Goal: Task Accomplishment & Management: Manage account settings

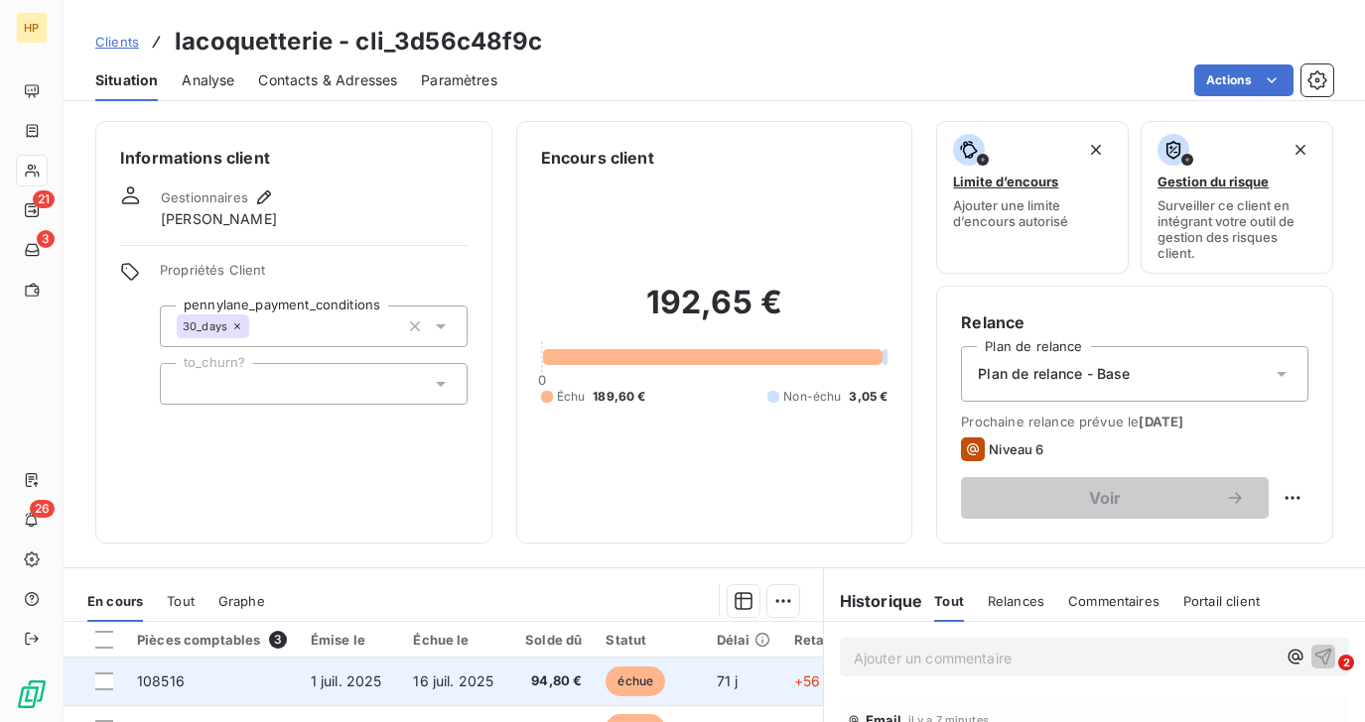
scroll to position [341, 0]
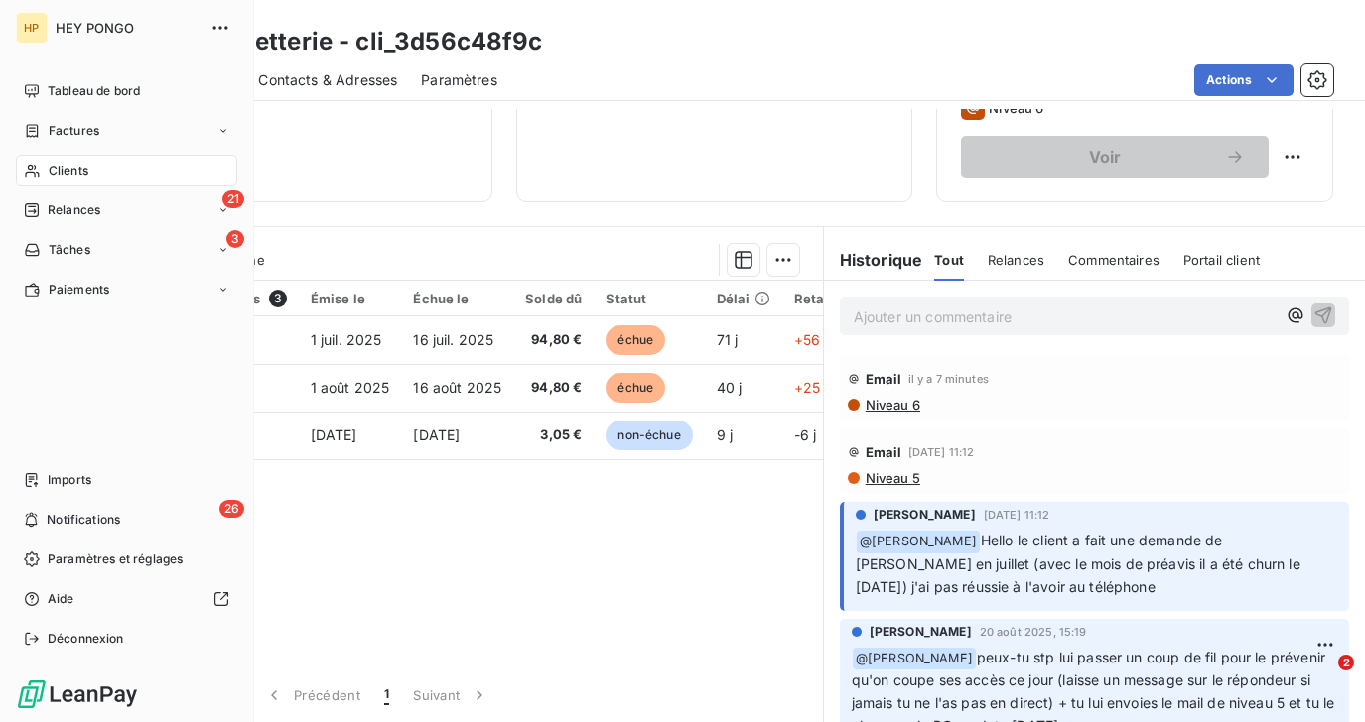
click at [54, 165] on span "Clients" at bounding box center [69, 171] width 40 height 18
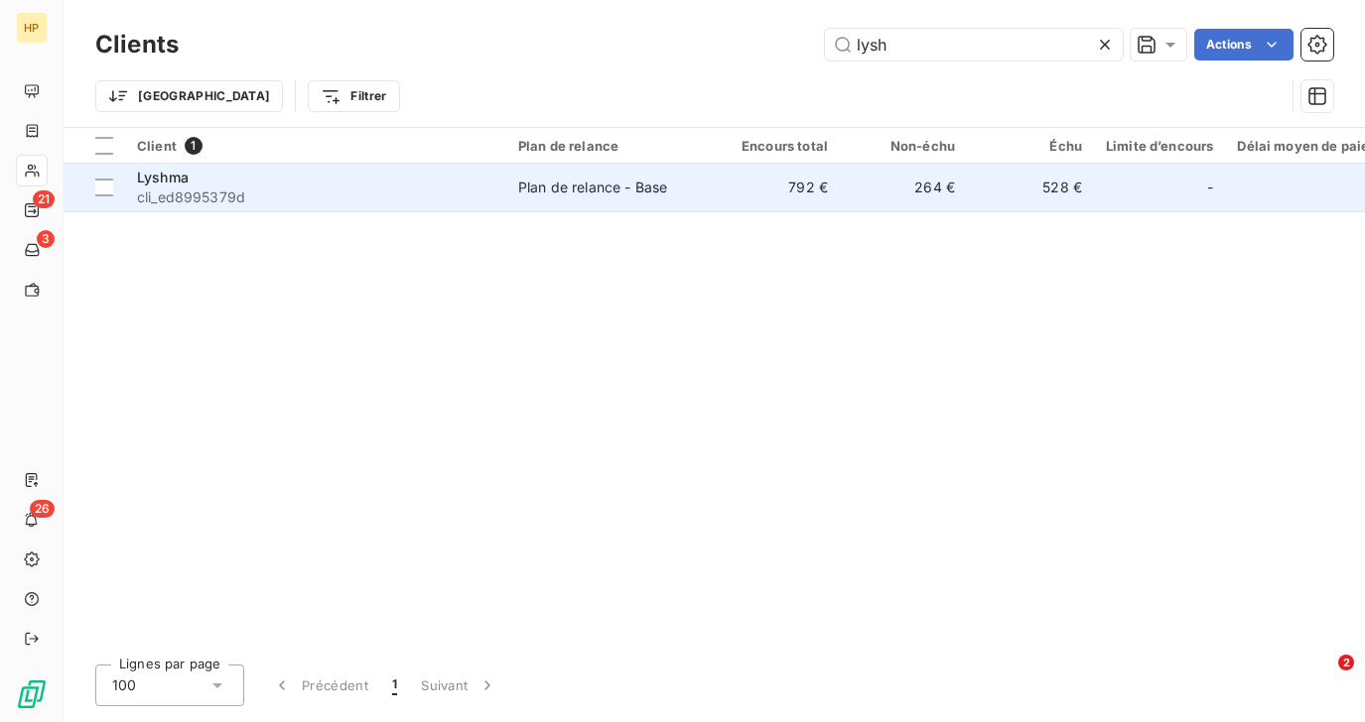
type input "lysh"
click at [495, 190] on td "Lyshma cli_ed8995379d" at bounding box center [315, 188] width 381 height 48
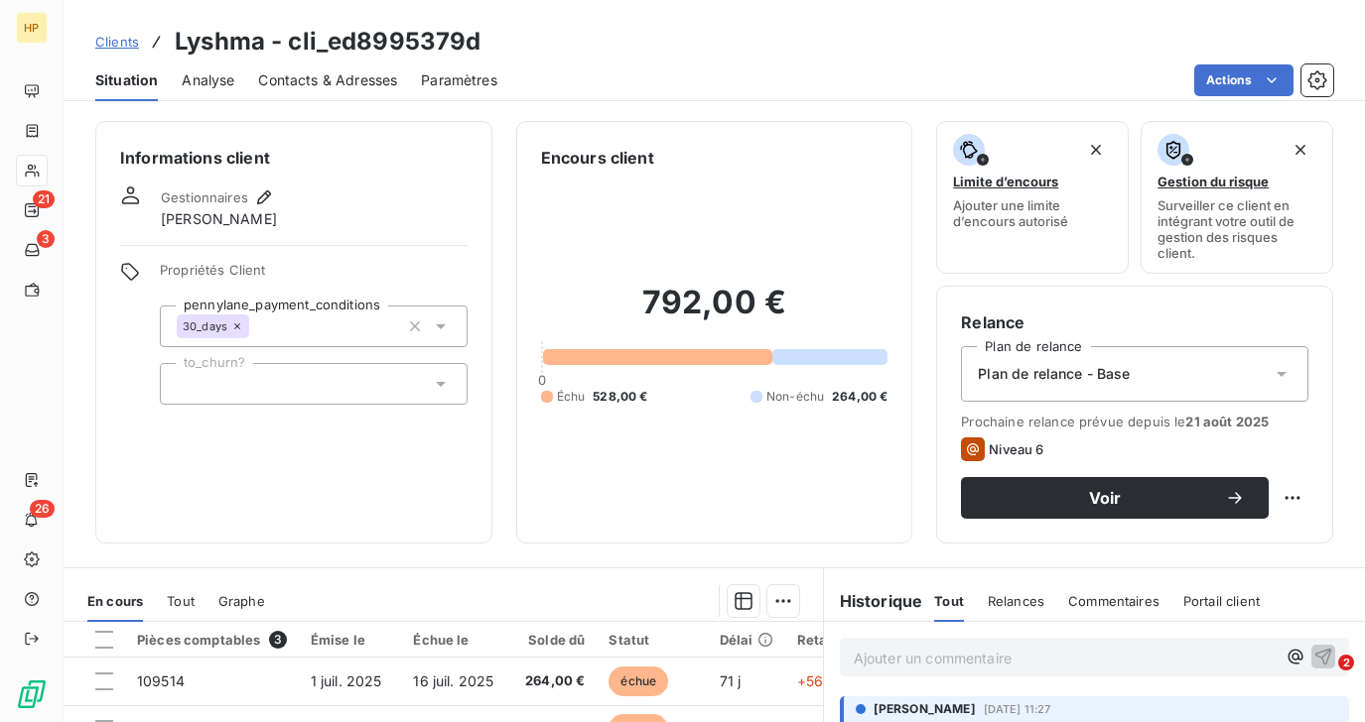
scroll to position [341, 0]
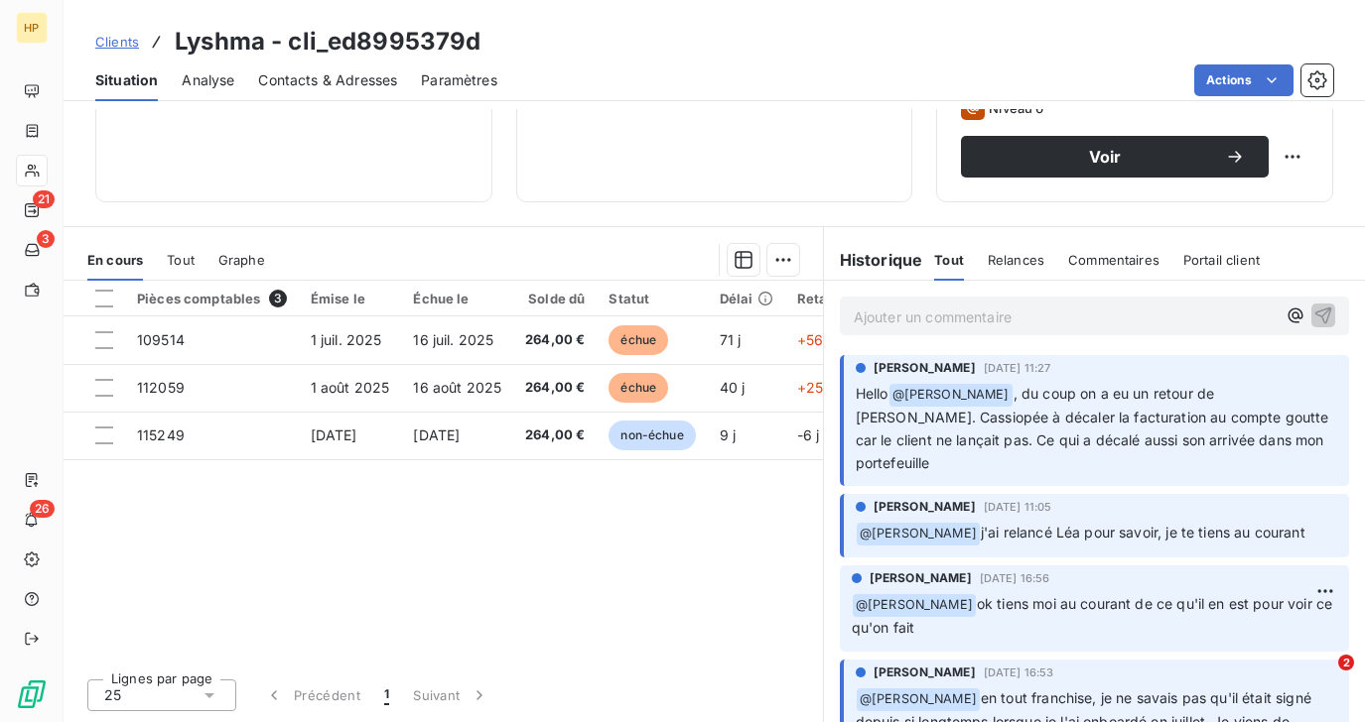
click at [186, 261] on span "Tout" at bounding box center [181, 260] width 28 height 16
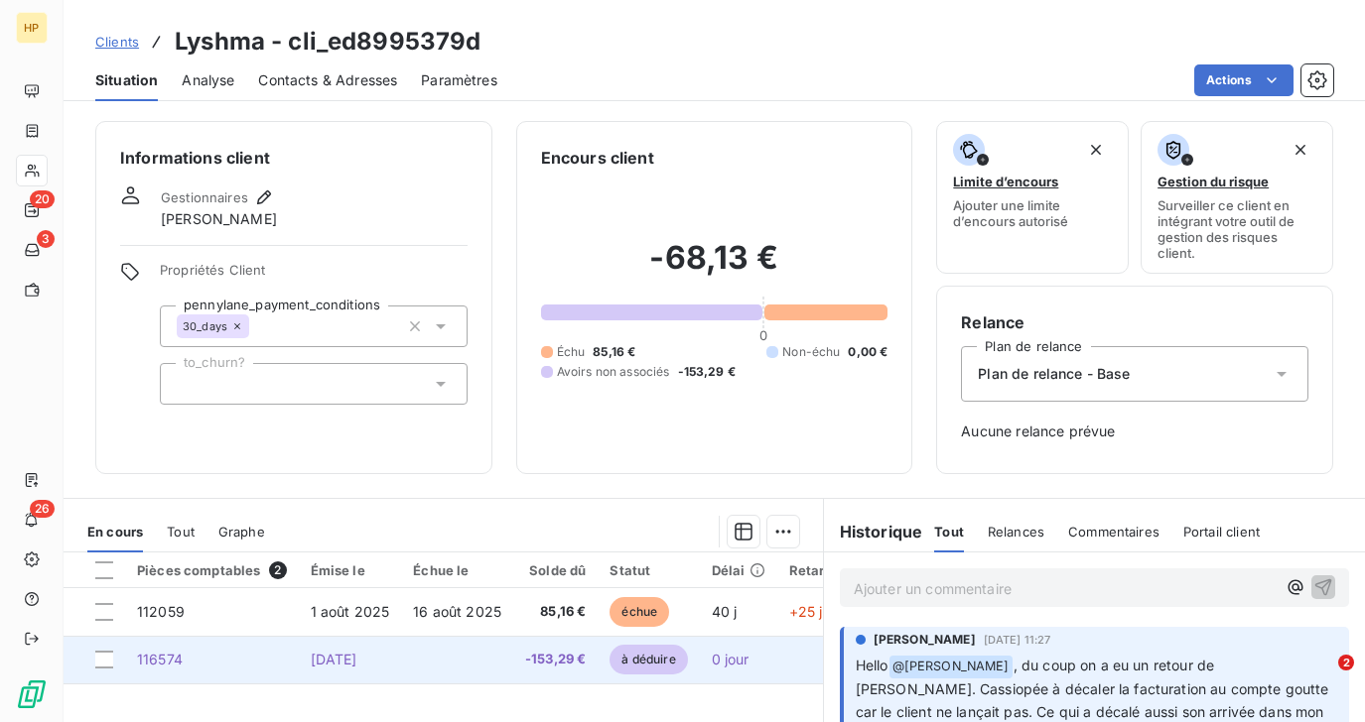
click at [653, 651] on span "à déduire" at bounding box center [647, 660] width 77 height 30
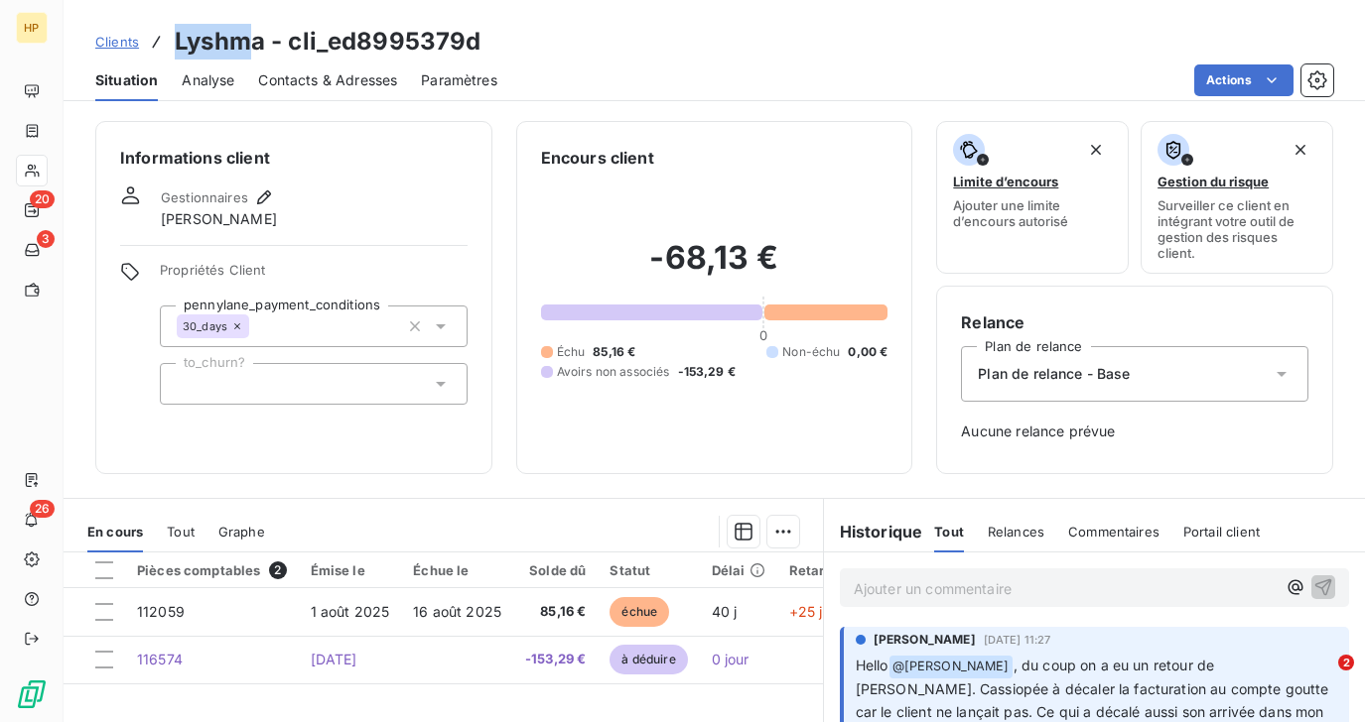
drag, startPoint x: 175, startPoint y: 44, endPoint x: 251, endPoint y: 40, distance: 76.5
click at [251, 40] on h3 "Lyshma - cli_ed8995379d" at bounding box center [328, 42] width 306 height 36
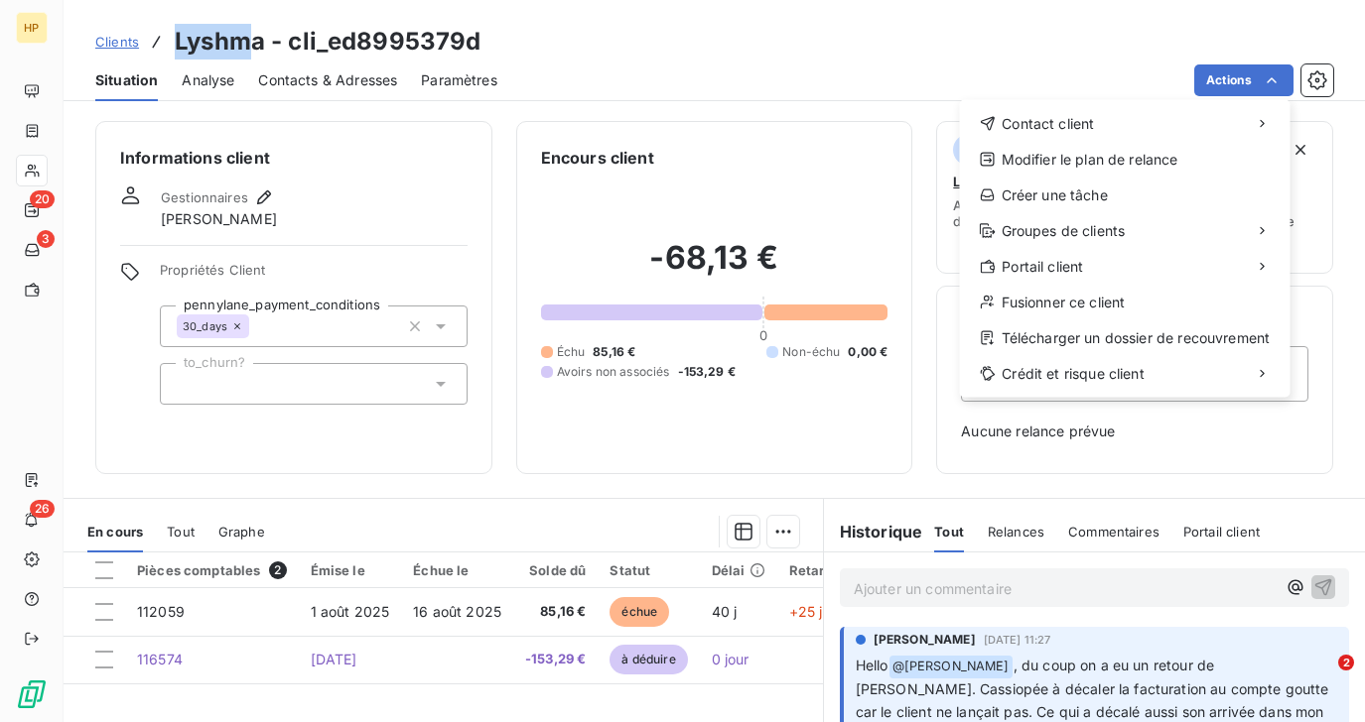
click at [344, 87] on html "HP 20 3 26 Clients Lyshma - cli_ed8995379d Situation Analyse Contacts & Adresse…" at bounding box center [682, 361] width 1365 height 722
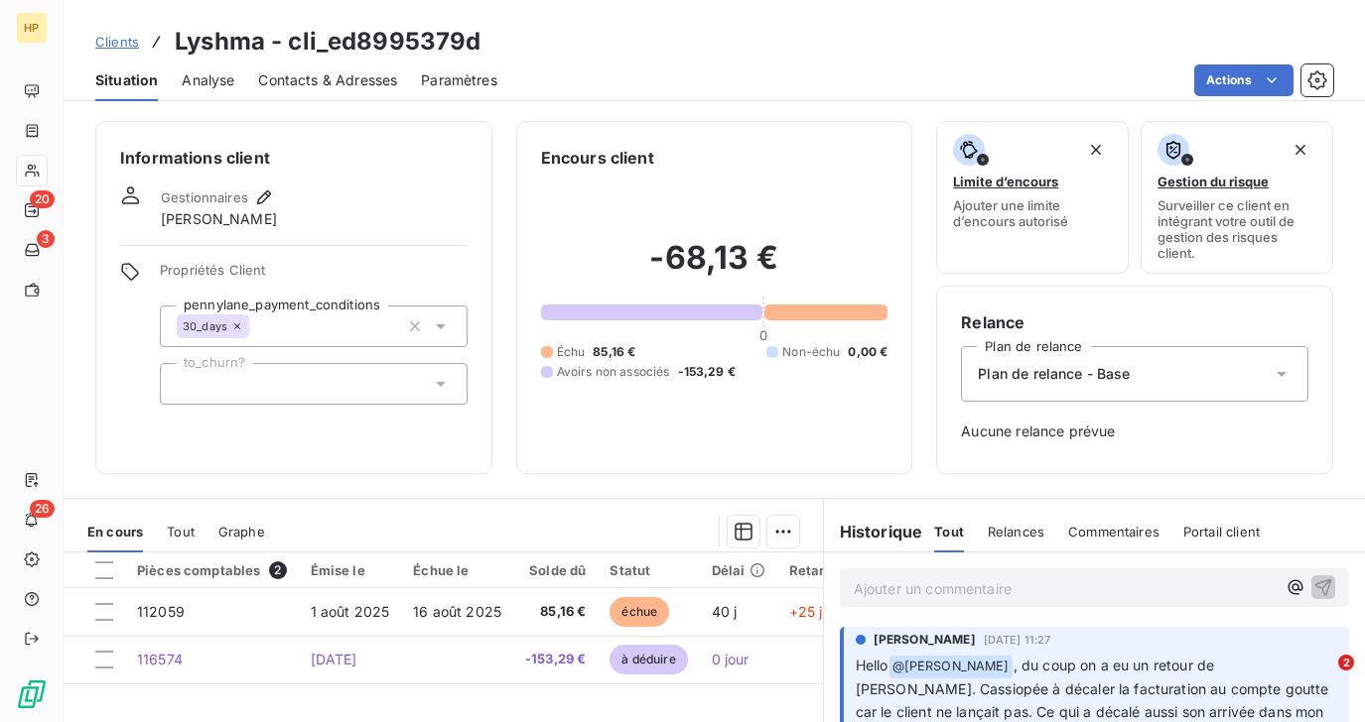
click at [327, 83] on span "Contacts & Adresses" at bounding box center [327, 80] width 139 height 20
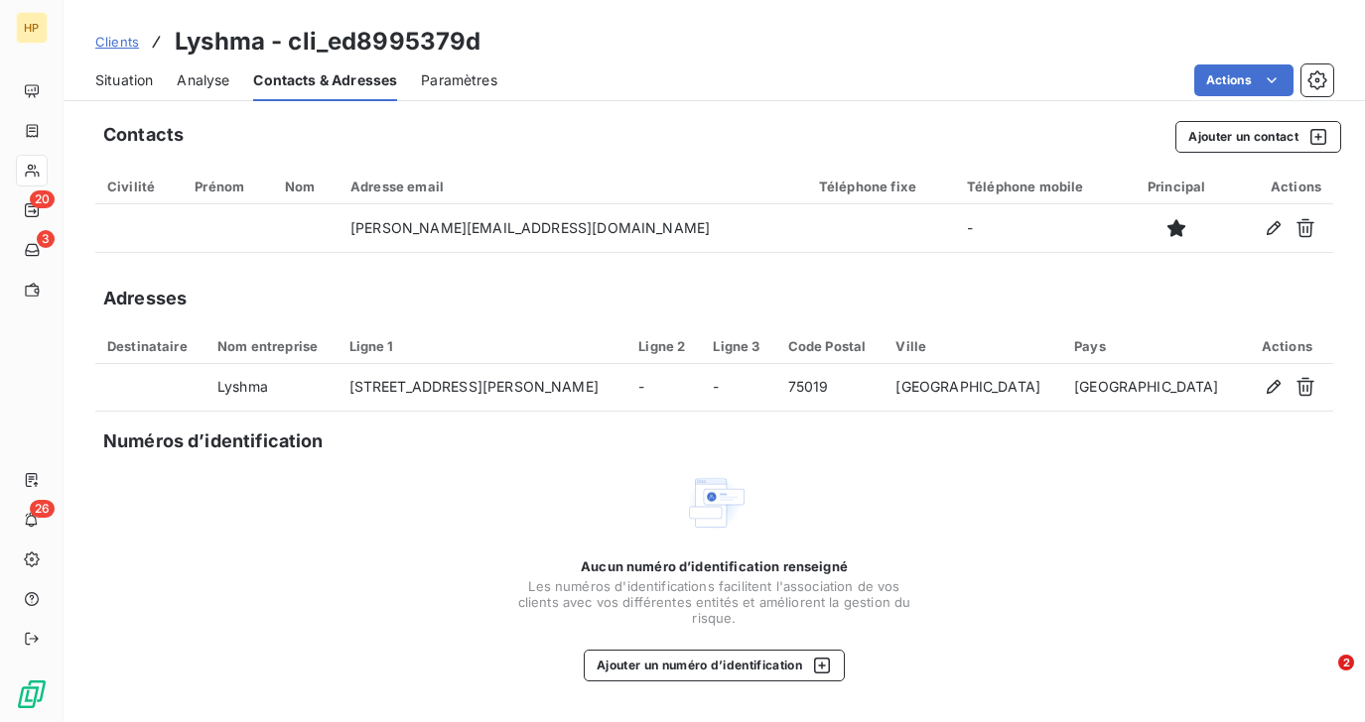
click at [213, 84] on span "Analyse" at bounding box center [203, 80] width 53 height 20
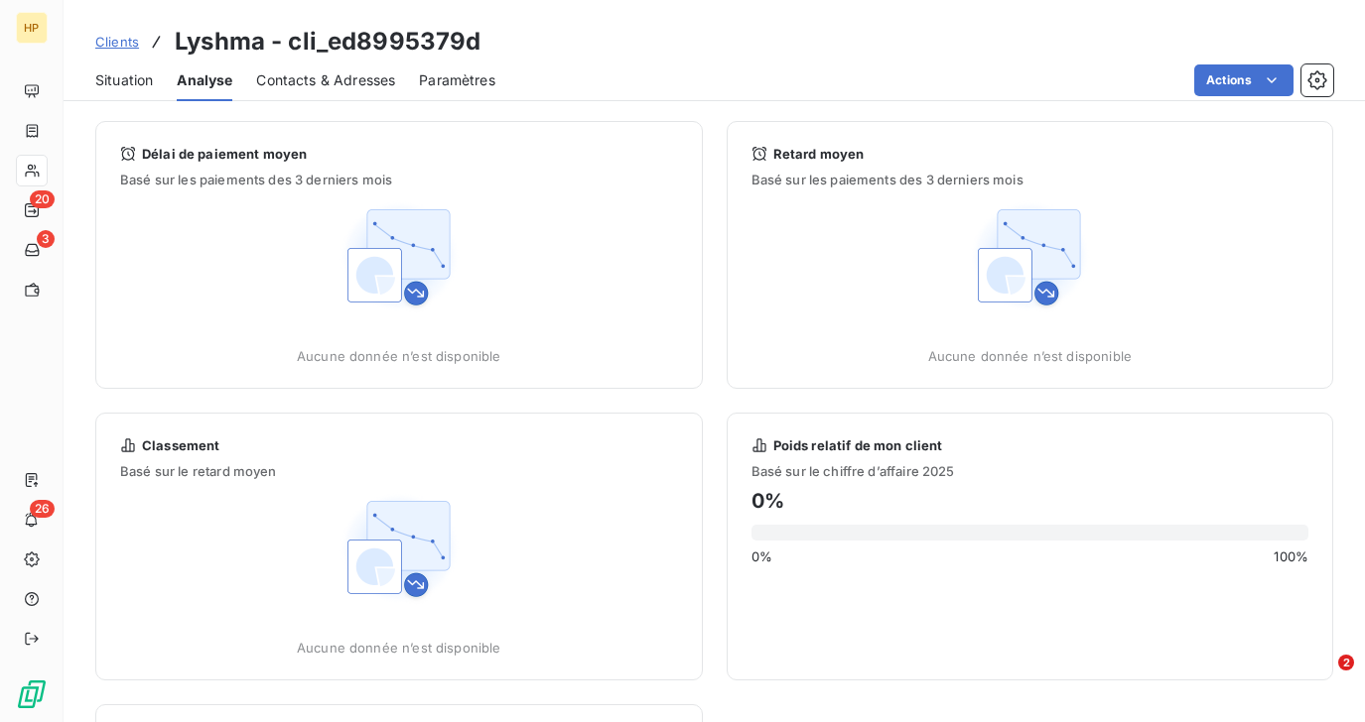
click at [144, 82] on span "Situation" at bounding box center [124, 80] width 58 height 20
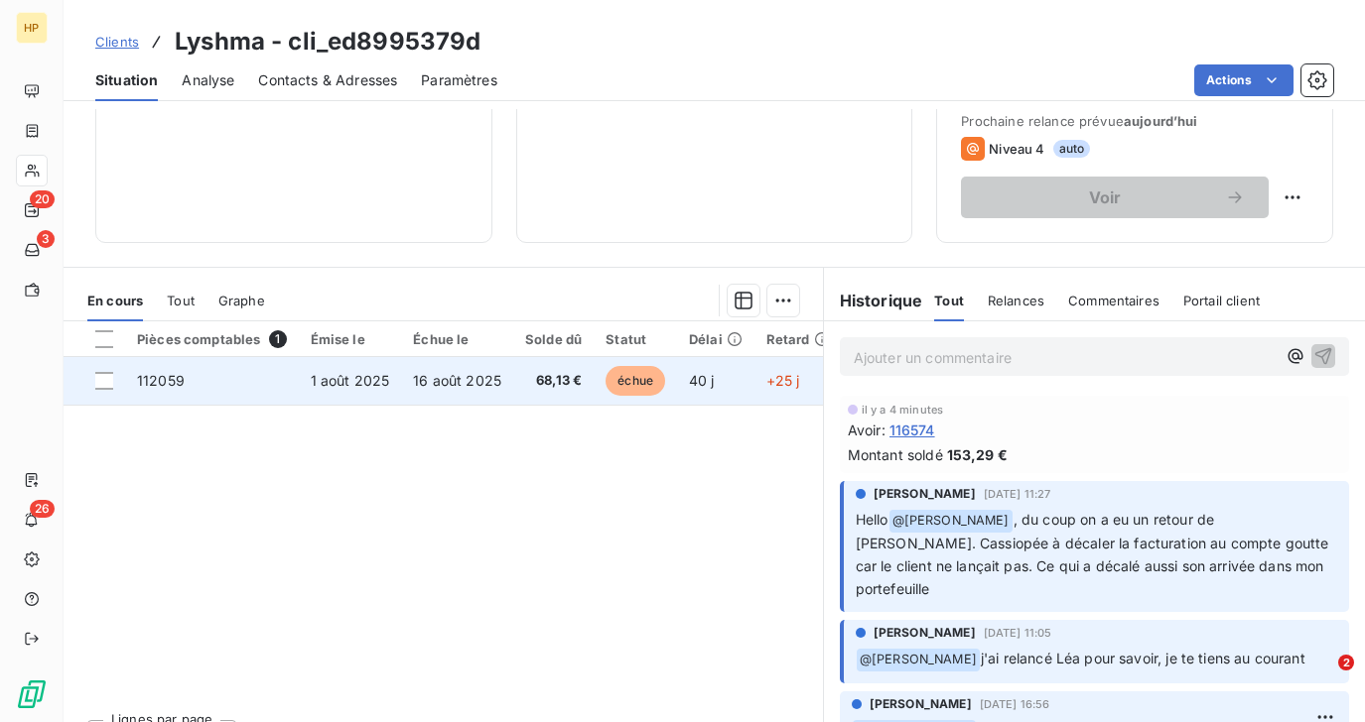
scroll to position [334, 0]
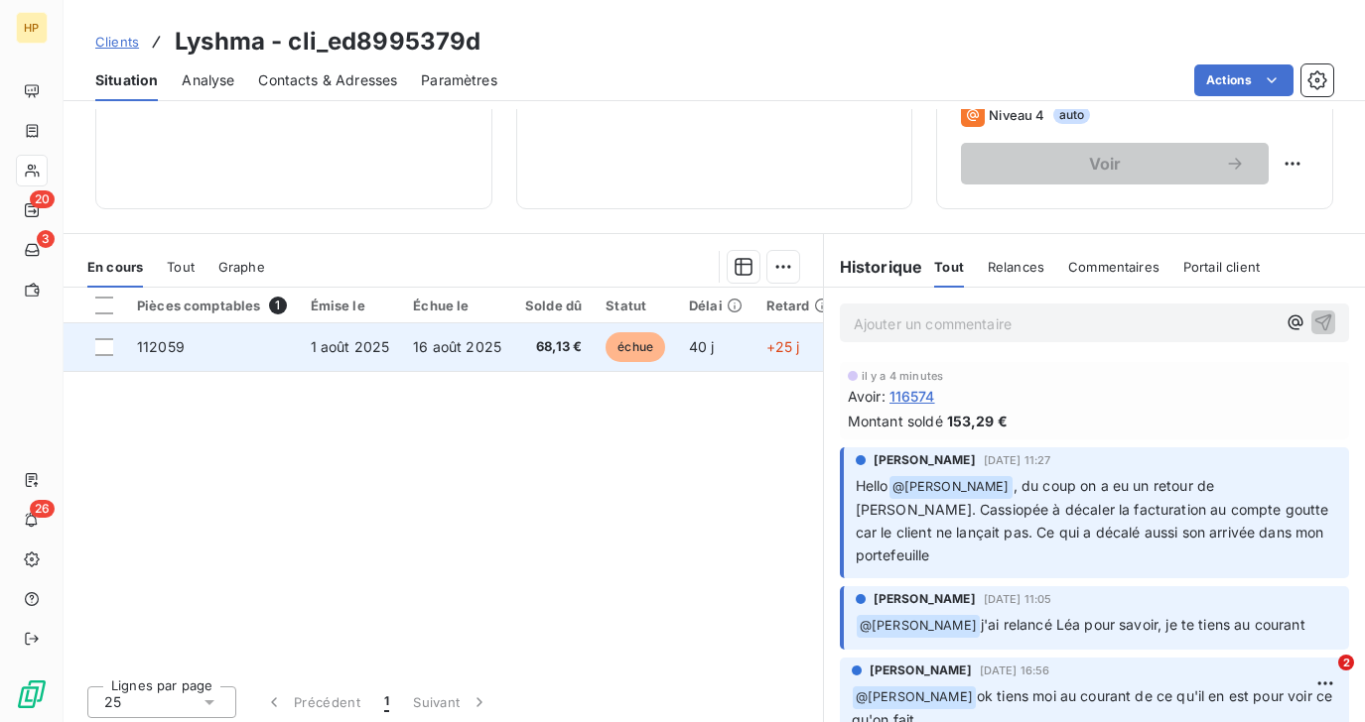
click at [497, 353] on td "16 août 2025" at bounding box center [457, 348] width 112 height 48
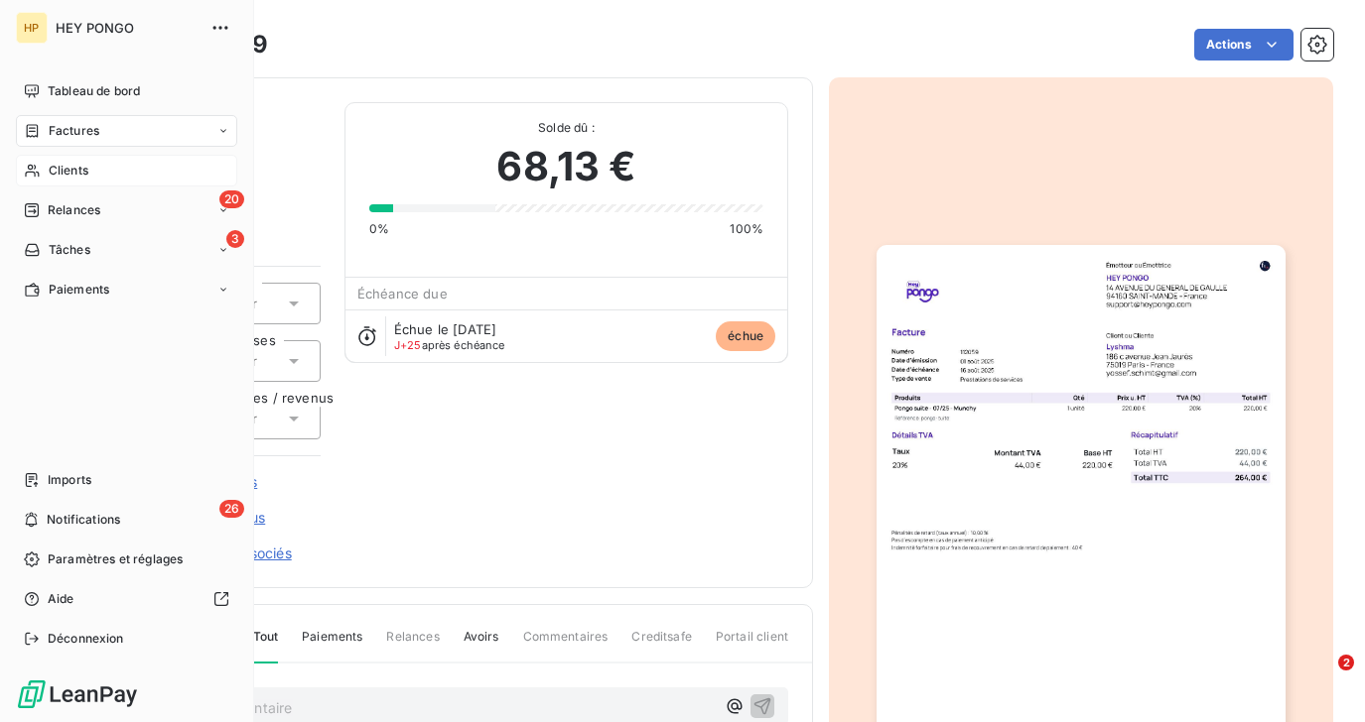
click at [55, 174] on span "Clients" at bounding box center [69, 171] width 40 height 18
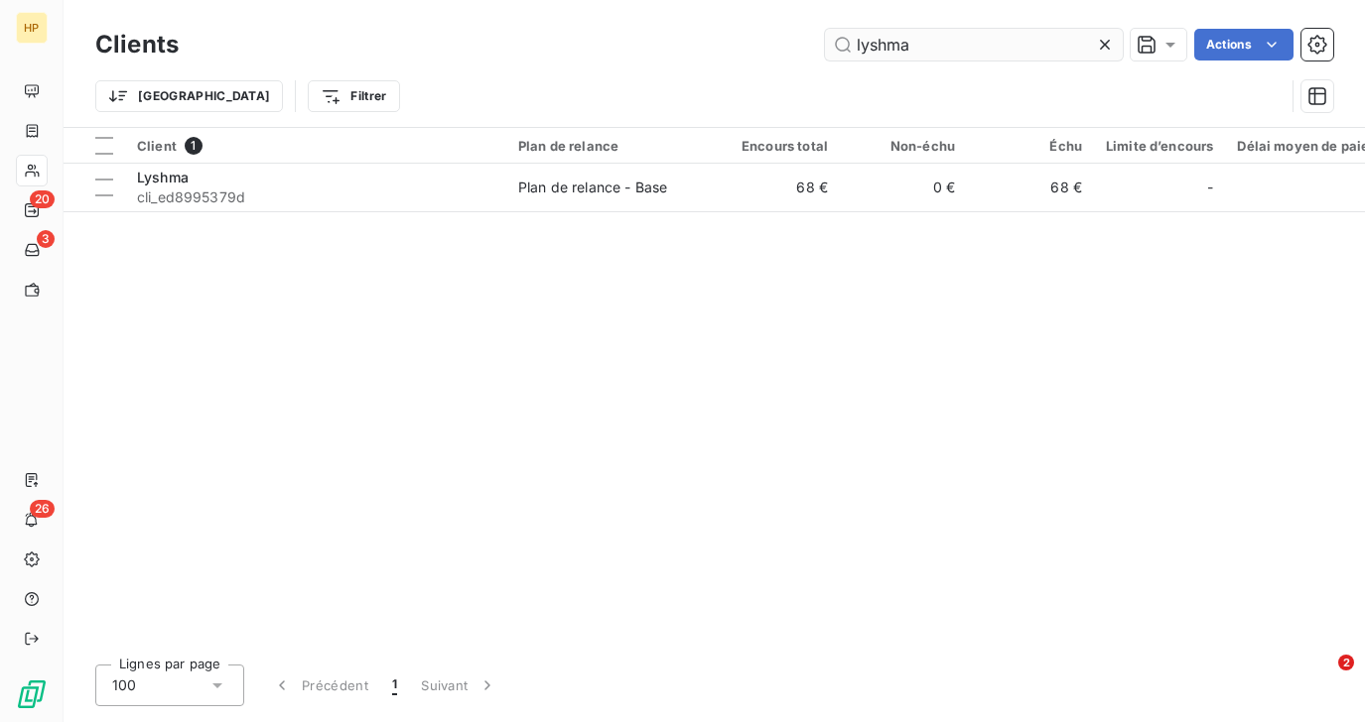
drag, startPoint x: 925, startPoint y: 49, endPoint x: 847, endPoint y: 49, distance: 78.4
click at [847, 49] on input "lyshma" at bounding box center [974, 45] width 298 height 32
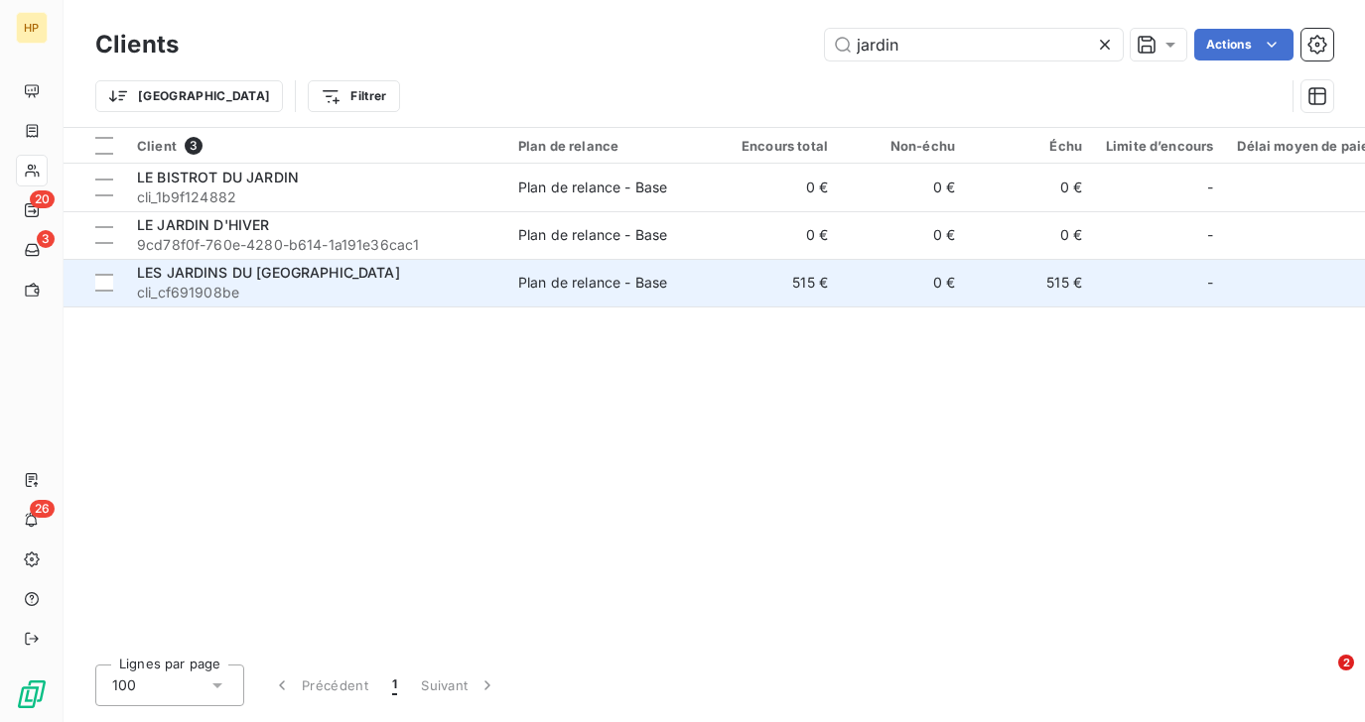
type input "jardin"
click at [267, 284] on span "cli_cf691908be" at bounding box center [315, 293] width 357 height 20
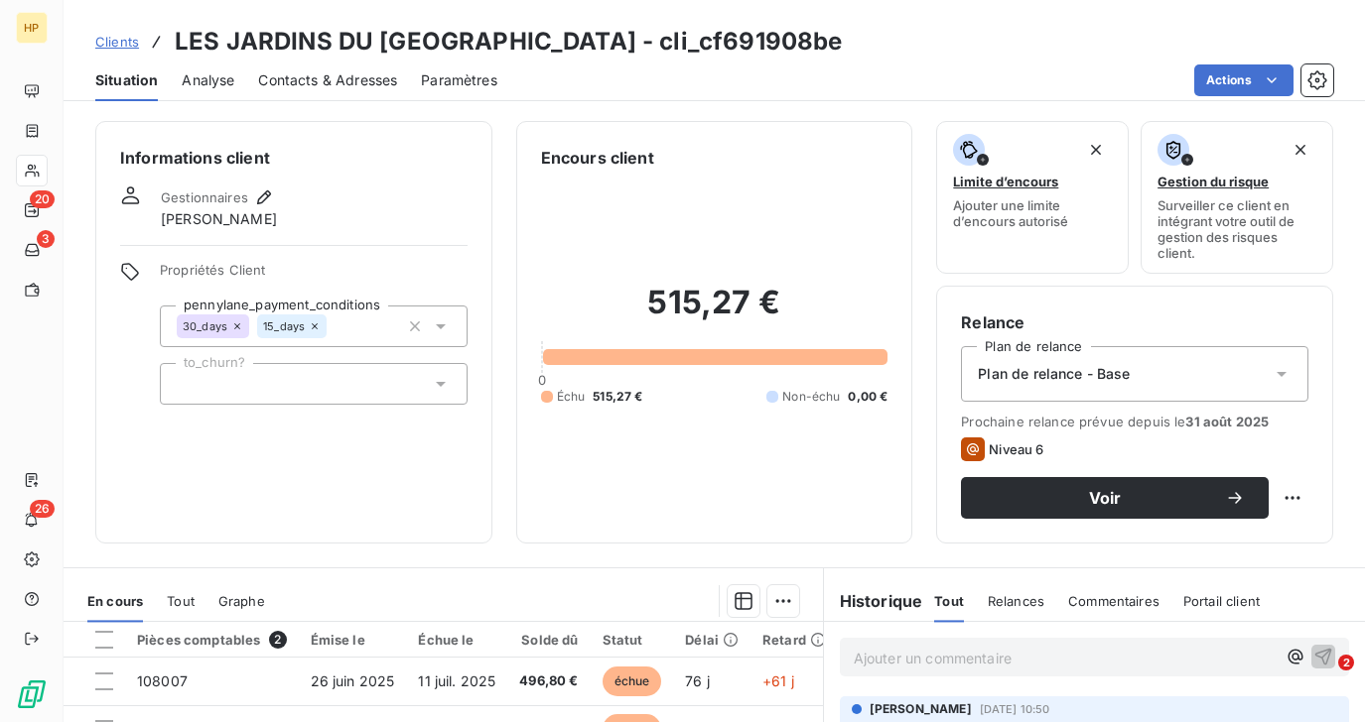
scroll to position [341, 0]
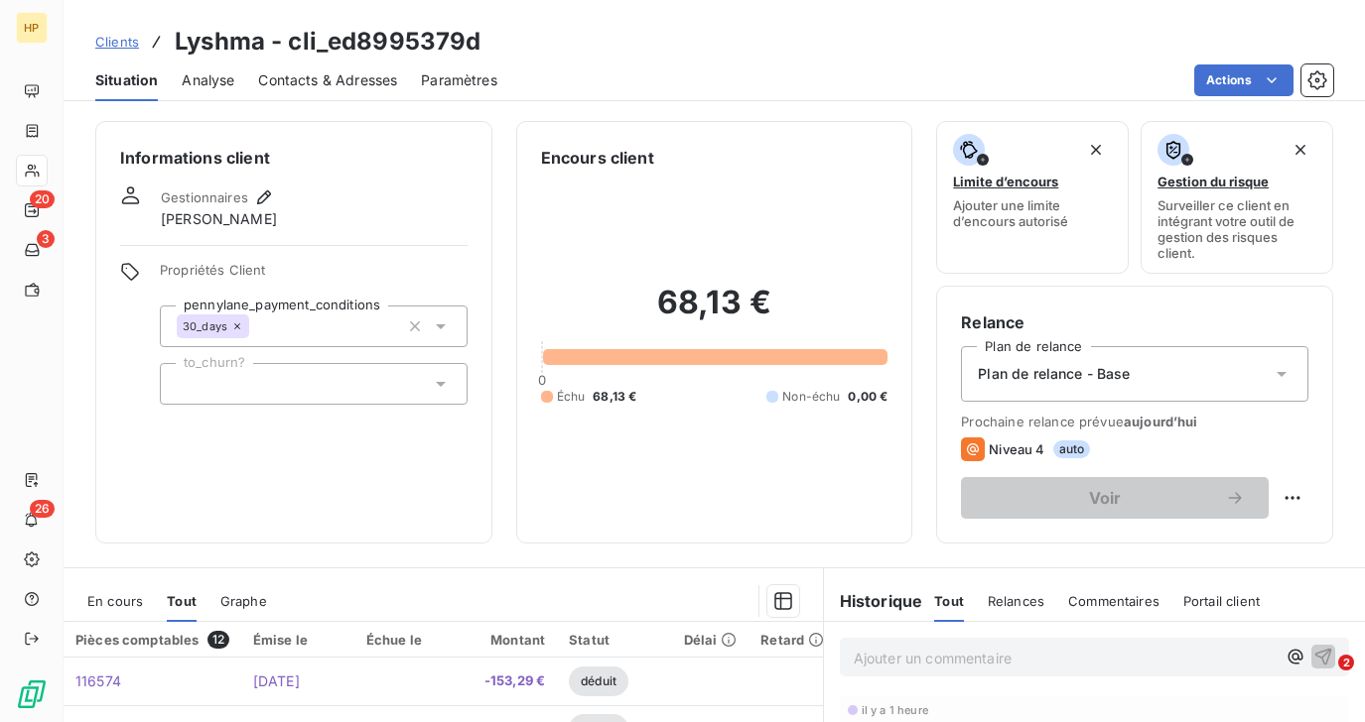
scroll to position [341, 0]
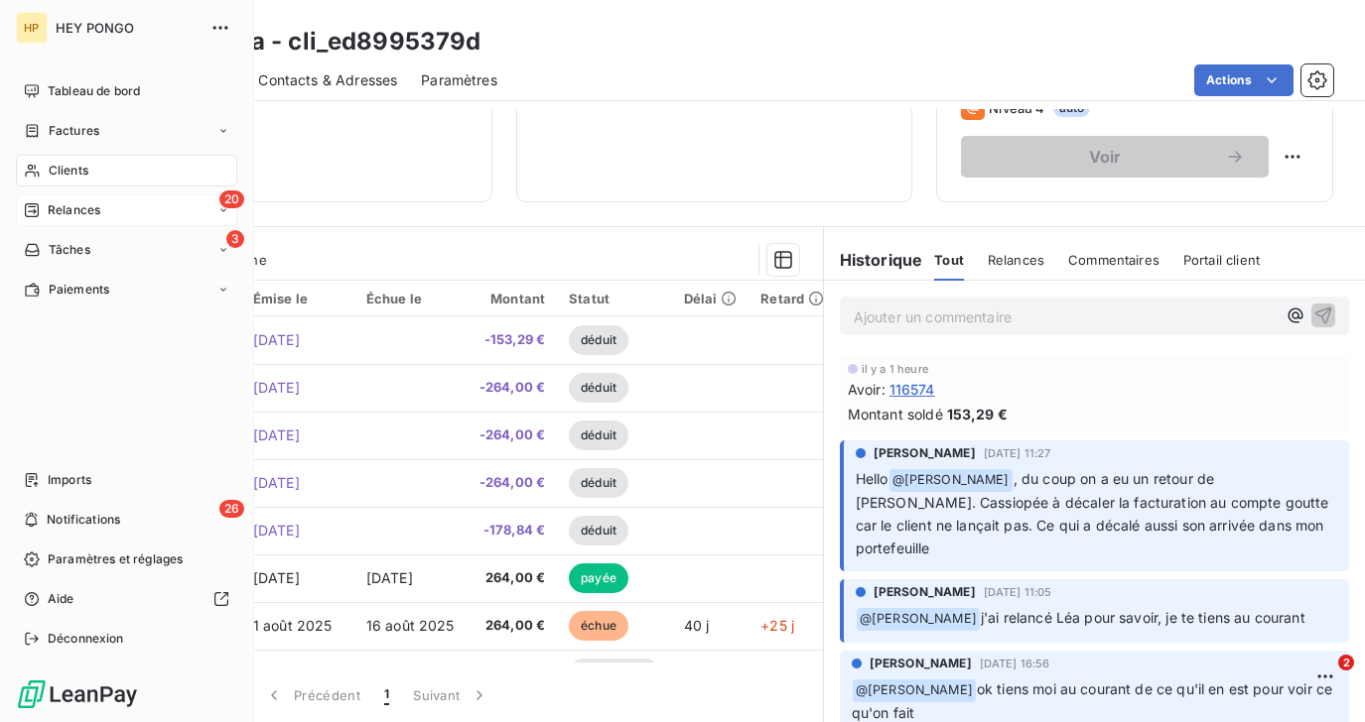
click at [55, 208] on span "Relances" at bounding box center [74, 210] width 53 height 18
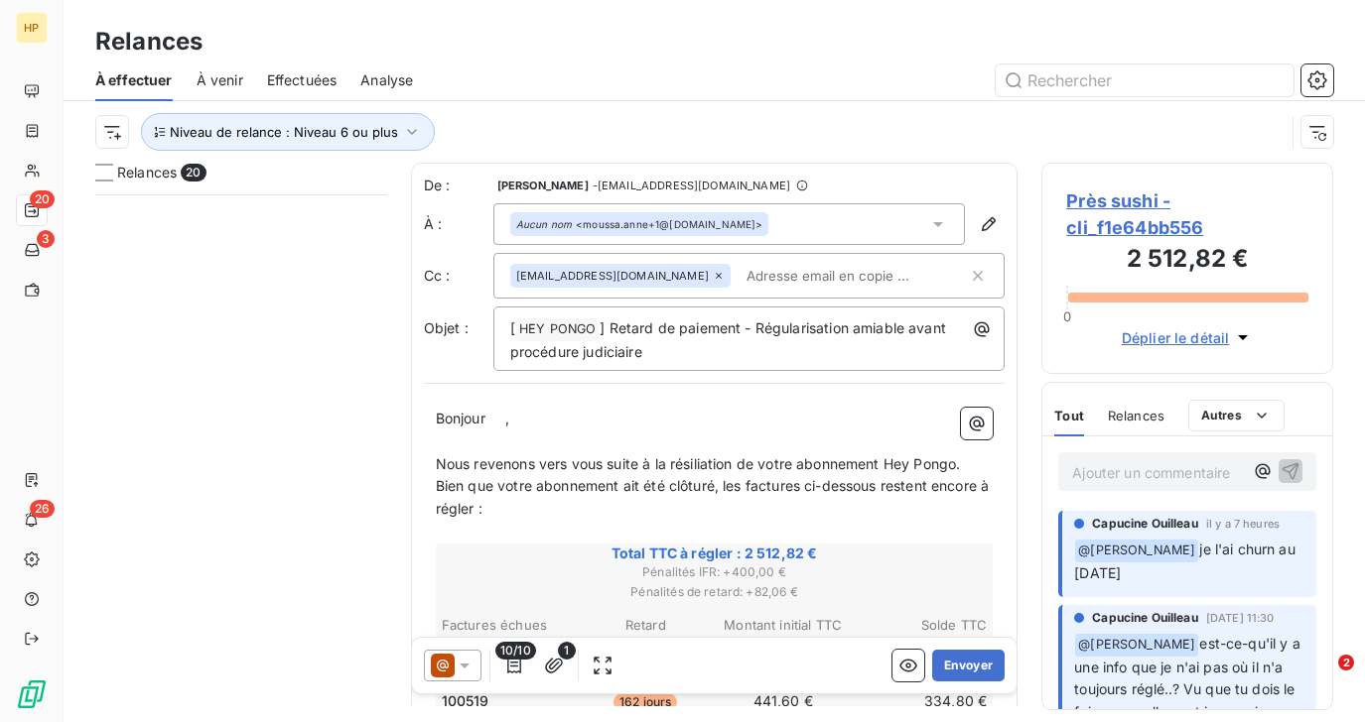
scroll to position [1696, 0]
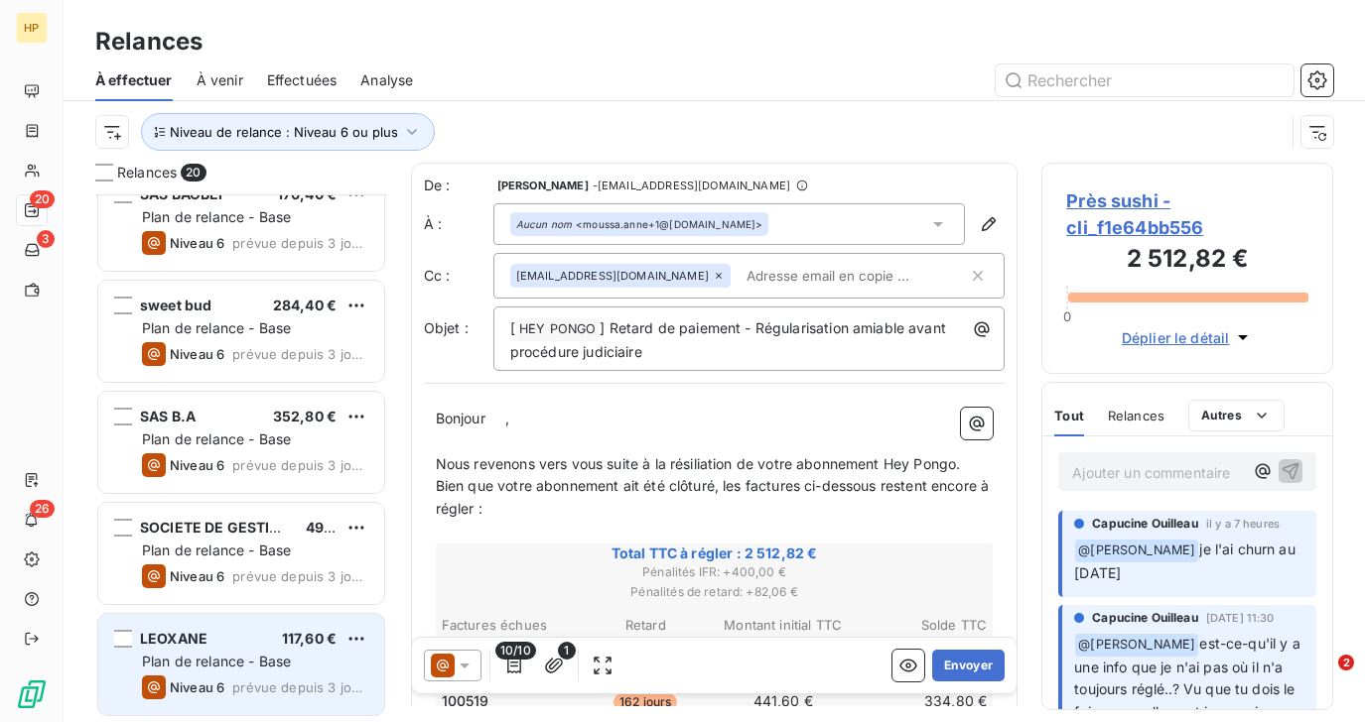
click at [239, 659] on span "Plan de relance - Base" at bounding box center [216, 661] width 149 height 17
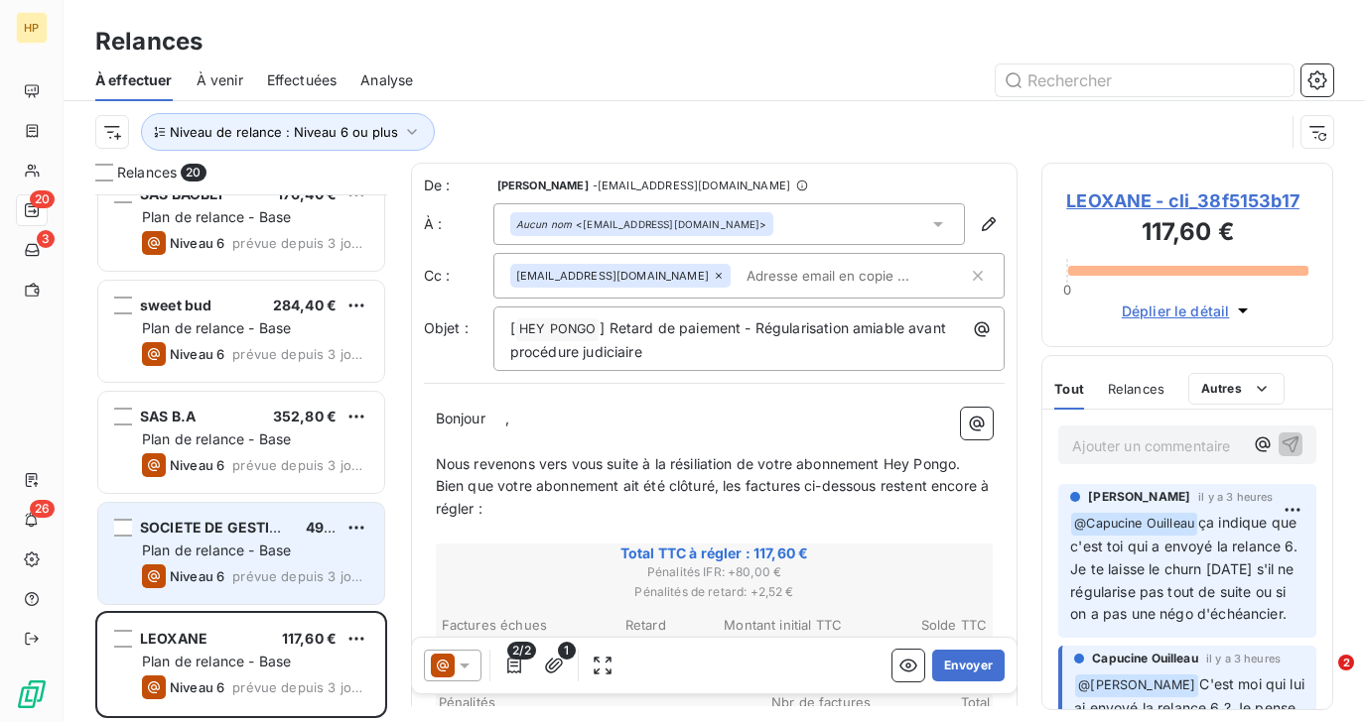
click at [233, 561] on div "SOCIETE DE GESTION DE L'HOTEL GAILLARD 496,80 € Plan de relance - Base Niveau 6…" at bounding box center [241, 553] width 286 height 101
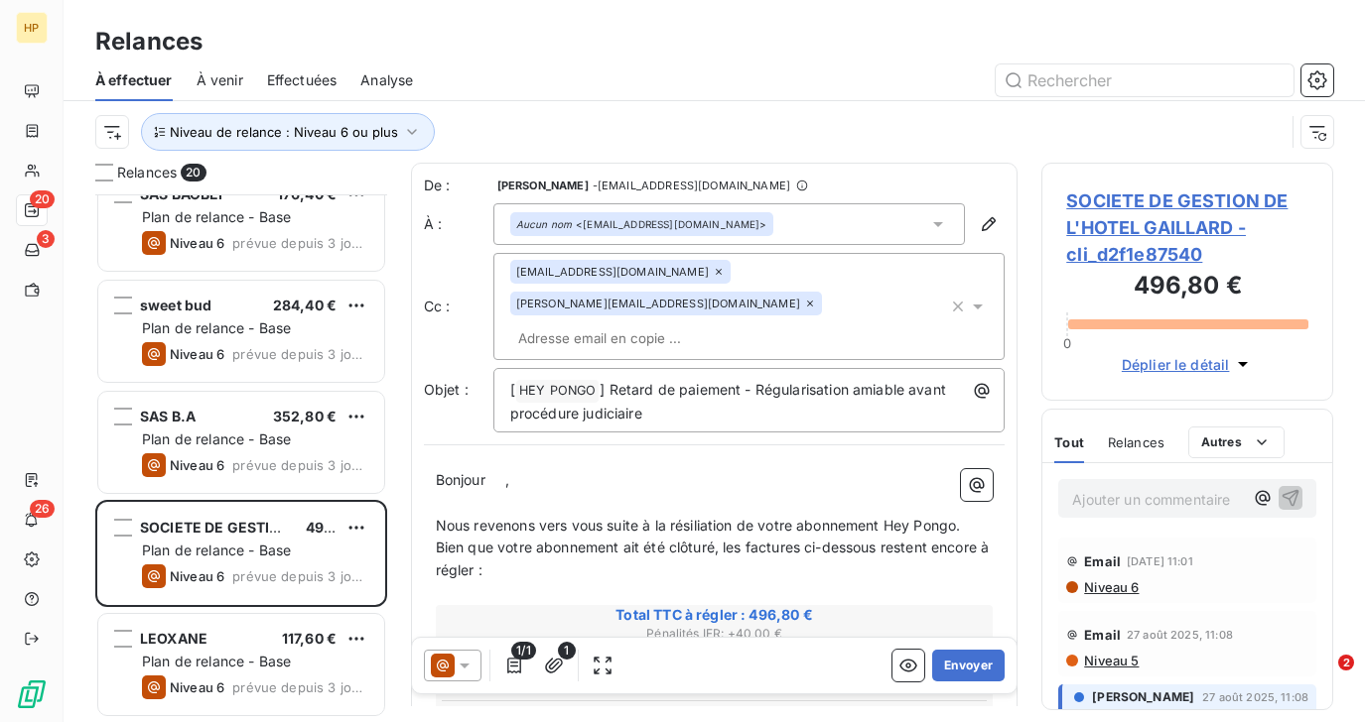
click at [1122, 206] on span "SOCIETE DE GESTION DE L'HOTEL GAILLARD - cli_d2f1e87540" at bounding box center [1187, 228] width 242 height 80
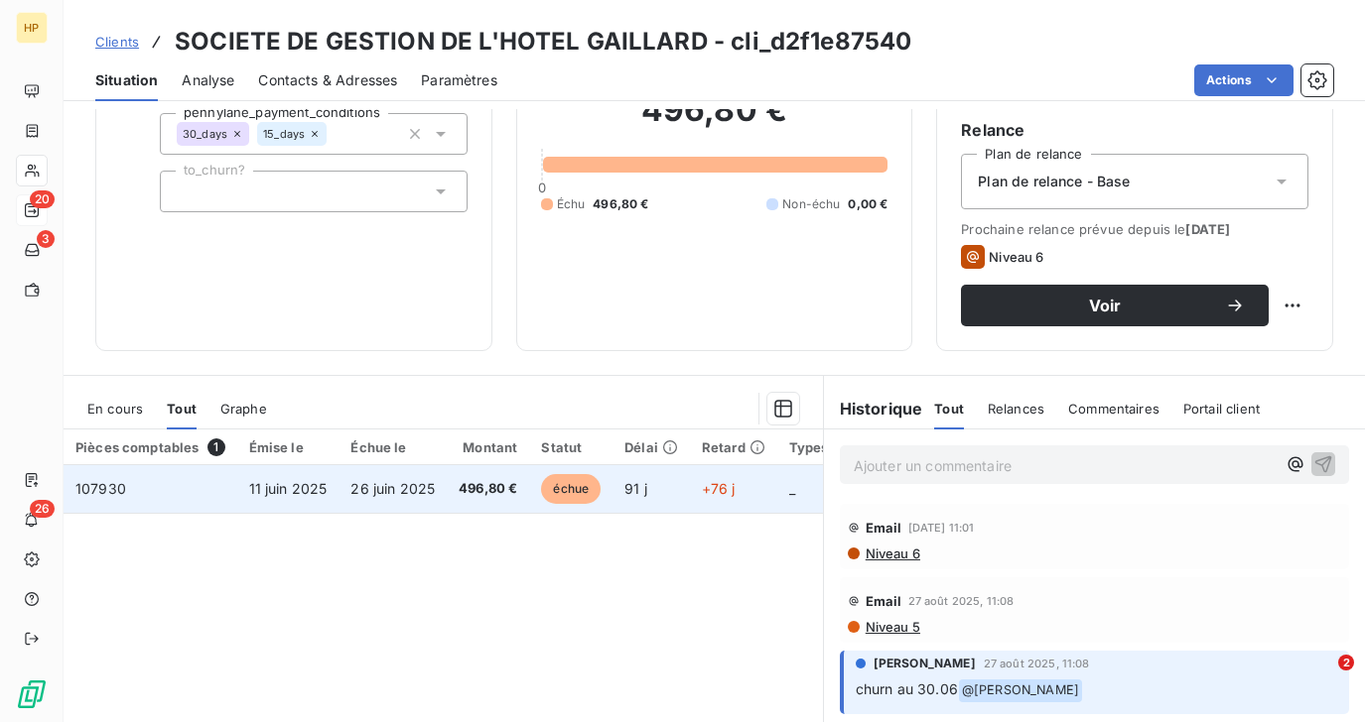
click at [456, 491] on td "496,80 €" at bounding box center [488, 489] width 82 height 48
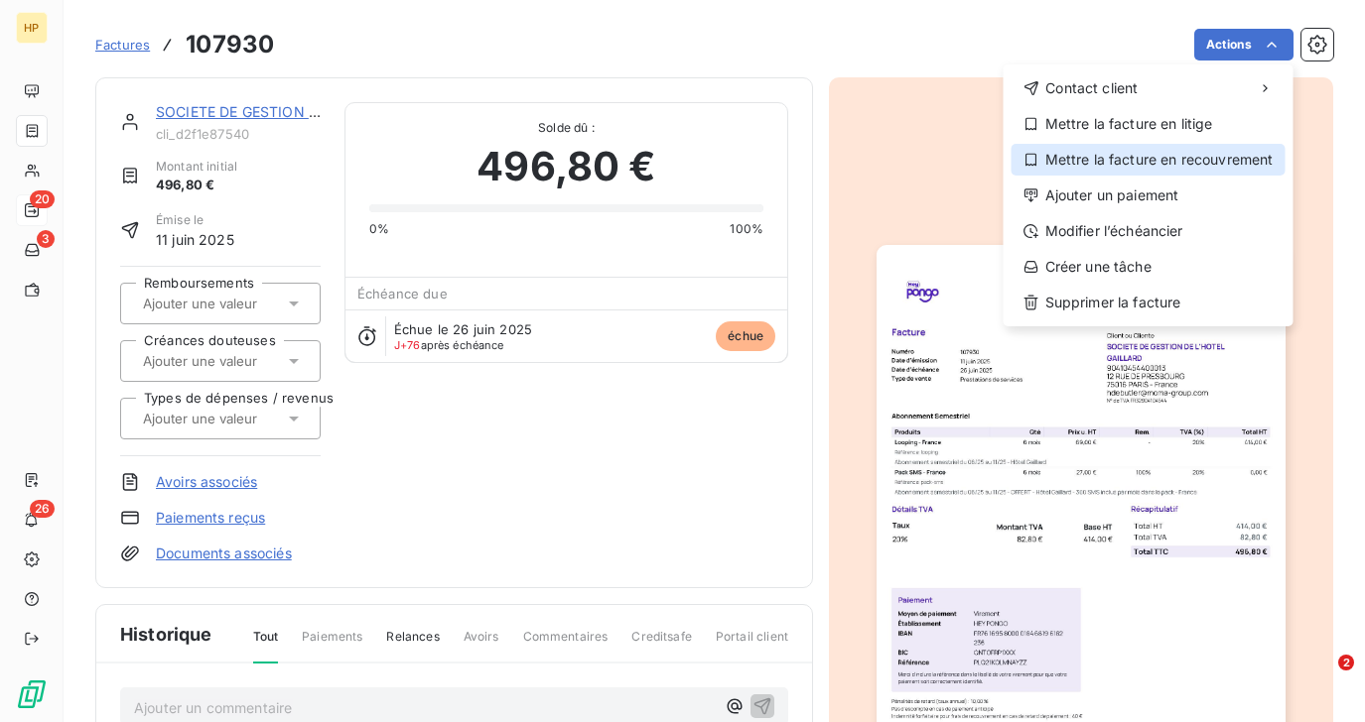
click at [1197, 153] on div "Mettre la facture en recouvrement" at bounding box center [1148, 160] width 274 height 32
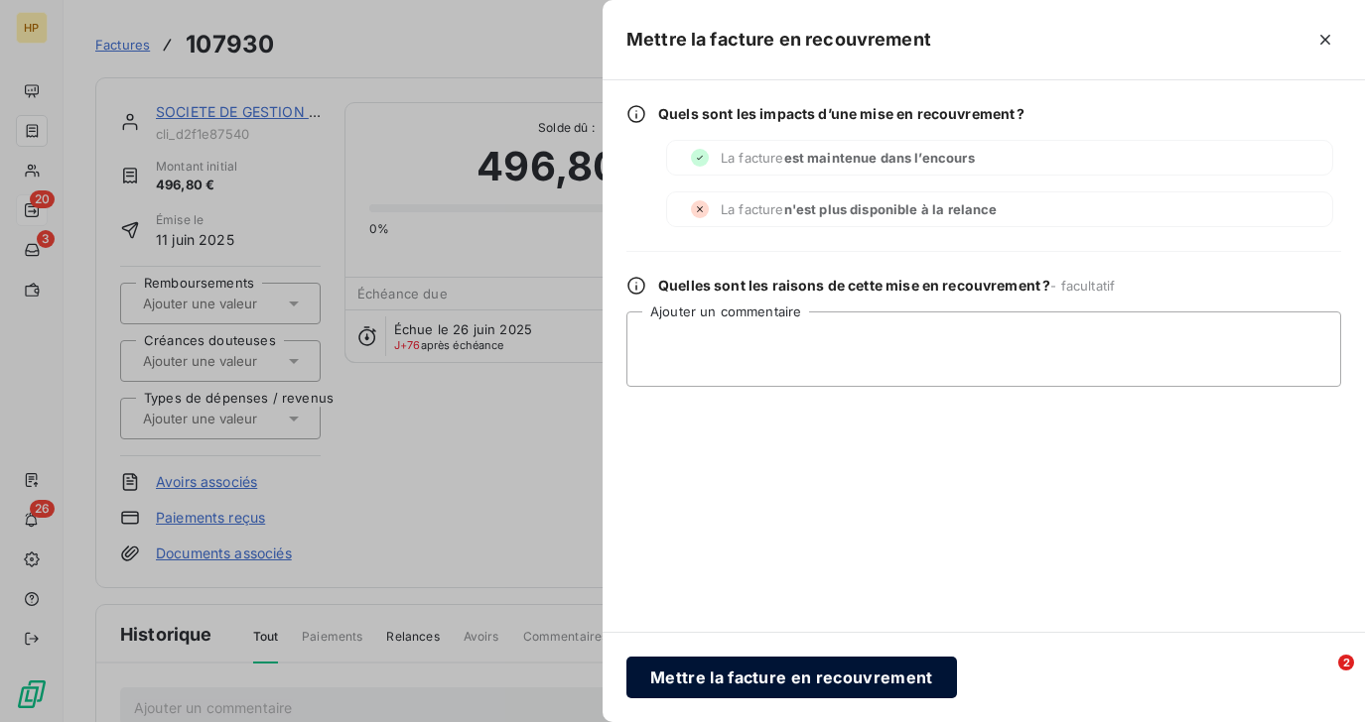
click at [784, 675] on button "Mettre la facture en recouvrement" at bounding box center [791, 678] width 330 height 42
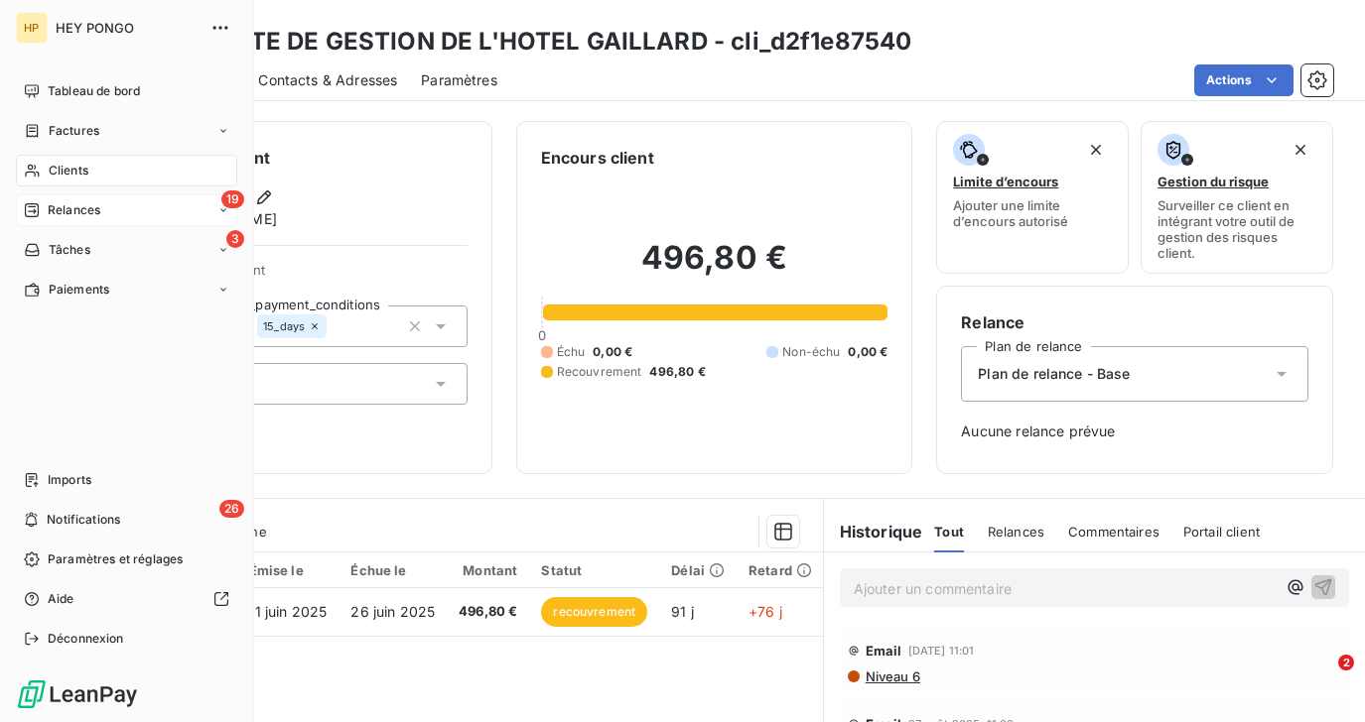
click at [77, 217] on span "Relances" at bounding box center [74, 210] width 53 height 18
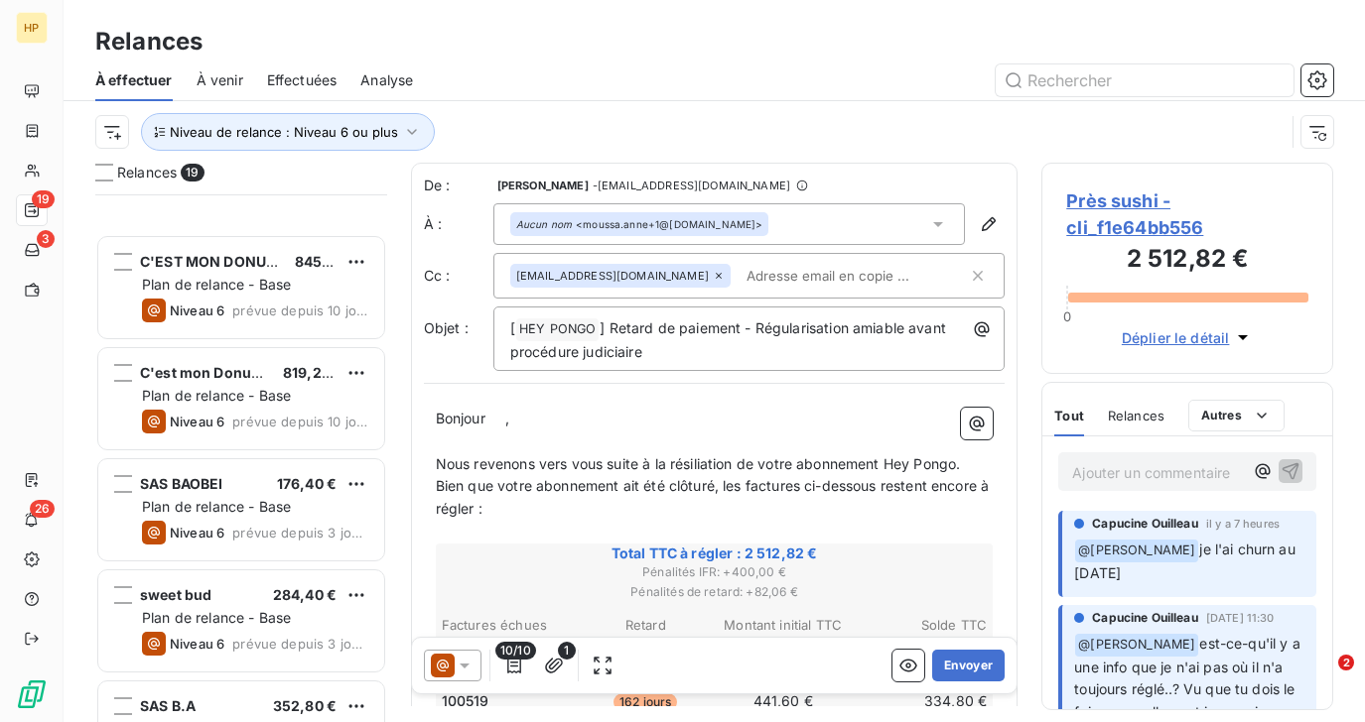
scroll to position [1585, 0]
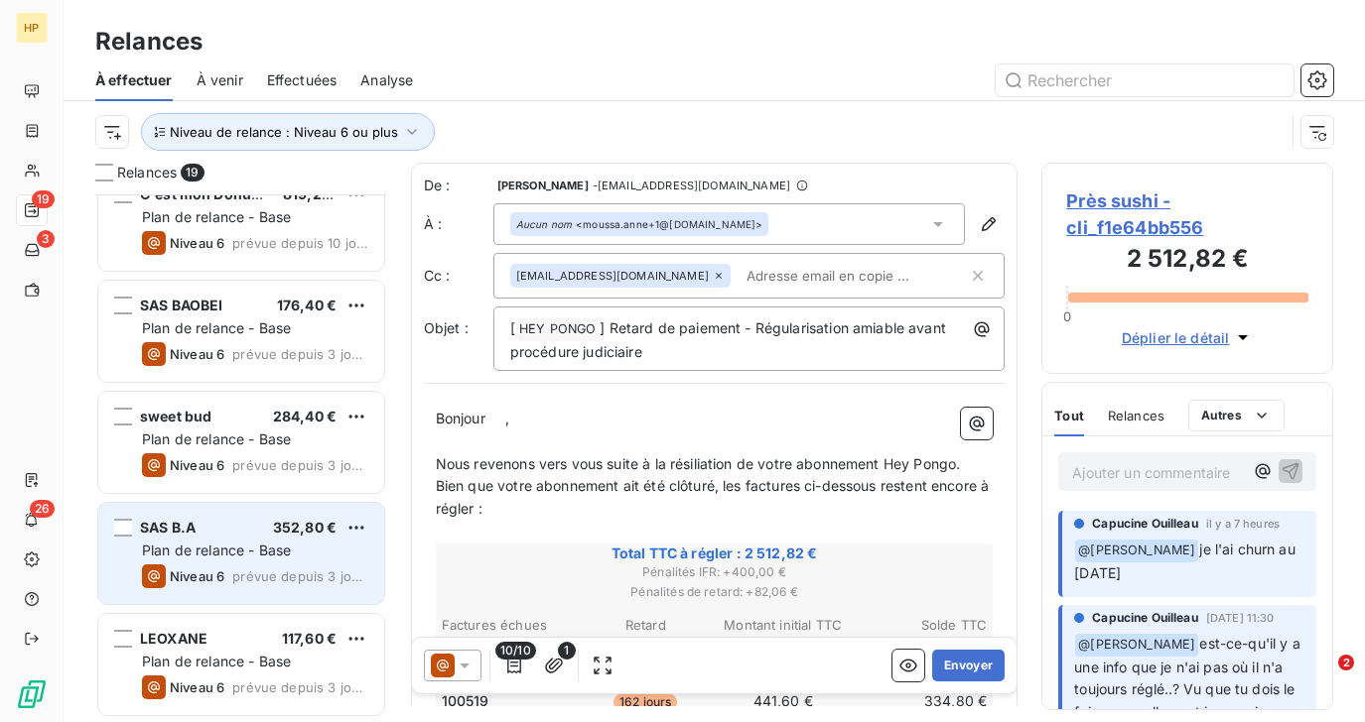
click at [260, 554] on span "Plan de relance - Base" at bounding box center [216, 550] width 149 height 17
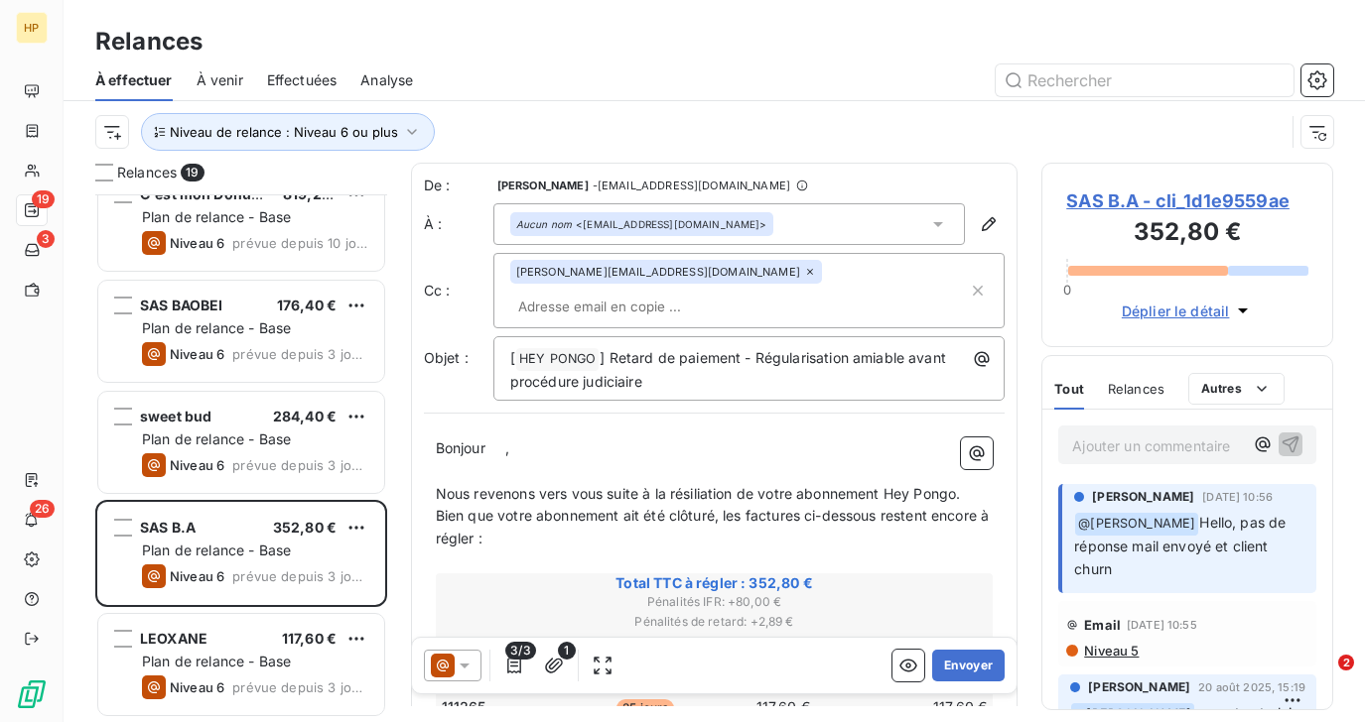
click at [1104, 206] on span "SAS B.A - cli_1d1e9559ae" at bounding box center [1187, 201] width 242 height 27
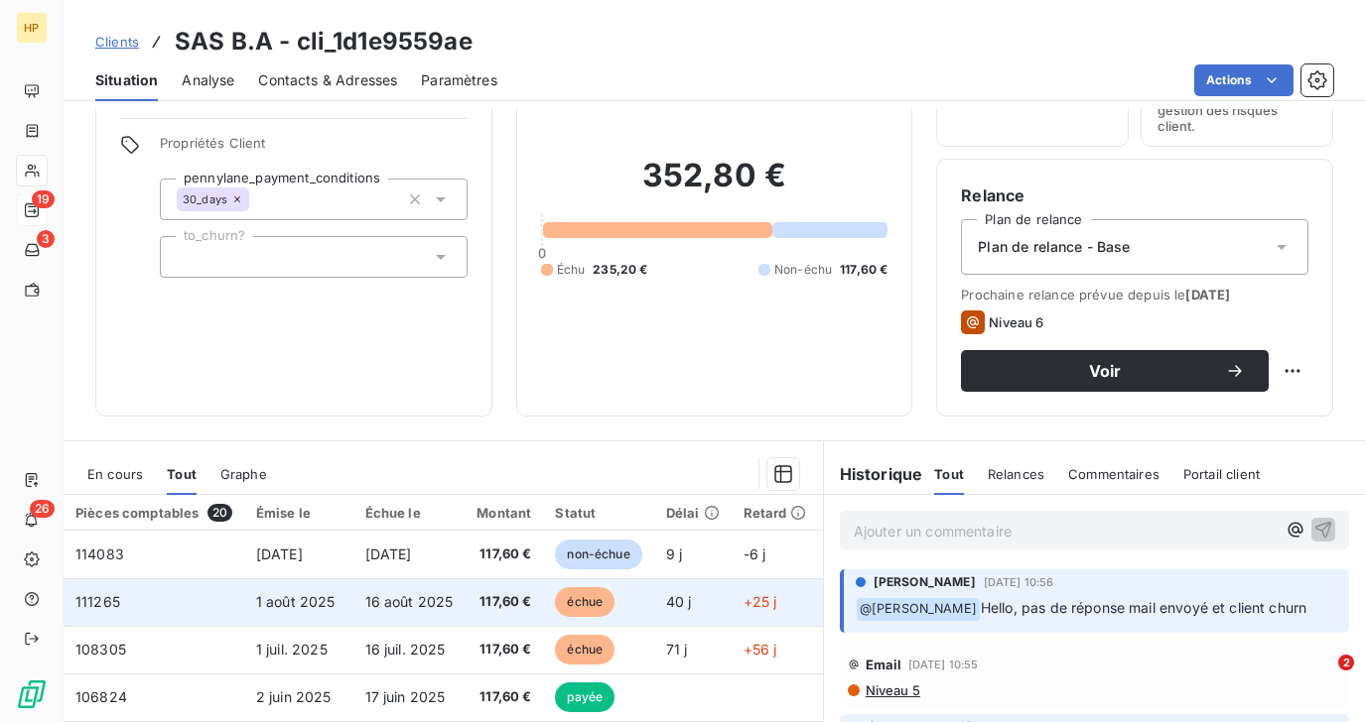
scroll to position [140, 0]
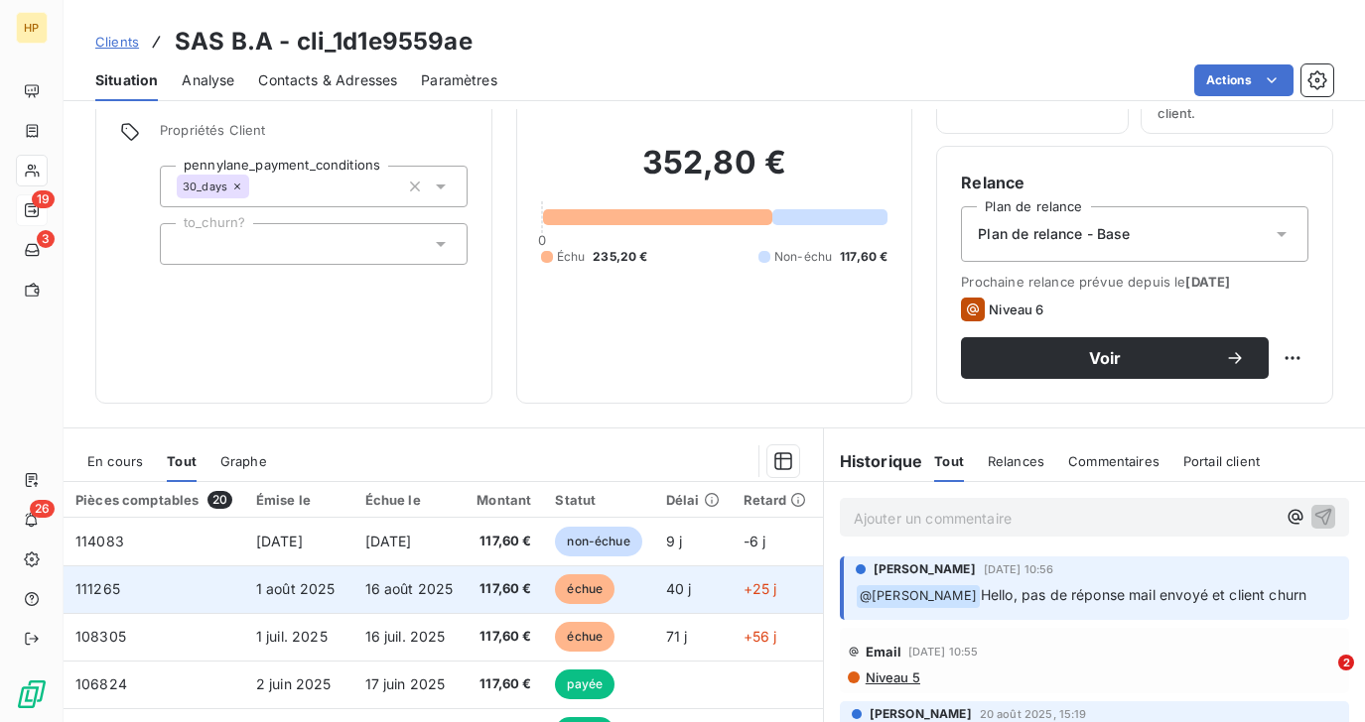
click at [458, 578] on td "16 août 2025" at bounding box center [409, 590] width 112 height 48
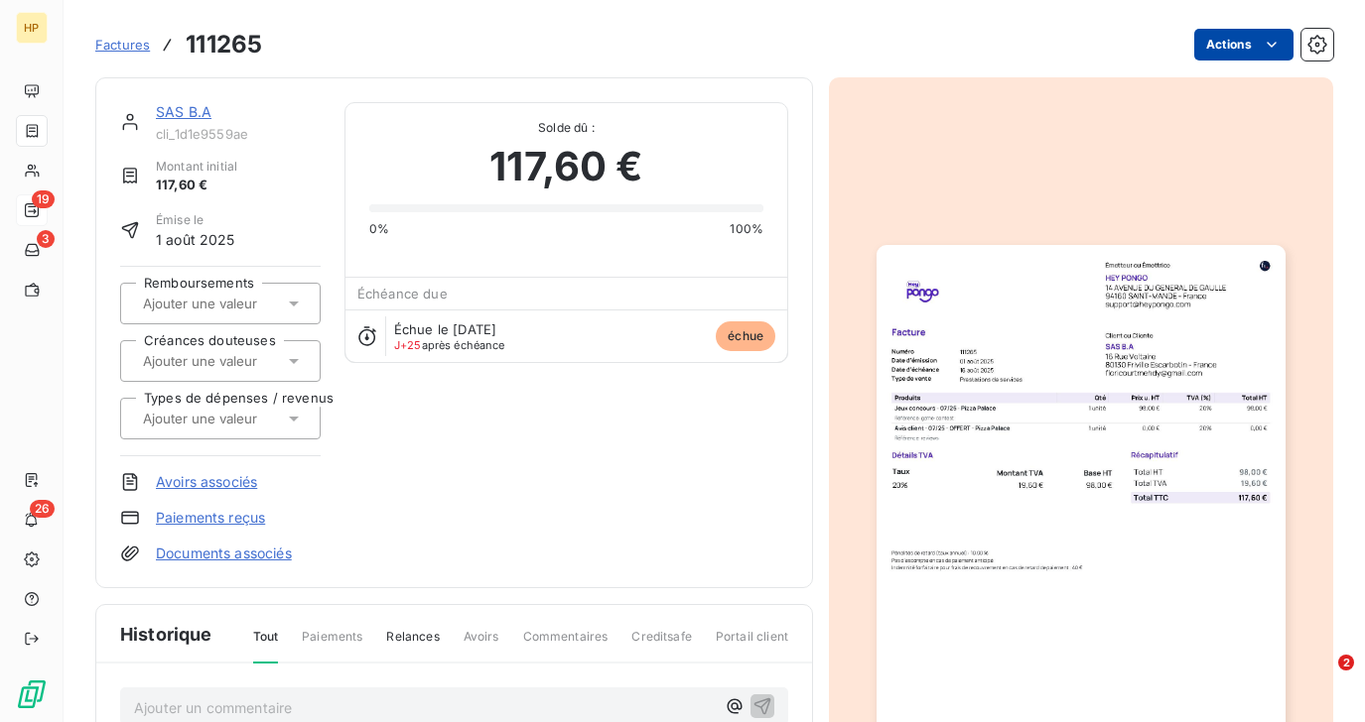
click at [1258, 42] on html "HP 19 3 26 Factures 111265 Actions SAS B.A cli_1d1e9559ae Montant initial 117,6…" at bounding box center [682, 361] width 1365 height 722
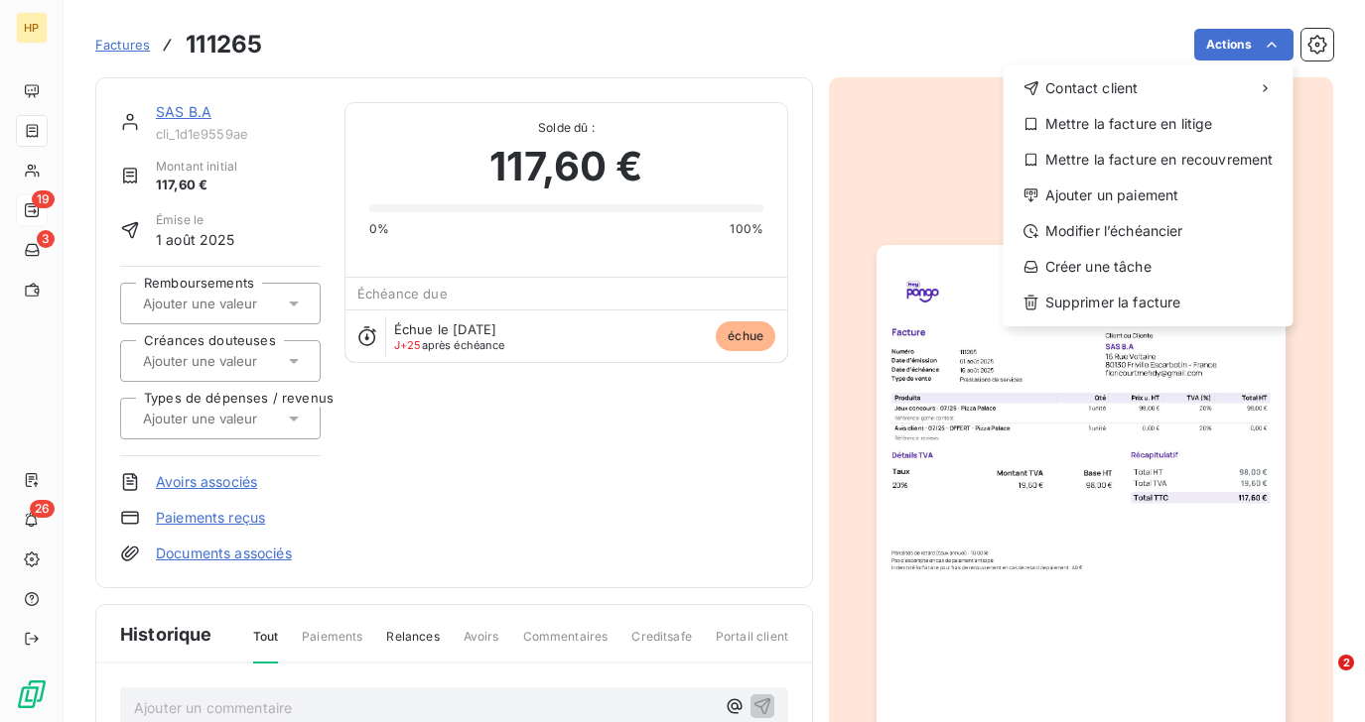
click at [158, 109] on html "HP 19 3 26 Factures 111265 Actions Contact client Mettre la facture en litige M…" at bounding box center [682, 361] width 1365 height 722
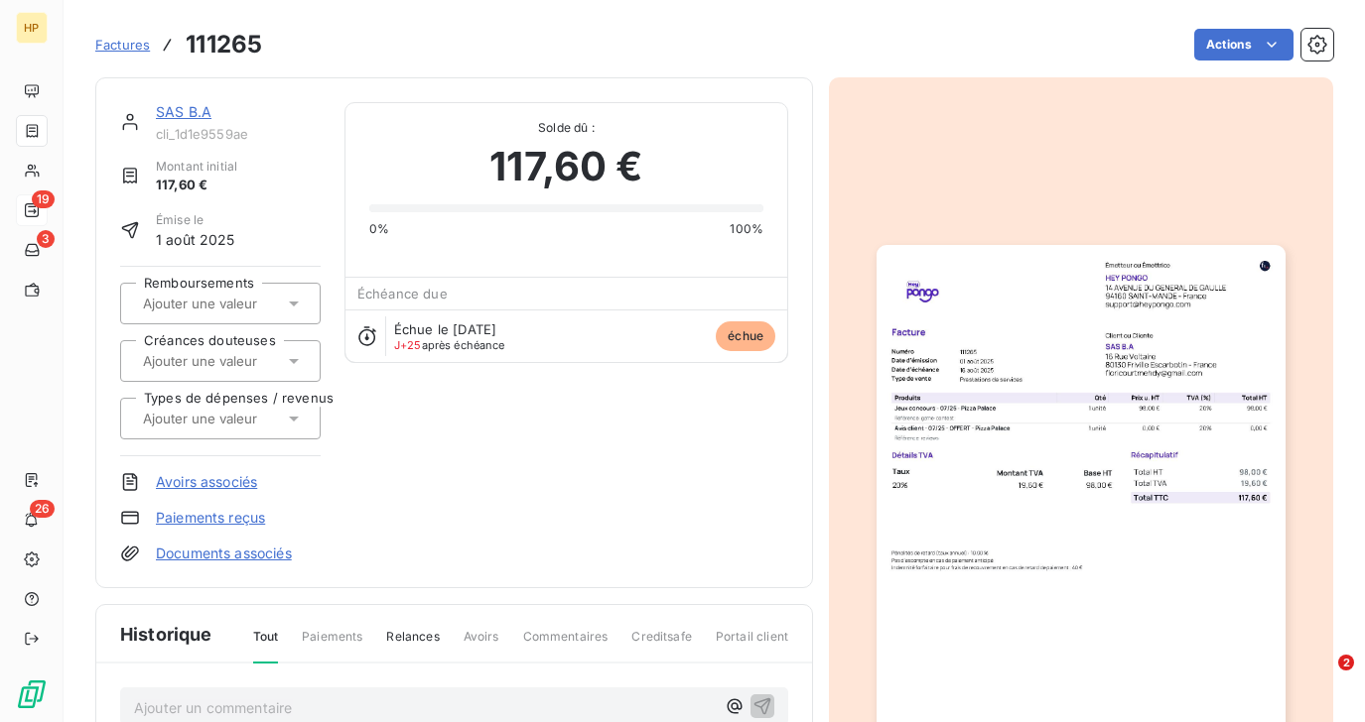
click at [172, 110] on link "SAS B.A" at bounding box center [184, 111] width 56 height 17
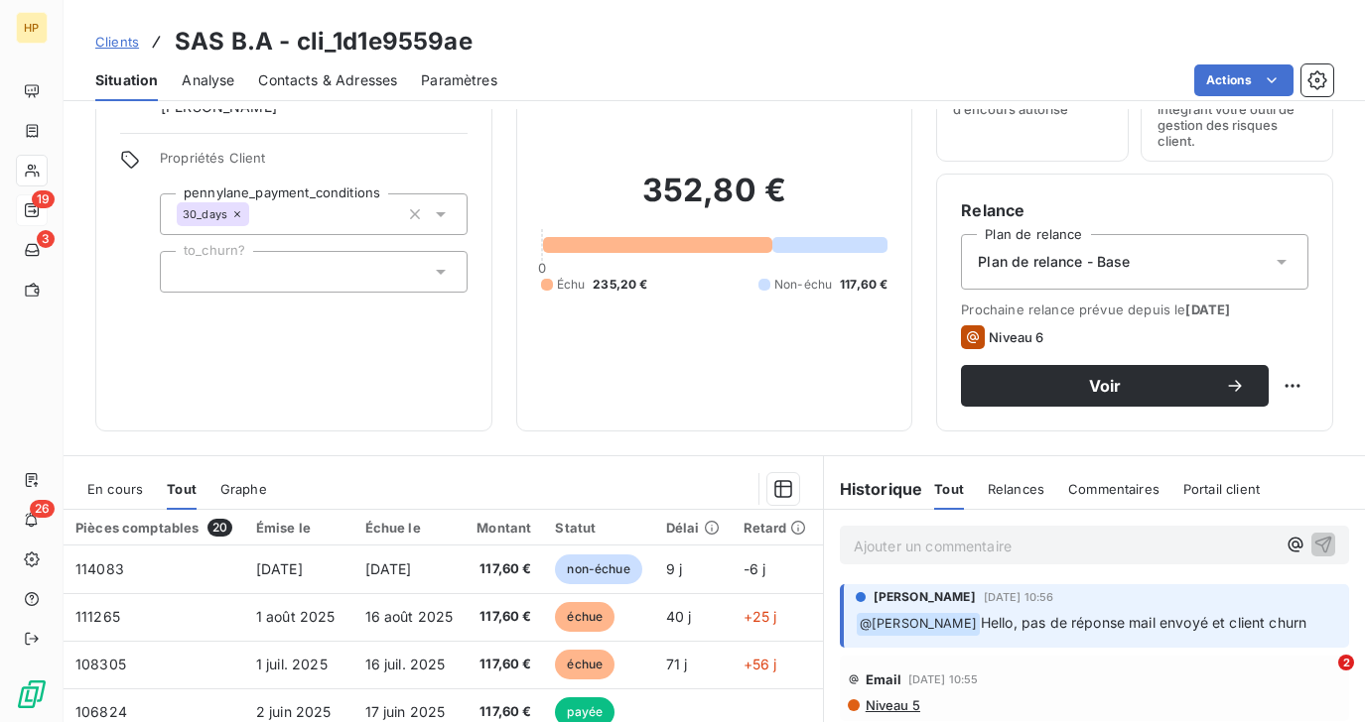
scroll to position [109, 0]
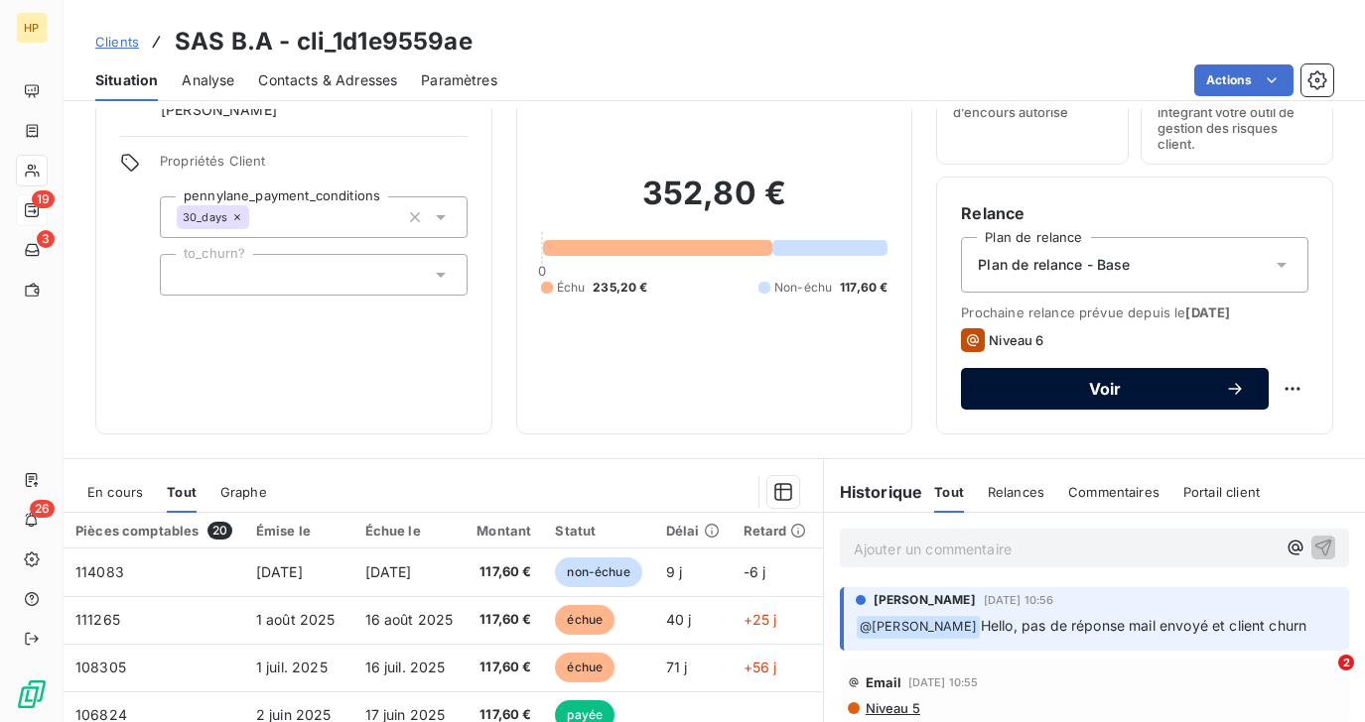
click at [1085, 397] on div "Voir" at bounding box center [1114, 389] width 260 height 20
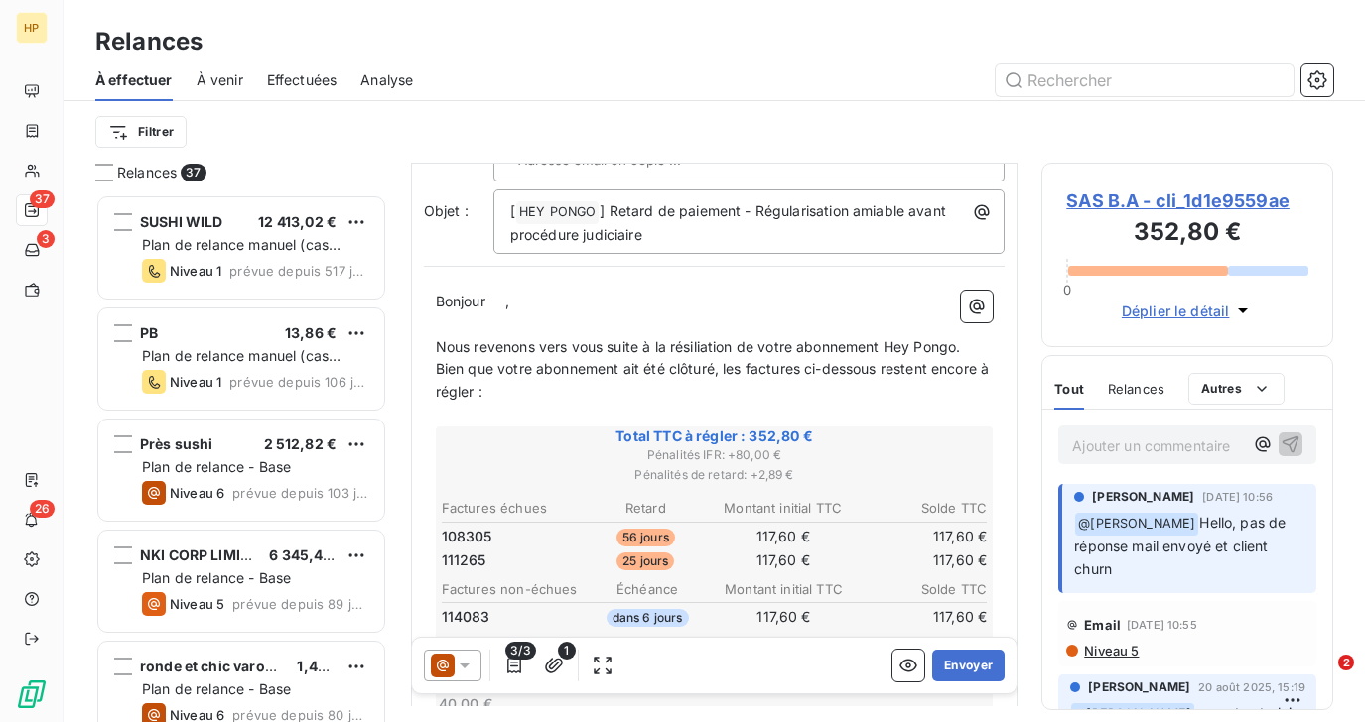
scroll to position [135, 0]
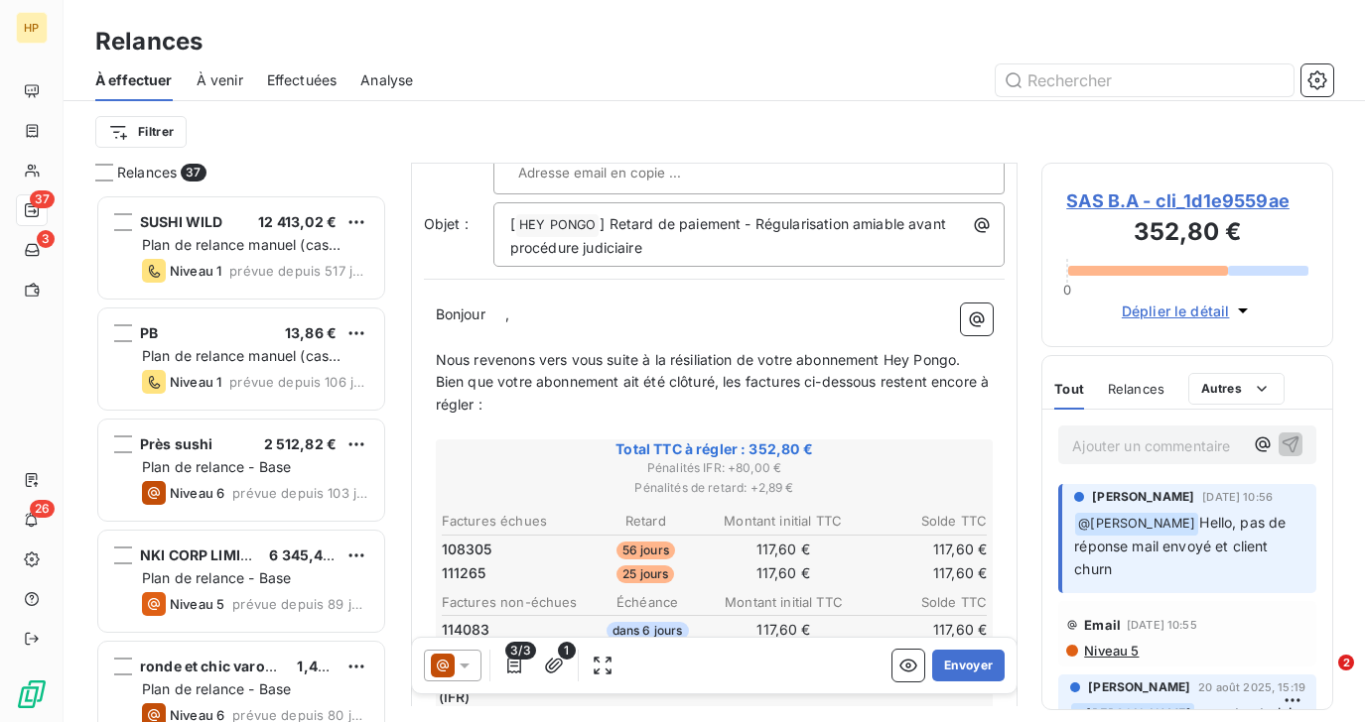
click at [509, 306] on span "," at bounding box center [507, 314] width 4 height 17
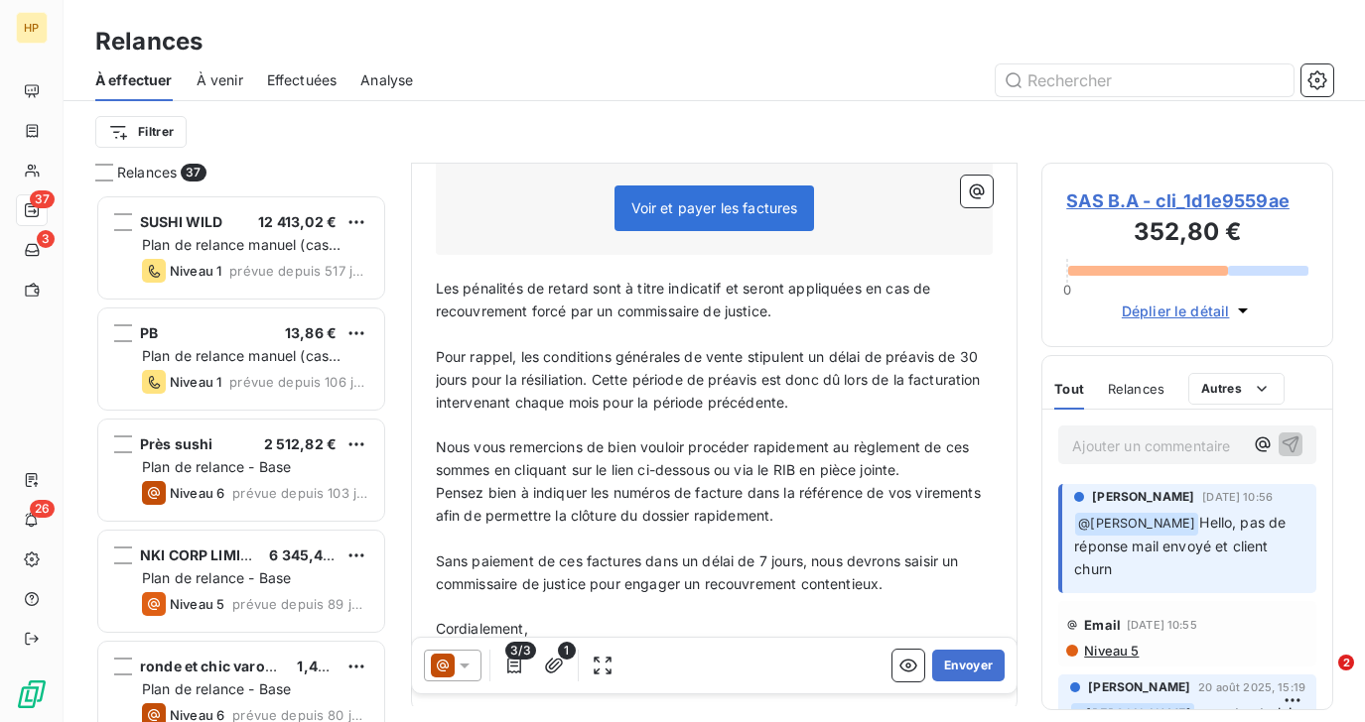
scroll to position [804, 0]
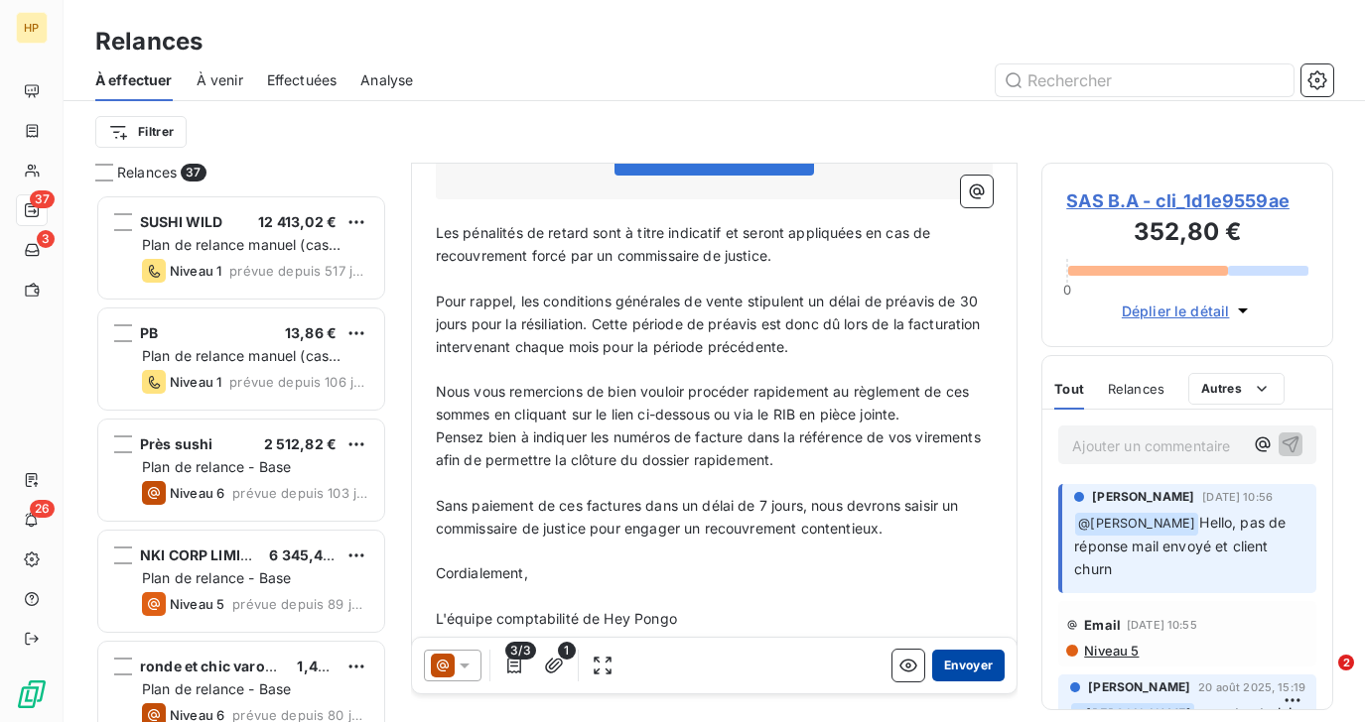
click at [964, 667] on button "Envoyer" at bounding box center [968, 666] width 72 height 32
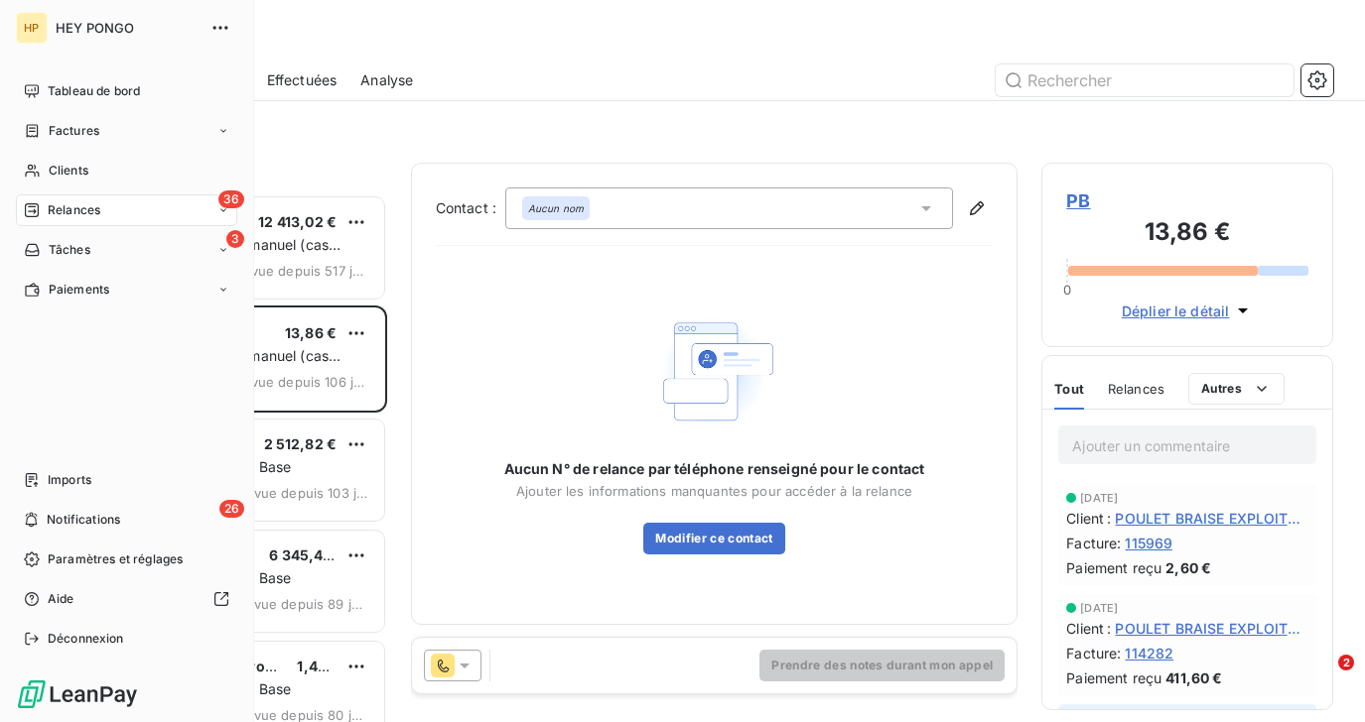
click at [54, 209] on span "Relances" at bounding box center [74, 210] width 53 height 18
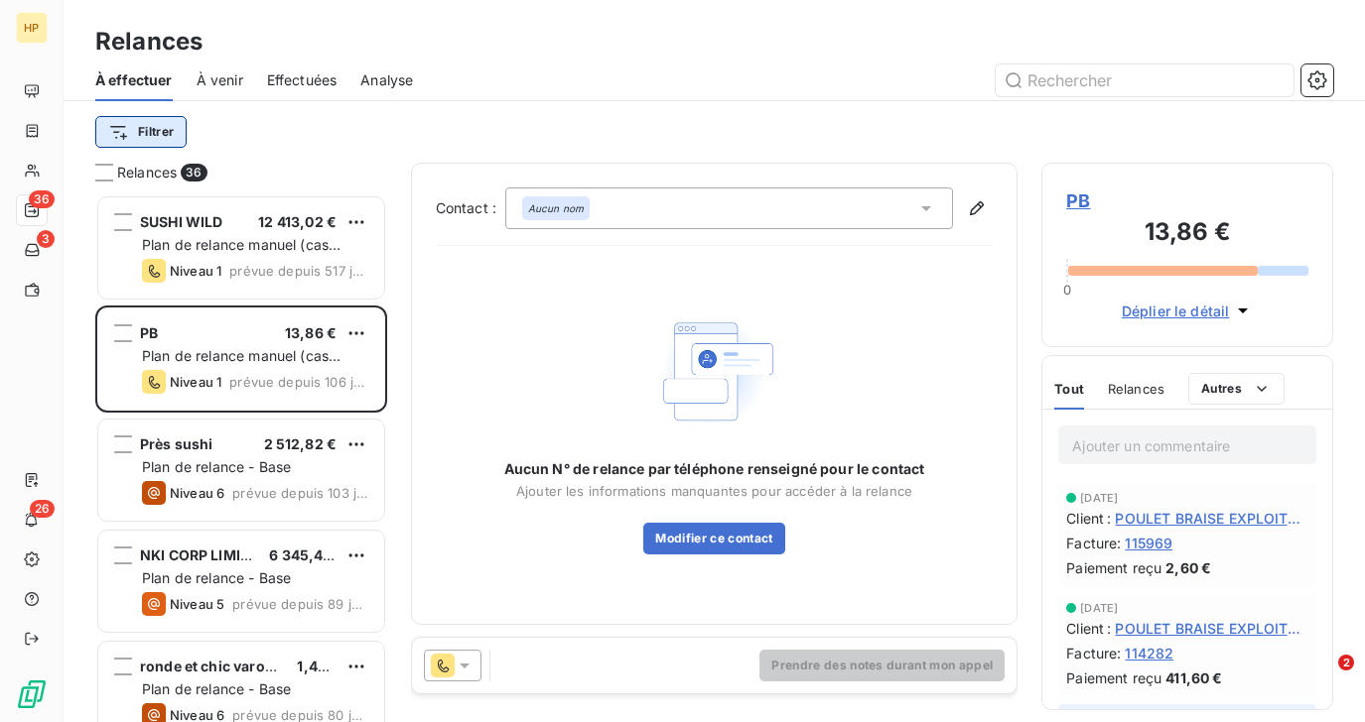
click at [142, 132] on html "HP 36 3 26 Relances À effectuer À venir Effectuées Analyse Filtrer Relances 36 …" at bounding box center [682, 361] width 1365 height 722
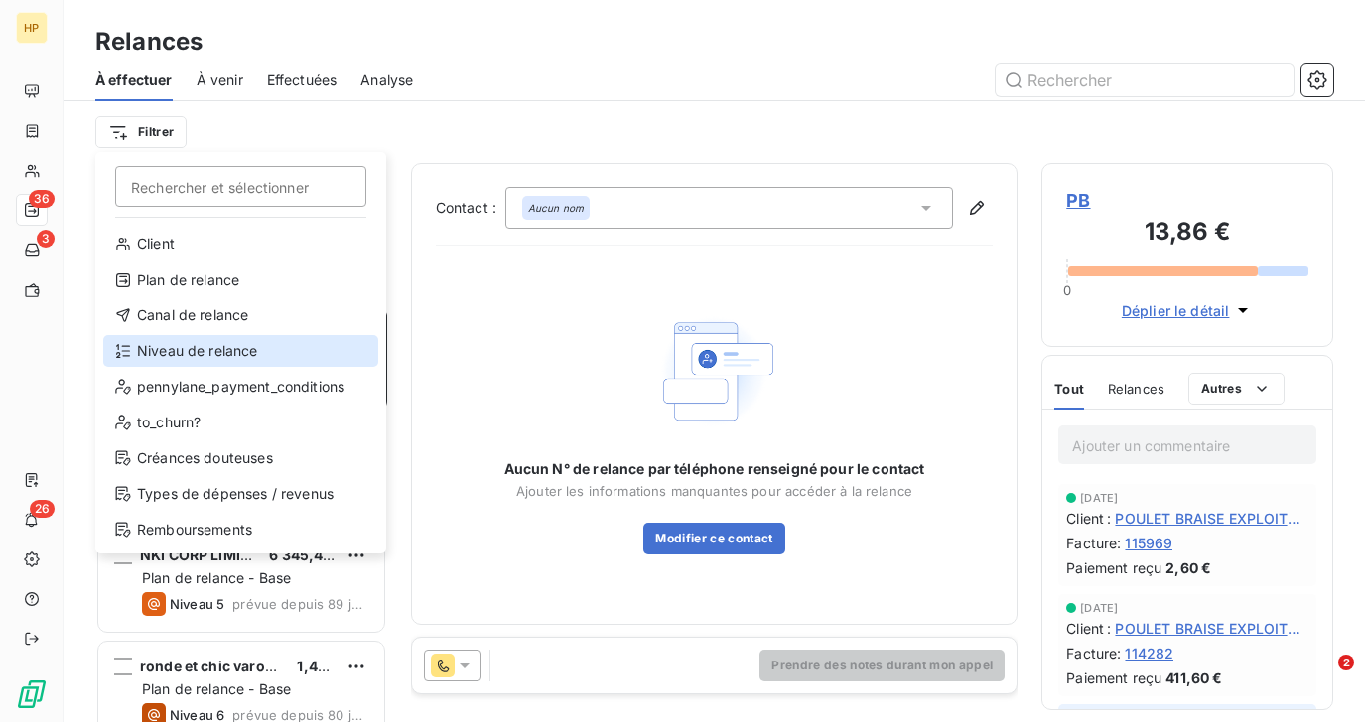
click at [161, 345] on div "Niveau de relance" at bounding box center [240, 351] width 275 height 32
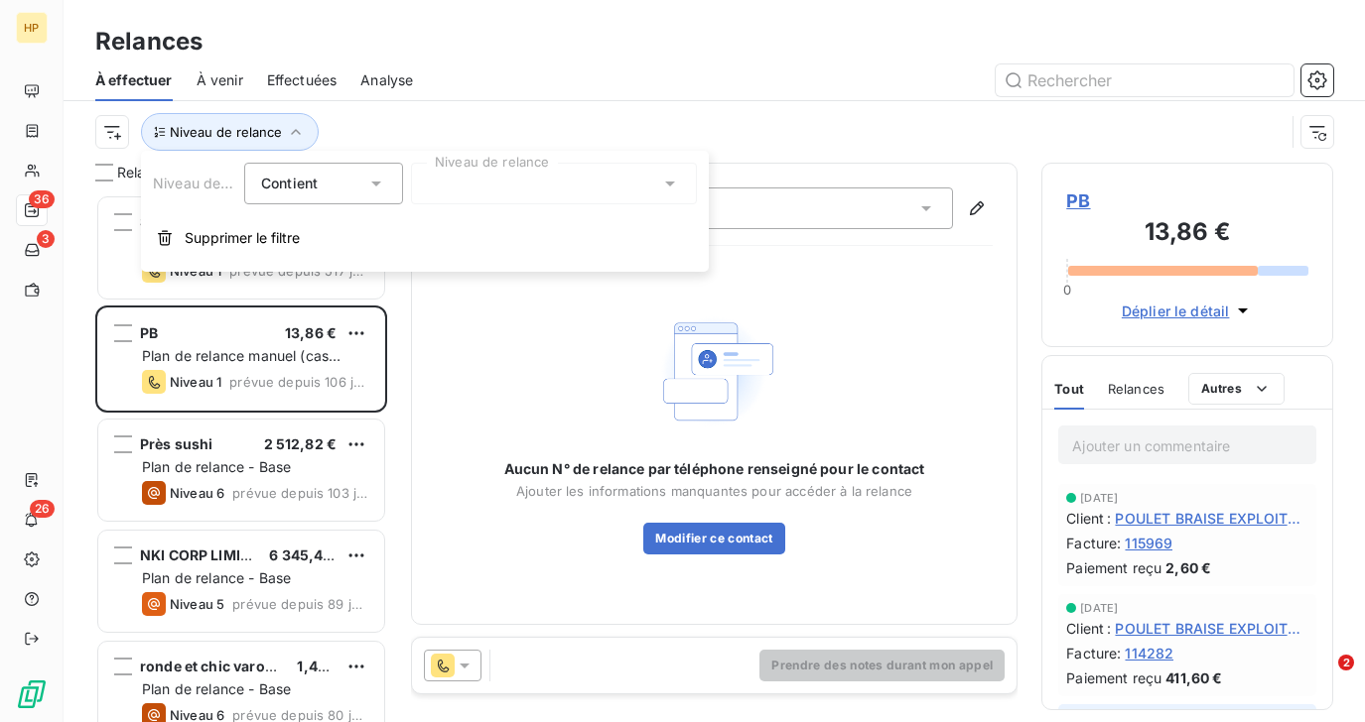
click at [439, 188] on div at bounding box center [554, 184] width 286 height 42
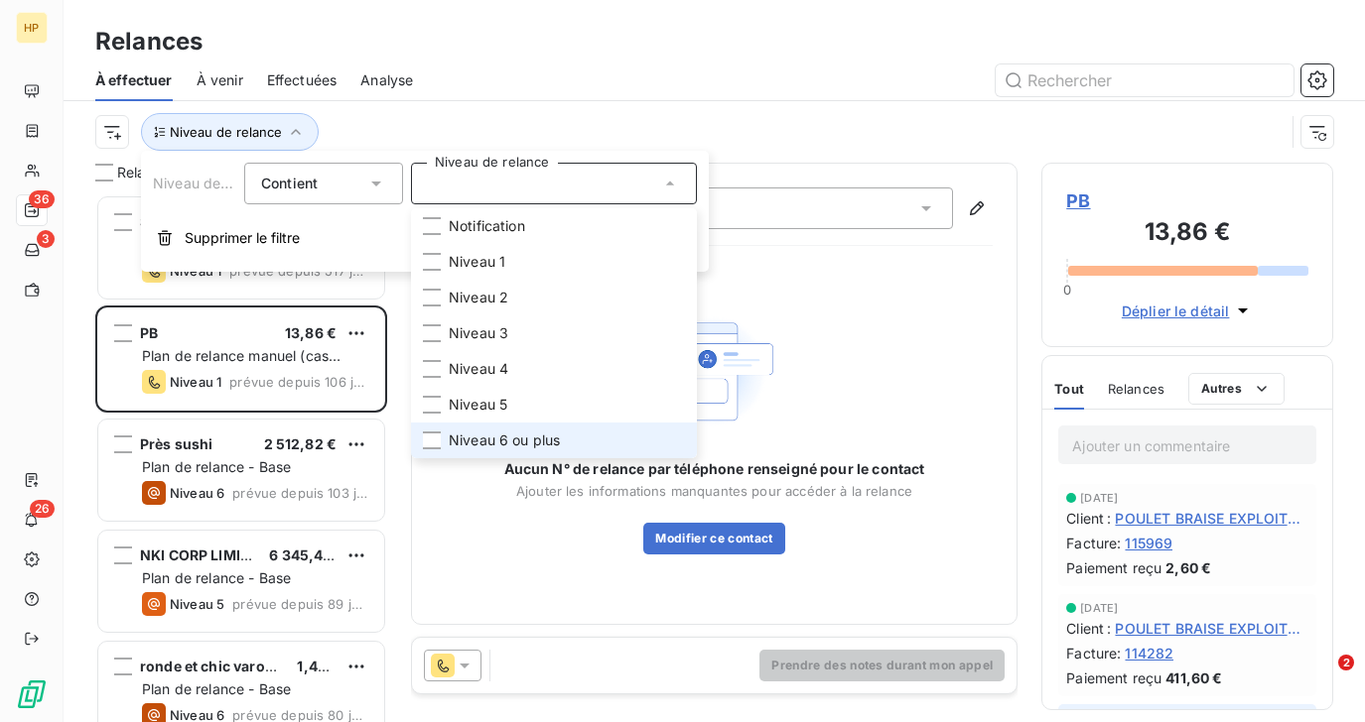
click at [453, 436] on span "Niveau 6 ou plus" at bounding box center [504, 441] width 111 height 20
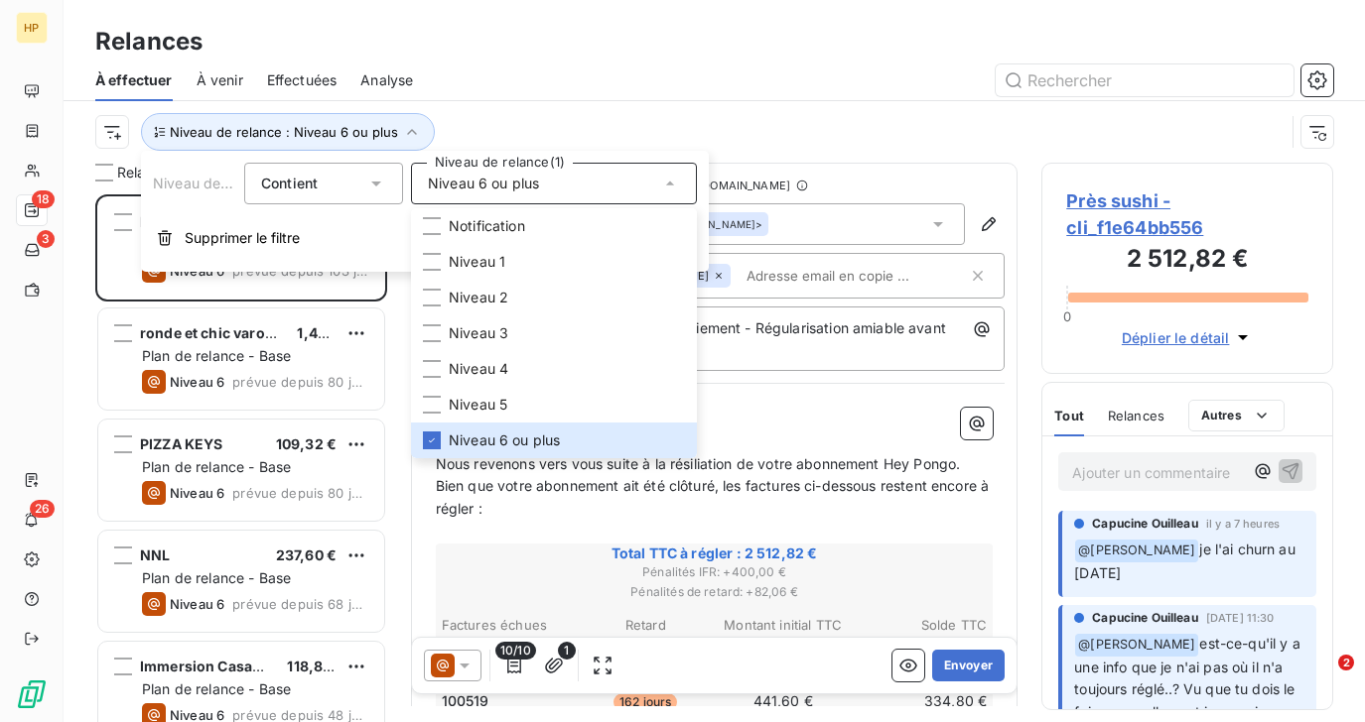
click at [511, 120] on div "Niveau de relance : Niveau 6 ou plus" at bounding box center [689, 132] width 1189 height 38
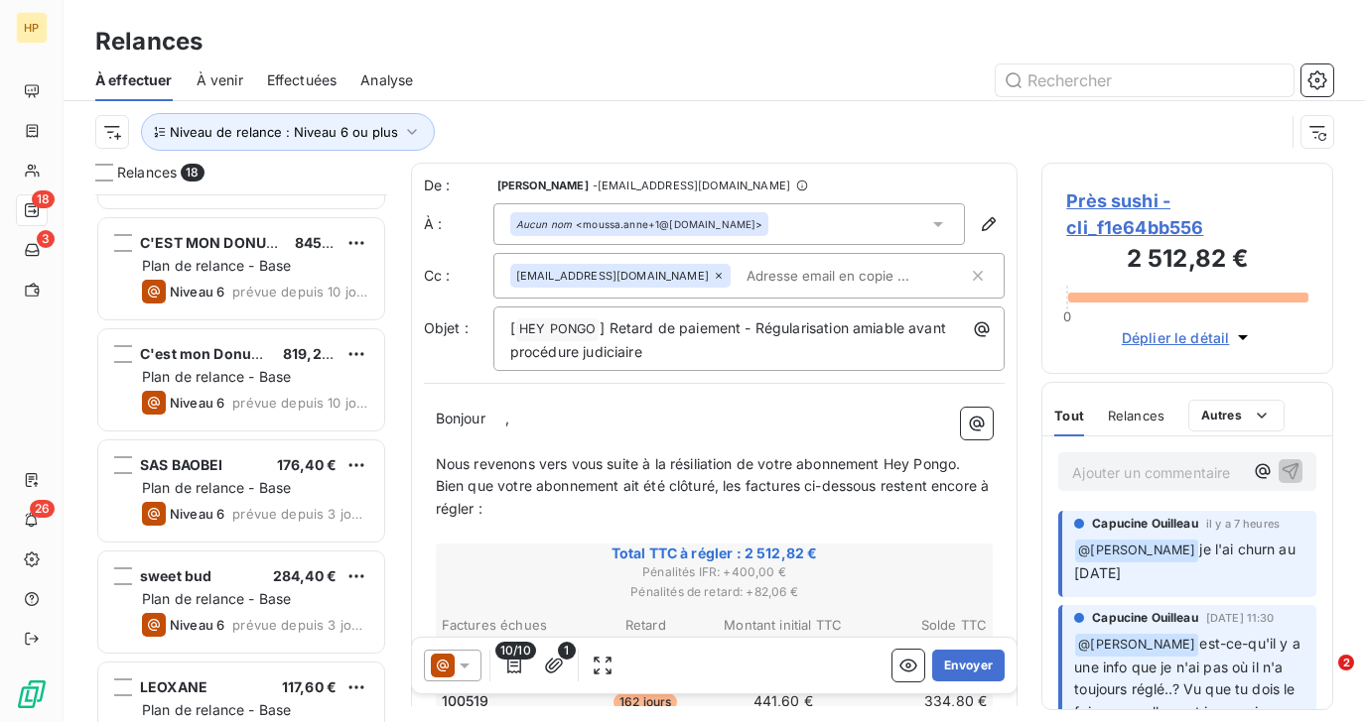
scroll to position [1474, 0]
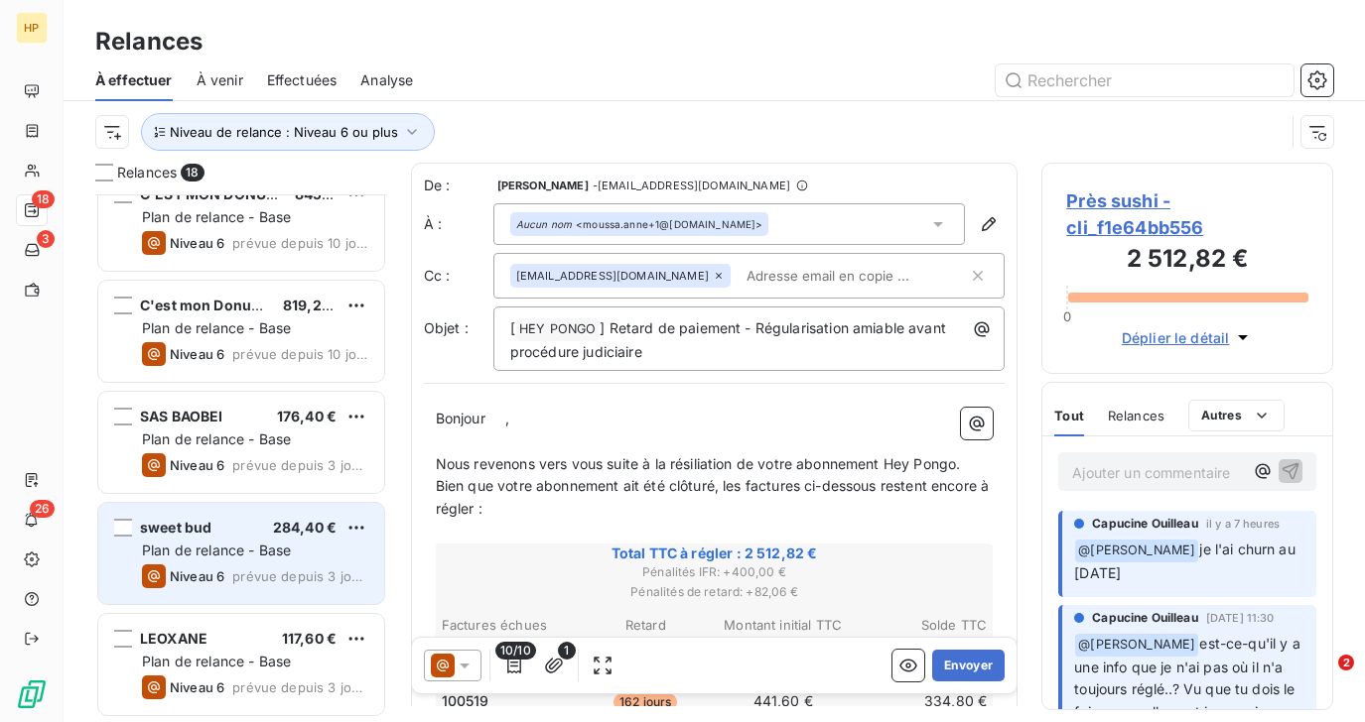
click at [228, 575] on div "Niveau 6 prévue depuis 3 jours" at bounding box center [255, 577] width 226 height 24
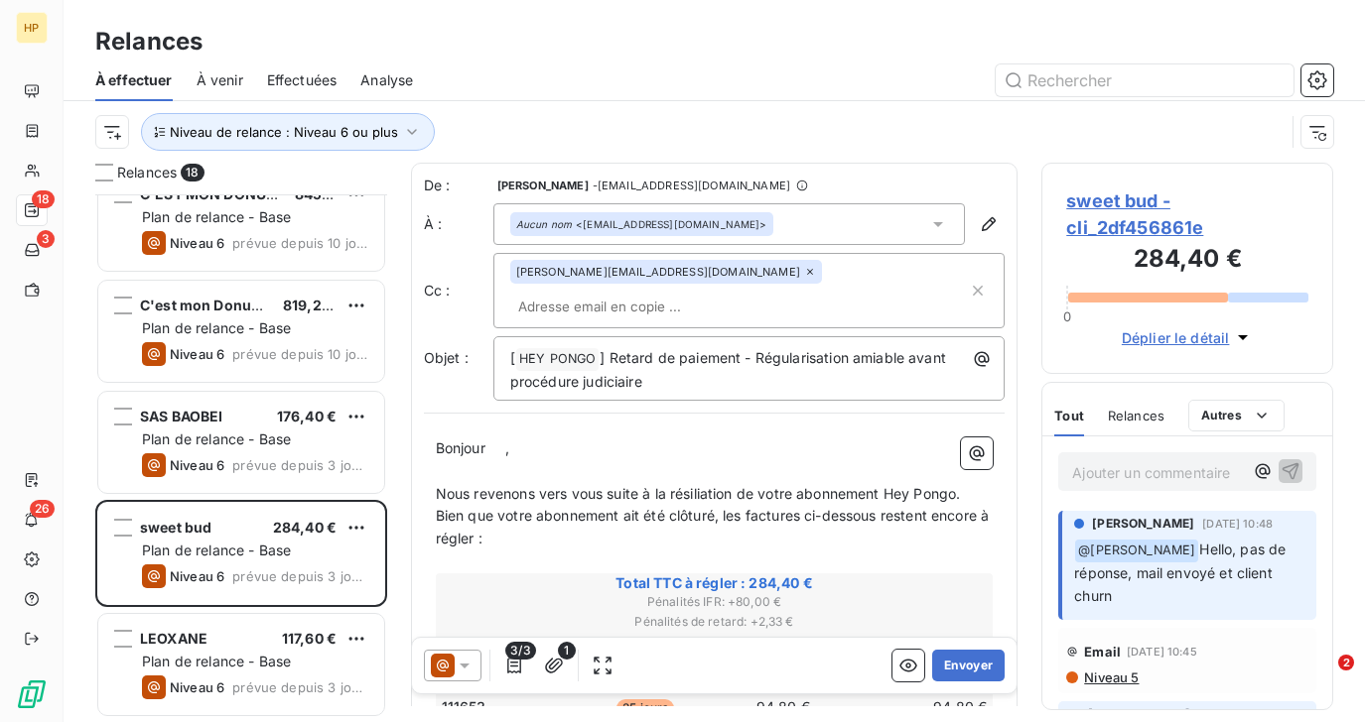
click at [1110, 200] on span "sweet bud - cli_2df456861e" at bounding box center [1187, 215] width 242 height 54
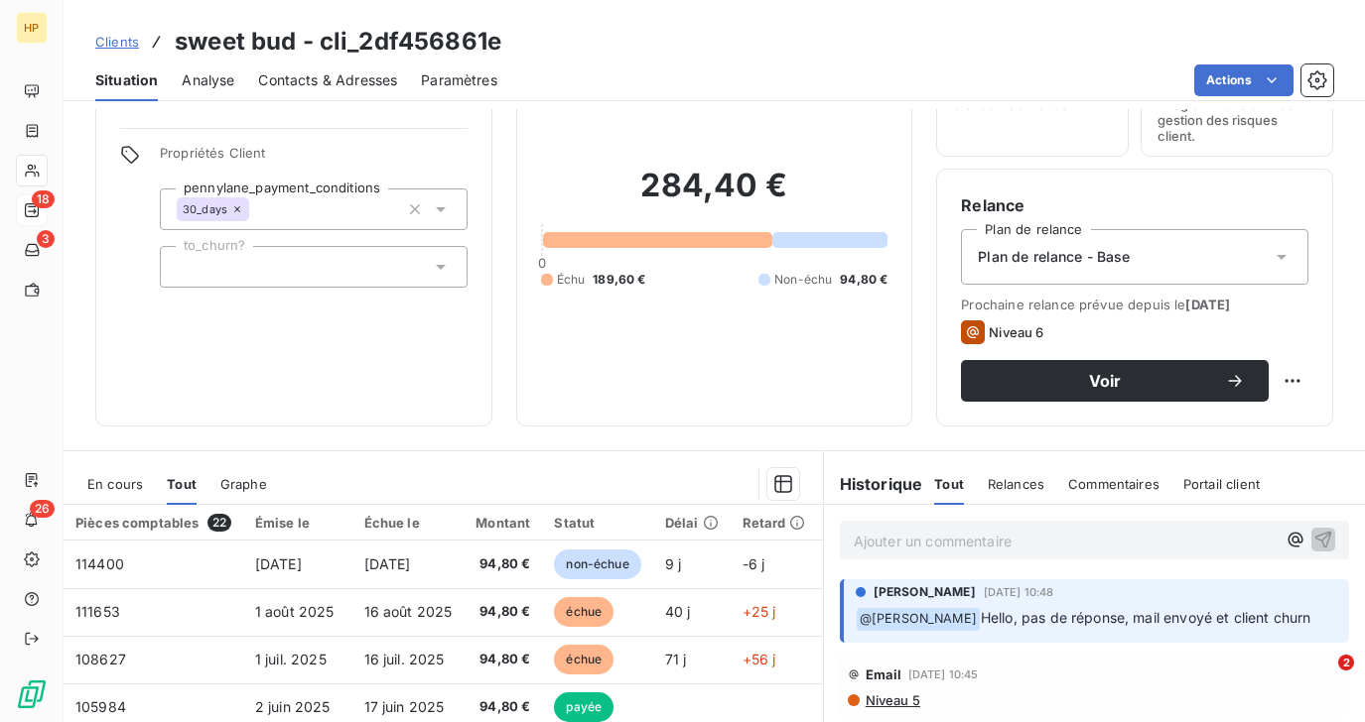
scroll to position [203, 0]
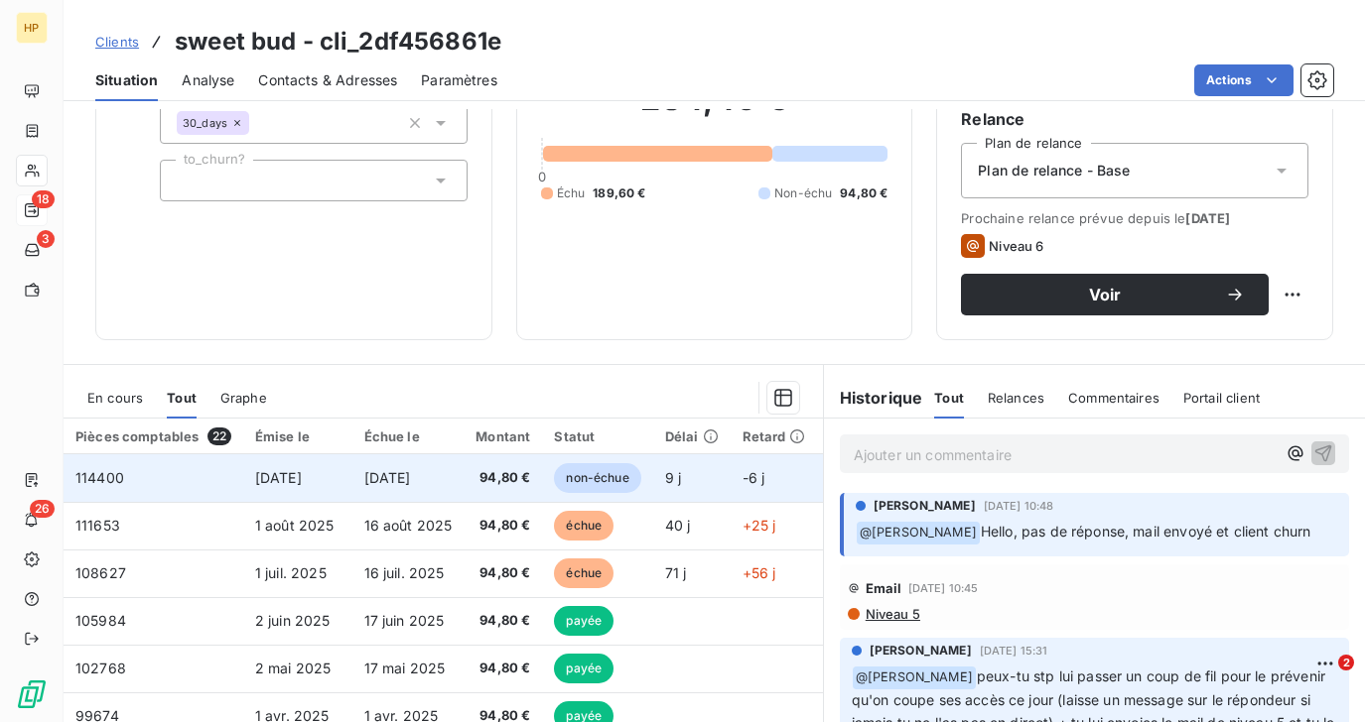
click at [319, 497] on td "1 sept. 2025" at bounding box center [297, 479] width 109 height 48
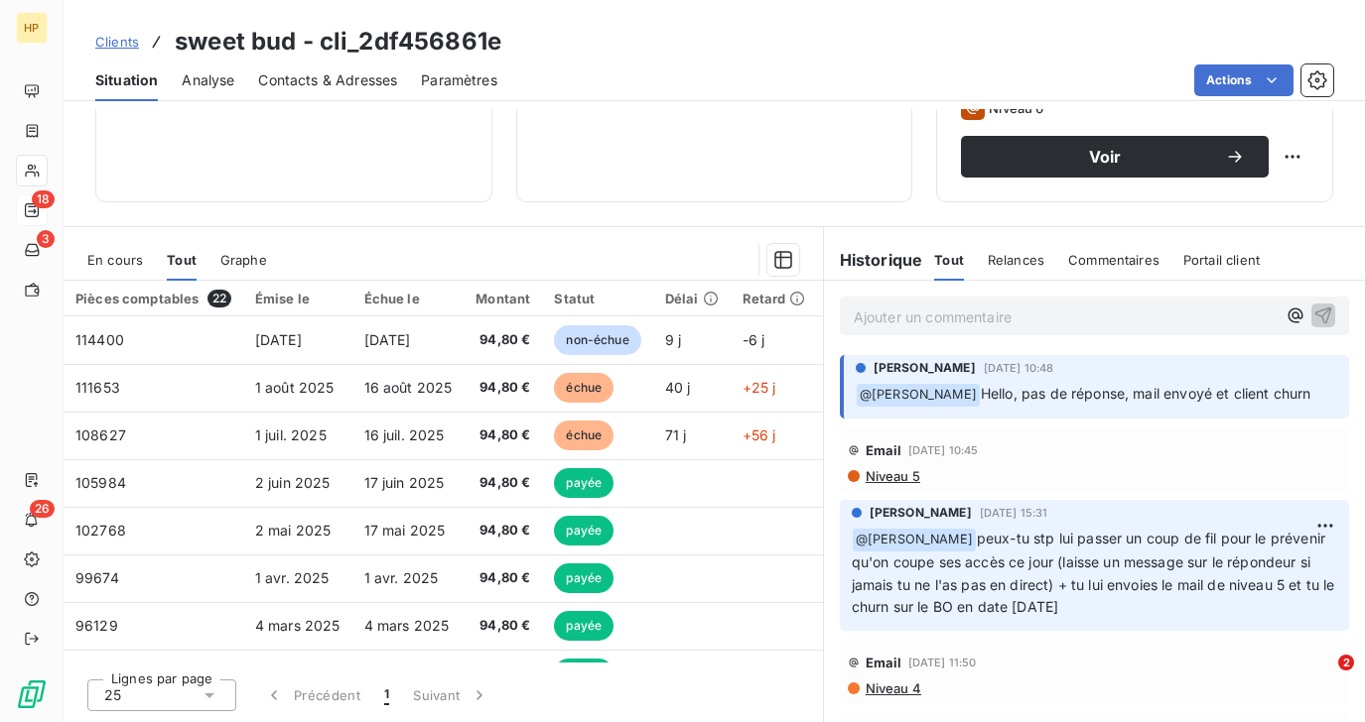
click at [131, 264] on span "En cours" at bounding box center [115, 260] width 56 height 16
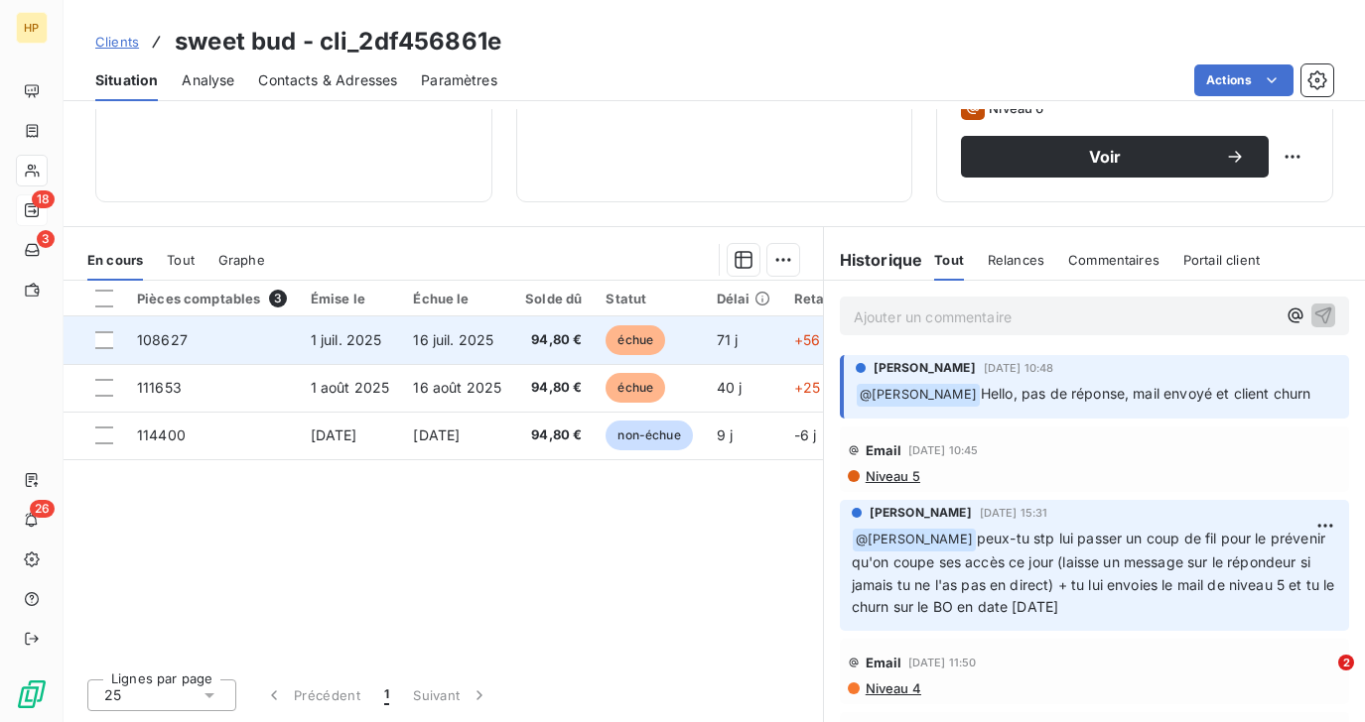
click at [315, 344] on span "1 juil. 2025" at bounding box center [346, 339] width 71 height 17
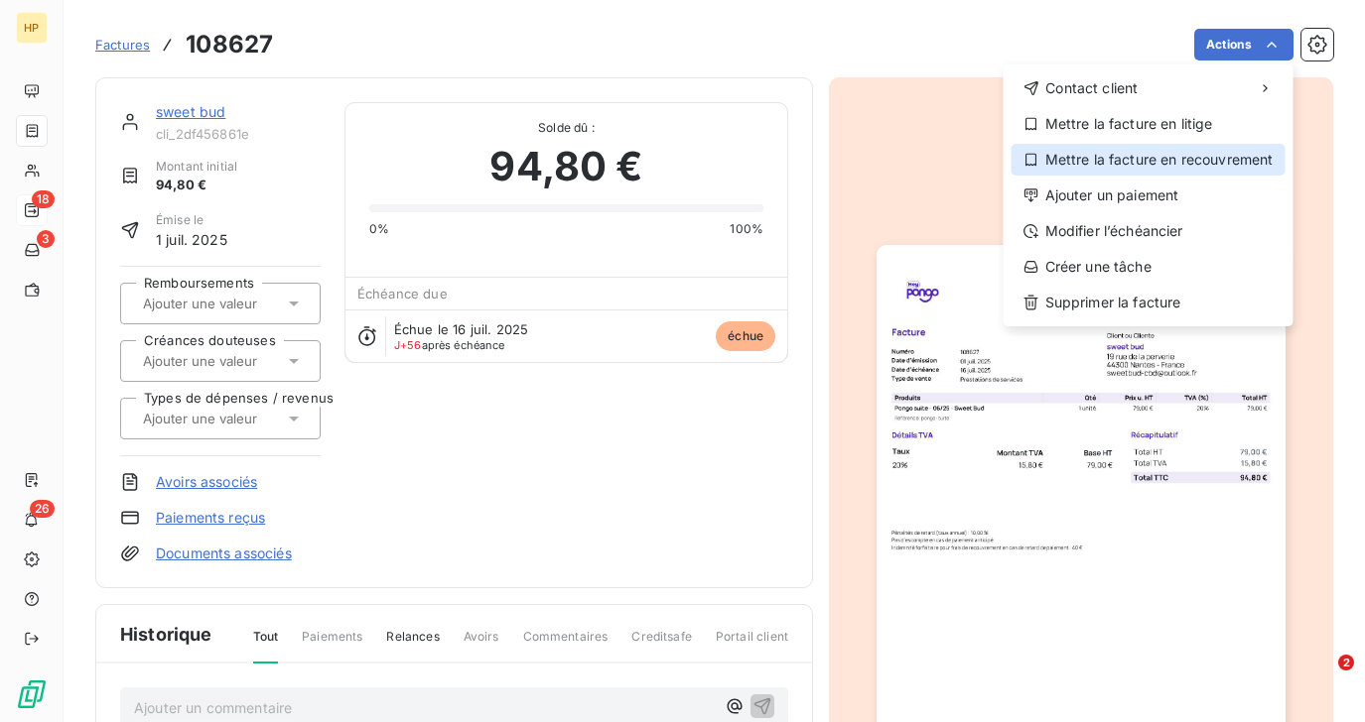
click at [1185, 161] on div "Mettre la facture en recouvrement" at bounding box center [1148, 160] width 274 height 32
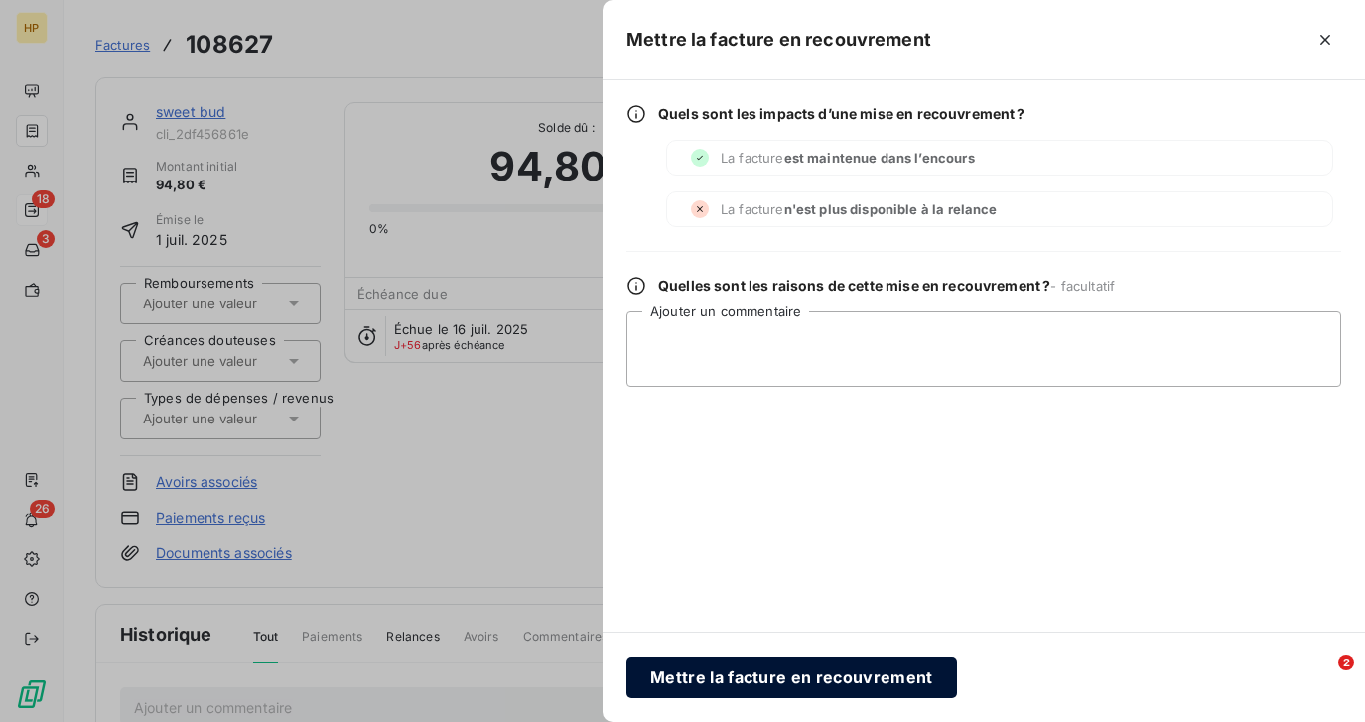
click at [756, 670] on button "Mettre la facture en recouvrement" at bounding box center [791, 678] width 330 height 42
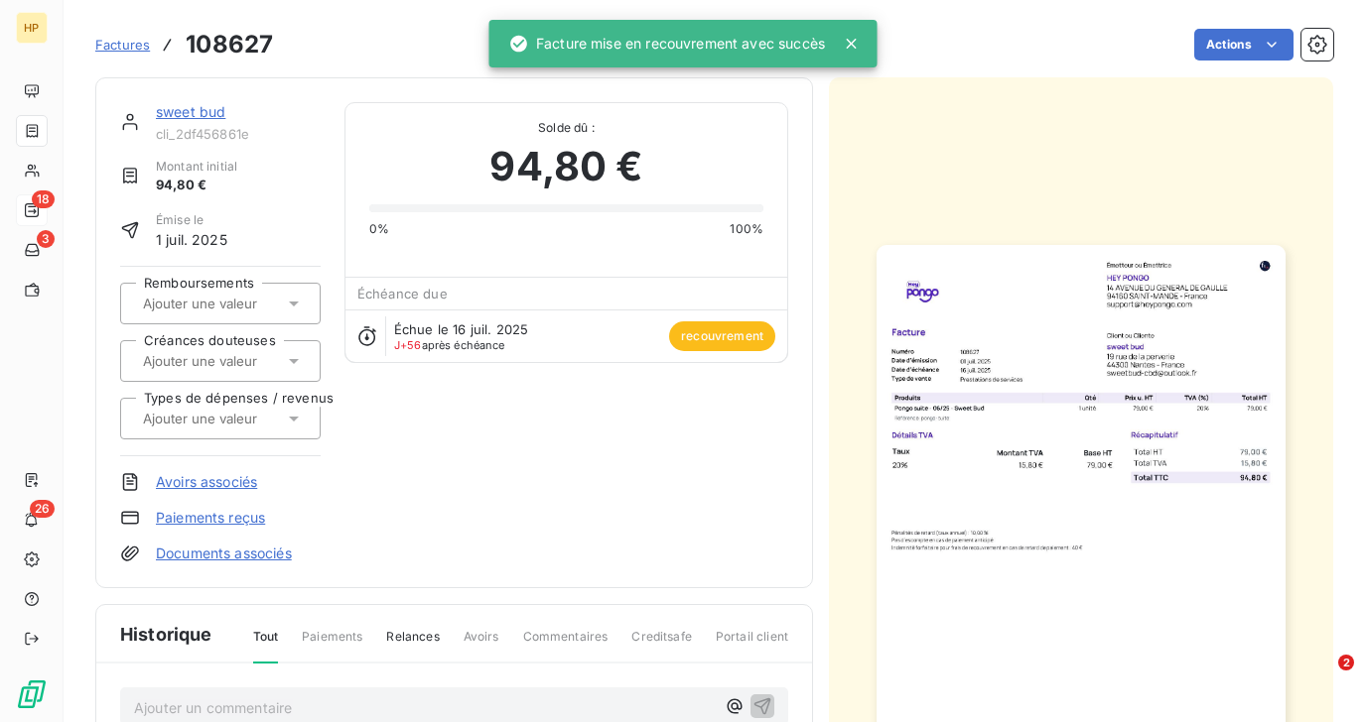
click at [196, 110] on link "sweet bud" at bounding box center [190, 111] width 69 height 17
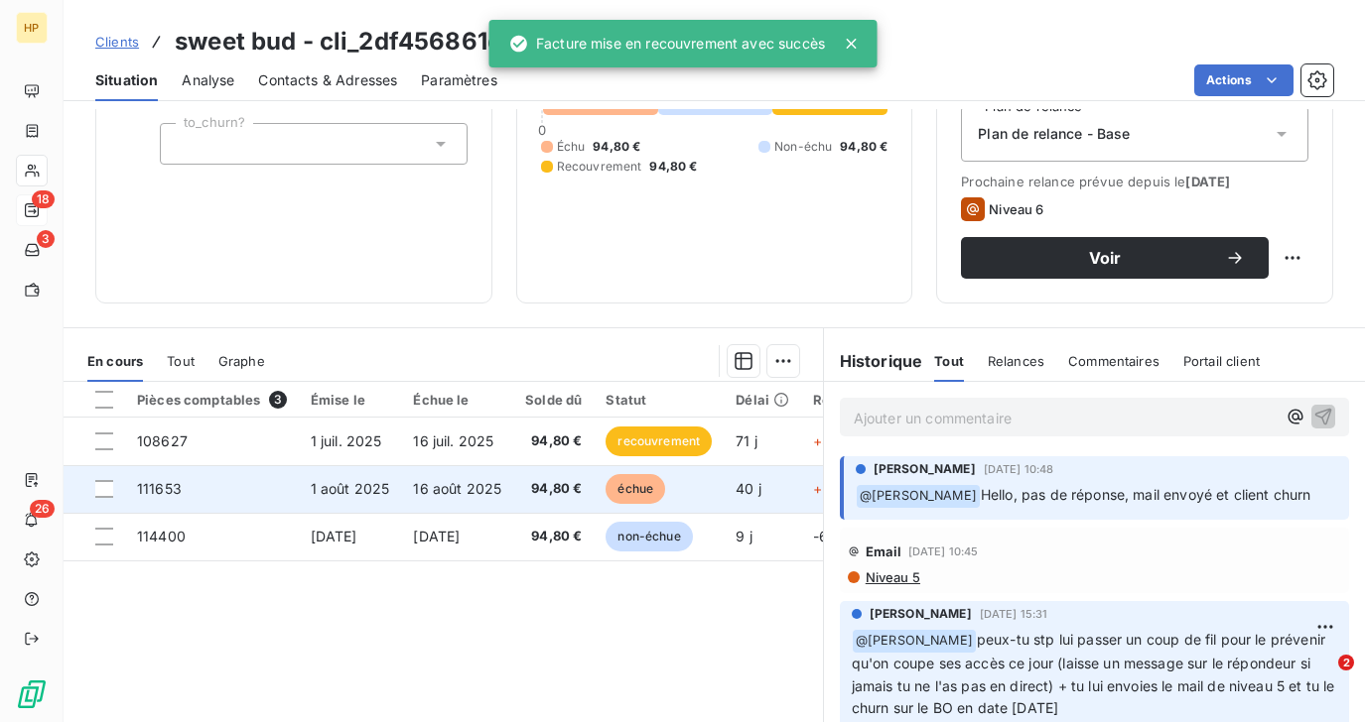
scroll to position [341, 0]
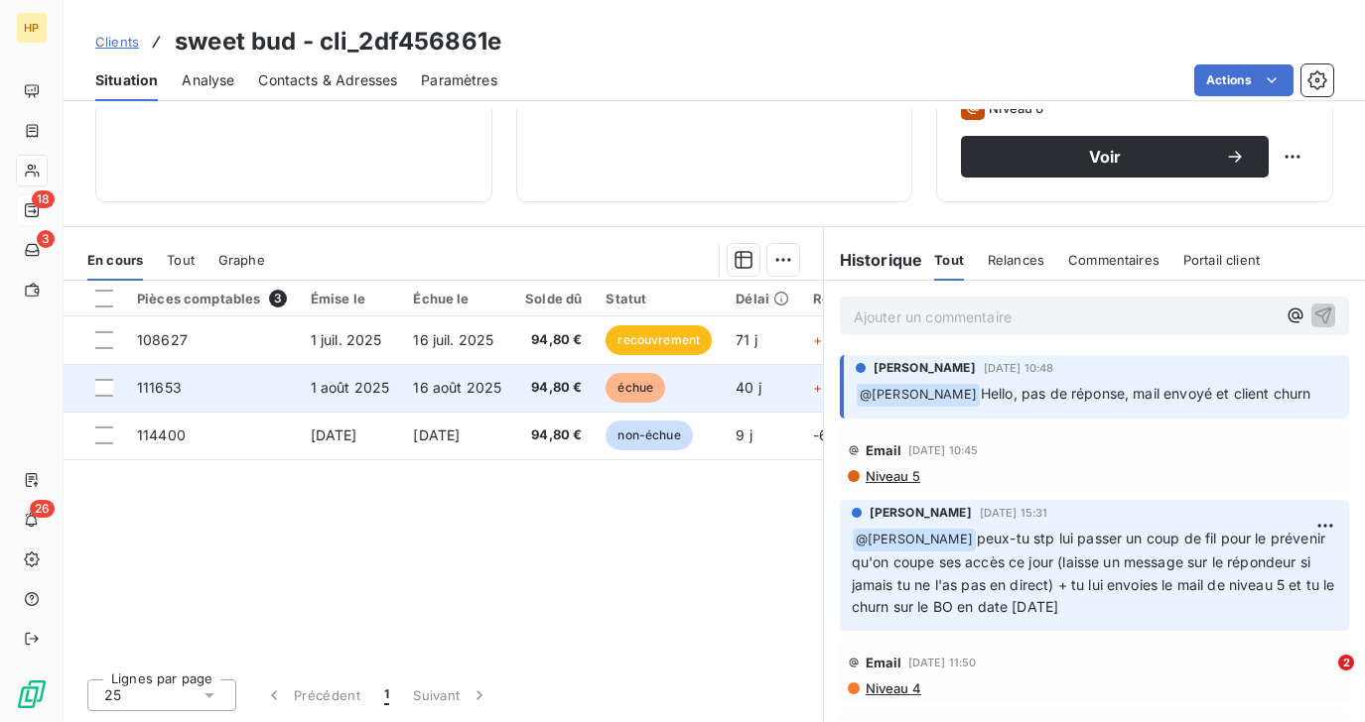
click at [424, 390] on span "16 août 2025" at bounding box center [457, 387] width 88 height 17
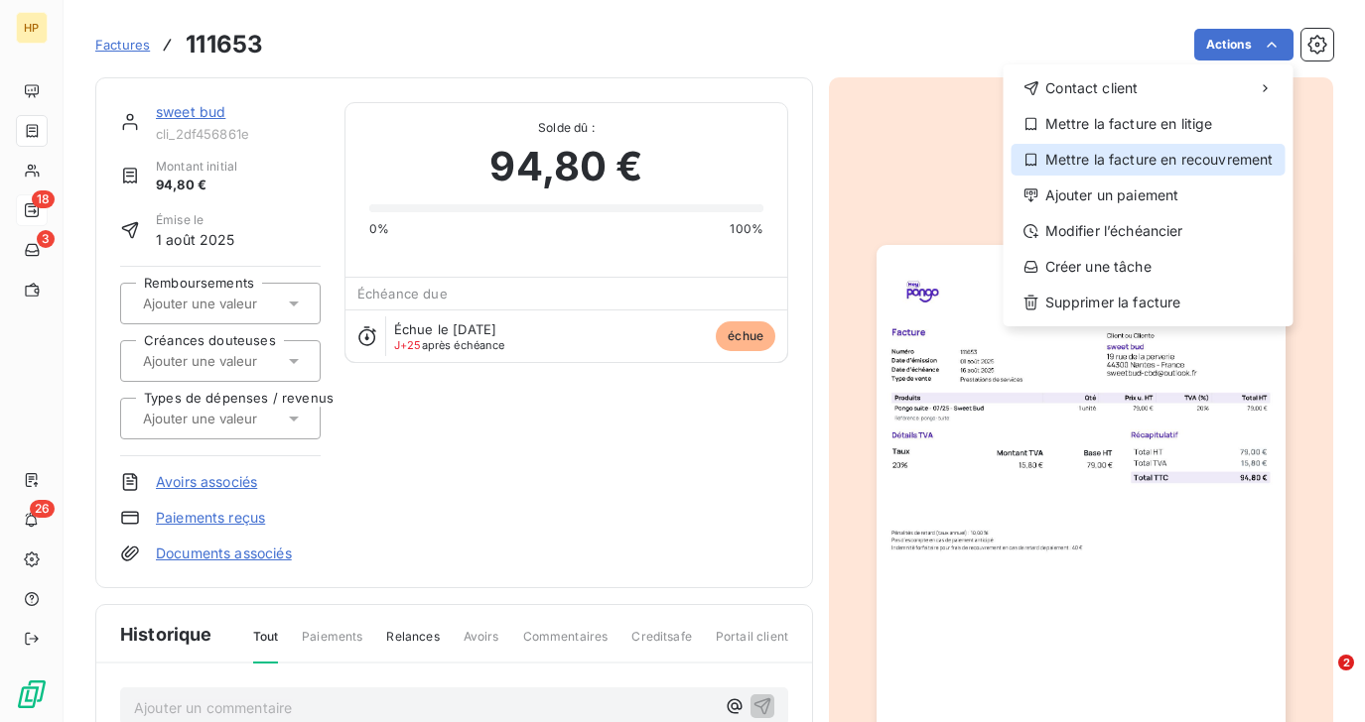
click at [1187, 165] on div "Mettre la facture en recouvrement" at bounding box center [1148, 160] width 274 height 32
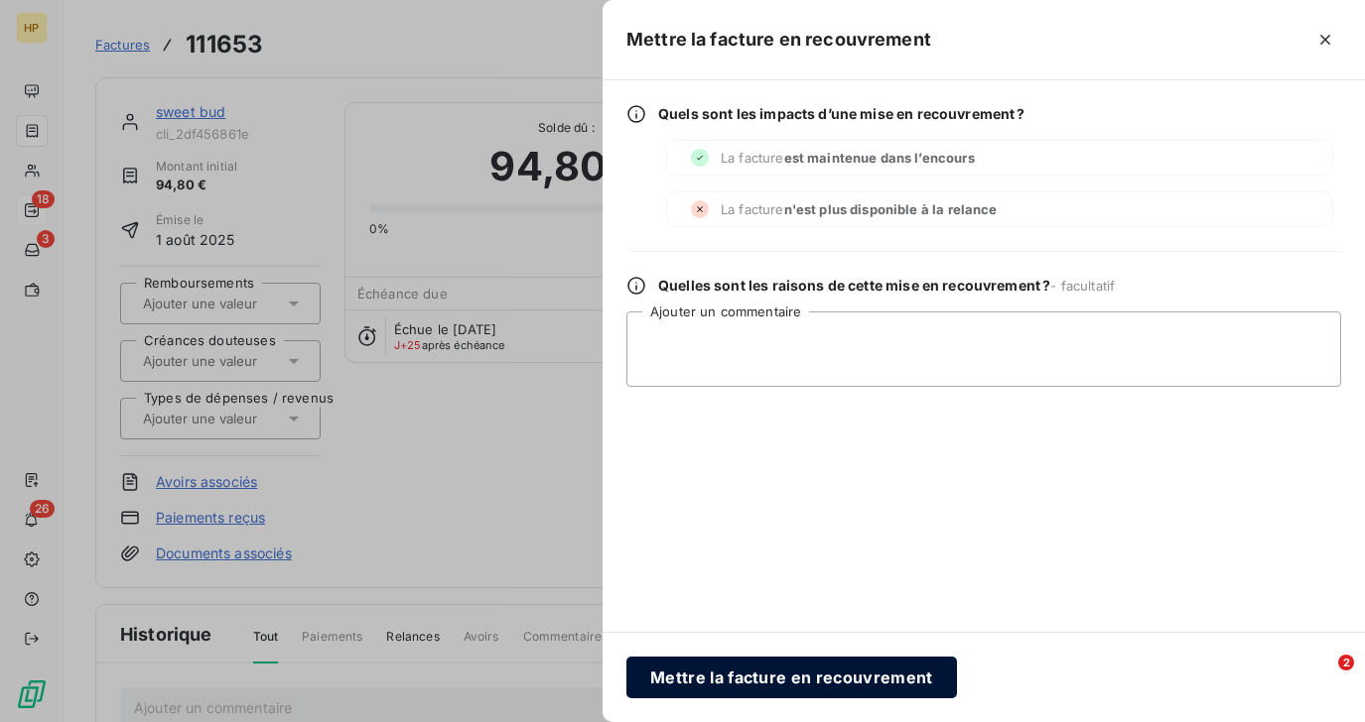
click at [714, 670] on button "Mettre la facture en recouvrement" at bounding box center [791, 678] width 330 height 42
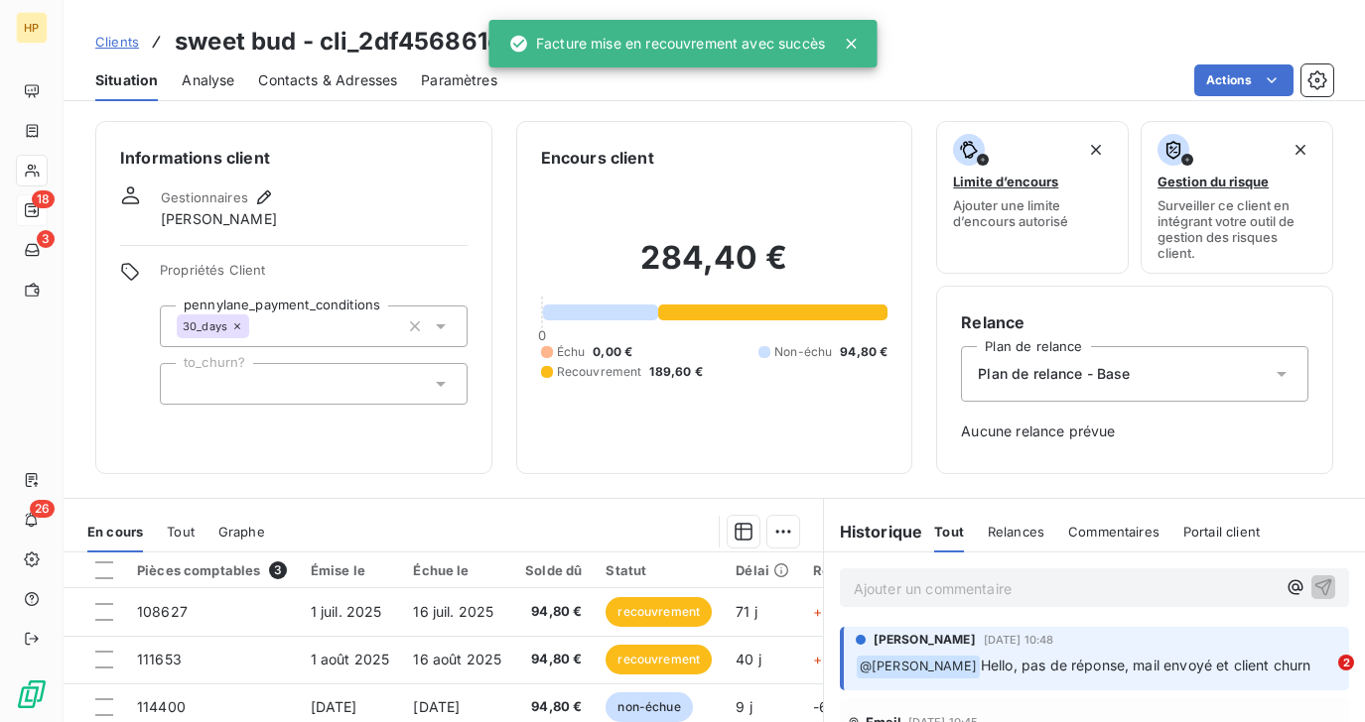
scroll to position [272, 0]
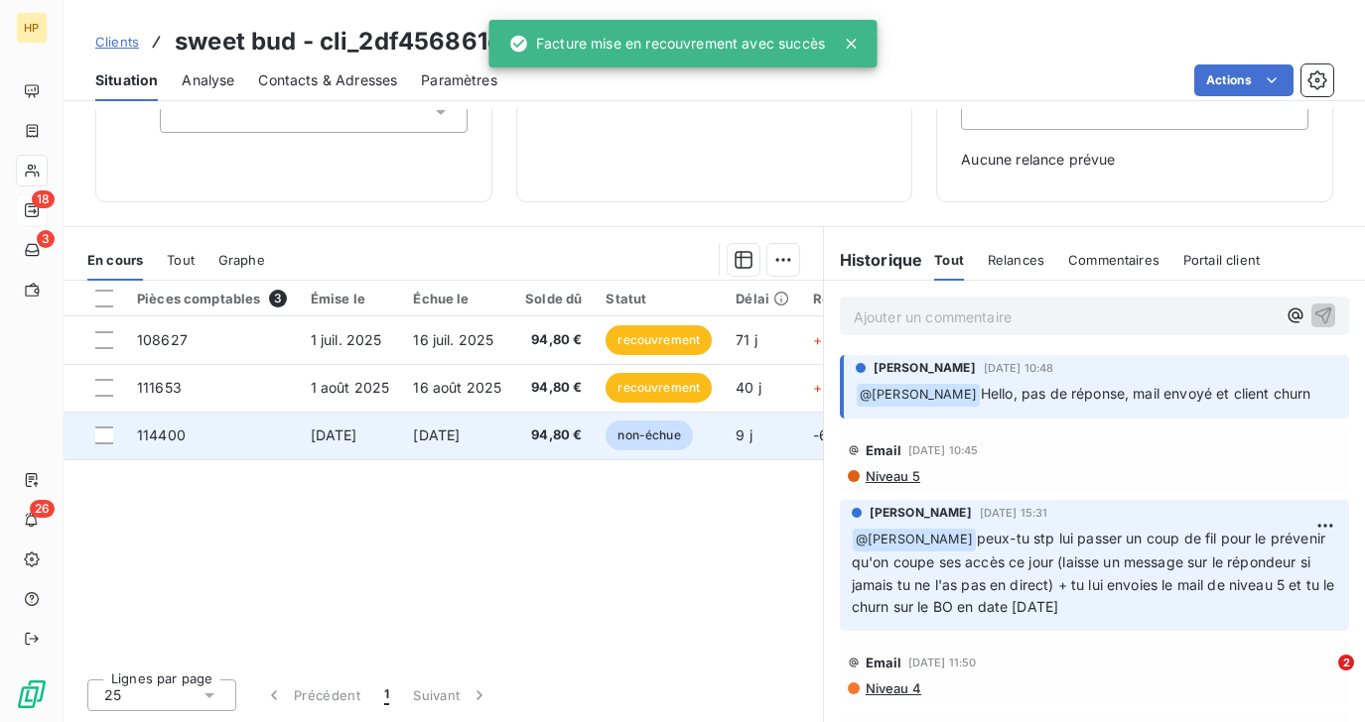
click at [420, 430] on span "16 sept. 2025" at bounding box center [436, 435] width 47 height 17
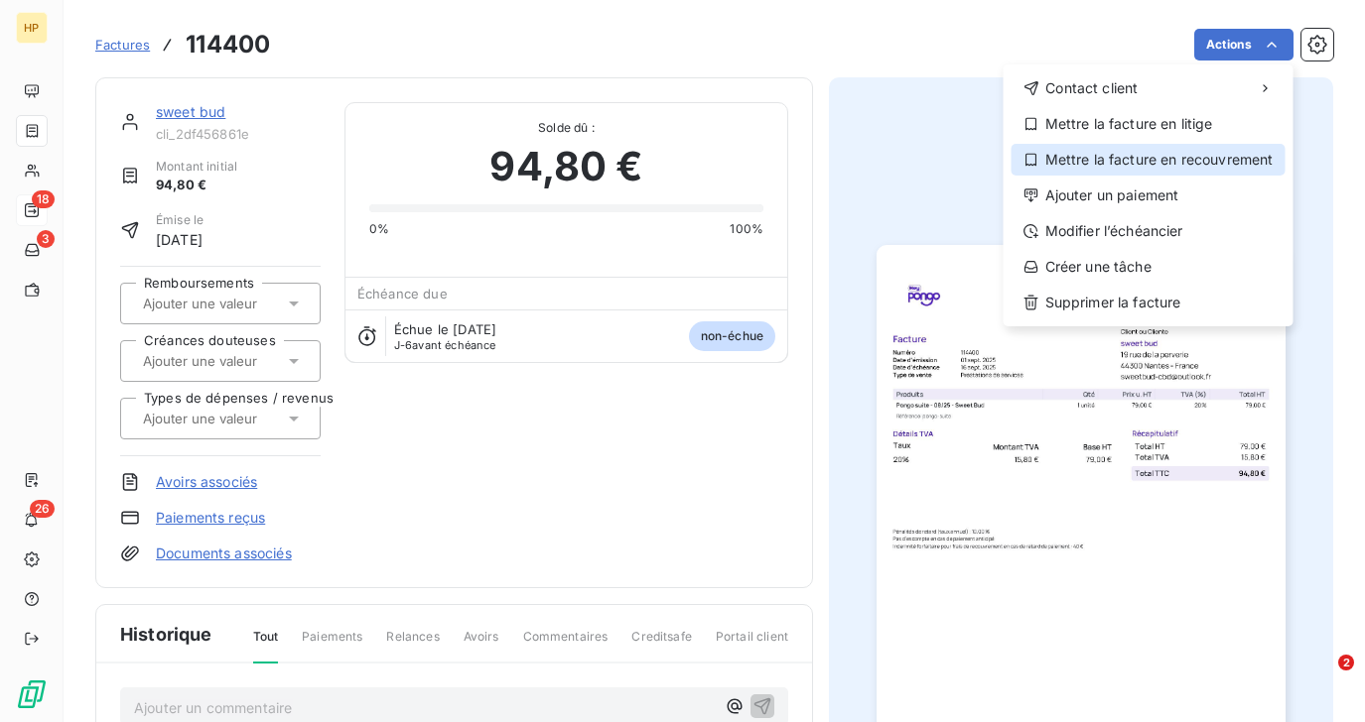
click at [1203, 165] on div "Mettre la facture en recouvrement" at bounding box center [1148, 160] width 274 height 32
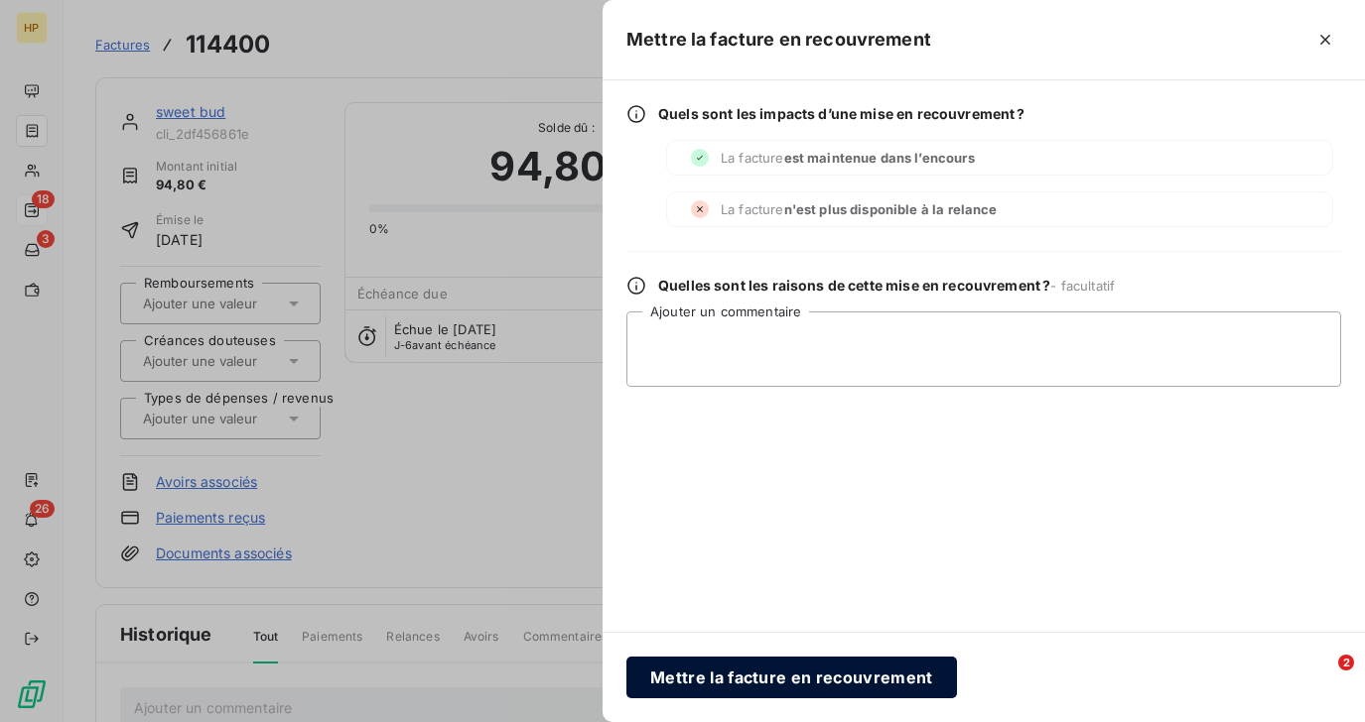
click at [708, 680] on button "Mettre la facture en recouvrement" at bounding box center [791, 678] width 330 height 42
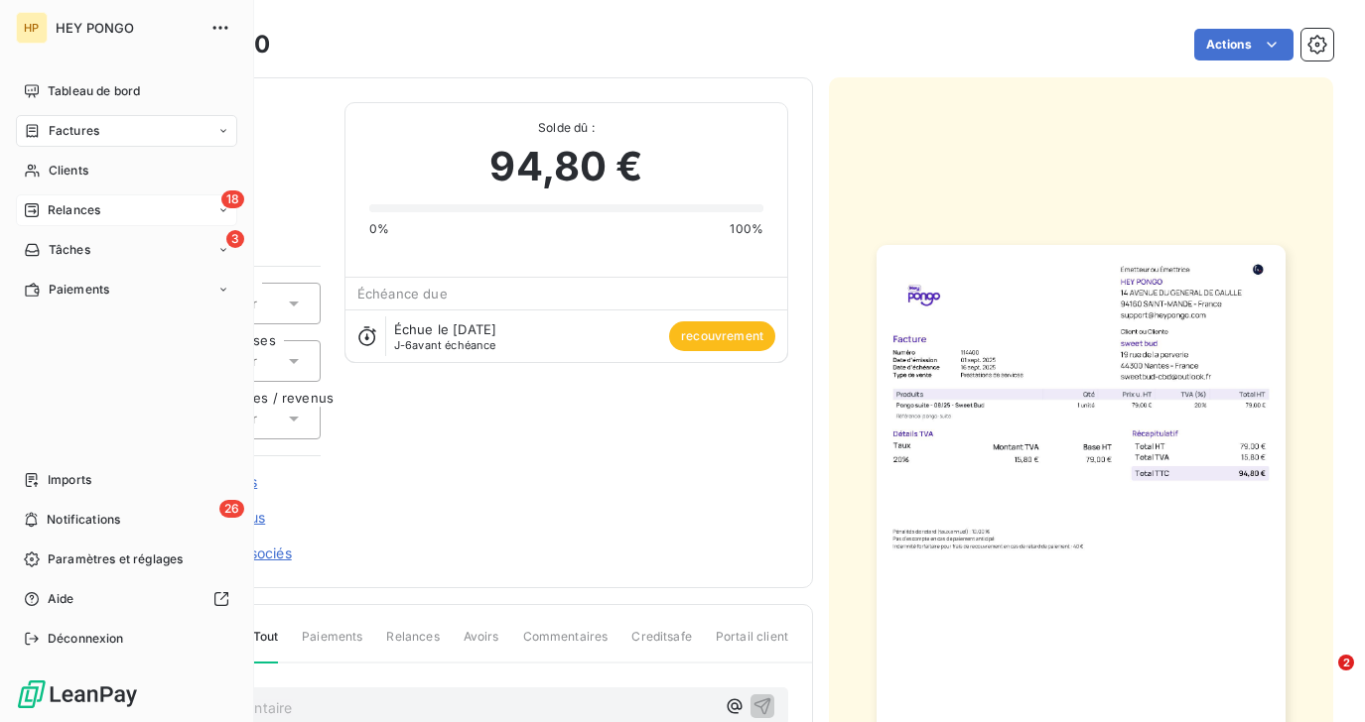
click at [64, 207] on span "Relances" at bounding box center [74, 210] width 53 height 18
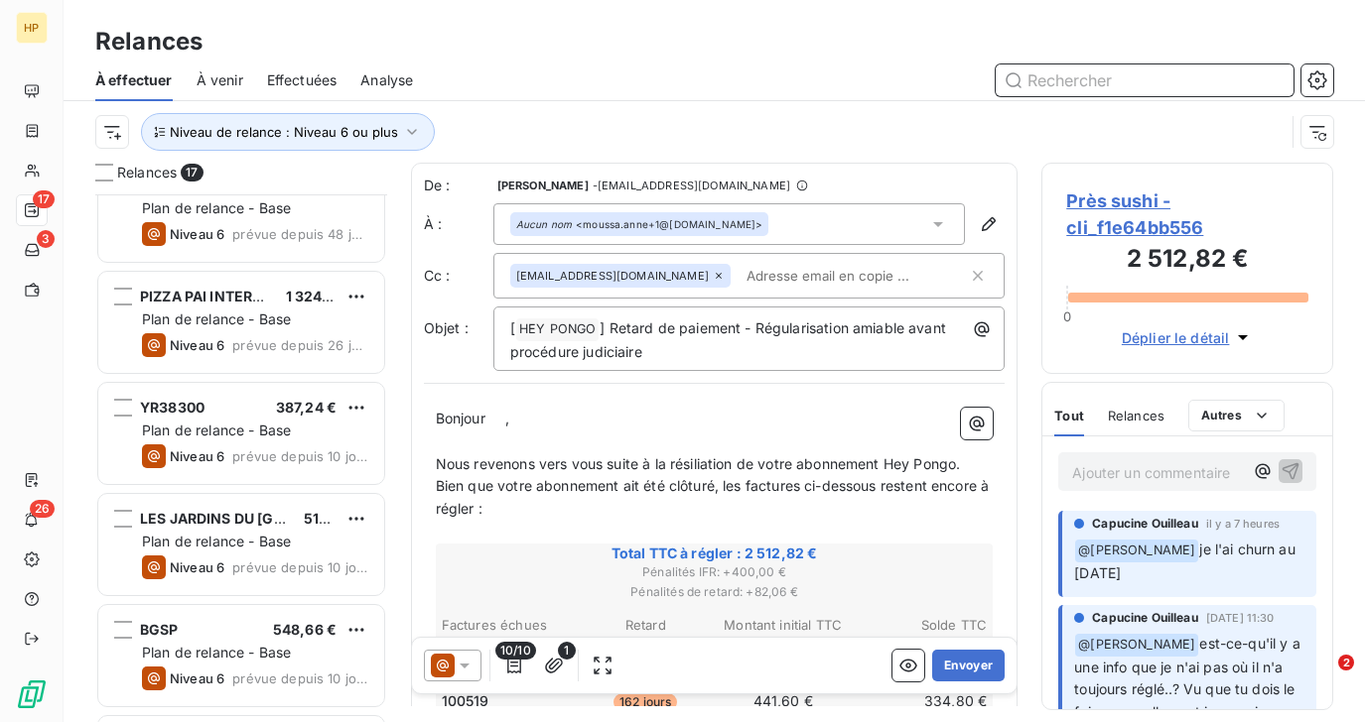
scroll to position [1363, 0]
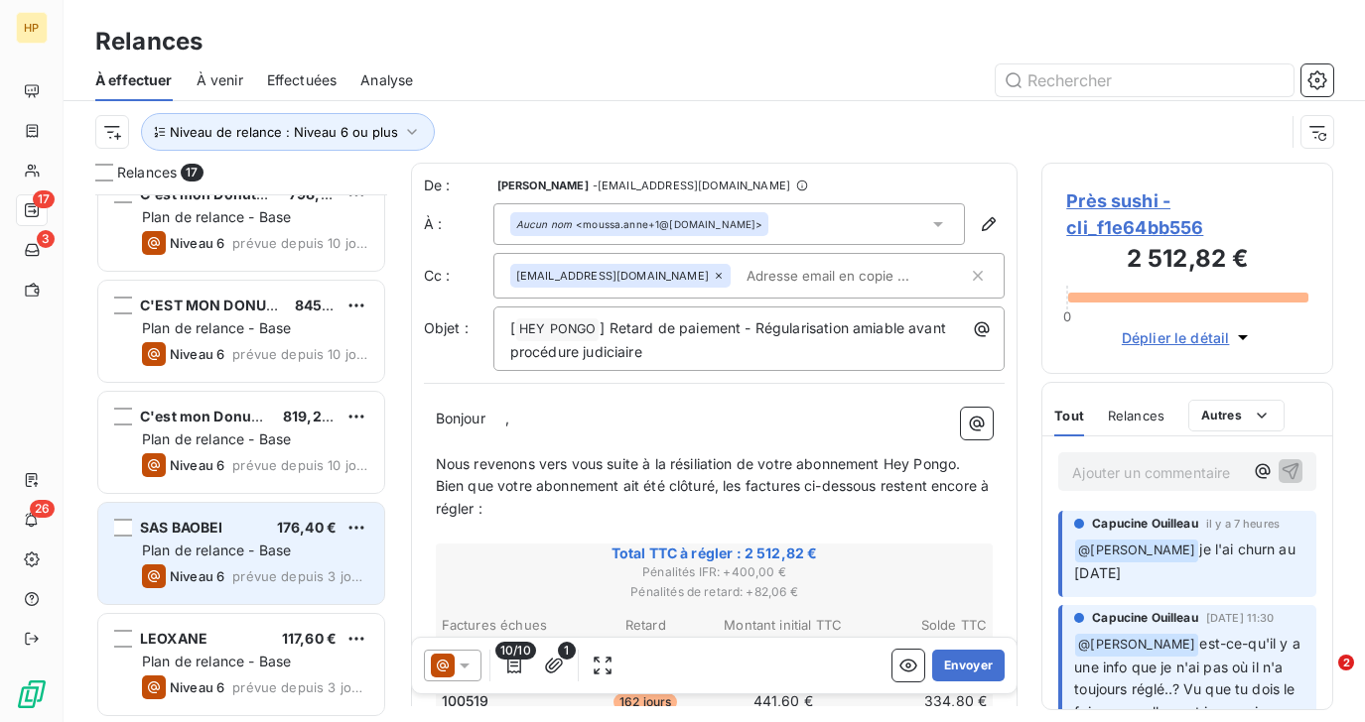
click at [195, 544] on span "Plan de relance - Base" at bounding box center [216, 550] width 149 height 17
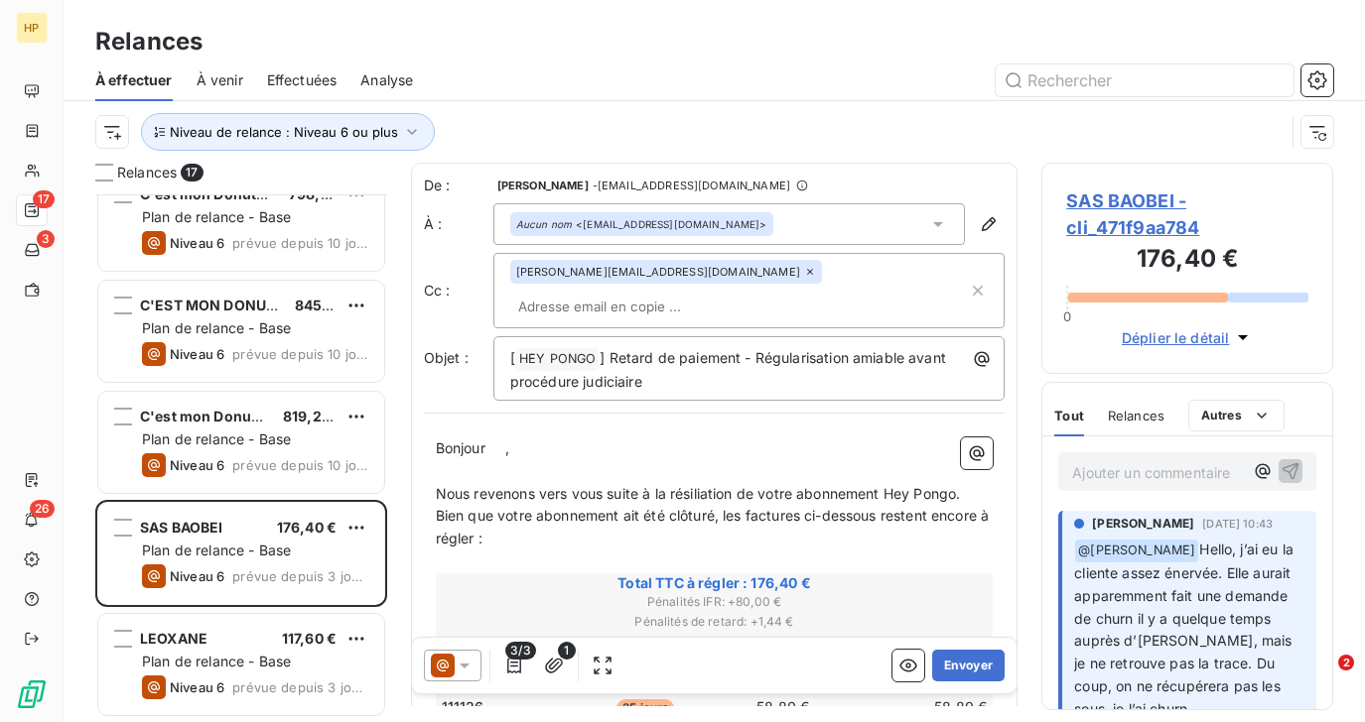
click at [1118, 199] on span "SAS BAOBEI - cli_471f9aa784" at bounding box center [1187, 215] width 242 height 54
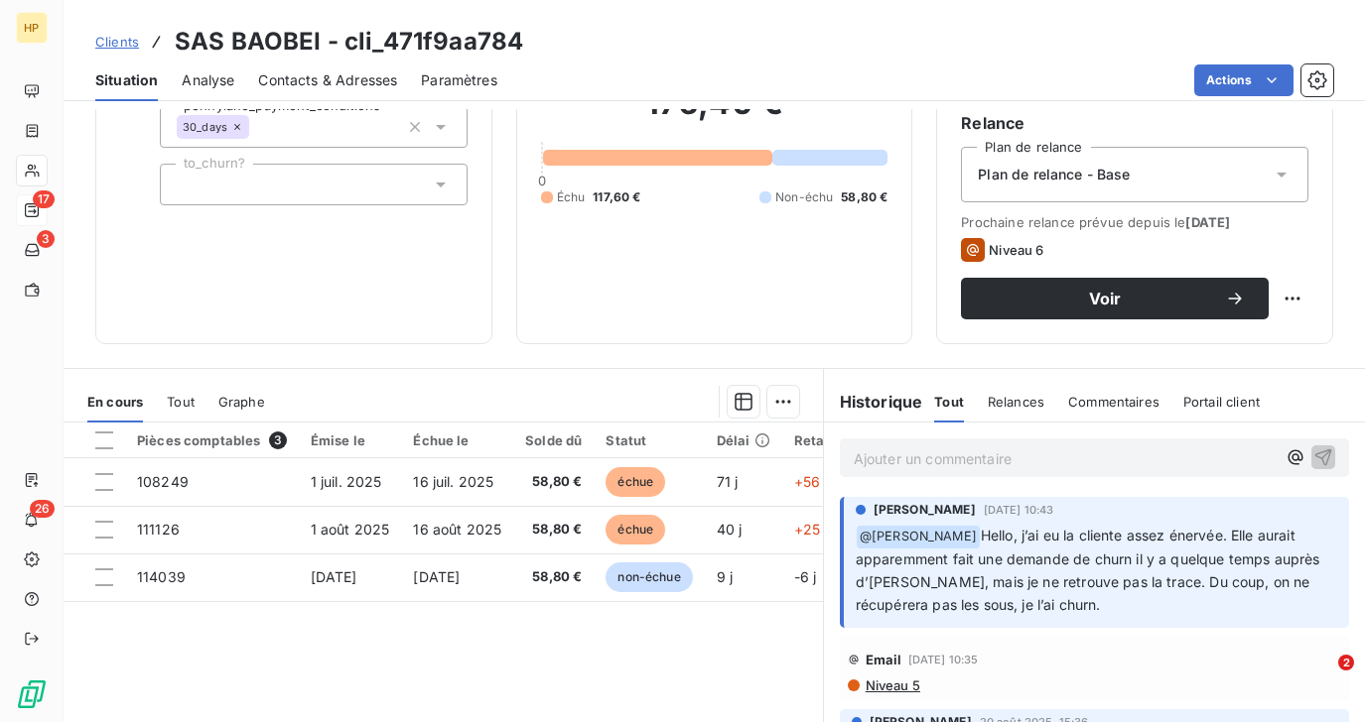
scroll to position [341, 0]
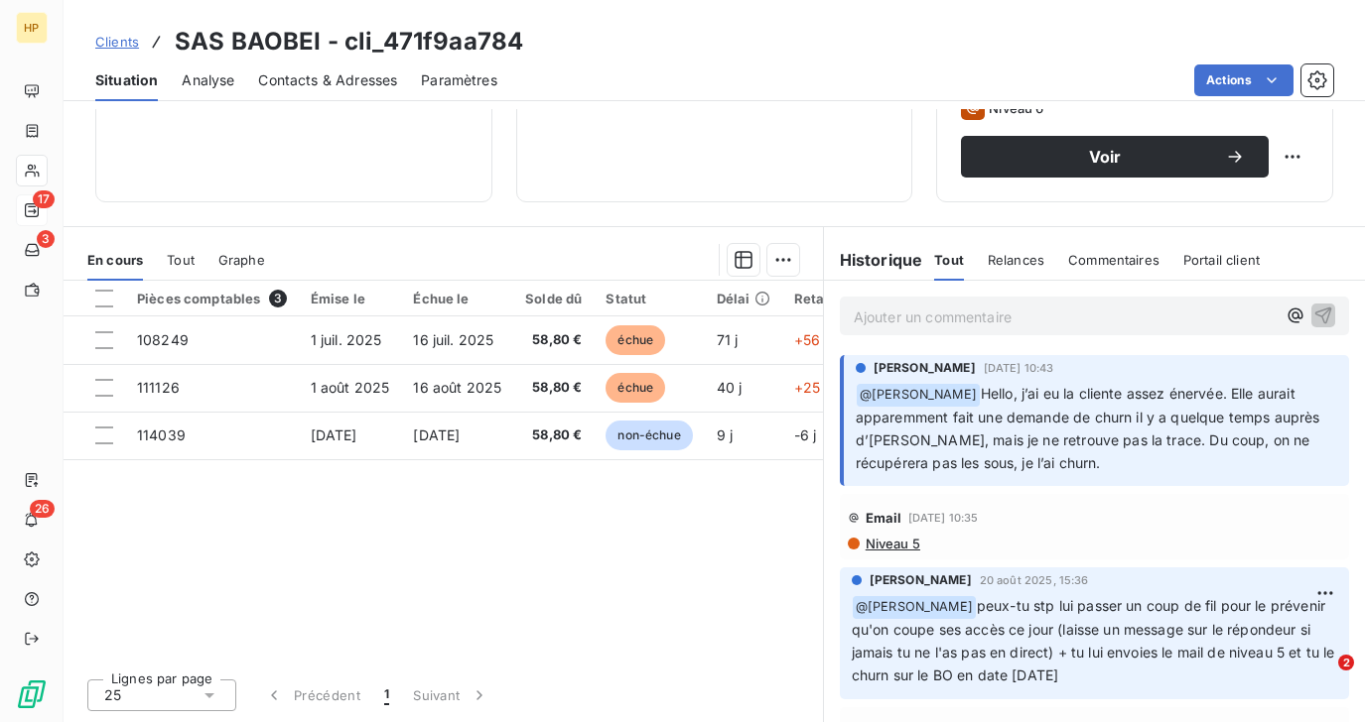
click at [927, 317] on p "Ajouter un commentaire ﻿" at bounding box center [1064, 317] width 422 height 25
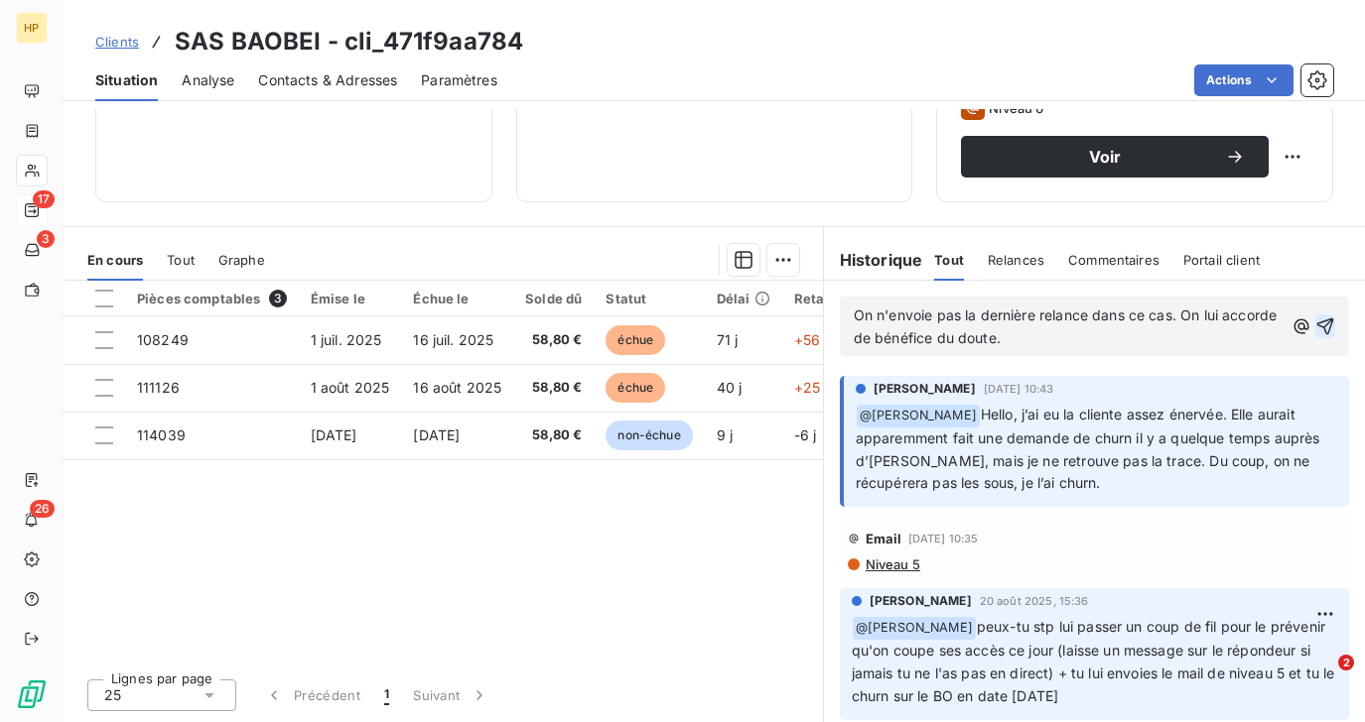
click at [1326, 325] on icon "button" at bounding box center [1325, 327] width 17 height 17
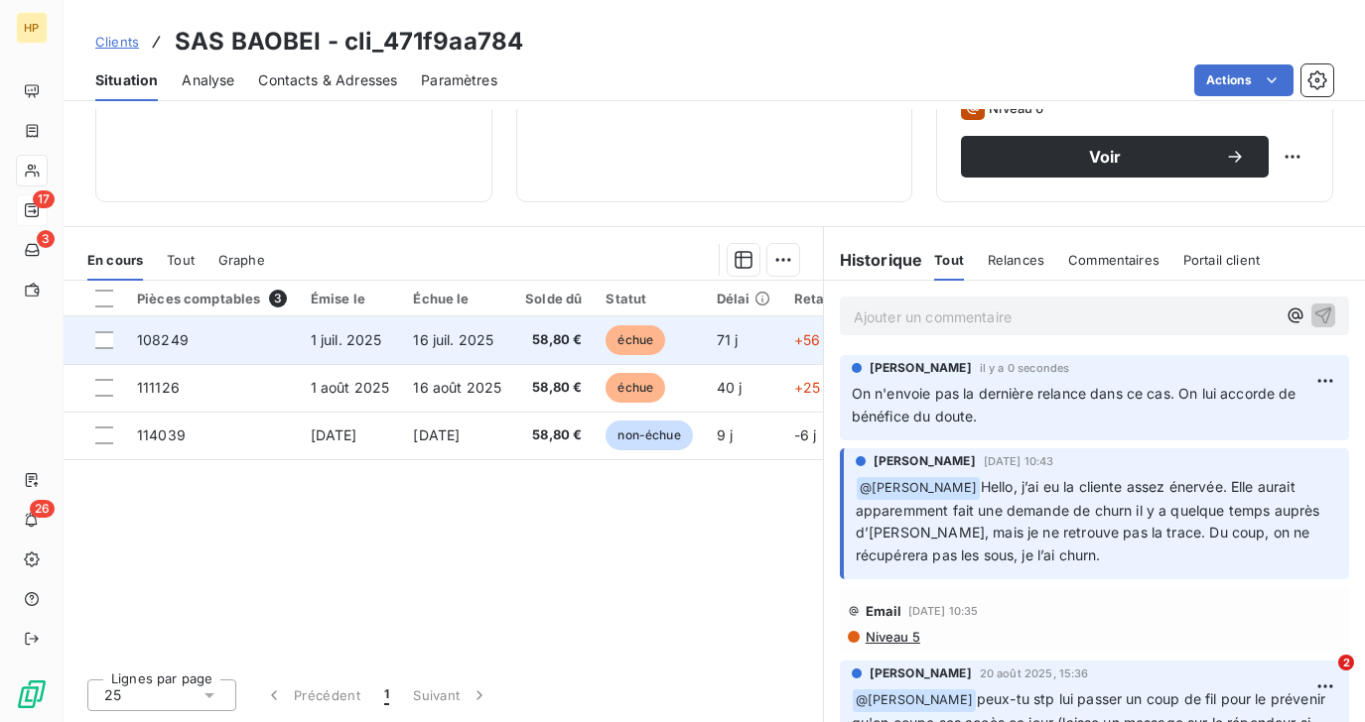
click at [145, 342] on span "108249" at bounding box center [163, 339] width 52 height 17
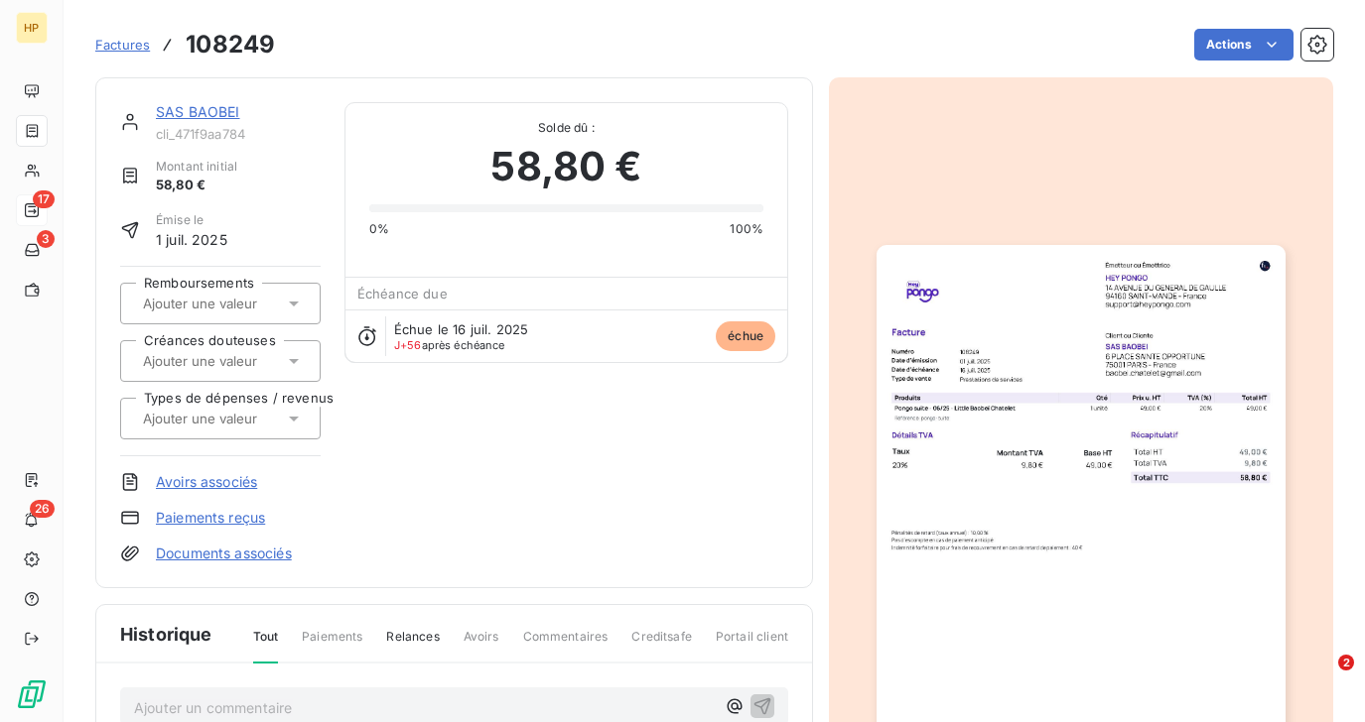
click at [190, 106] on link "SAS BAOBEI" at bounding box center [198, 111] width 84 height 17
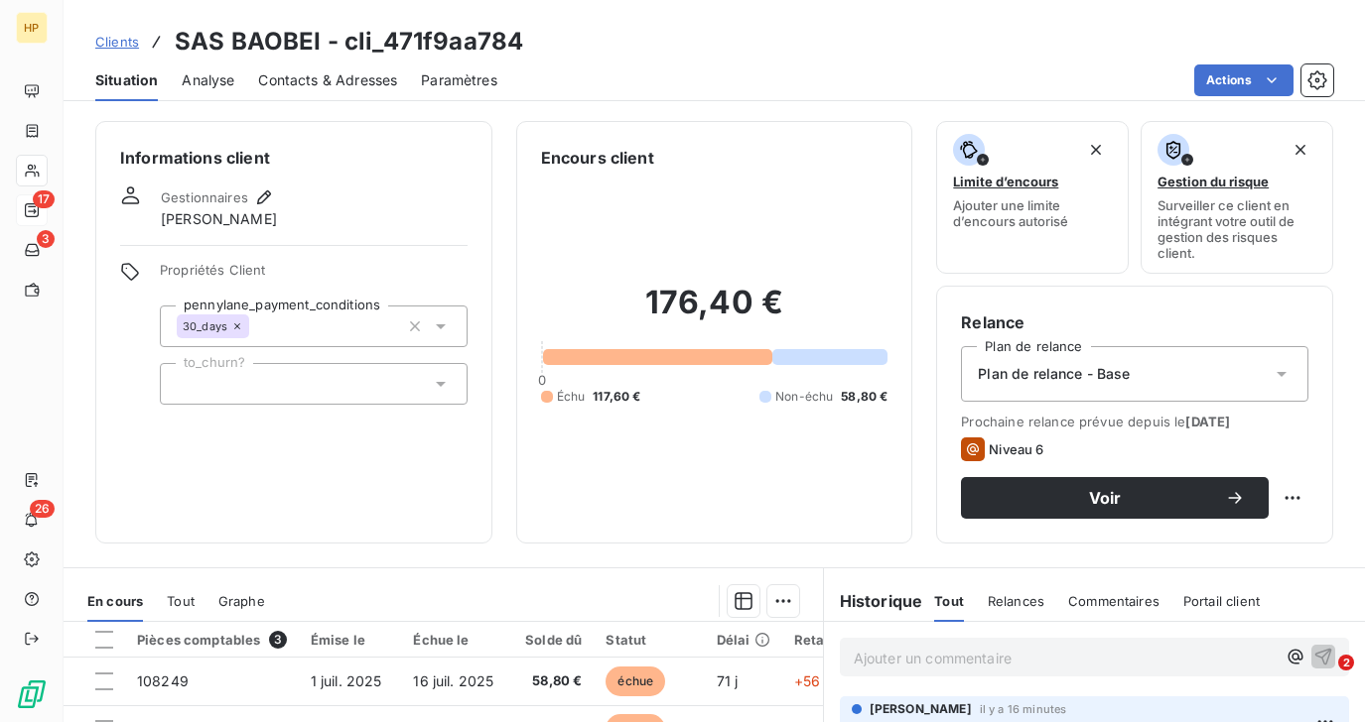
scroll to position [316, 0]
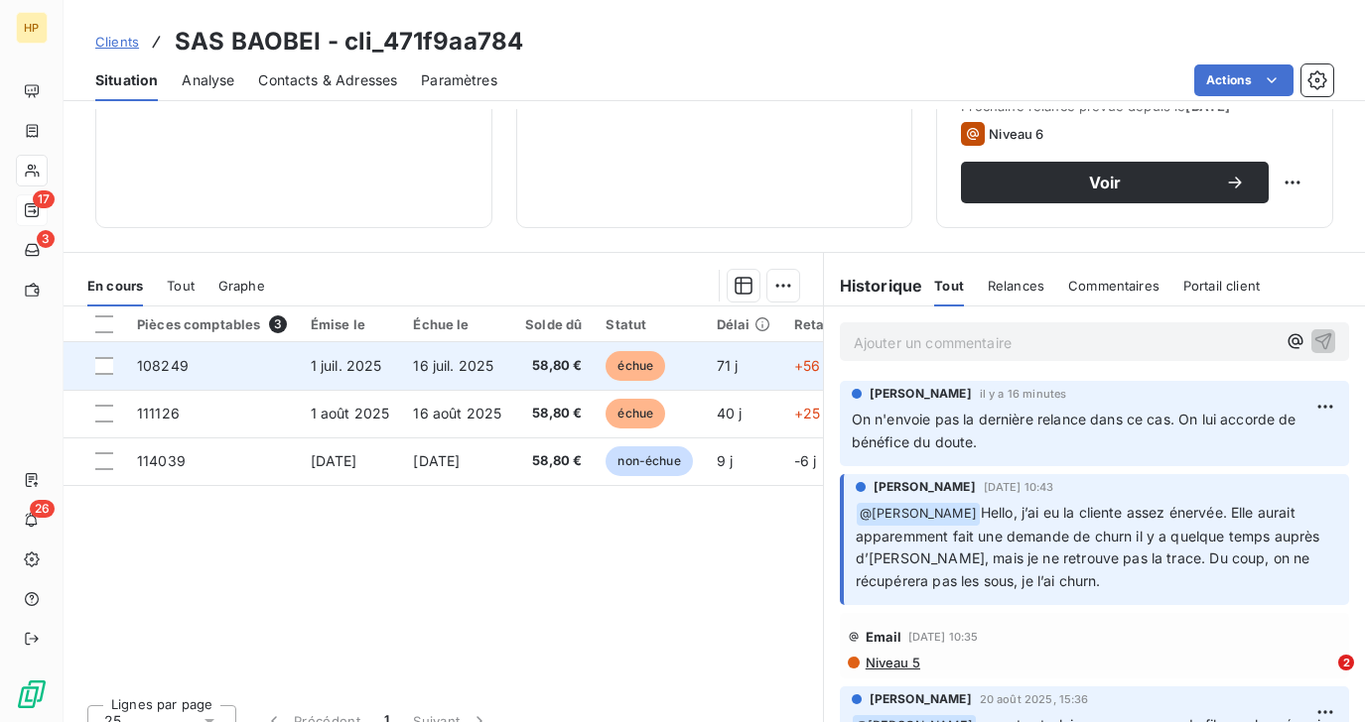
click at [506, 373] on td "16 juil. 2025" at bounding box center [457, 366] width 112 height 48
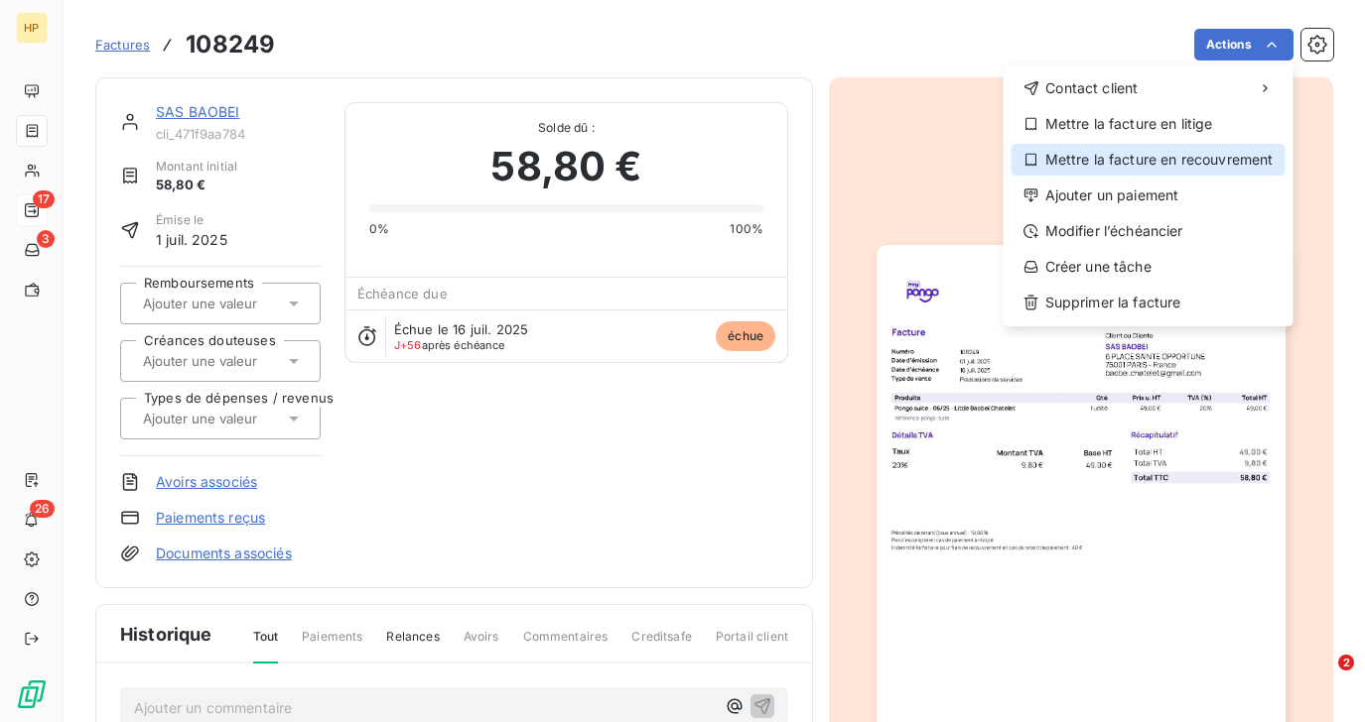
click at [1202, 157] on div "Mettre la facture en recouvrement" at bounding box center [1148, 160] width 274 height 32
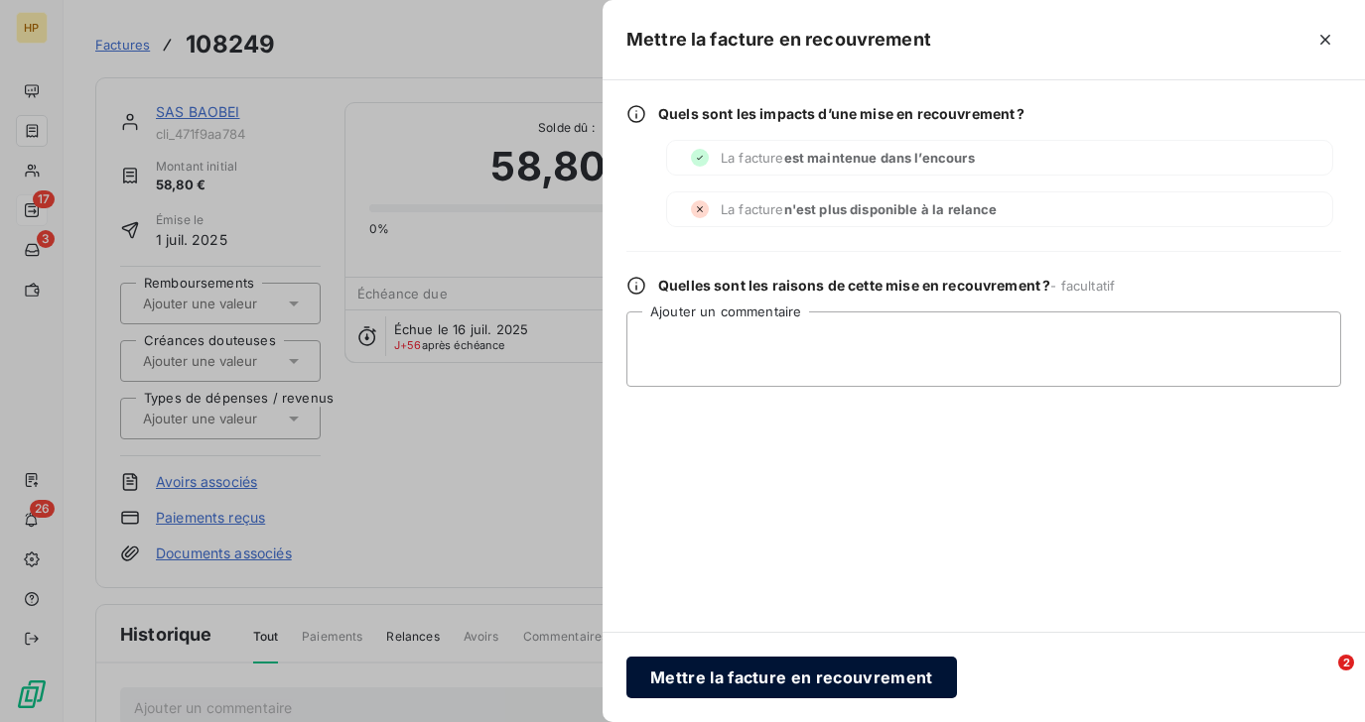
click at [832, 674] on button "Mettre la facture en recouvrement" at bounding box center [791, 678] width 330 height 42
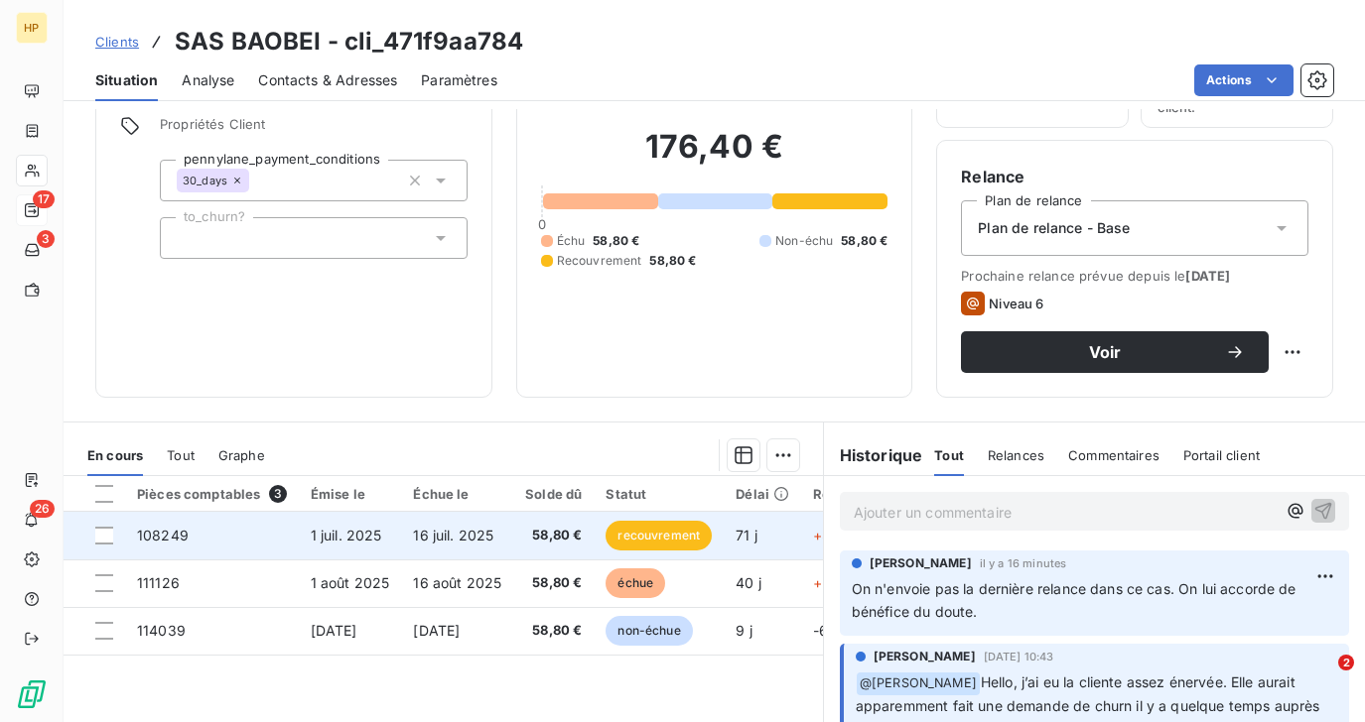
scroll to position [249, 0]
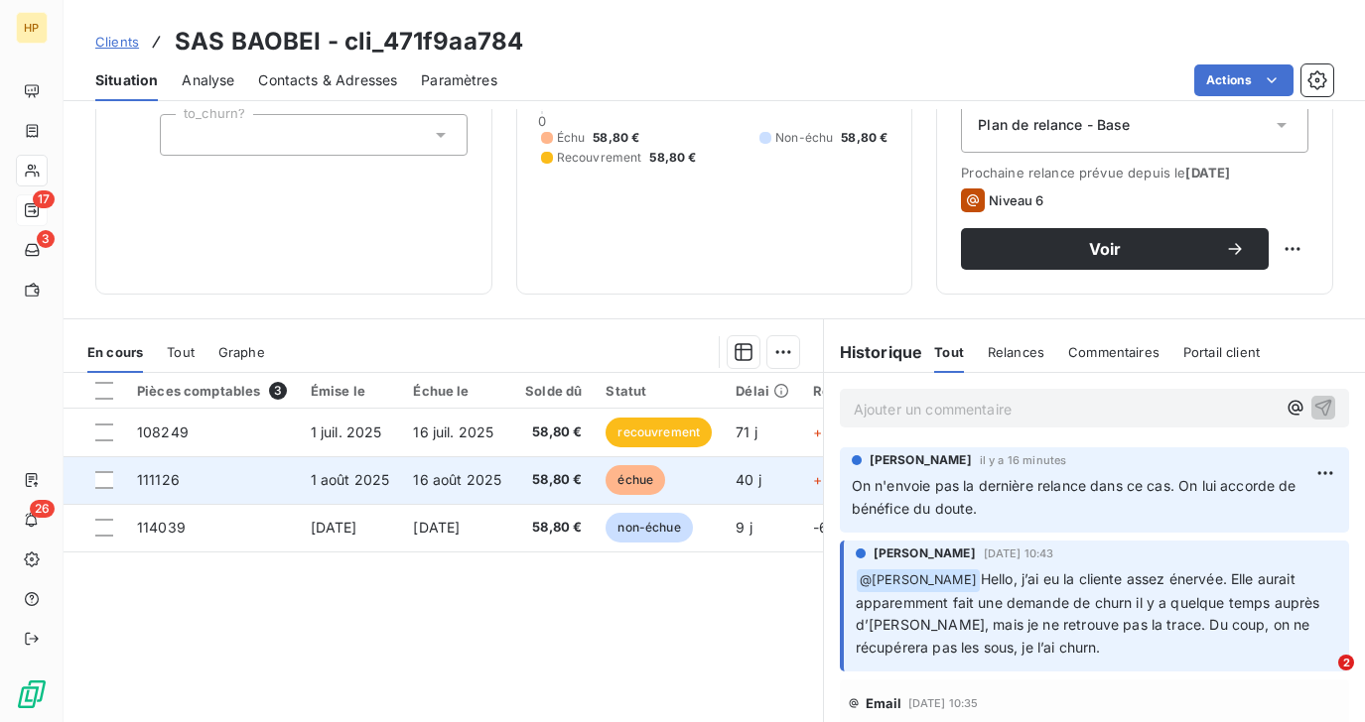
click at [397, 473] on td "1 août 2025" at bounding box center [350, 481] width 103 height 48
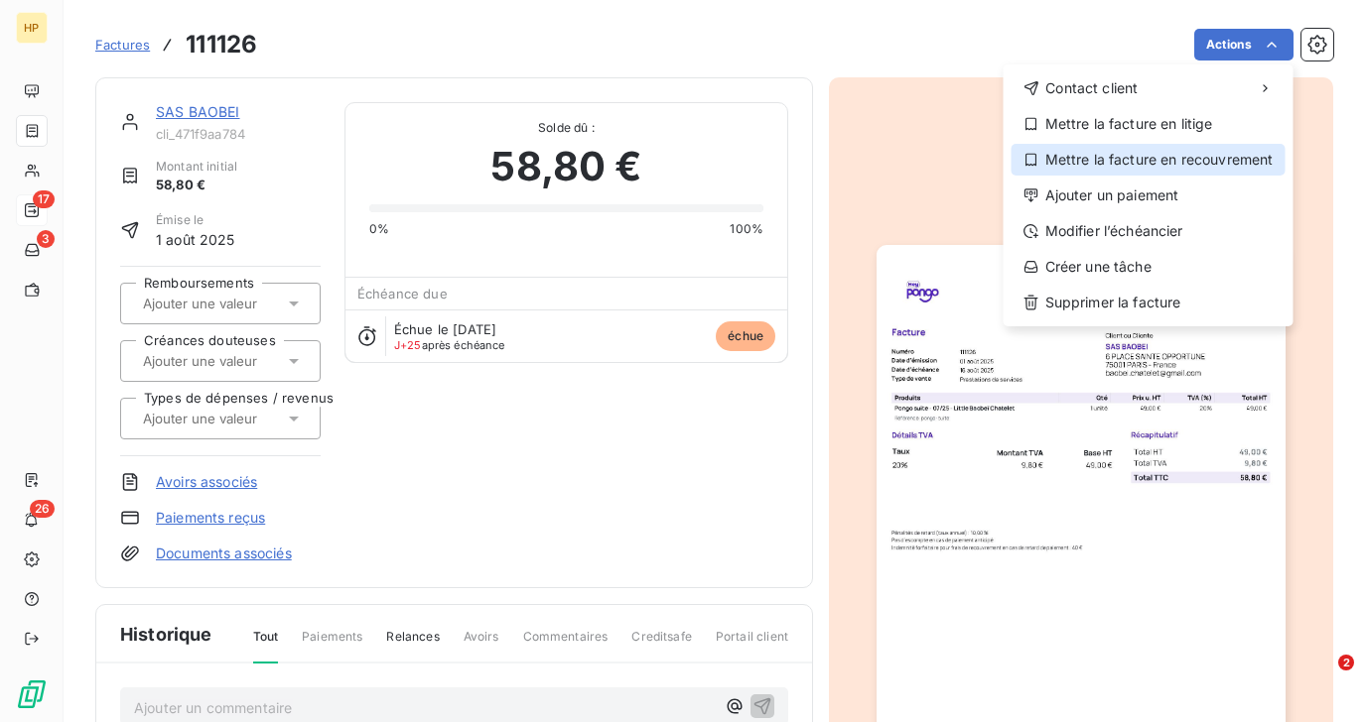
click at [1208, 154] on div "Mettre la facture en recouvrement" at bounding box center [1148, 160] width 274 height 32
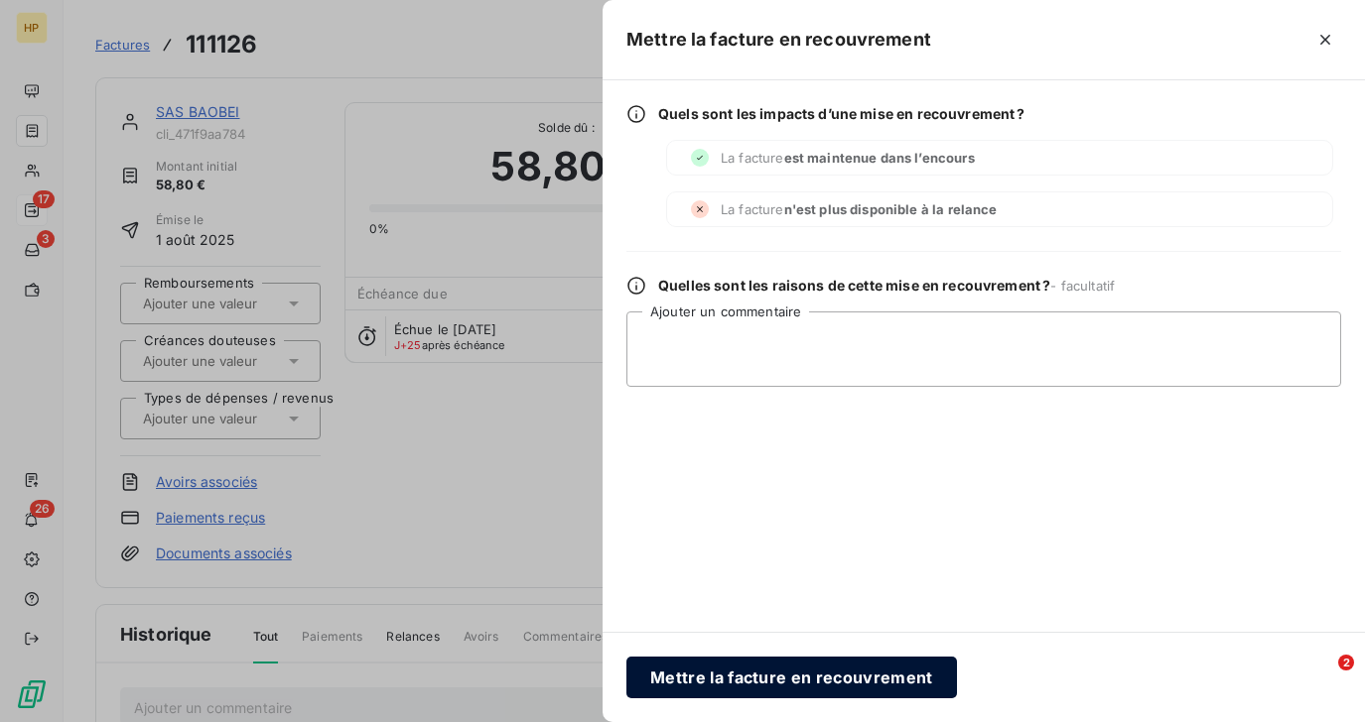
click at [690, 675] on button "Mettre la facture en recouvrement" at bounding box center [791, 678] width 330 height 42
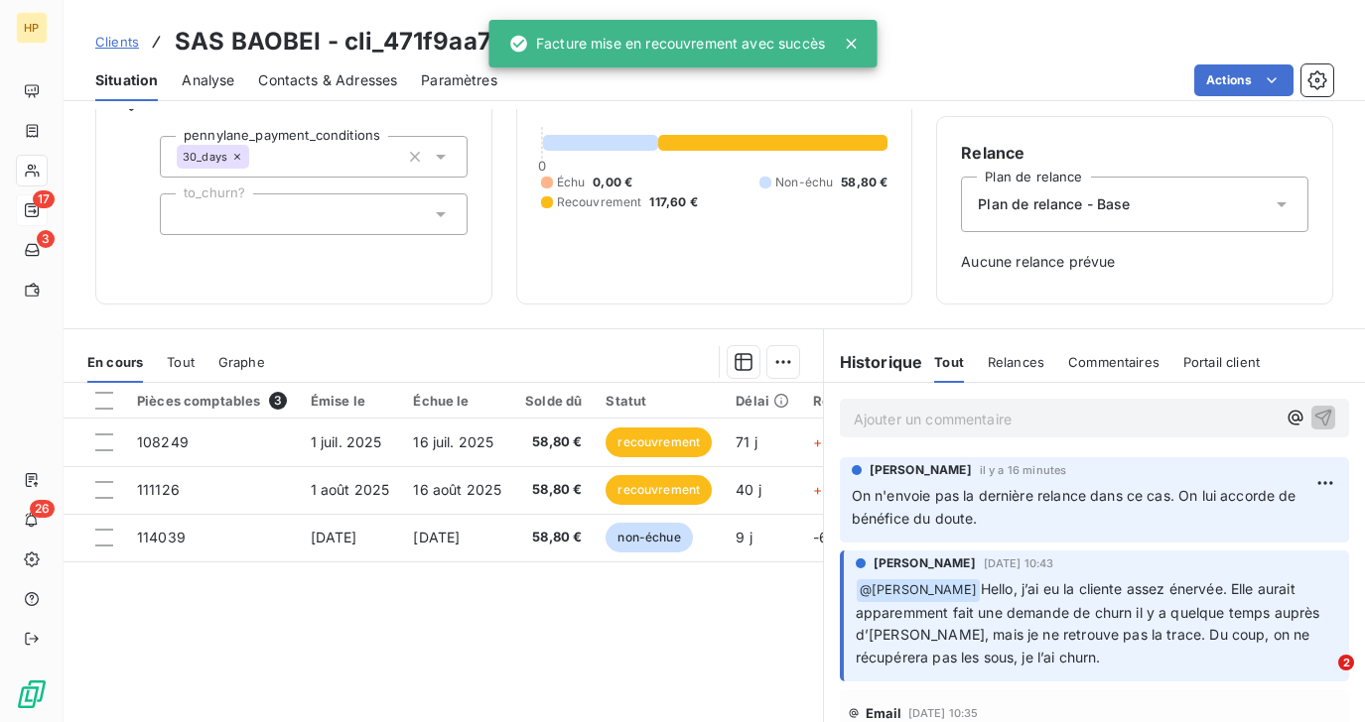
scroll to position [272, 0]
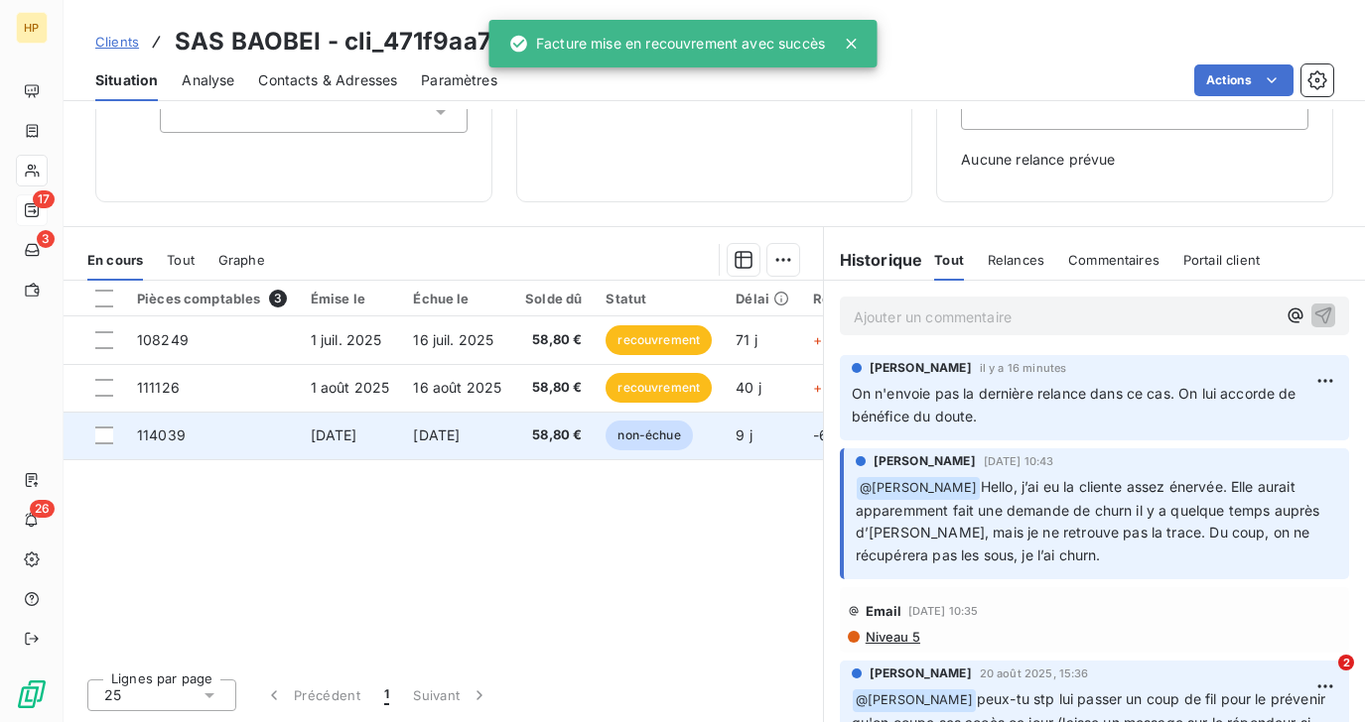
click at [408, 446] on td "16 sept. 2025" at bounding box center [457, 436] width 112 height 48
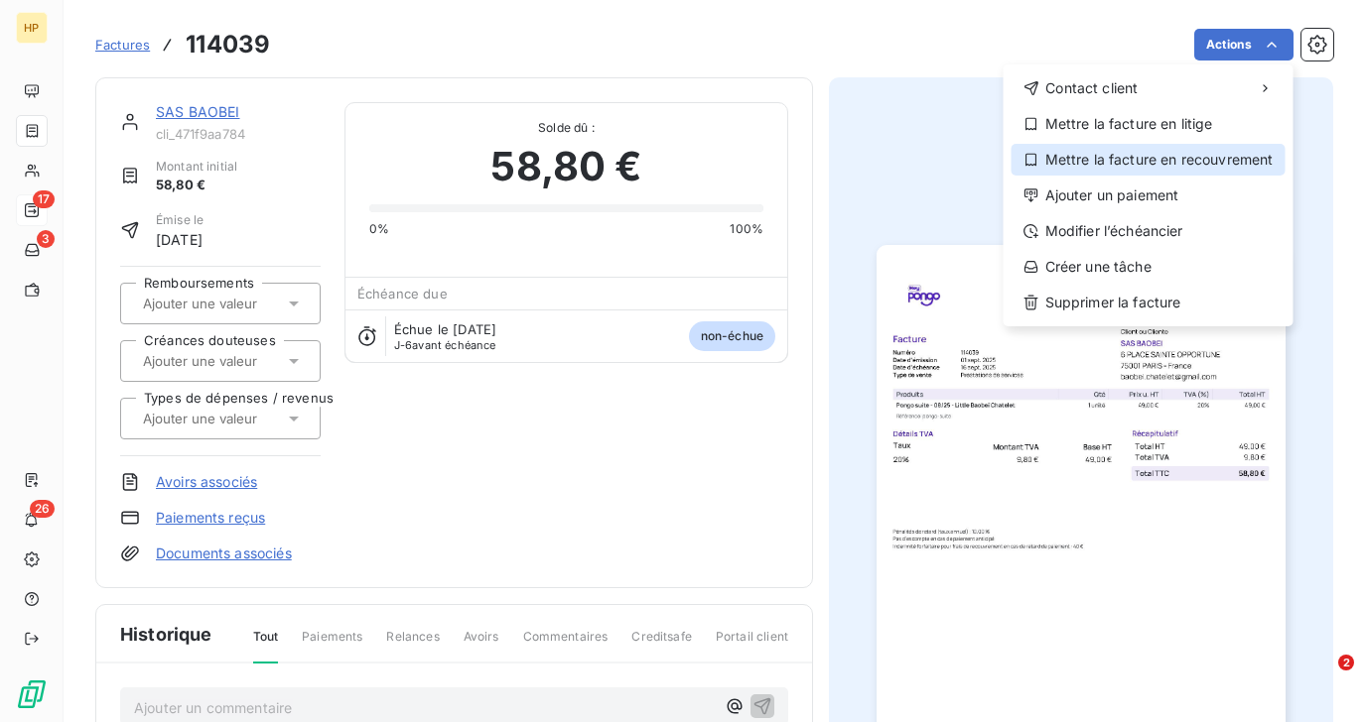
click at [1204, 163] on div "Mettre la facture en recouvrement" at bounding box center [1148, 160] width 274 height 32
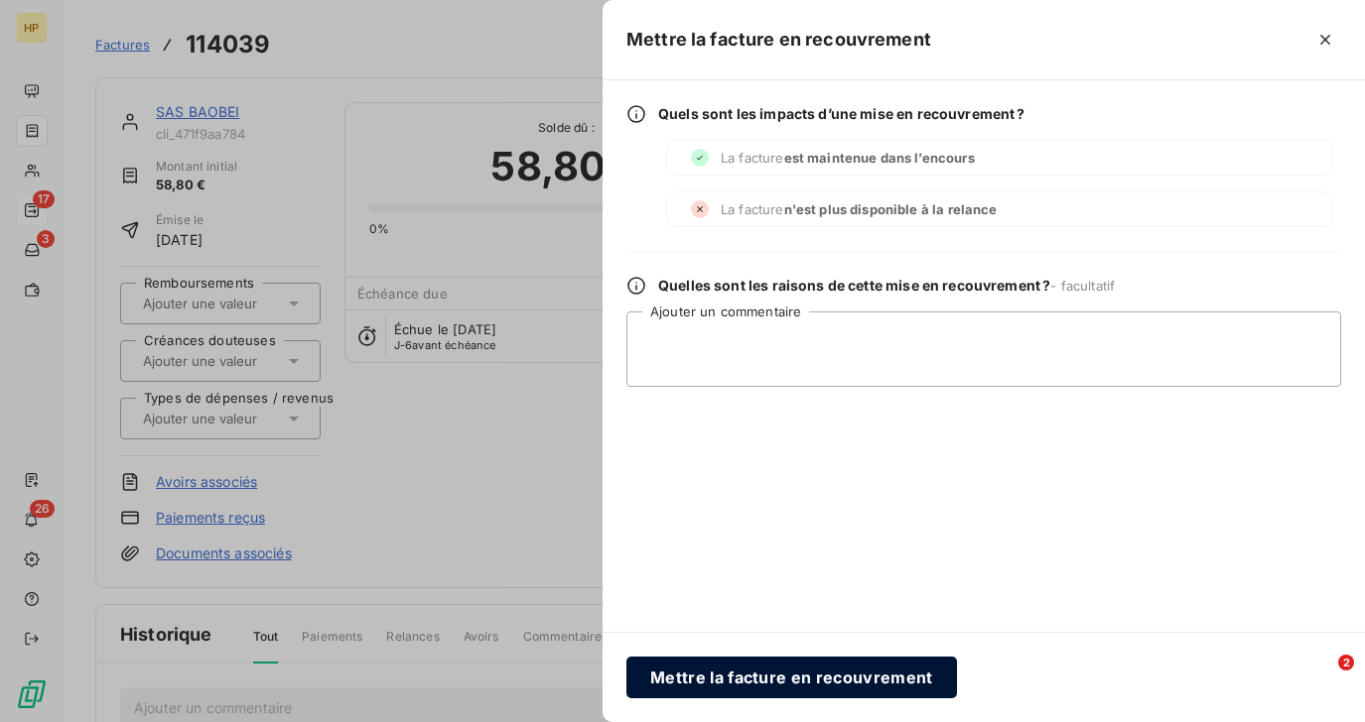
click at [738, 666] on button "Mettre la facture en recouvrement" at bounding box center [791, 678] width 330 height 42
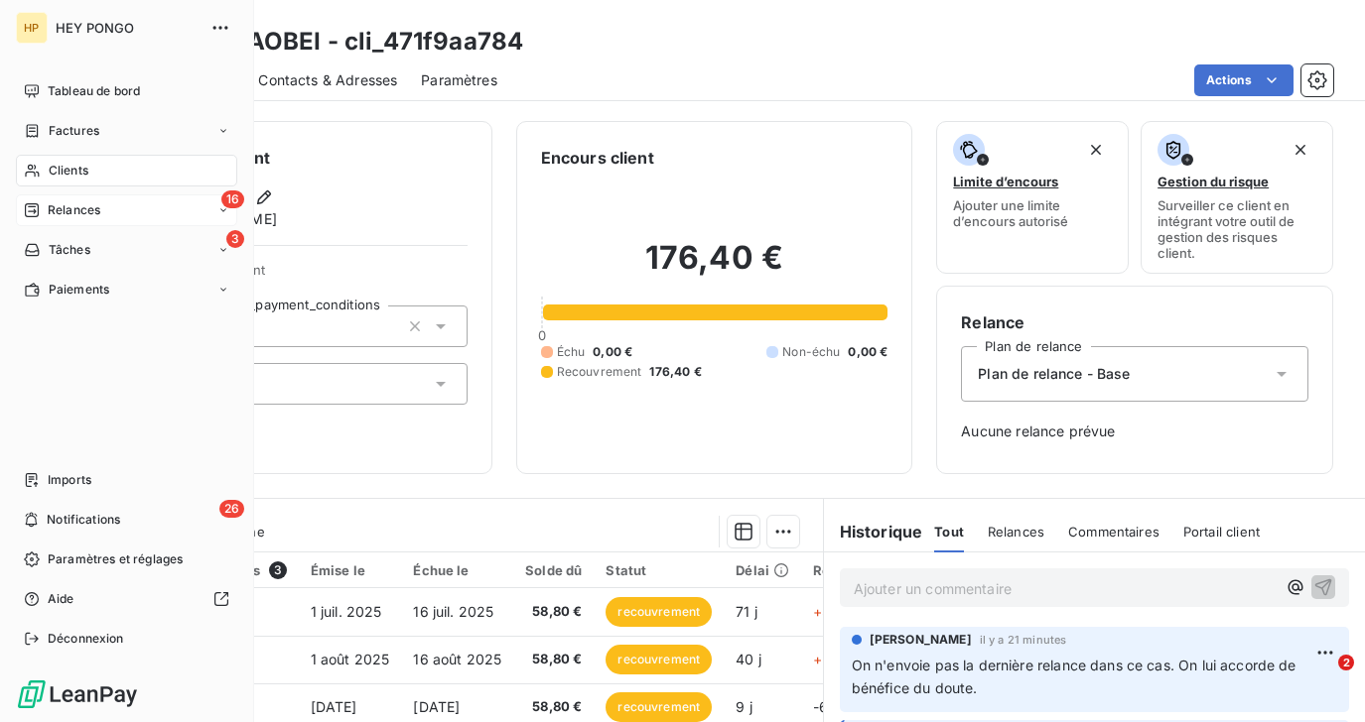
click at [47, 202] on div "Relances" at bounding box center [62, 210] width 76 height 18
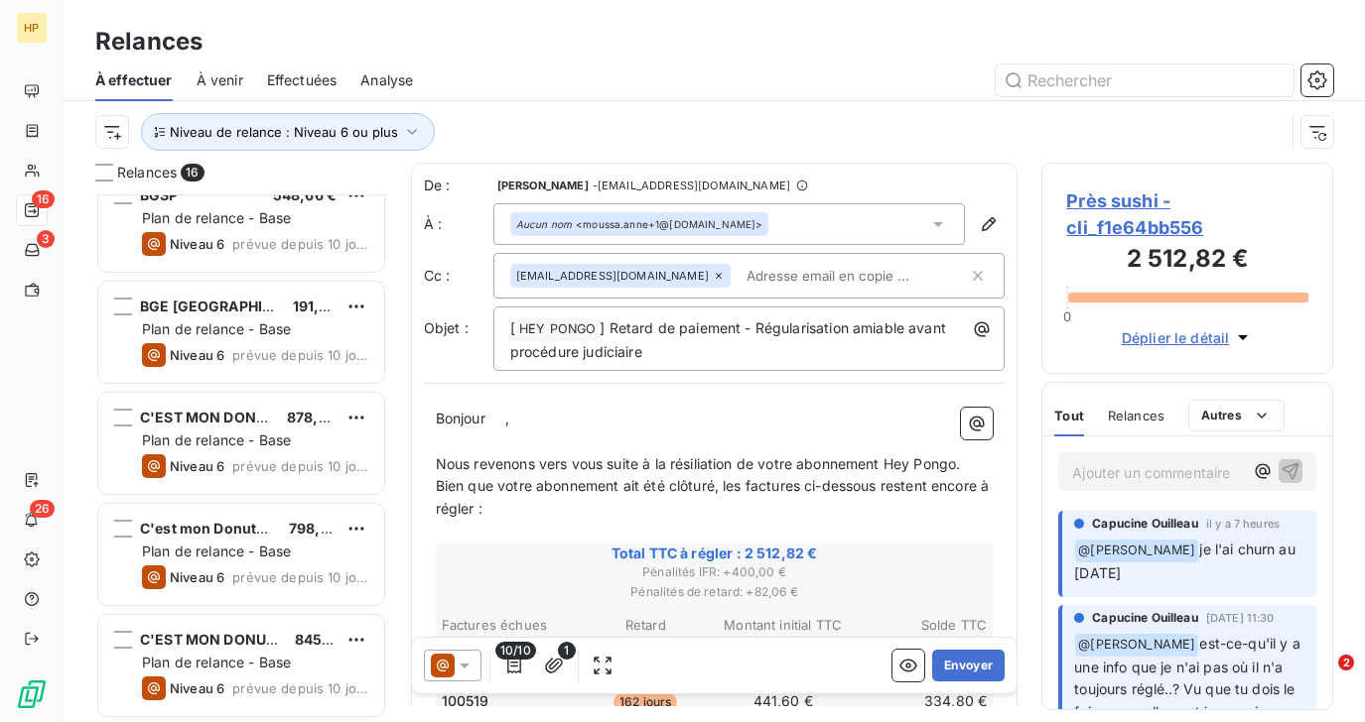
scroll to position [1251, 0]
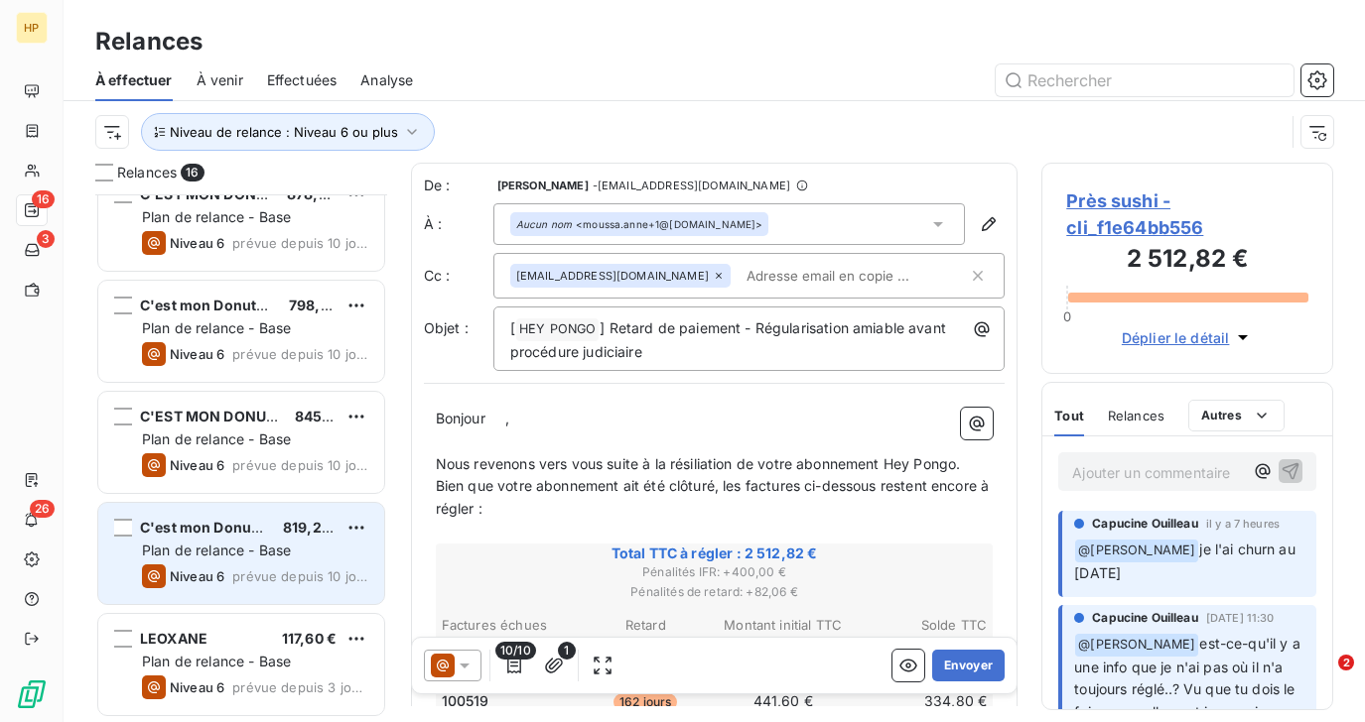
click at [231, 550] on span "Plan de relance - Base" at bounding box center [216, 550] width 149 height 17
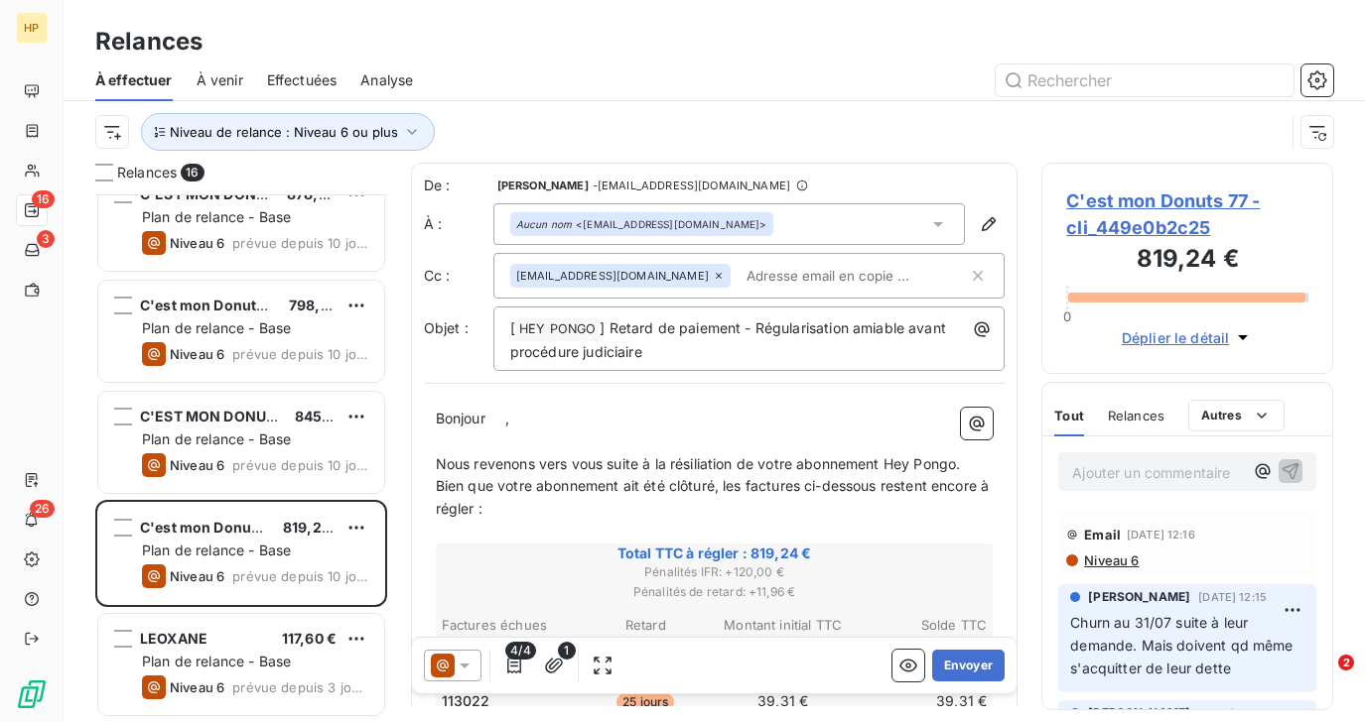
click at [1147, 208] on span "C'est mon Donuts 77 - cli_449e0b2c25" at bounding box center [1187, 215] width 242 height 54
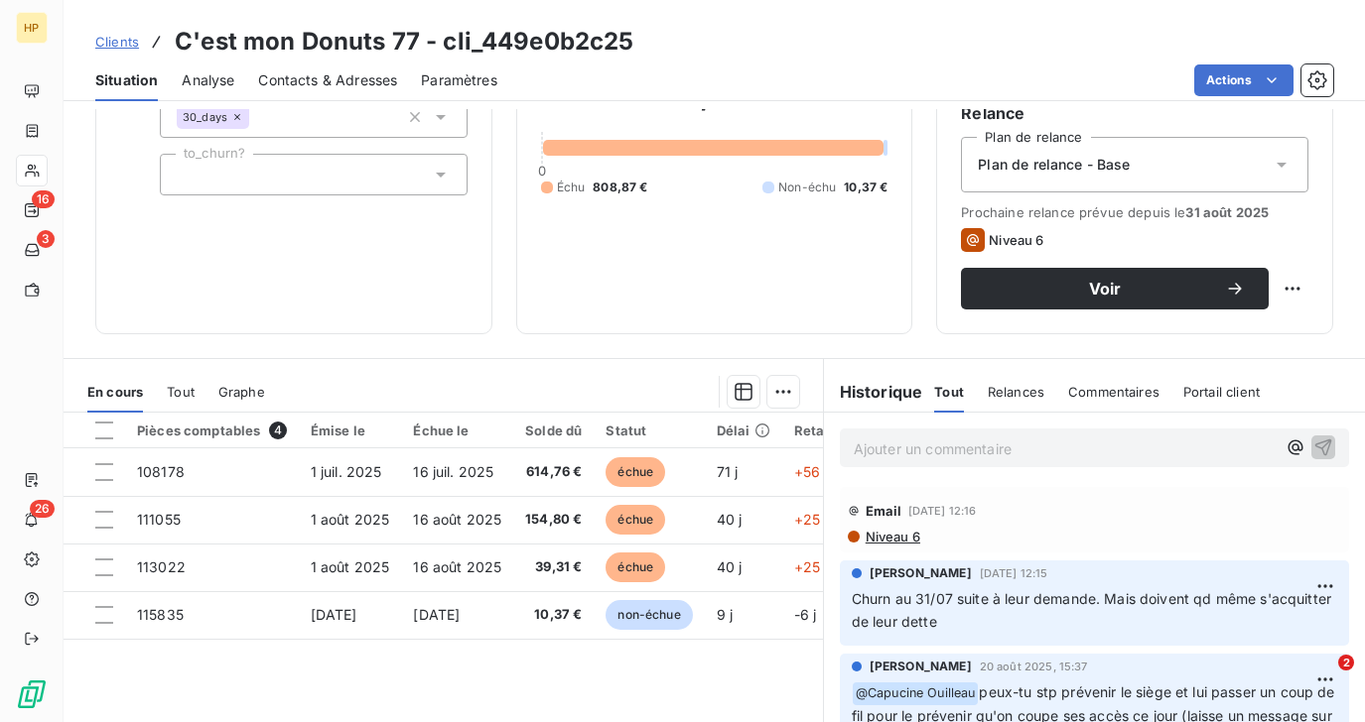
scroll to position [317, 0]
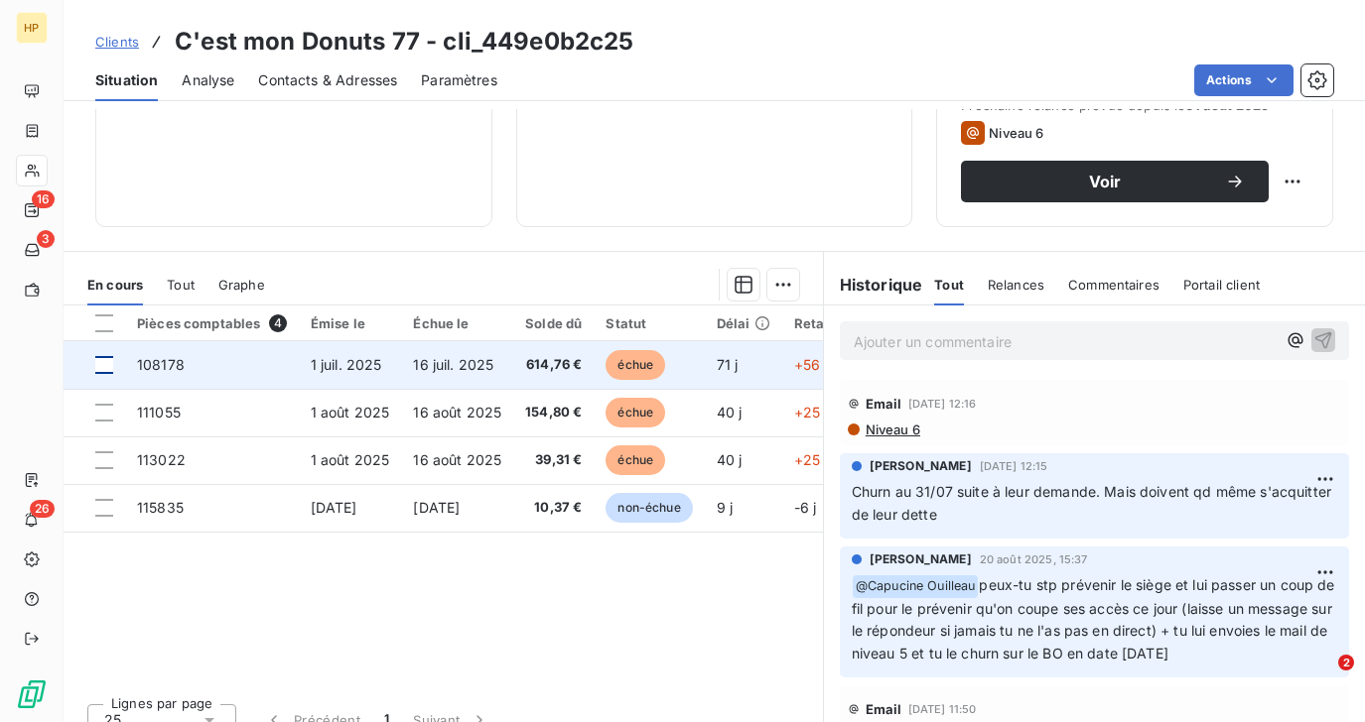
click at [108, 360] on div at bounding box center [104, 365] width 18 height 18
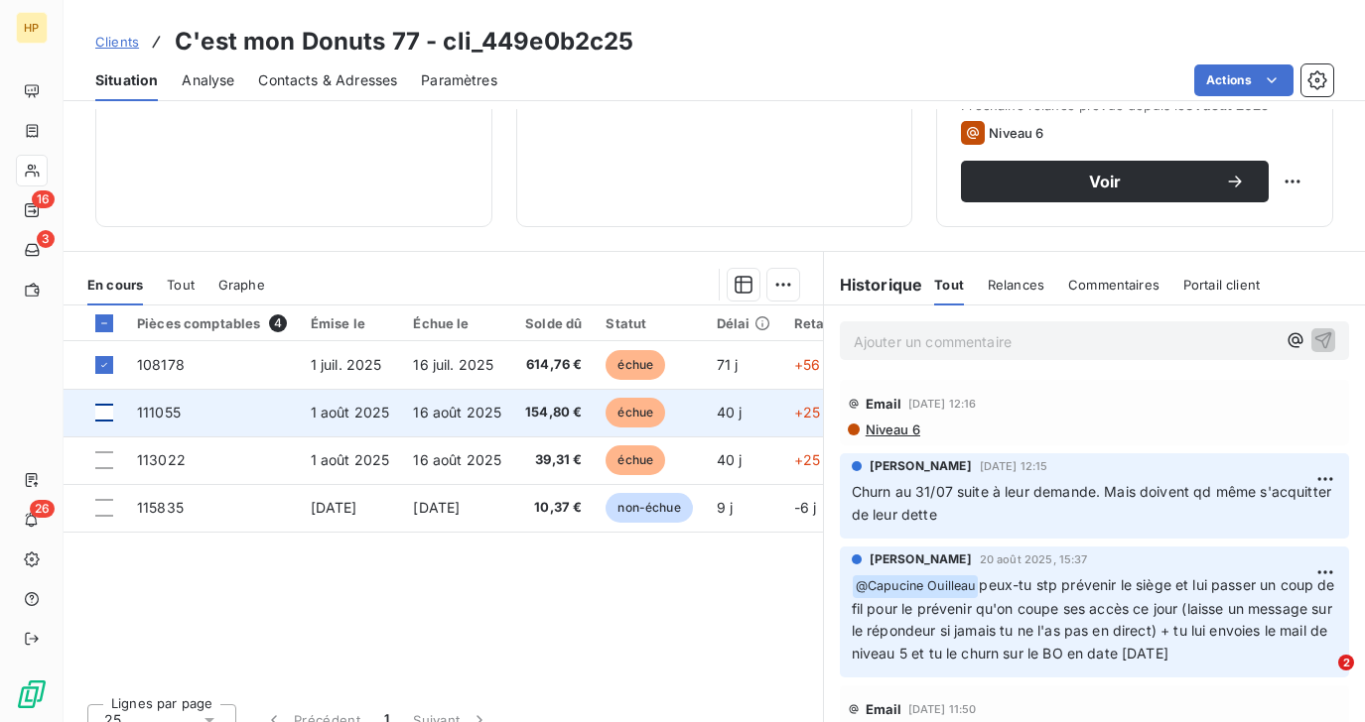
click at [106, 405] on div at bounding box center [104, 413] width 18 height 18
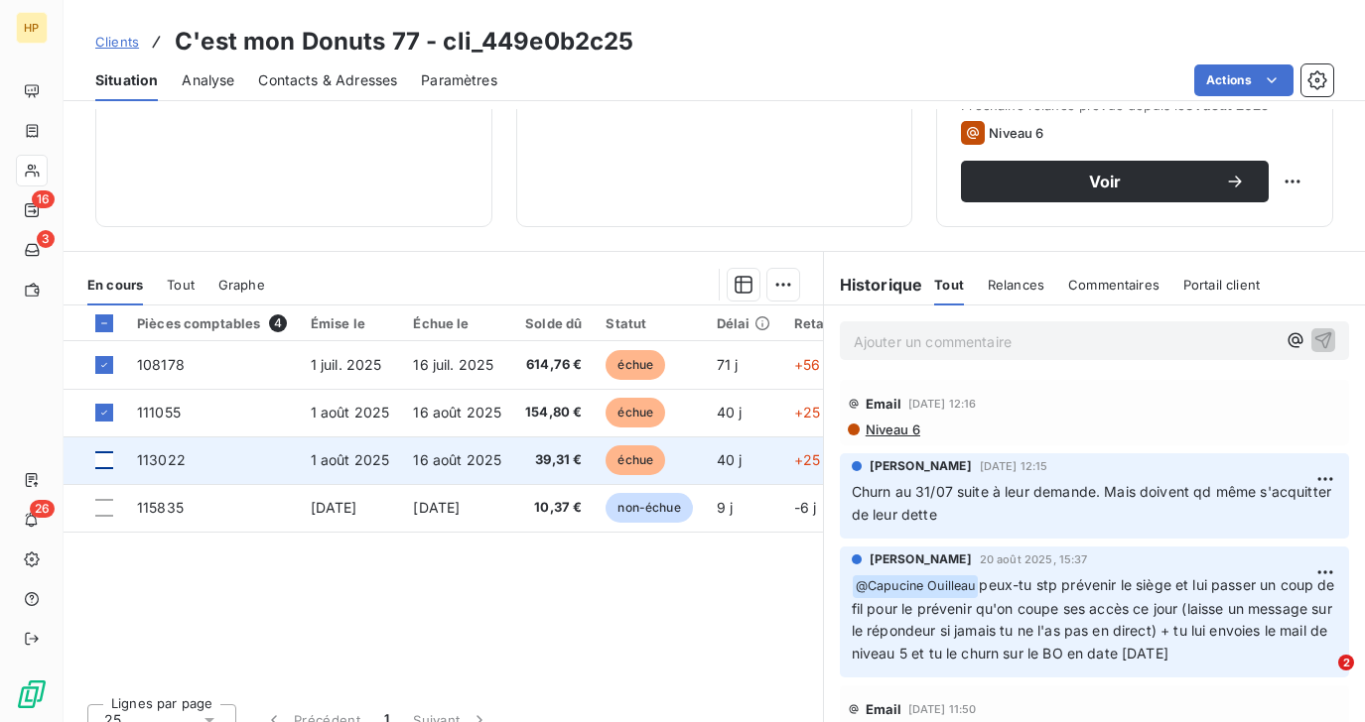
click at [106, 458] on div at bounding box center [104, 461] width 18 height 18
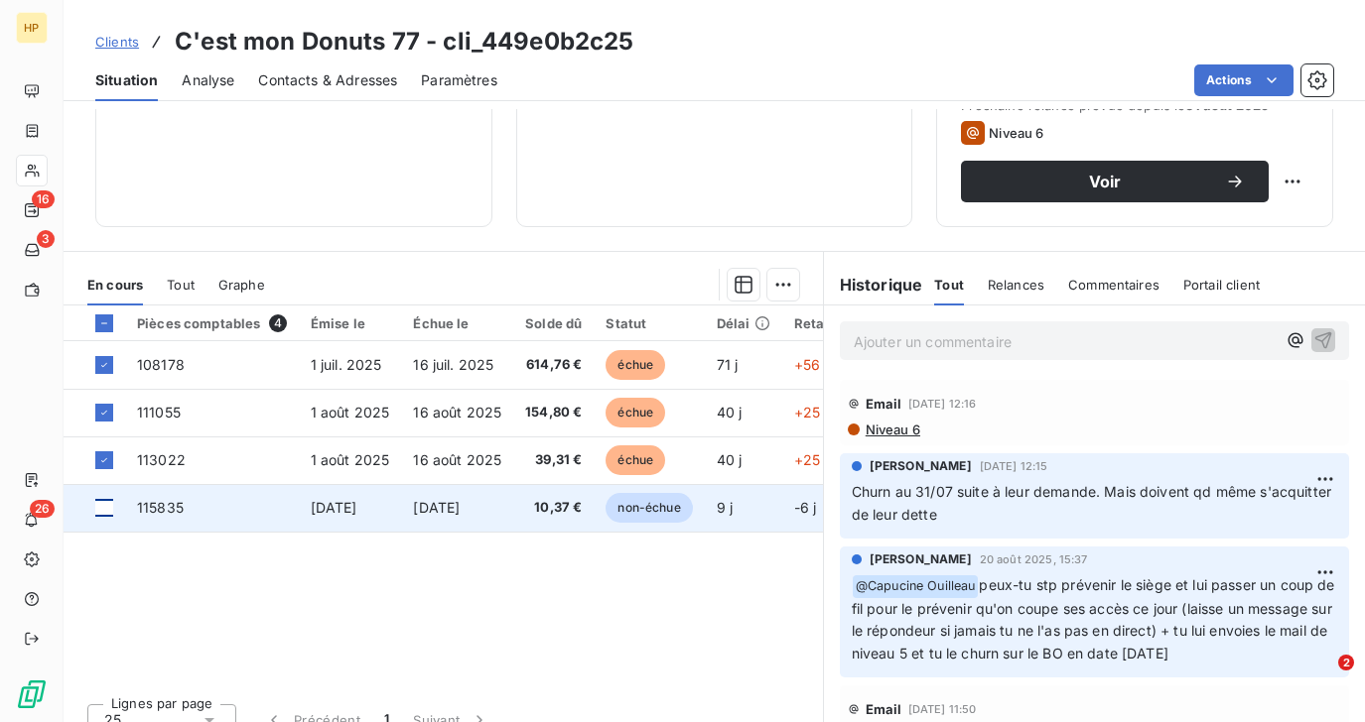
click at [106, 504] on div at bounding box center [104, 508] width 18 height 18
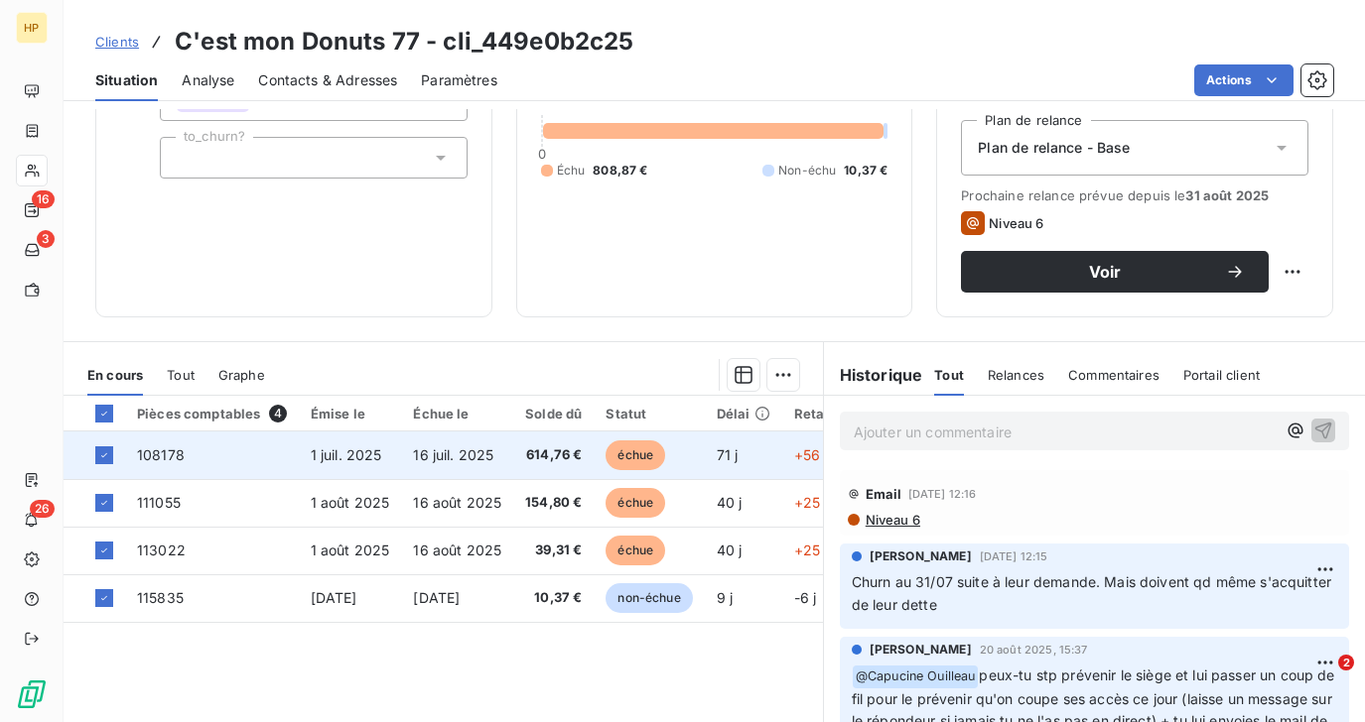
scroll to position [268, 0]
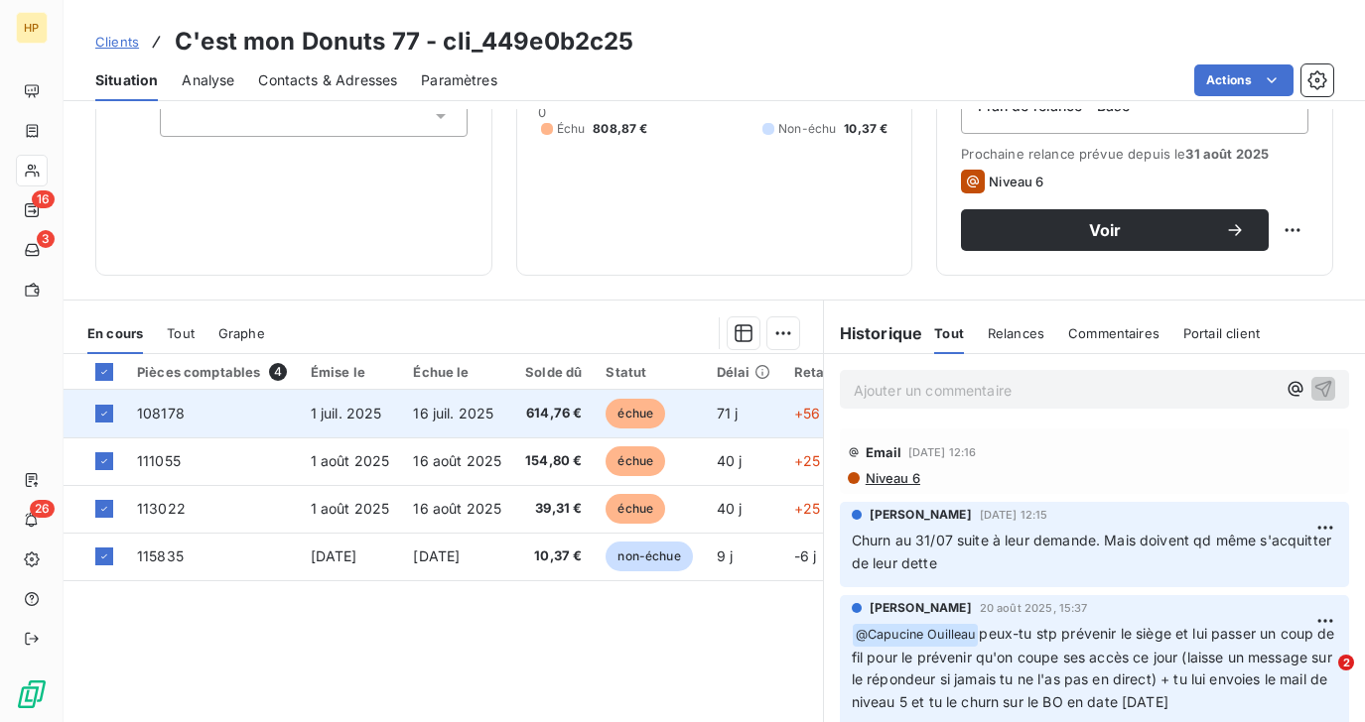
click at [540, 408] on span "614,76 €" at bounding box center [553, 414] width 57 height 20
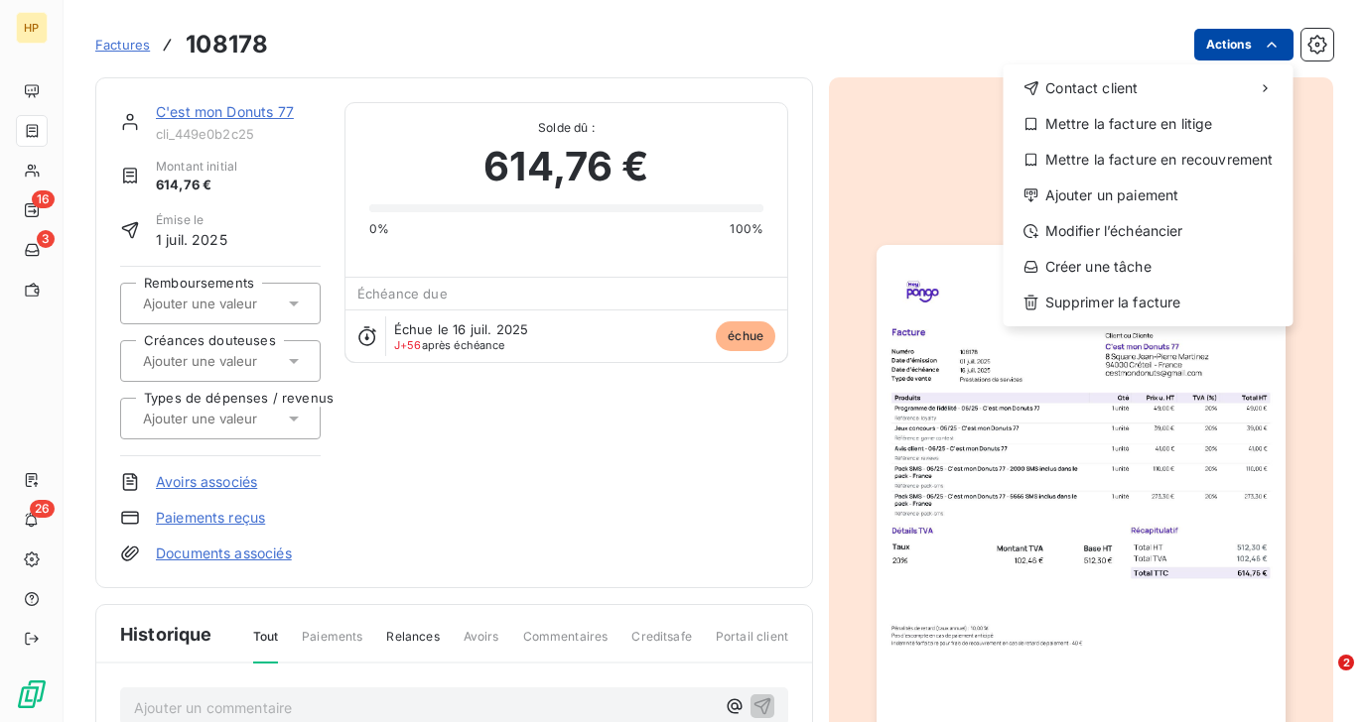
click at [1245, 56] on html "HP 16 3 26 Factures 108178 Actions Contact client Mettre la facture en litige M…" at bounding box center [682, 361] width 1365 height 722
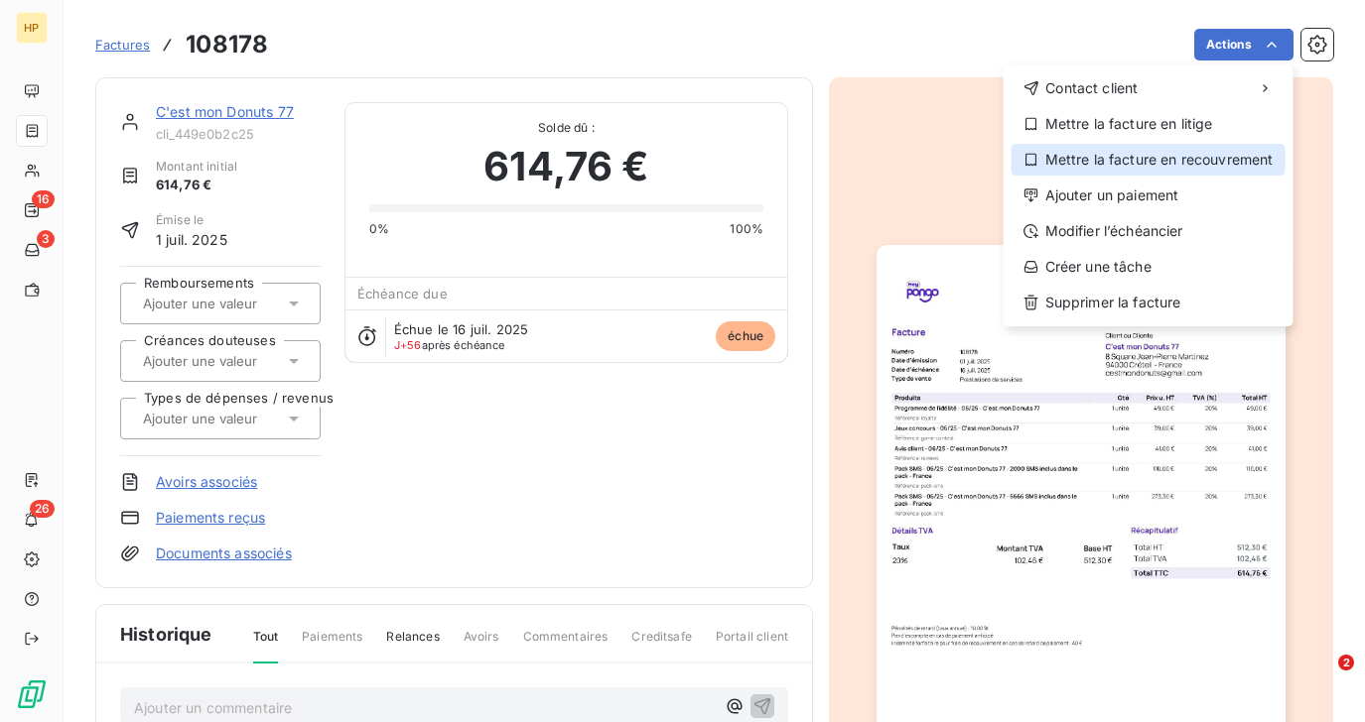
click at [1213, 155] on div "Mettre la facture en recouvrement" at bounding box center [1148, 160] width 274 height 32
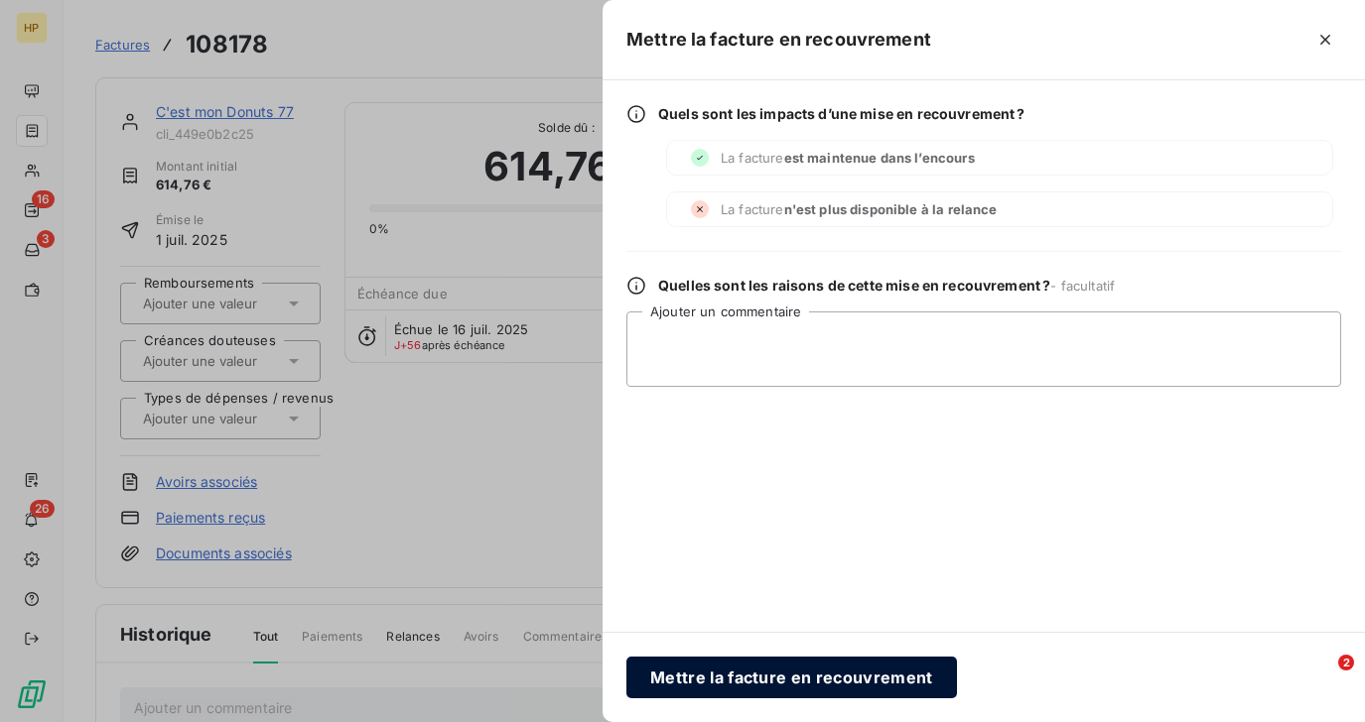
click at [792, 686] on button "Mettre la facture en recouvrement" at bounding box center [791, 678] width 330 height 42
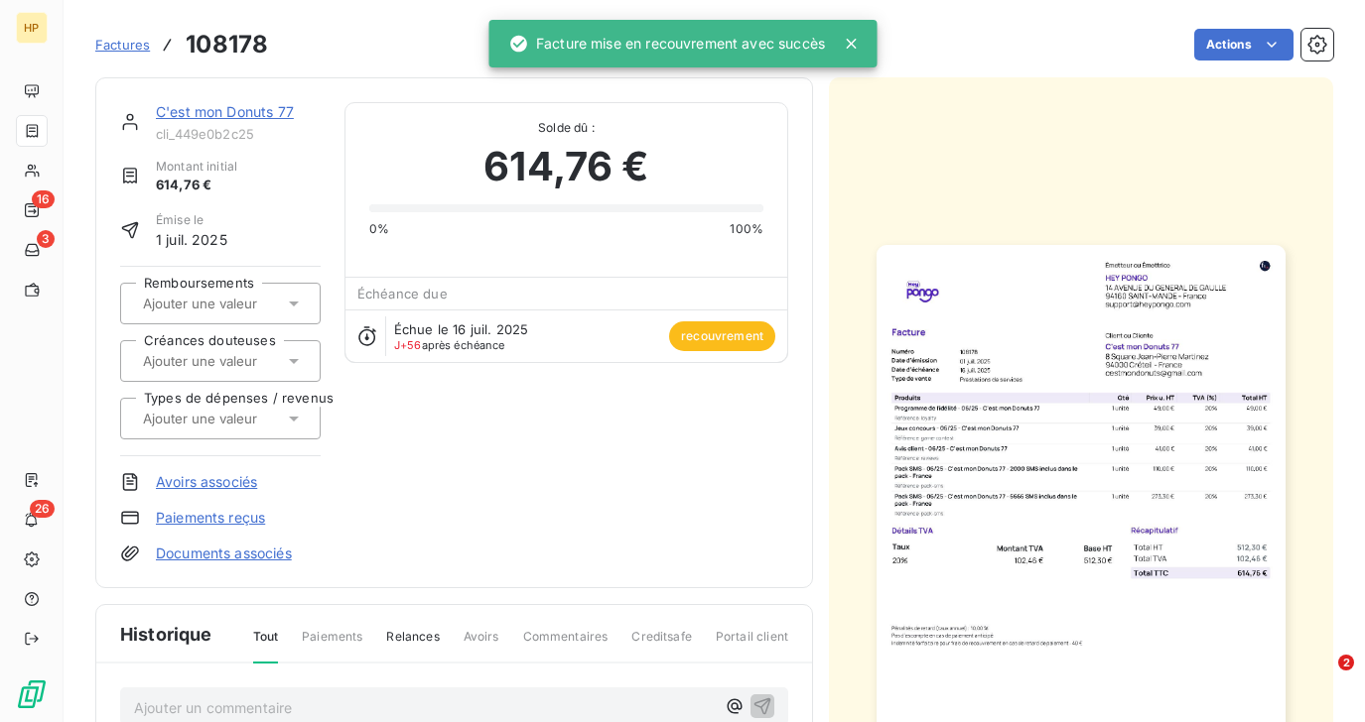
scroll to position [5, 0]
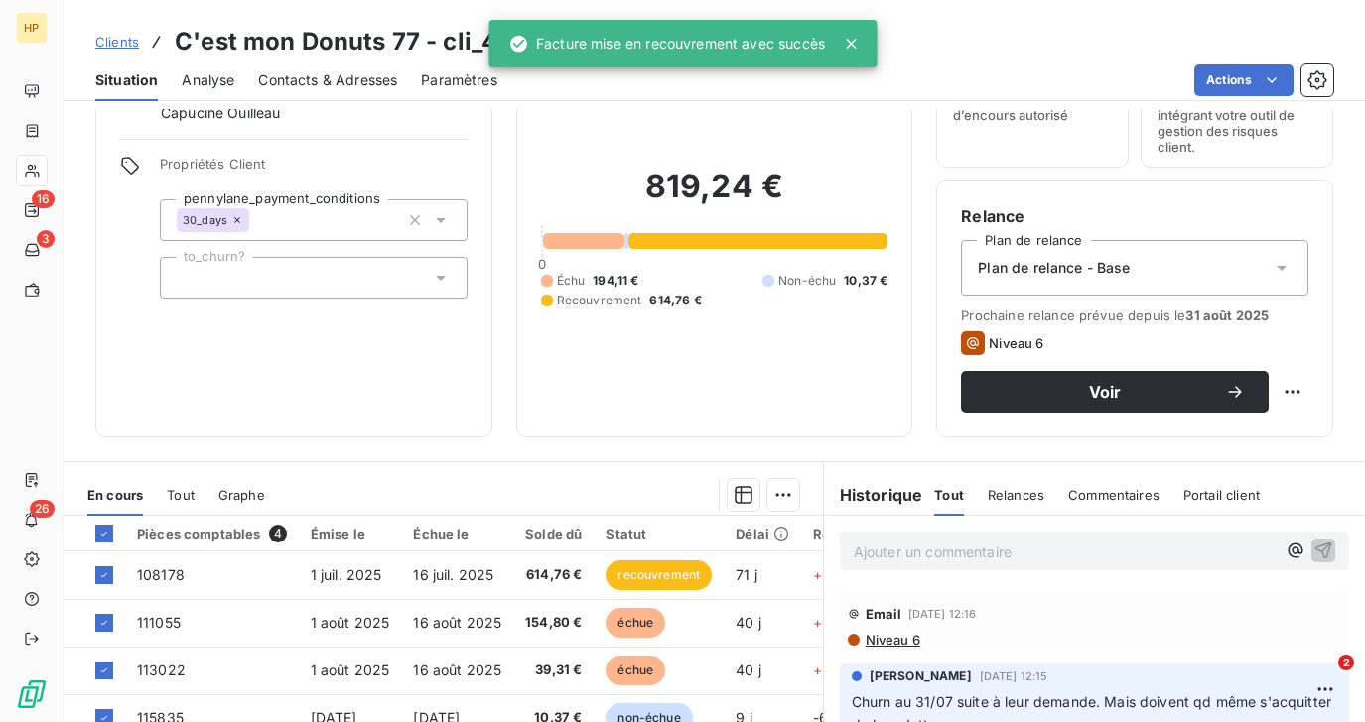
scroll to position [260, 0]
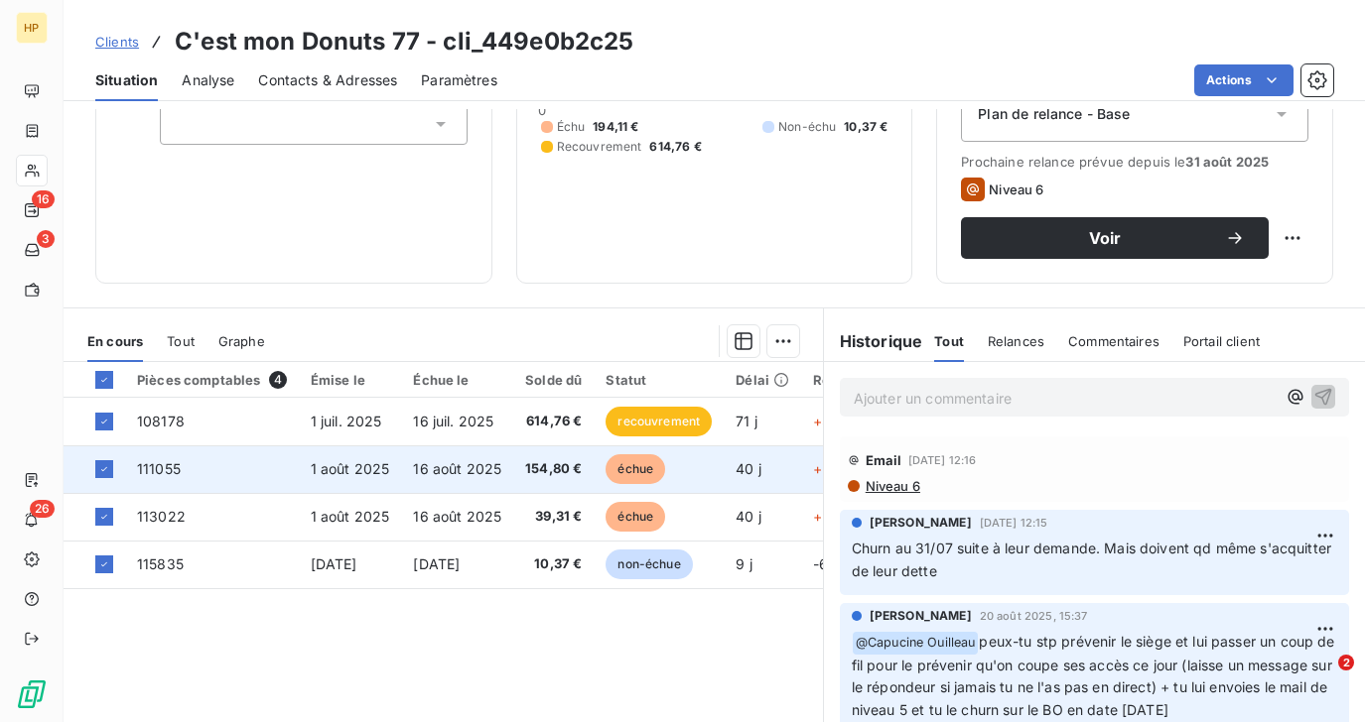
click at [476, 468] on span "16 août 2025" at bounding box center [457, 468] width 88 height 17
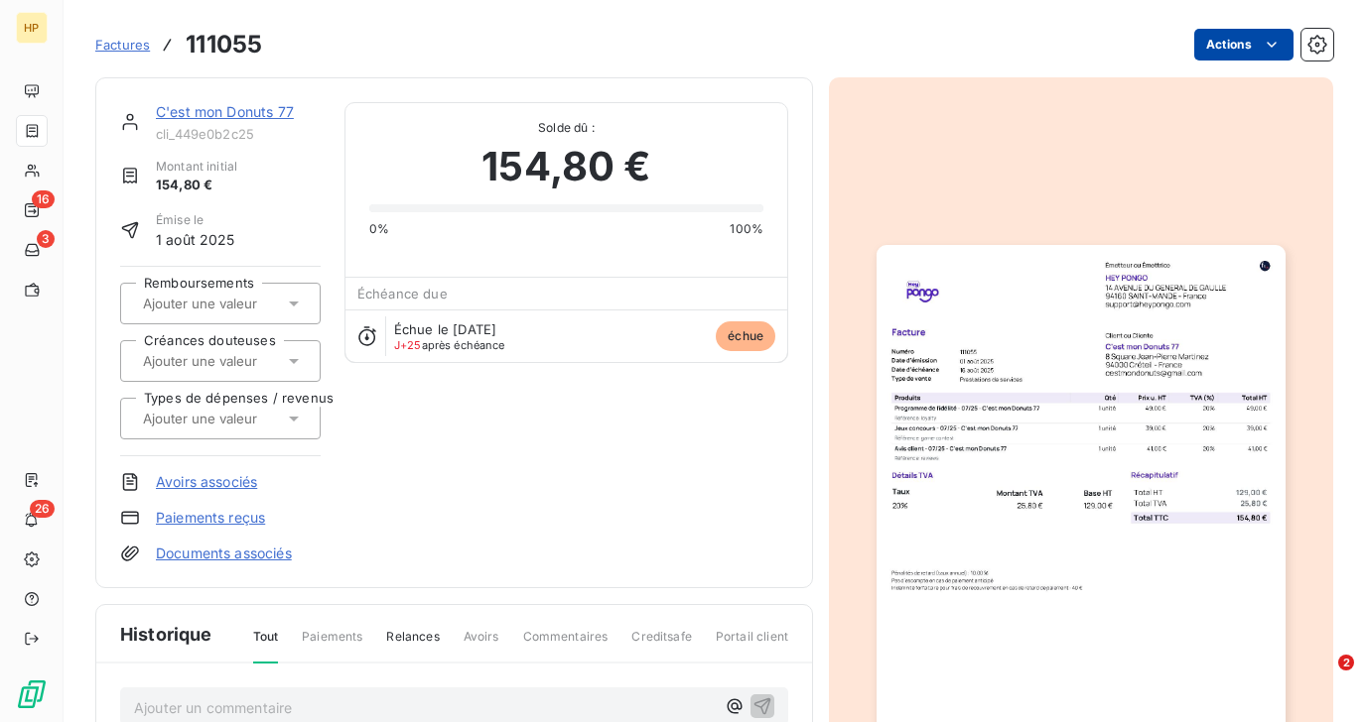
click at [1256, 46] on html "HP 16 3 26 Factures 111055 Actions C'est mon Donuts 77 cli_449e0b2c25 Montant i…" at bounding box center [682, 361] width 1365 height 722
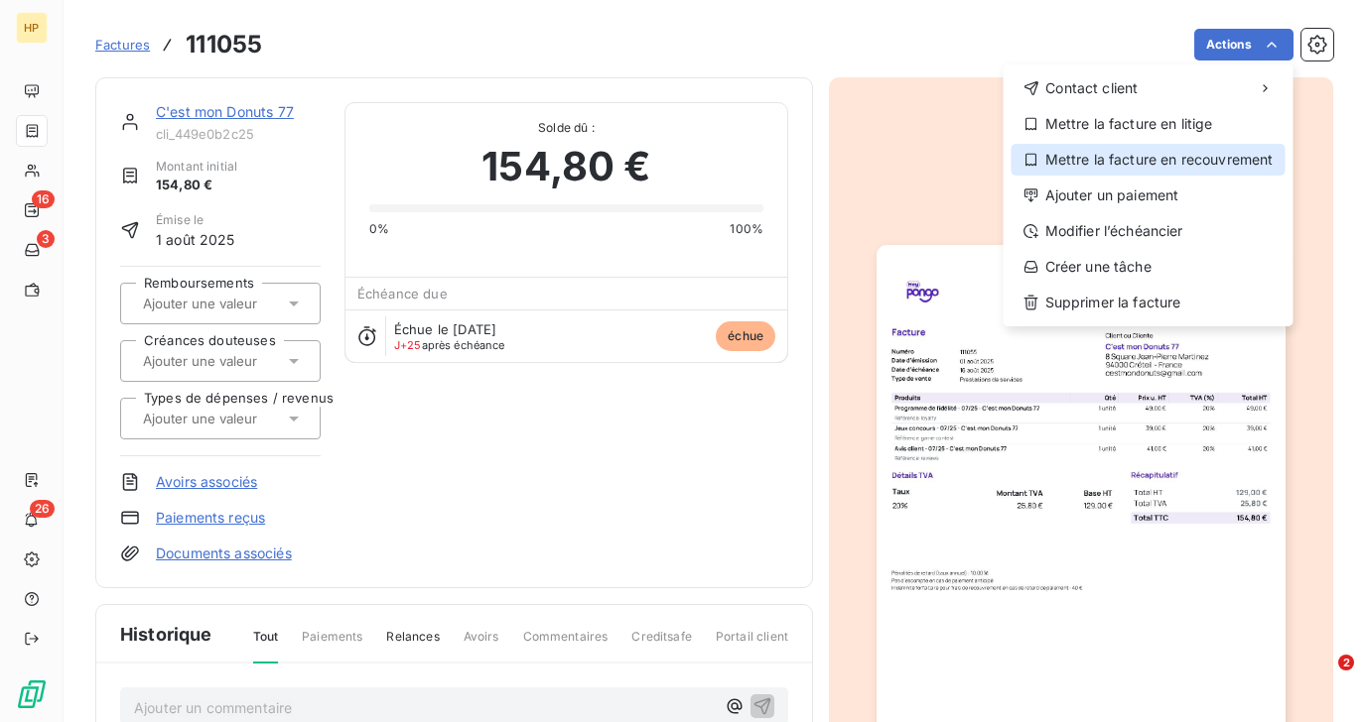
click at [1200, 157] on div "Mettre la facture en recouvrement" at bounding box center [1148, 160] width 274 height 32
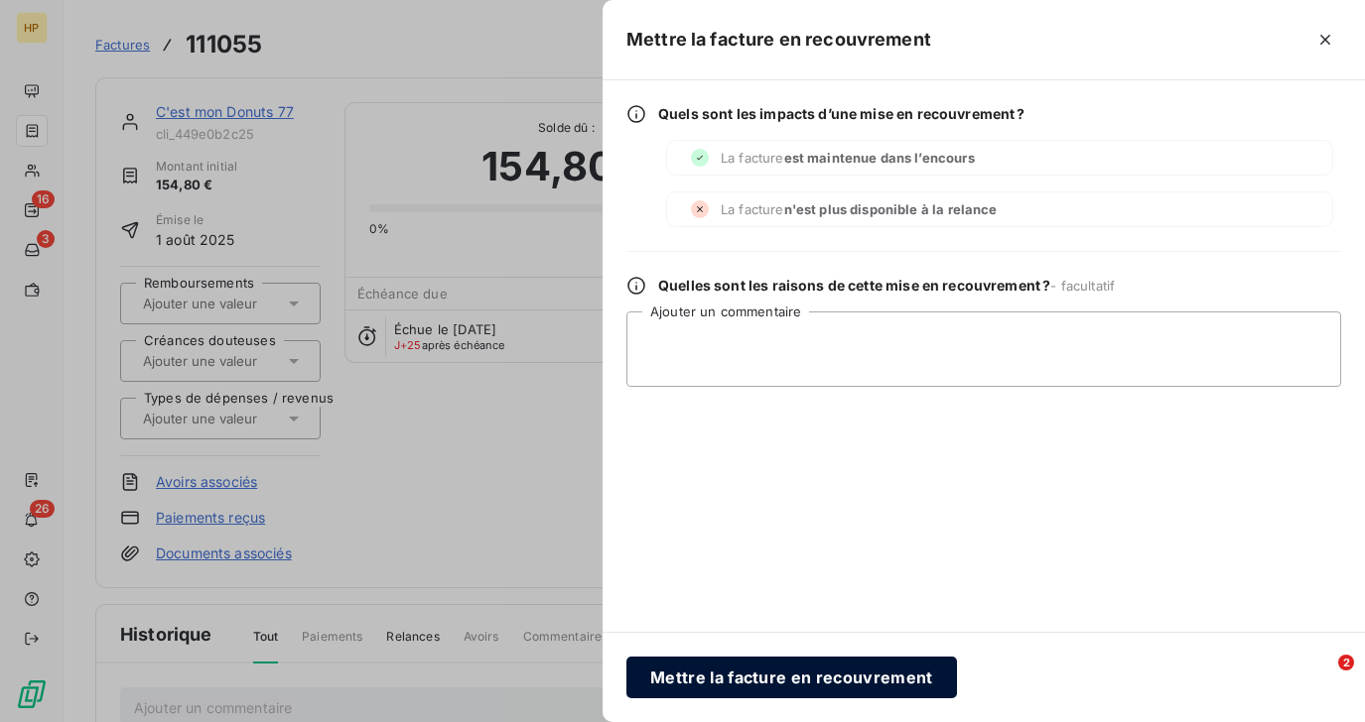
click at [756, 678] on button "Mettre la facture en recouvrement" at bounding box center [791, 678] width 330 height 42
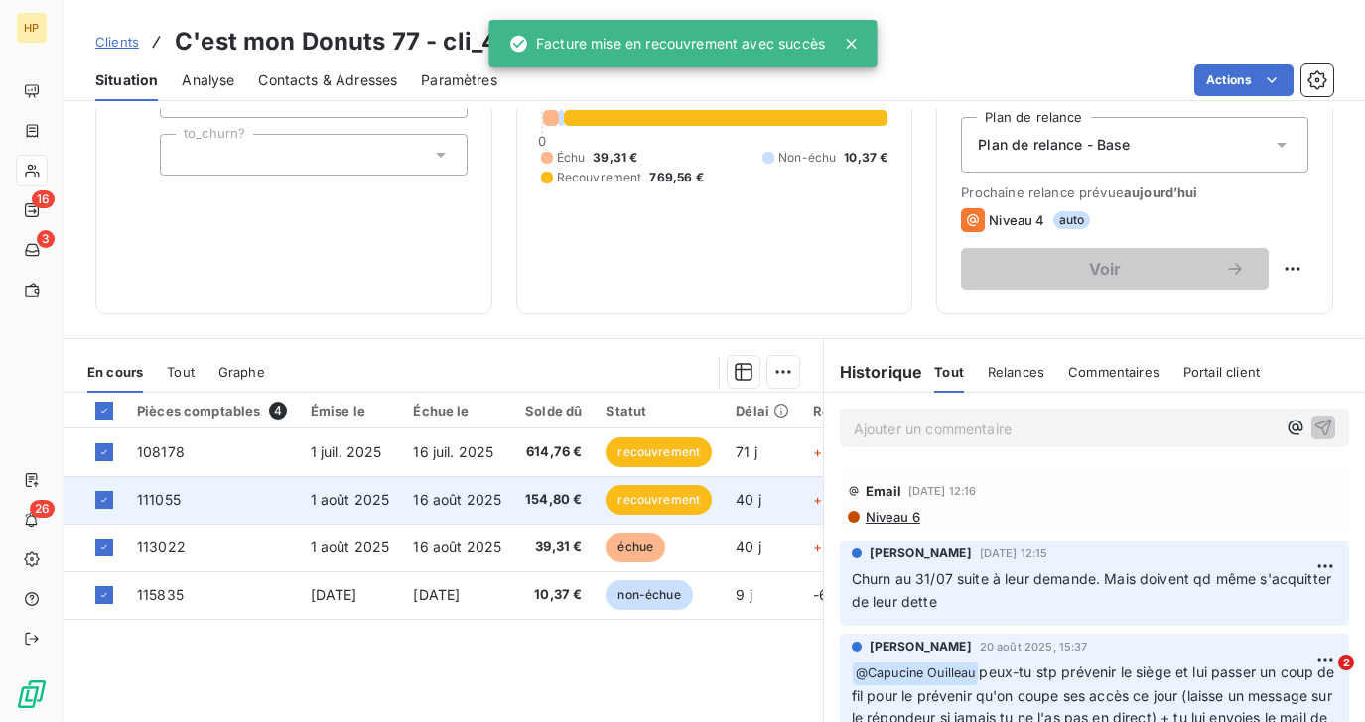
scroll to position [256, 0]
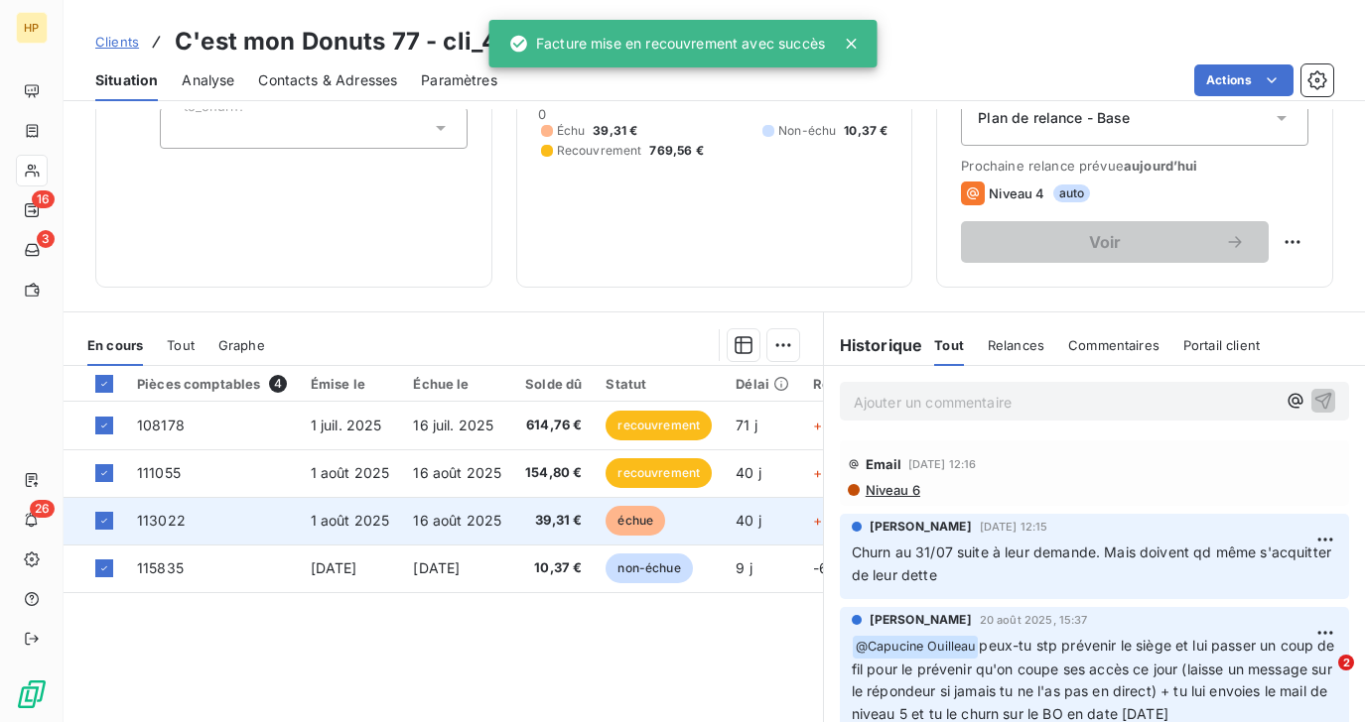
click at [476, 519] on span "16 août 2025" at bounding box center [457, 520] width 88 height 17
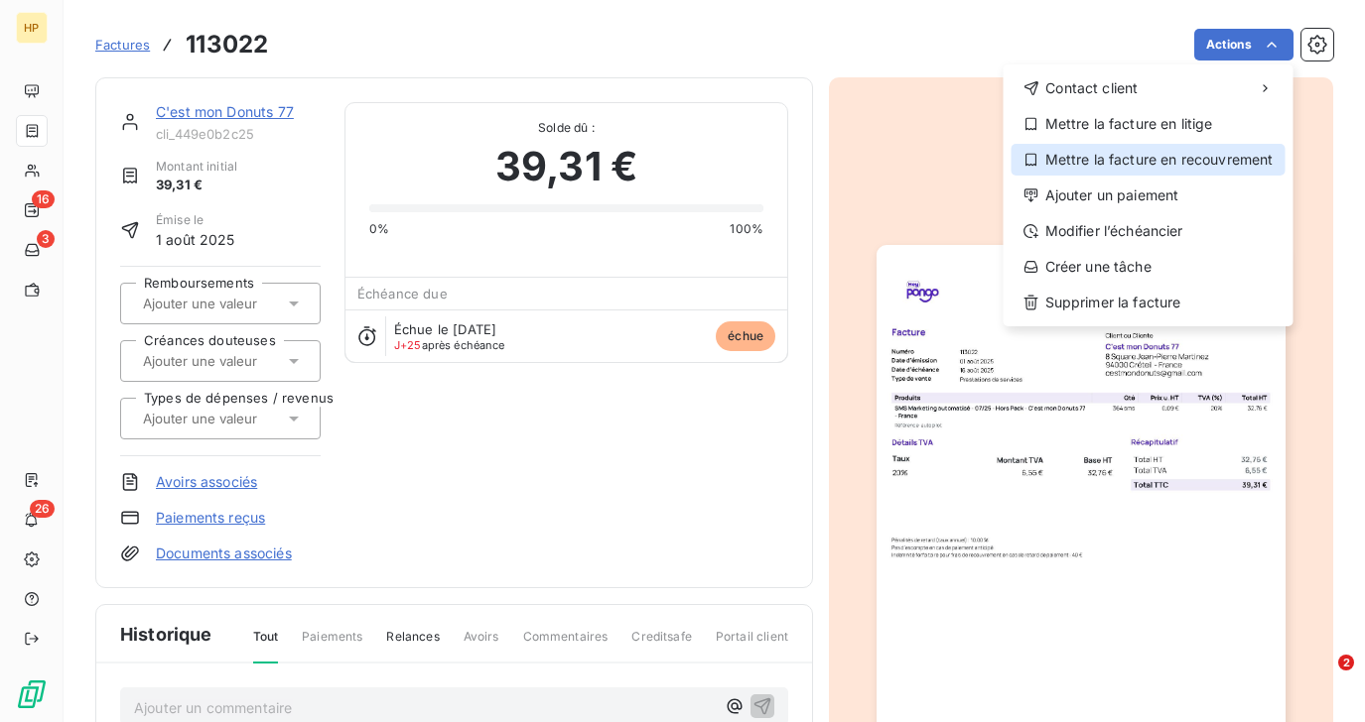
click at [1184, 164] on div "Mettre la facture en recouvrement" at bounding box center [1148, 160] width 274 height 32
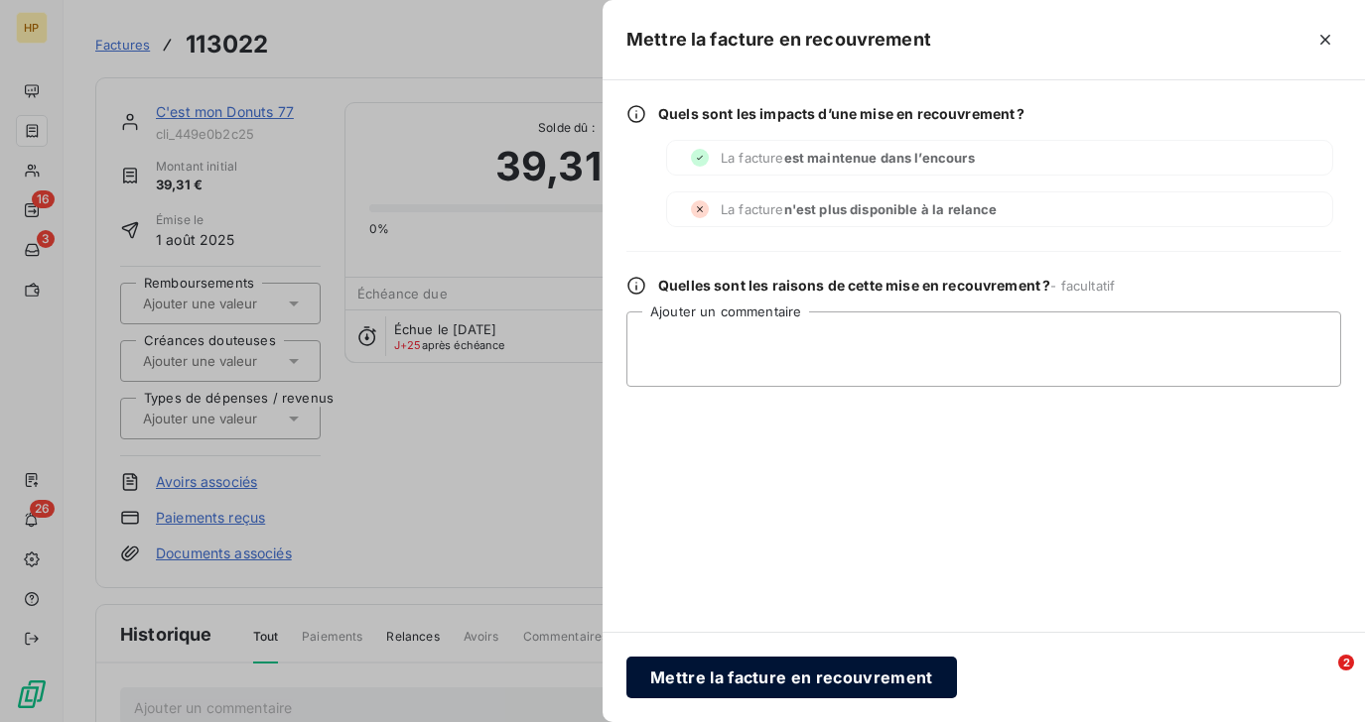
click at [795, 684] on button "Mettre la facture en recouvrement" at bounding box center [791, 678] width 330 height 42
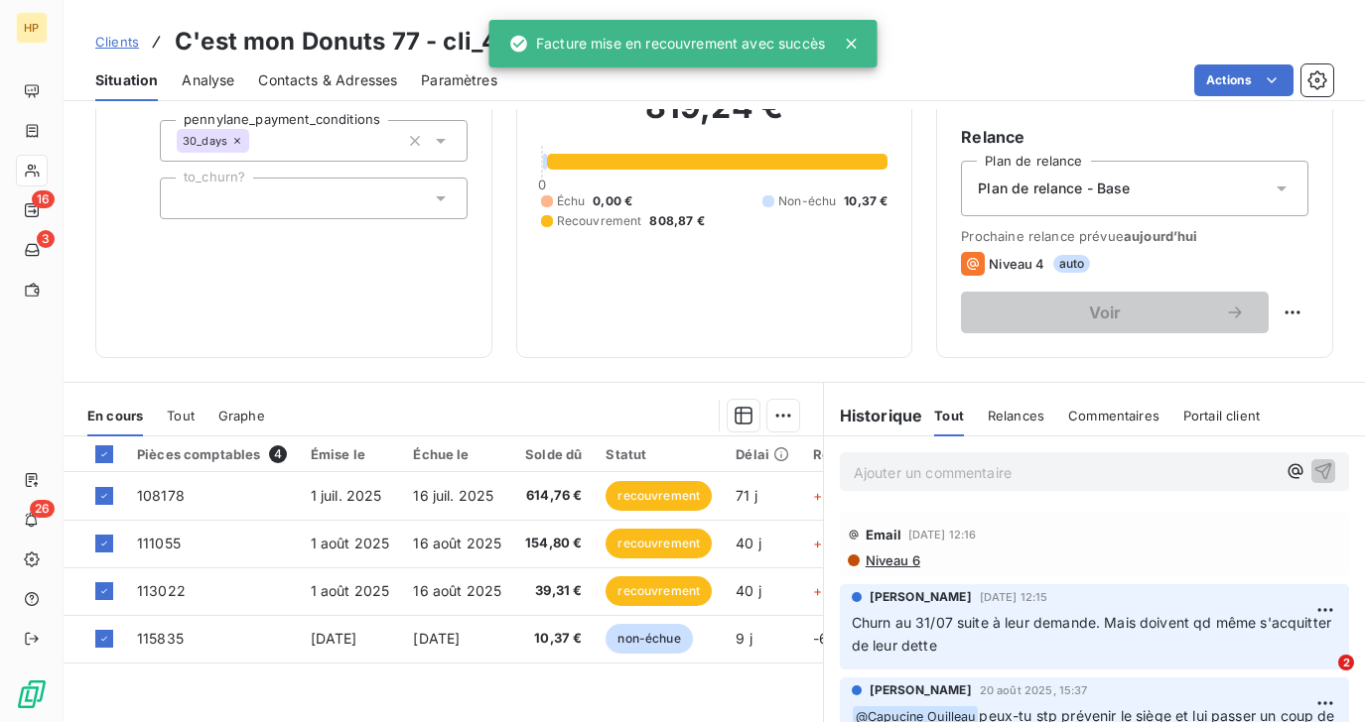
scroll to position [341, 0]
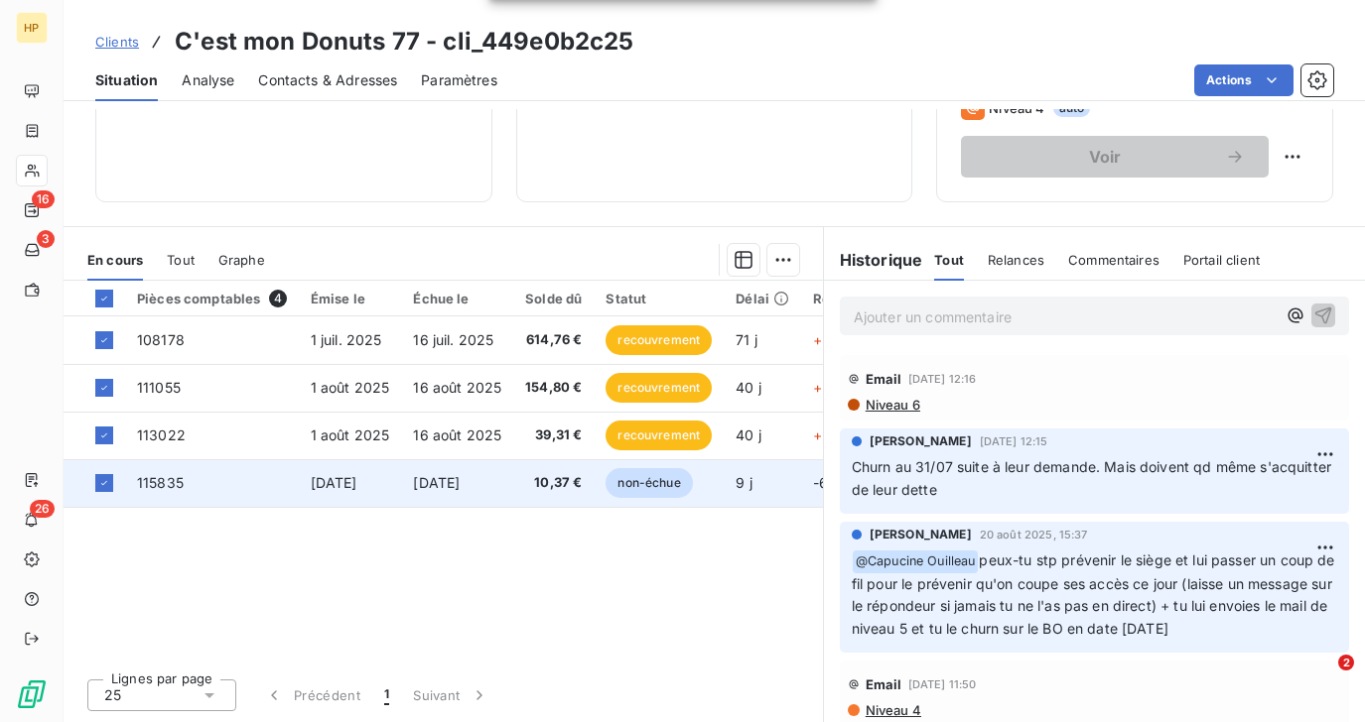
click at [459, 488] on span "16 sept. 2025" at bounding box center [436, 482] width 47 height 17
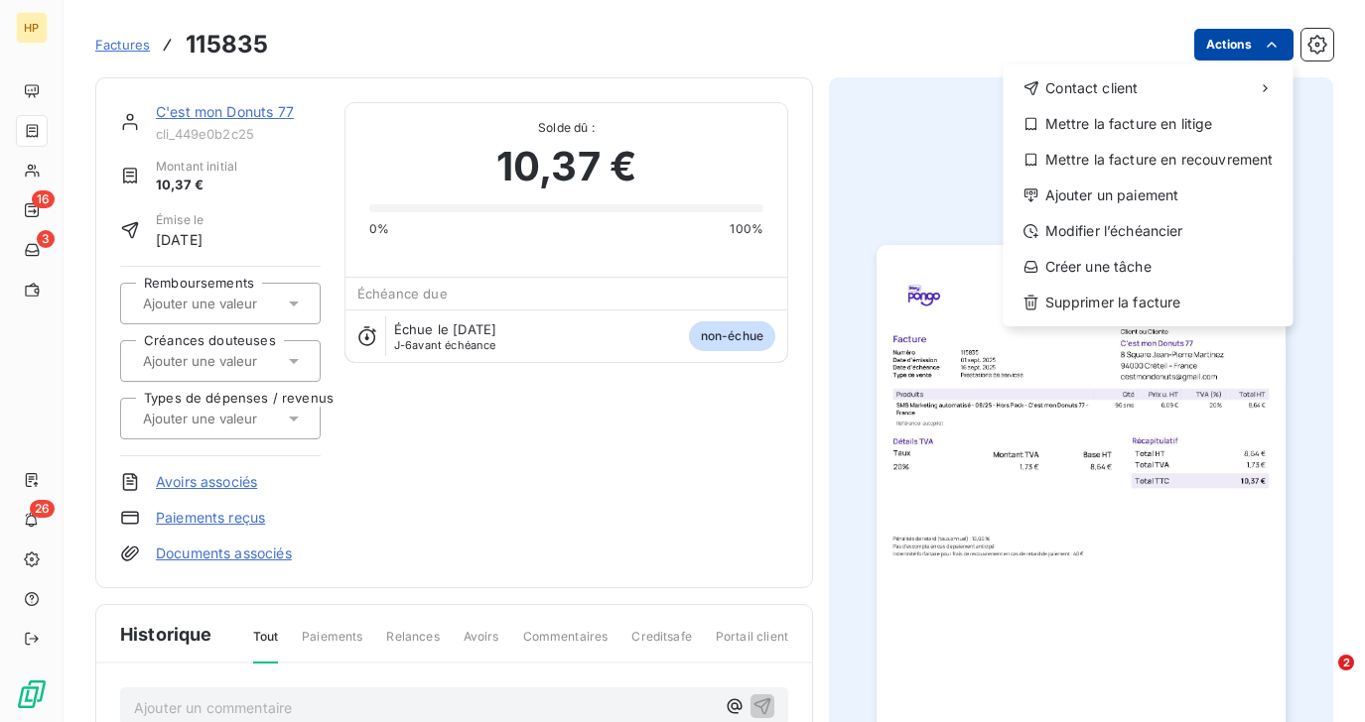
click at [1259, 55] on html "HP 16 3 26 Factures 115835 Actions Contact client Mettre la facture en litige M…" at bounding box center [682, 361] width 1365 height 722
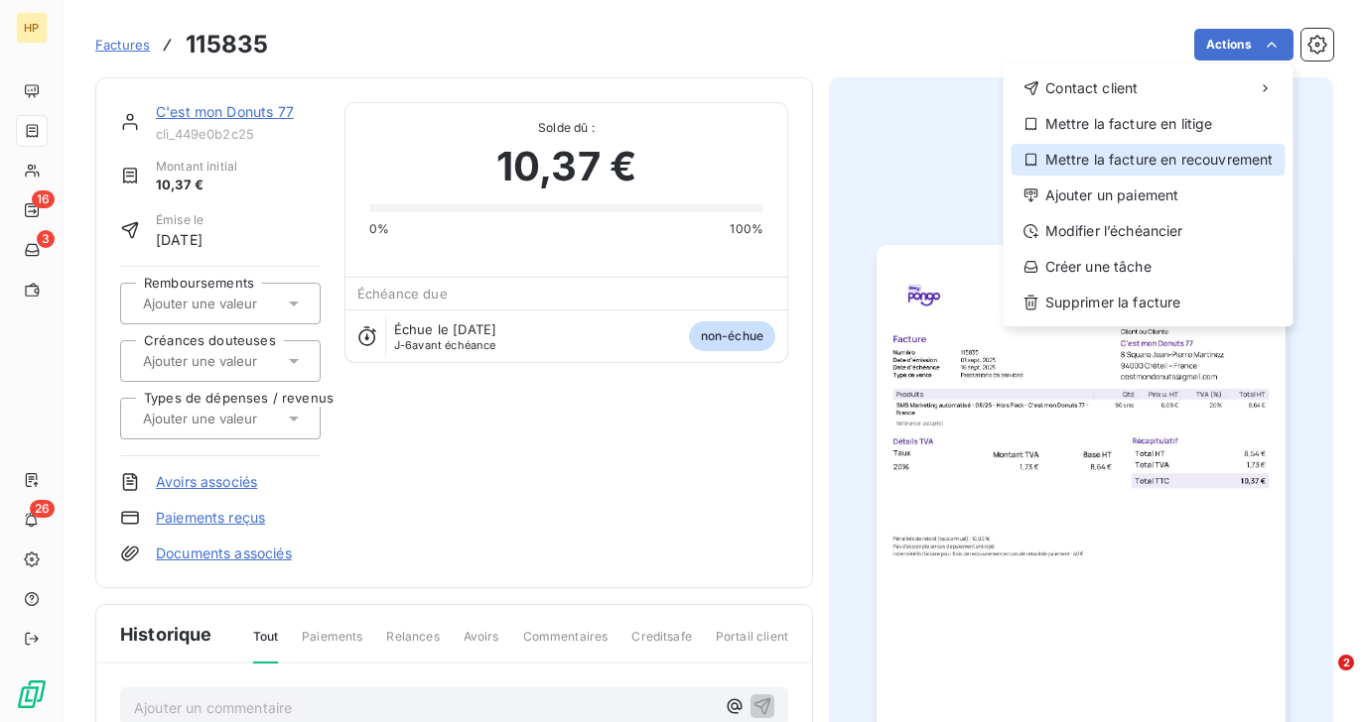
click at [1213, 157] on div "Mettre la facture en recouvrement" at bounding box center [1148, 160] width 274 height 32
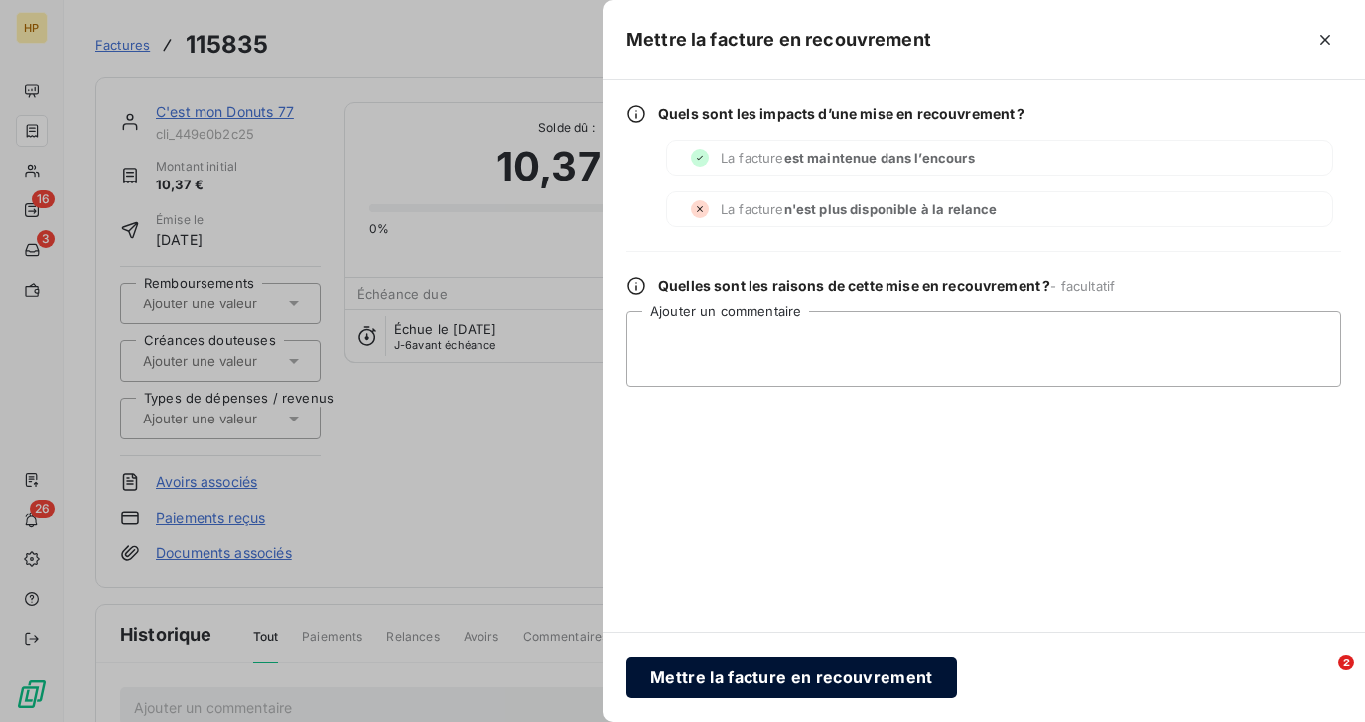
click at [690, 675] on button "Mettre la facture en recouvrement" at bounding box center [791, 678] width 330 height 42
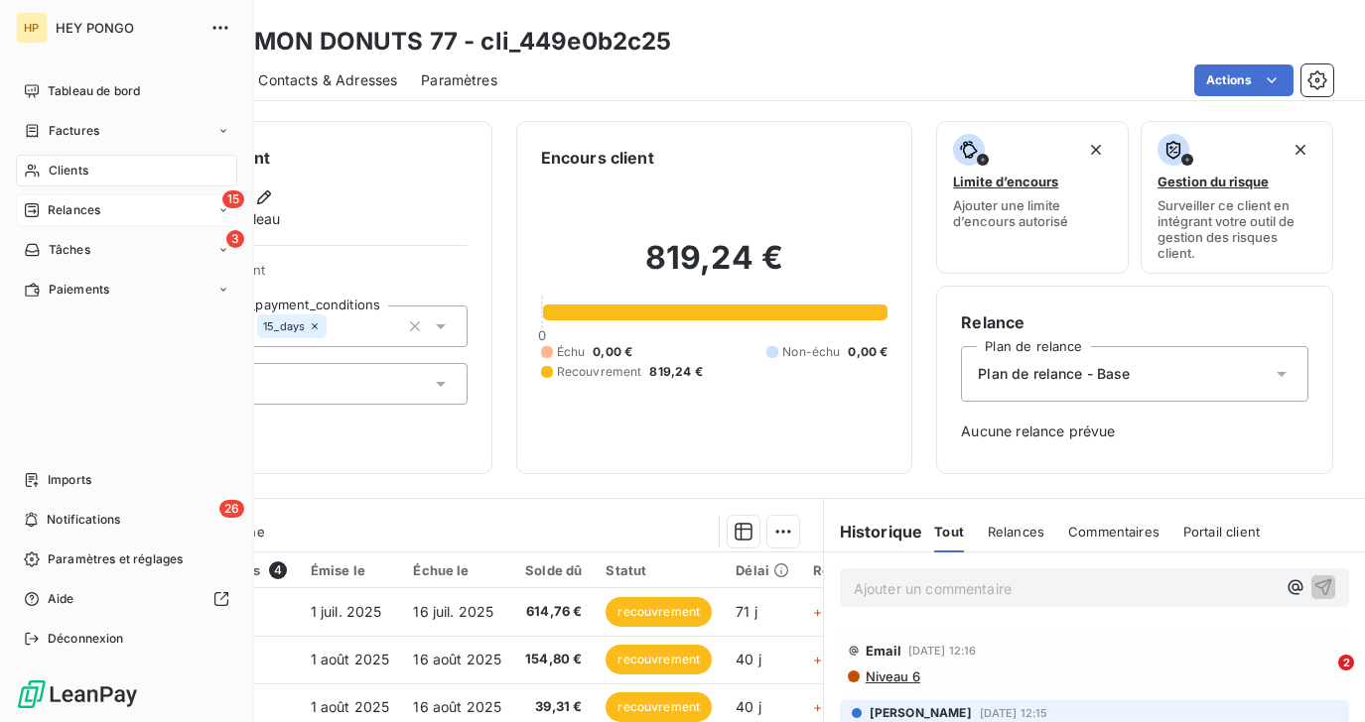
click at [63, 213] on span "Relances" at bounding box center [74, 210] width 53 height 18
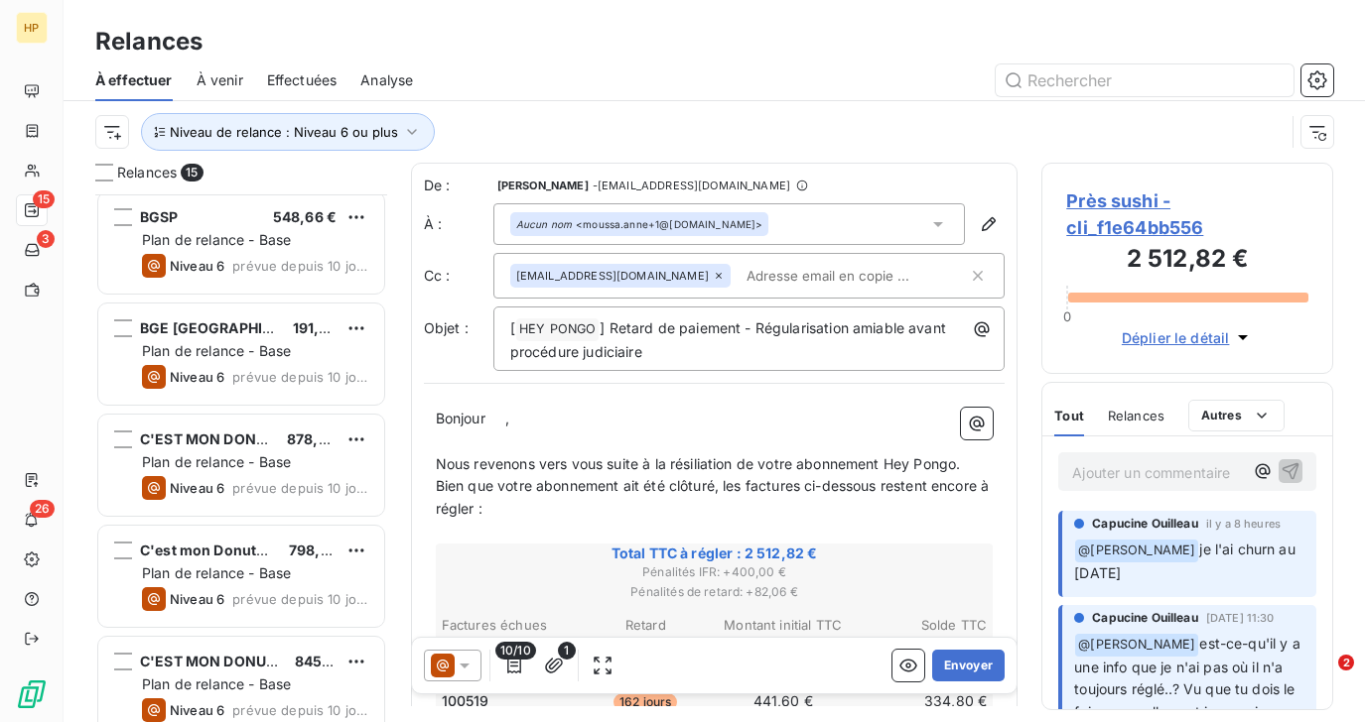
scroll to position [1140, 0]
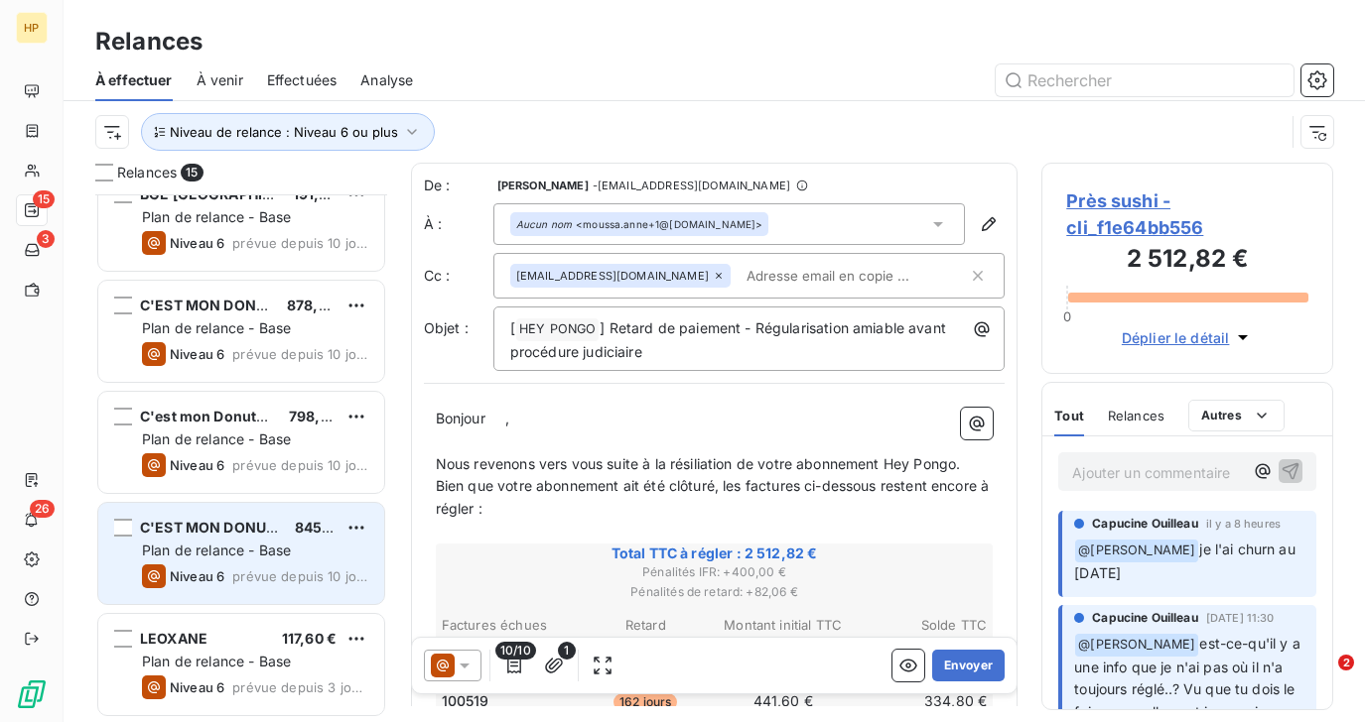
click at [238, 557] on span "Plan de relance - Base" at bounding box center [216, 550] width 149 height 17
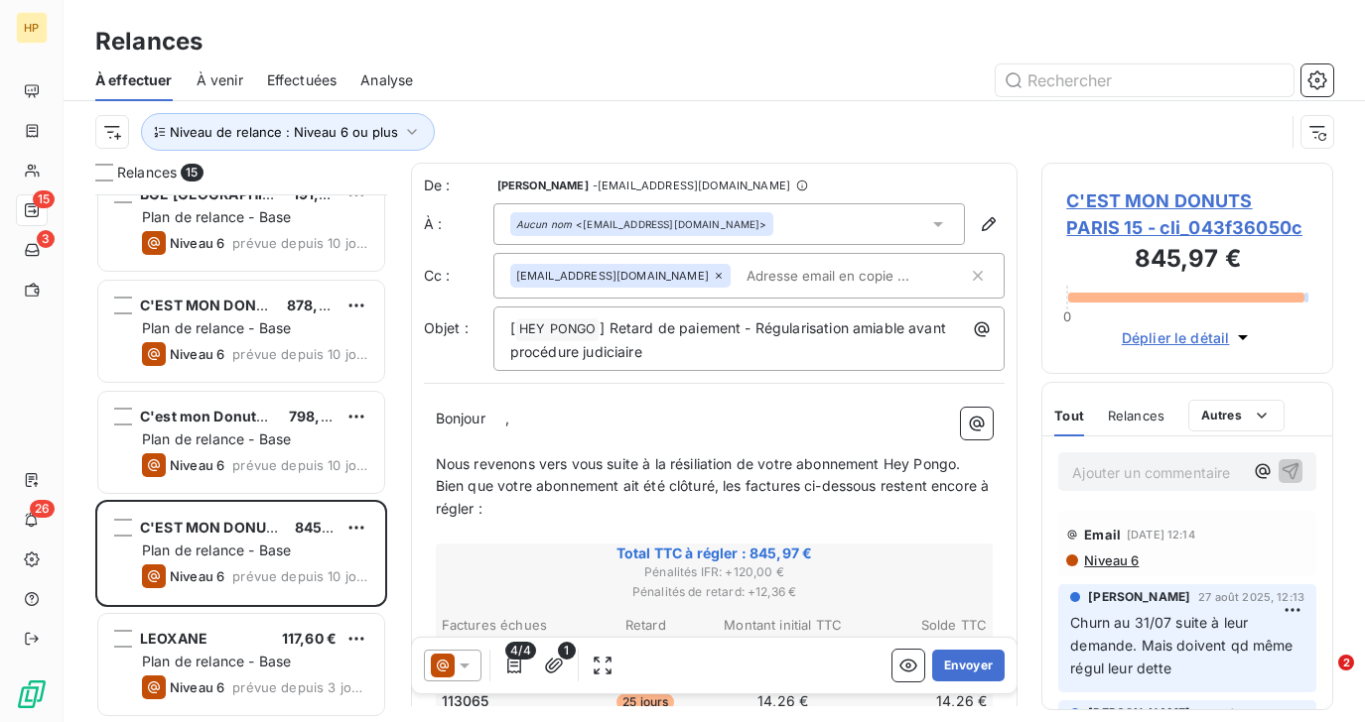
click at [1141, 202] on span "C'EST MON DONUTS PARIS 15 - cli_043f36050c" at bounding box center [1187, 215] width 242 height 54
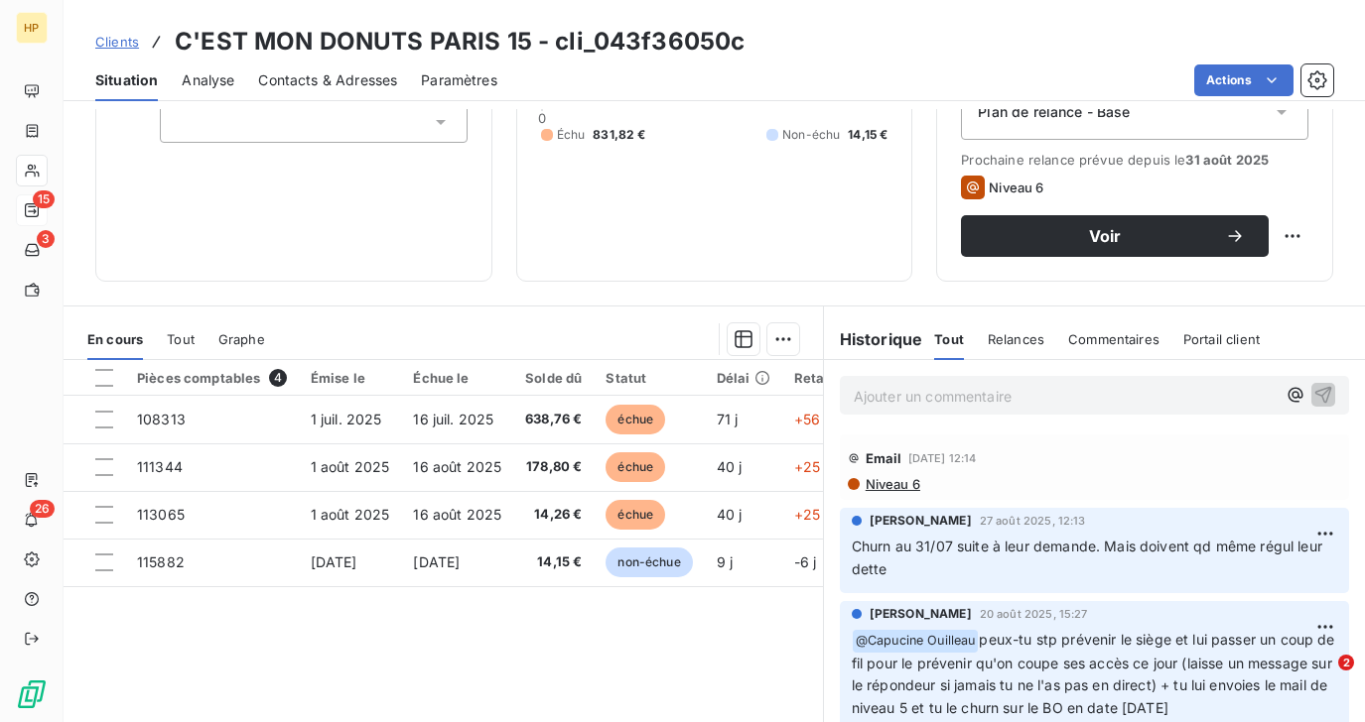
scroll to position [341, 0]
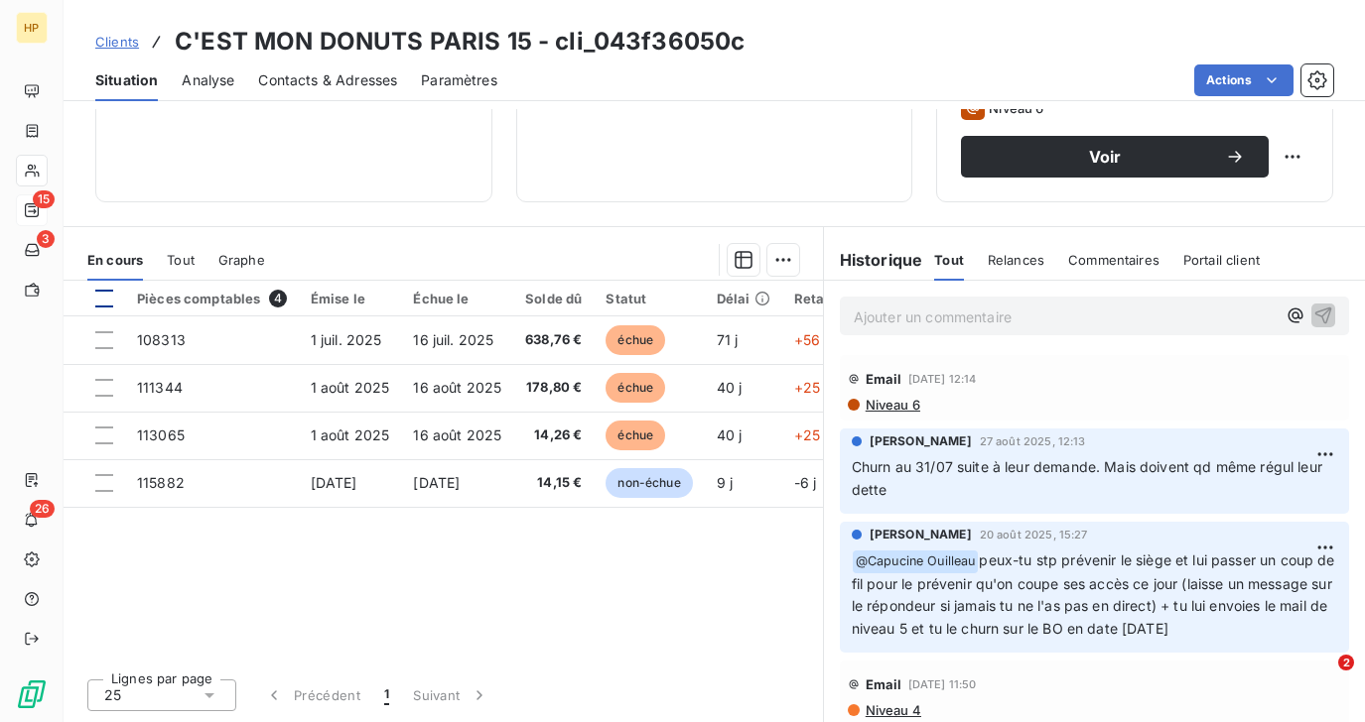
click at [104, 299] on div at bounding box center [104, 299] width 18 height 18
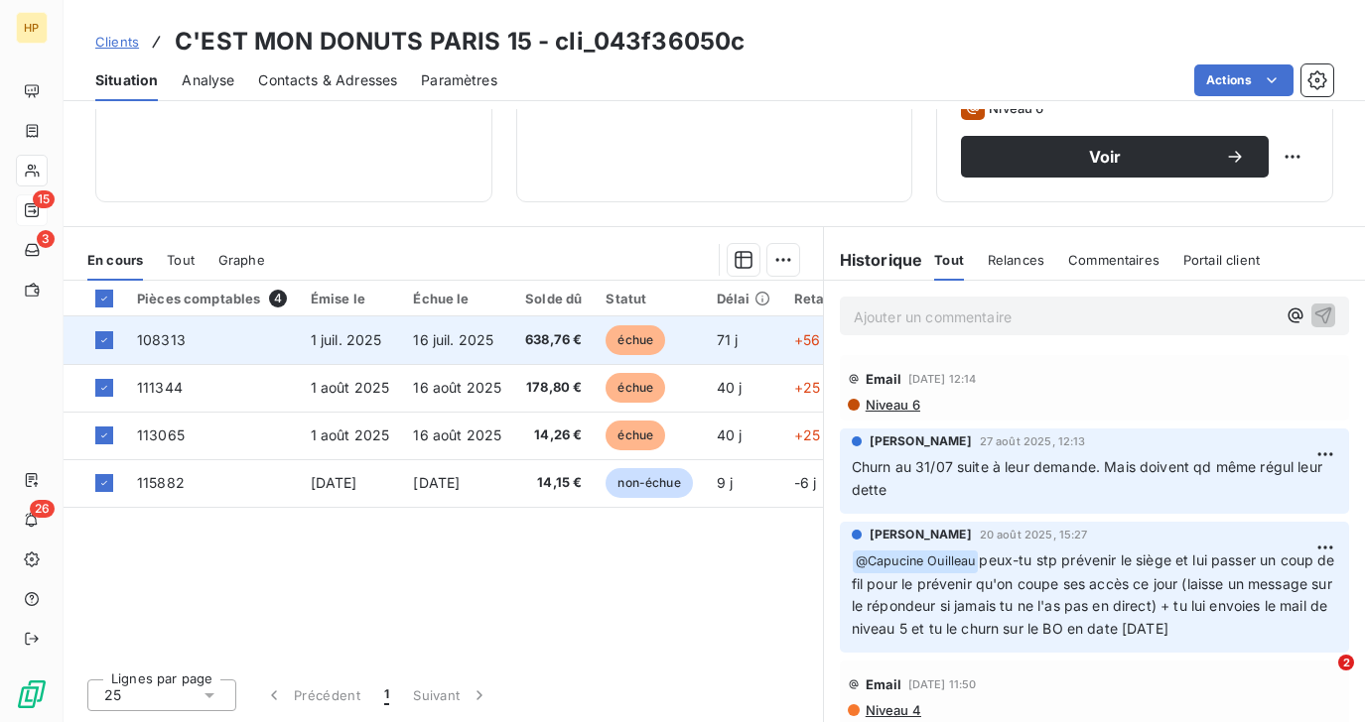
click at [232, 346] on td "108313" at bounding box center [212, 341] width 174 height 48
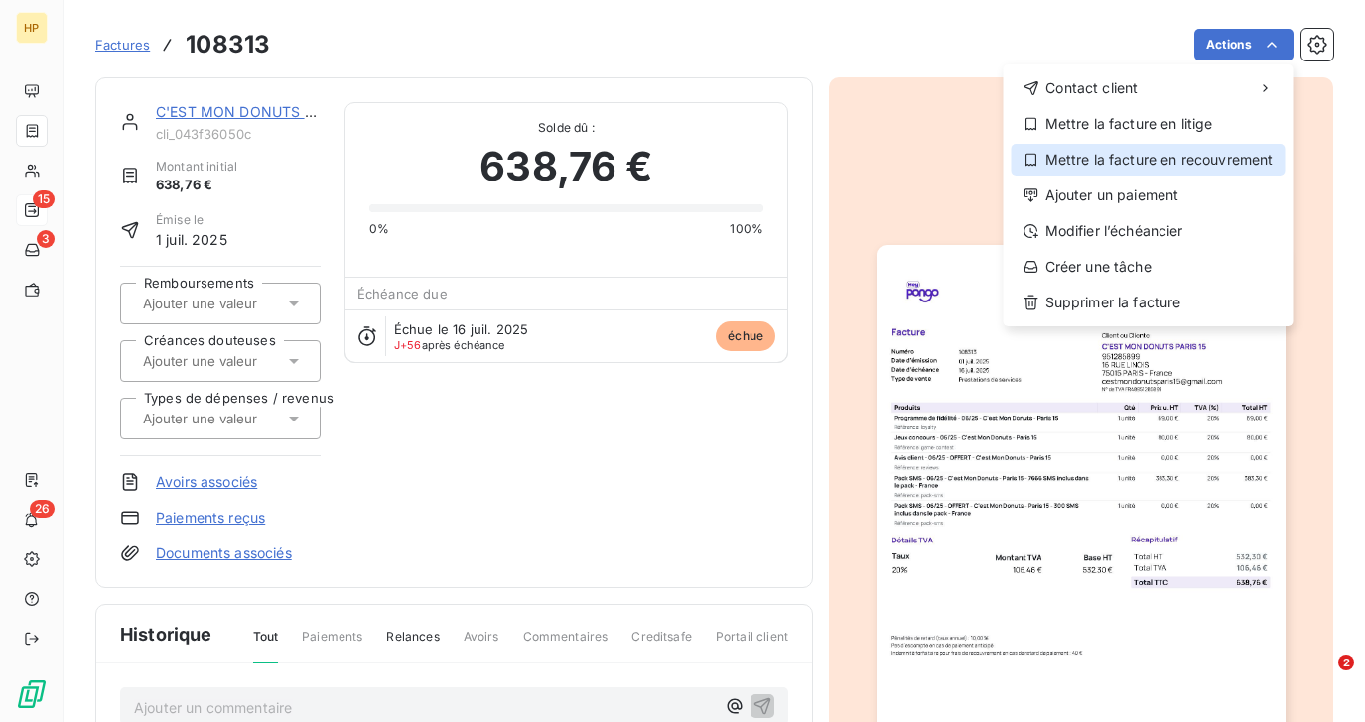
click at [1149, 165] on div "Mettre la facture en recouvrement" at bounding box center [1148, 160] width 274 height 32
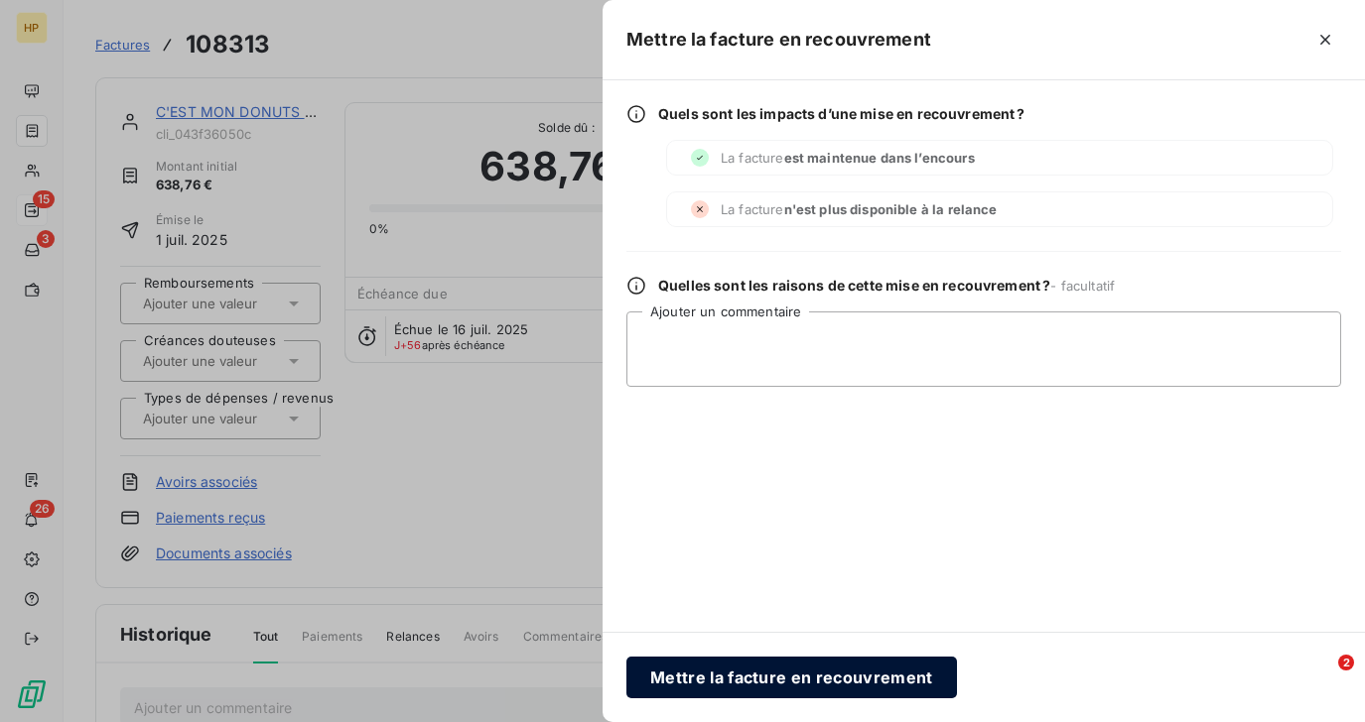
click at [730, 670] on button "Mettre la facture en recouvrement" at bounding box center [791, 678] width 330 height 42
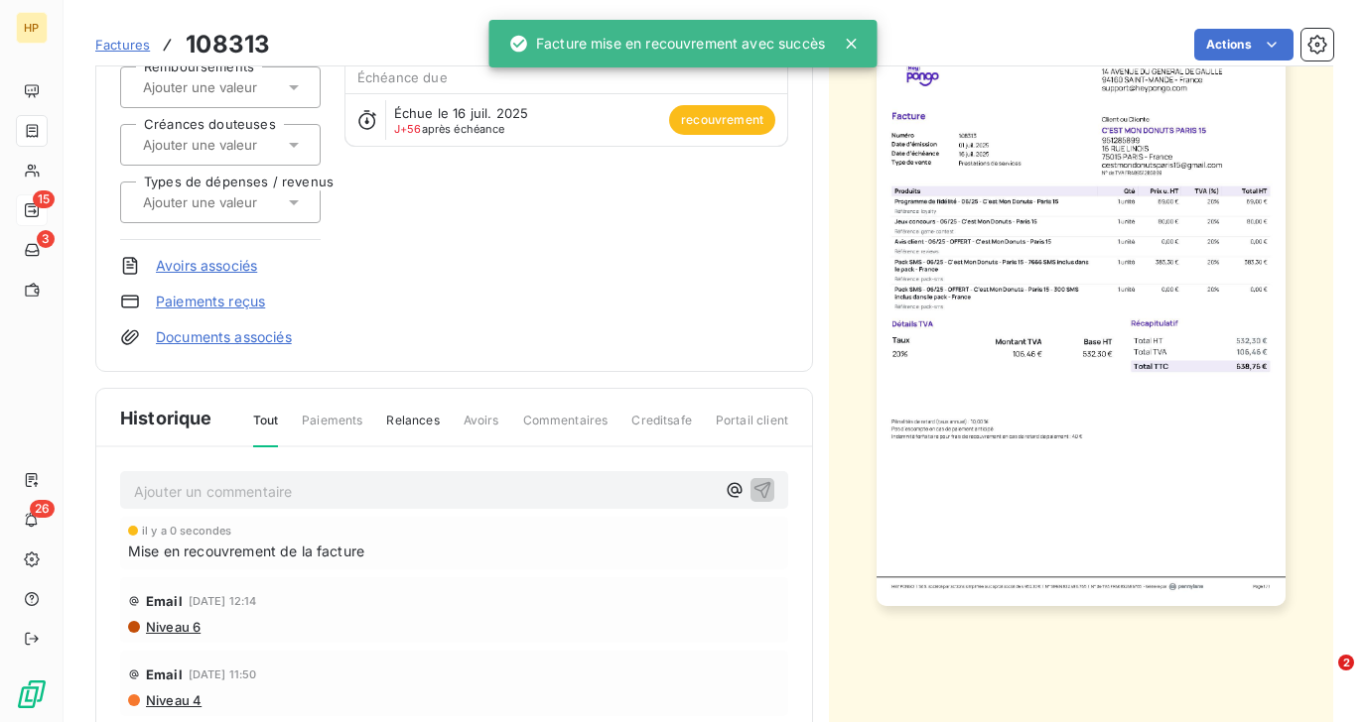
scroll to position [375, 0]
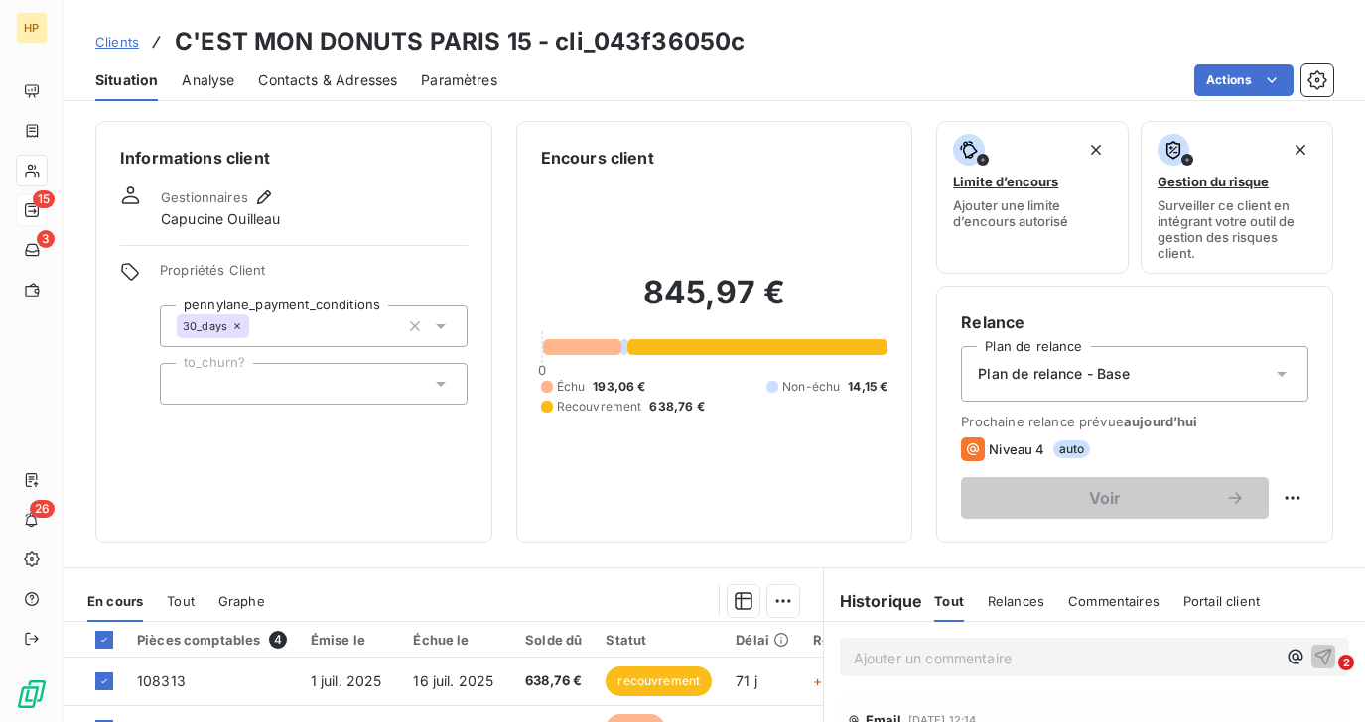
scroll to position [294, 0]
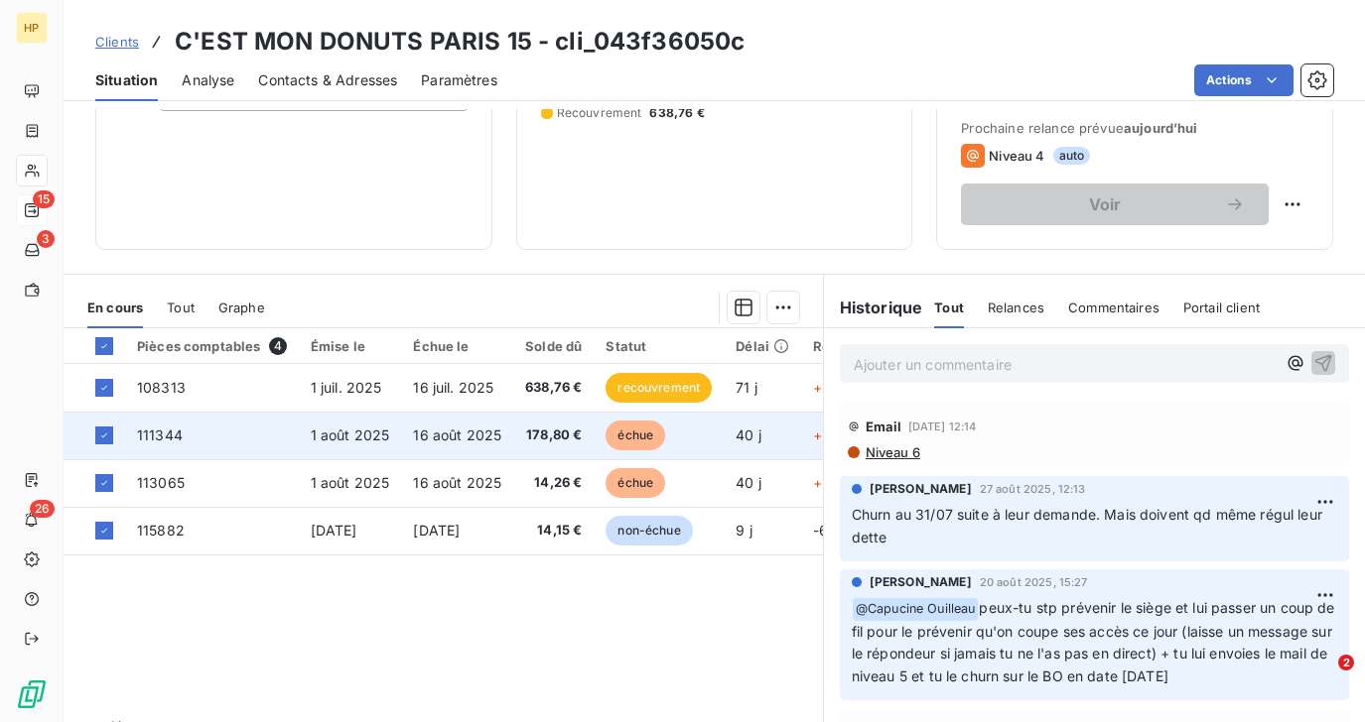
click at [324, 434] on span "1 août 2025" at bounding box center [350, 435] width 79 height 17
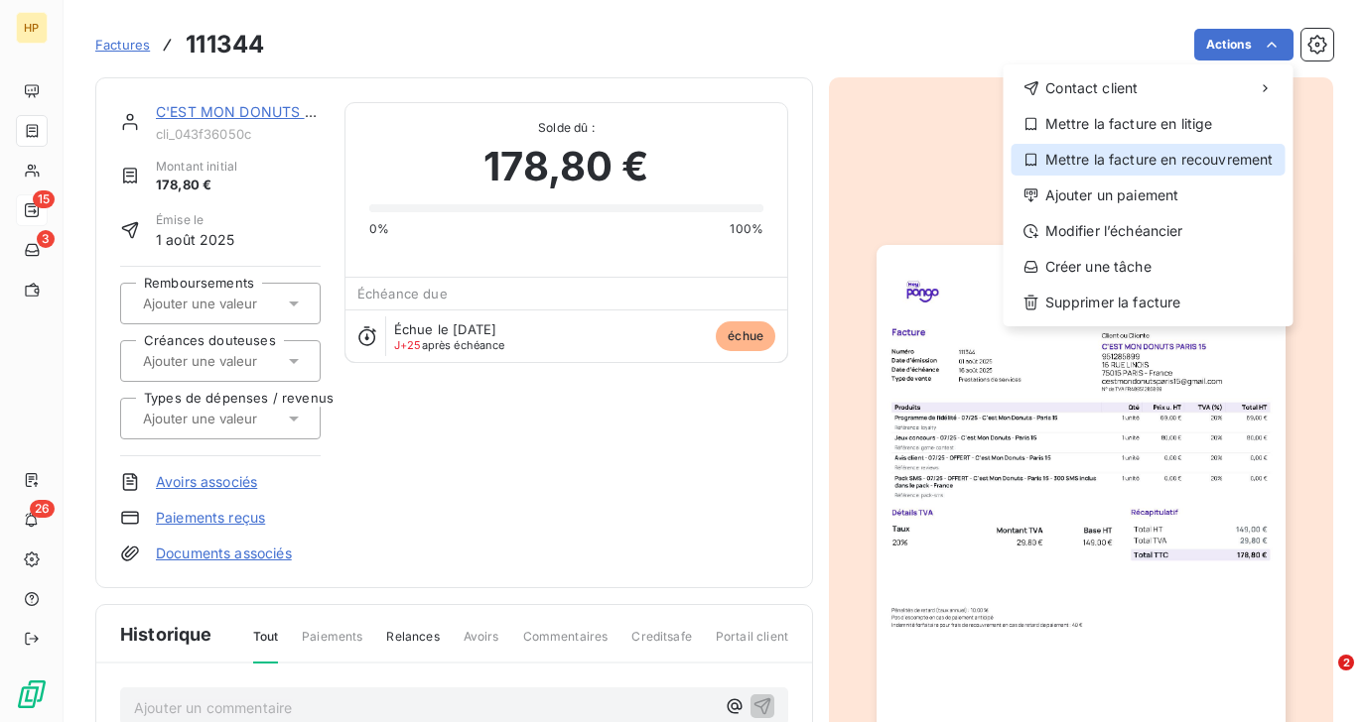
click at [1190, 154] on div "Mettre la facture en recouvrement" at bounding box center [1148, 160] width 274 height 32
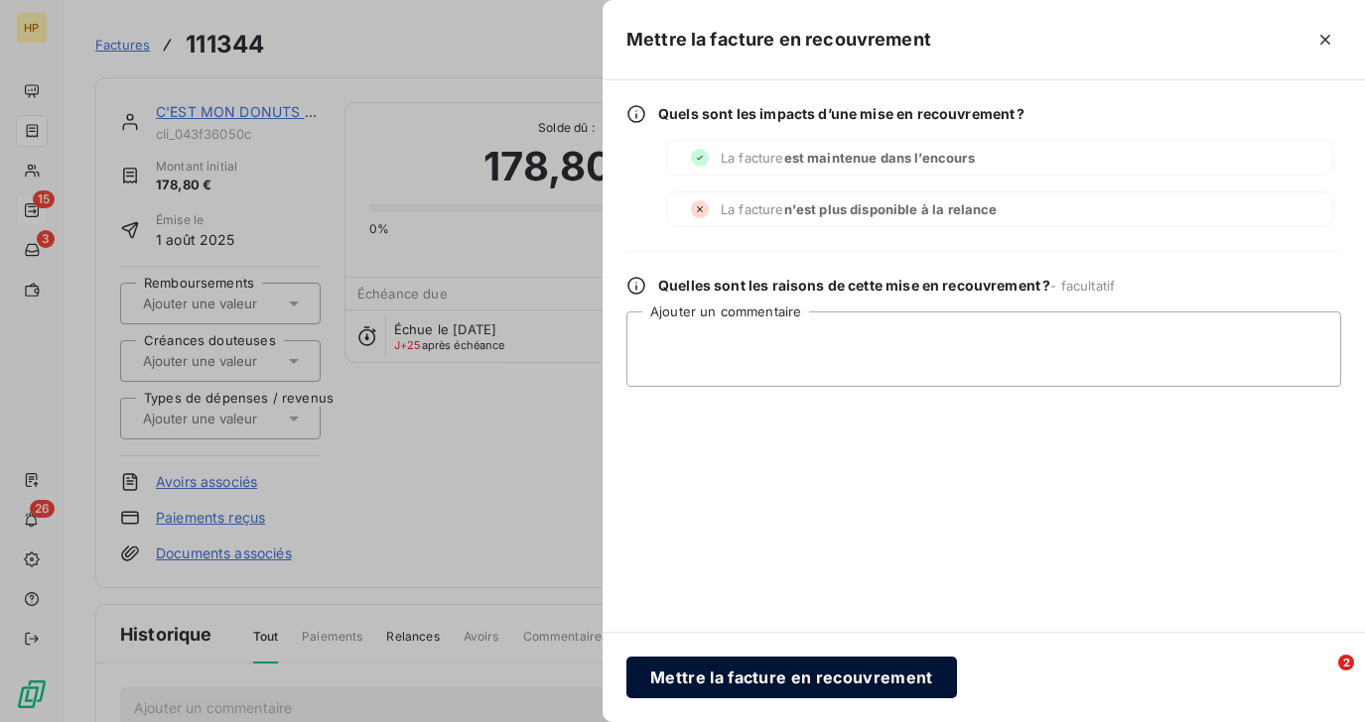
click at [688, 669] on button "Mettre la facture en recouvrement" at bounding box center [791, 678] width 330 height 42
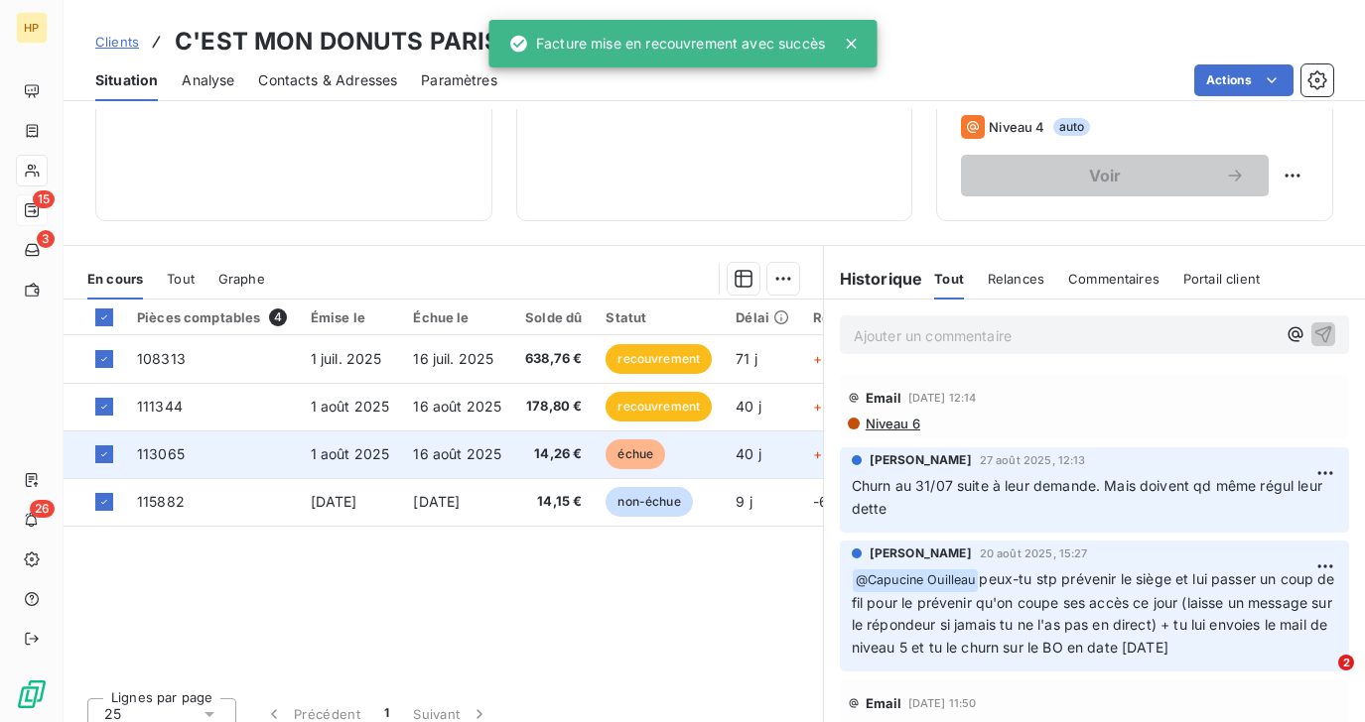
scroll to position [341, 0]
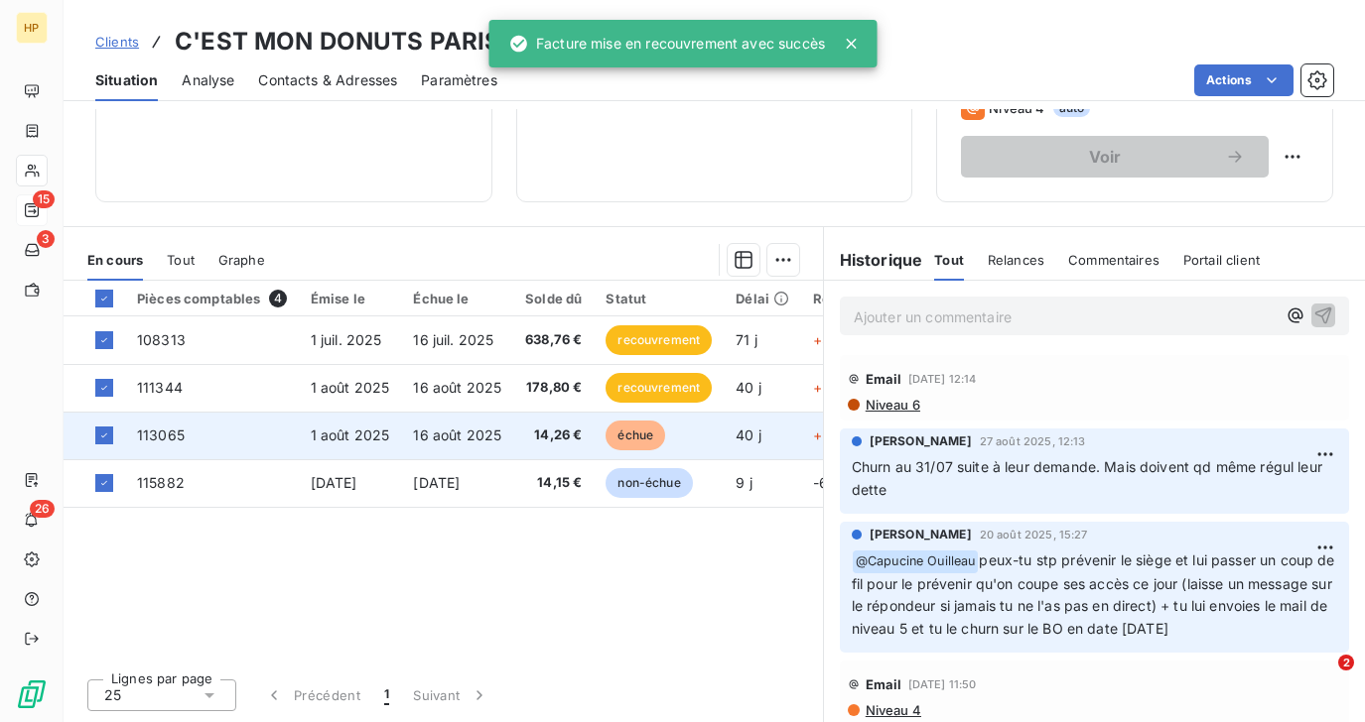
click at [369, 447] on td "1 août 2025" at bounding box center [350, 436] width 103 height 48
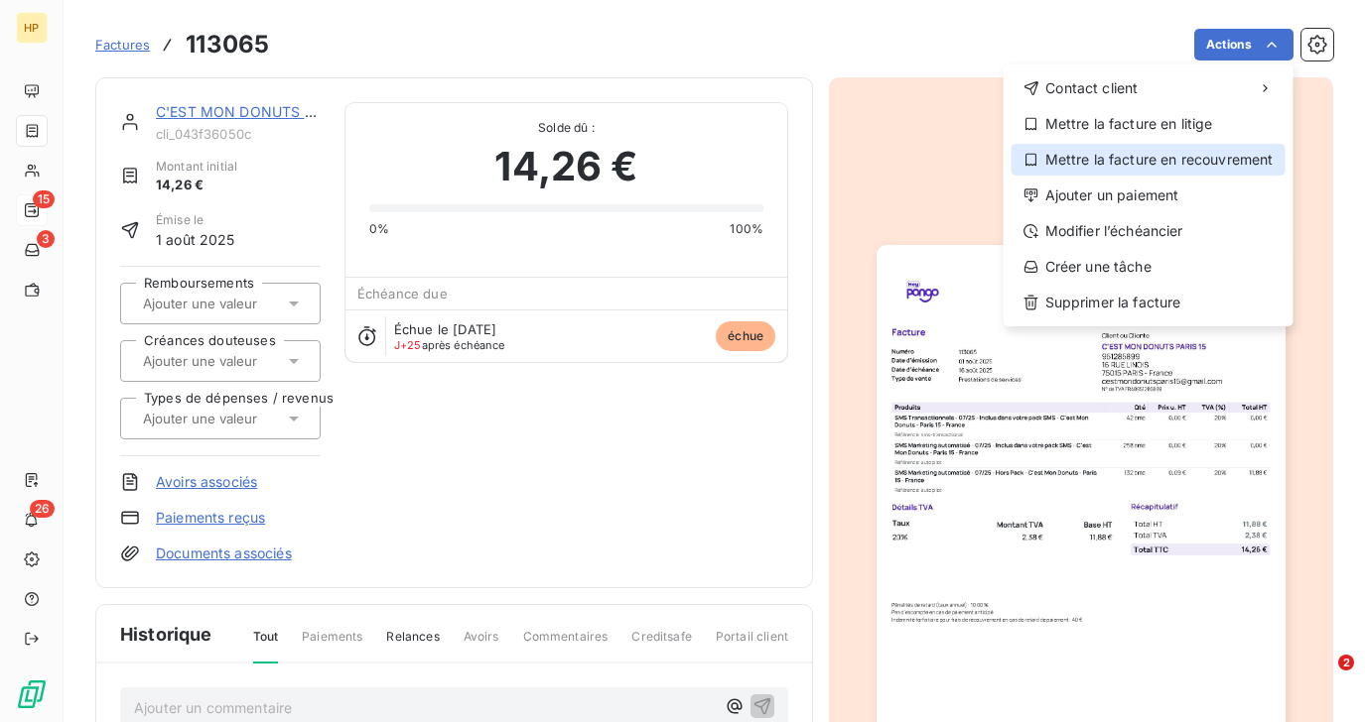
click at [1211, 162] on div "Mettre la facture en recouvrement" at bounding box center [1148, 160] width 274 height 32
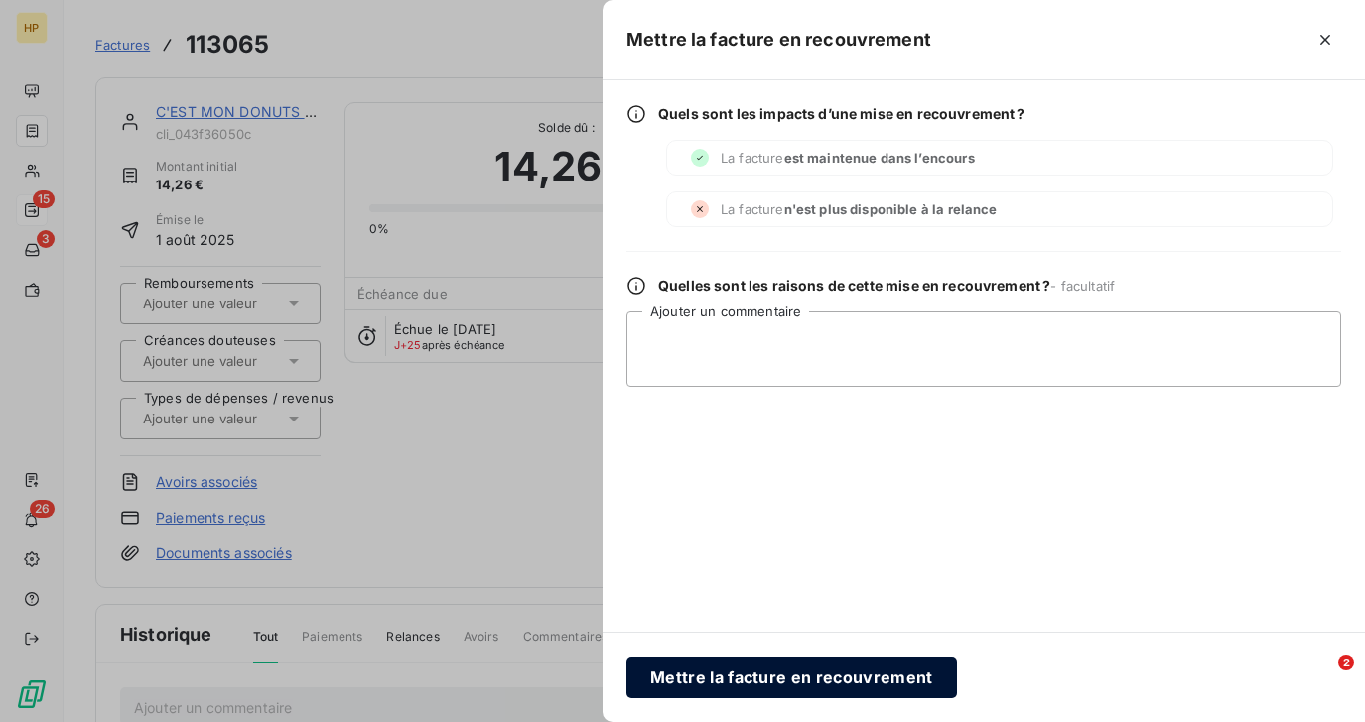
click at [750, 668] on button "Mettre la facture en recouvrement" at bounding box center [791, 678] width 330 height 42
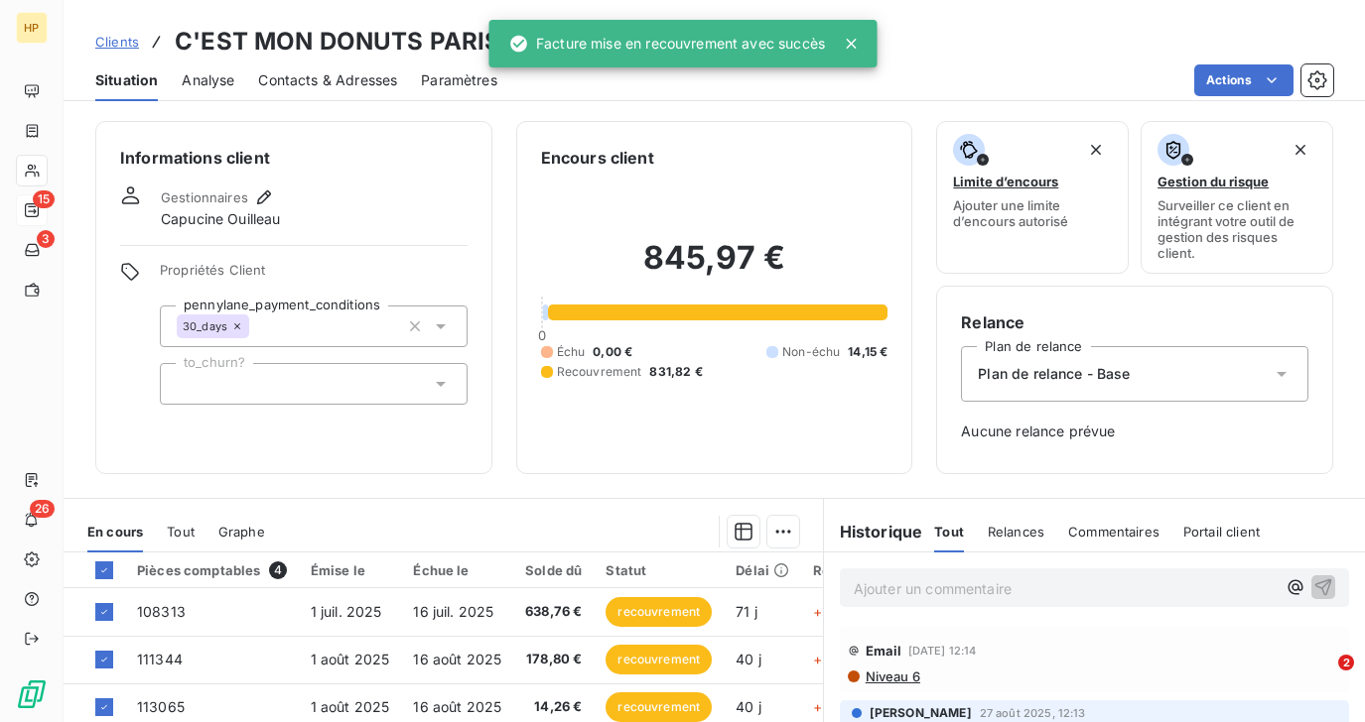
scroll to position [272, 0]
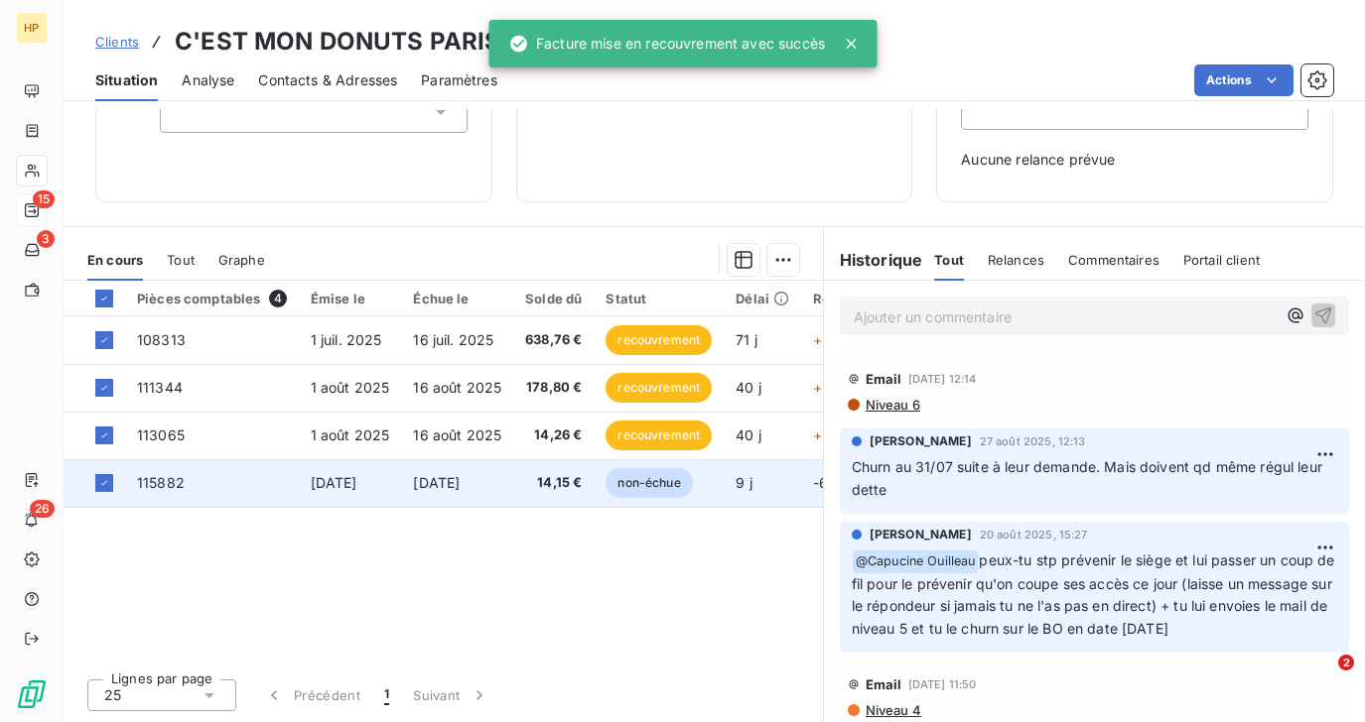
click at [441, 474] on span "16 sept. 2025" at bounding box center [436, 482] width 47 height 17
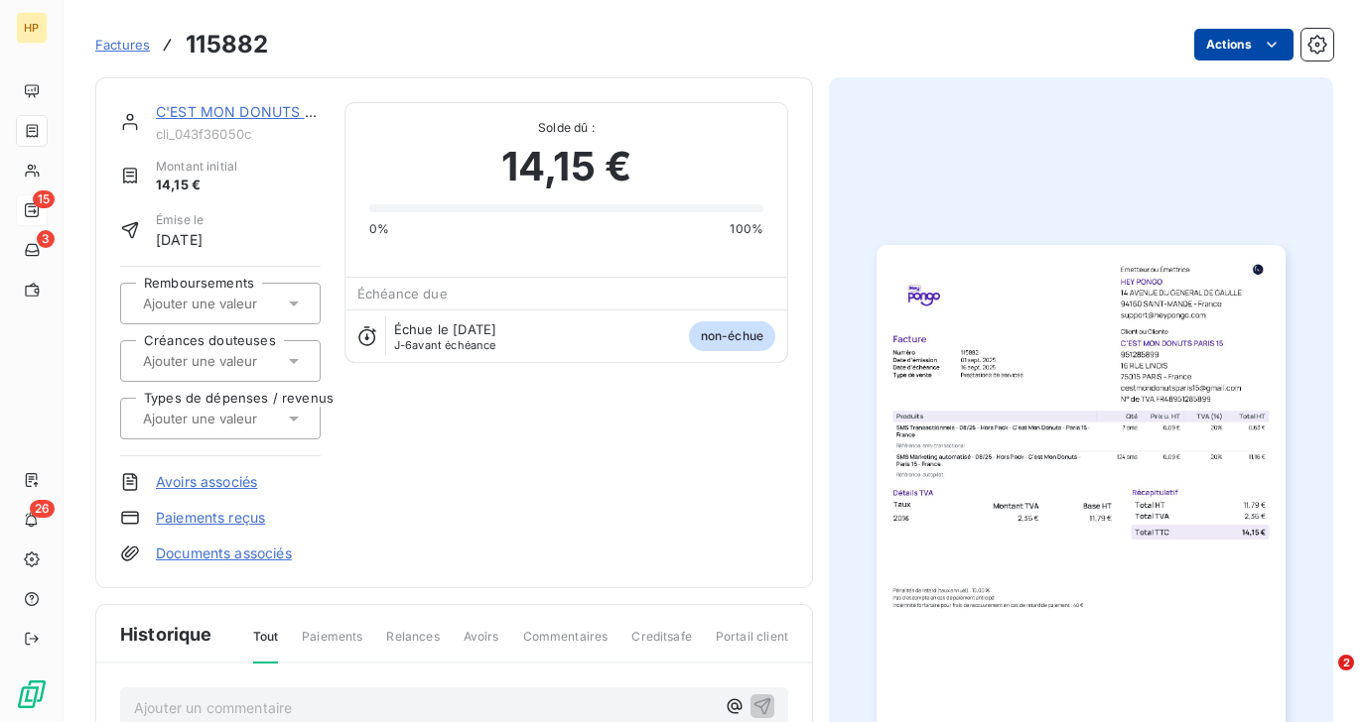
click at [1260, 45] on html "HP 15 3 26 Factures 115882 Actions C'EST MON DONUTS PARIS 15 cli_043f36050c Mon…" at bounding box center [682, 361] width 1365 height 722
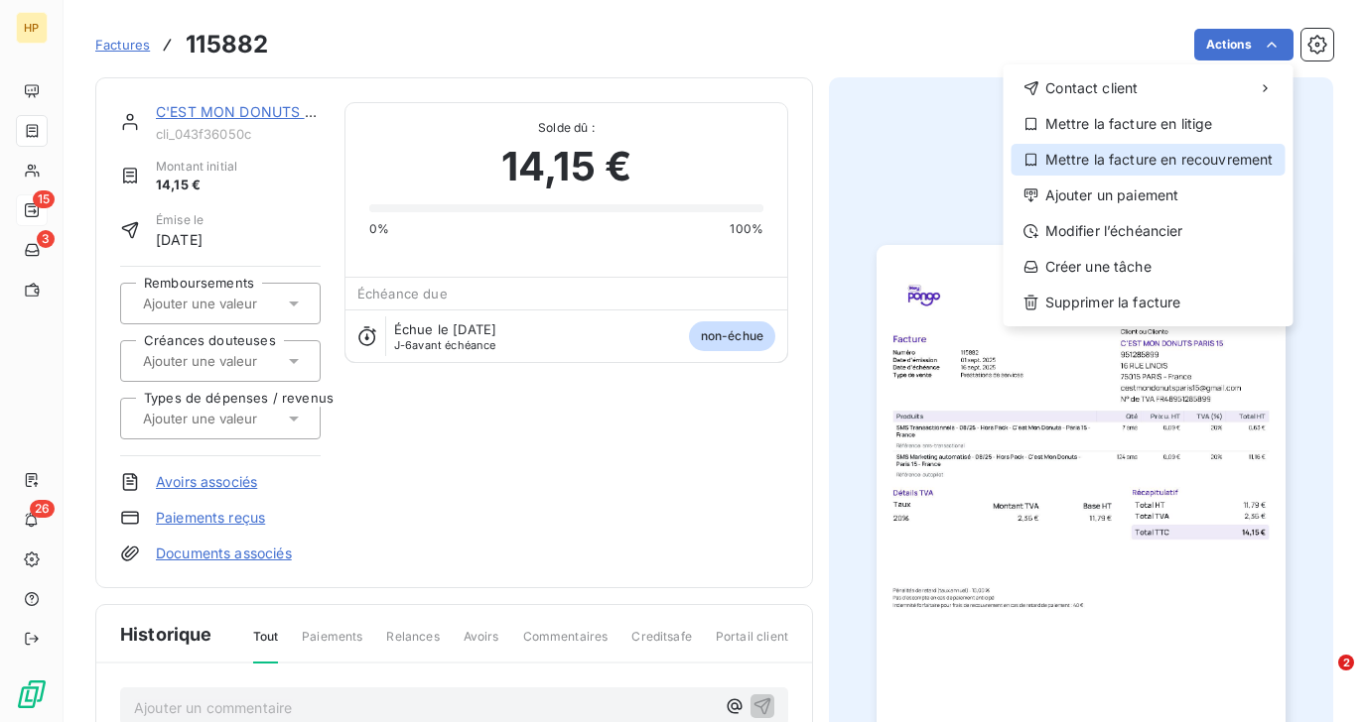
click at [1181, 161] on div "Mettre la facture en recouvrement" at bounding box center [1148, 160] width 274 height 32
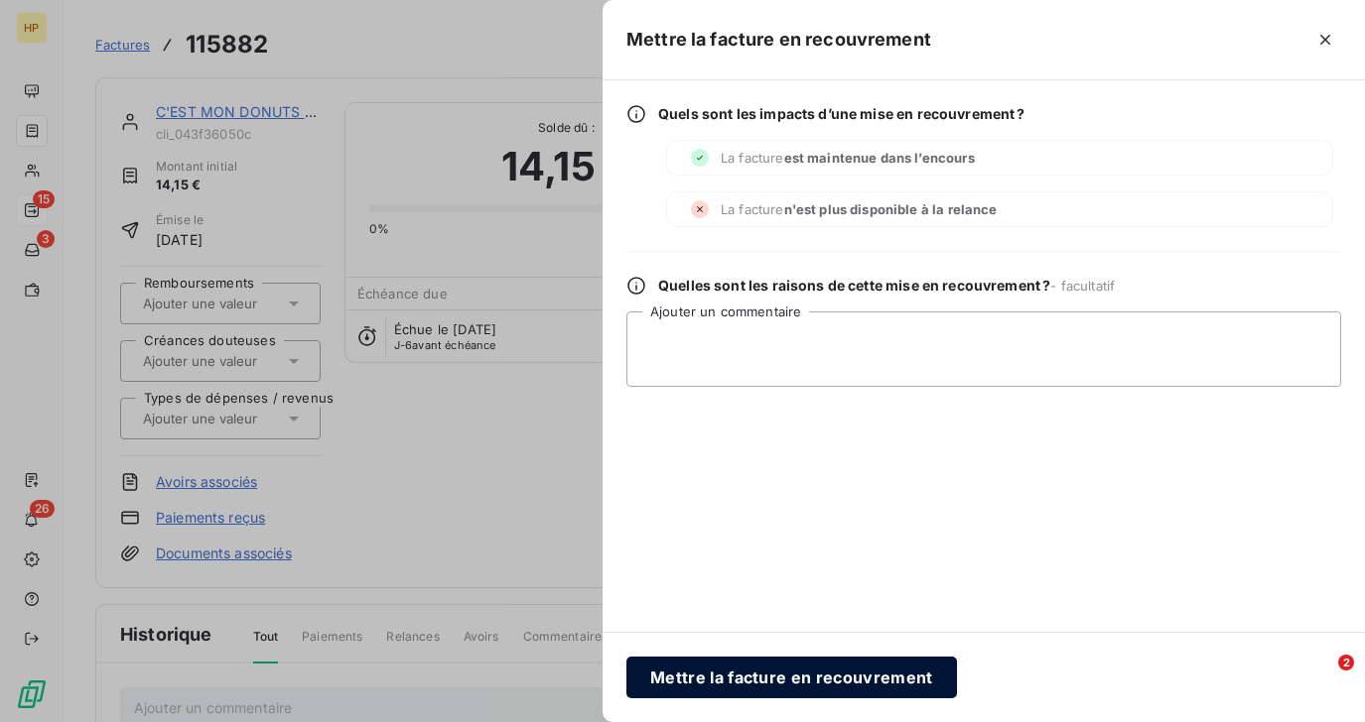
click at [694, 676] on button "Mettre la facture en recouvrement" at bounding box center [791, 678] width 330 height 42
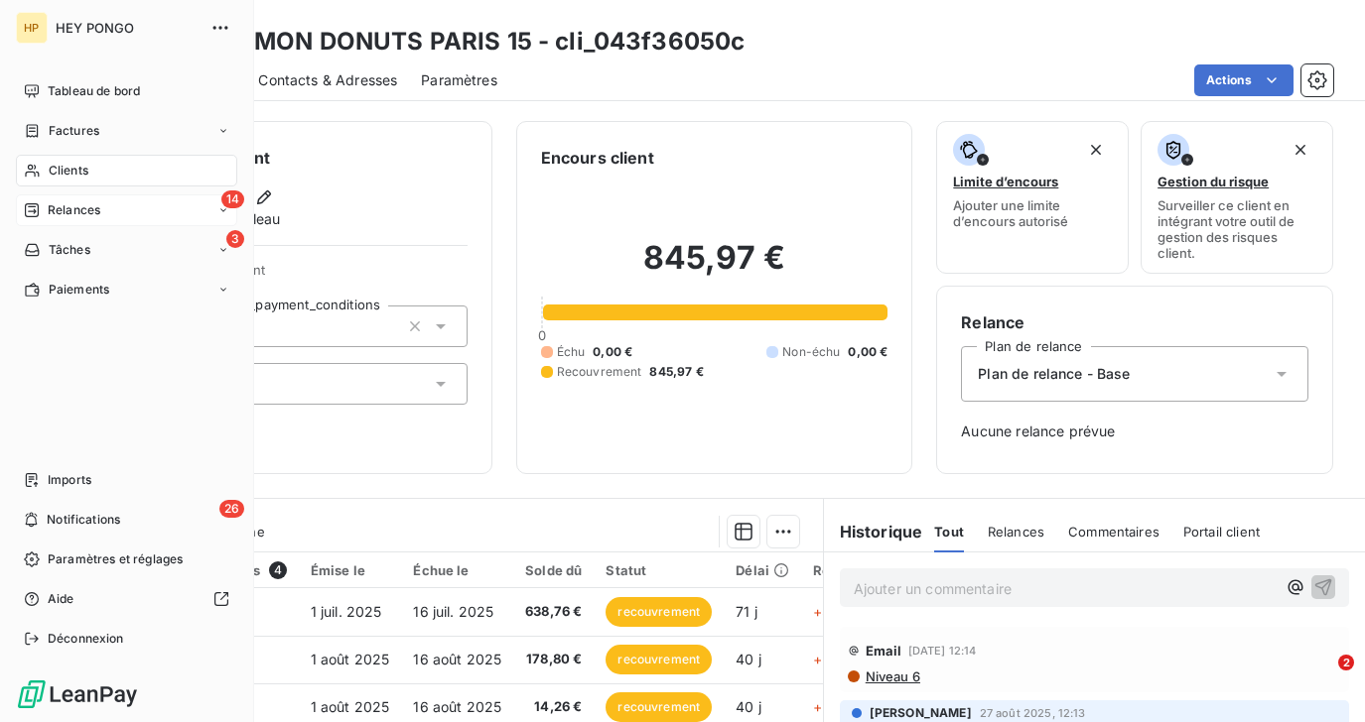
click at [65, 212] on span "Relances" at bounding box center [74, 210] width 53 height 18
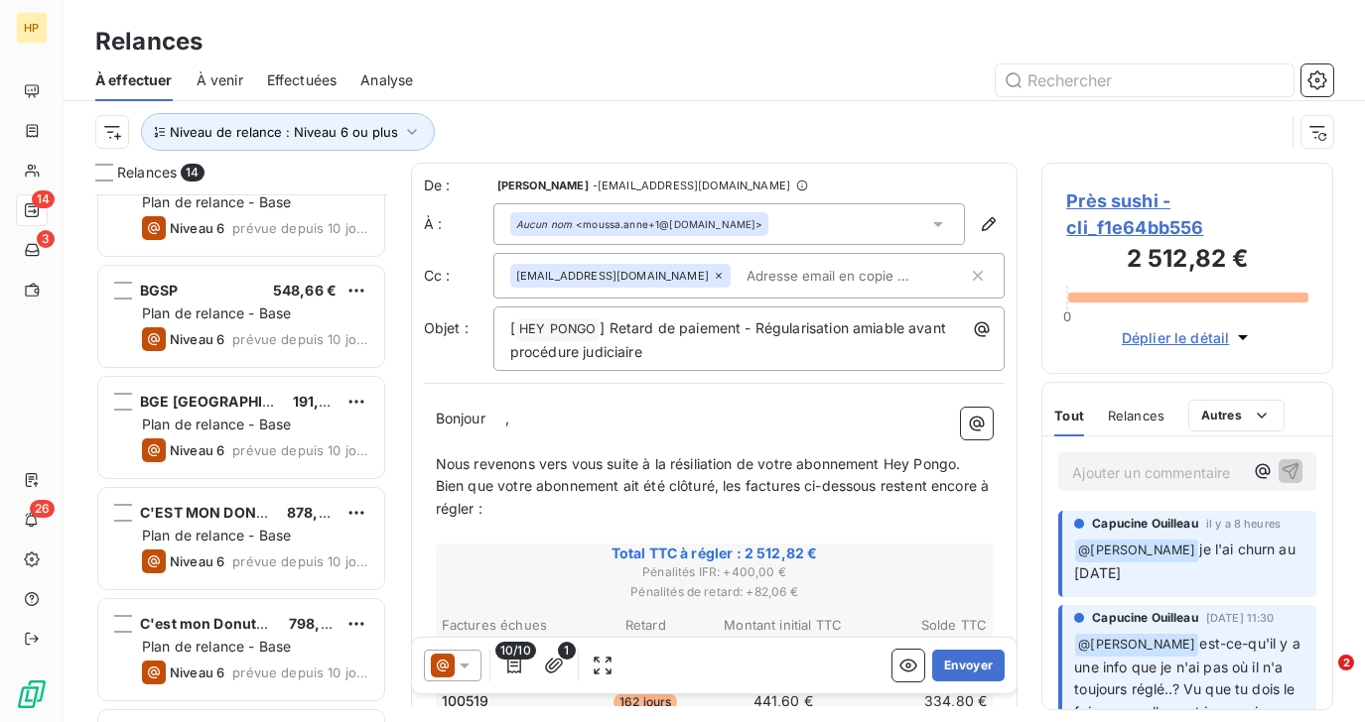
scroll to position [1029, 0]
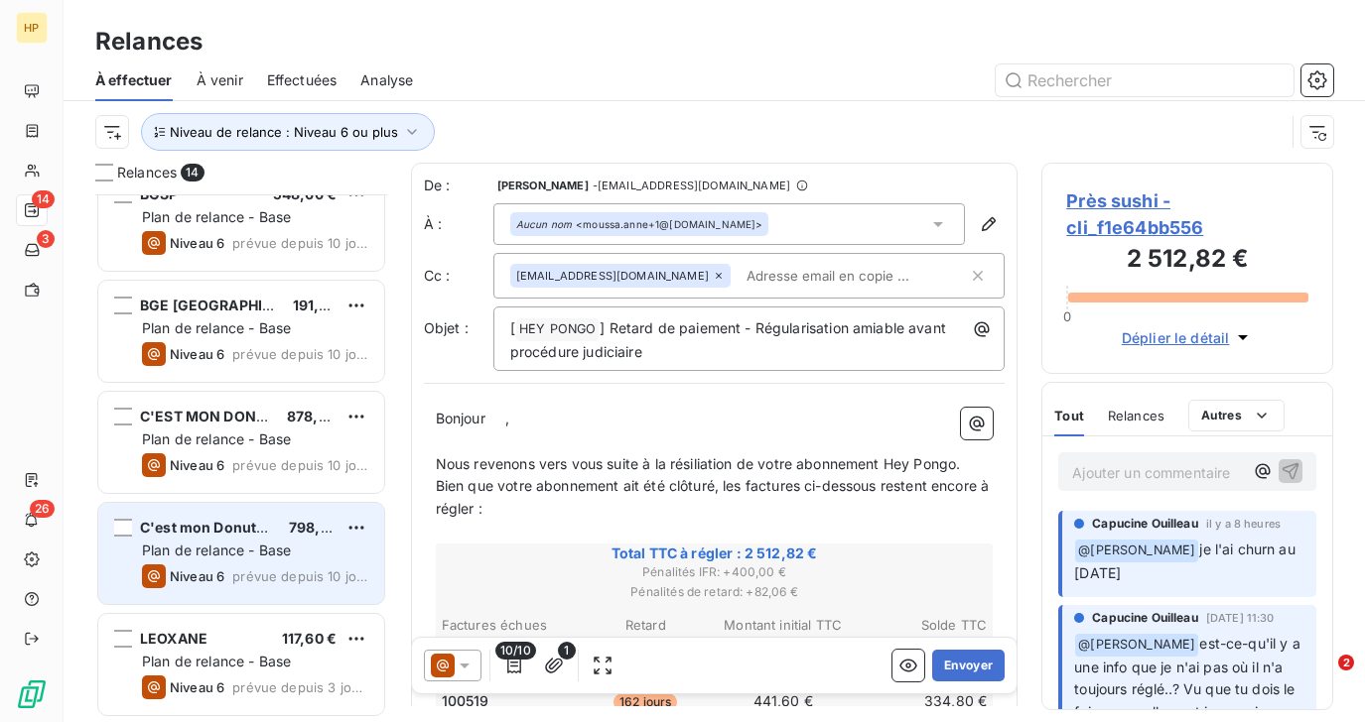
click at [263, 562] on div "C'est mon Donuts Paris 5 798,53 € Plan de relance - Base Niveau 6 prévue depuis…" at bounding box center [241, 553] width 286 height 101
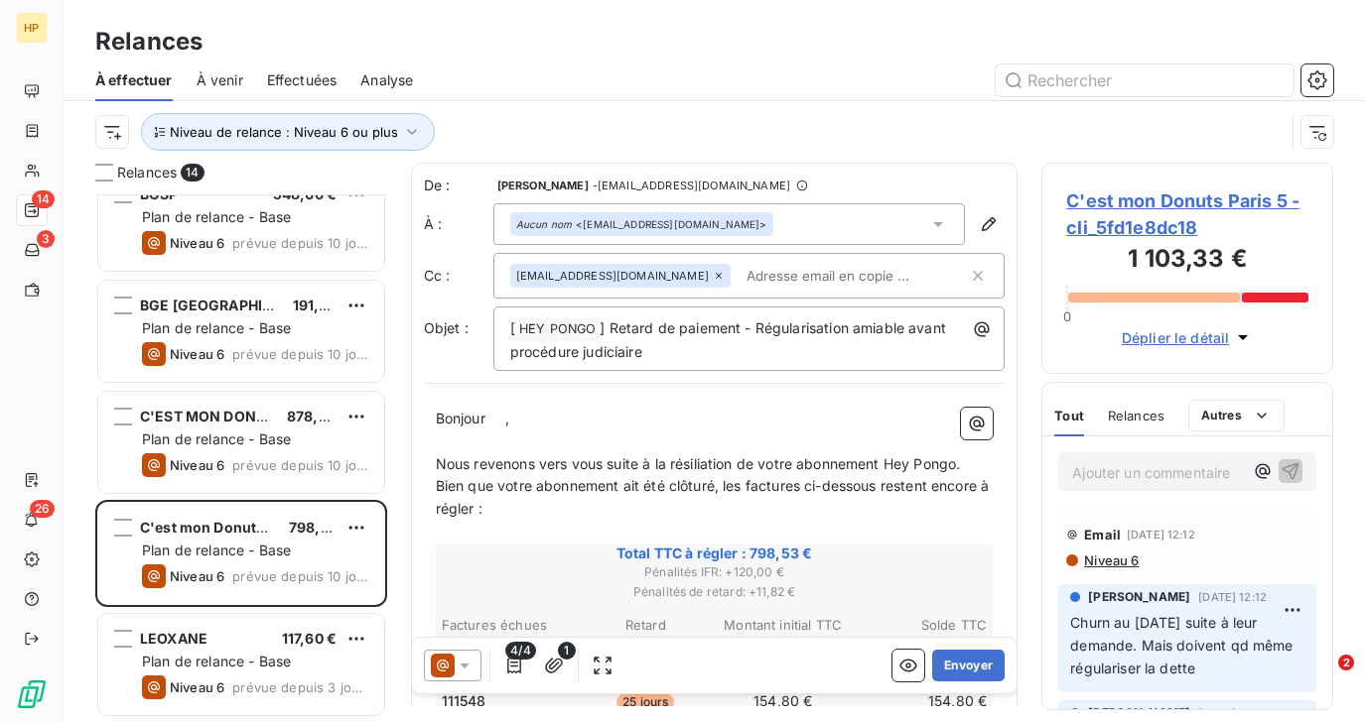
click at [1108, 198] on span "C'est mon Donuts Paris 5 - cli_5fd1e8dc18" at bounding box center [1187, 215] width 242 height 54
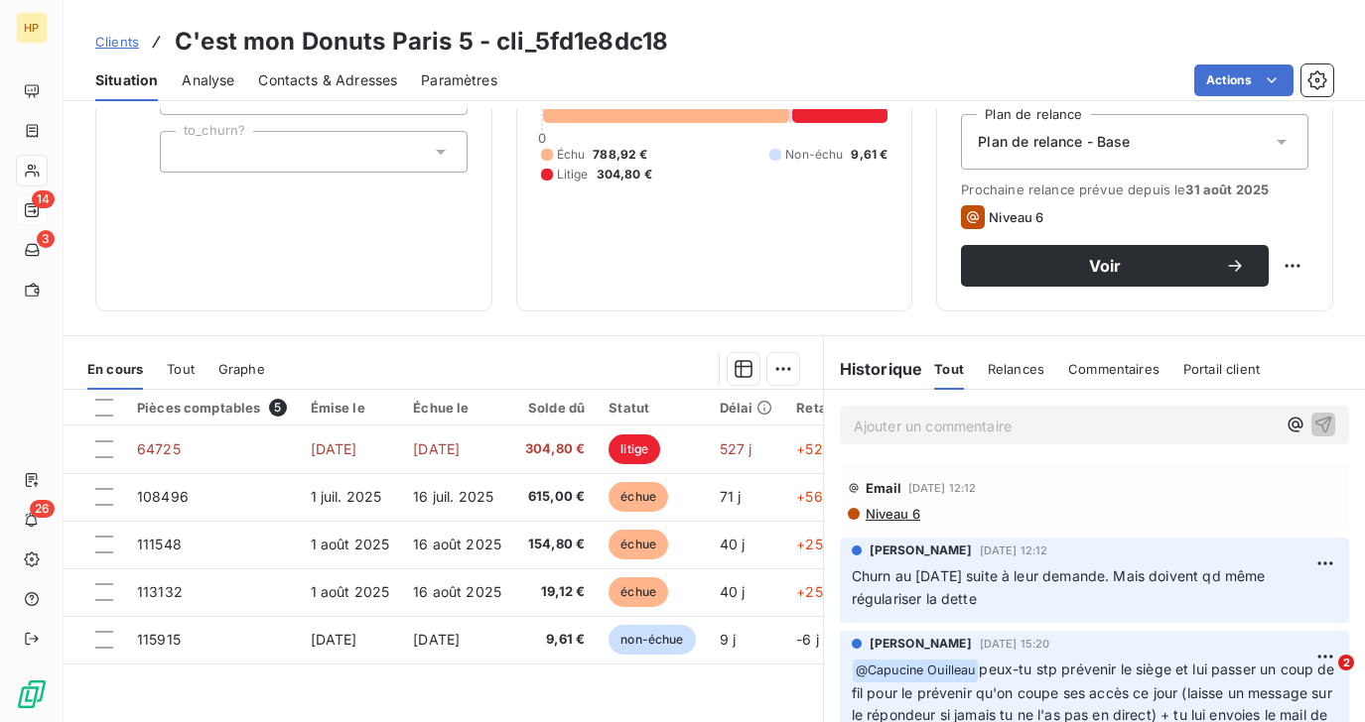
scroll to position [297, 0]
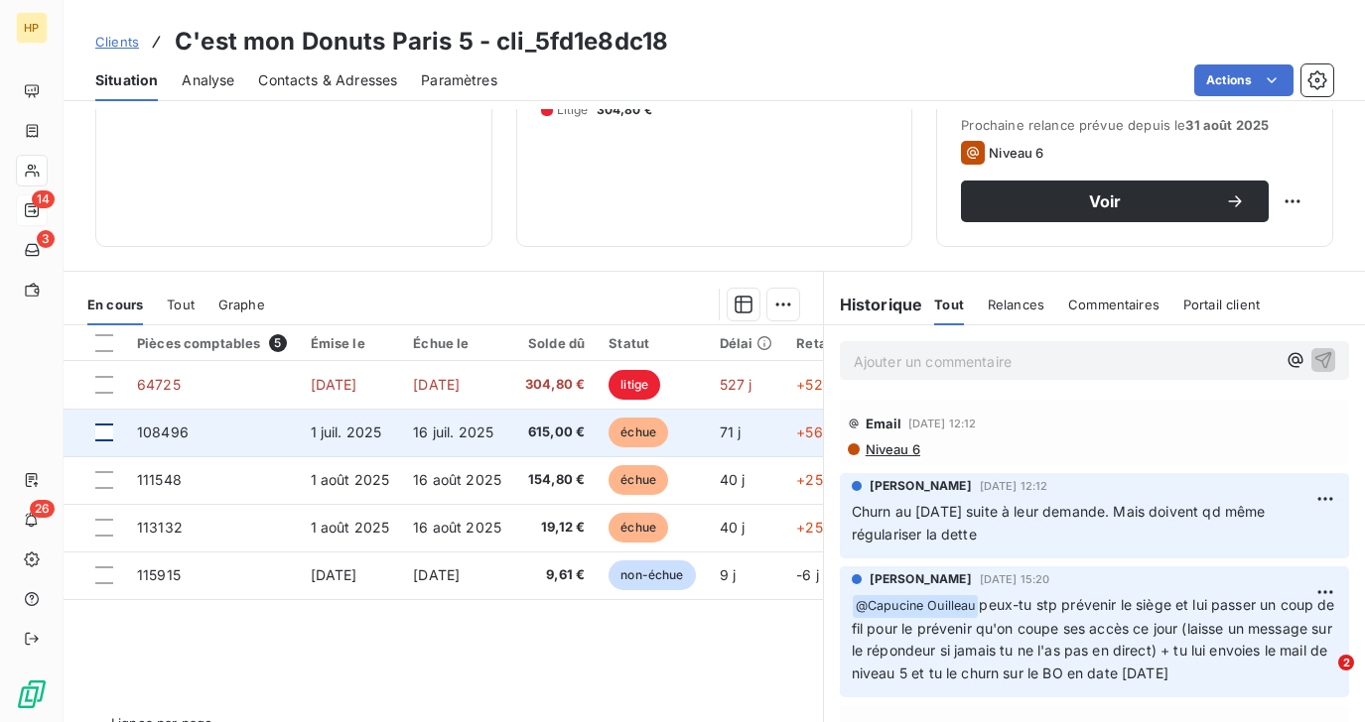
click at [102, 432] on div at bounding box center [104, 433] width 18 height 18
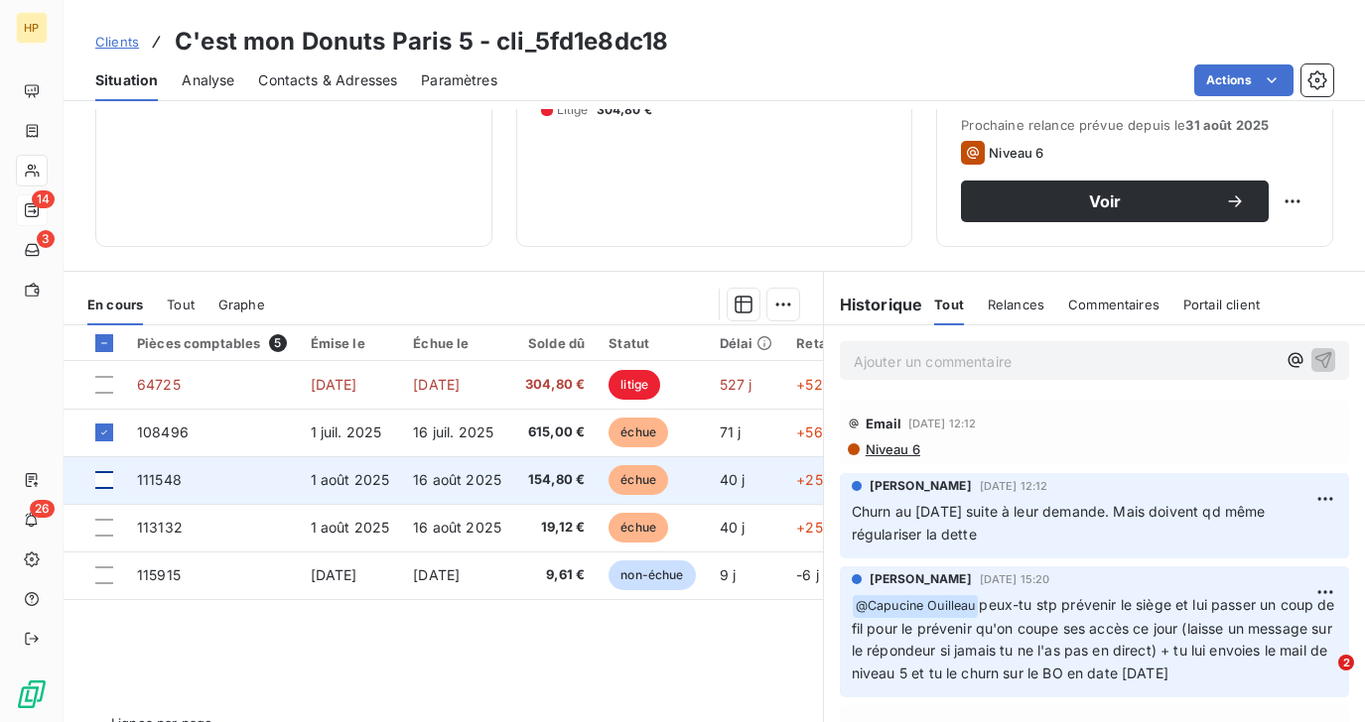
click at [104, 475] on div at bounding box center [104, 480] width 18 height 18
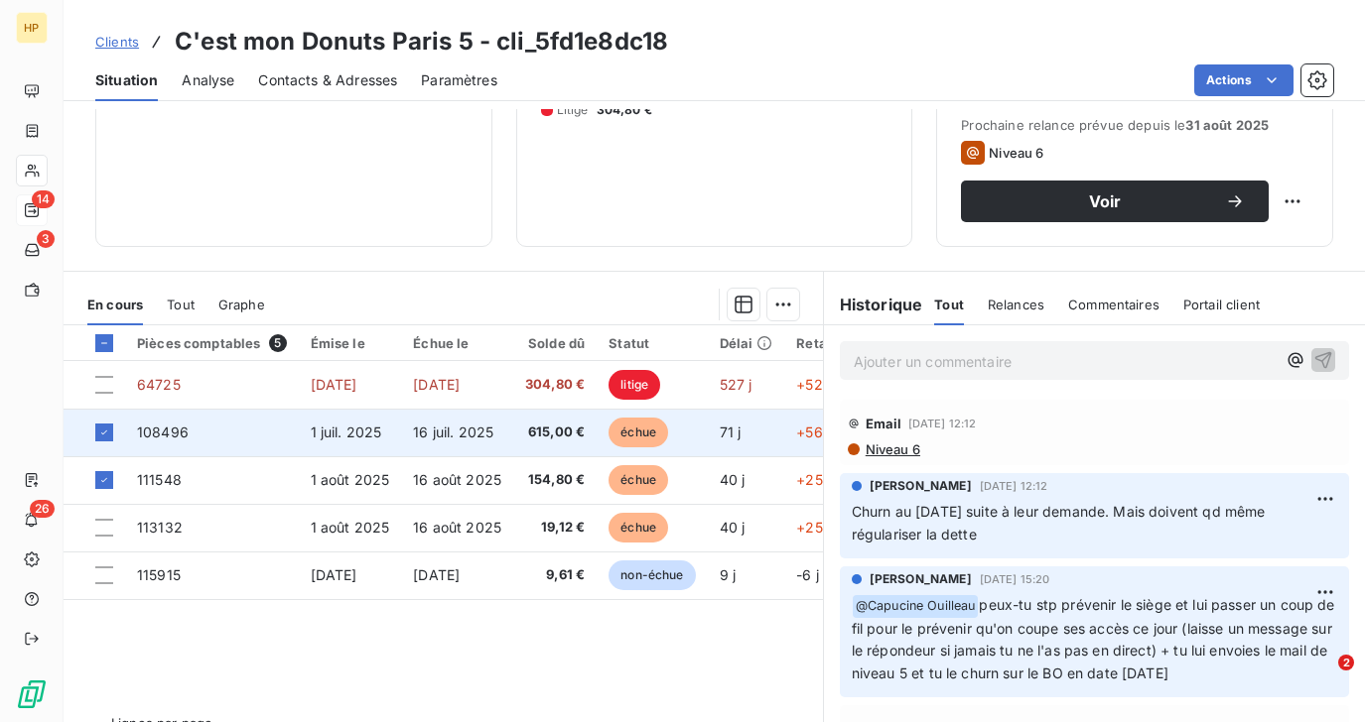
click at [169, 426] on span "108496" at bounding box center [163, 432] width 52 height 17
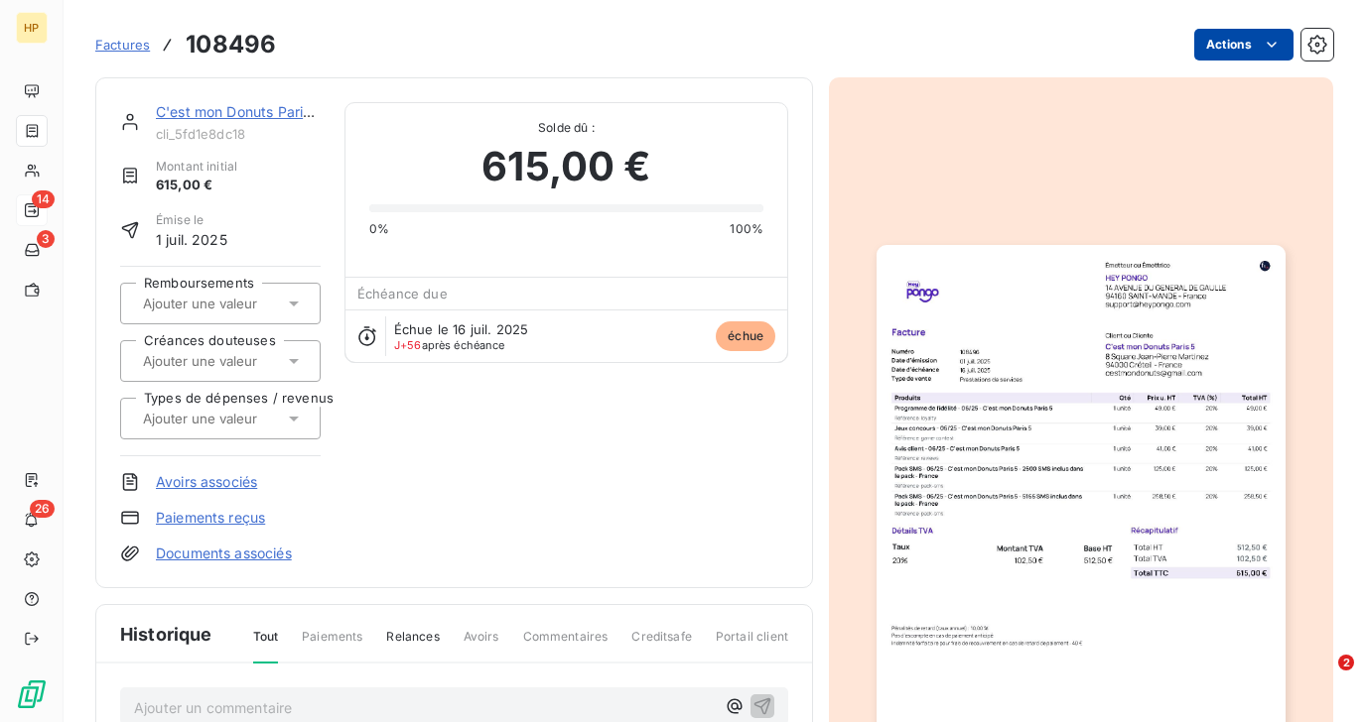
click at [1256, 40] on html "HP 14 3 26 Factures 108496 Actions C'est mon Donuts Paris 5 cli_5fd1e8dc18 Mont…" at bounding box center [682, 361] width 1365 height 722
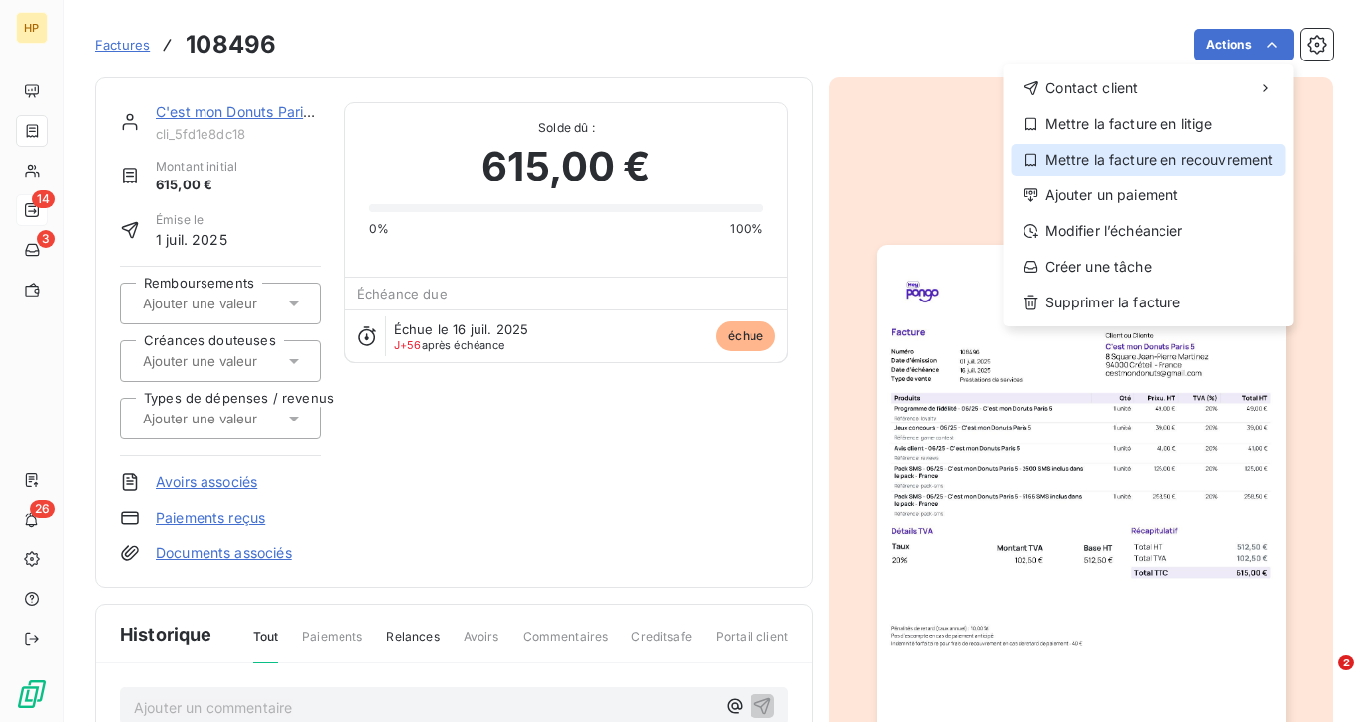
click at [1186, 160] on div "Mettre la facture en recouvrement" at bounding box center [1148, 160] width 274 height 32
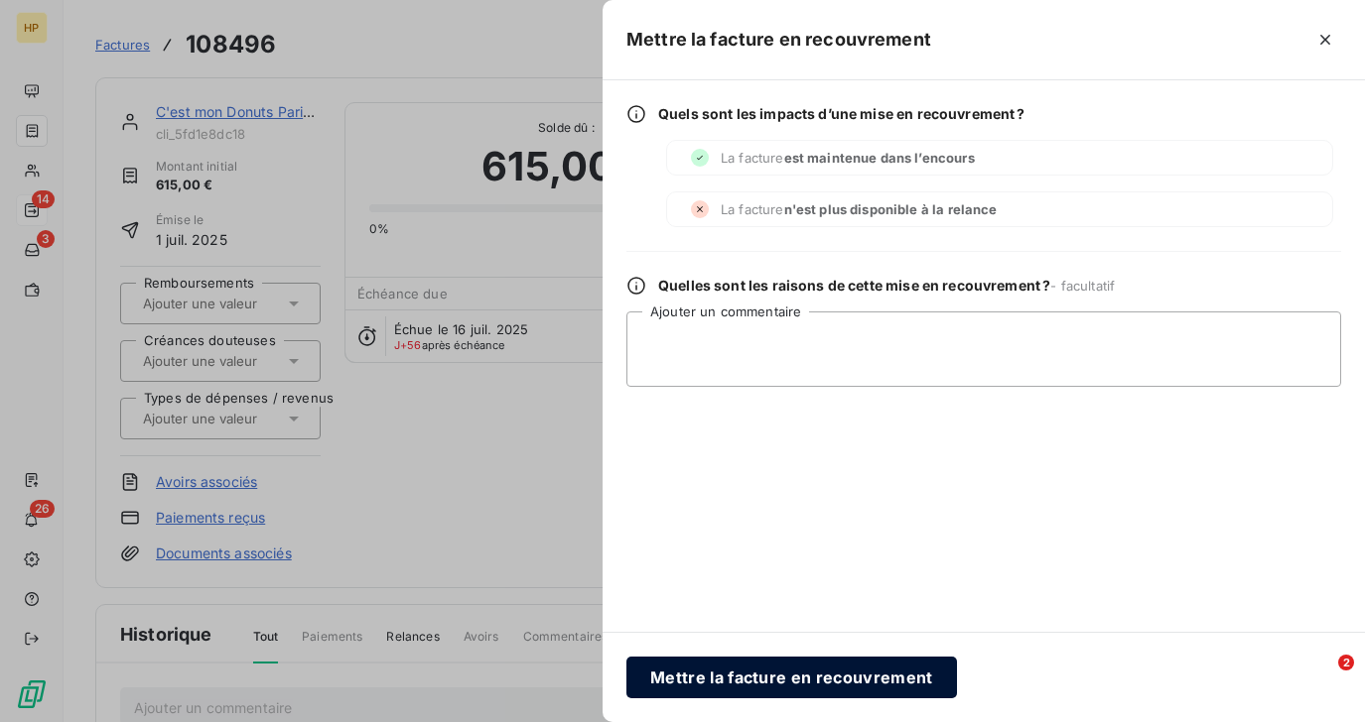
click at [737, 679] on button "Mettre la facture en recouvrement" at bounding box center [791, 678] width 330 height 42
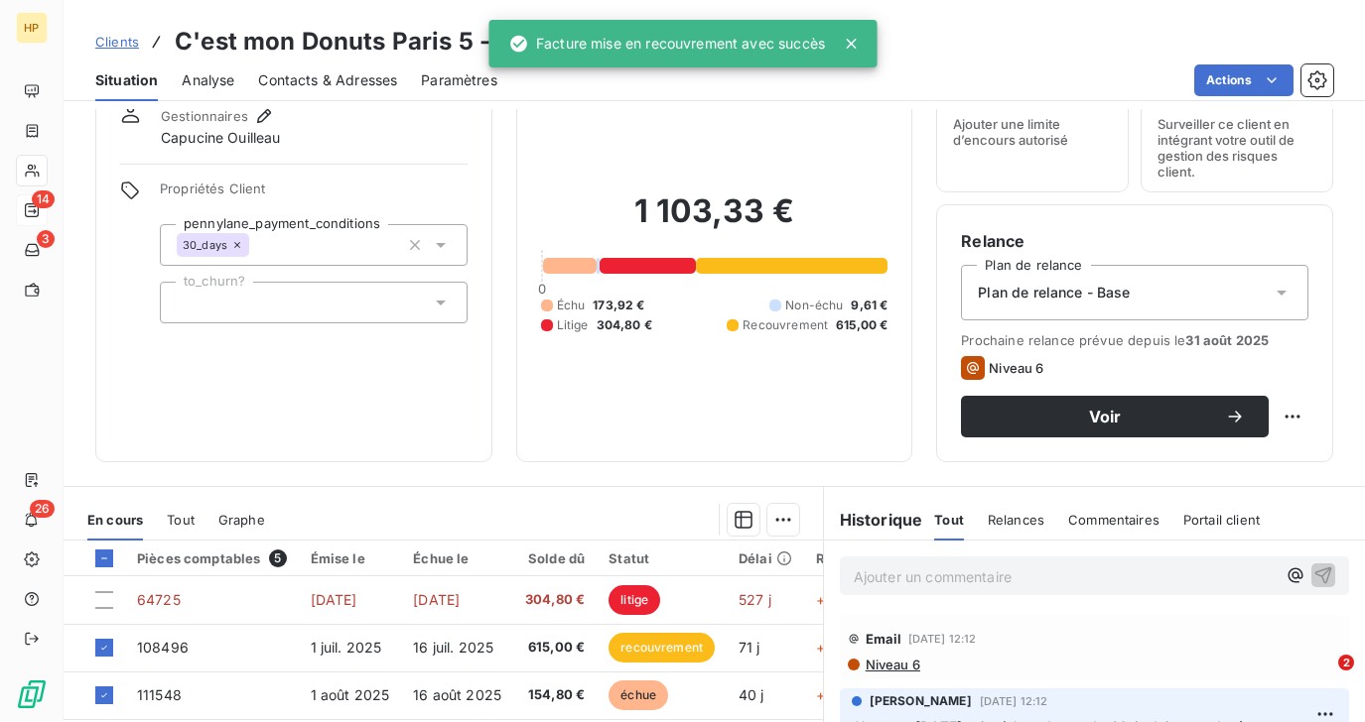
scroll to position [260, 0]
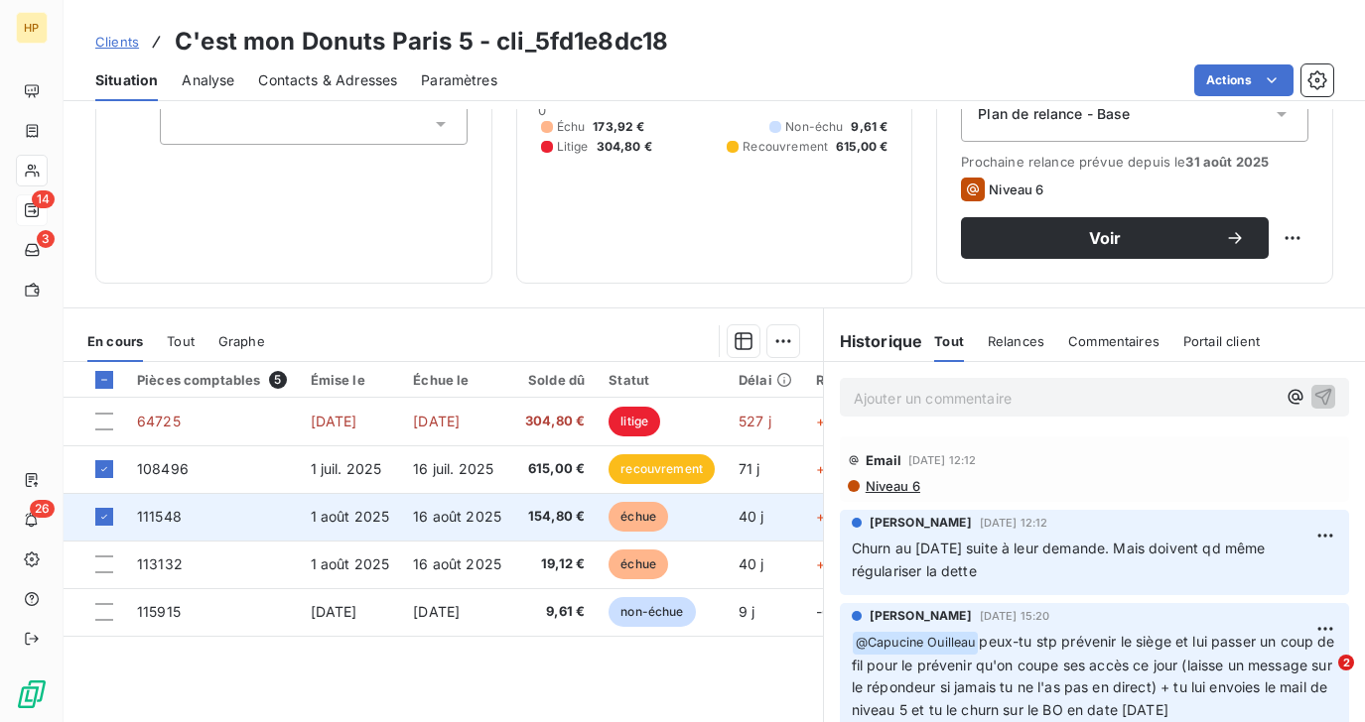
click at [416, 522] on span "16 août 2025" at bounding box center [457, 516] width 88 height 17
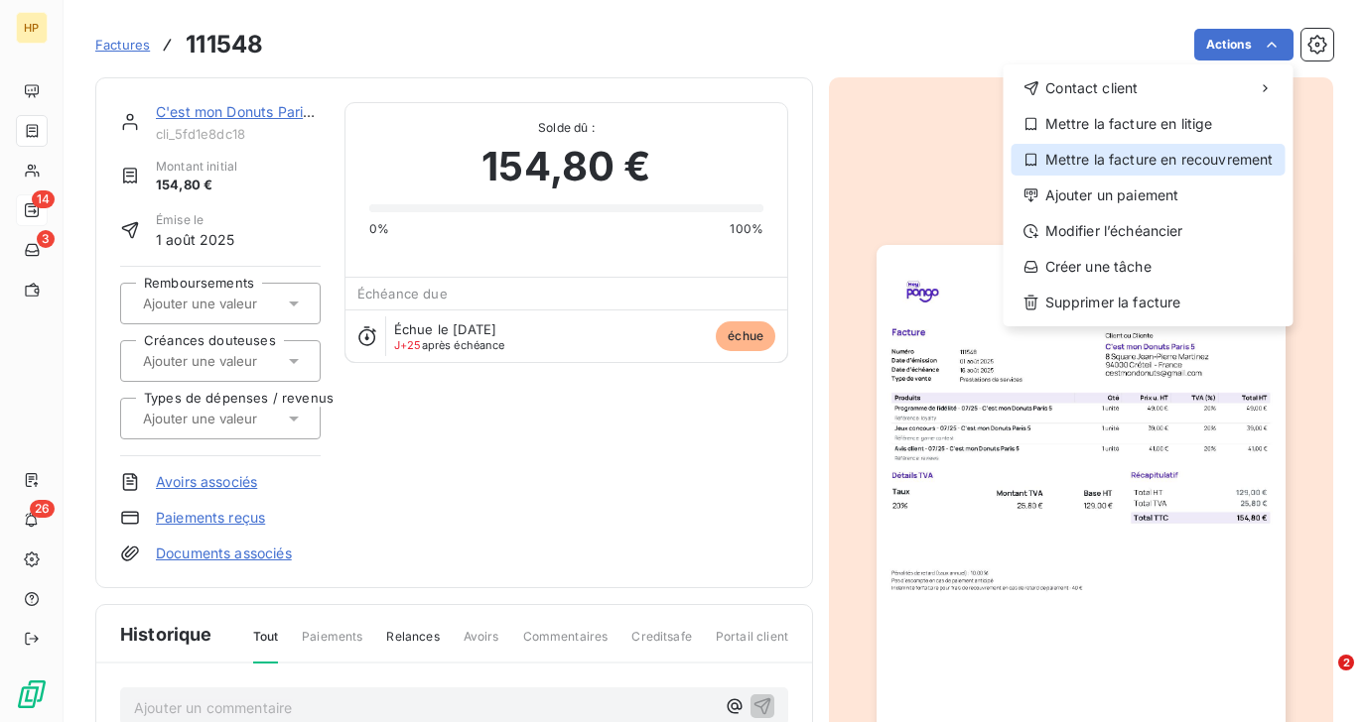
click at [1209, 153] on div "Mettre la facture en recouvrement" at bounding box center [1148, 160] width 274 height 32
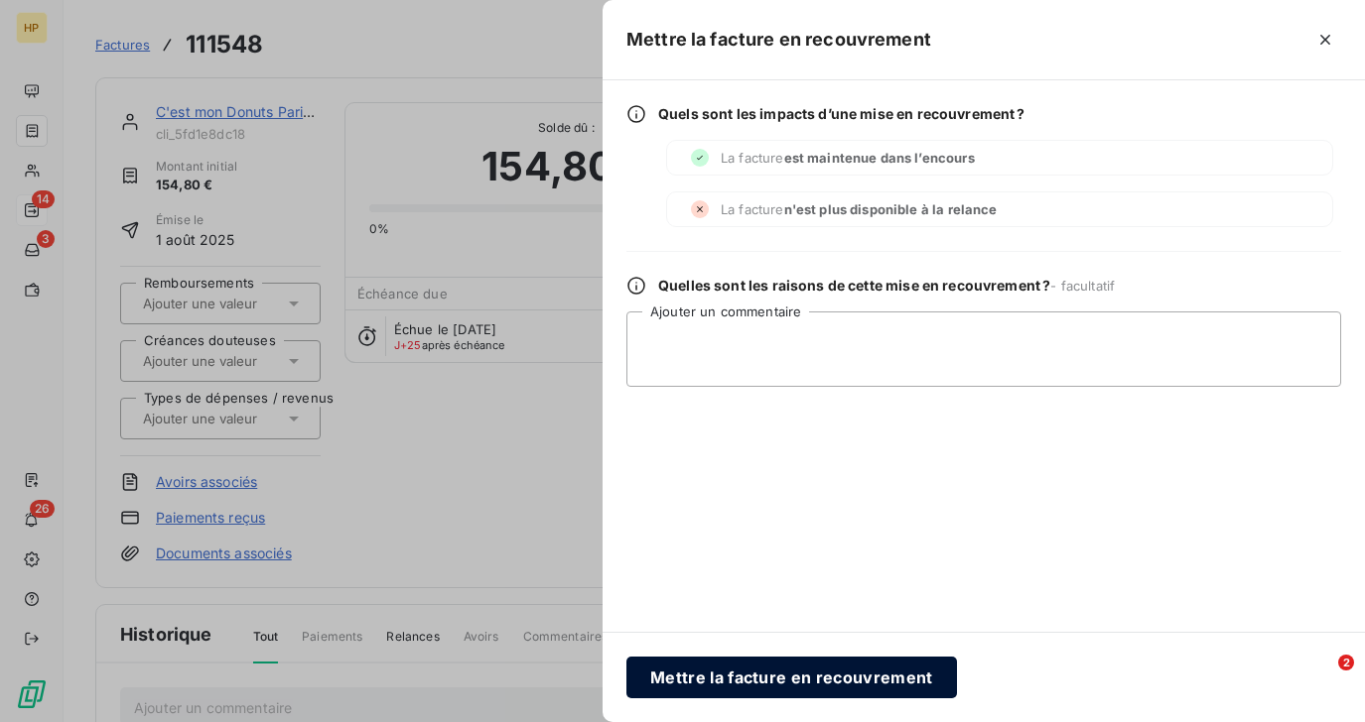
click at [668, 667] on button "Mettre la facture en recouvrement" at bounding box center [791, 678] width 330 height 42
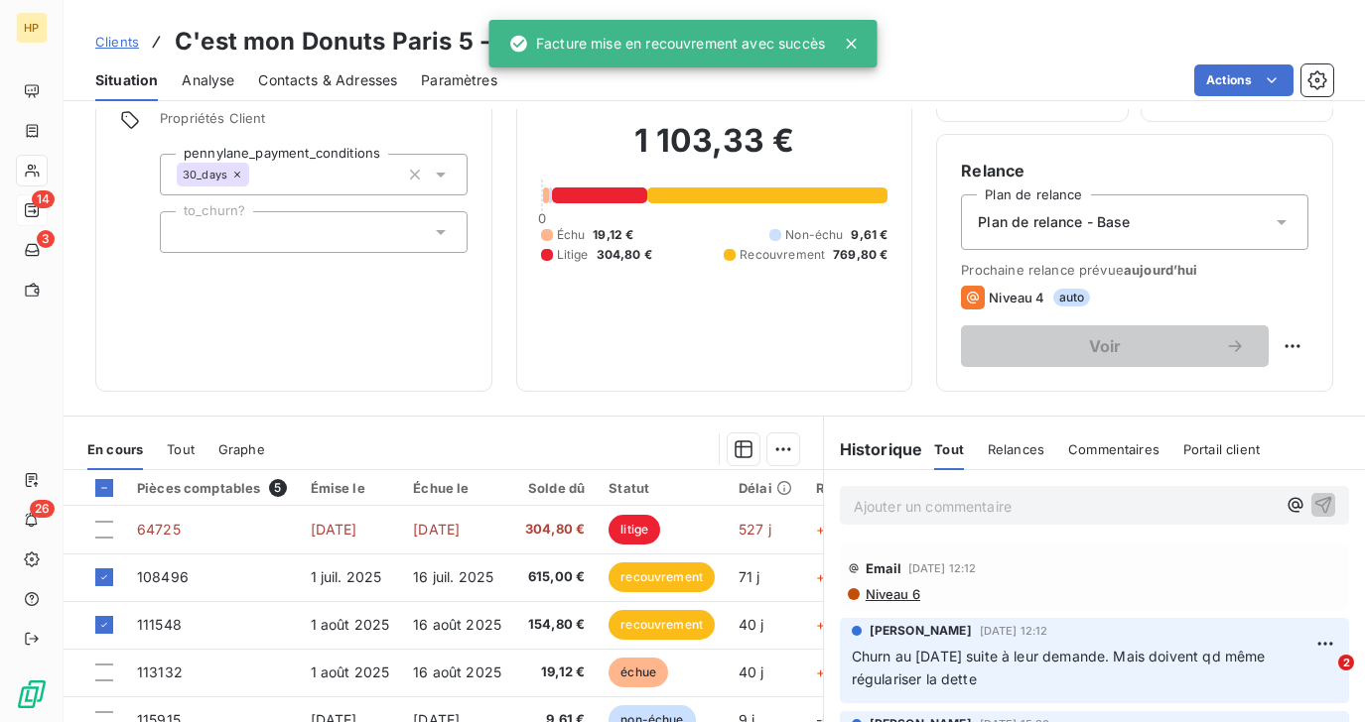
scroll to position [341, 0]
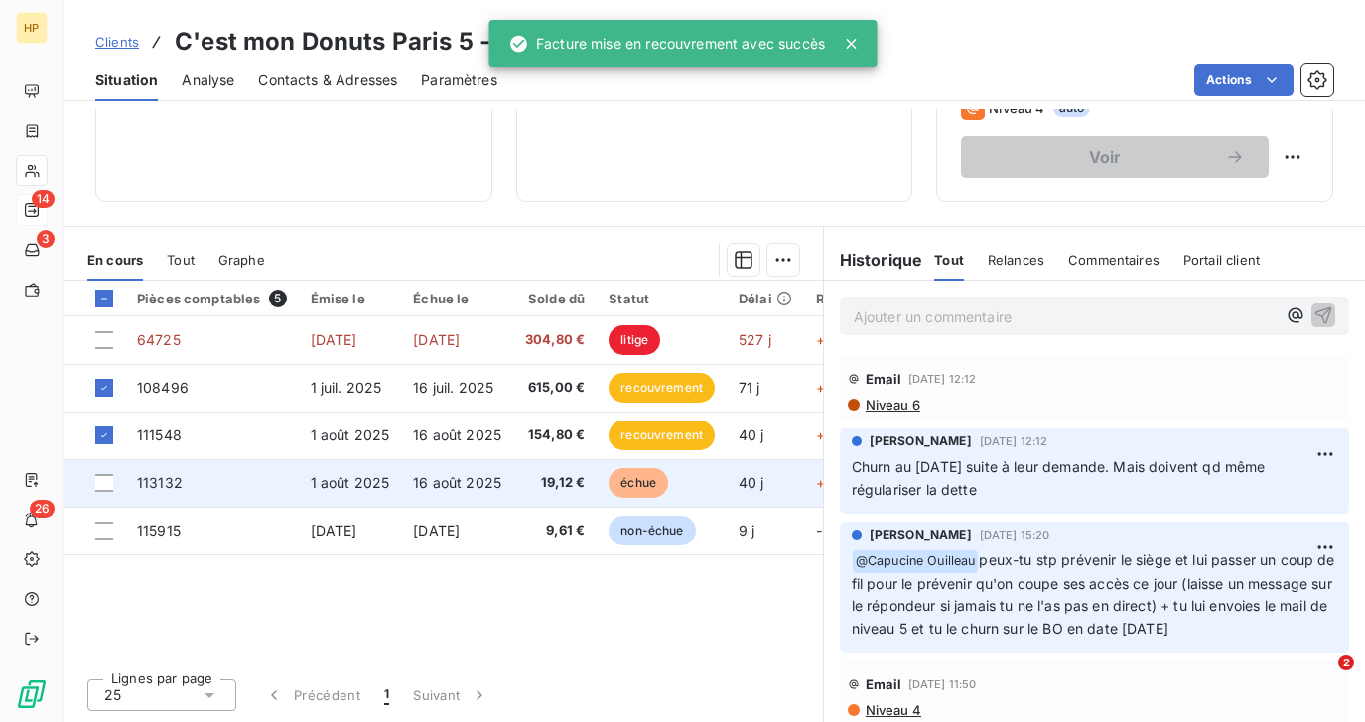
click at [363, 472] on td "1 août 2025" at bounding box center [350, 483] width 103 height 48
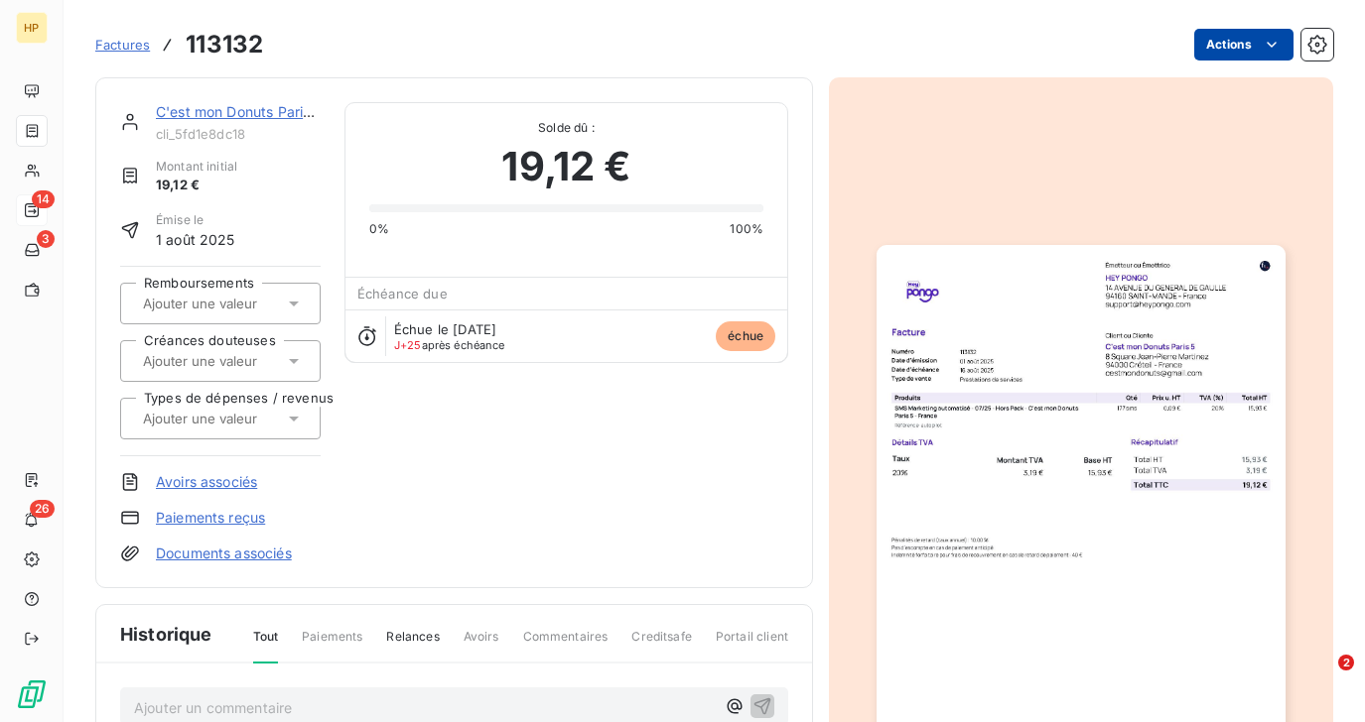
click at [1258, 44] on html "HP 14 3 26 Factures 113132 Actions C'est mon Donuts Paris 5 cli_5fd1e8dc18 Mont…" at bounding box center [682, 361] width 1365 height 722
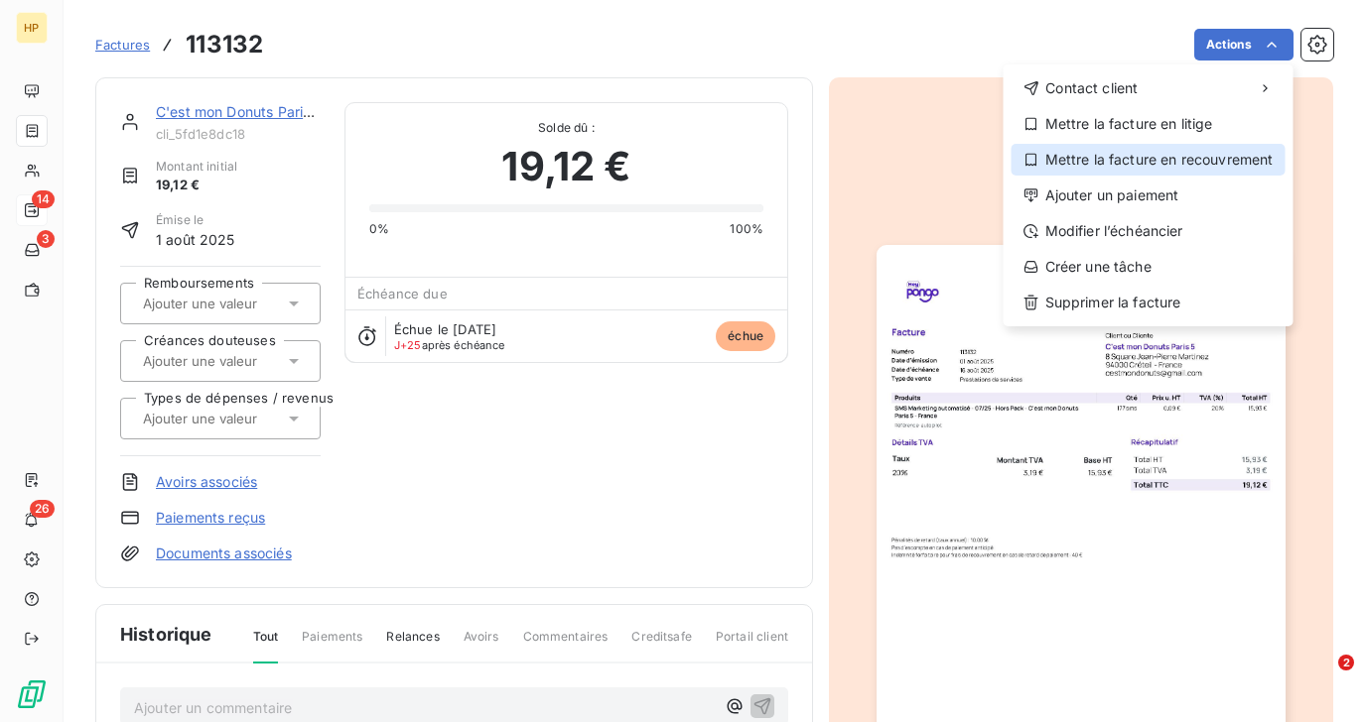
click at [1204, 152] on div "Mettre la facture en recouvrement" at bounding box center [1148, 160] width 274 height 32
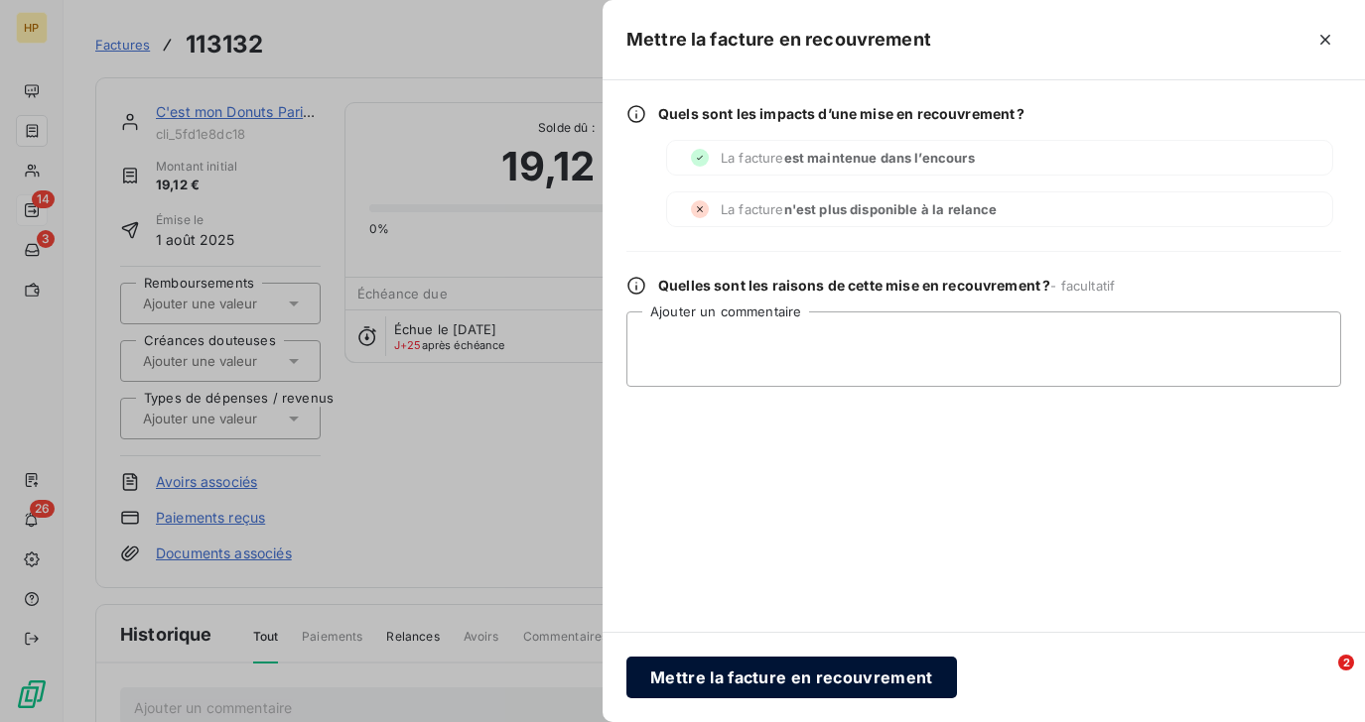
click at [696, 675] on button "Mettre la facture en recouvrement" at bounding box center [791, 678] width 330 height 42
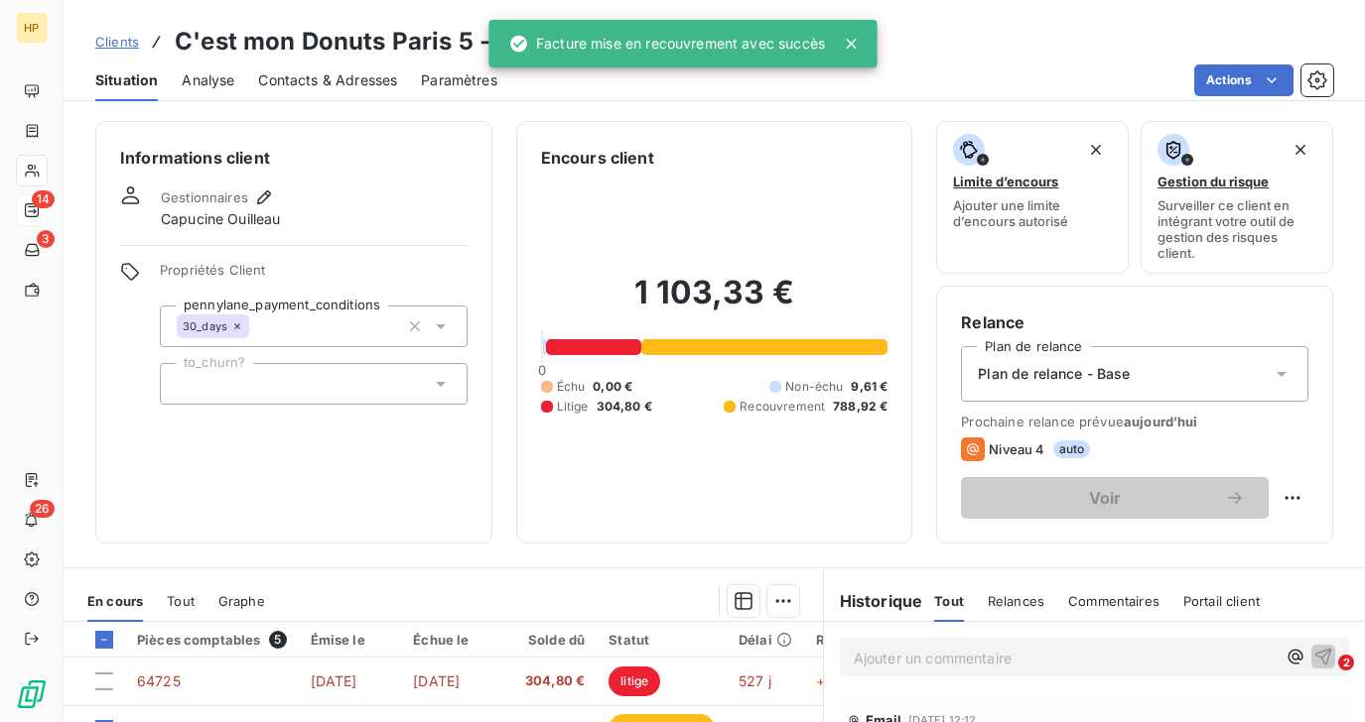
scroll to position [341, 0]
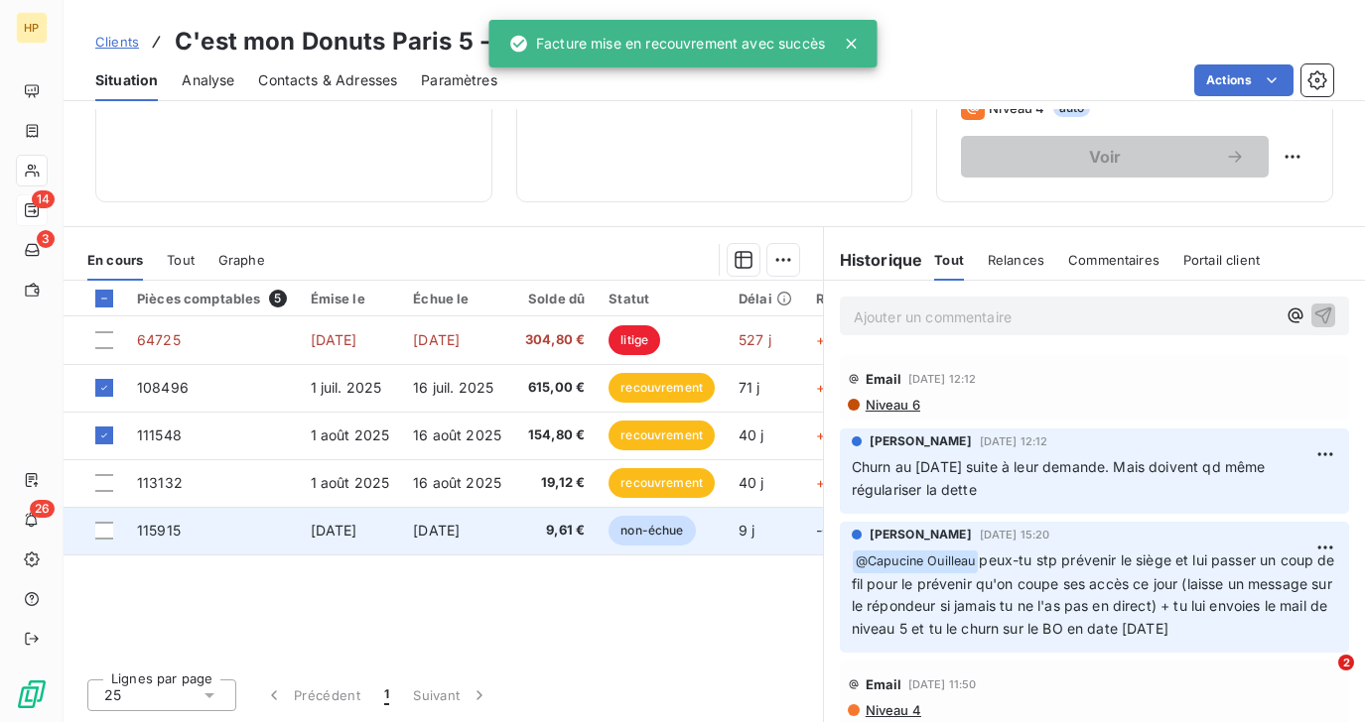
click at [501, 540] on td "16 sept. 2025" at bounding box center [457, 531] width 112 height 48
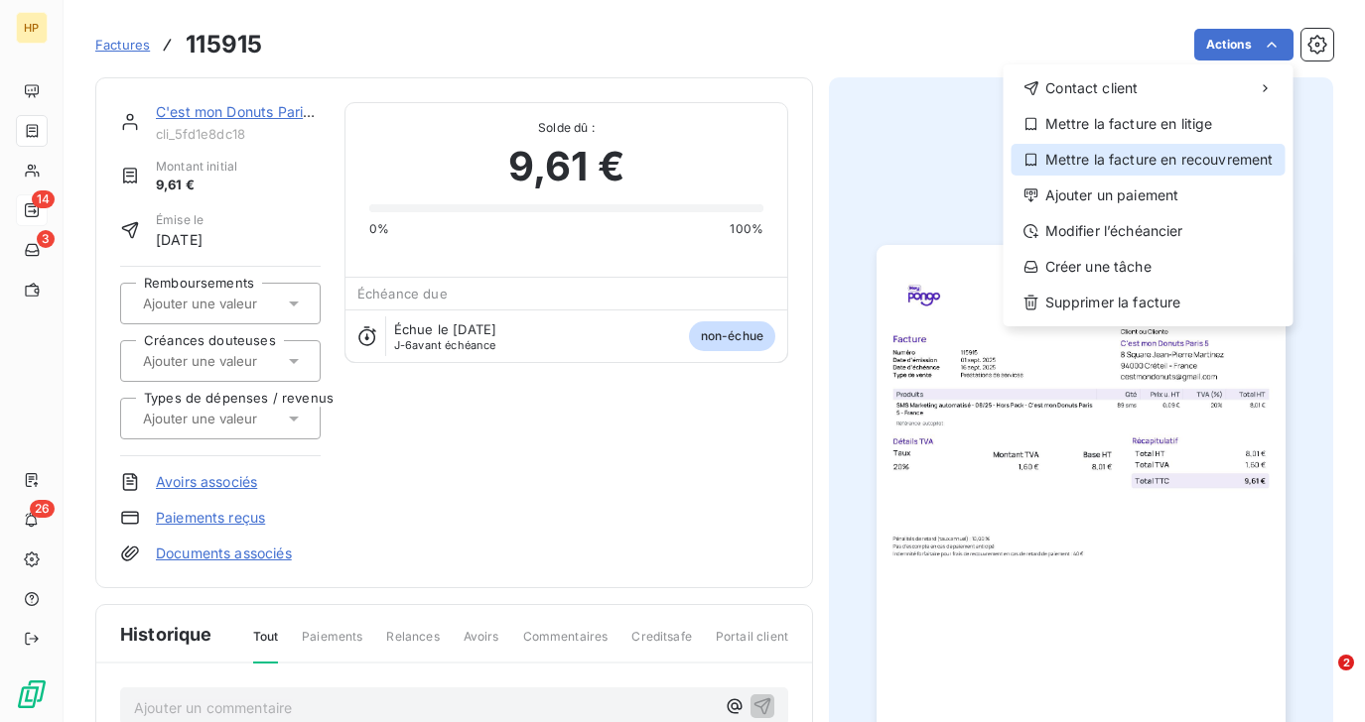
click at [1213, 153] on div "Mettre la facture en recouvrement" at bounding box center [1148, 160] width 274 height 32
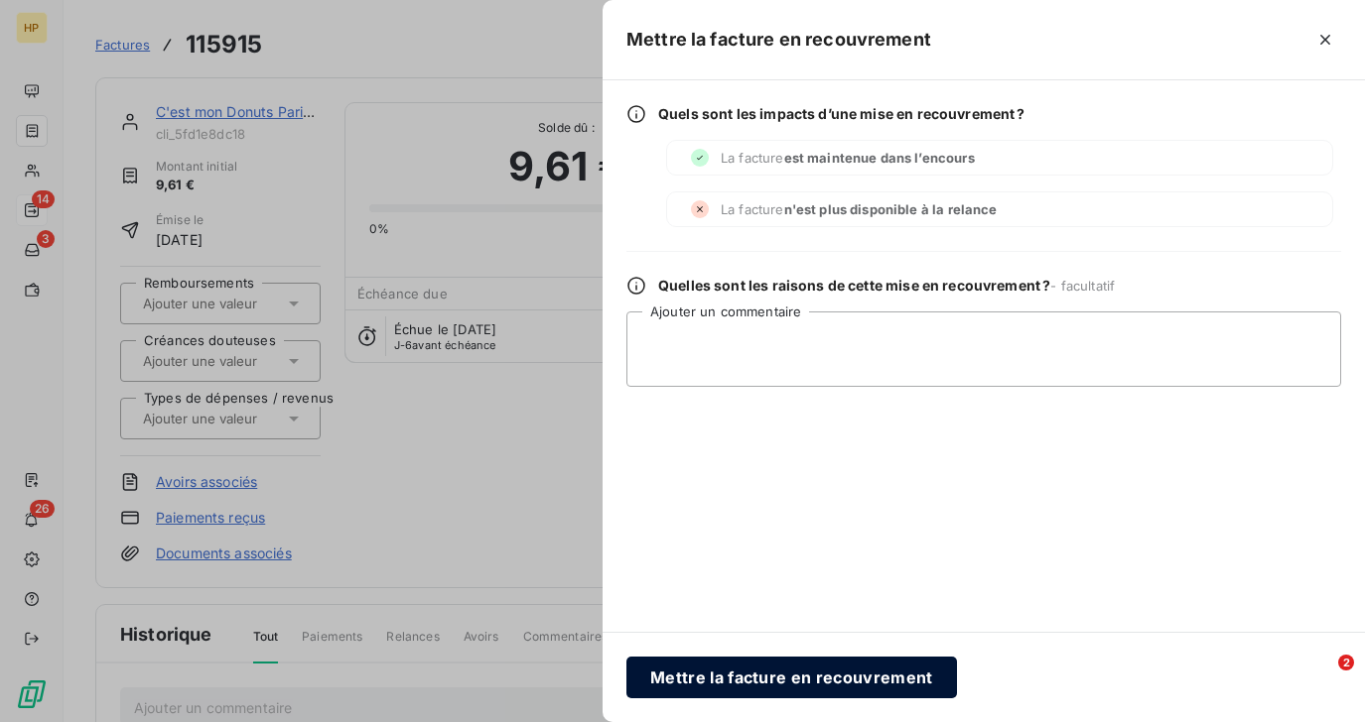
click at [671, 679] on button "Mettre la facture en recouvrement" at bounding box center [791, 678] width 330 height 42
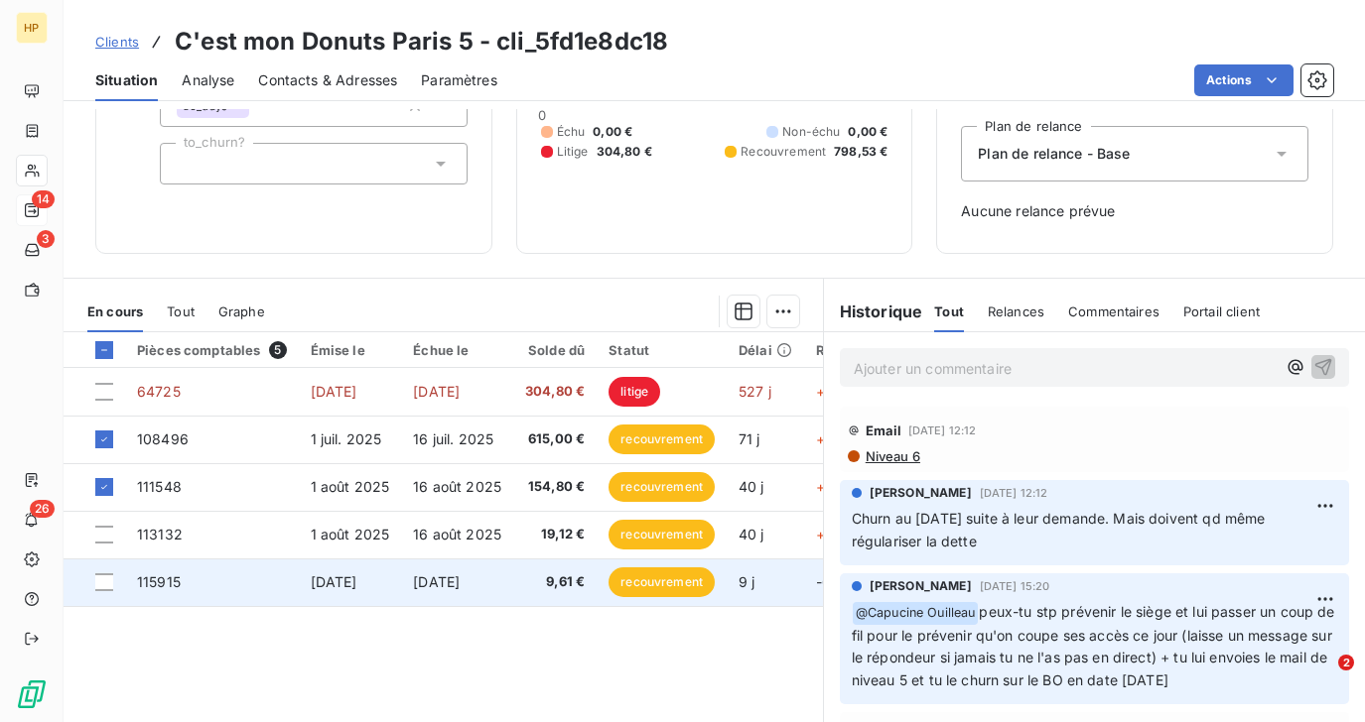
scroll to position [272, 0]
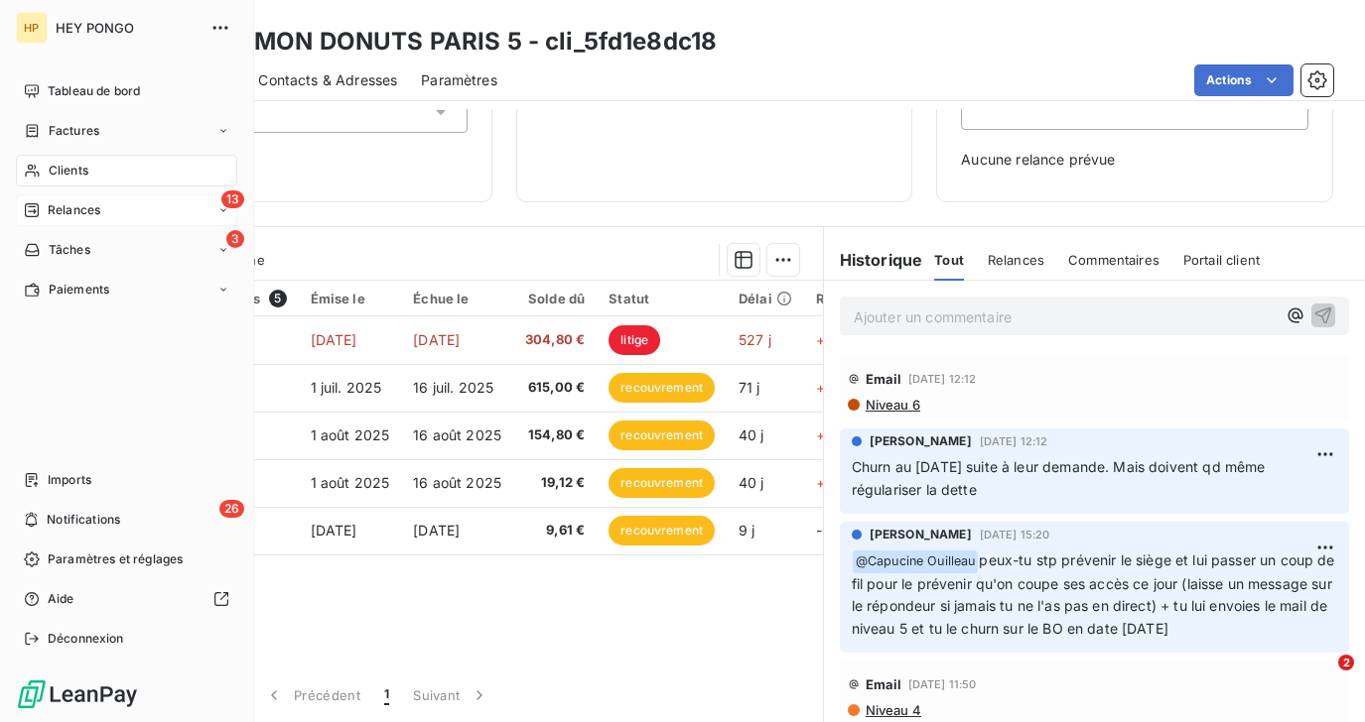
click at [59, 206] on span "Relances" at bounding box center [74, 210] width 53 height 18
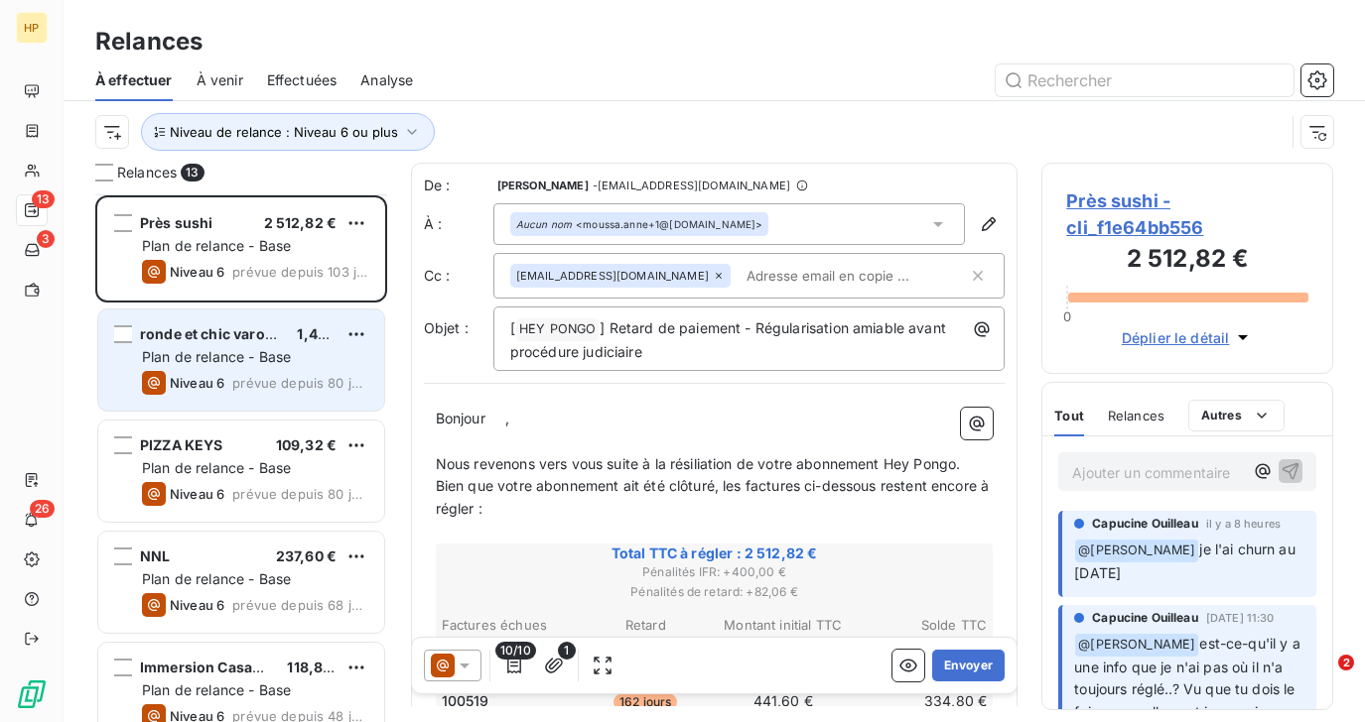
scroll to position [918, 0]
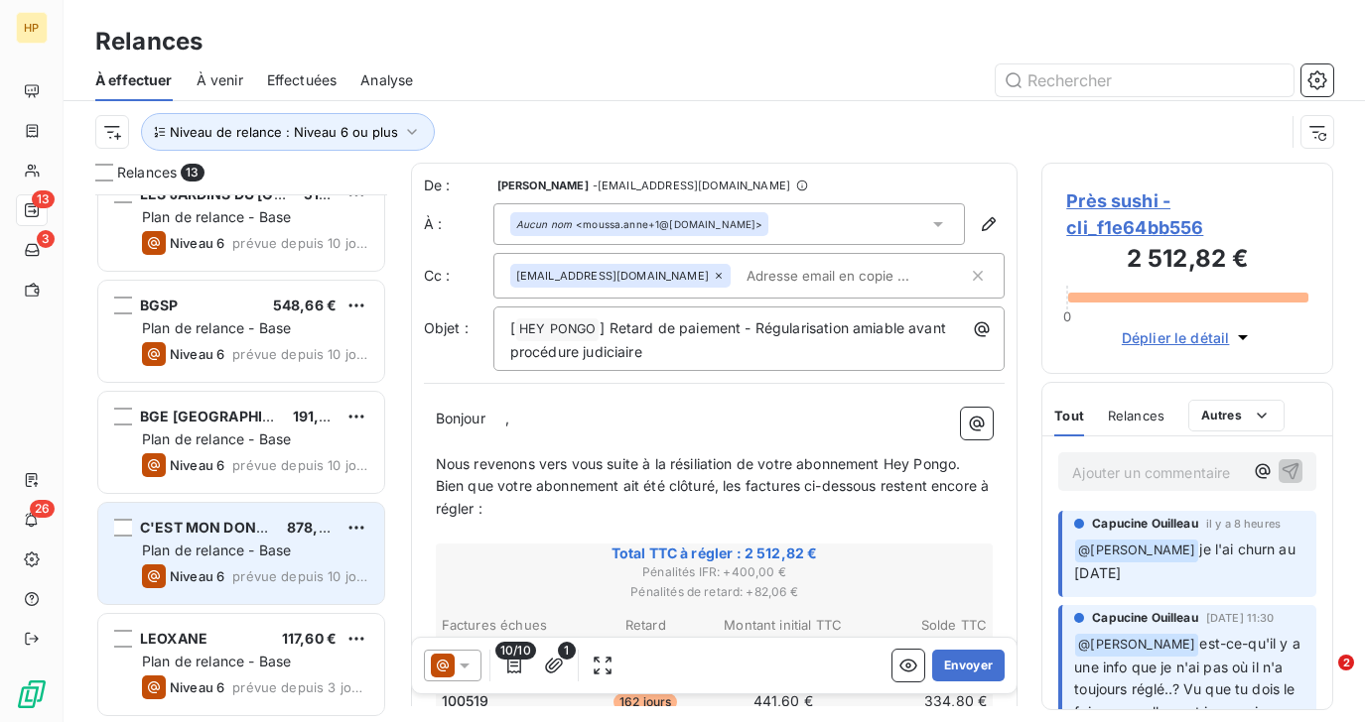
click at [207, 545] on span "Plan de relance - Base" at bounding box center [216, 550] width 149 height 17
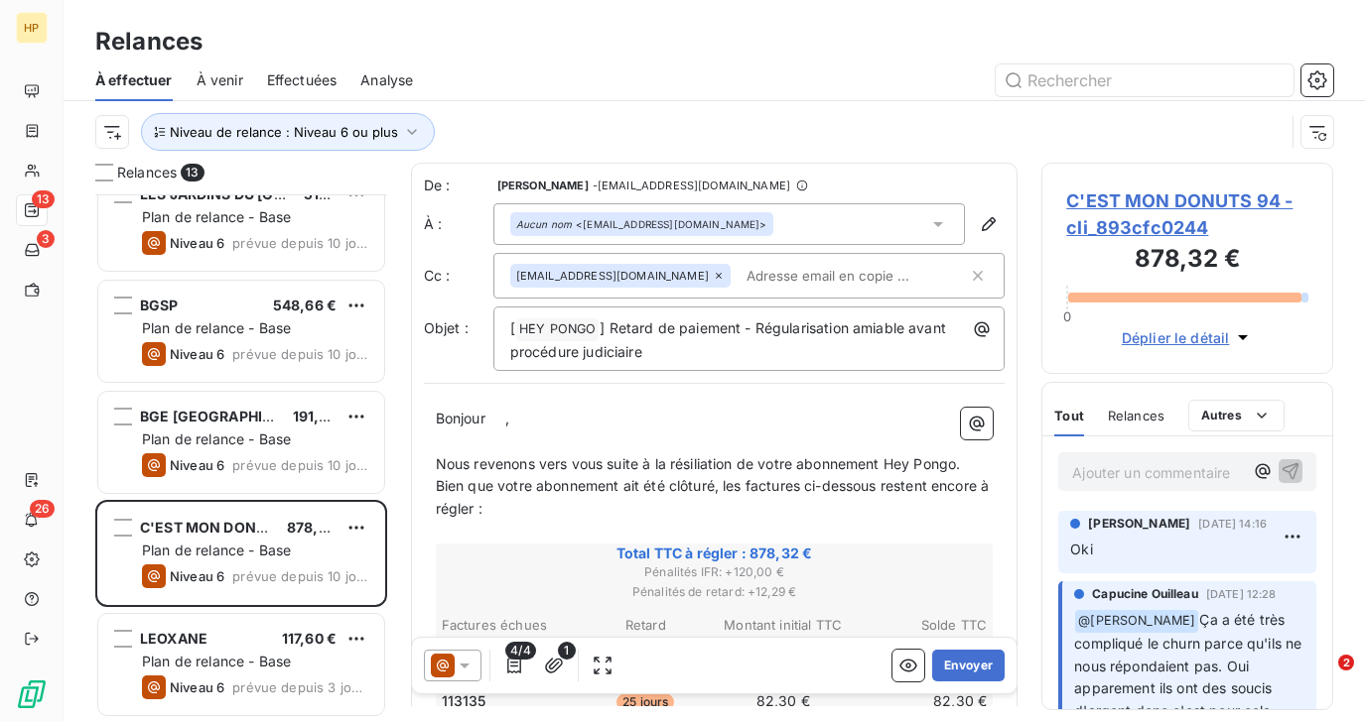
click at [1149, 197] on span "C'EST MON DONUTS 94 - cli_893cfc0244" at bounding box center [1187, 215] width 242 height 54
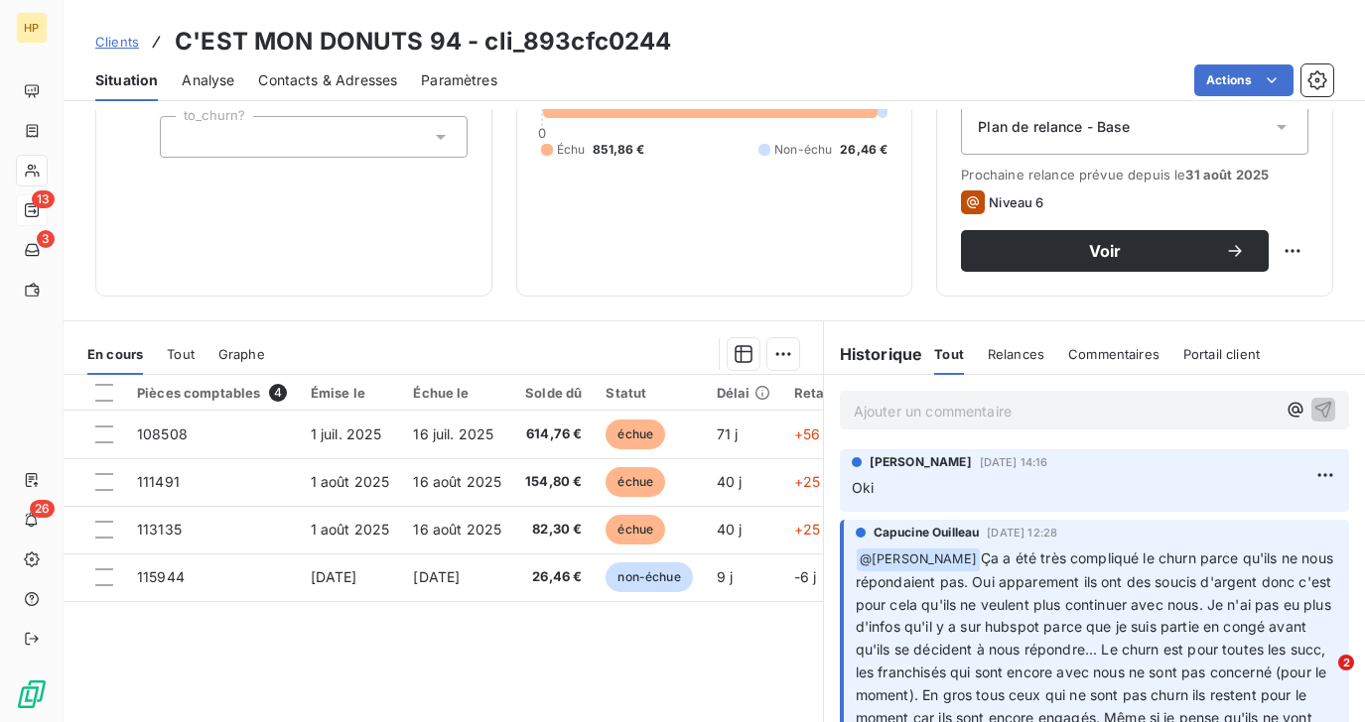
scroll to position [341, 0]
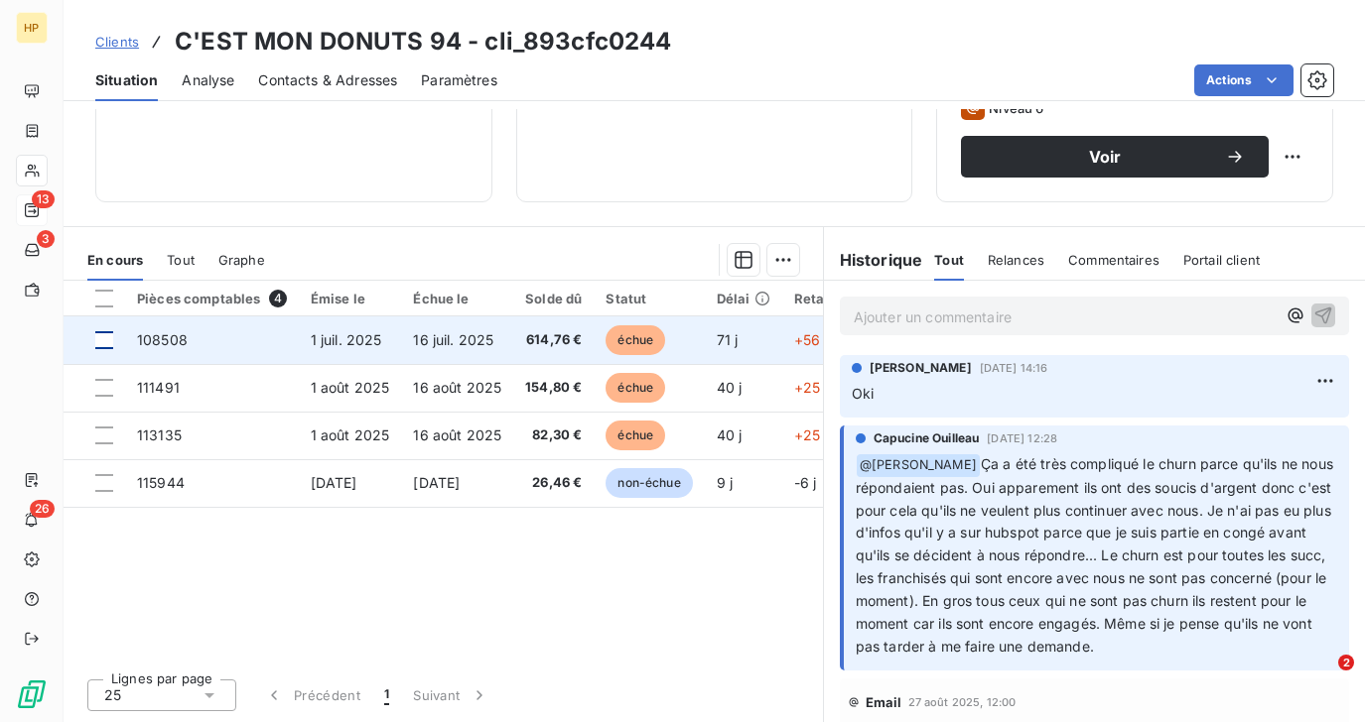
click at [105, 341] on div at bounding box center [104, 340] width 18 height 18
click at [188, 337] on td "108508" at bounding box center [212, 341] width 174 height 48
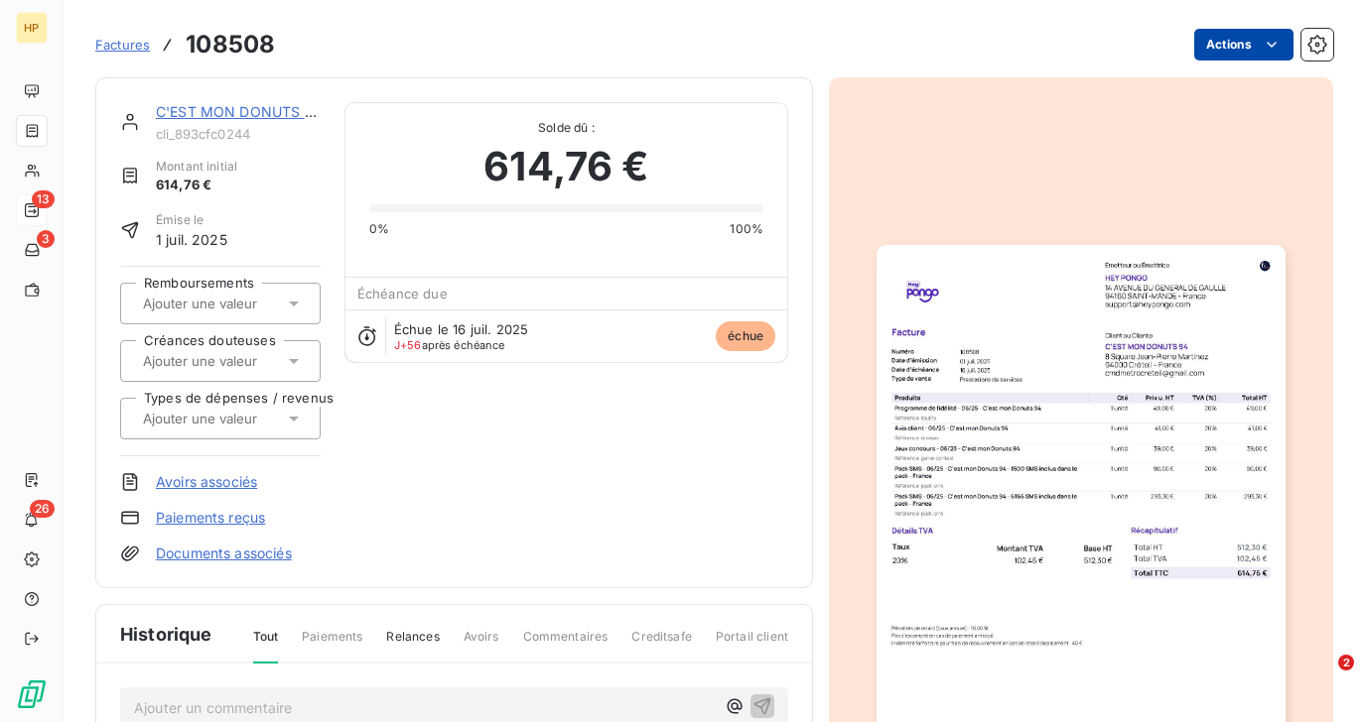
click at [1245, 45] on html "HP 13 3 26 Factures 108508 Actions C'EST MON DONUTS 94 cli_893cfc0244 Montant i…" at bounding box center [682, 361] width 1365 height 722
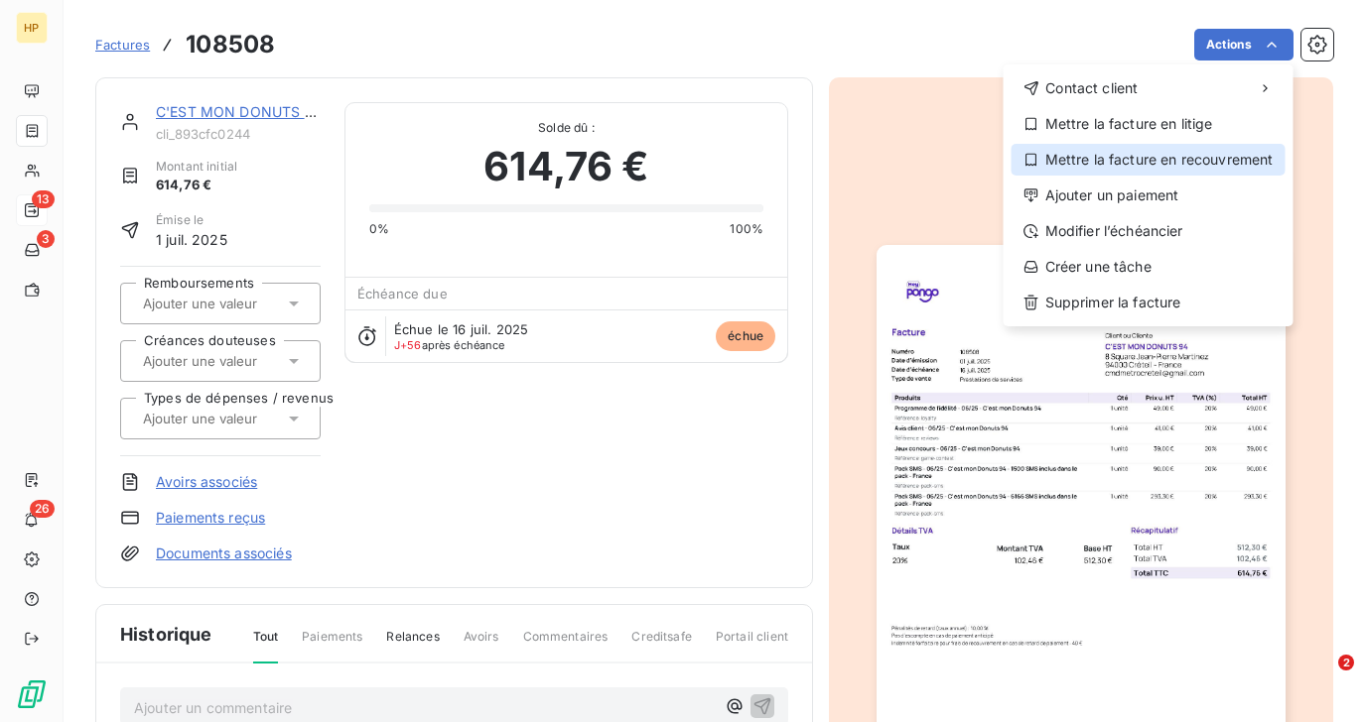
click at [1183, 154] on div "Mettre la facture en recouvrement" at bounding box center [1148, 160] width 274 height 32
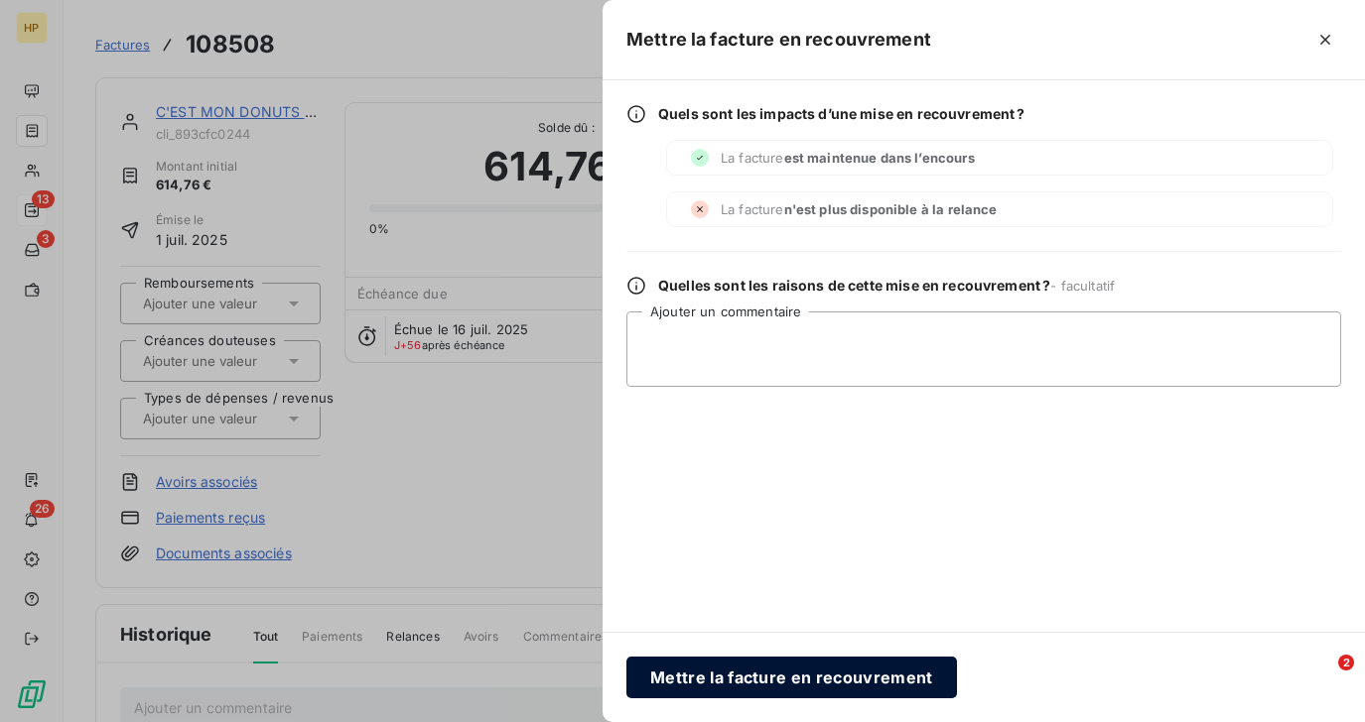
click at [796, 672] on button "Mettre la facture en recouvrement" at bounding box center [791, 678] width 330 height 42
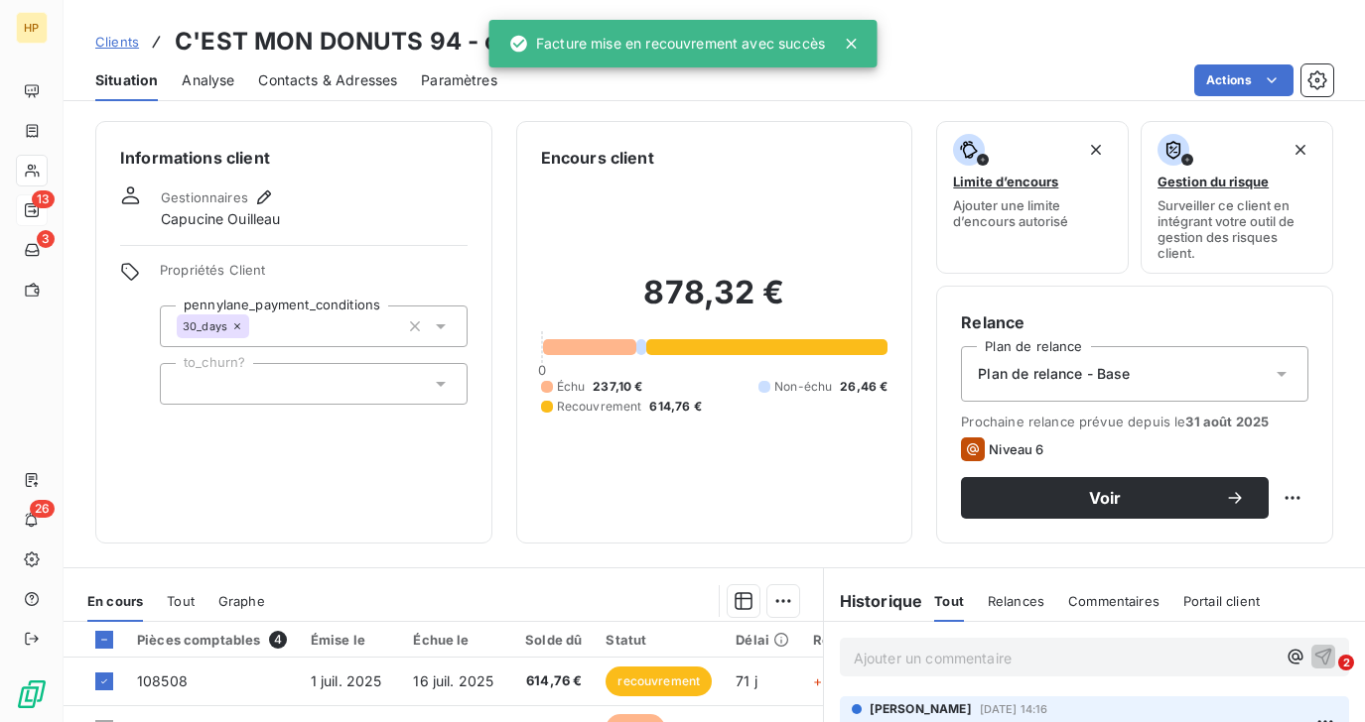
scroll to position [299, 0]
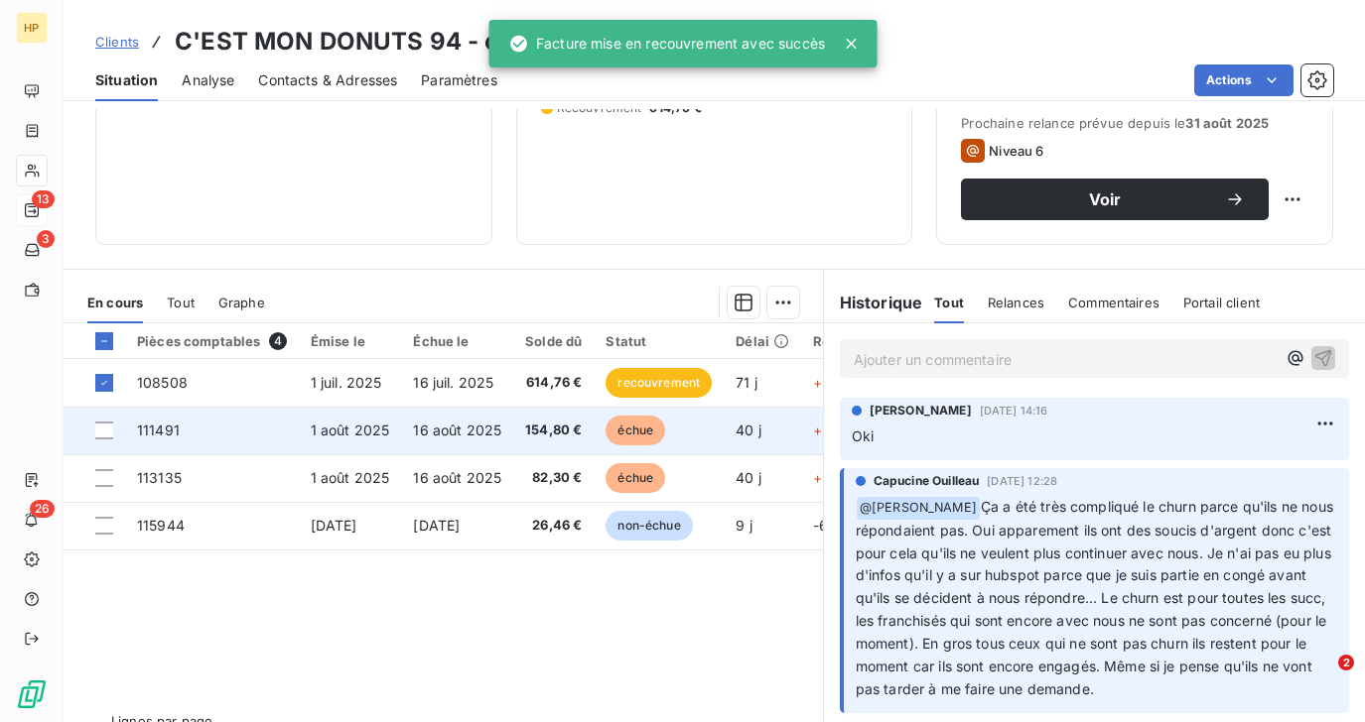
click at [397, 439] on td "1 août 2025" at bounding box center [350, 431] width 103 height 48
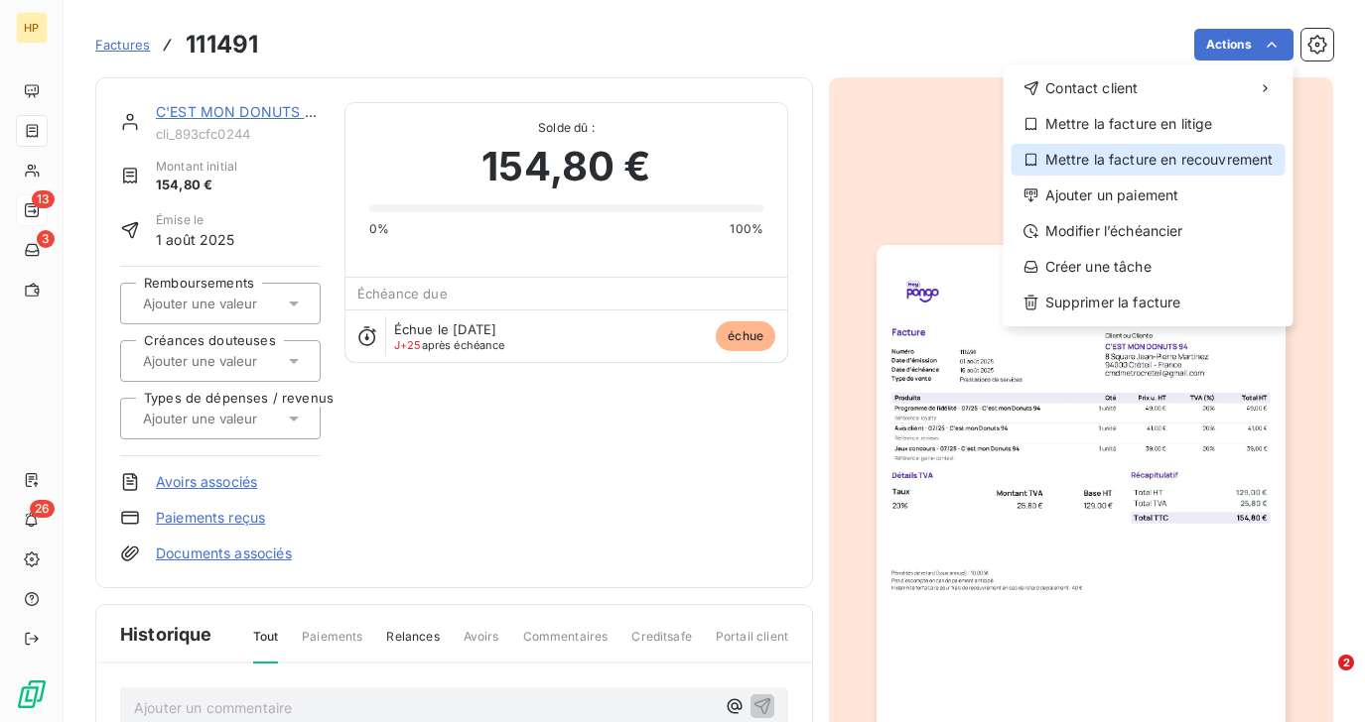
click at [1189, 167] on div "Mettre la facture en recouvrement" at bounding box center [1148, 160] width 274 height 32
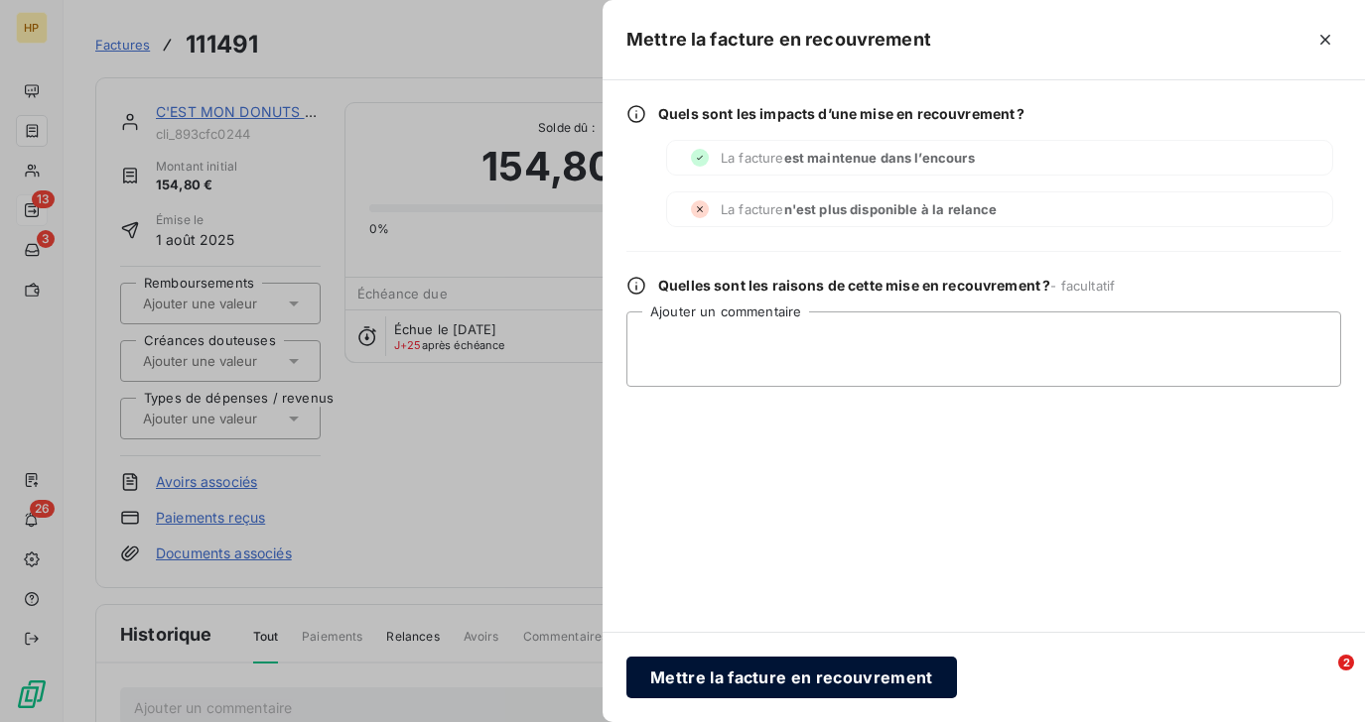
click at [751, 680] on button "Mettre la facture en recouvrement" at bounding box center [791, 678] width 330 height 42
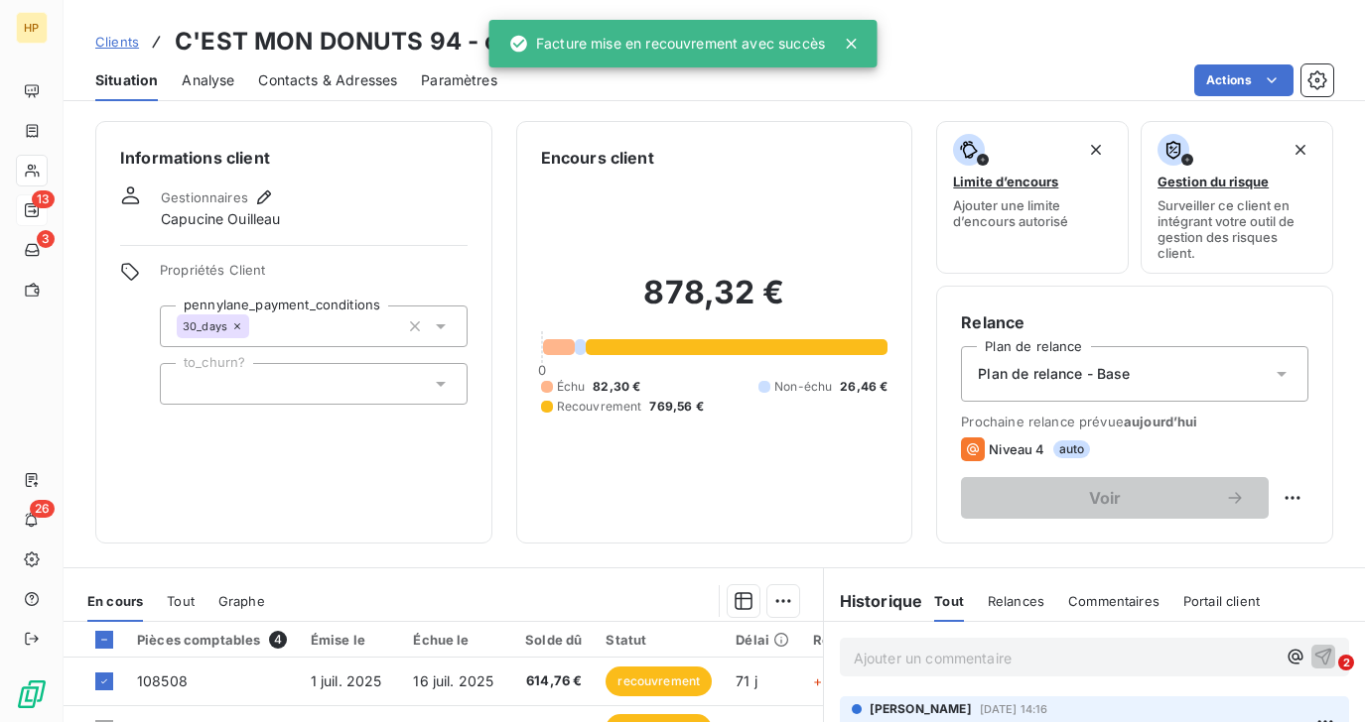
scroll to position [341, 0]
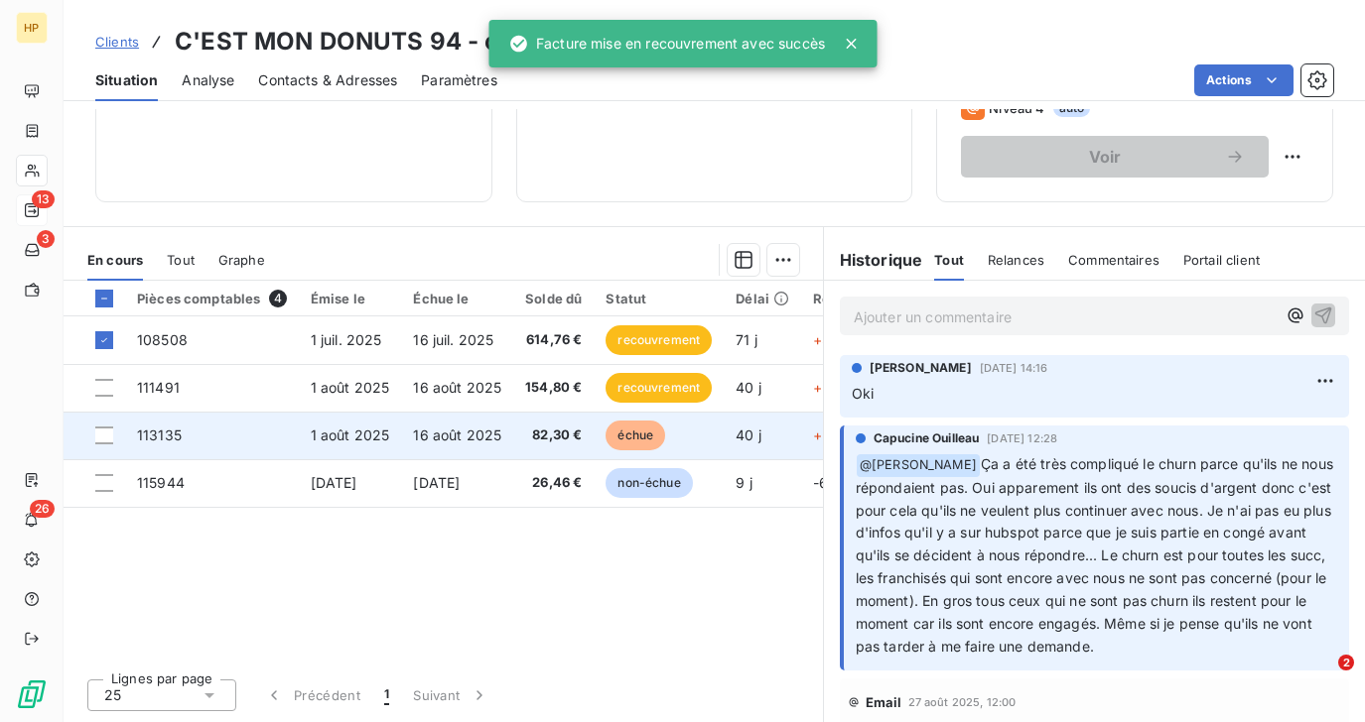
click at [473, 437] on span "16 août 2025" at bounding box center [457, 435] width 88 height 17
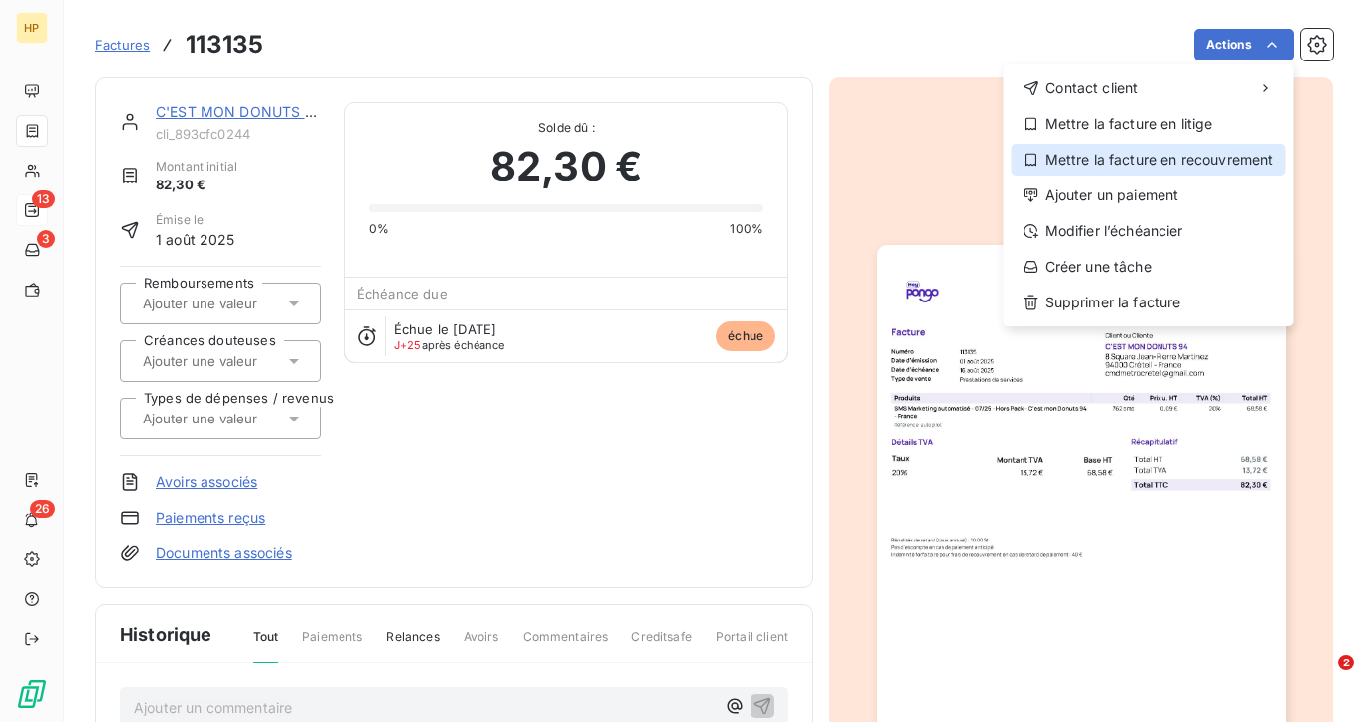
click at [1214, 156] on div "Mettre la facture en recouvrement" at bounding box center [1148, 160] width 274 height 32
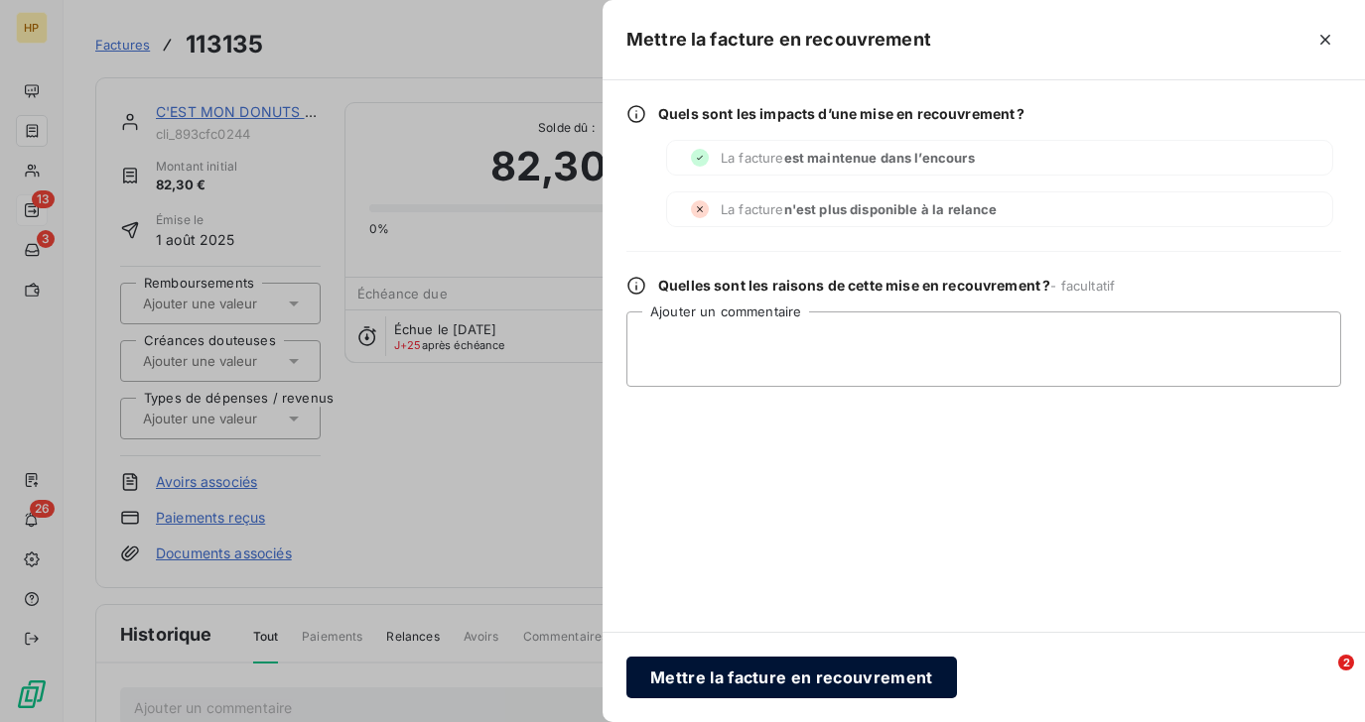
click at [699, 669] on button "Mettre la facture en recouvrement" at bounding box center [791, 678] width 330 height 42
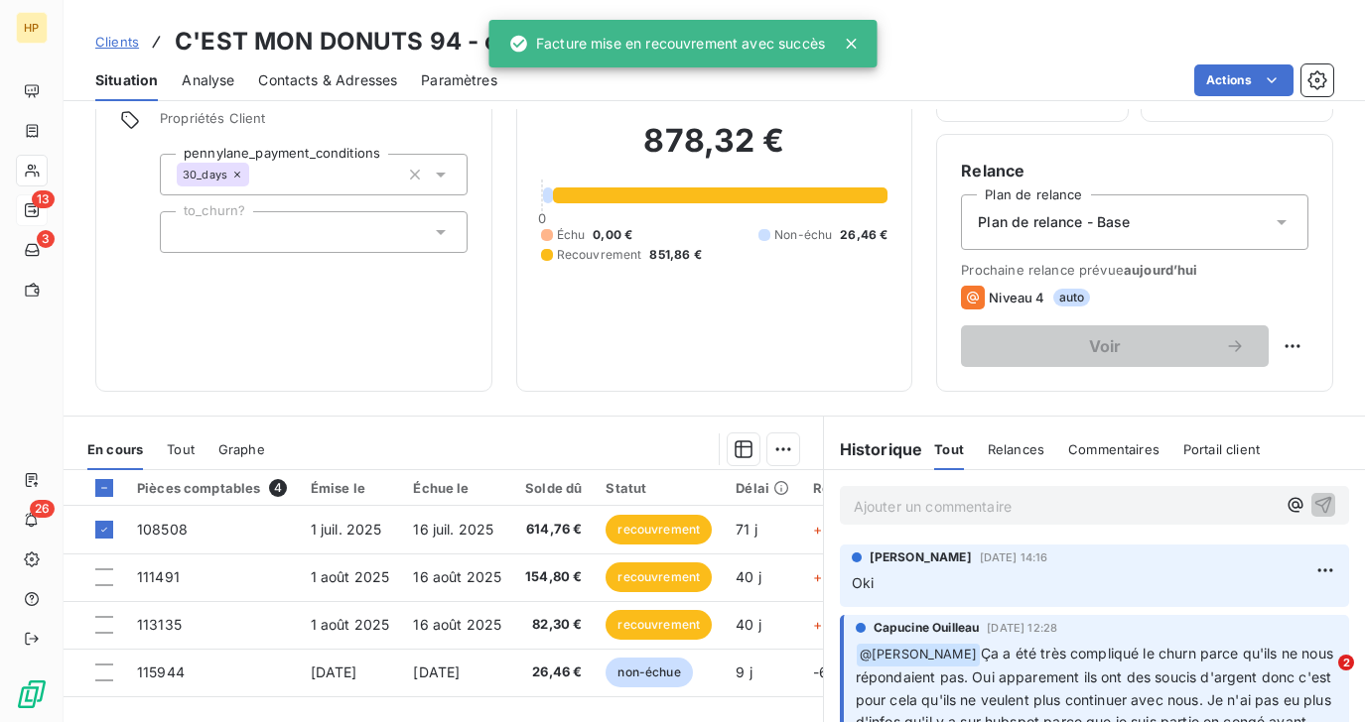
scroll to position [341, 0]
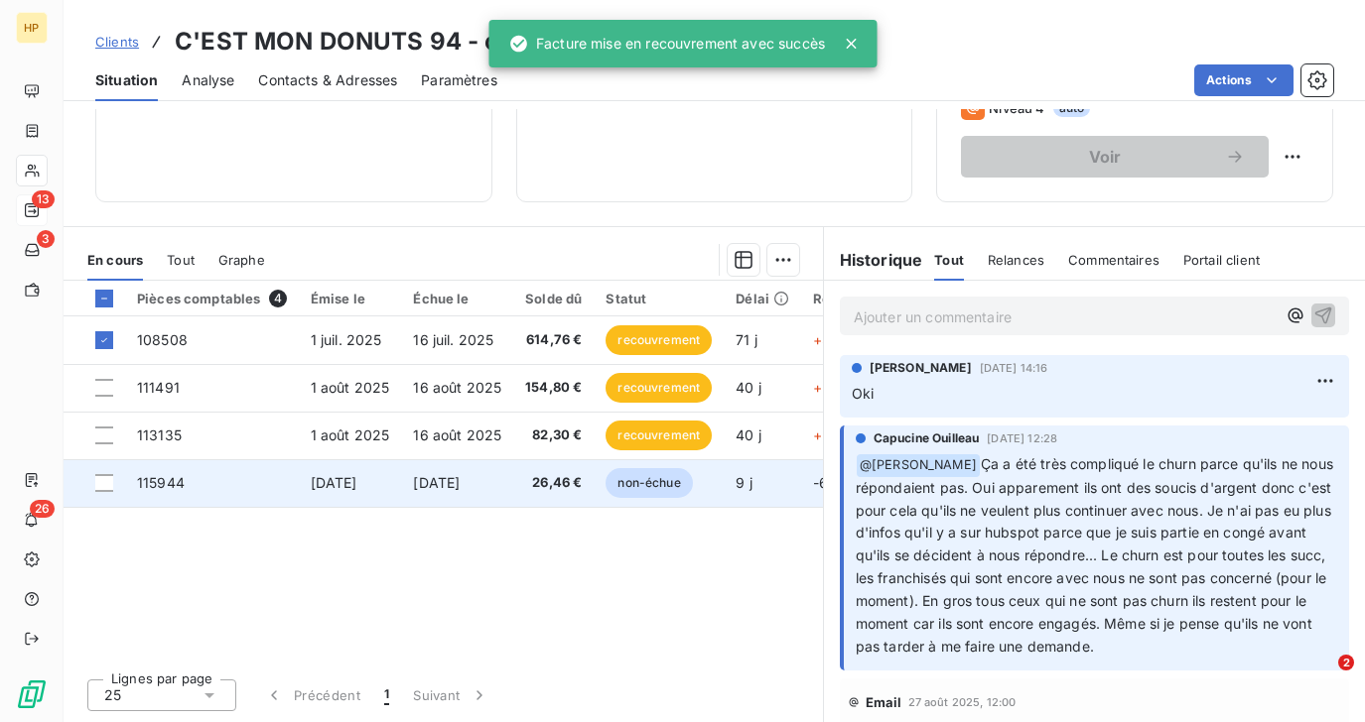
click at [425, 477] on span "16 sept. 2025" at bounding box center [436, 482] width 47 height 17
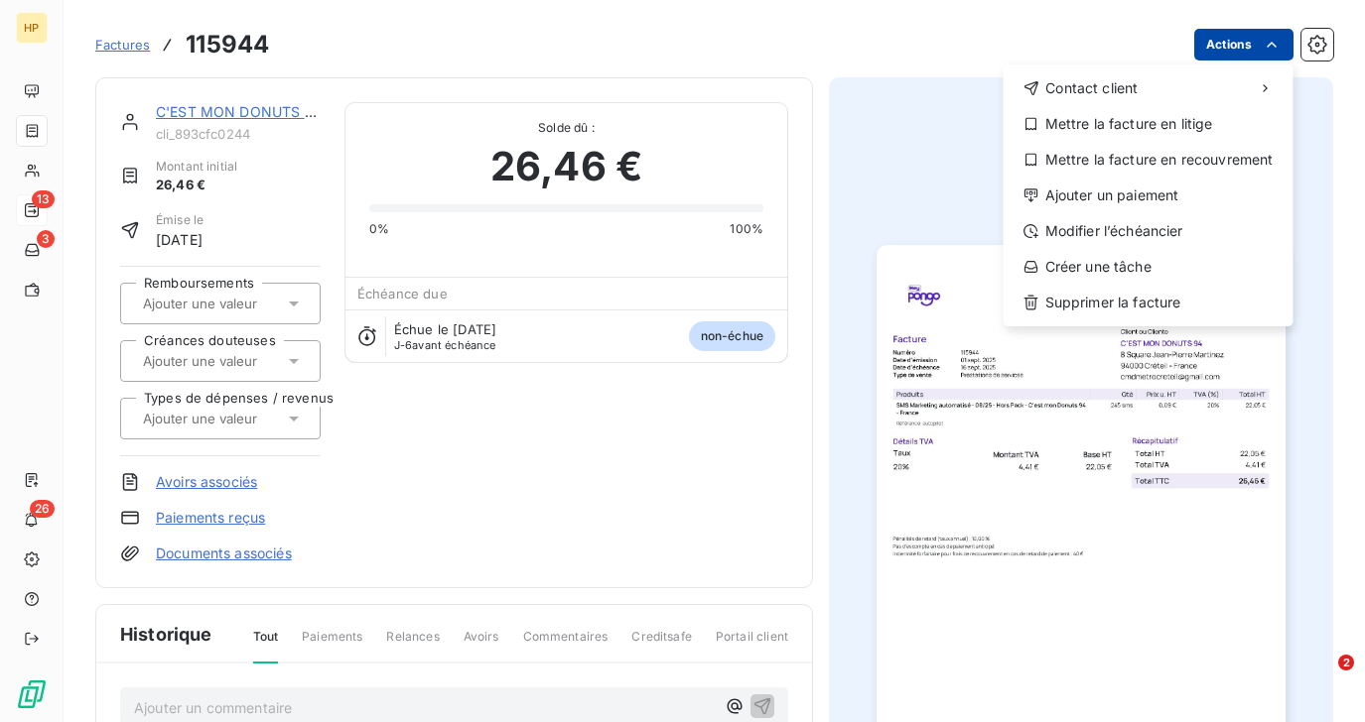
click at [1243, 49] on html "HP 13 3 26 Factures 115944 Actions Contact client Mettre la facture en litige M…" at bounding box center [682, 361] width 1365 height 722
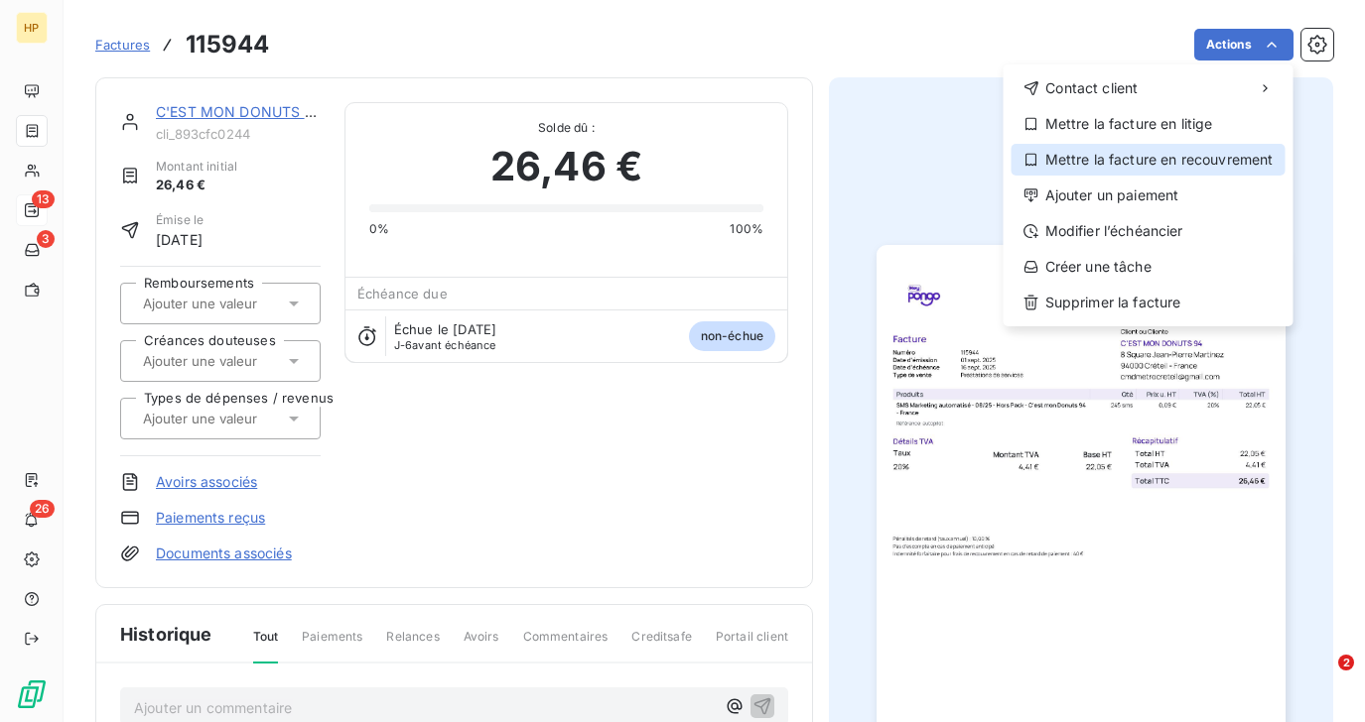
click at [1187, 171] on div "Mettre la facture en recouvrement" at bounding box center [1148, 160] width 274 height 32
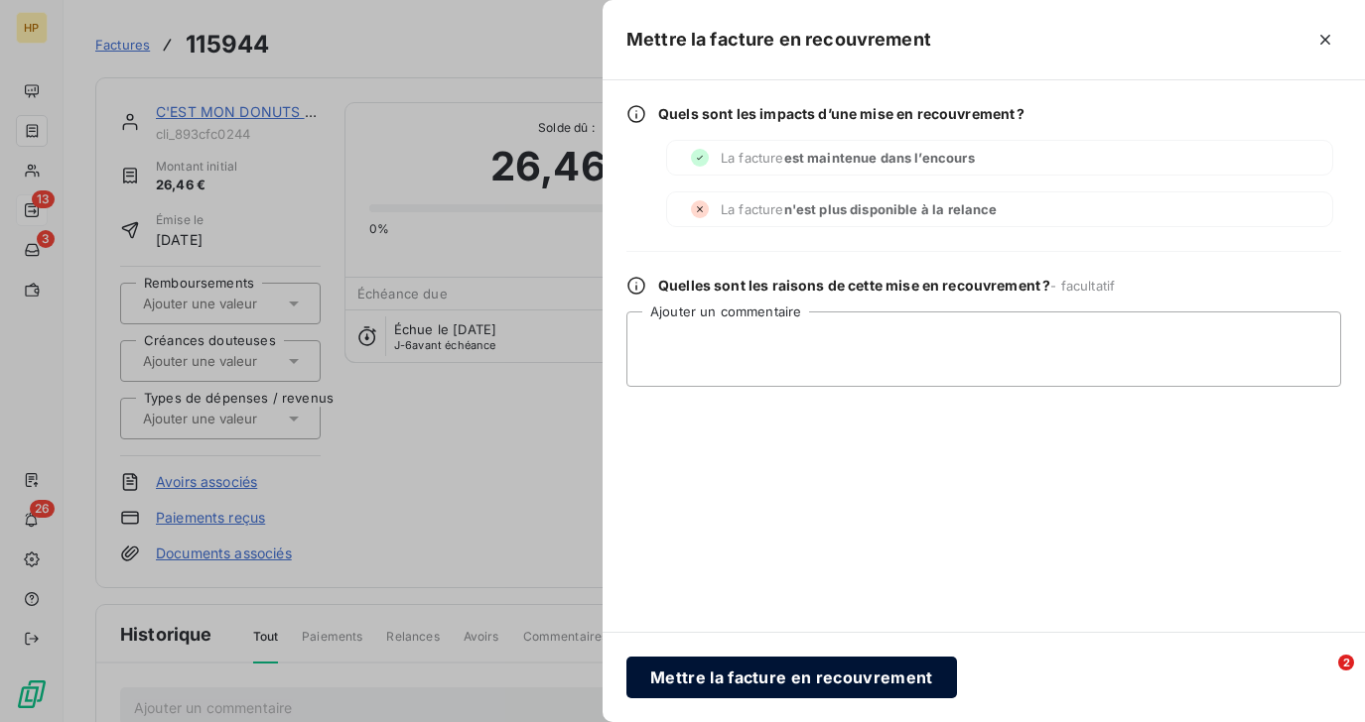
click at [722, 667] on button "Mettre la facture en recouvrement" at bounding box center [791, 678] width 330 height 42
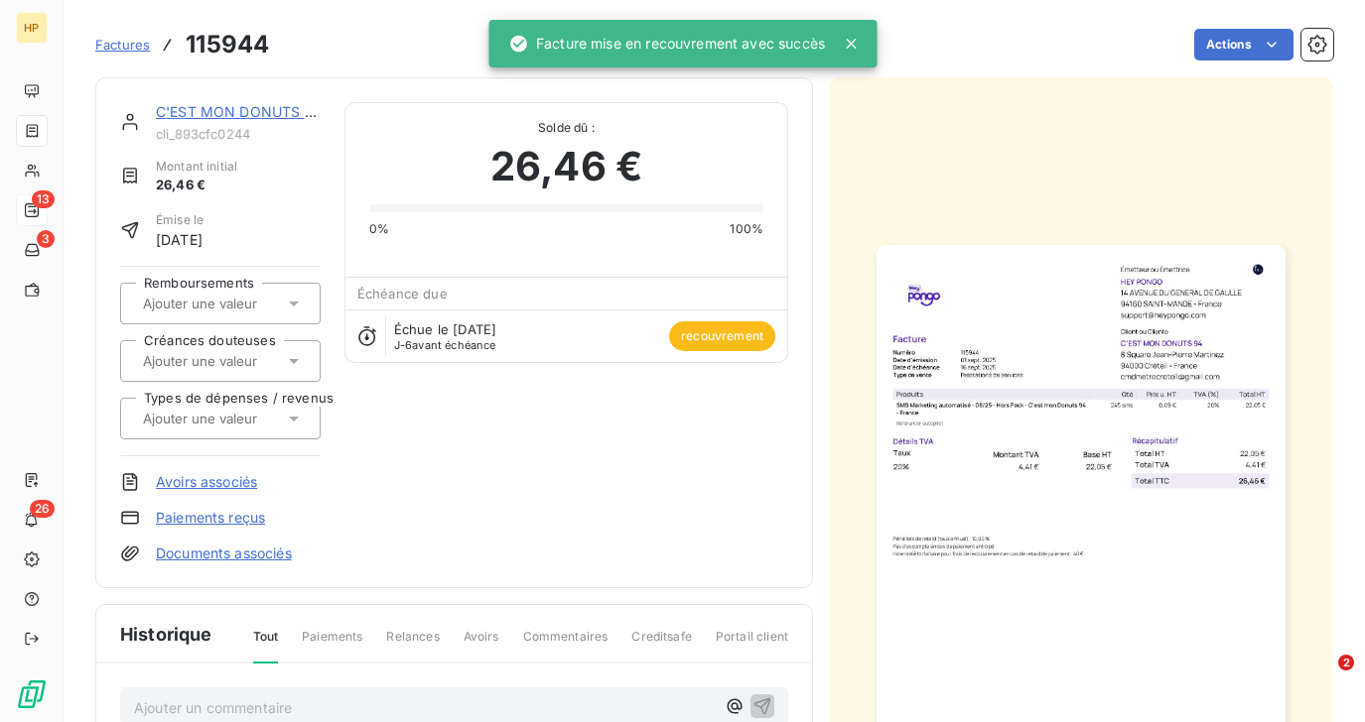
scroll to position [375, 0]
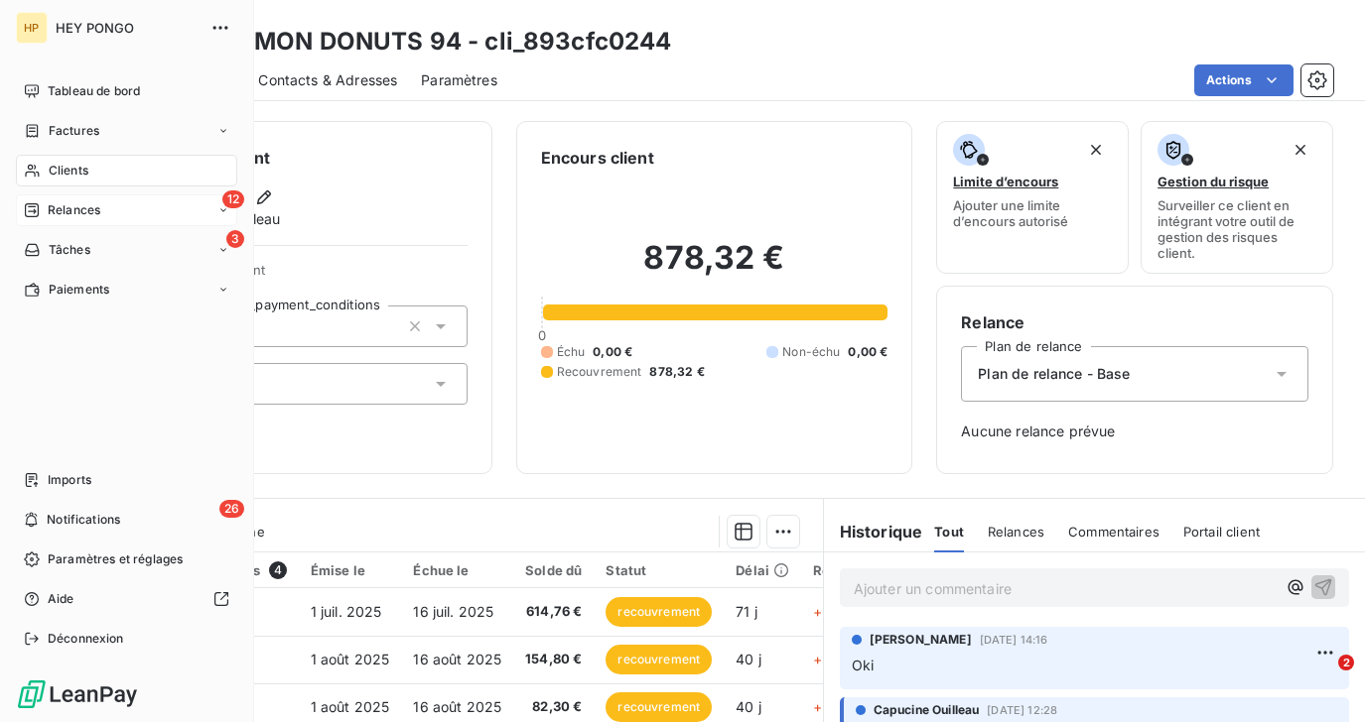
click at [61, 204] on span "Relances" at bounding box center [74, 210] width 53 height 18
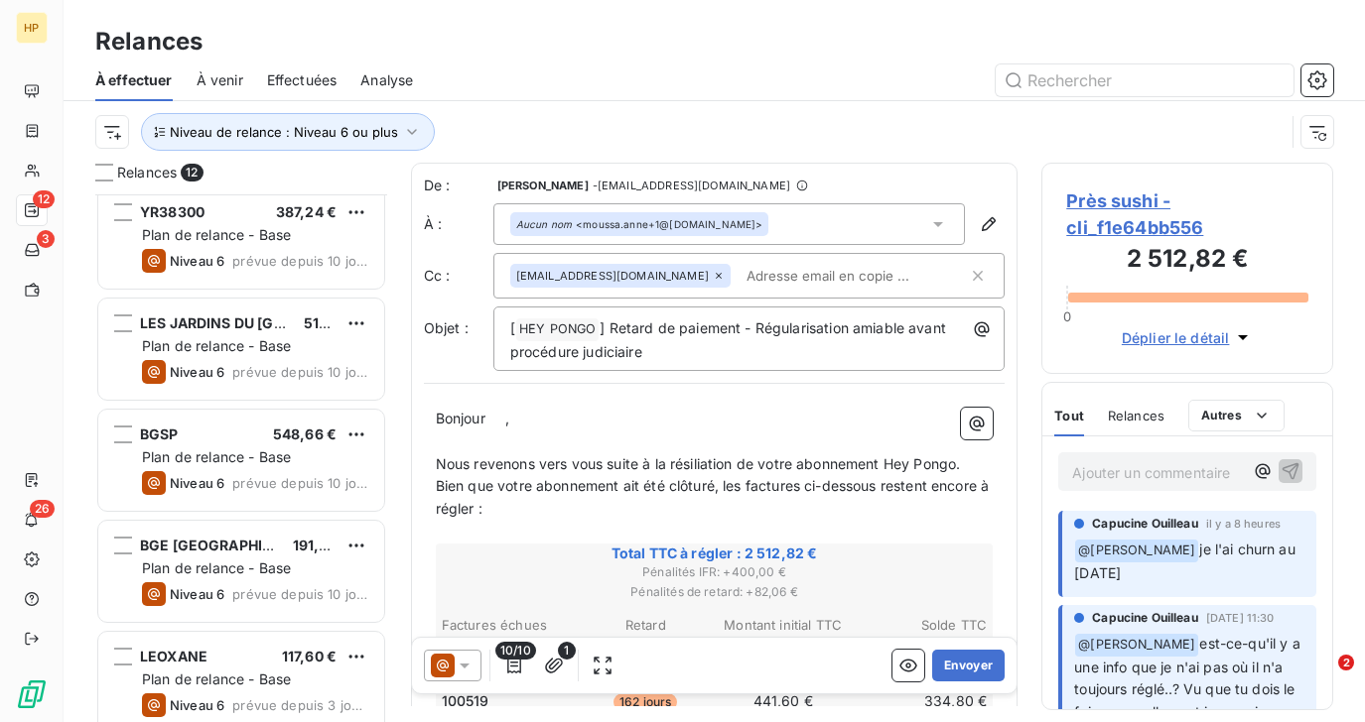
scroll to position [807, 0]
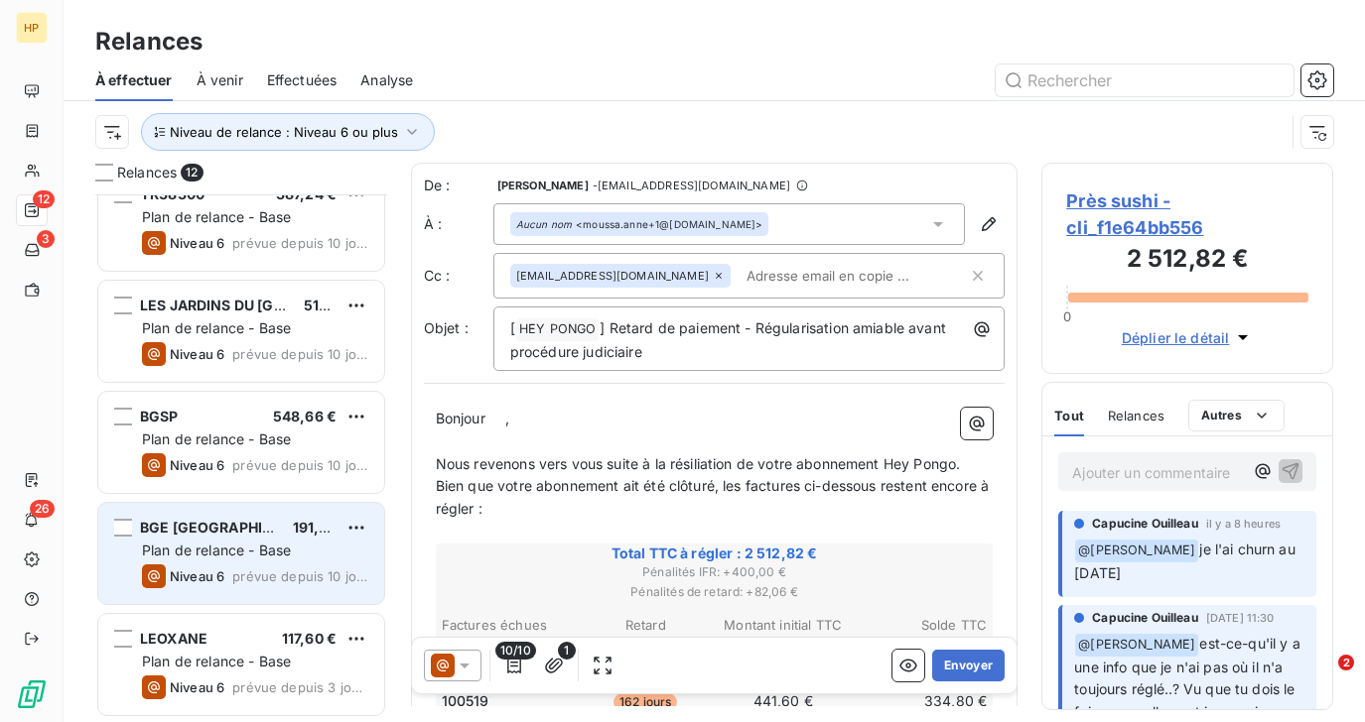
click at [249, 560] on div "Plan de relance - Base" at bounding box center [255, 551] width 226 height 20
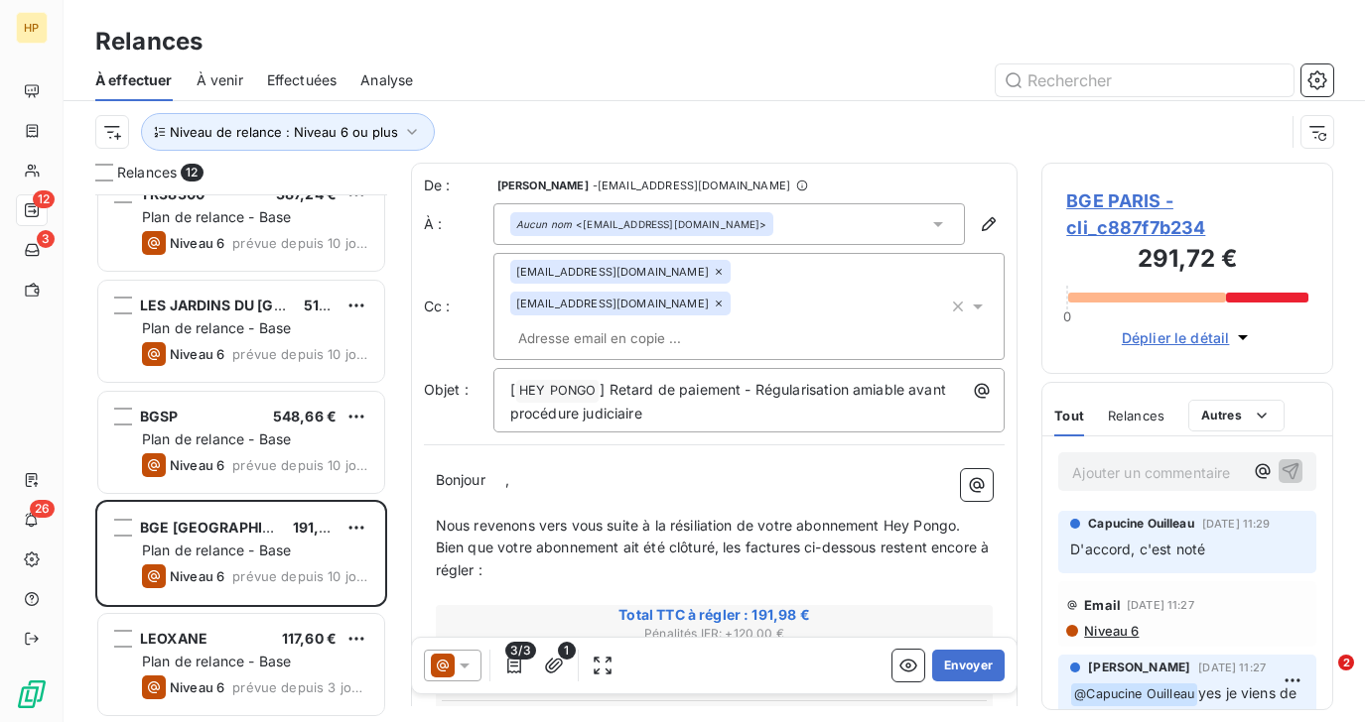
click at [1092, 201] on span "BGE PARIS - cli_c887f7b234" at bounding box center [1187, 215] width 242 height 54
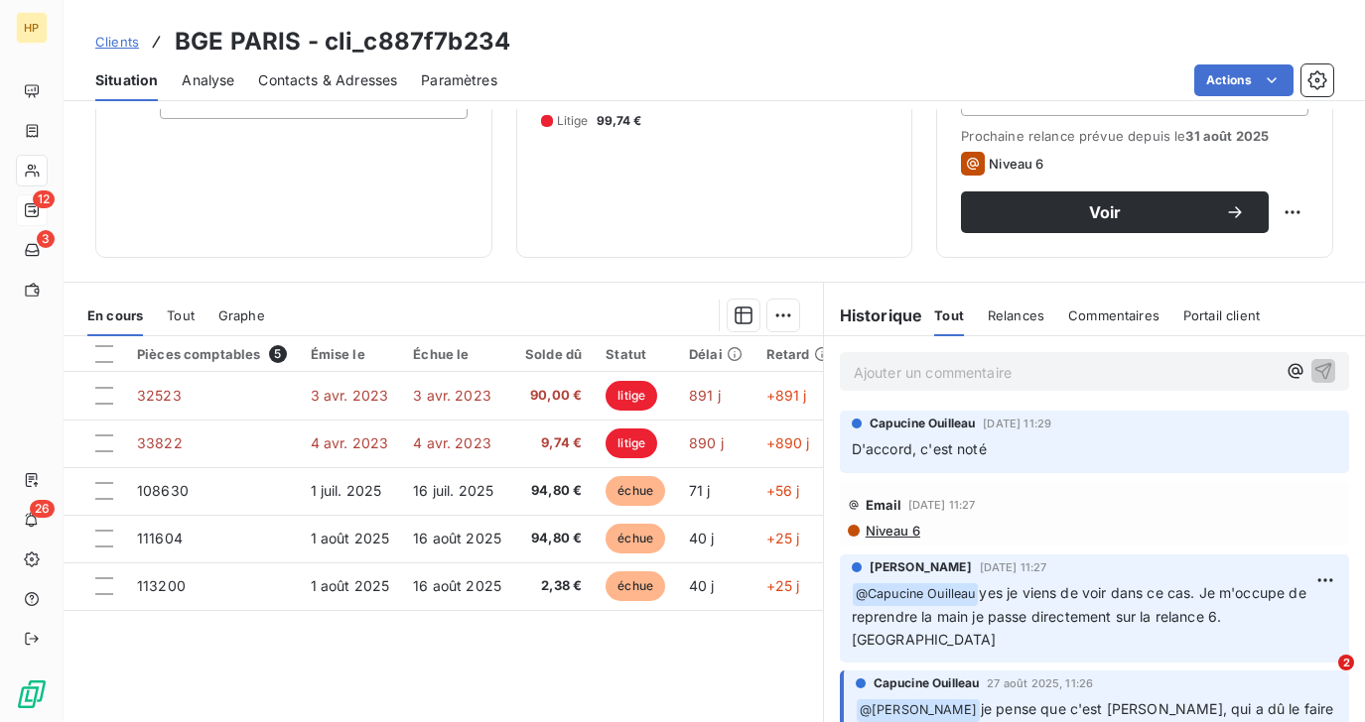
scroll to position [310, 0]
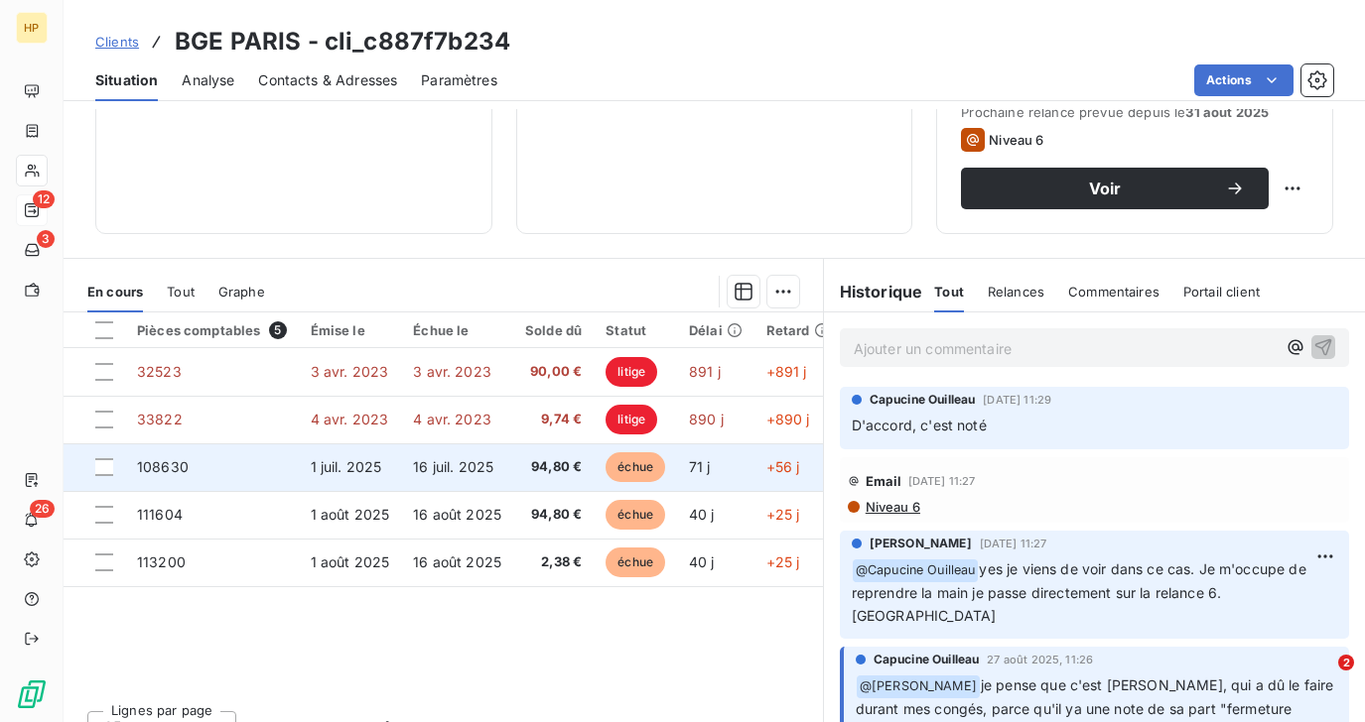
click at [195, 471] on td "108630" at bounding box center [212, 468] width 174 height 48
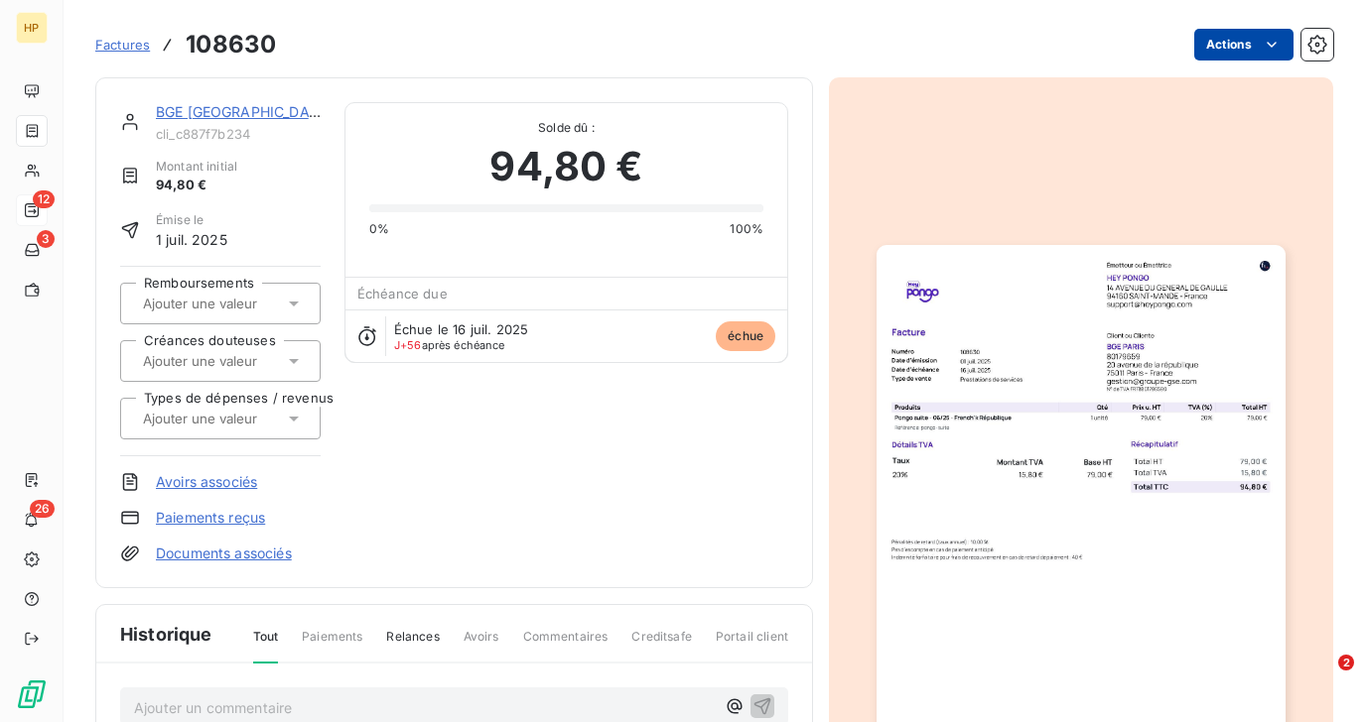
click at [1230, 54] on html "HP 12 3 26 Factures 108630 Actions BGE PARIS cli_c887f7b234 Montant initial 94,…" at bounding box center [682, 361] width 1365 height 722
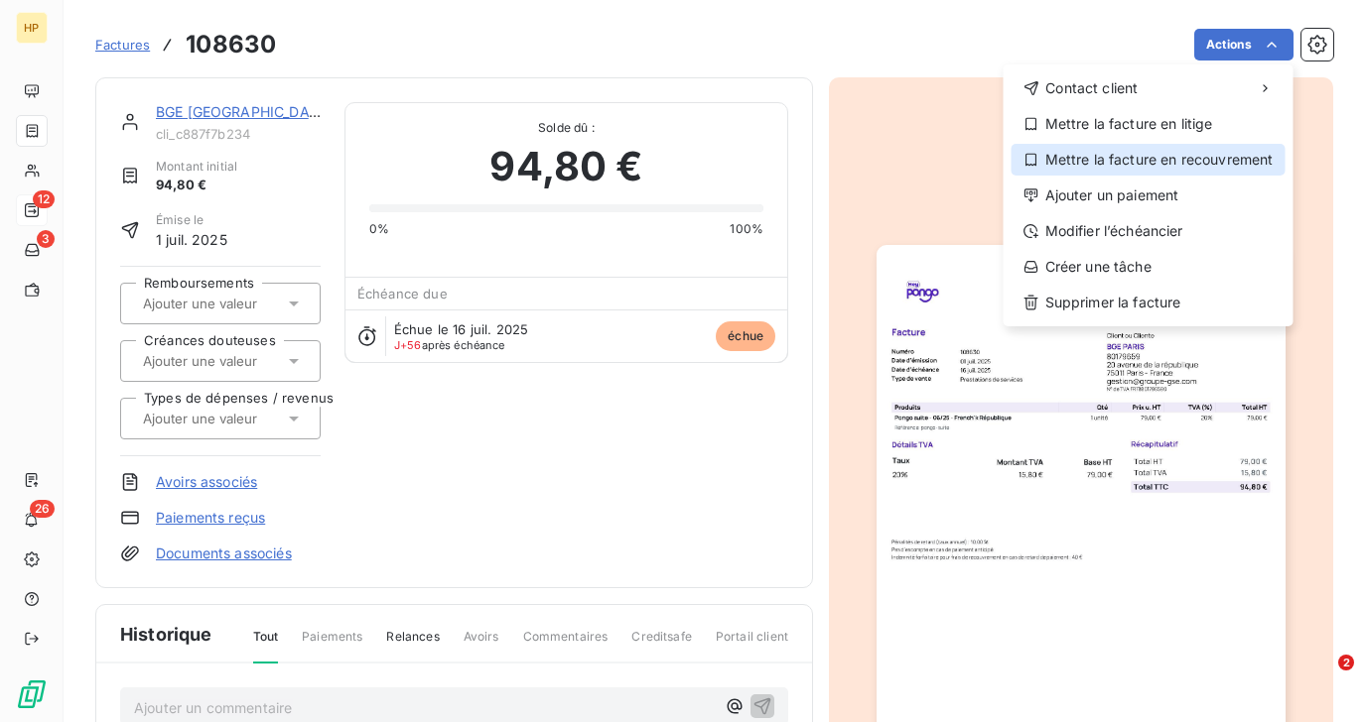
click at [1186, 152] on div "Mettre la facture en recouvrement" at bounding box center [1148, 160] width 274 height 32
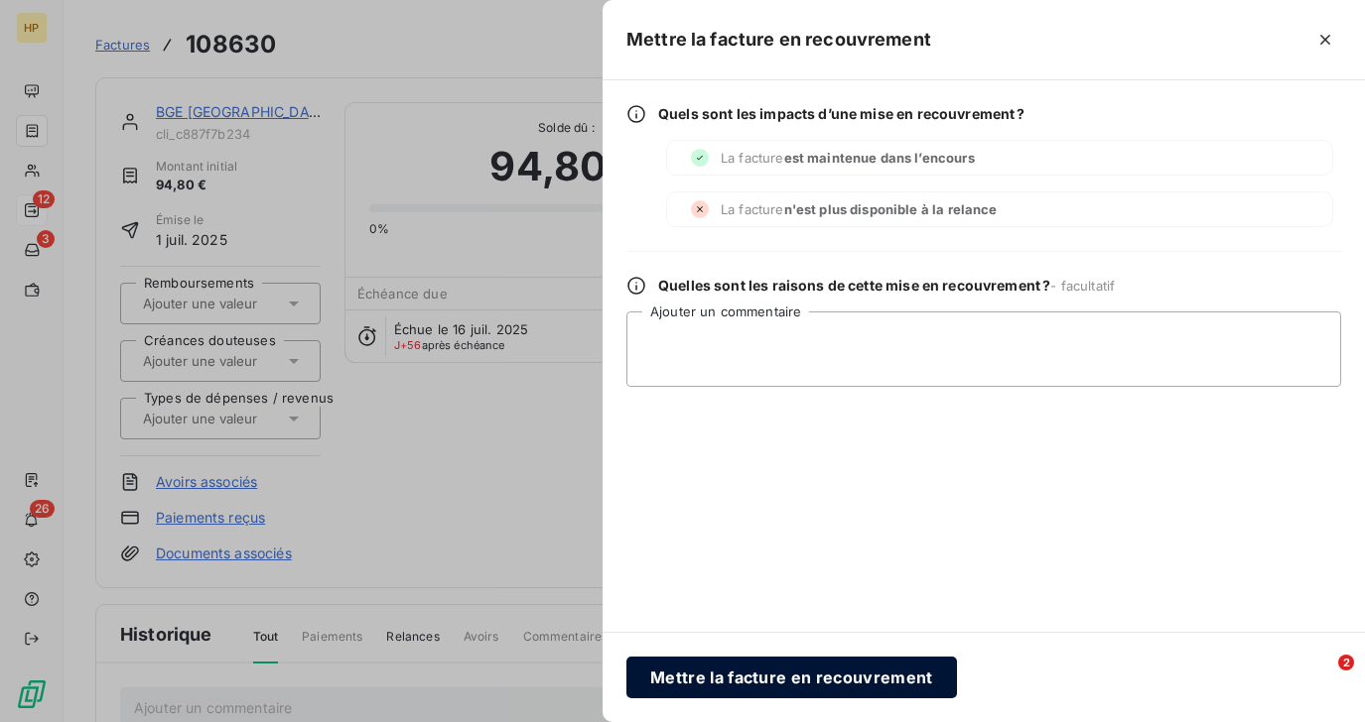
click at [717, 676] on button "Mettre la facture en recouvrement" at bounding box center [791, 678] width 330 height 42
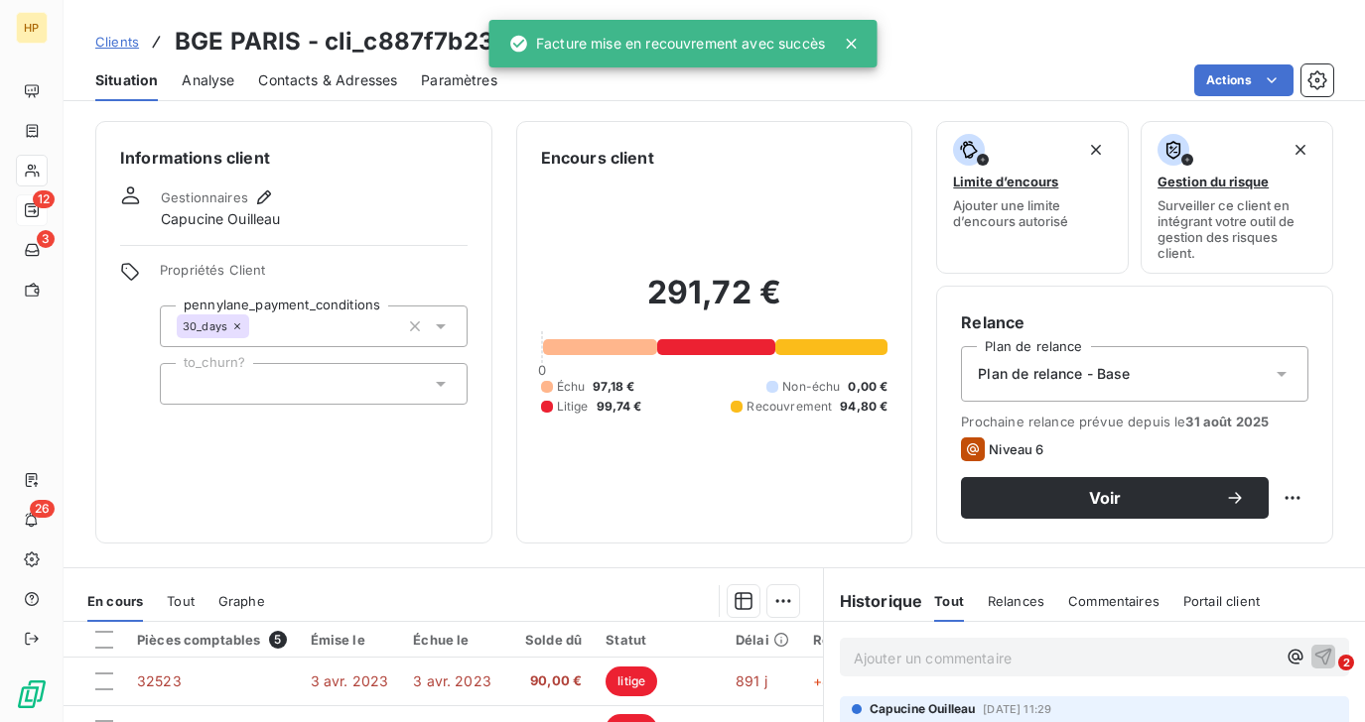
scroll to position [341, 0]
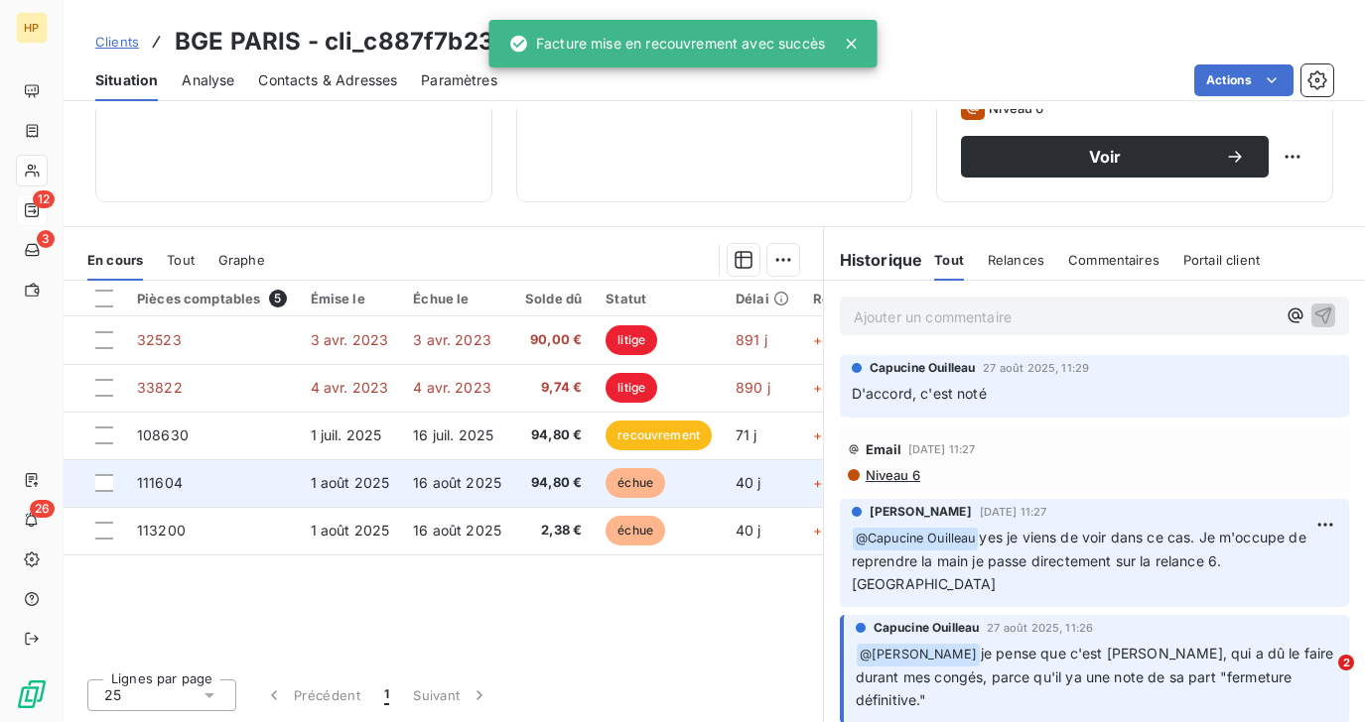
click at [343, 476] on span "1 août 2025" at bounding box center [350, 482] width 79 height 17
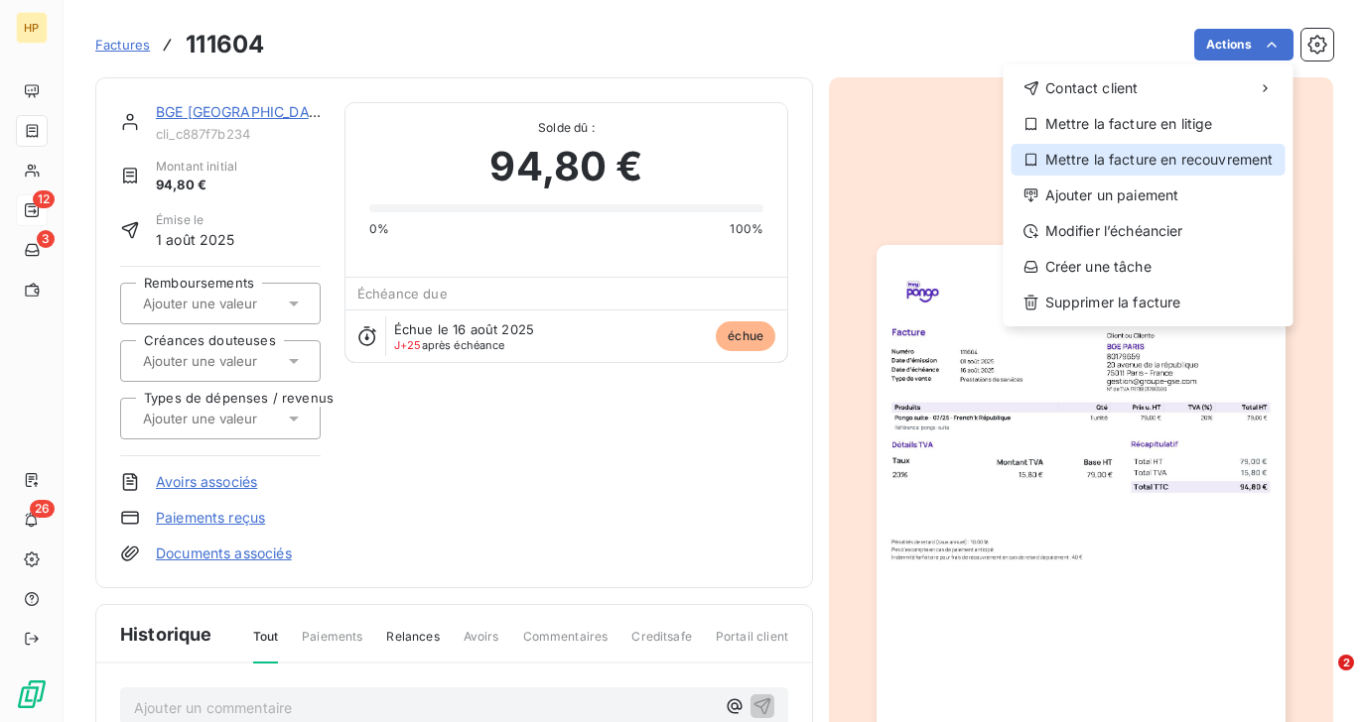
click at [1181, 166] on div "Mettre la facture en recouvrement" at bounding box center [1148, 160] width 274 height 32
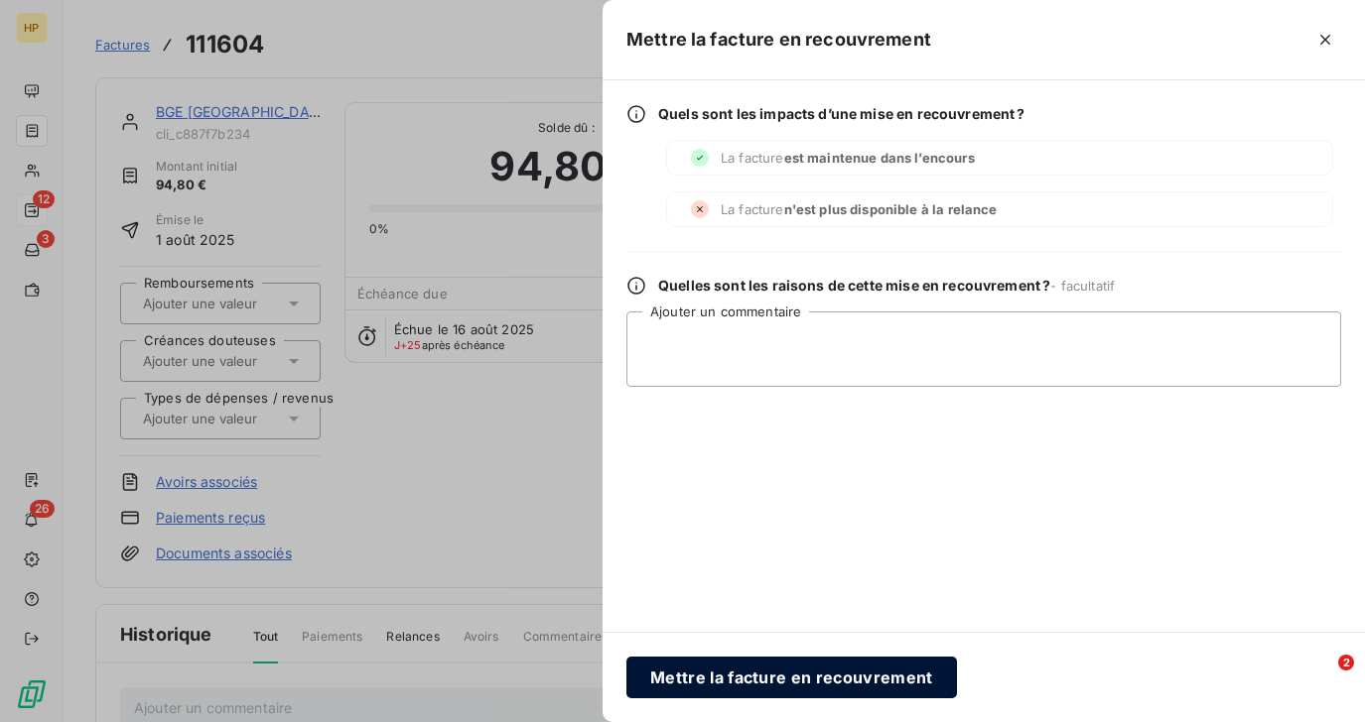
click at [717, 675] on button "Mettre la facture en recouvrement" at bounding box center [791, 678] width 330 height 42
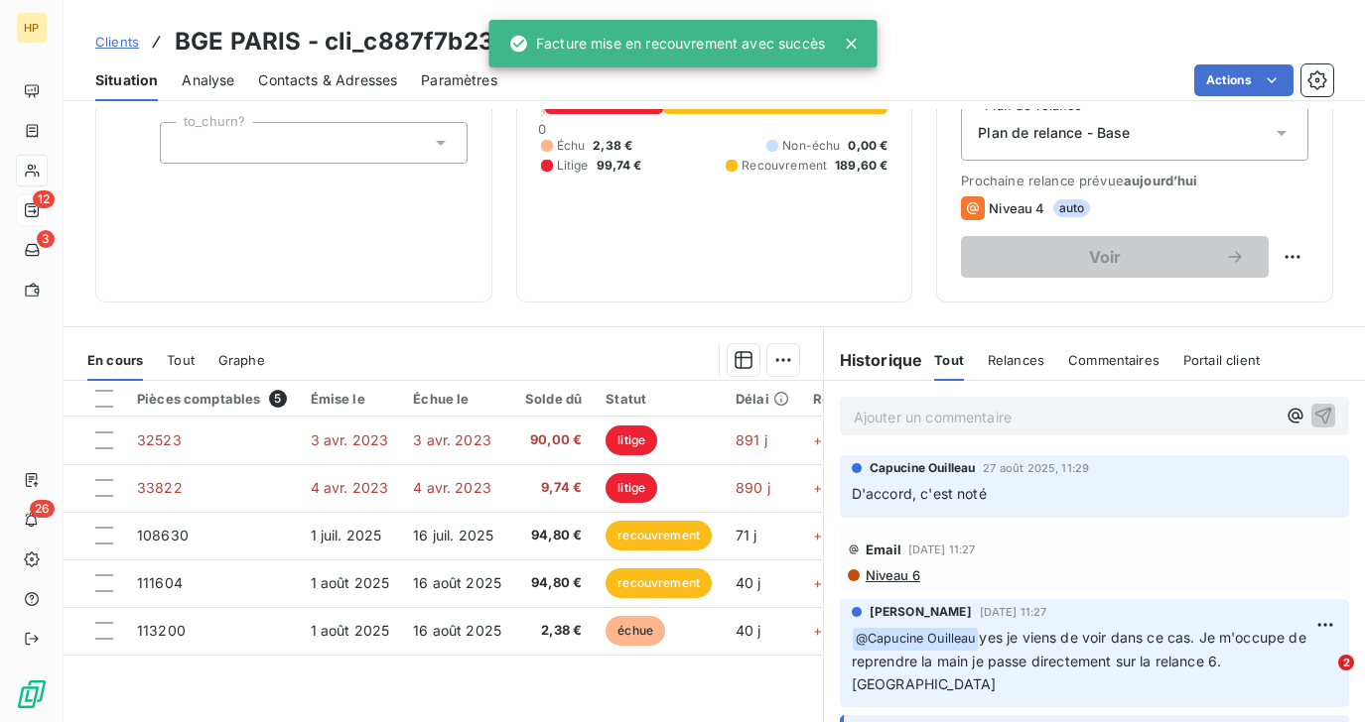
scroll to position [341, 0]
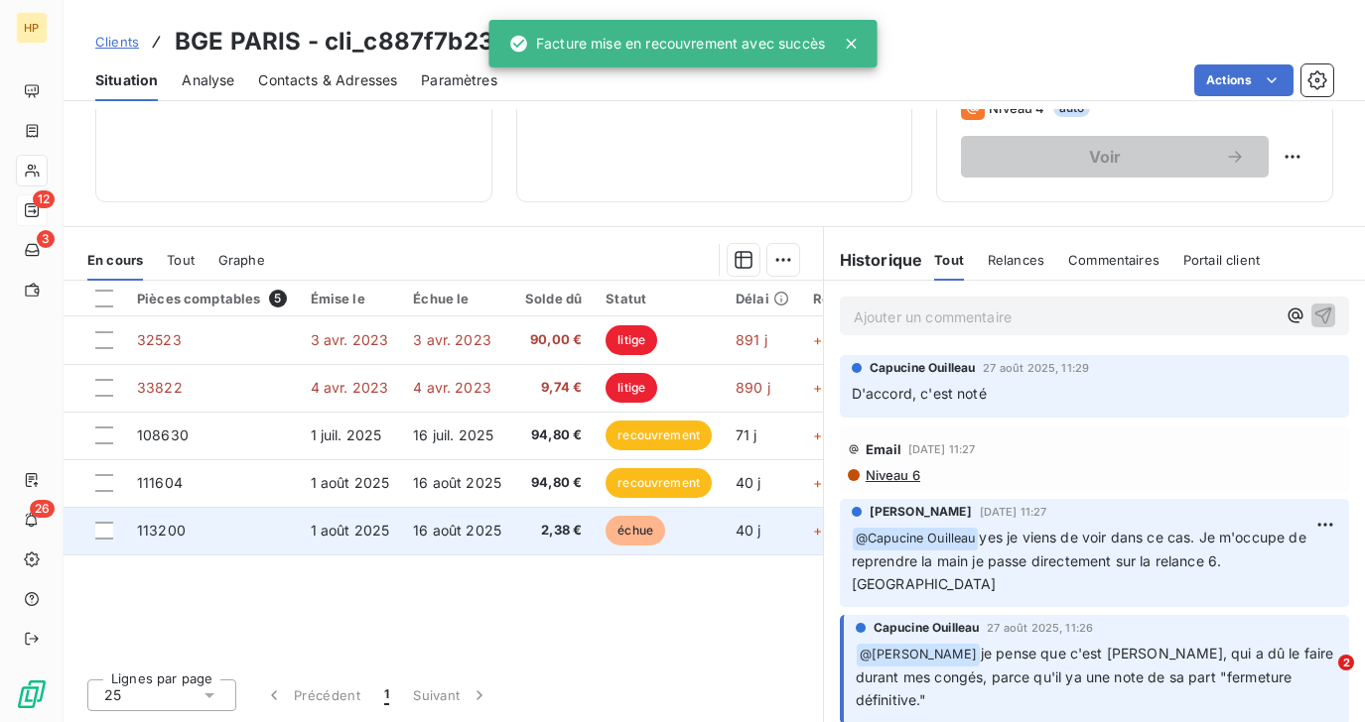
click at [361, 515] on td "1 août 2025" at bounding box center [350, 531] width 103 height 48
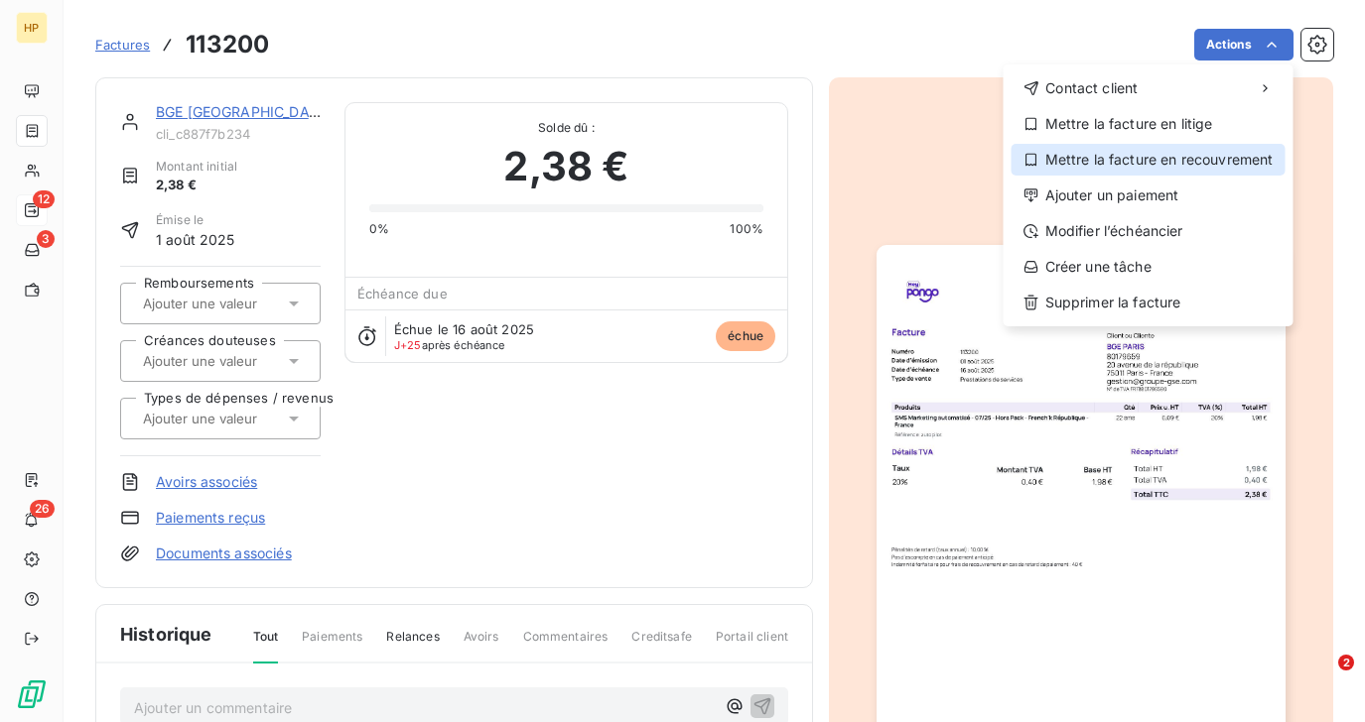
click at [1190, 152] on div "Mettre la facture en recouvrement" at bounding box center [1148, 160] width 274 height 32
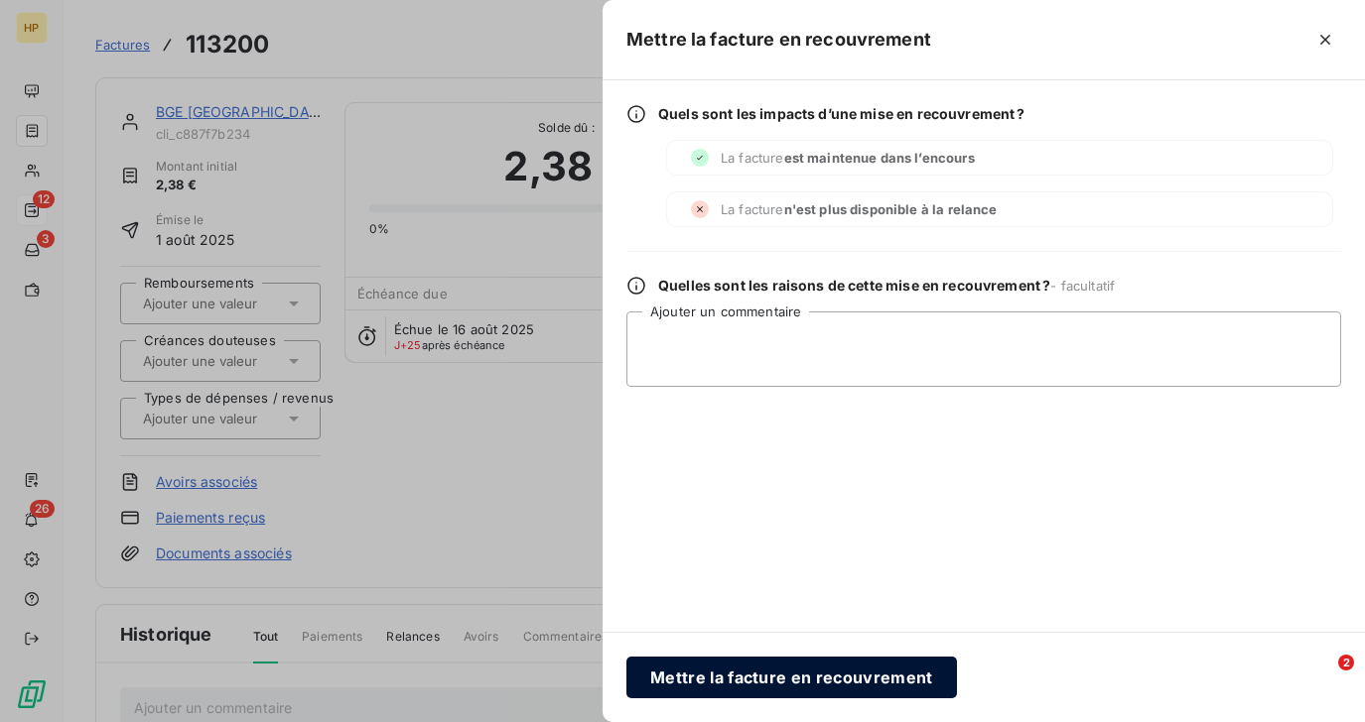
click at [704, 672] on button "Mettre la facture en recouvrement" at bounding box center [791, 678] width 330 height 42
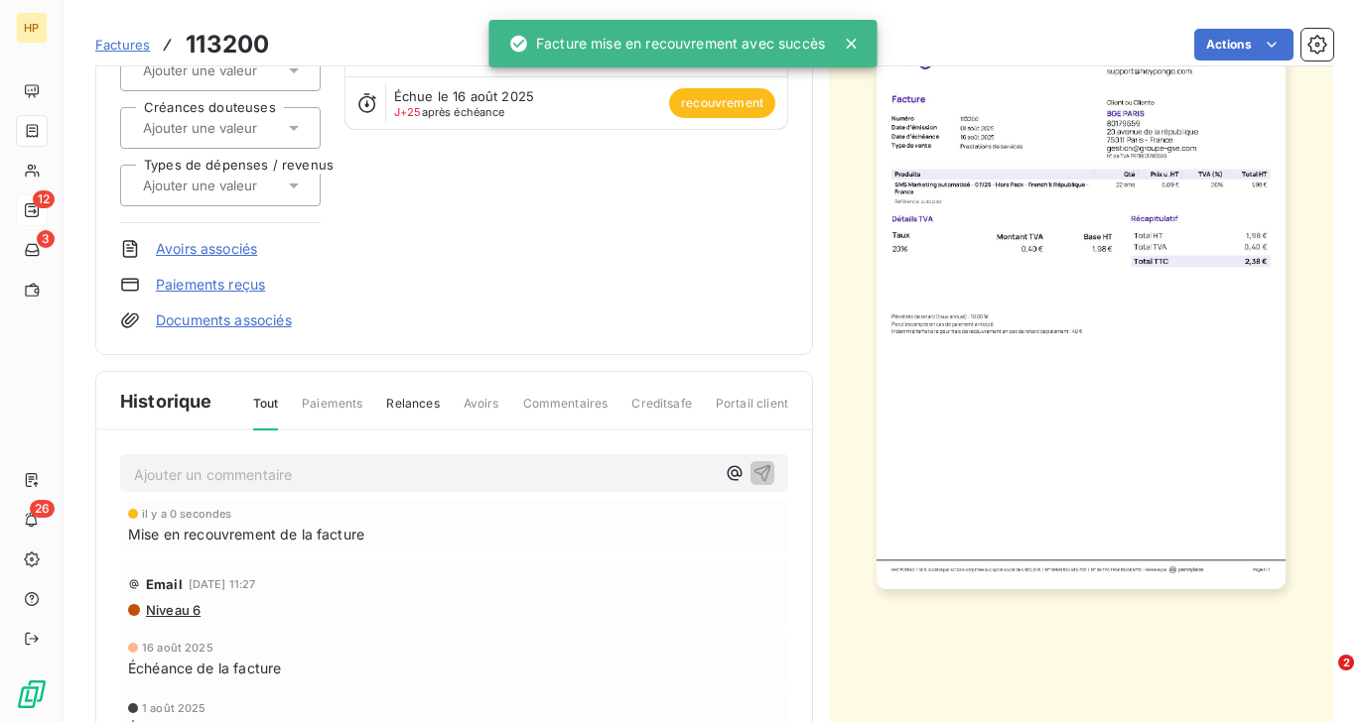
scroll to position [375, 0]
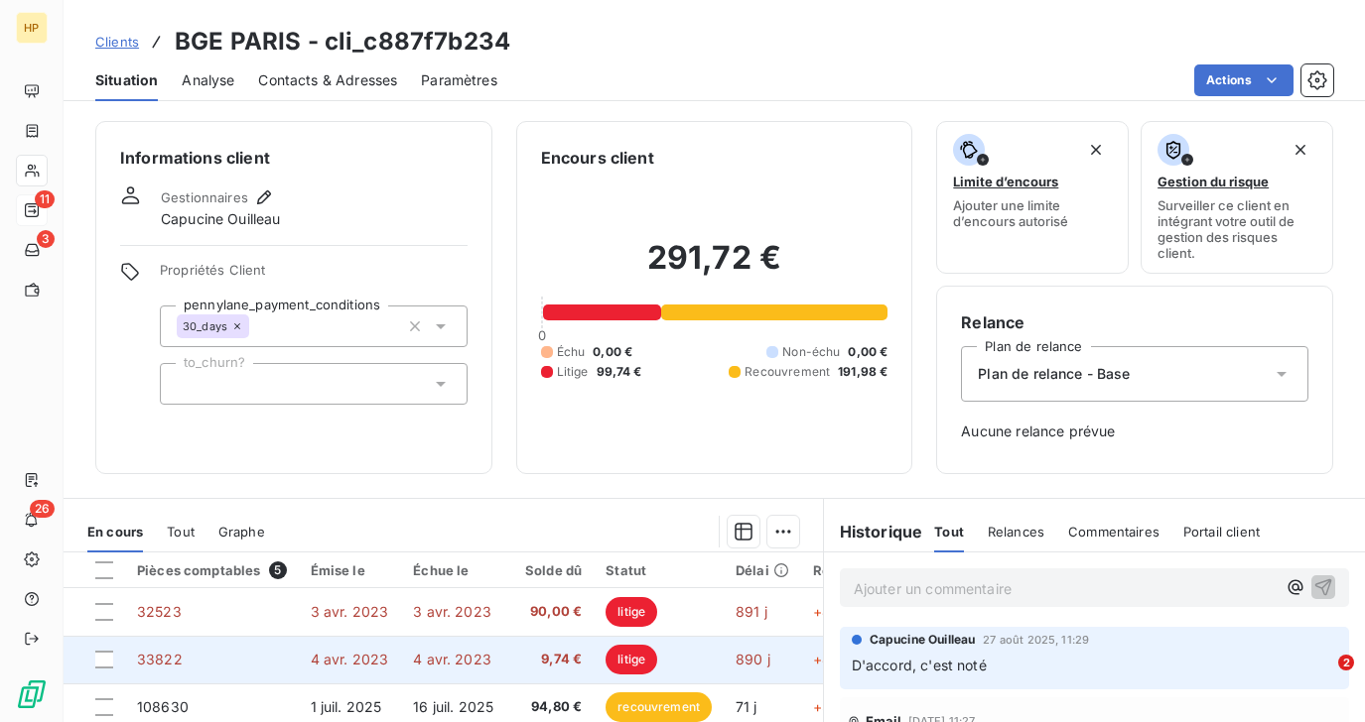
click at [360, 653] on span "4 avr. 2023" at bounding box center [350, 659] width 78 height 17
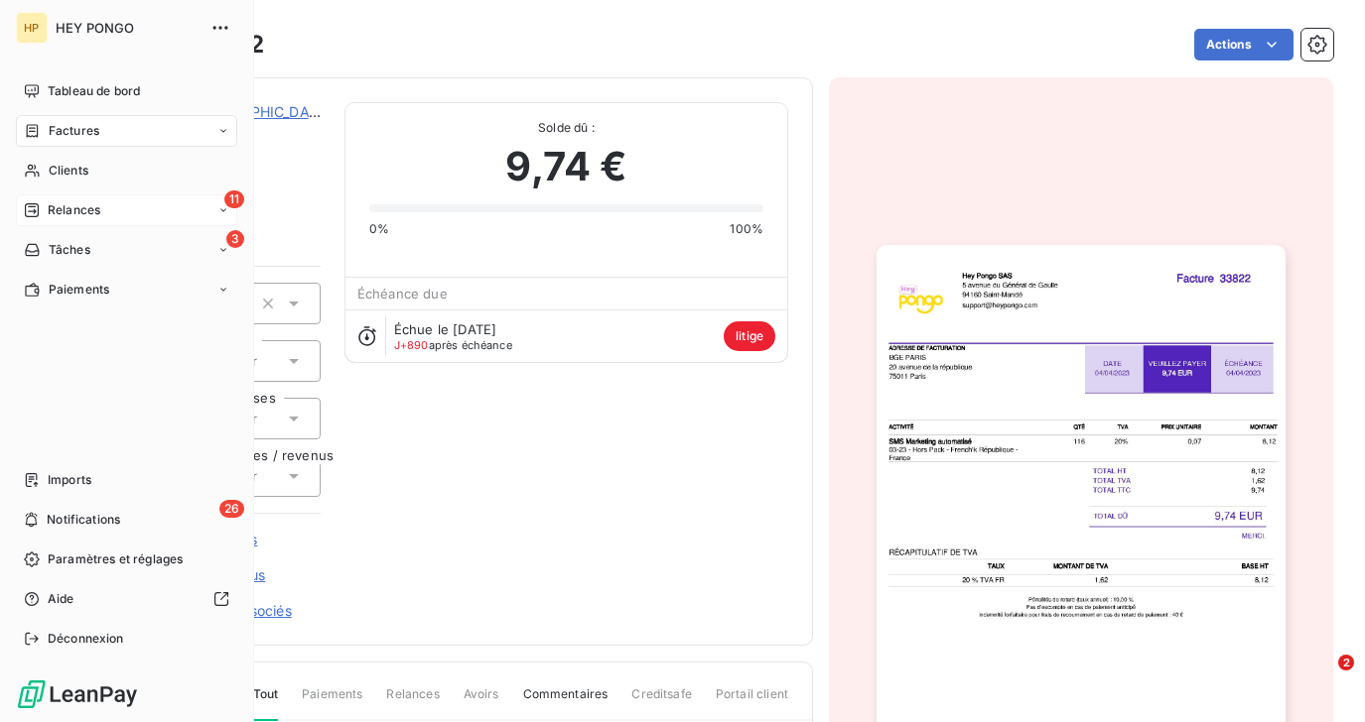
click at [56, 205] on span "Relances" at bounding box center [74, 210] width 53 height 18
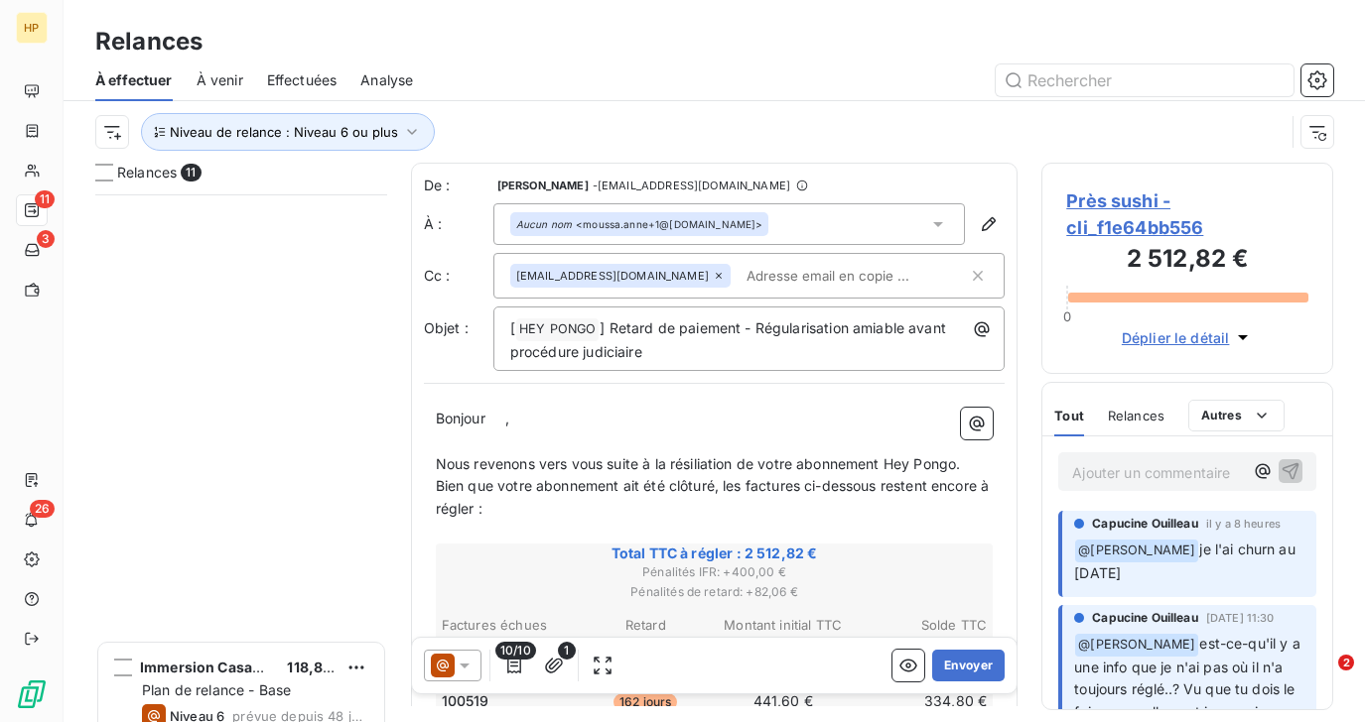
scroll to position [696, 0]
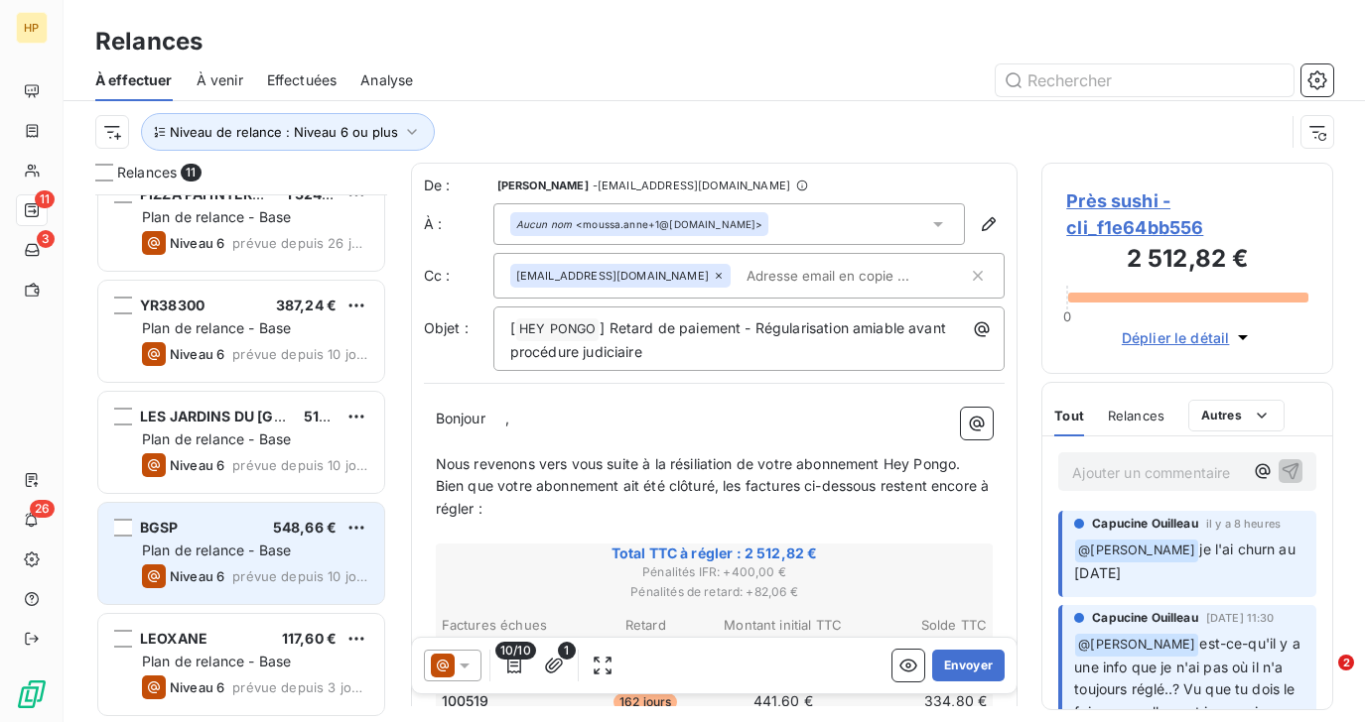
click at [210, 542] on span "Plan de relance - Base" at bounding box center [216, 550] width 149 height 17
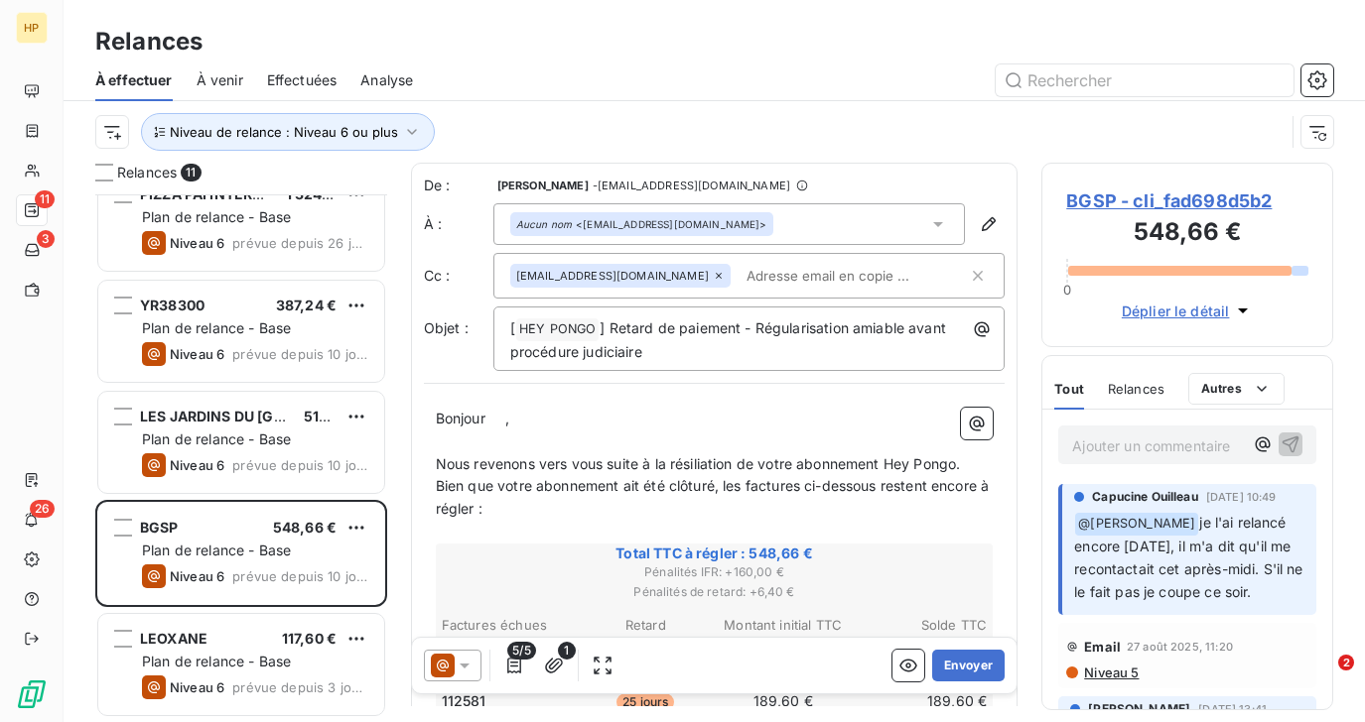
click at [1085, 204] on span "BGSP - cli_fad698d5b2" at bounding box center [1187, 201] width 242 height 27
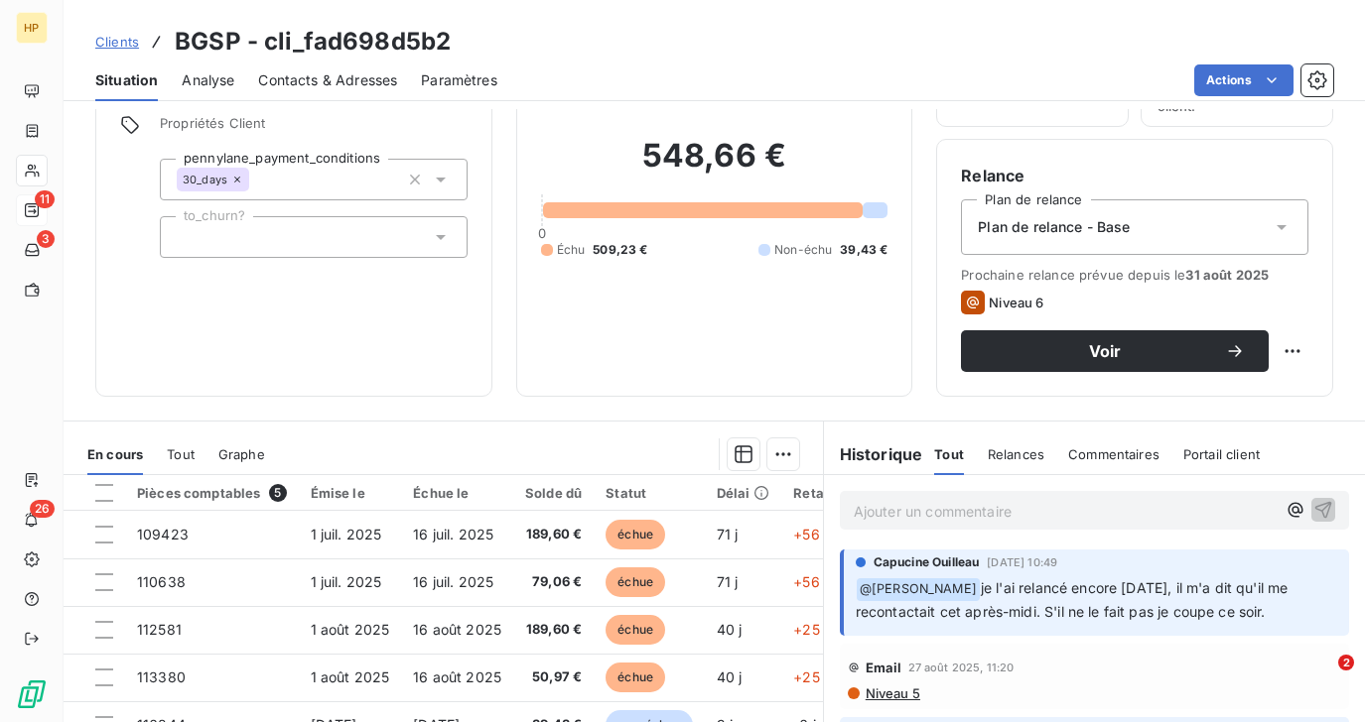
scroll to position [187, 0]
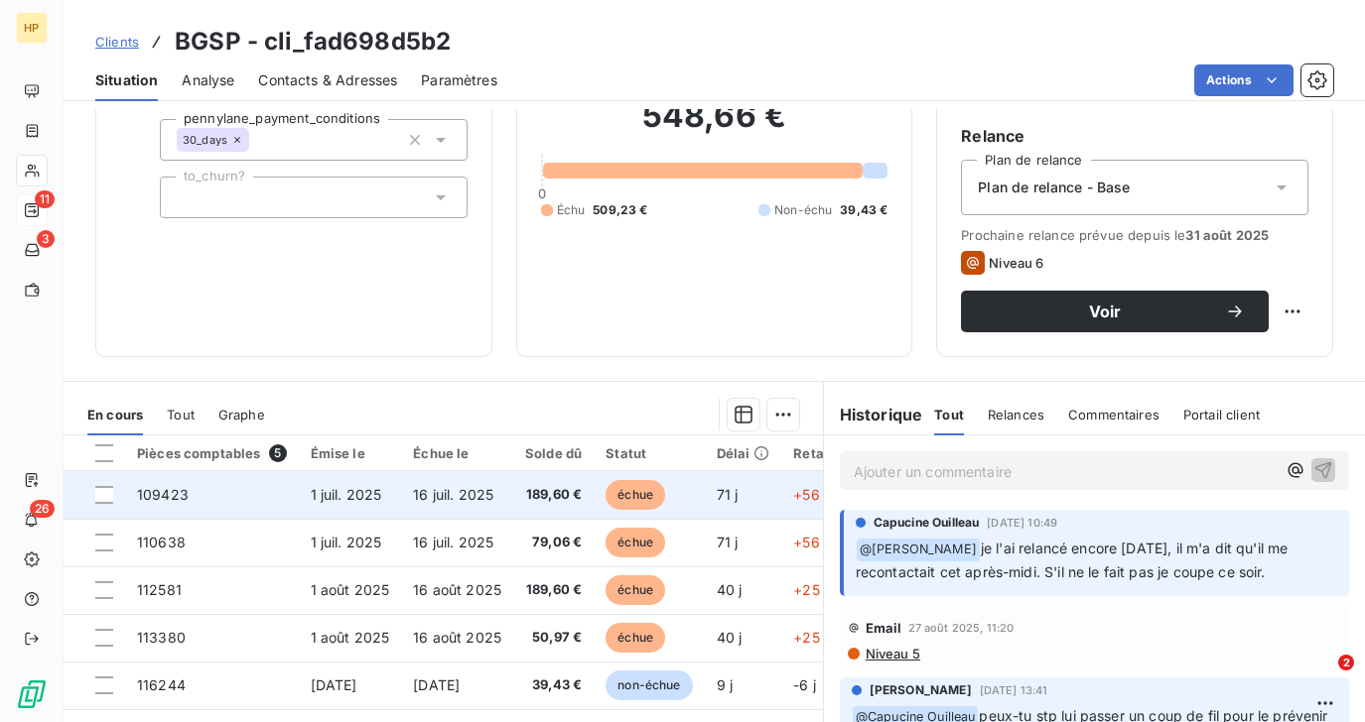
click at [470, 497] on span "16 juil. 2025" at bounding box center [453, 494] width 80 height 17
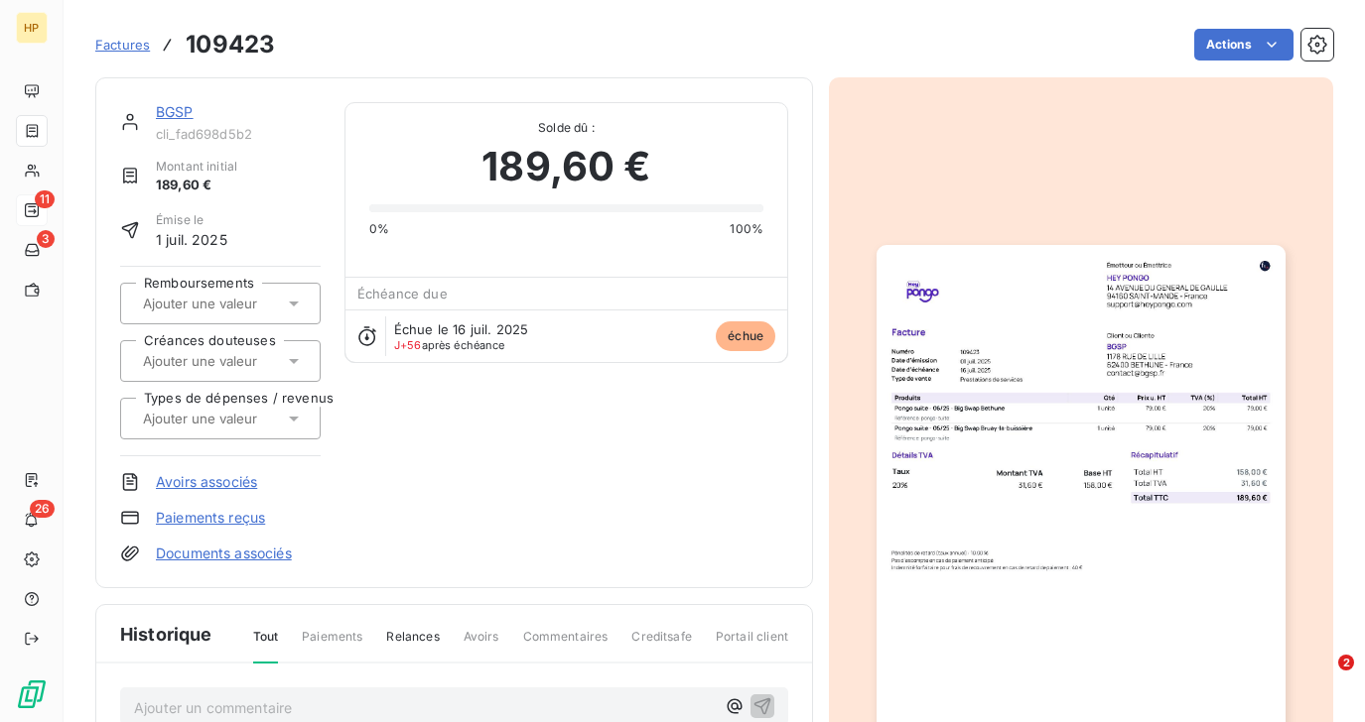
click at [174, 115] on link "BGSP" at bounding box center [175, 111] width 38 height 17
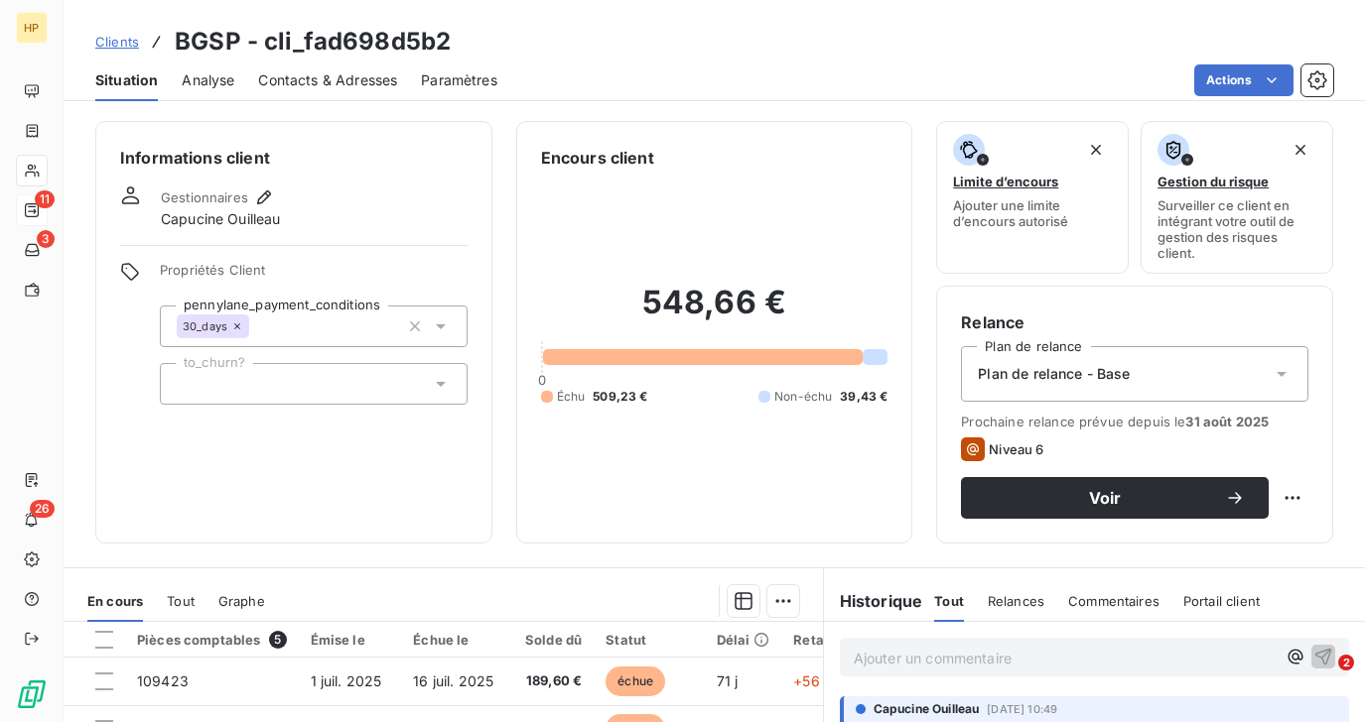
scroll to position [341, 0]
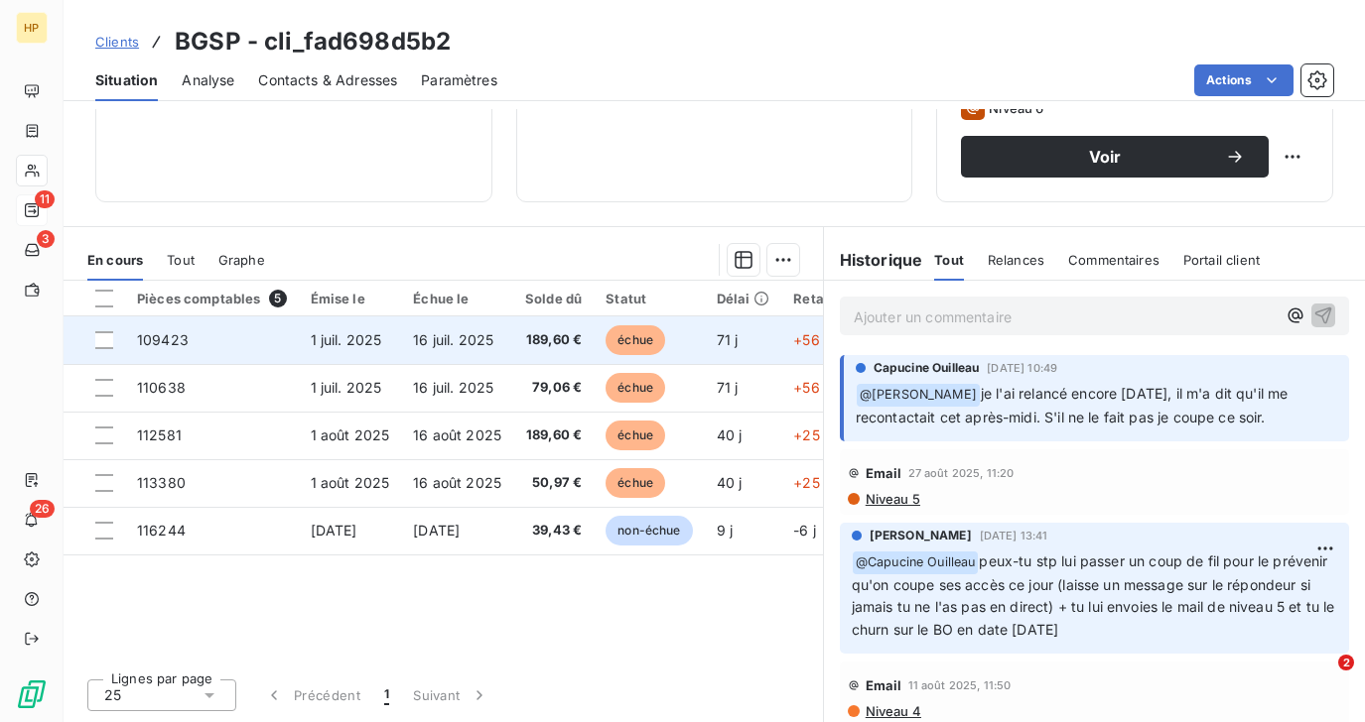
click at [506, 351] on td "16 juil. 2025" at bounding box center [457, 341] width 112 height 48
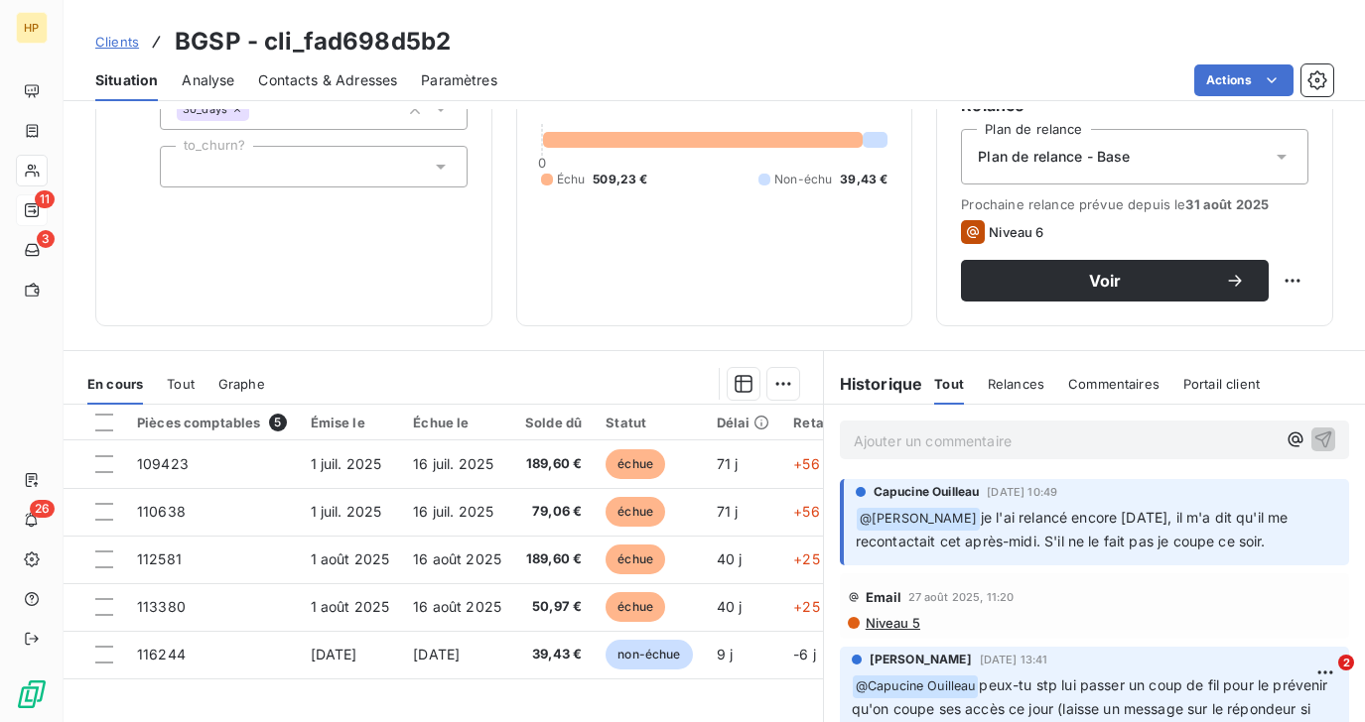
scroll to position [303, 0]
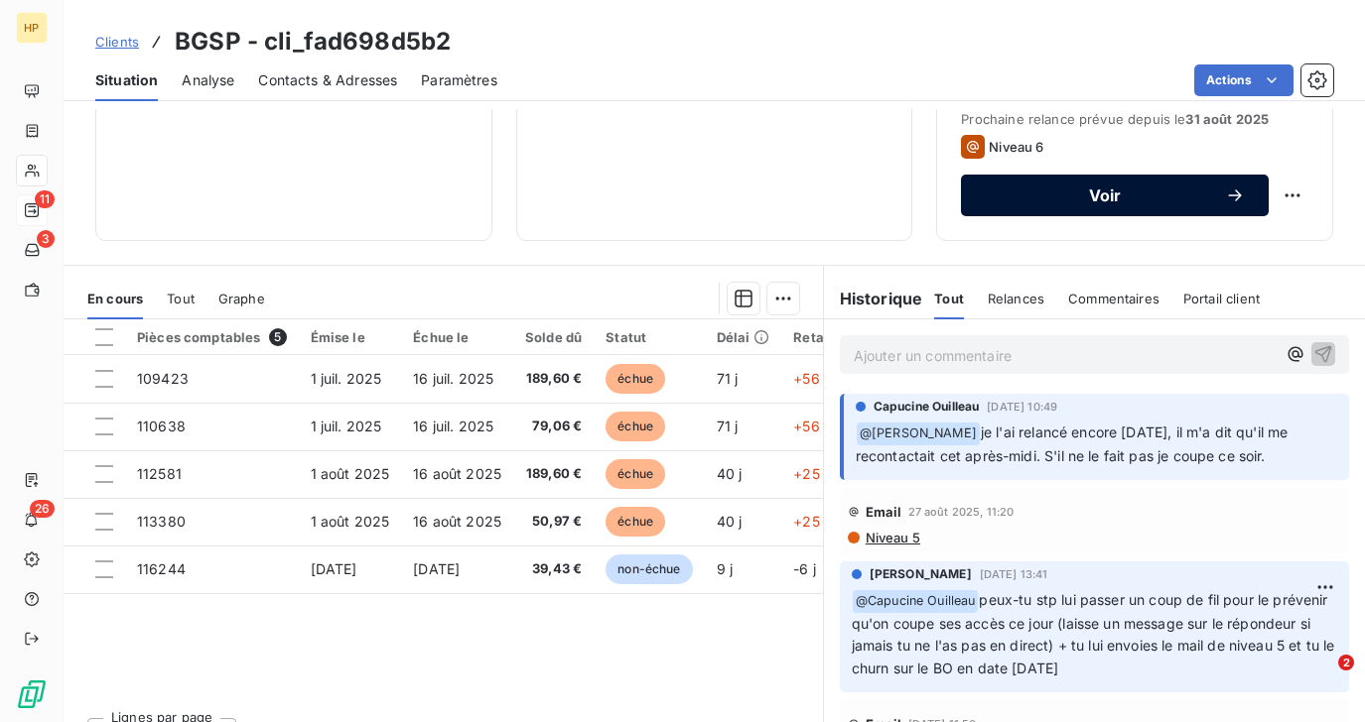
click at [1097, 196] on span "Voir" at bounding box center [1104, 196] width 240 height 16
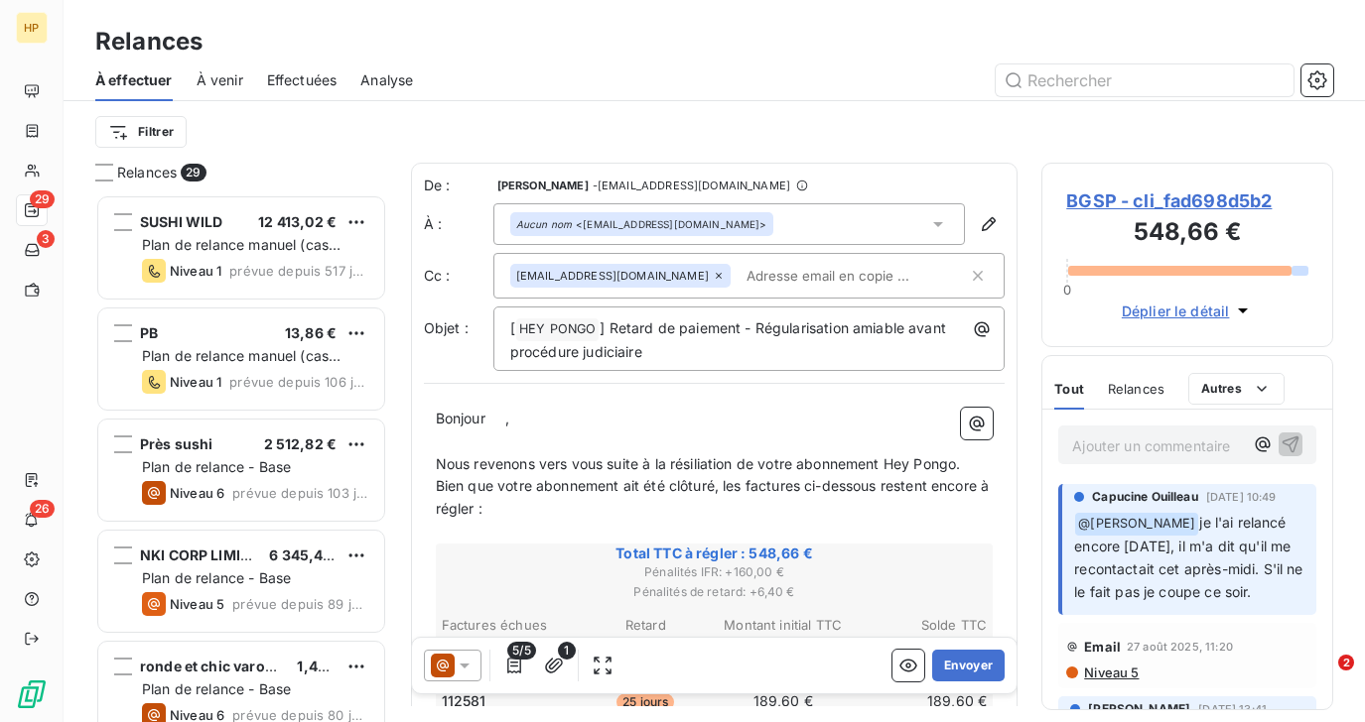
scroll to position [528, 291]
click at [527, 420] on p "Bonjour ﻿ ﻿ ," at bounding box center [715, 419] width 558 height 23
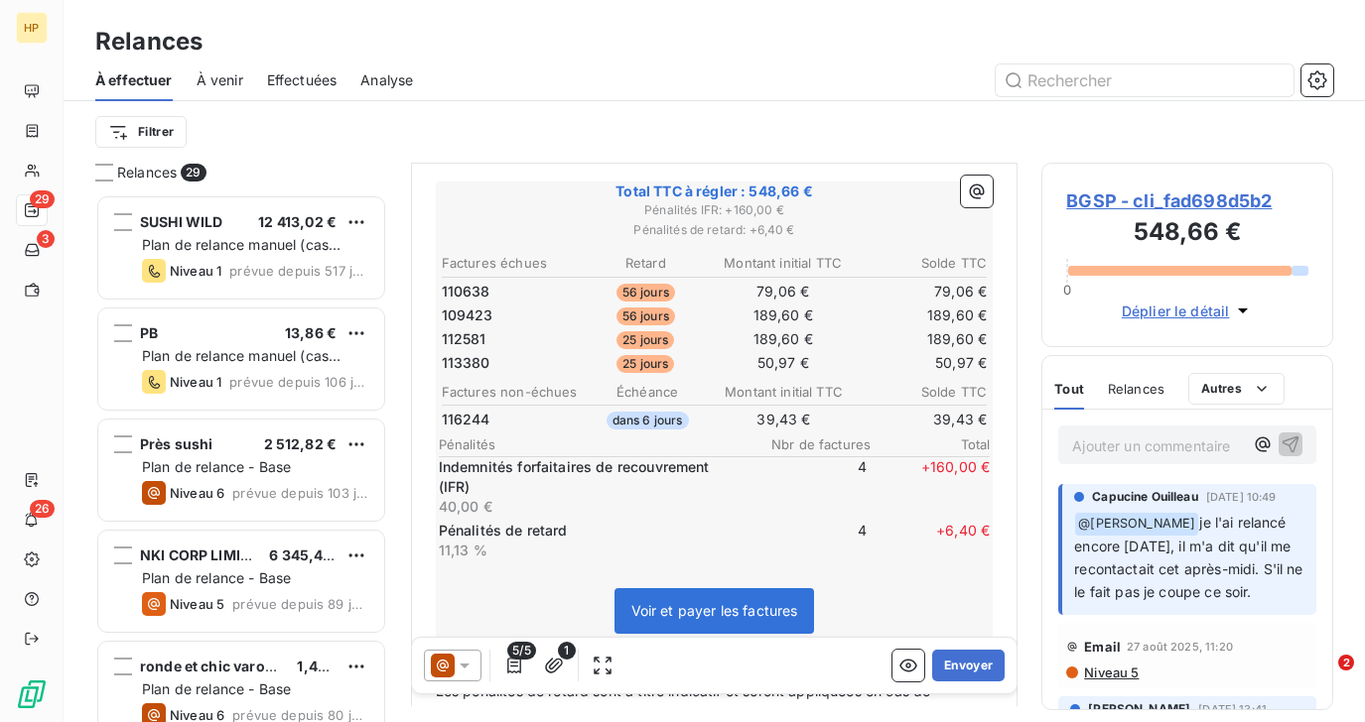
scroll to position [721, 0]
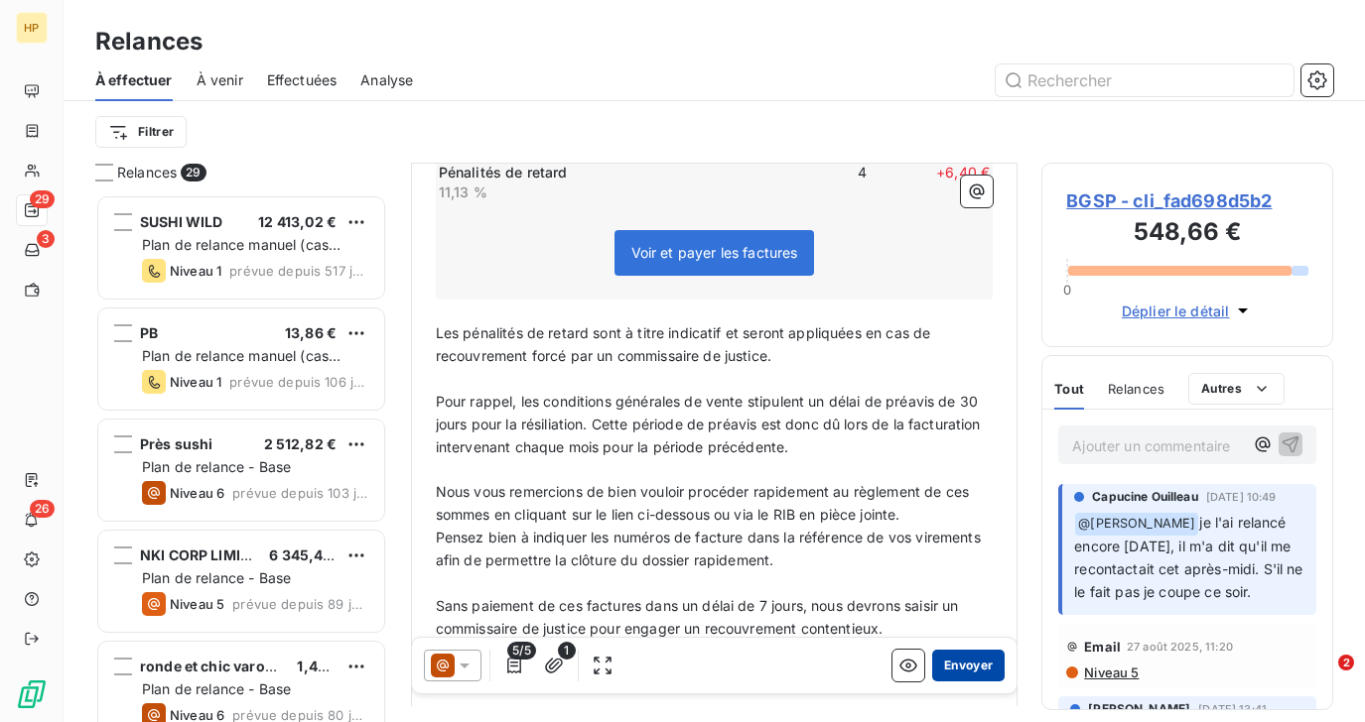
click at [968, 661] on button "Envoyer" at bounding box center [968, 666] width 72 height 32
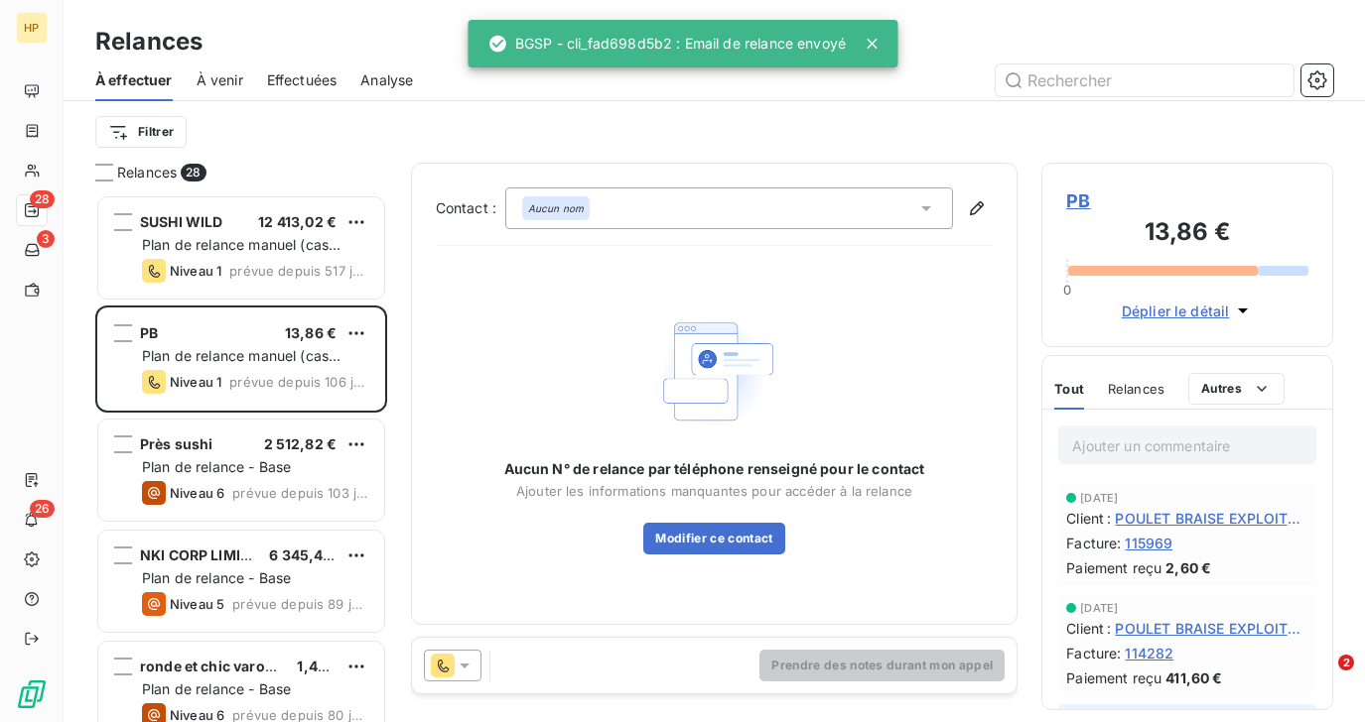
click at [308, 145] on div "Filtrer" at bounding box center [714, 132] width 1238 height 38
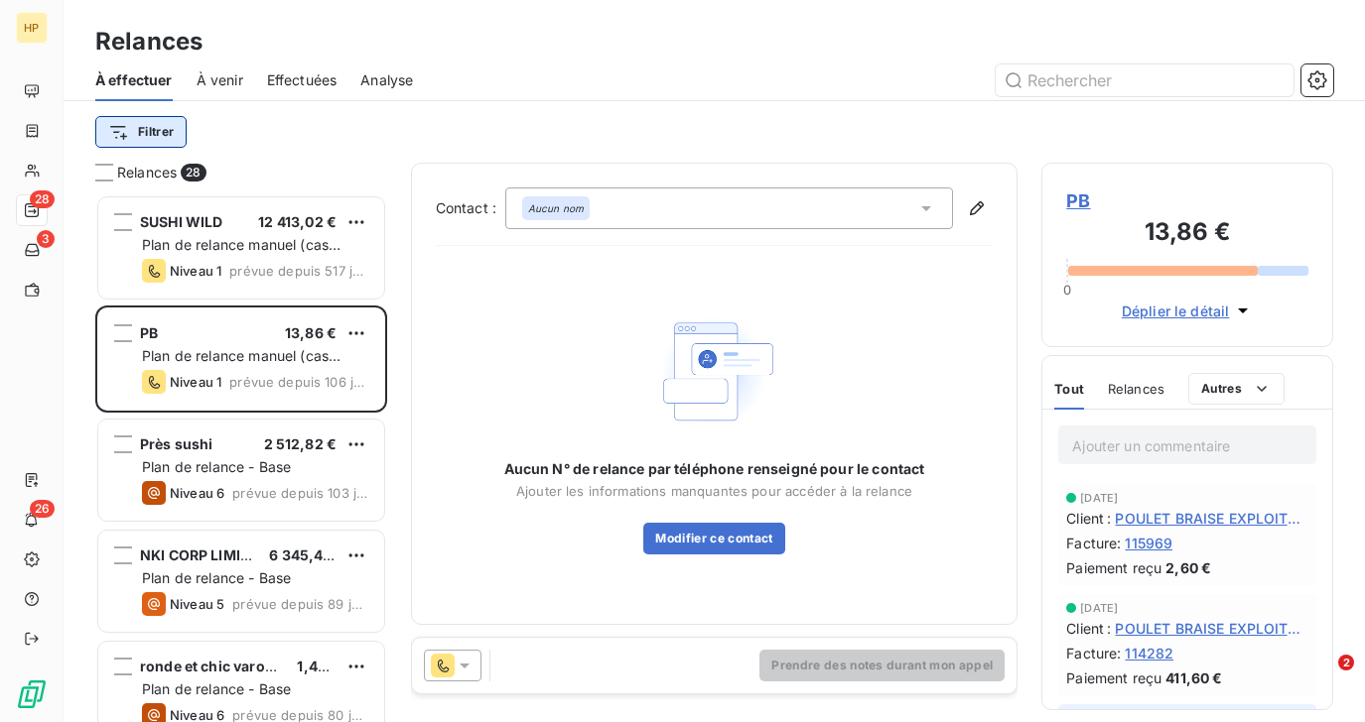
click at [148, 138] on html "HP 28 3 26 Relances À effectuer À venir Effectuées Analyse Filtrer Relances 28 …" at bounding box center [682, 361] width 1365 height 722
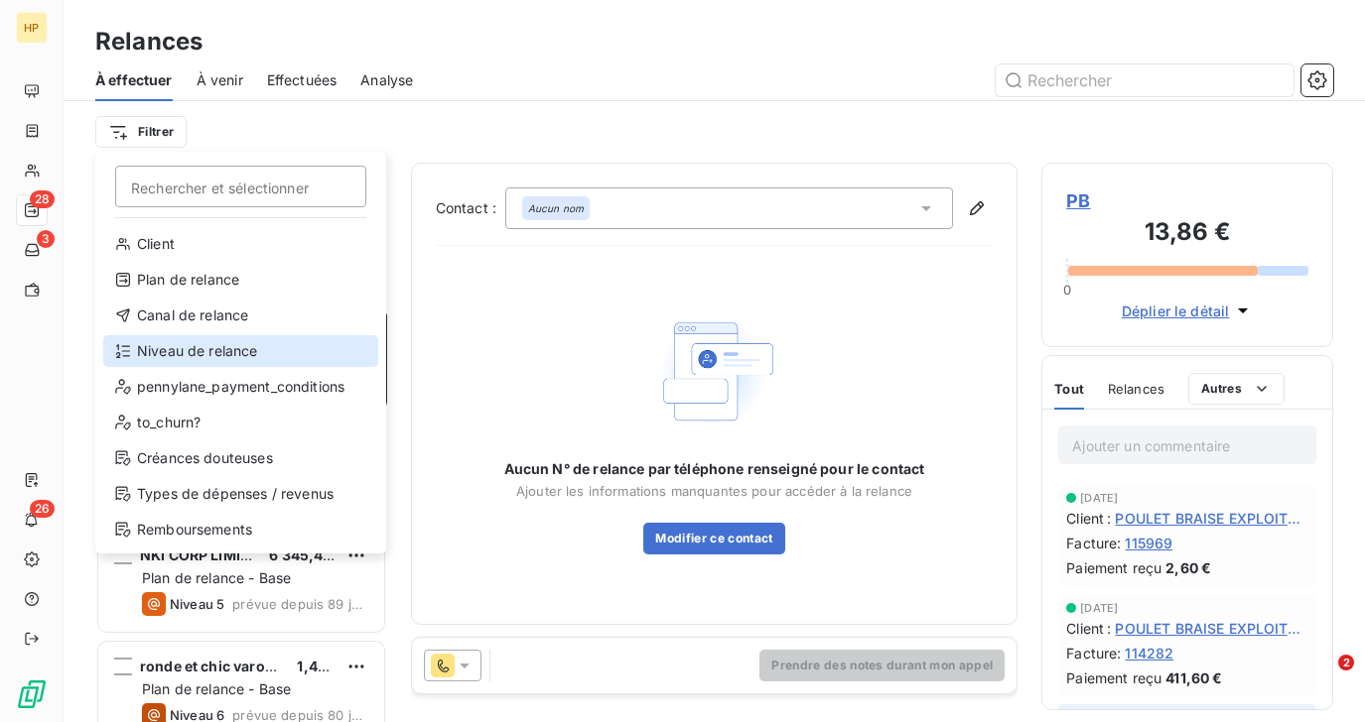
click at [167, 355] on div "Niveau de relance" at bounding box center [240, 351] width 275 height 32
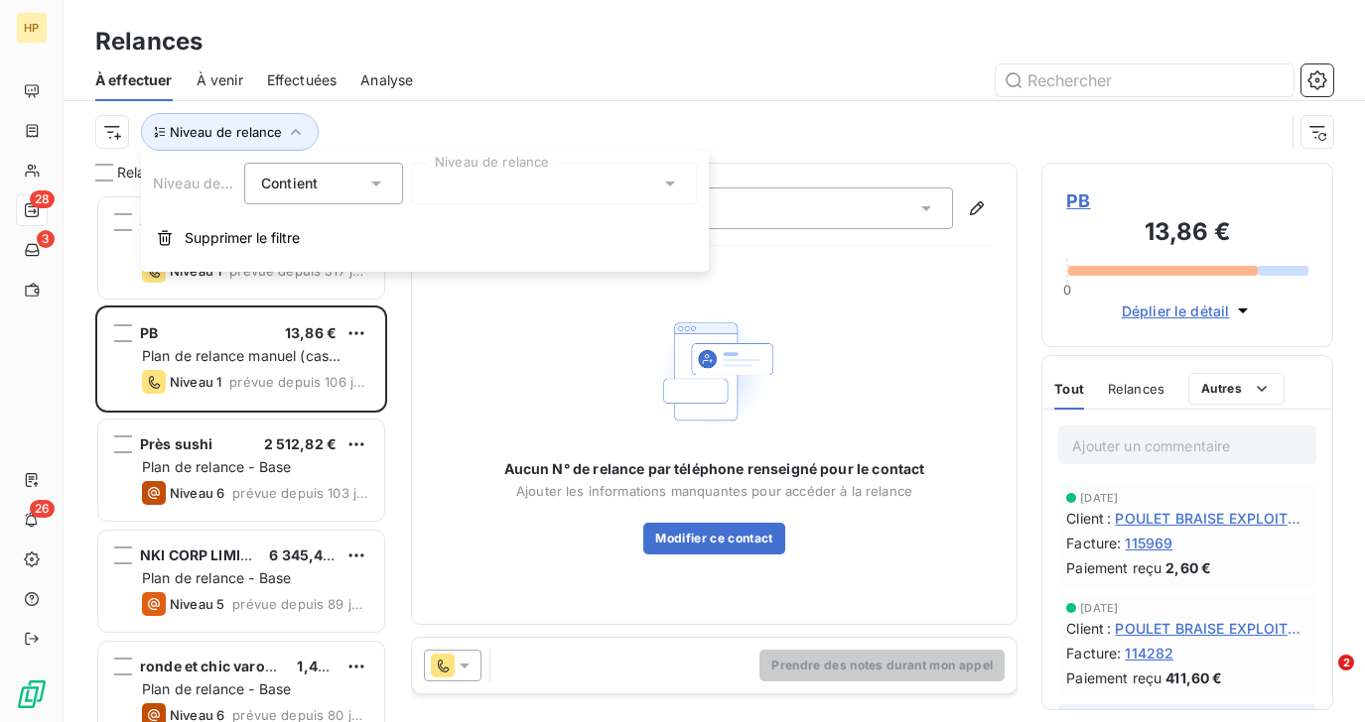
click at [494, 185] on div at bounding box center [554, 184] width 286 height 42
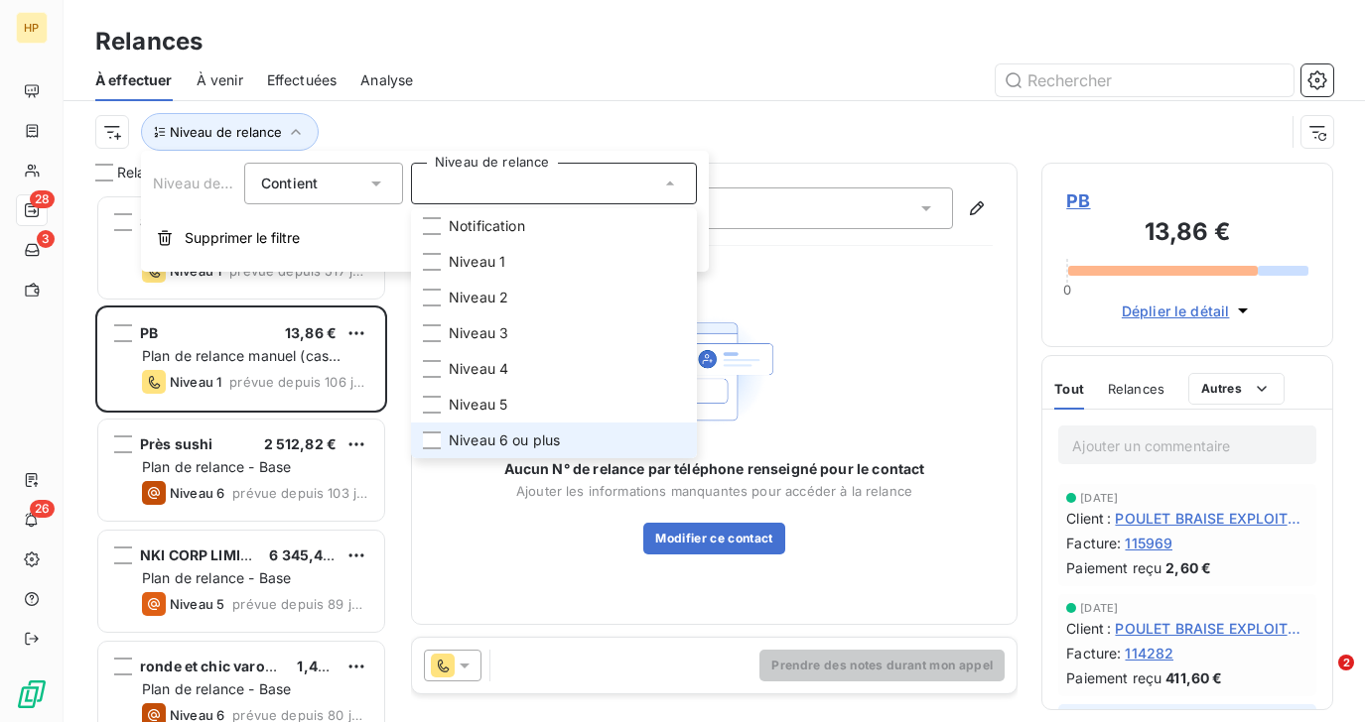
click at [473, 425] on li "Niveau 6 ou plus" at bounding box center [554, 441] width 286 height 36
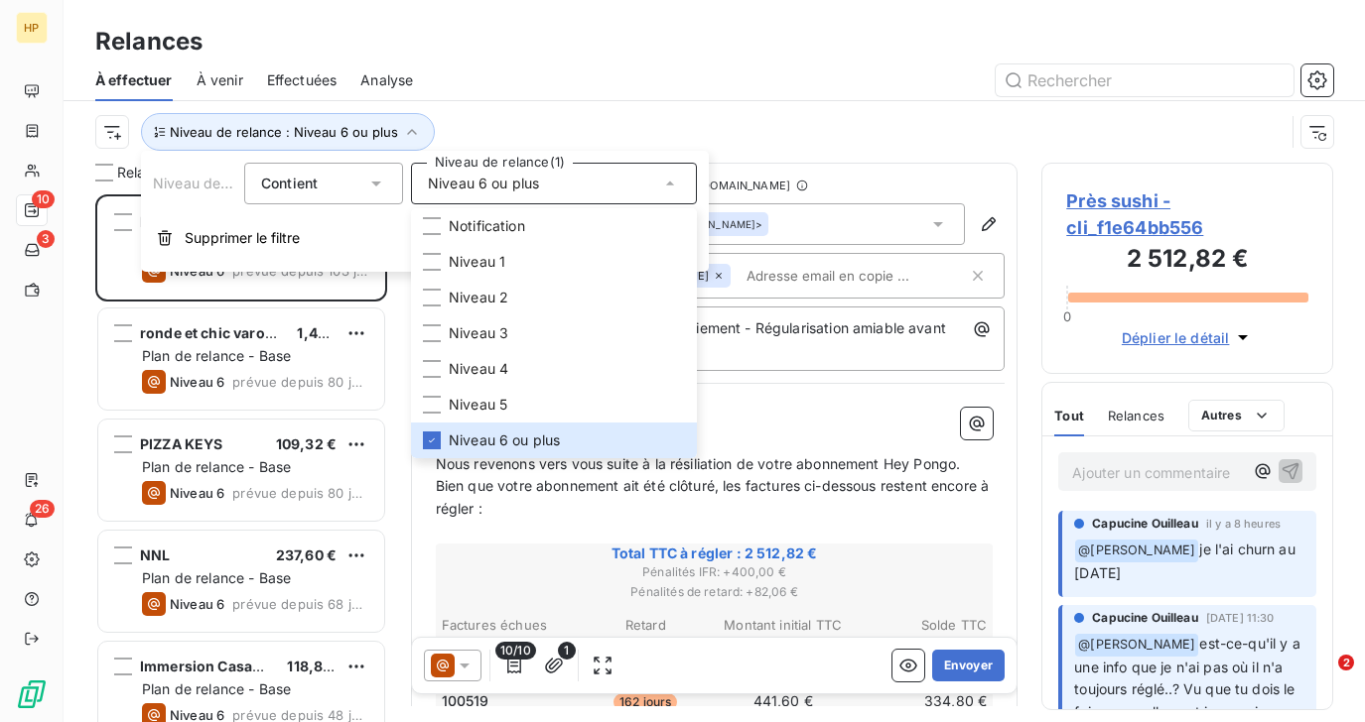
click at [537, 116] on div "Niveau de relance : Niveau 6 ou plus" at bounding box center [689, 132] width 1189 height 38
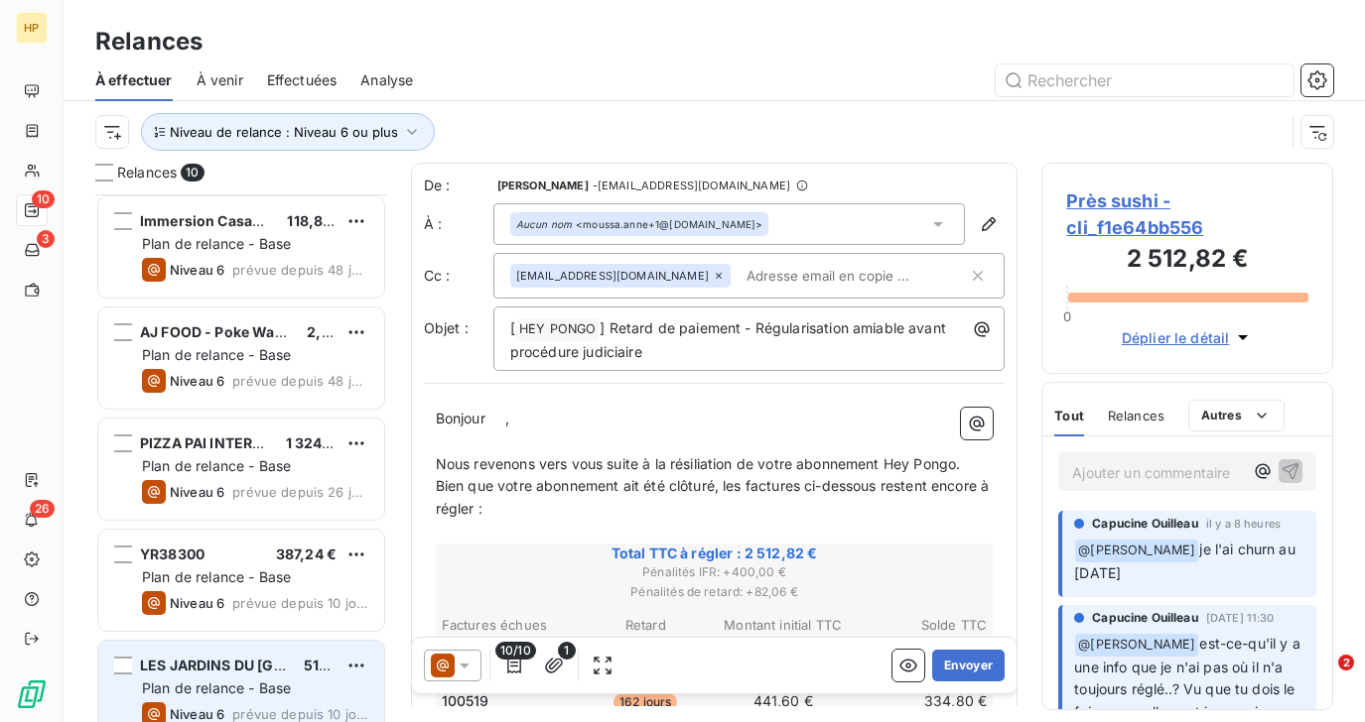
scroll to position [585, 0]
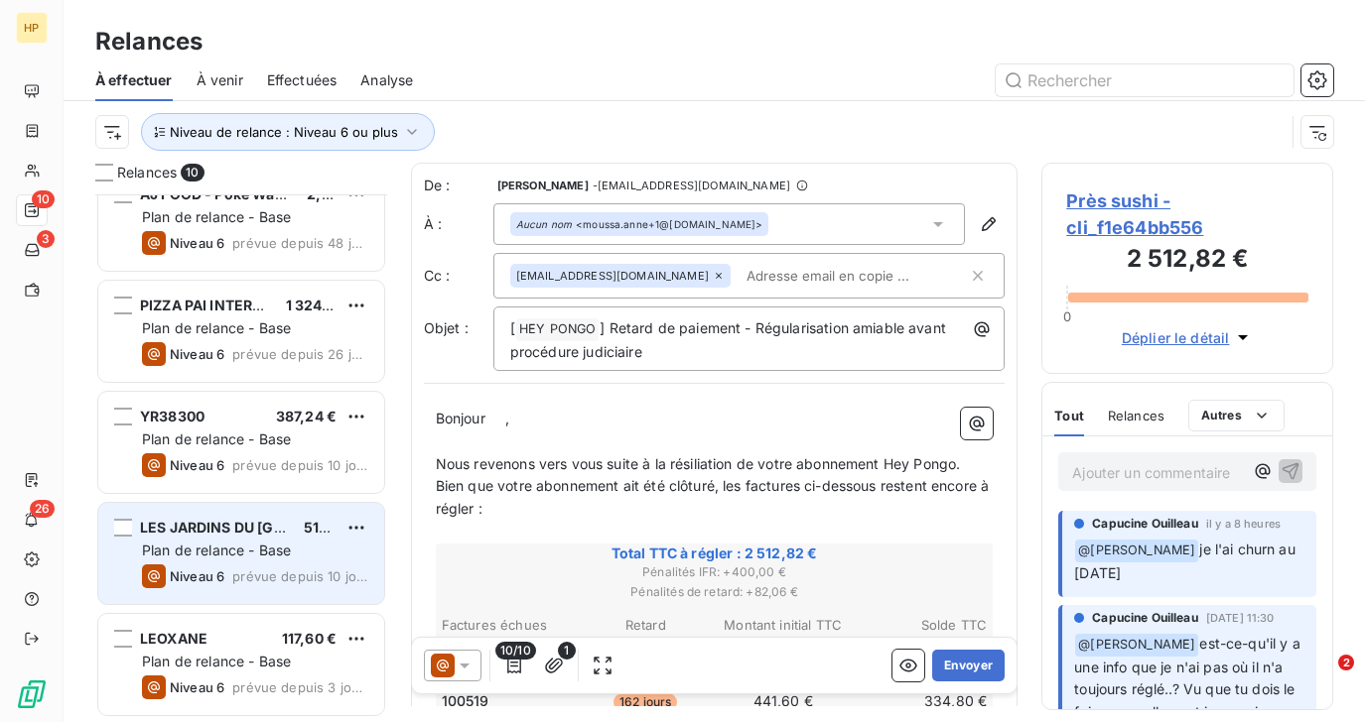
click at [205, 535] on span "LES JARDINS DU PONT NEUF" at bounding box center [272, 527] width 265 height 17
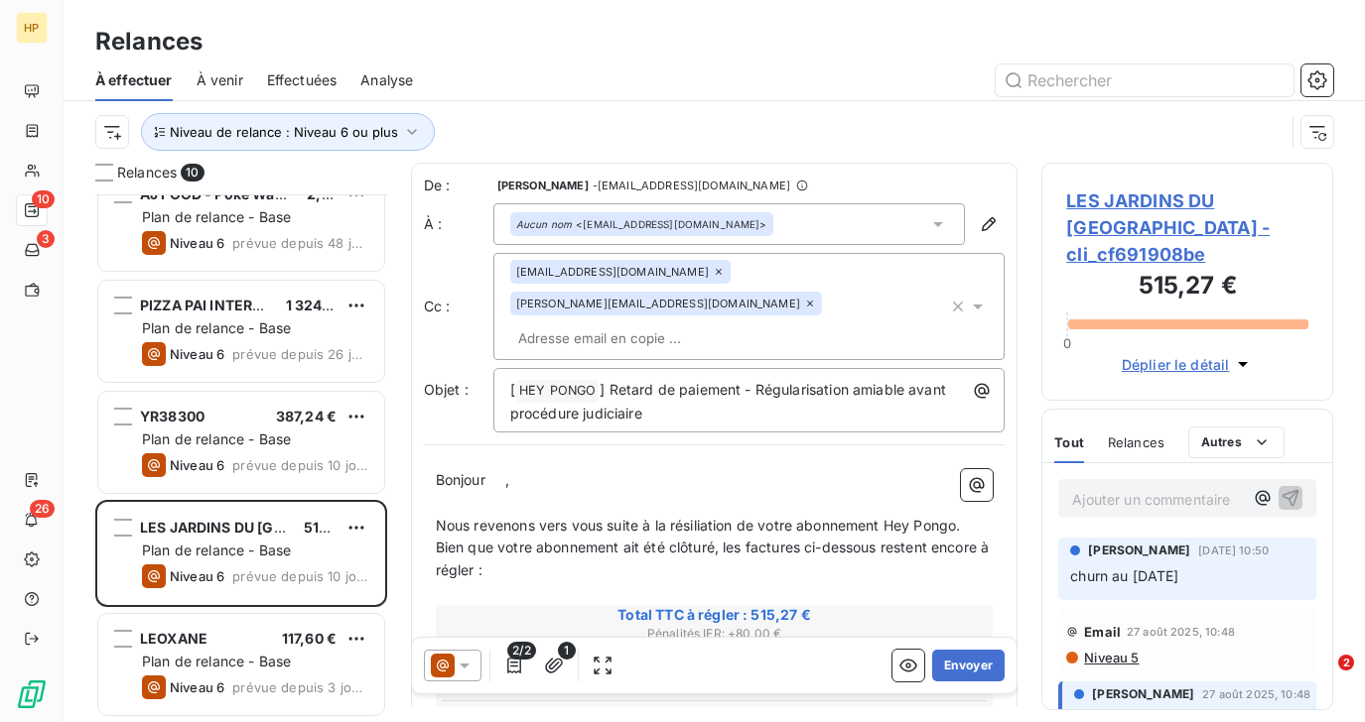
click at [1094, 487] on p "Ajouter un commentaire ﻿" at bounding box center [1157, 499] width 171 height 25
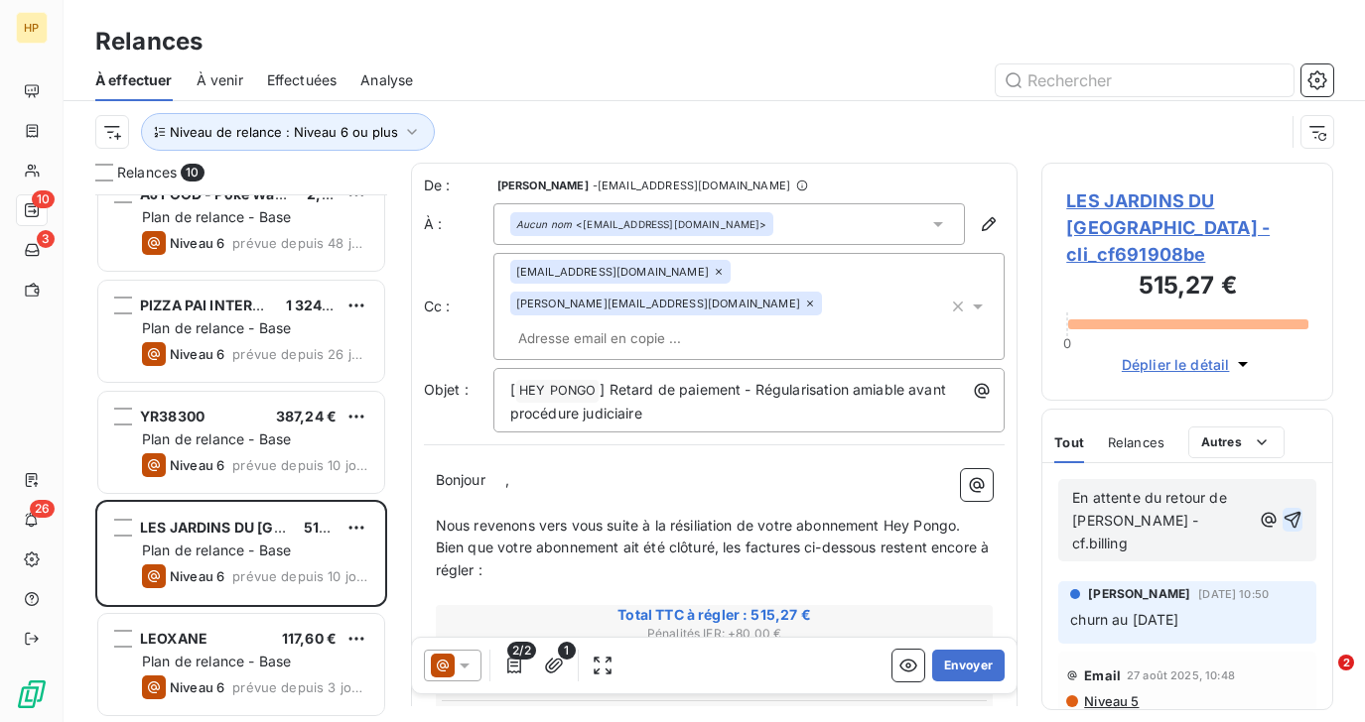
click at [1298, 512] on icon "button" at bounding box center [1292, 520] width 17 height 17
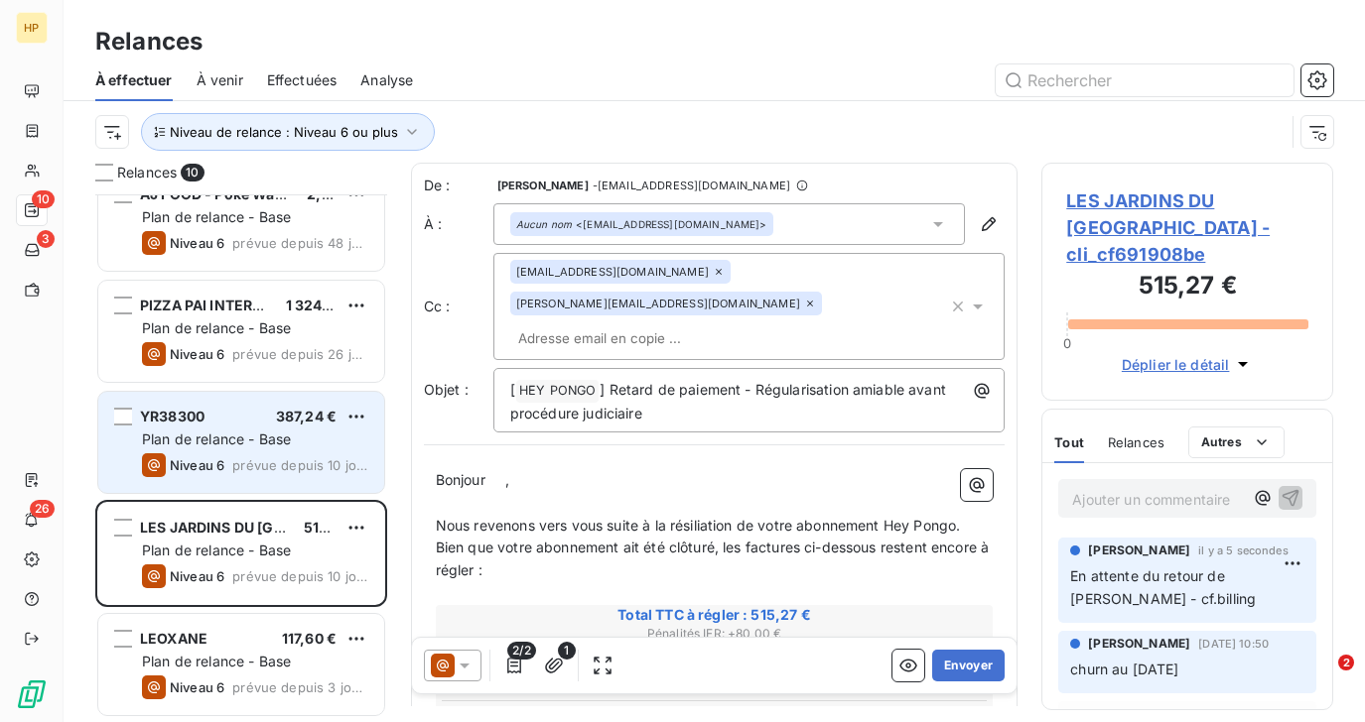
click at [242, 462] on span "prévue depuis 10 jours" at bounding box center [300, 465] width 136 height 16
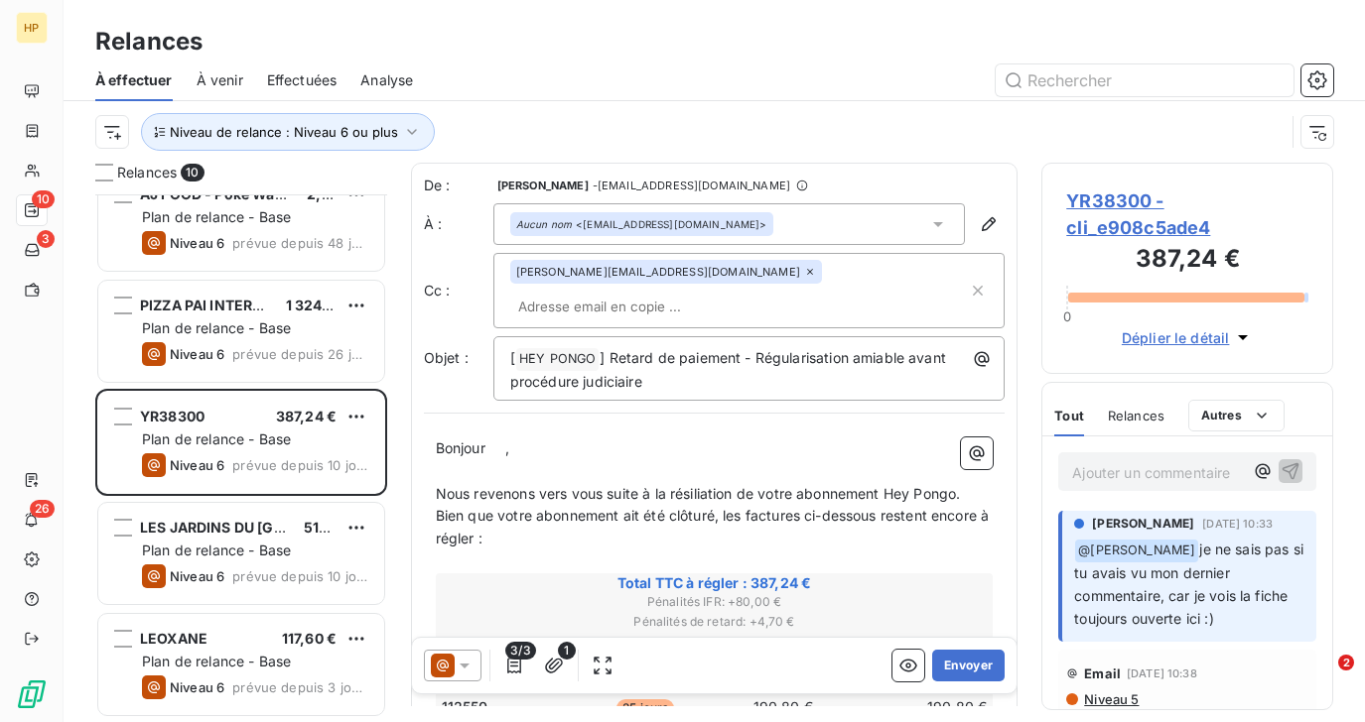
click at [1099, 201] on span "YR38300 - cli_e908c5ade4" at bounding box center [1187, 215] width 242 height 54
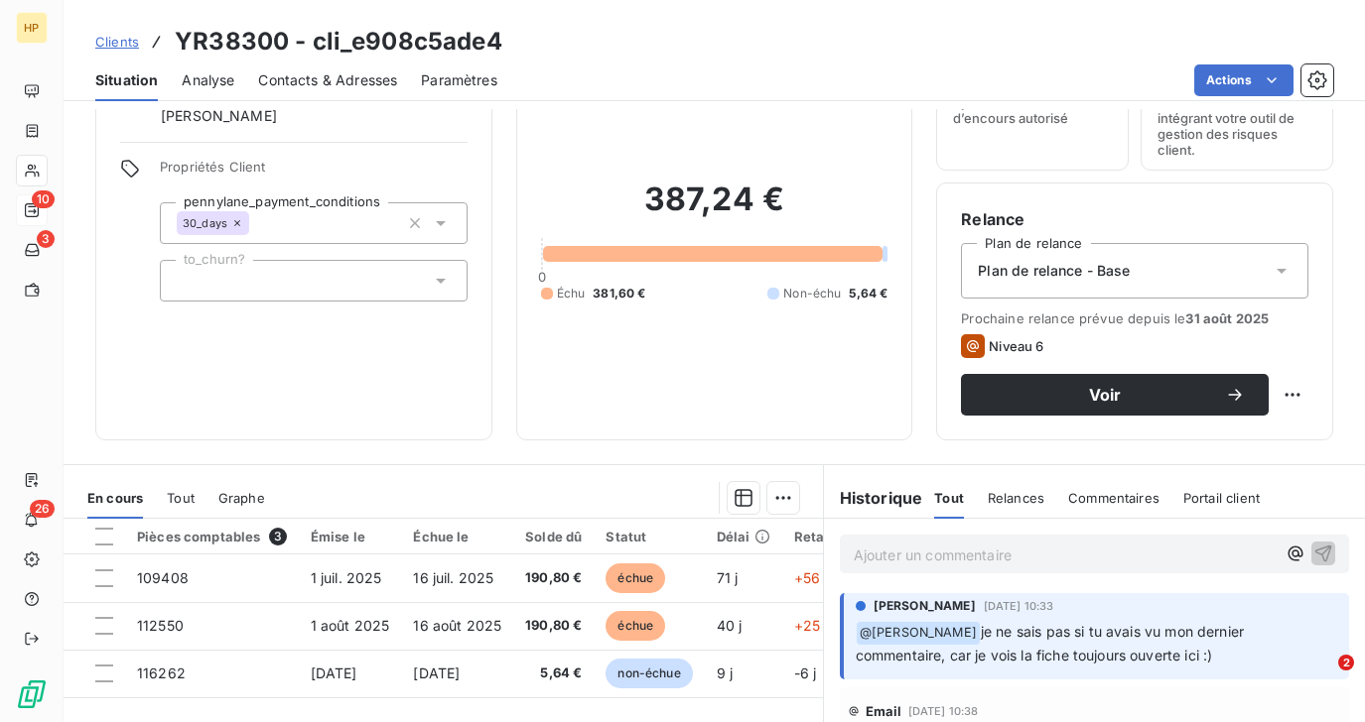
scroll to position [273, 0]
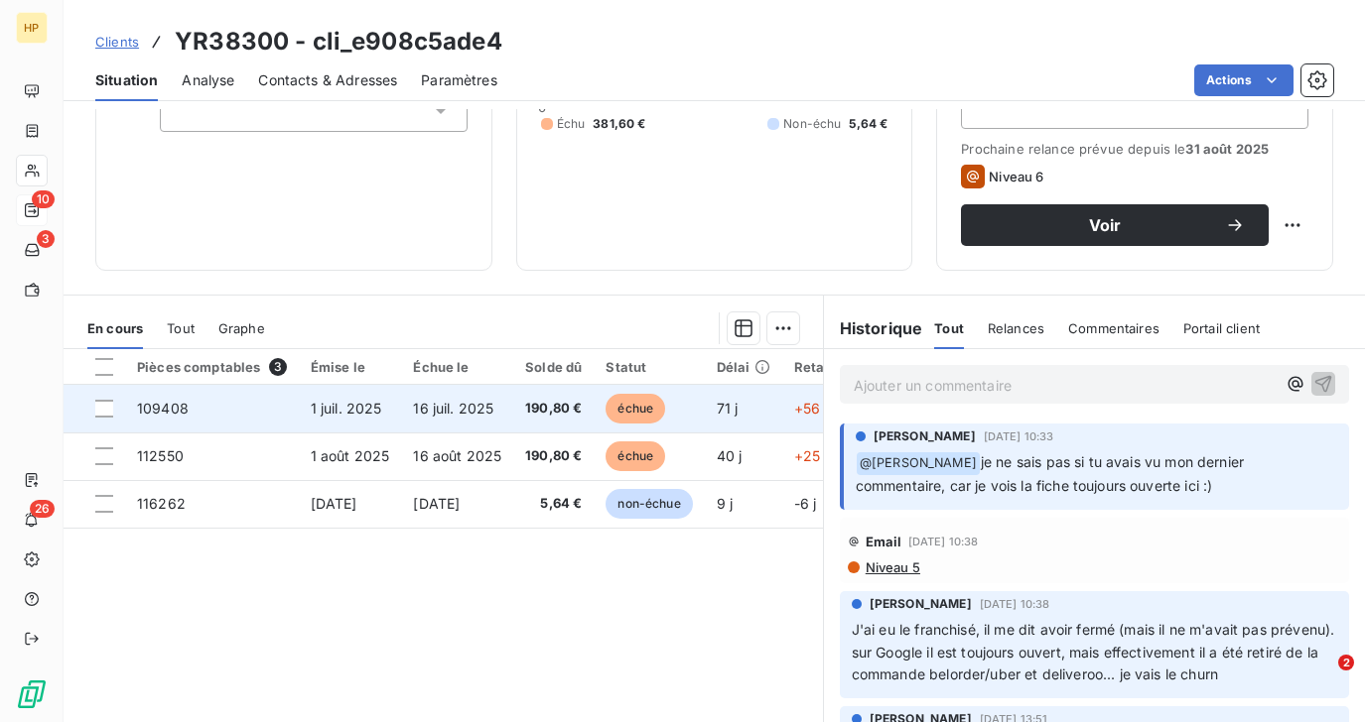
click at [351, 414] on span "1 juil. 2025" at bounding box center [346, 408] width 71 height 17
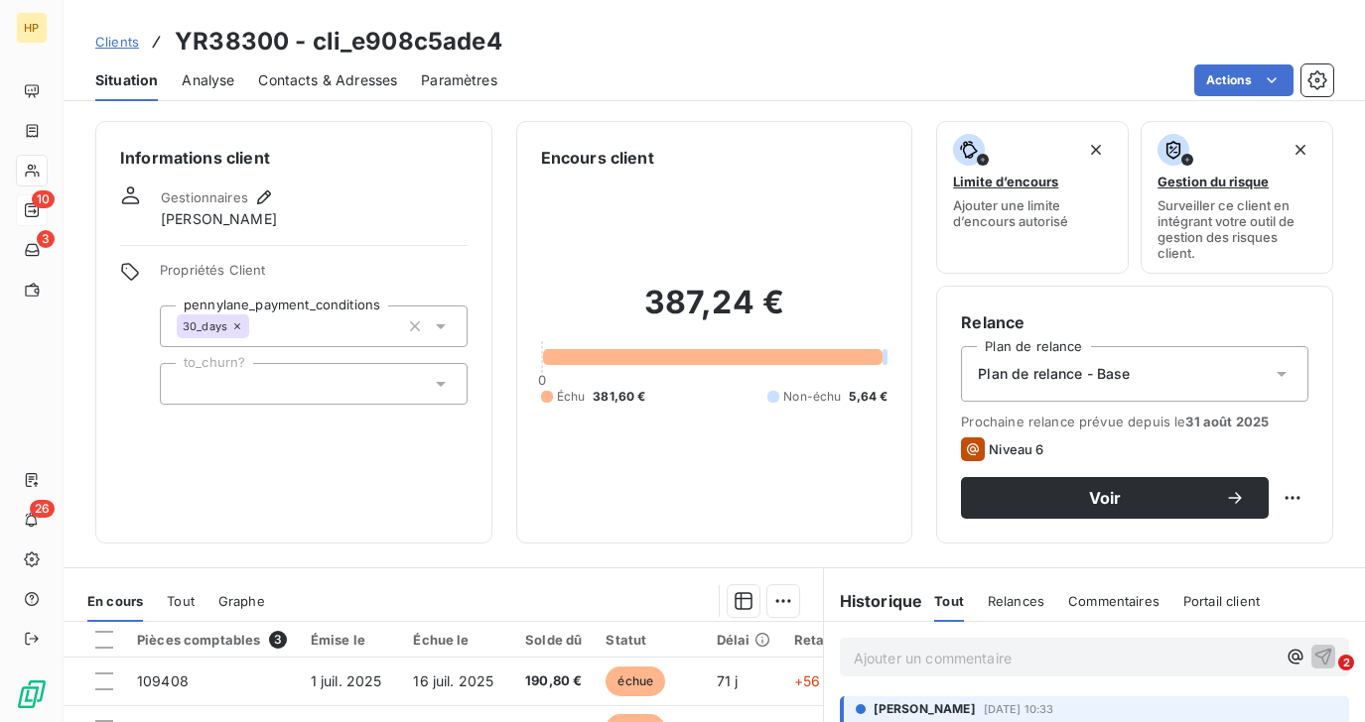
scroll to position [341, 0]
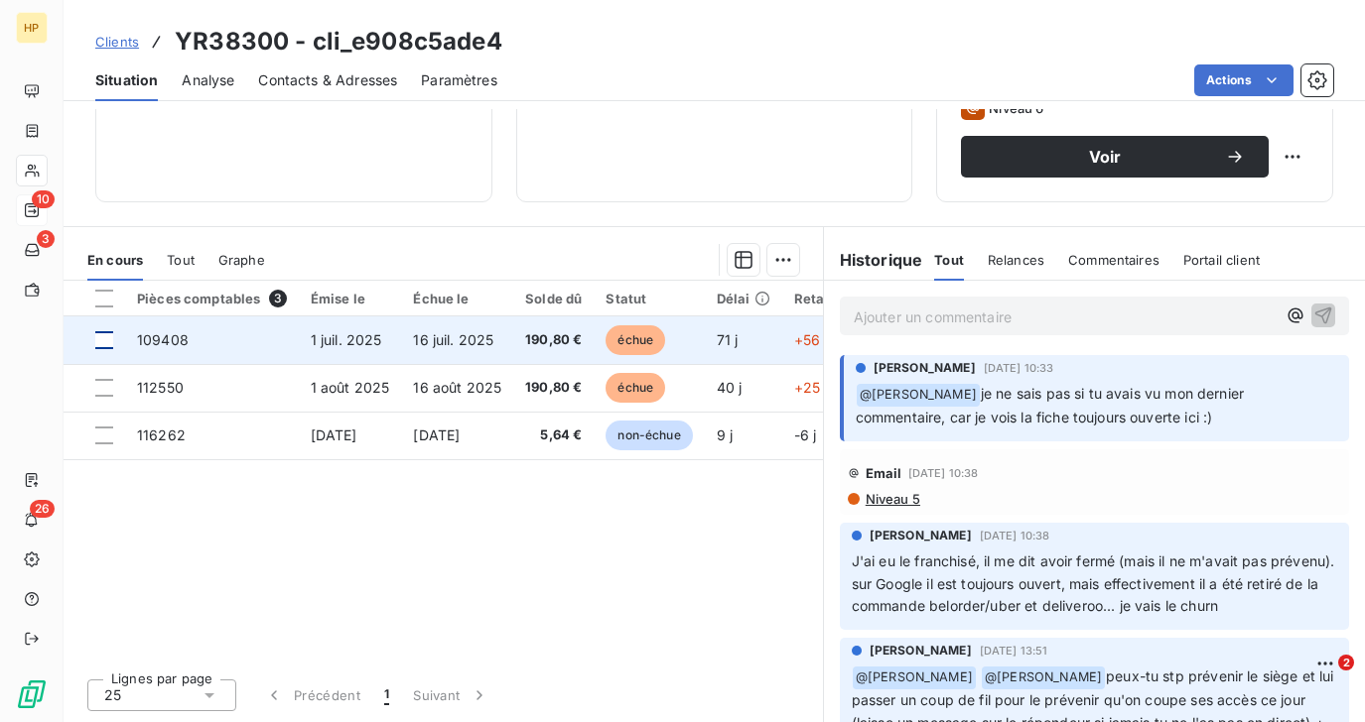
click at [106, 332] on div at bounding box center [104, 340] width 18 height 18
click at [223, 338] on td "109408" at bounding box center [212, 341] width 174 height 48
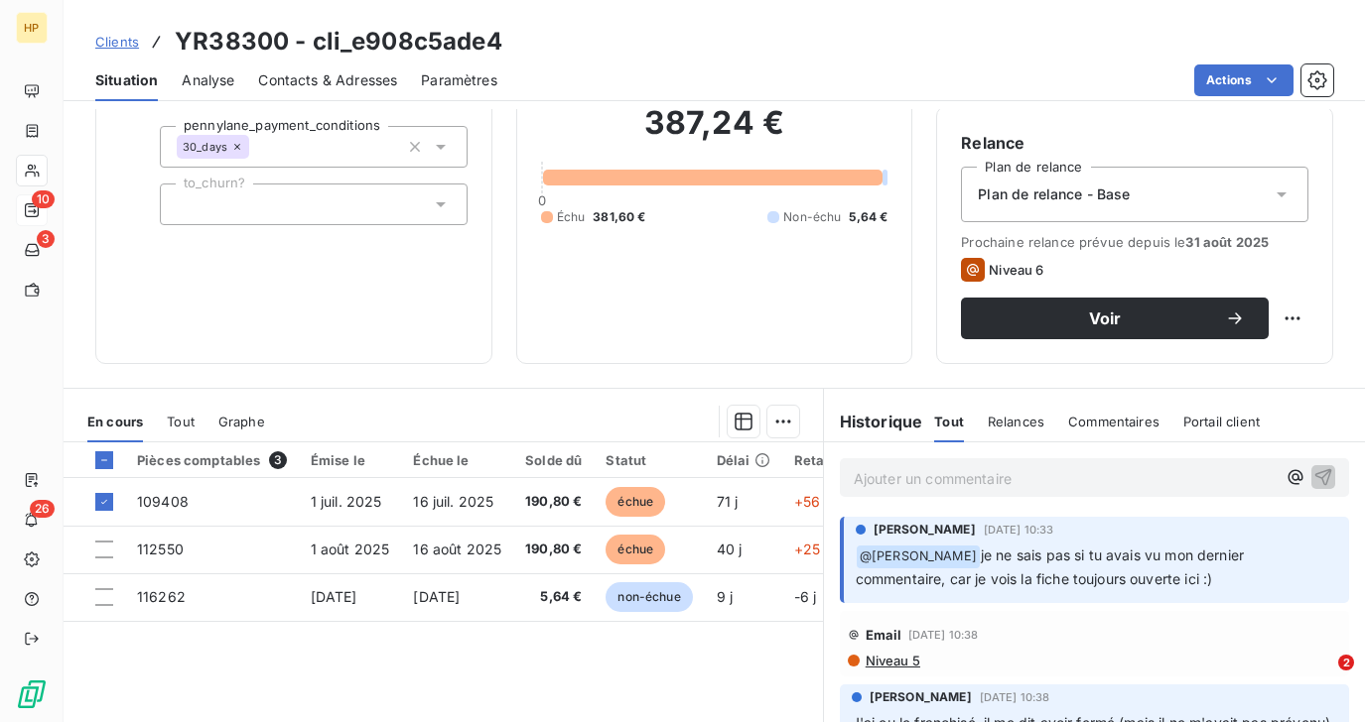
scroll to position [228, 0]
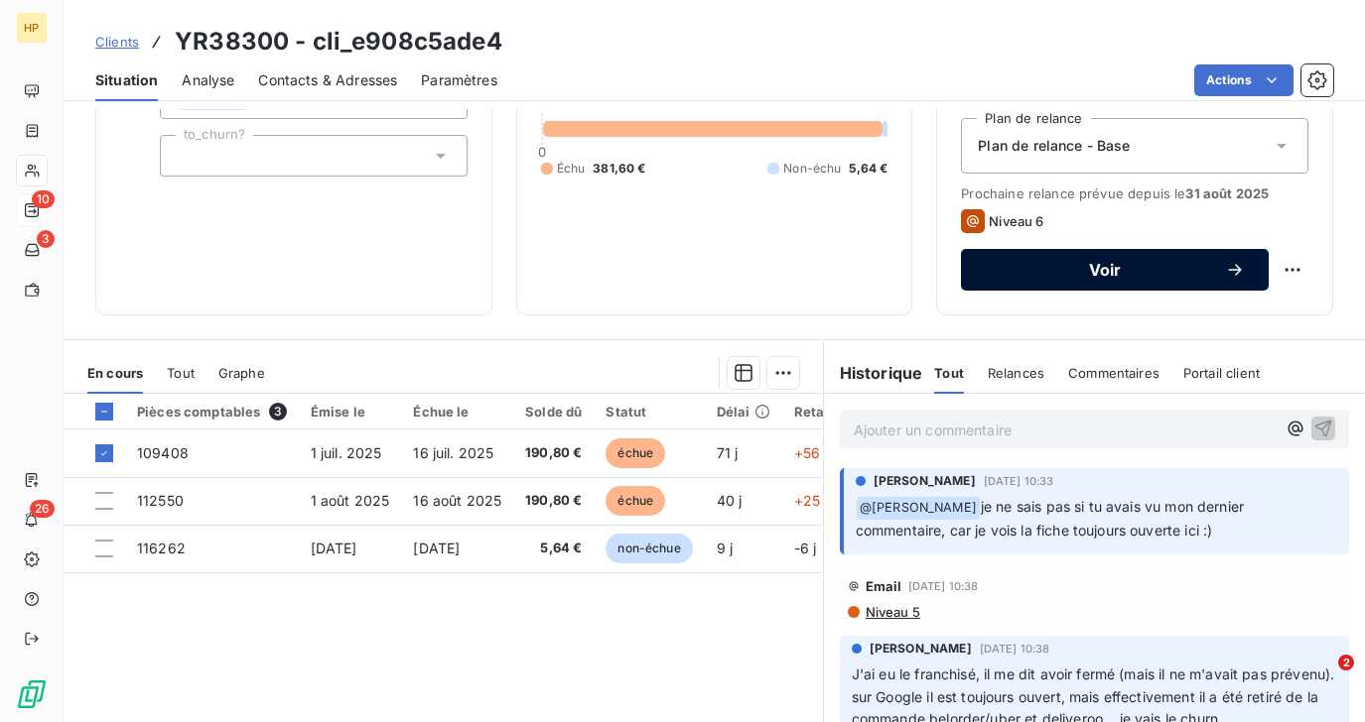
click at [1096, 277] on span "Voir" at bounding box center [1104, 270] width 240 height 16
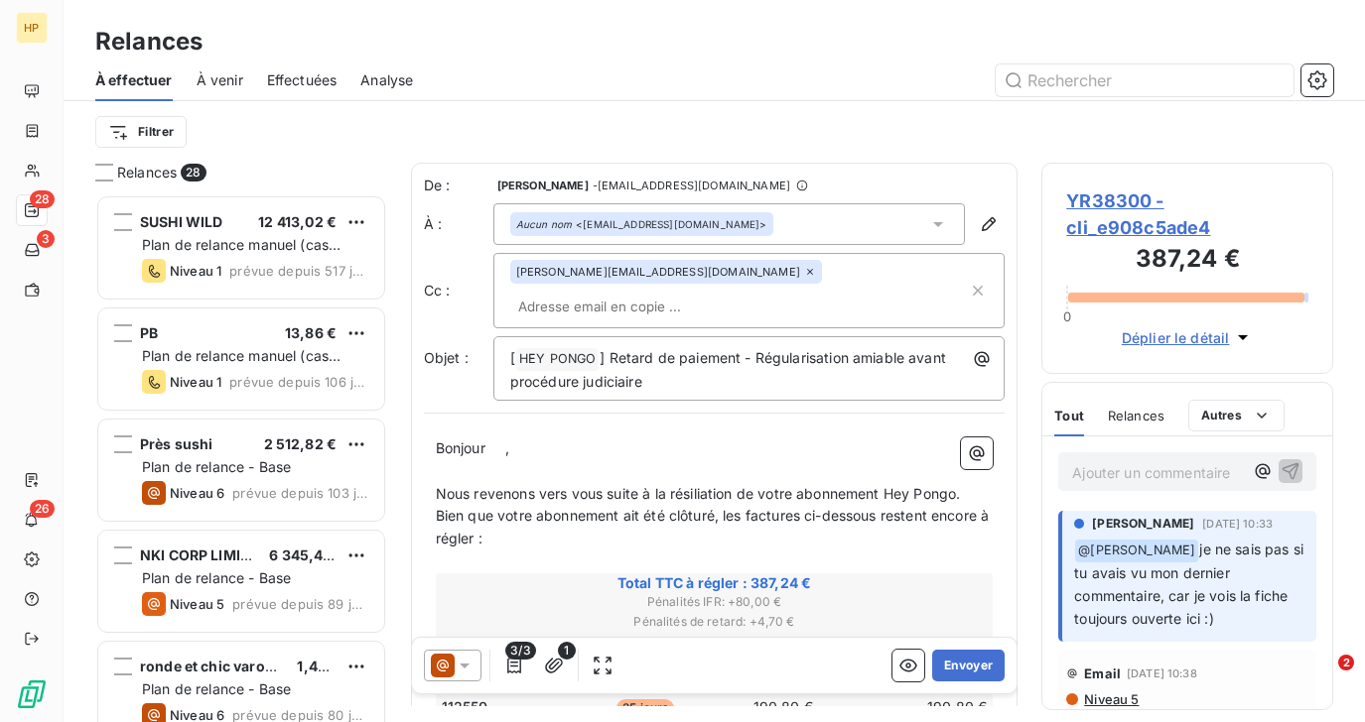
scroll to position [528, 291]
click at [509, 440] on span "," at bounding box center [507, 448] width 4 height 17
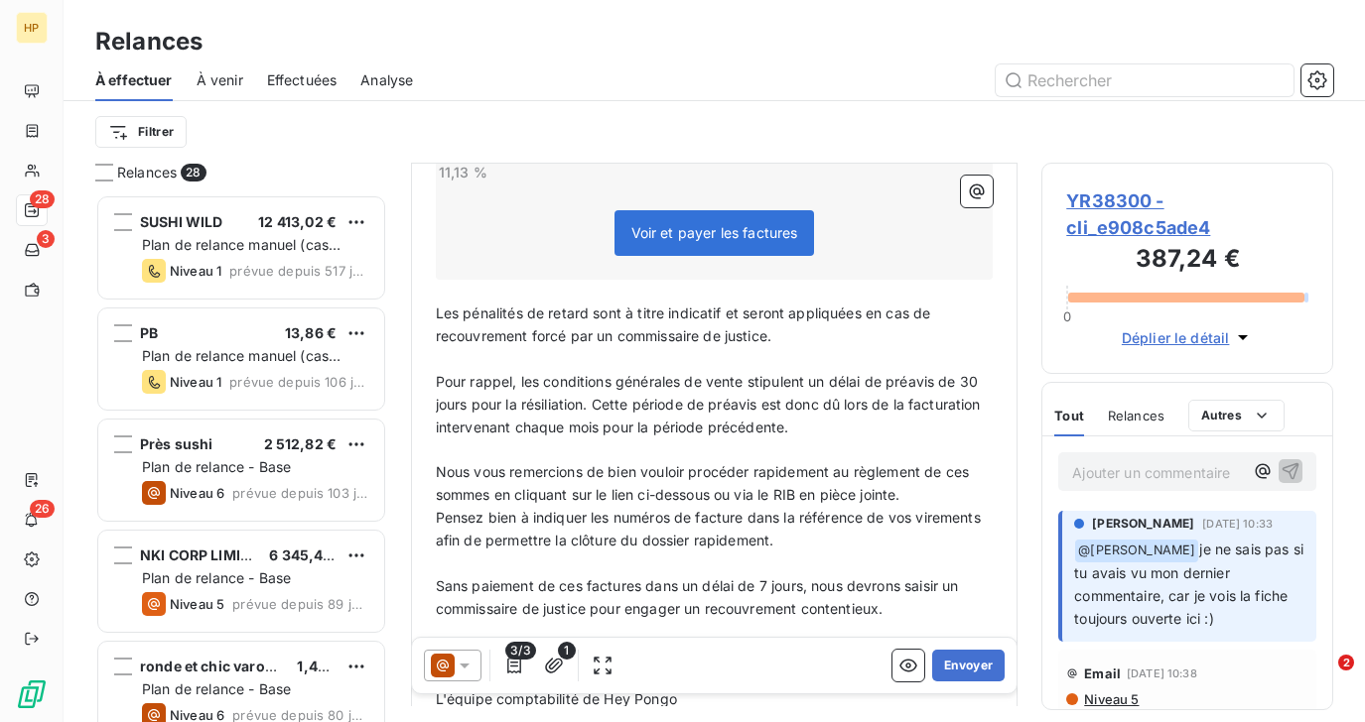
scroll to position [804, 0]
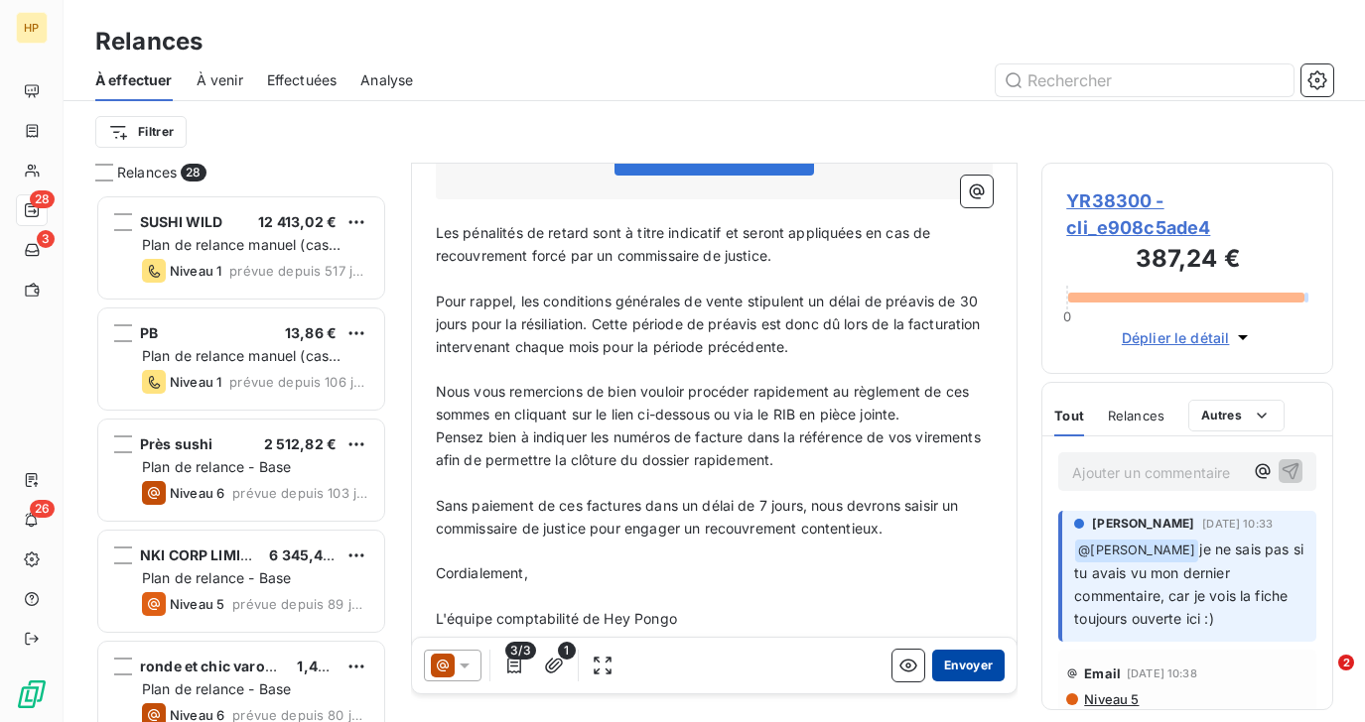
click at [978, 662] on button "Envoyer" at bounding box center [968, 666] width 72 height 32
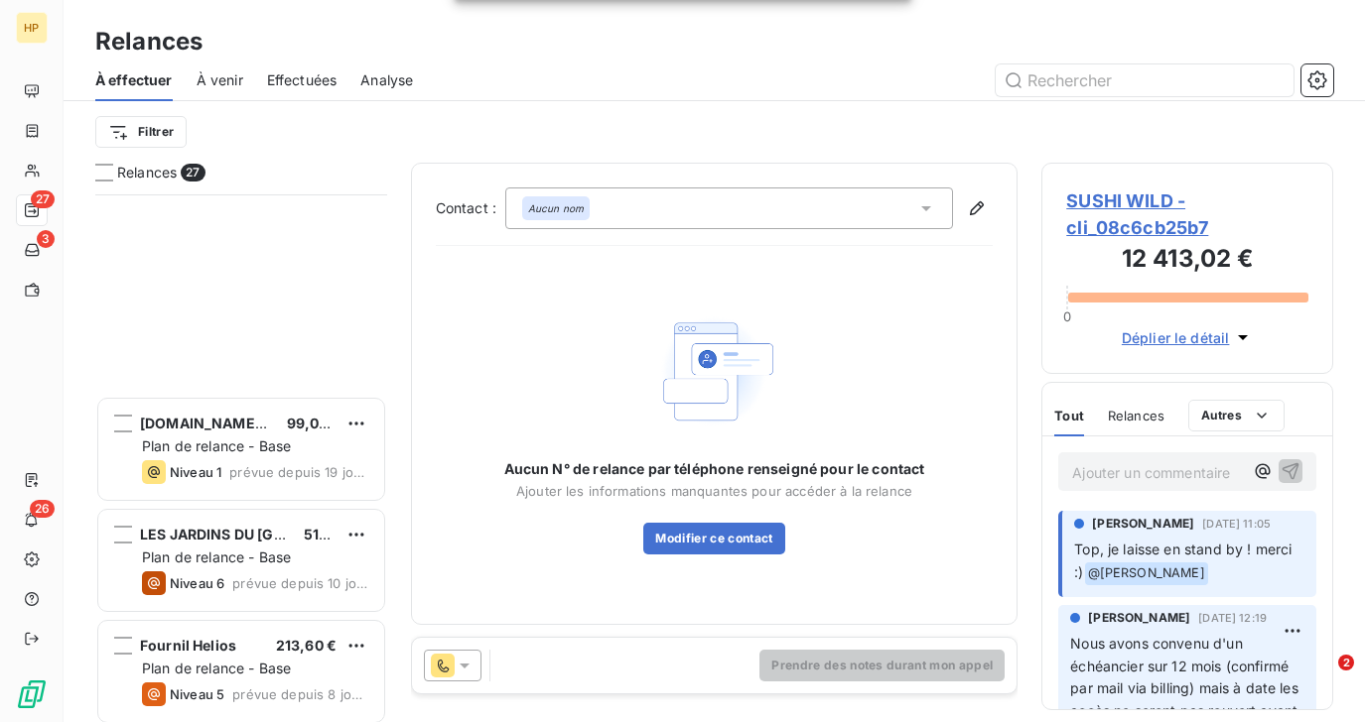
scroll to position [2474, 0]
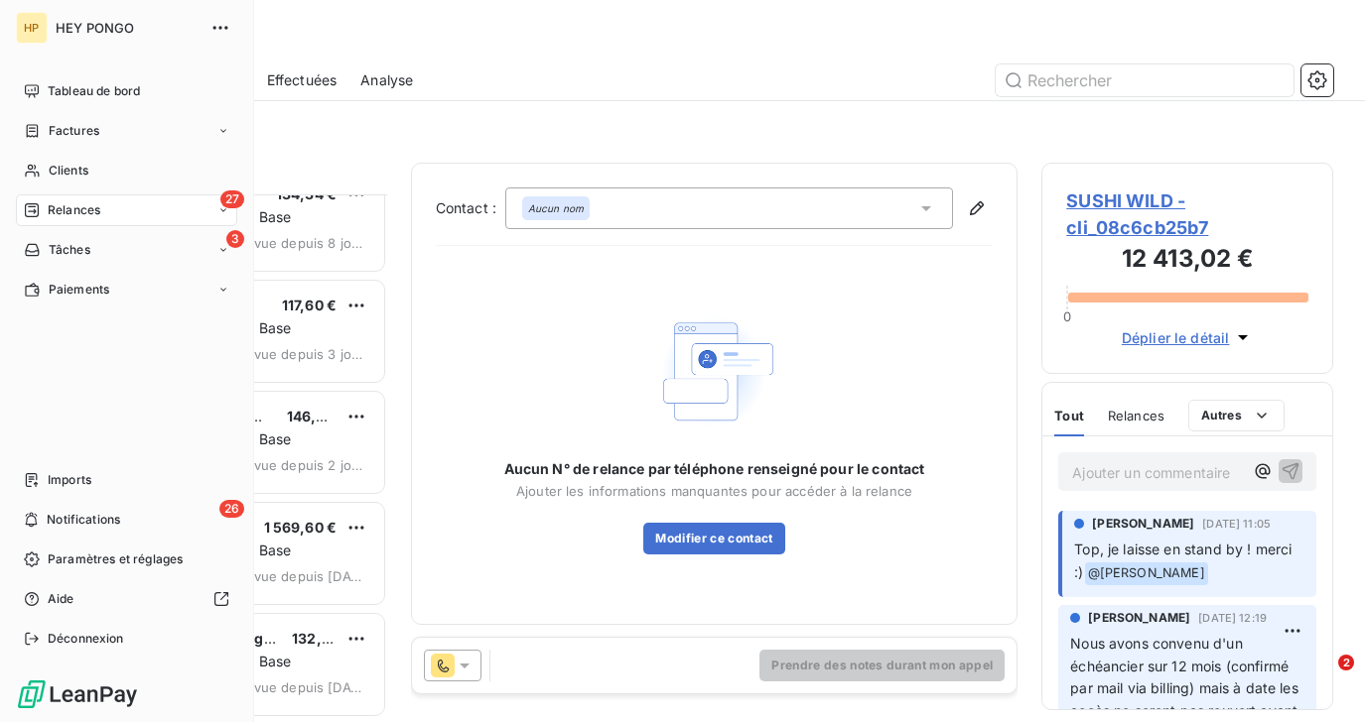
click at [65, 217] on span "Relances" at bounding box center [74, 210] width 53 height 18
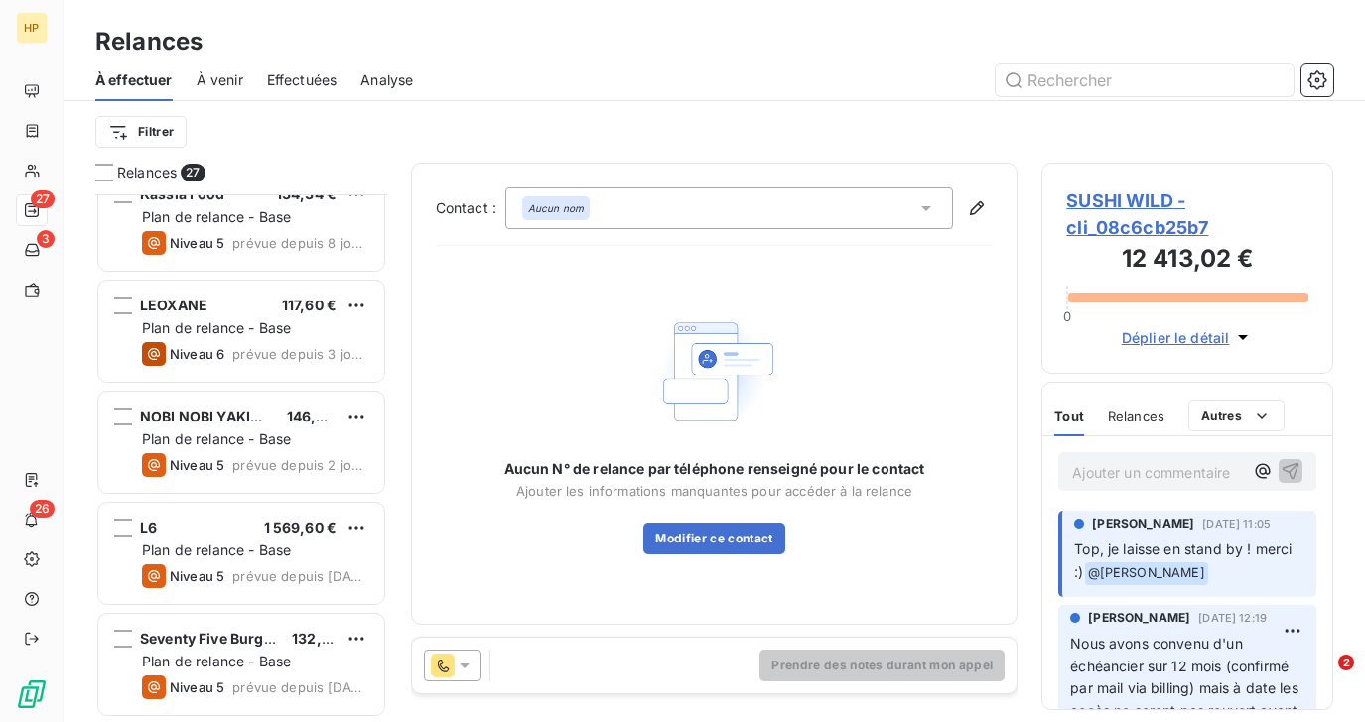
click at [323, 156] on div "Filtrer" at bounding box center [714, 132] width 1238 height 62
click at [168, 135] on html "HP 27 3 26 Relances À effectuer À venir Effectuées Analyse Filtrer Relances 27 …" at bounding box center [682, 361] width 1365 height 722
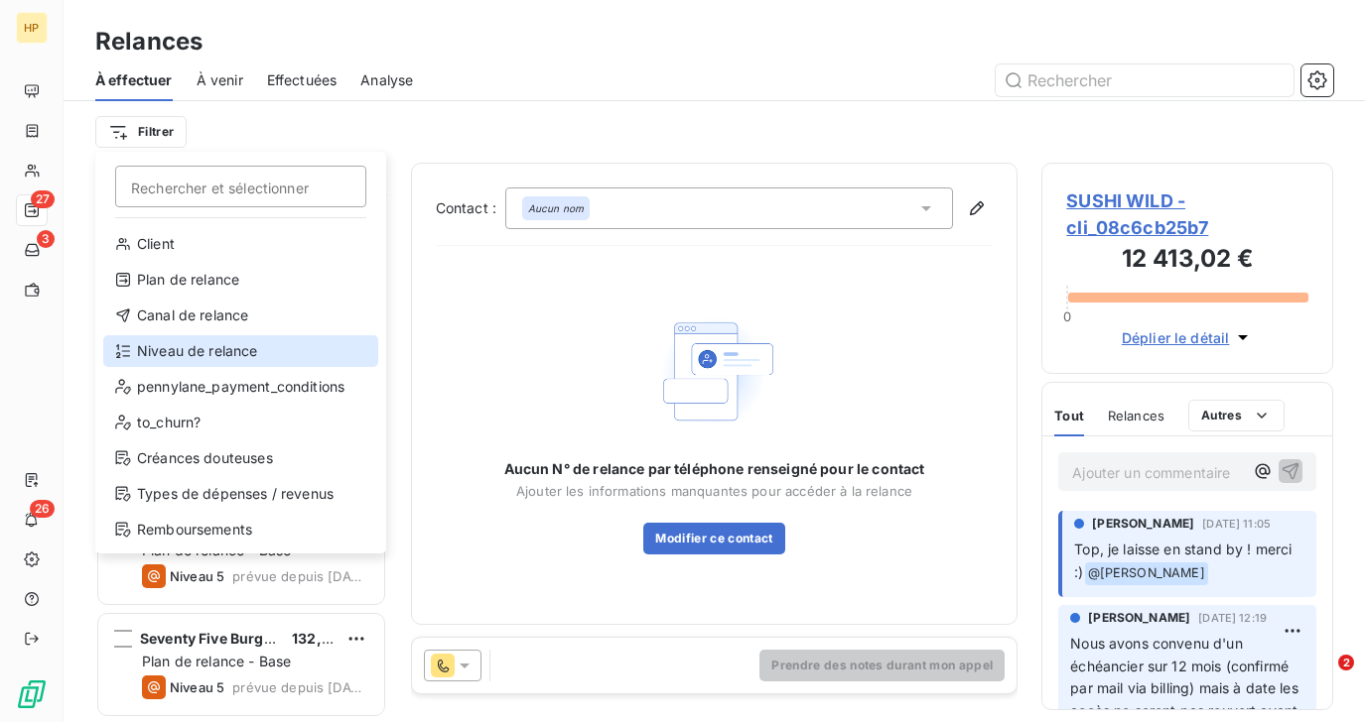
click at [184, 344] on div "Niveau de relance" at bounding box center [240, 351] width 275 height 32
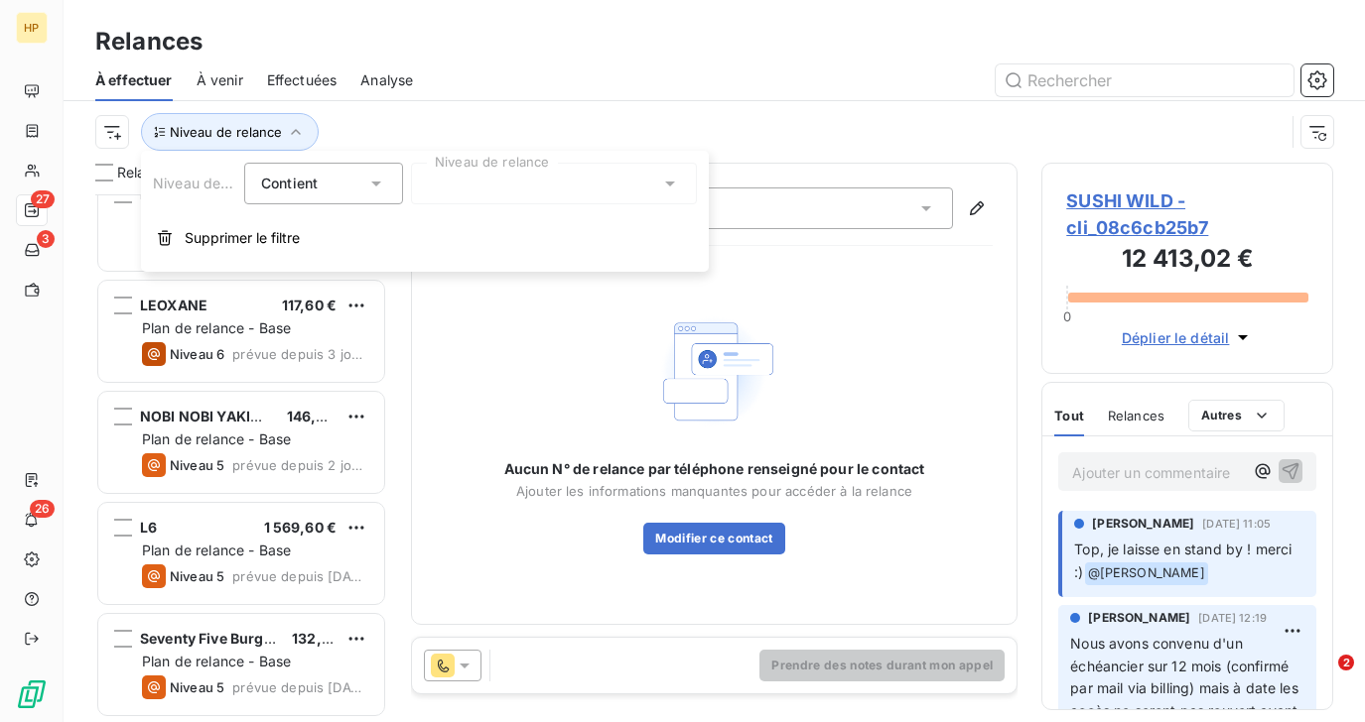
click at [463, 193] on div at bounding box center [554, 184] width 286 height 42
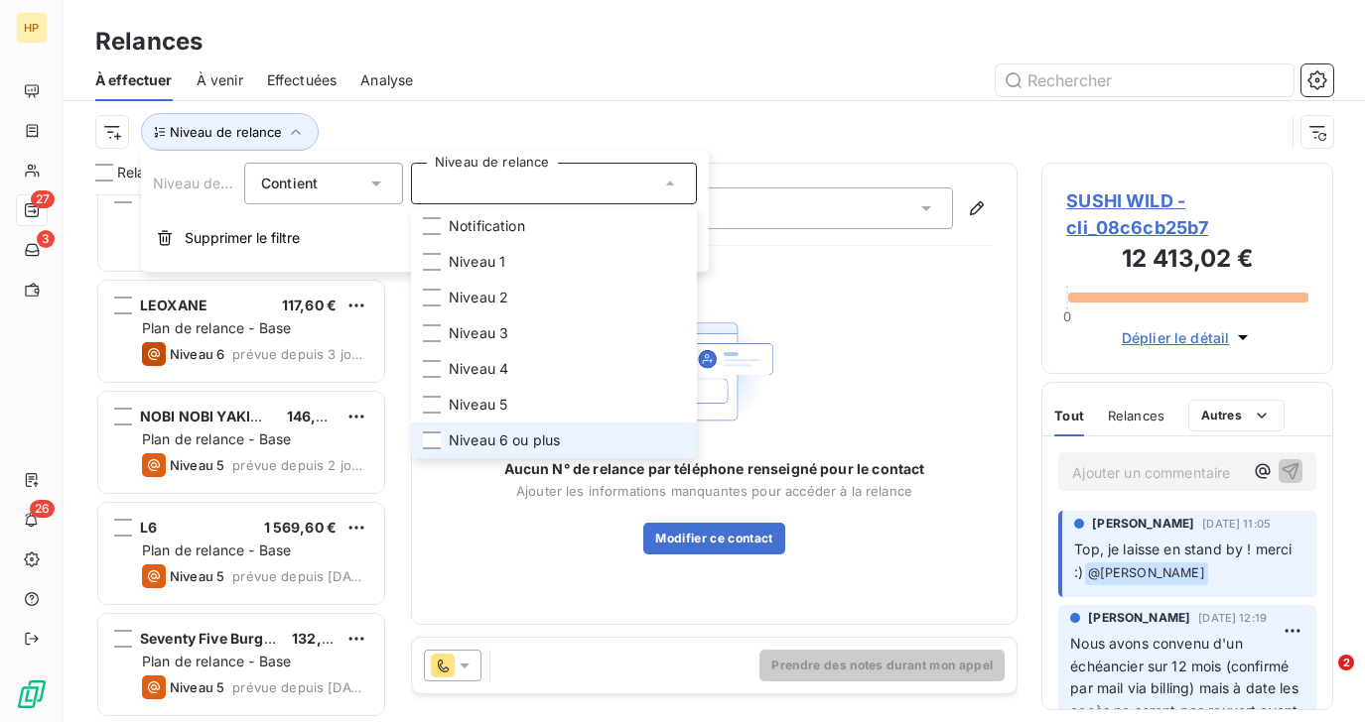
click at [471, 432] on span "Niveau 6 ou plus" at bounding box center [504, 441] width 111 height 20
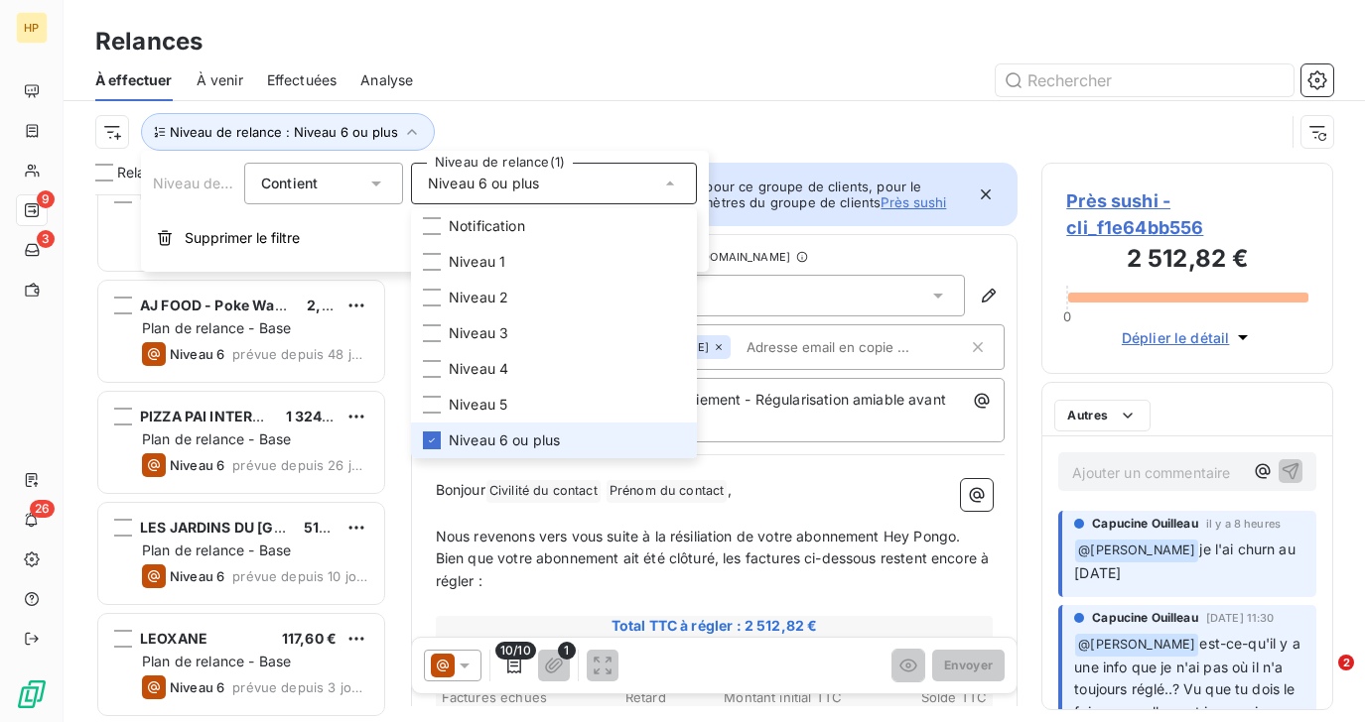
scroll to position [472, 0]
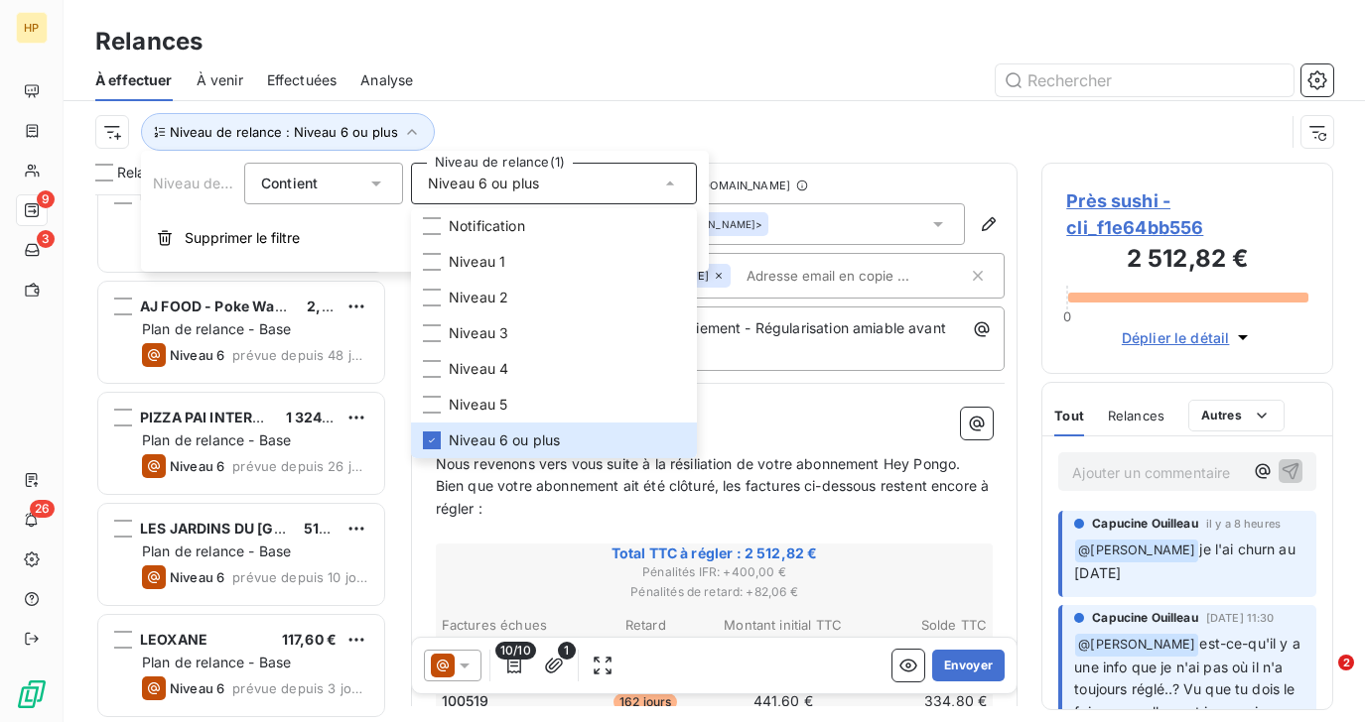
click at [478, 114] on div "Niveau de relance : Niveau 6 ou plus" at bounding box center [689, 132] width 1189 height 38
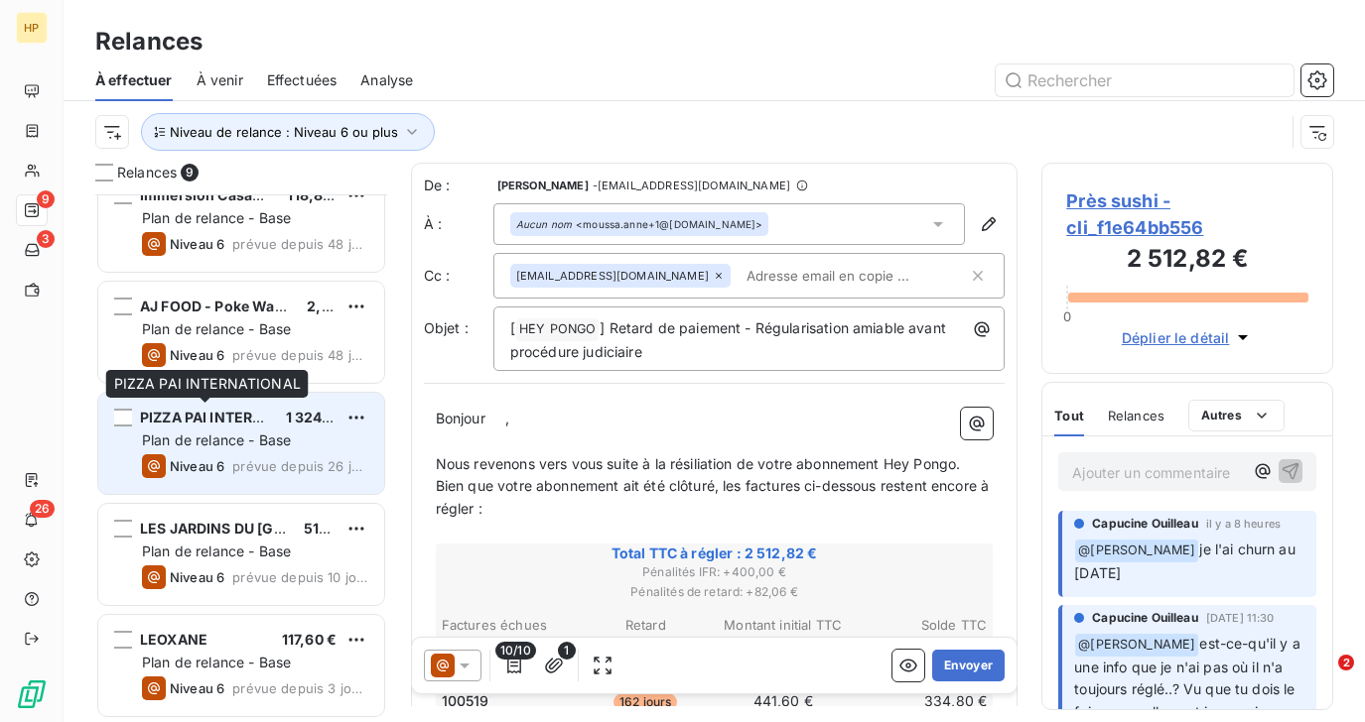
scroll to position [473, 0]
click at [221, 472] on span "Niveau 6" at bounding box center [197, 465] width 55 height 16
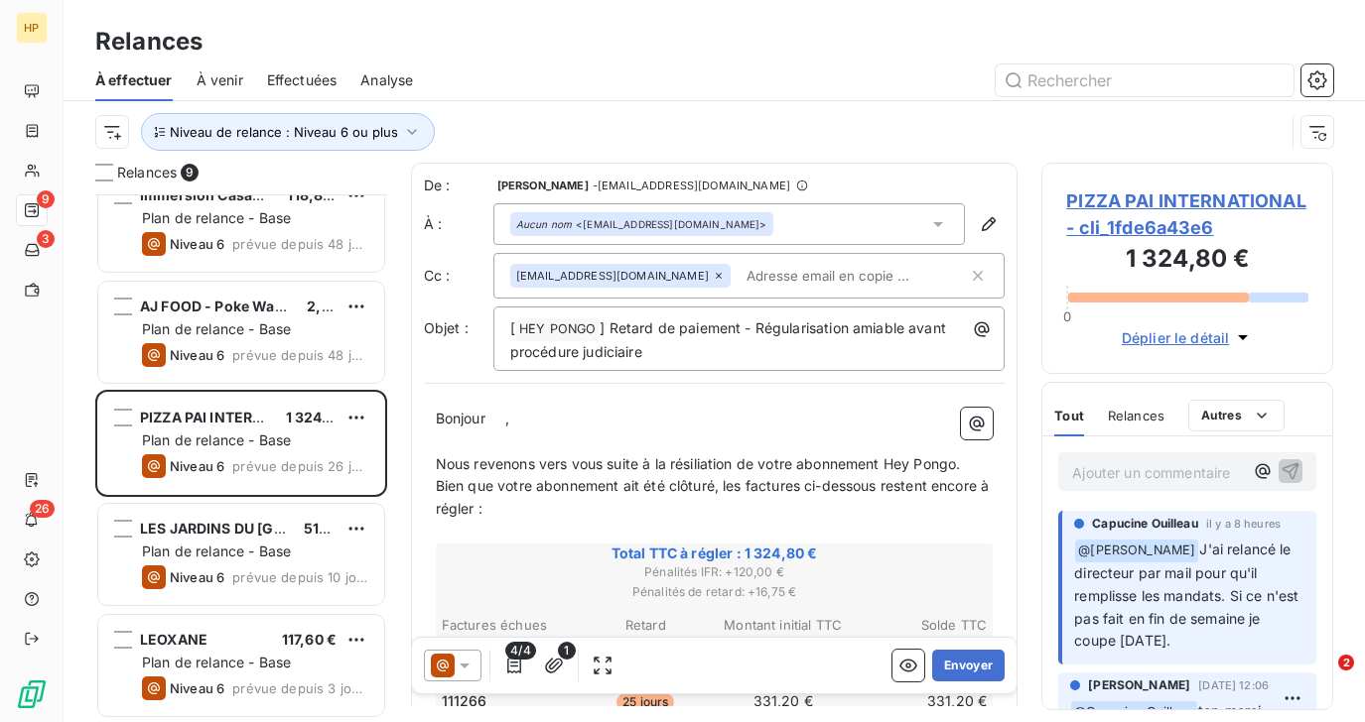
click at [1128, 474] on p "Ajouter un commentaire ﻿" at bounding box center [1157, 472] width 171 height 25
click at [1292, 464] on icon "button" at bounding box center [1290, 470] width 20 height 20
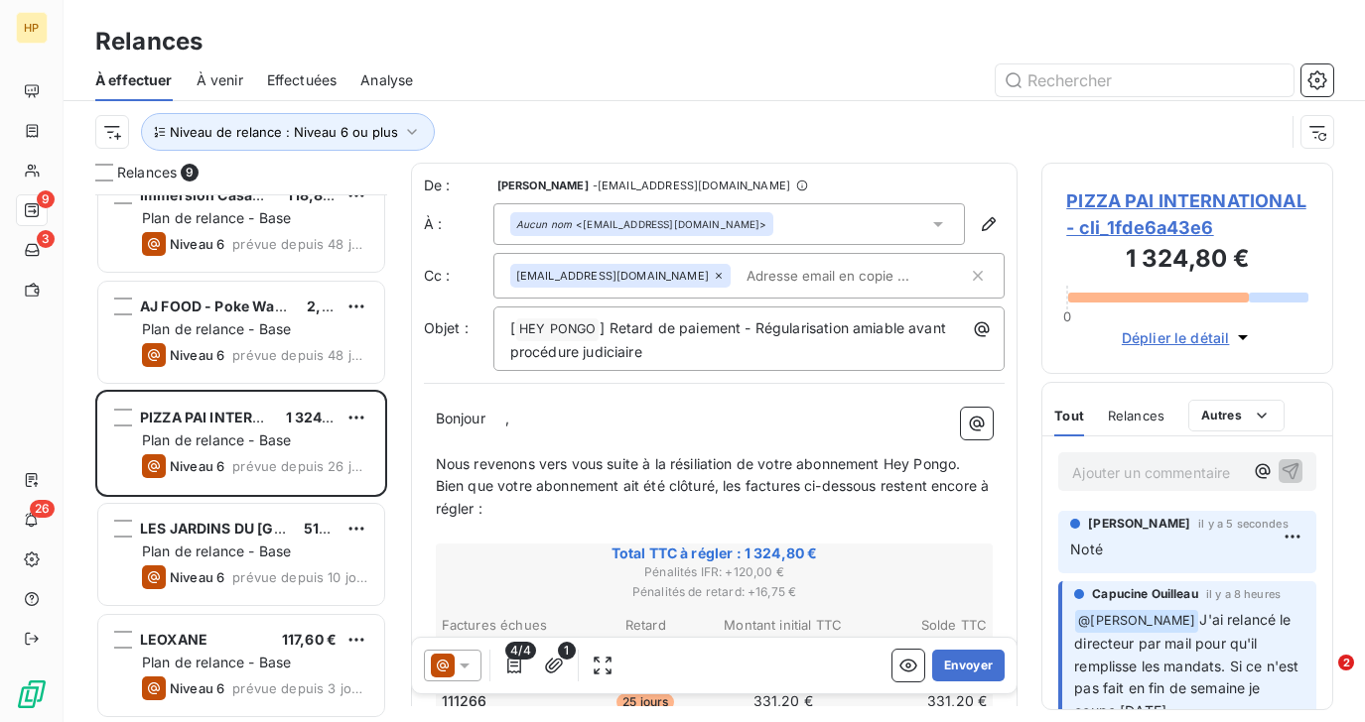
click at [1173, 196] on span "PIZZA PAI INTERNATIONAL - cli_1fde6a43e6" at bounding box center [1187, 215] width 242 height 54
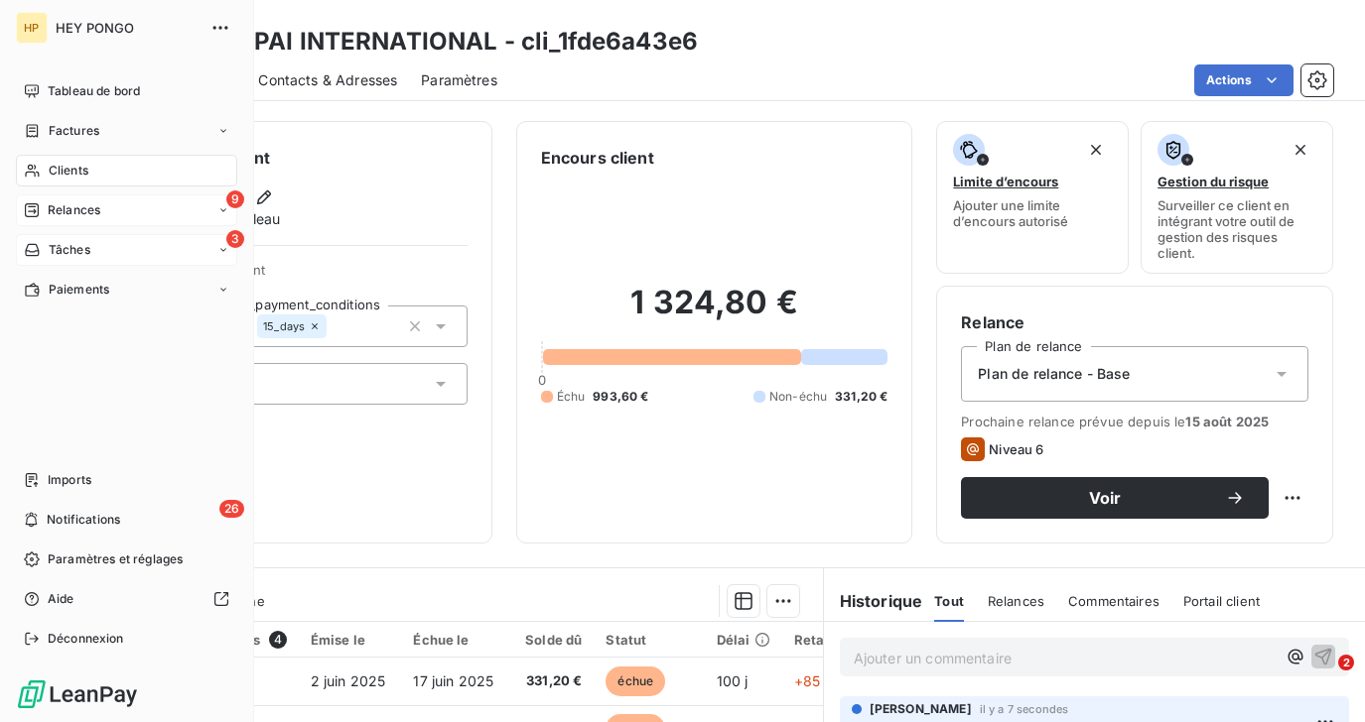
click at [52, 255] on span "Tâches" at bounding box center [70, 250] width 42 height 18
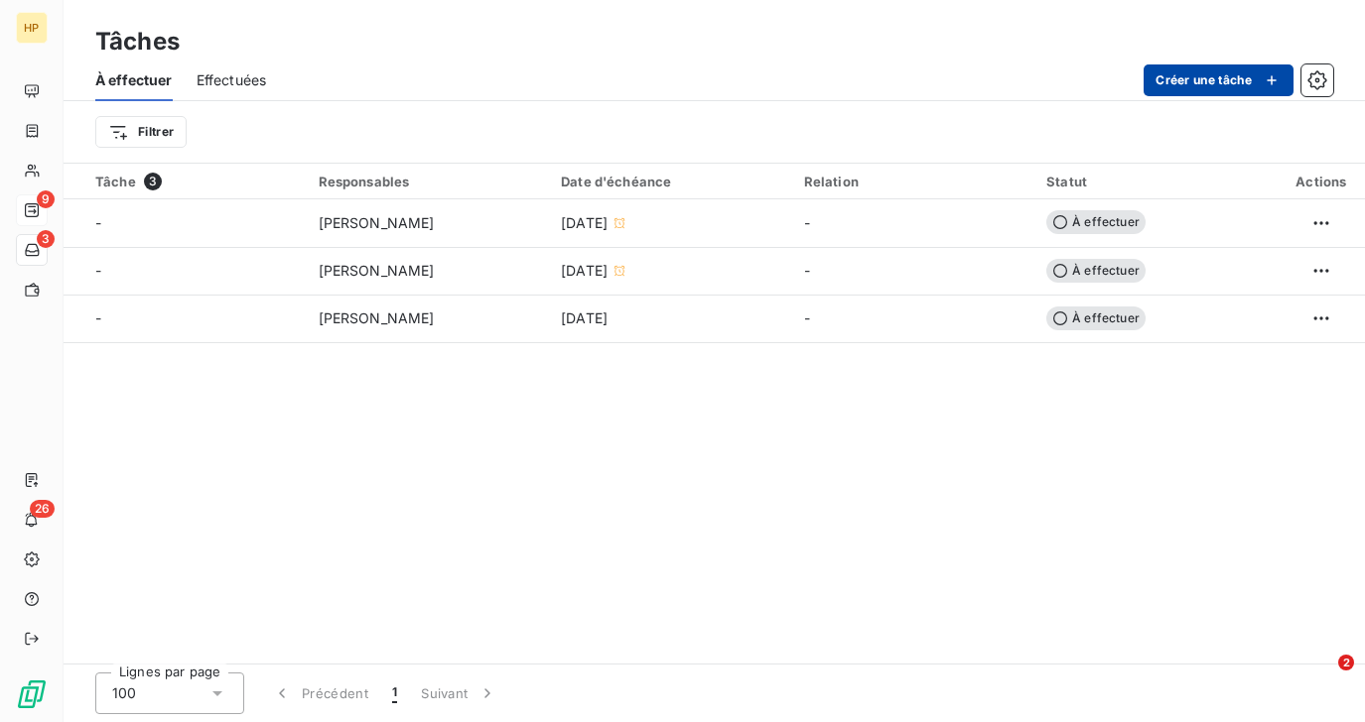
click at [1174, 83] on button "Créer une tâche" at bounding box center [1218, 81] width 150 height 32
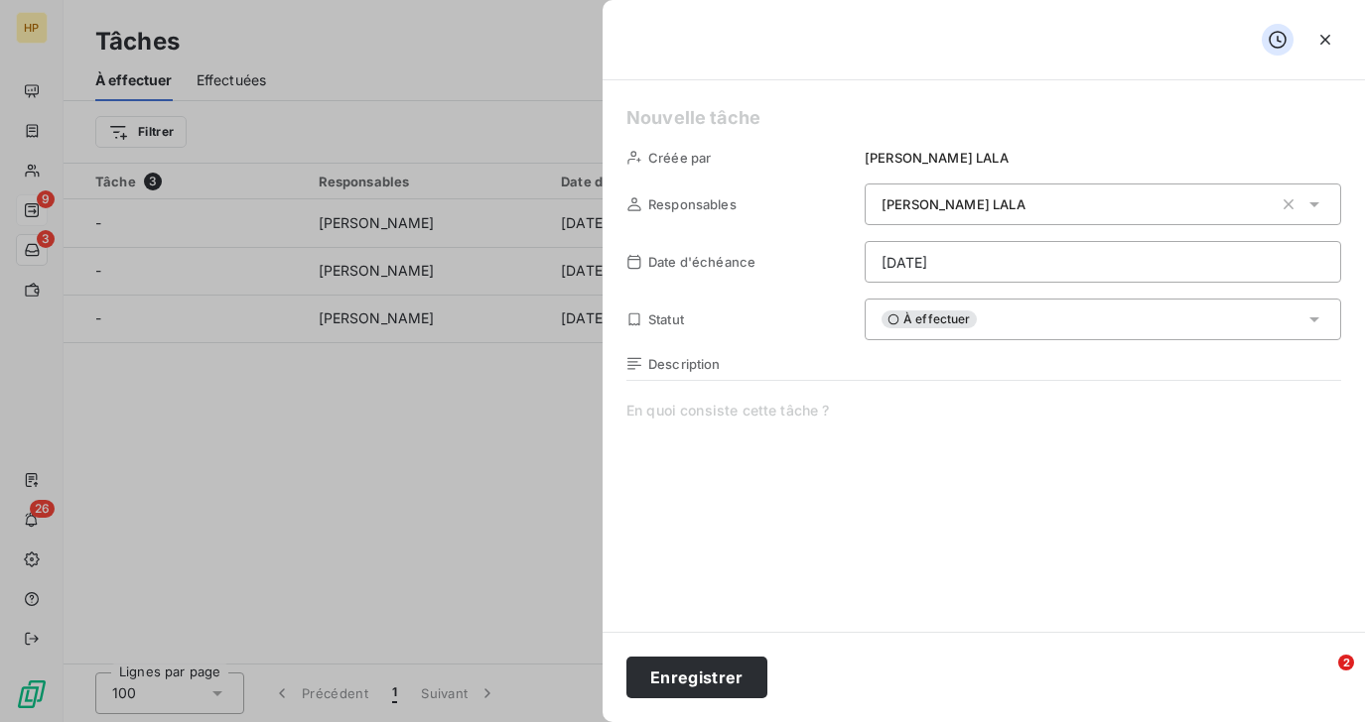
click at [938, 263] on html "HP 9 3 26 Tâches À effectuer Effectuées Créer une tâche Filtrer Tâche 3 Respons…" at bounding box center [682, 361] width 1365 height 722
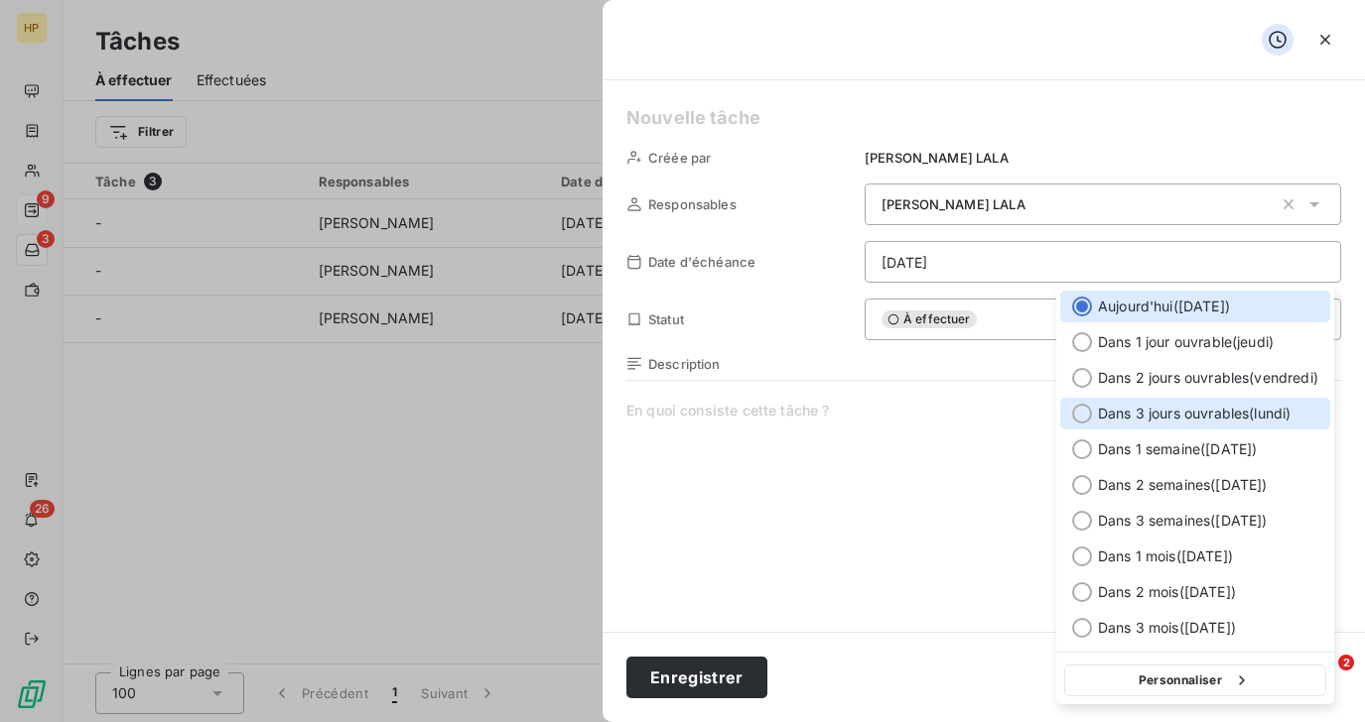
click at [1149, 420] on span "Dans 3 jours ouvrables ( lundi )" at bounding box center [1194, 414] width 193 height 20
type input "15/09/2025"
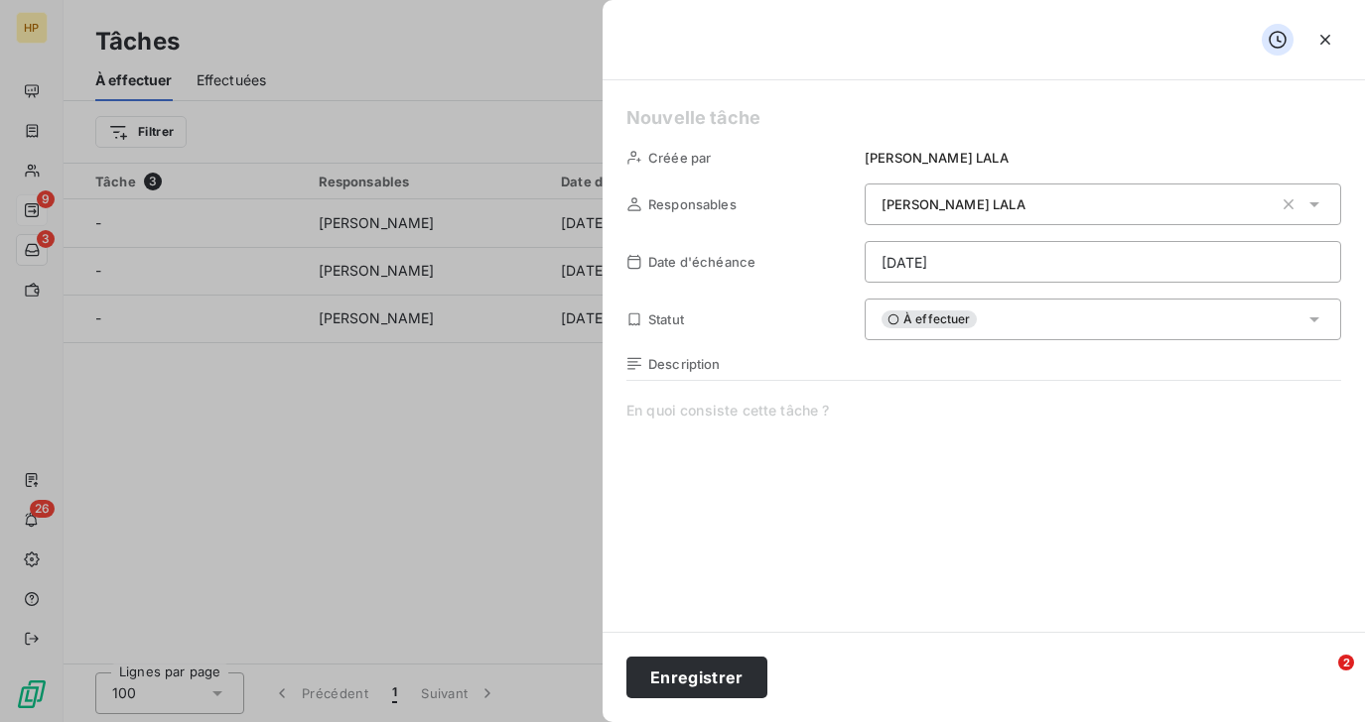
click at [780, 459] on span at bounding box center [983, 591] width 715 height 381
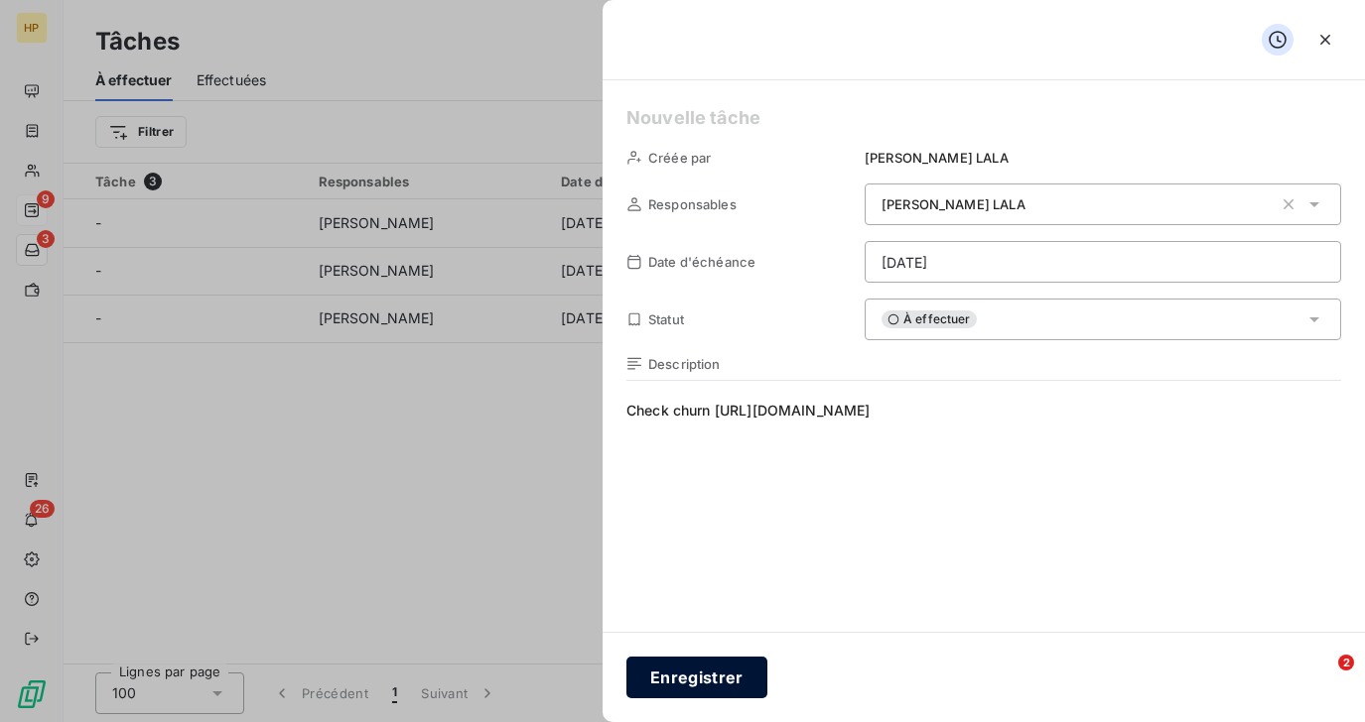
click at [700, 675] on button "Enregistrer" at bounding box center [696, 678] width 141 height 42
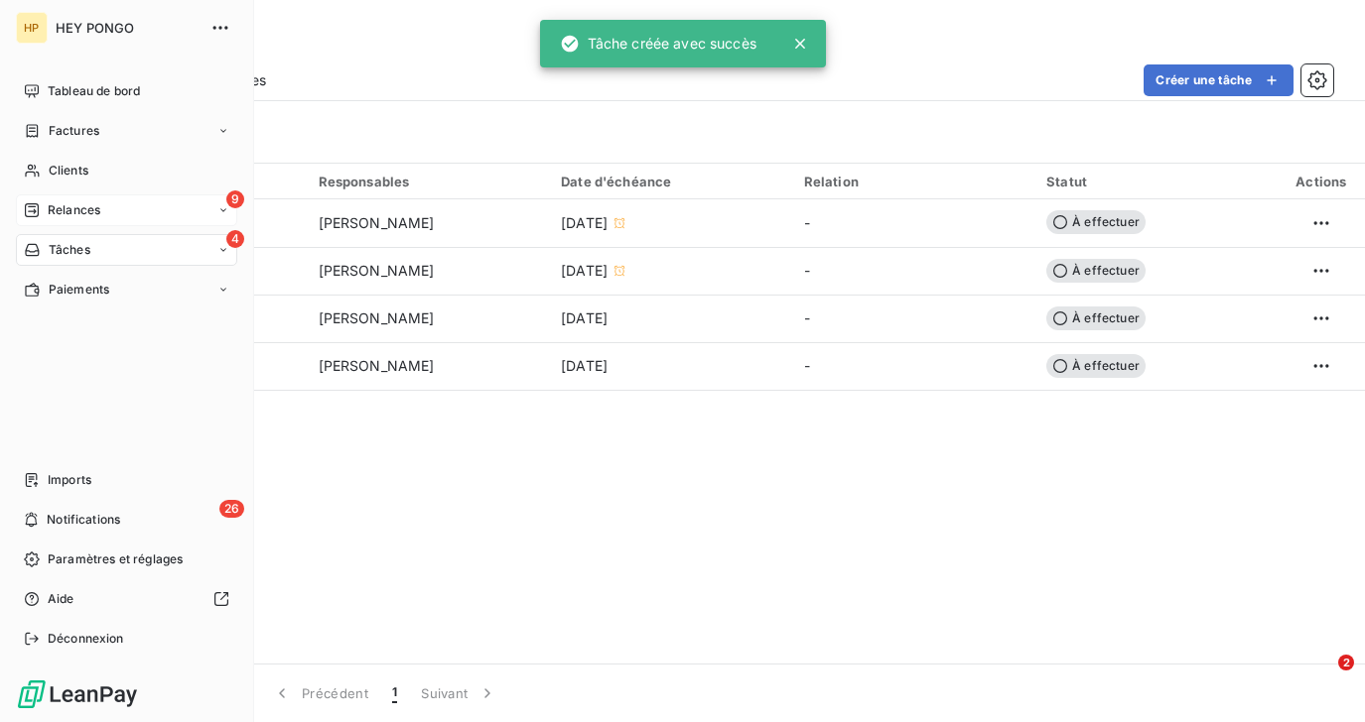
click at [53, 209] on span "Relances" at bounding box center [74, 210] width 53 height 18
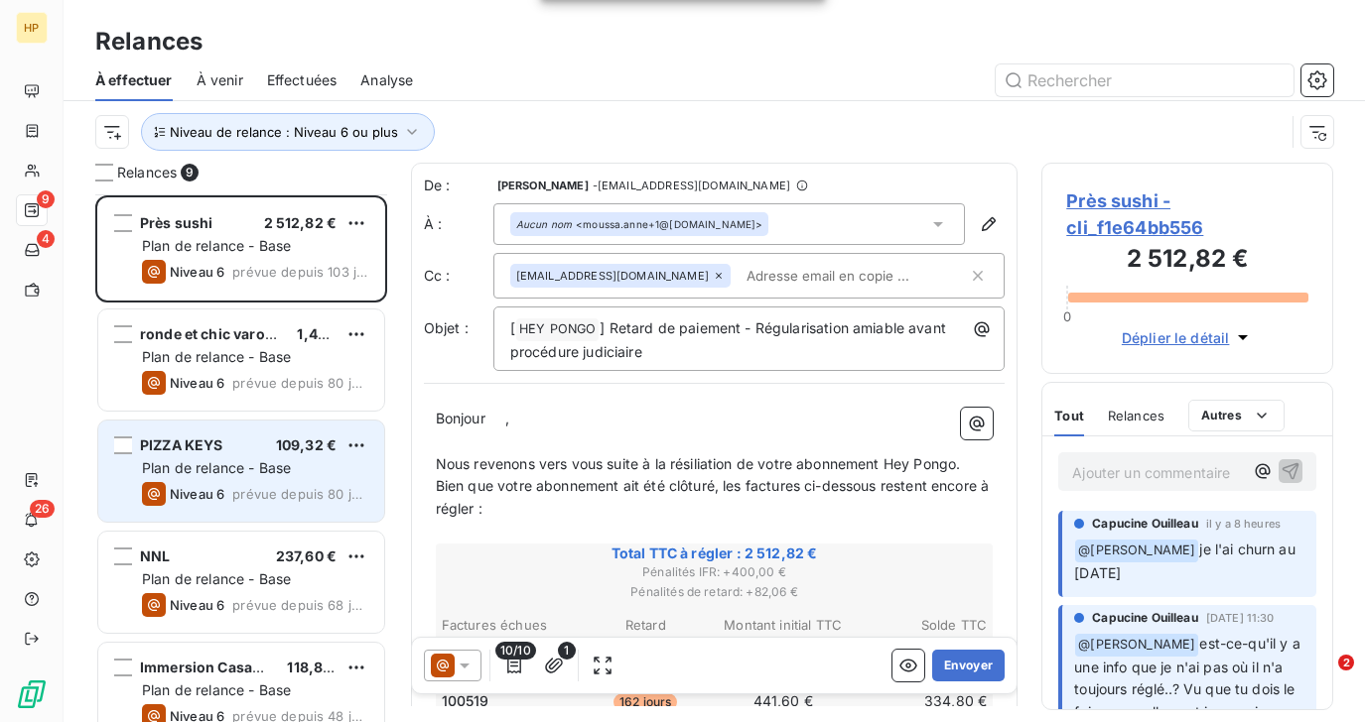
scroll to position [473, 0]
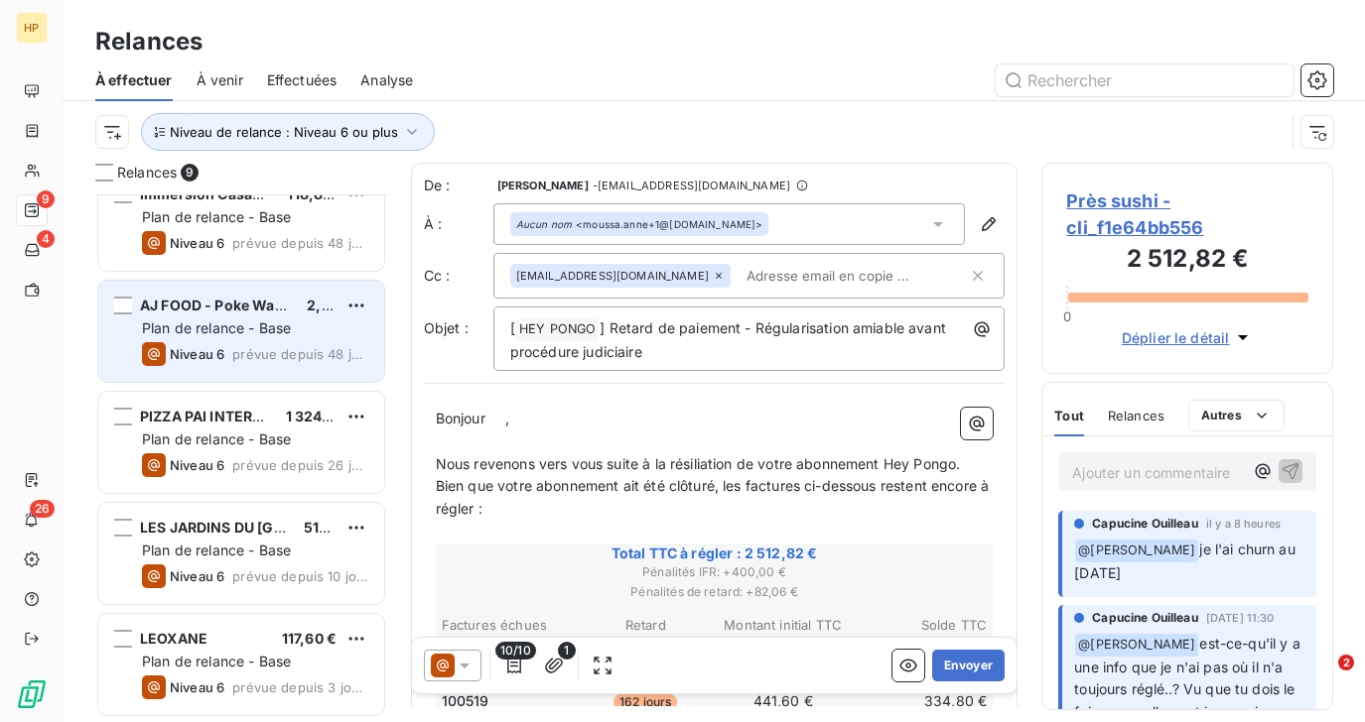
click at [216, 336] on span "Plan de relance - Base" at bounding box center [216, 328] width 149 height 17
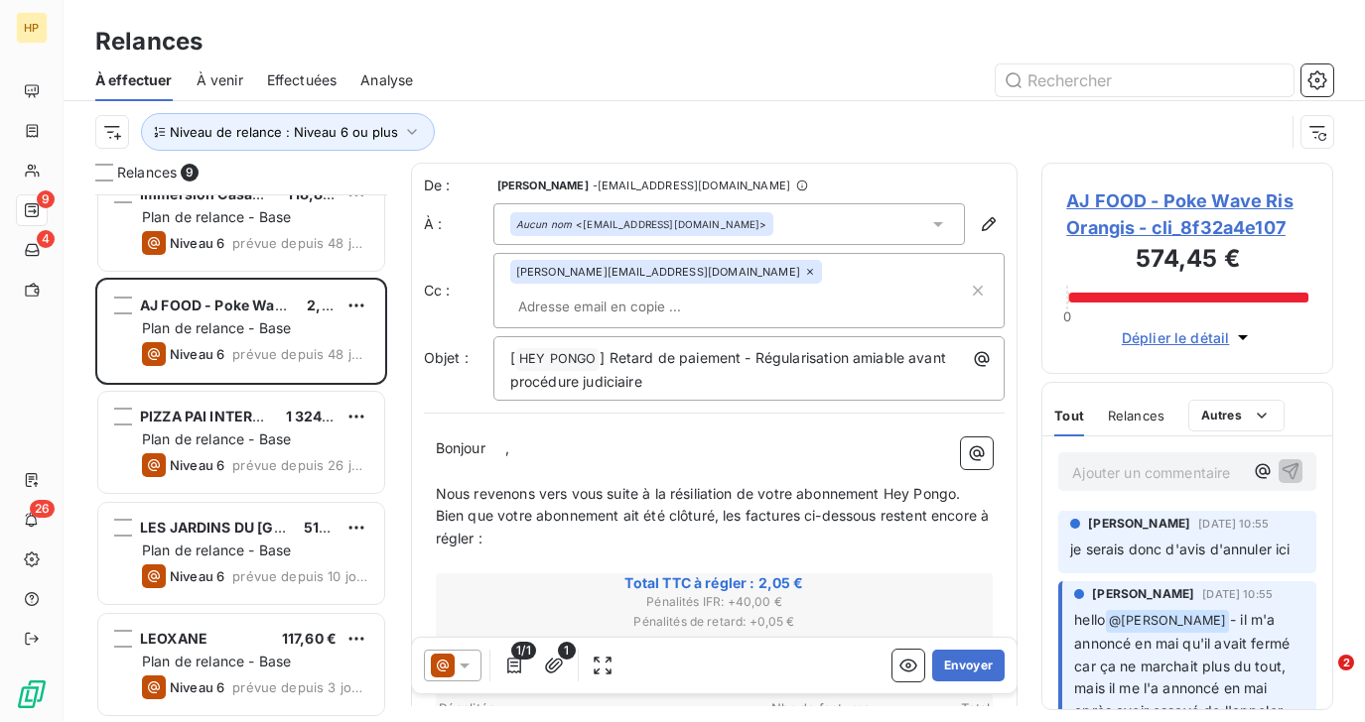
click at [1130, 198] on span "AJ FOOD - Poke Wave Ris Orangis - cli_8f32a4e107" at bounding box center [1187, 215] width 242 height 54
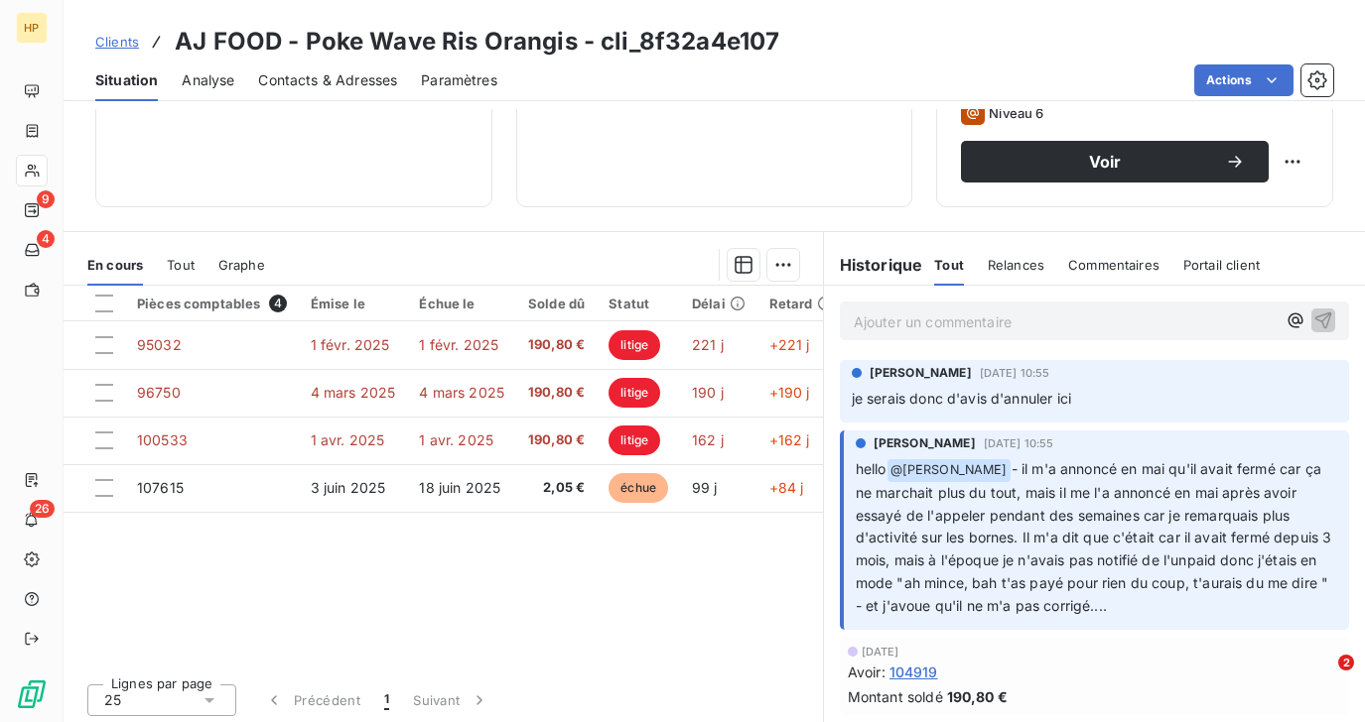
scroll to position [341, 0]
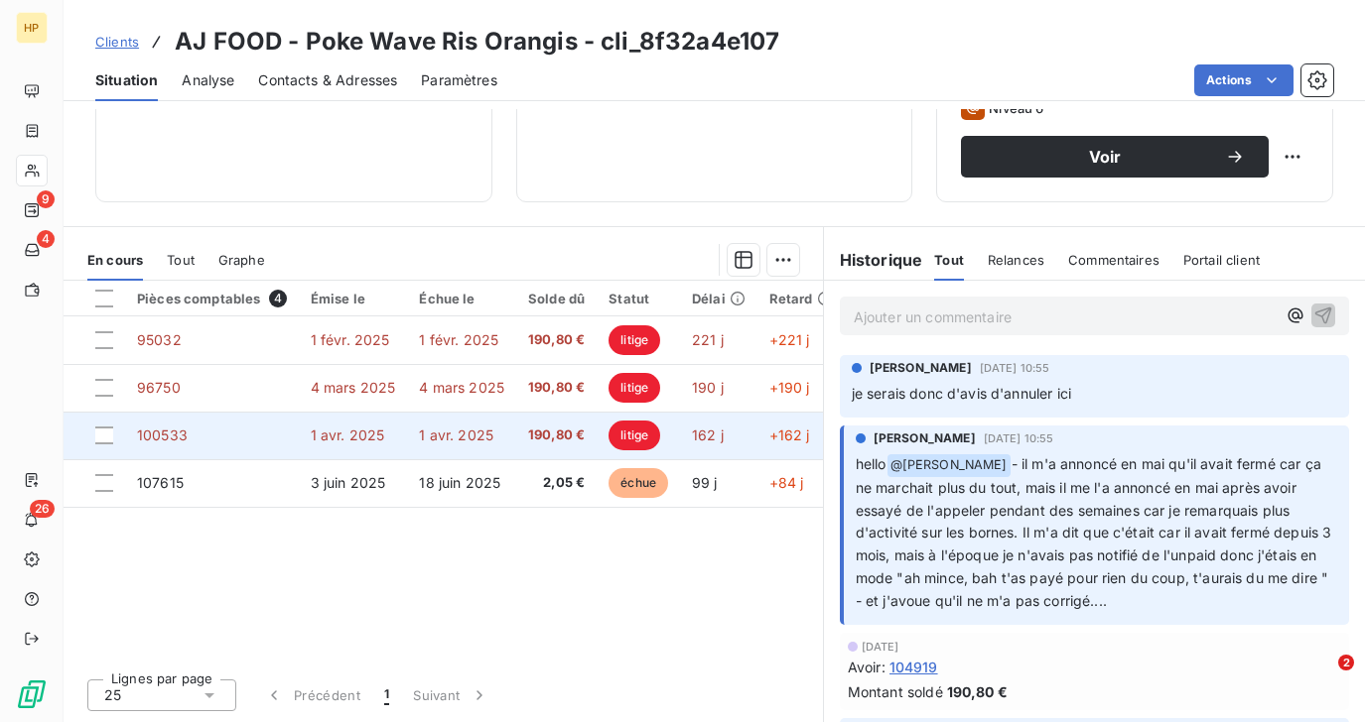
click at [521, 436] on td "190,80 €" at bounding box center [556, 436] width 80 height 48
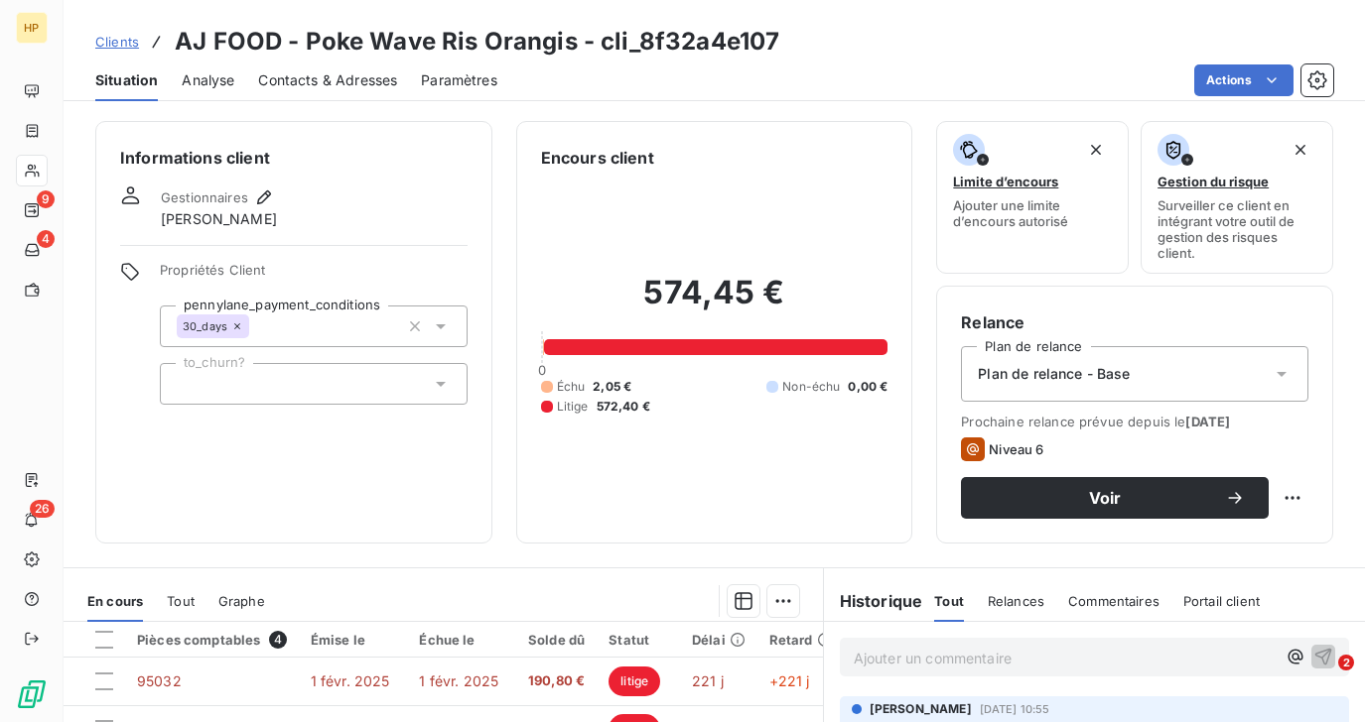
scroll to position [295, 0]
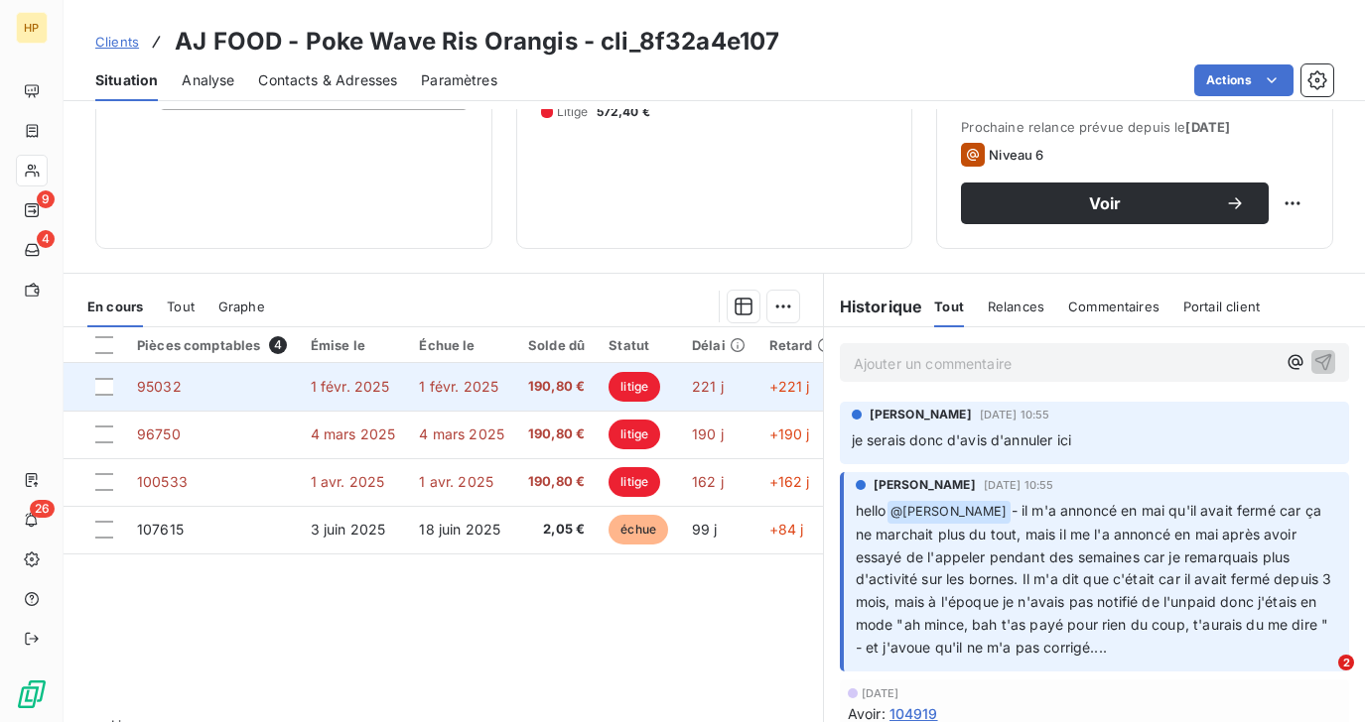
click at [371, 394] on span "1 févr. 2025" at bounding box center [350, 386] width 79 height 17
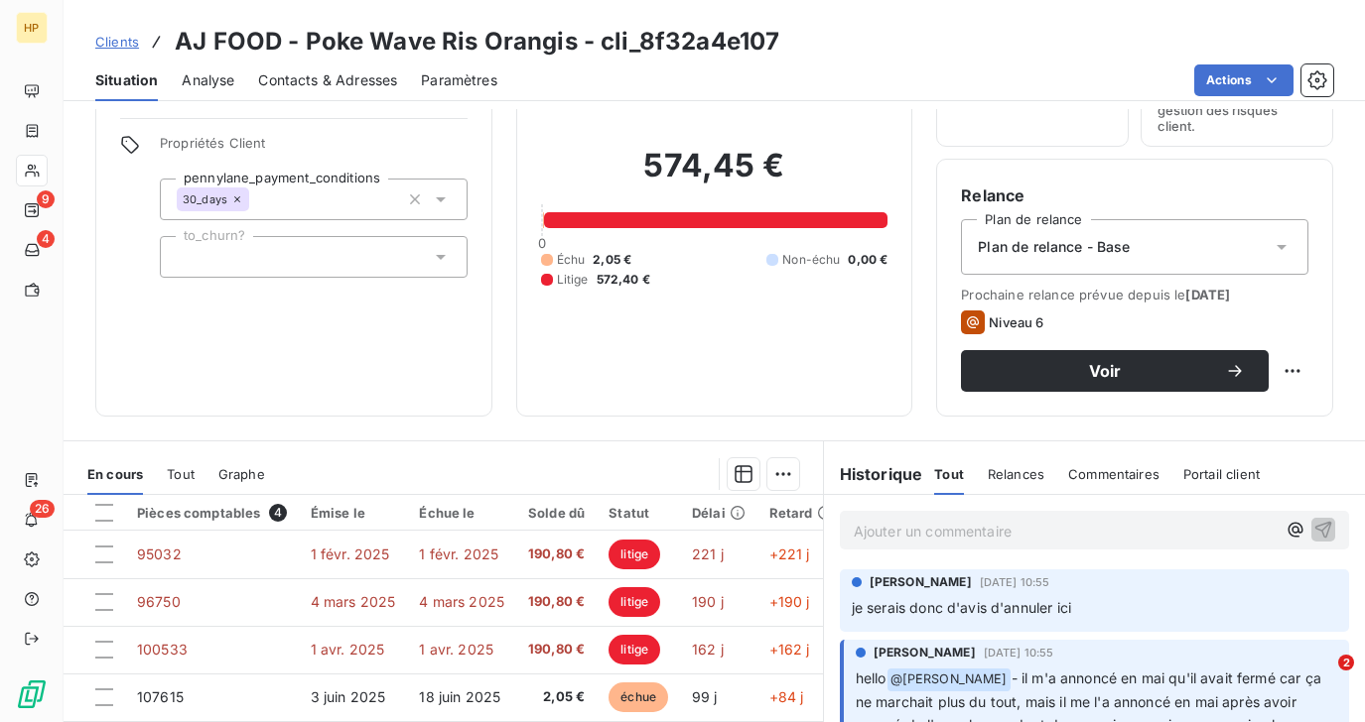
scroll to position [327, 0]
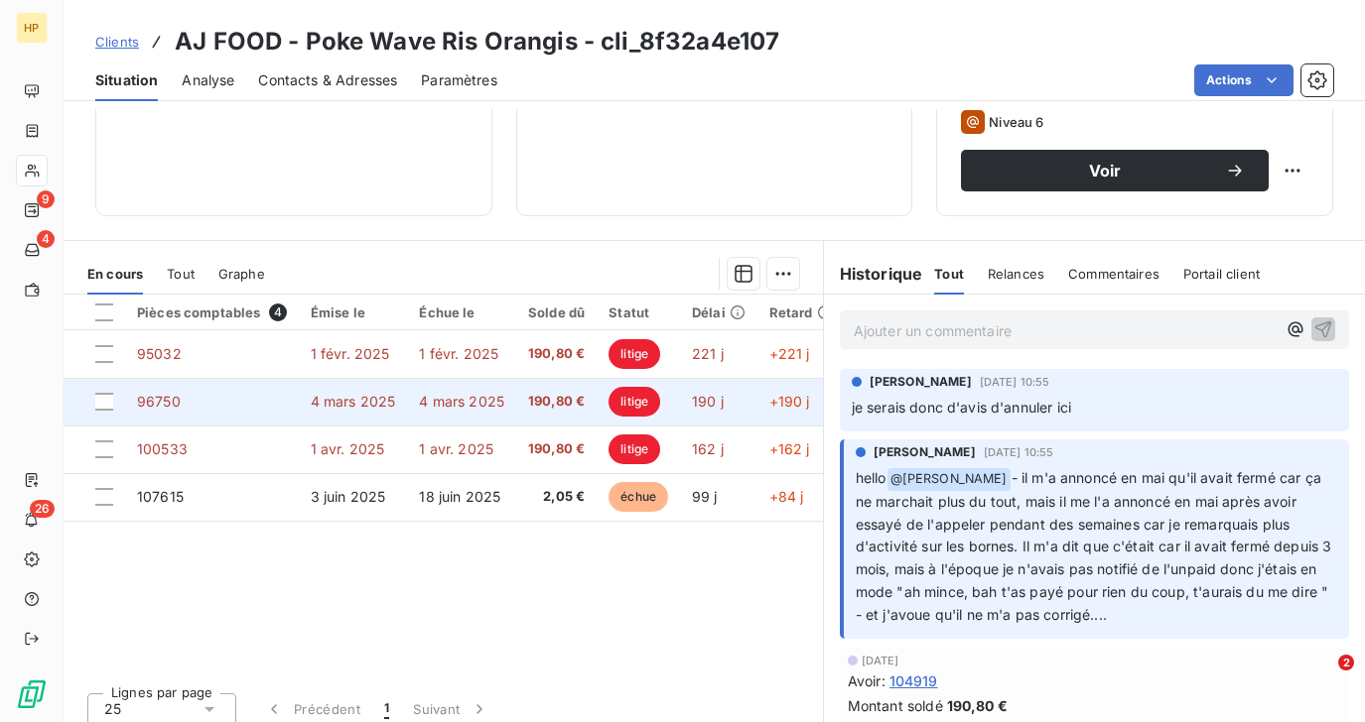
click at [383, 404] on span "4 mars 2025" at bounding box center [353, 401] width 85 height 17
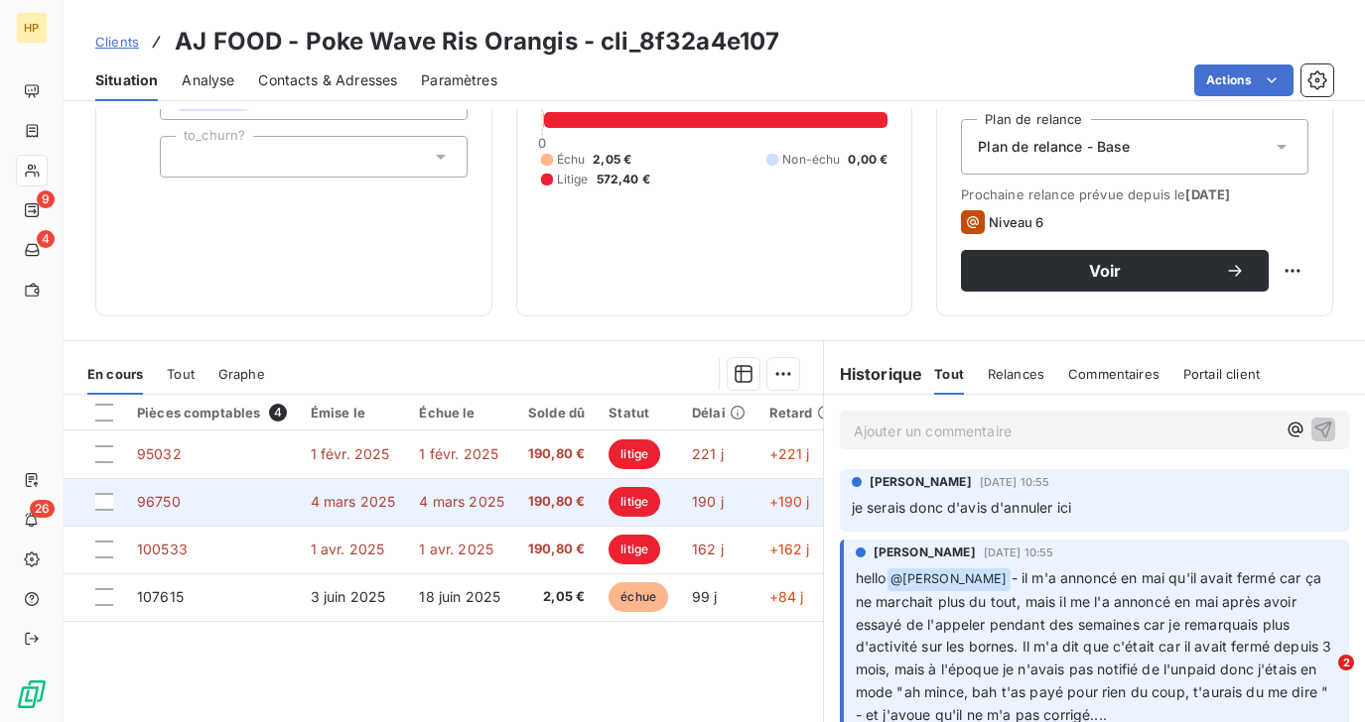
scroll to position [252, 0]
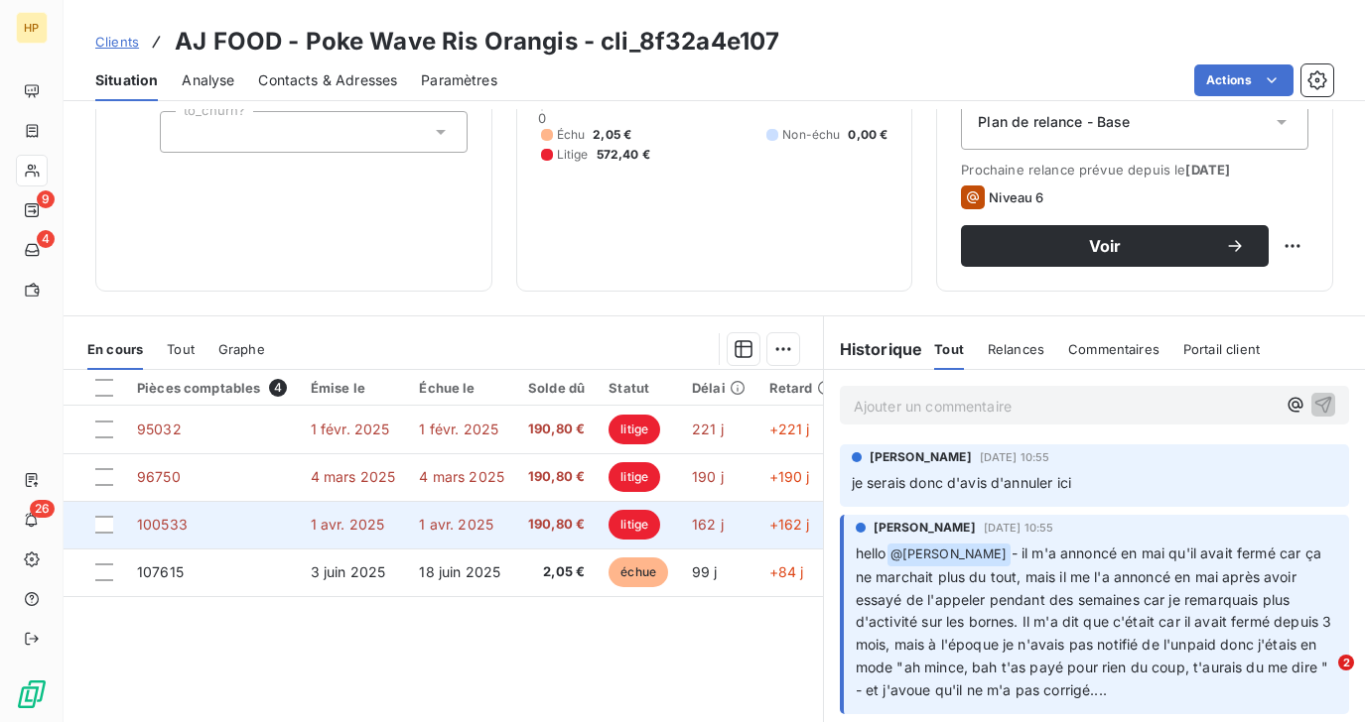
click at [401, 506] on td "1 avr. 2025" at bounding box center [353, 525] width 109 height 48
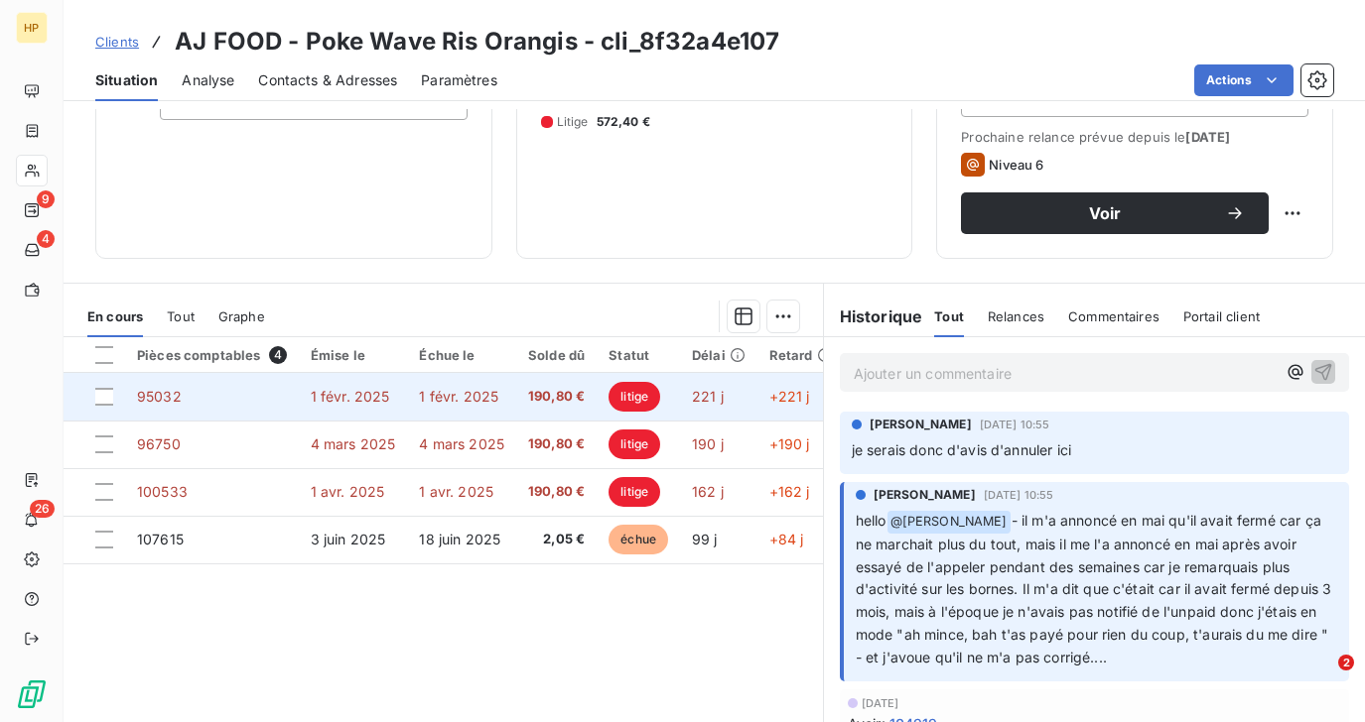
scroll to position [312, 0]
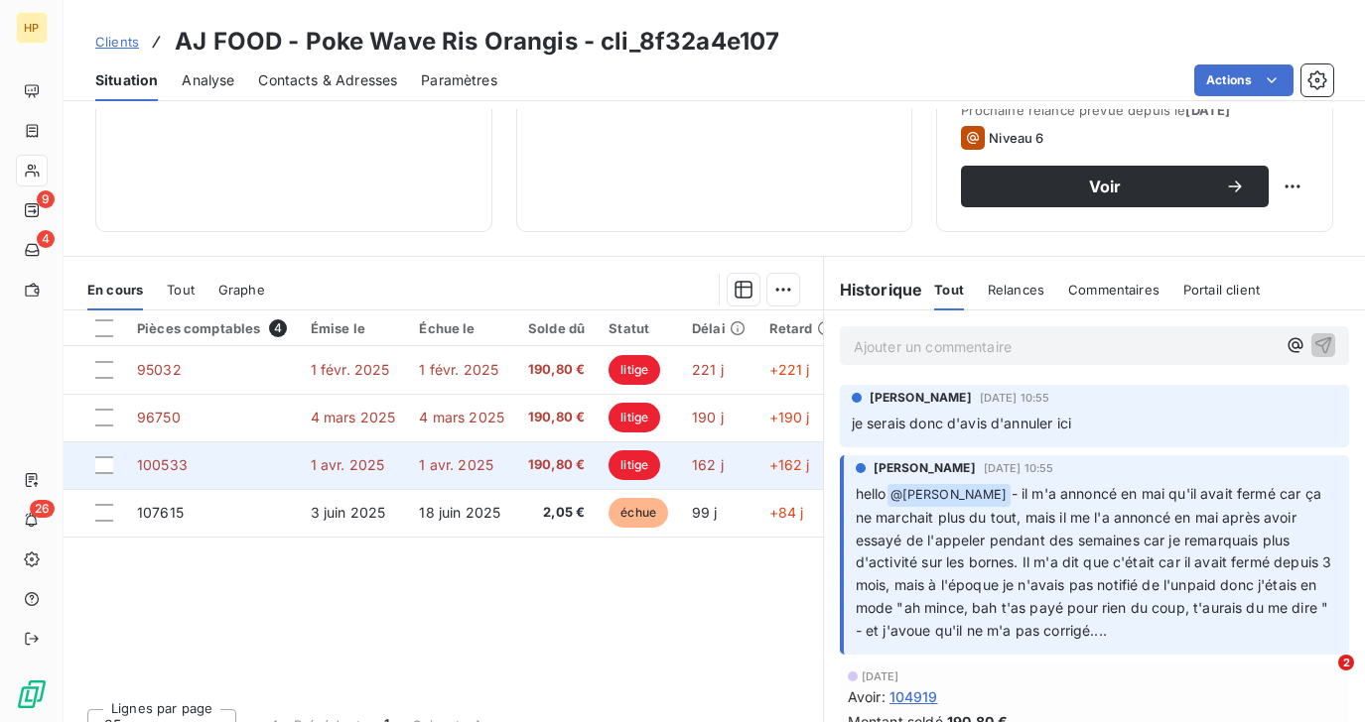
click at [443, 486] on td "1 avr. 2025" at bounding box center [461, 466] width 109 height 48
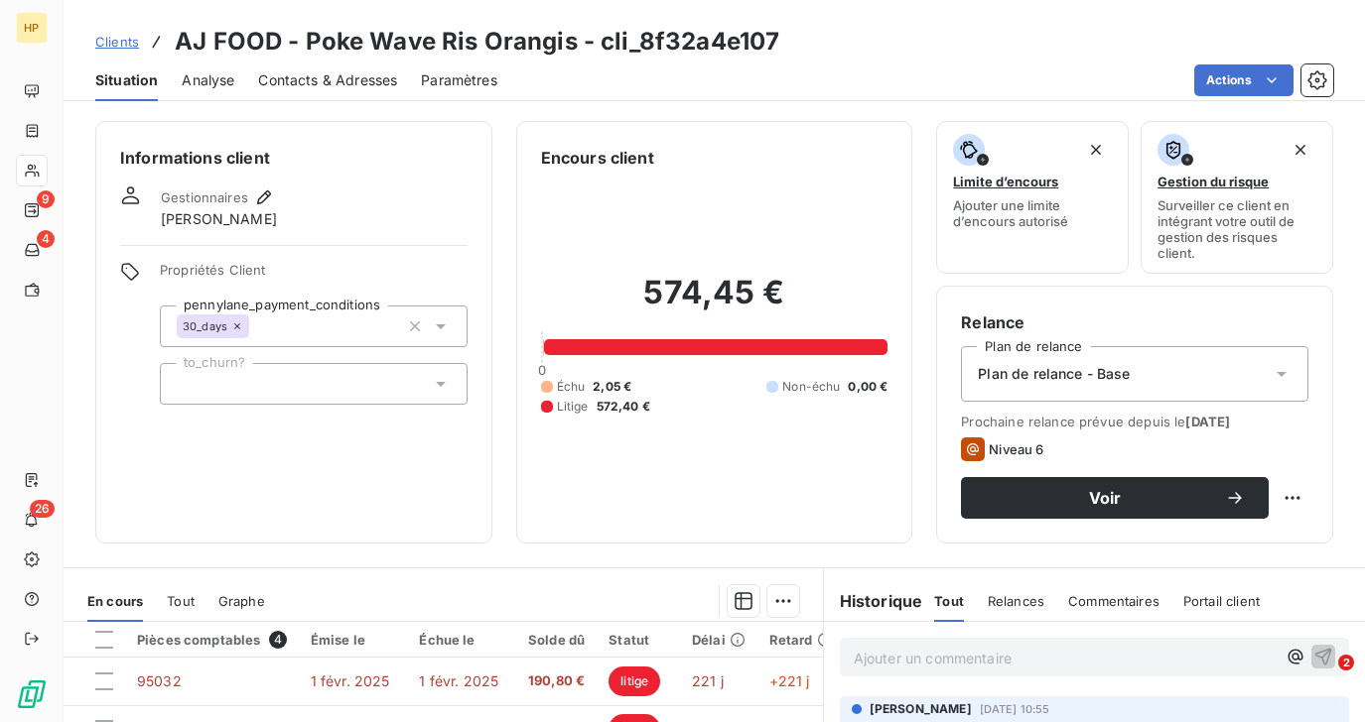
scroll to position [341, 0]
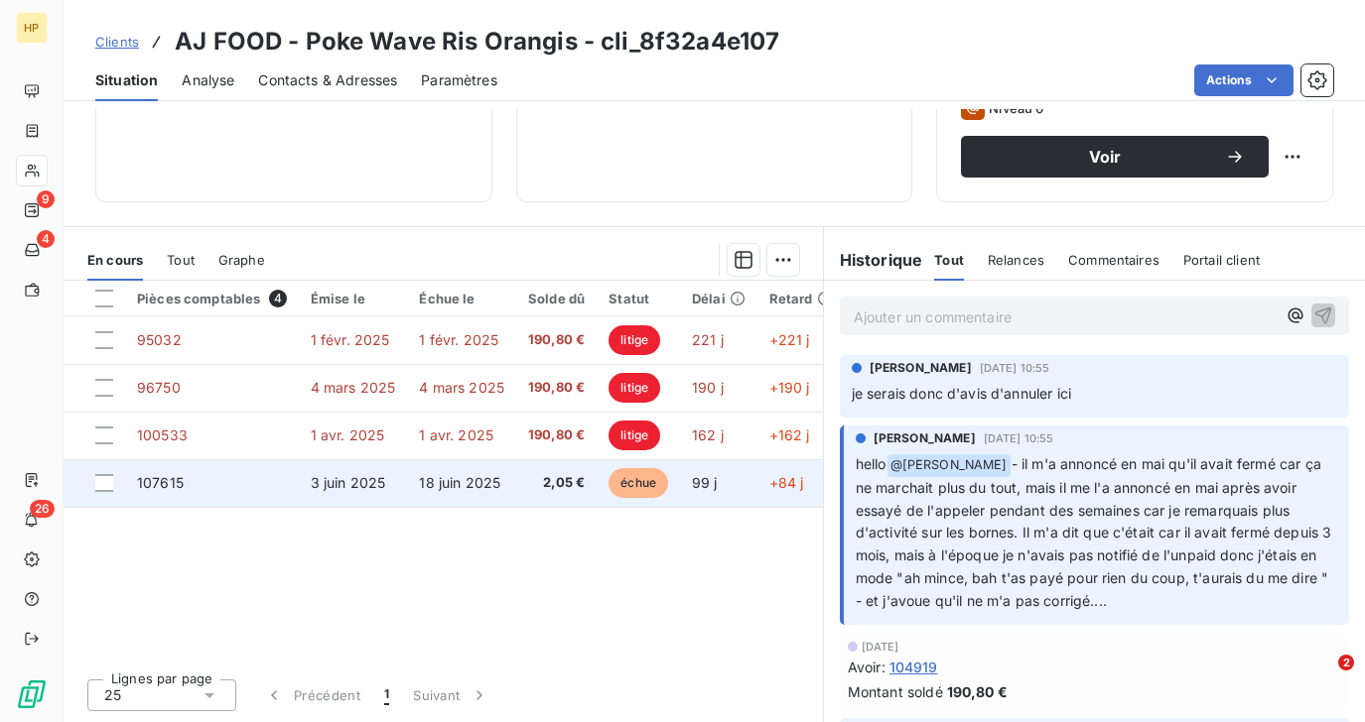
click at [494, 471] on td "18 juin 2025" at bounding box center [461, 483] width 109 height 48
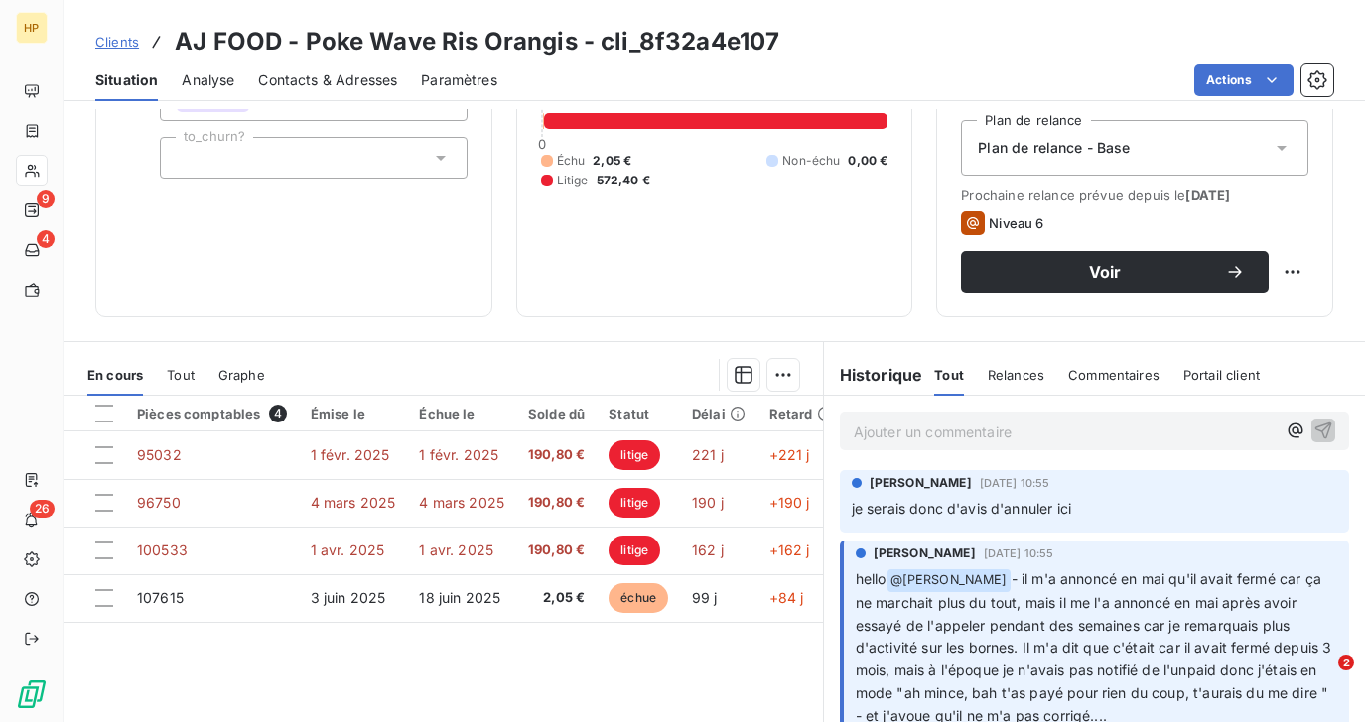
scroll to position [341, 0]
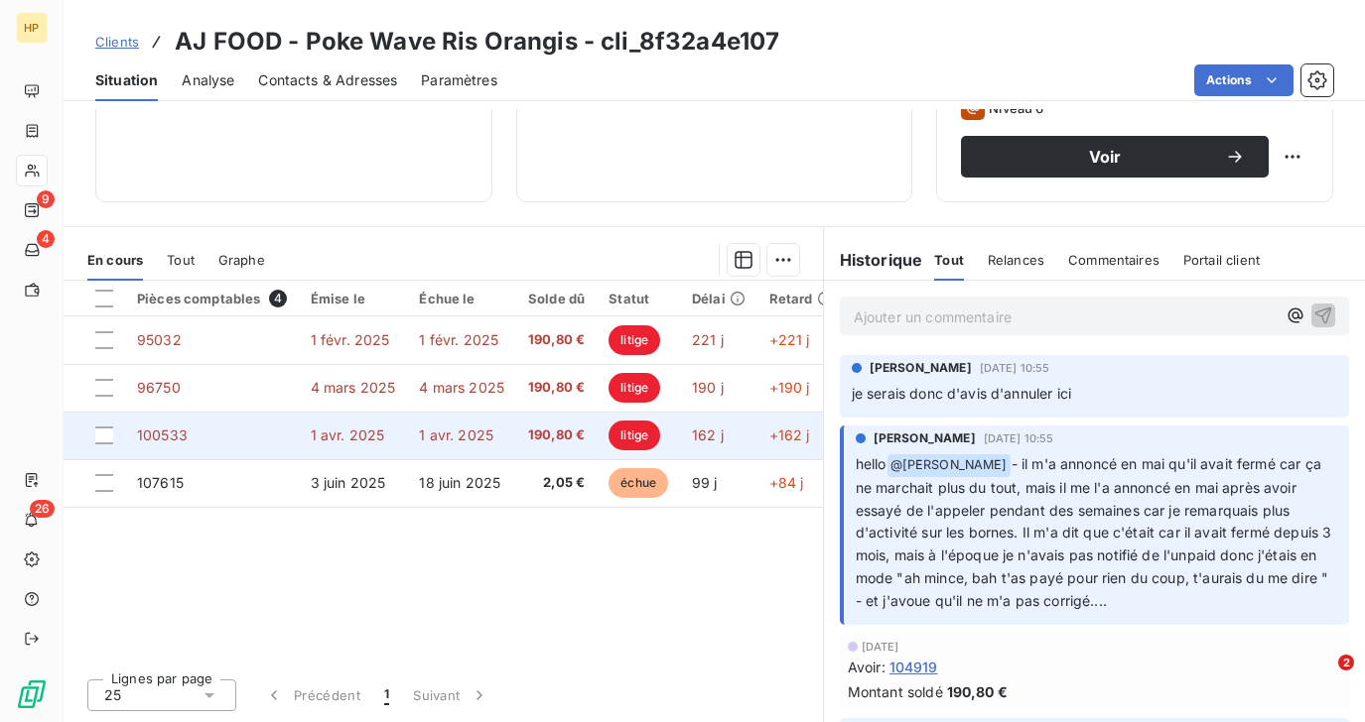
click at [165, 444] on td "100533" at bounding box center [212, 436] width 174 height 48
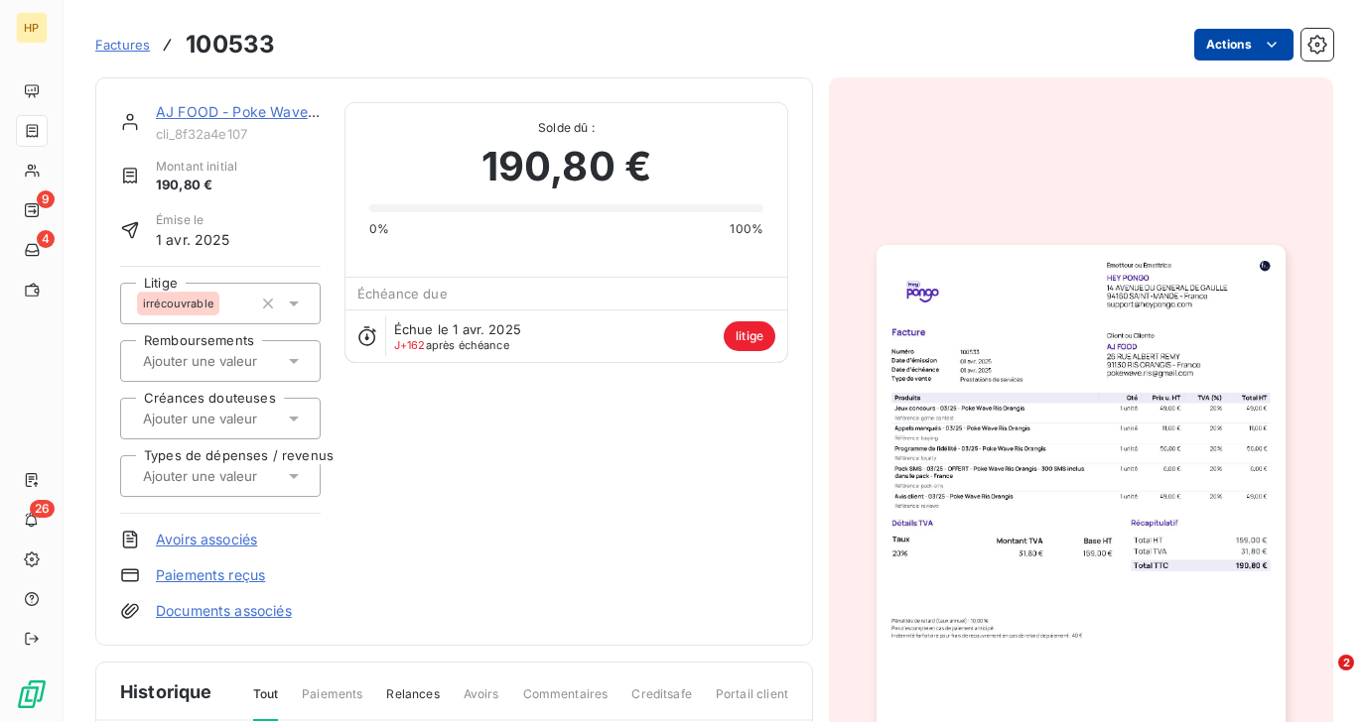
click at [1257, 53] on html "HP 9 4 26 Factures 100533 Actions AJ FOOD - Poke Wave Ris Orangis cli_8f32a4e10…" at bounding box center [682, 361] width 1365 height 722
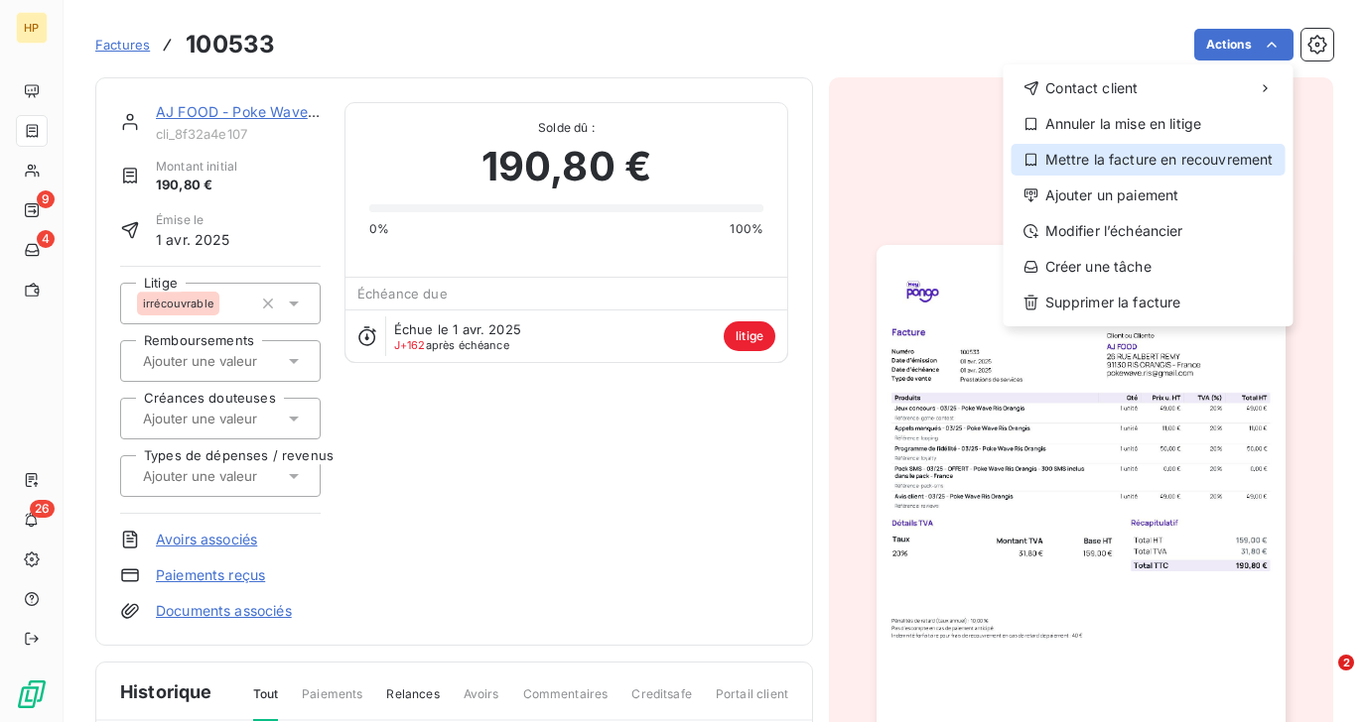
click at [1151, 164] on div "Mettre la facture en recouvrement" at bounding box center [1148, 160] width 274 height 32
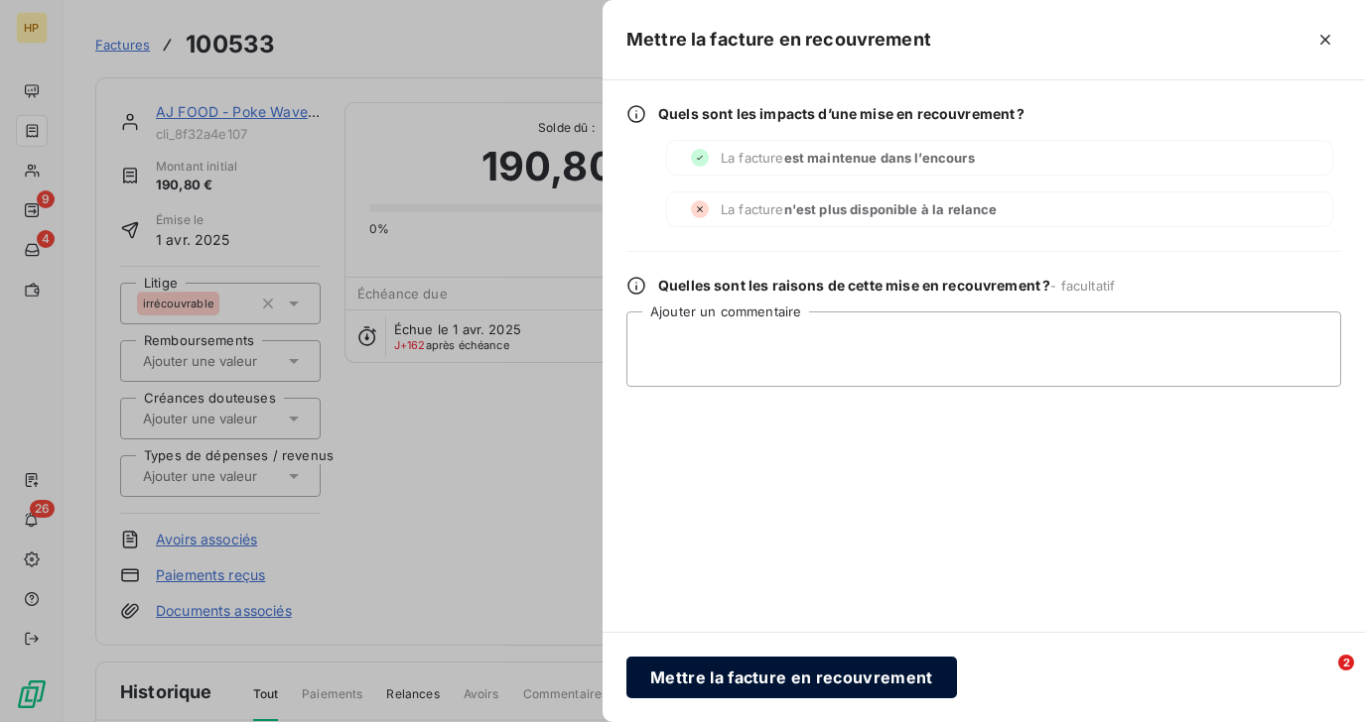
click at [767, 670] on button "Mettre la facture en recouvrement" at bounding box center [791, 678] width 330 height 42
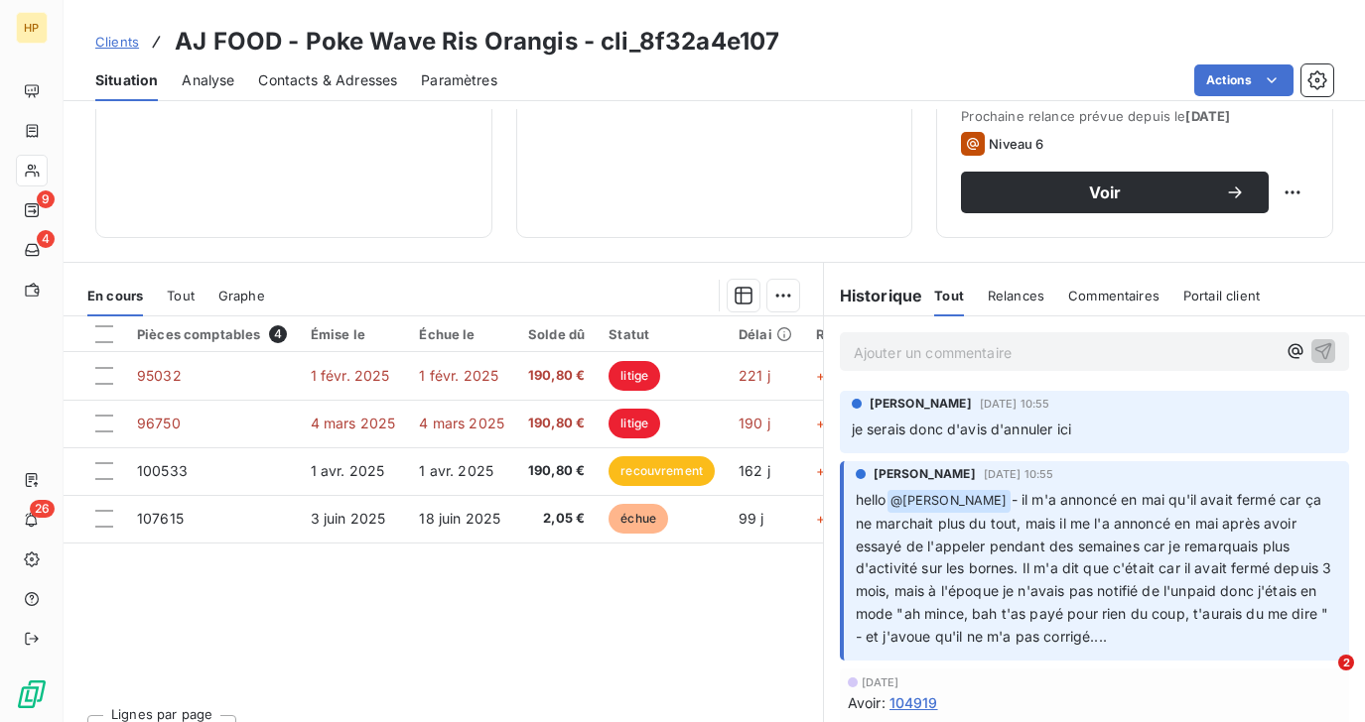
scroll to position [338, 0]
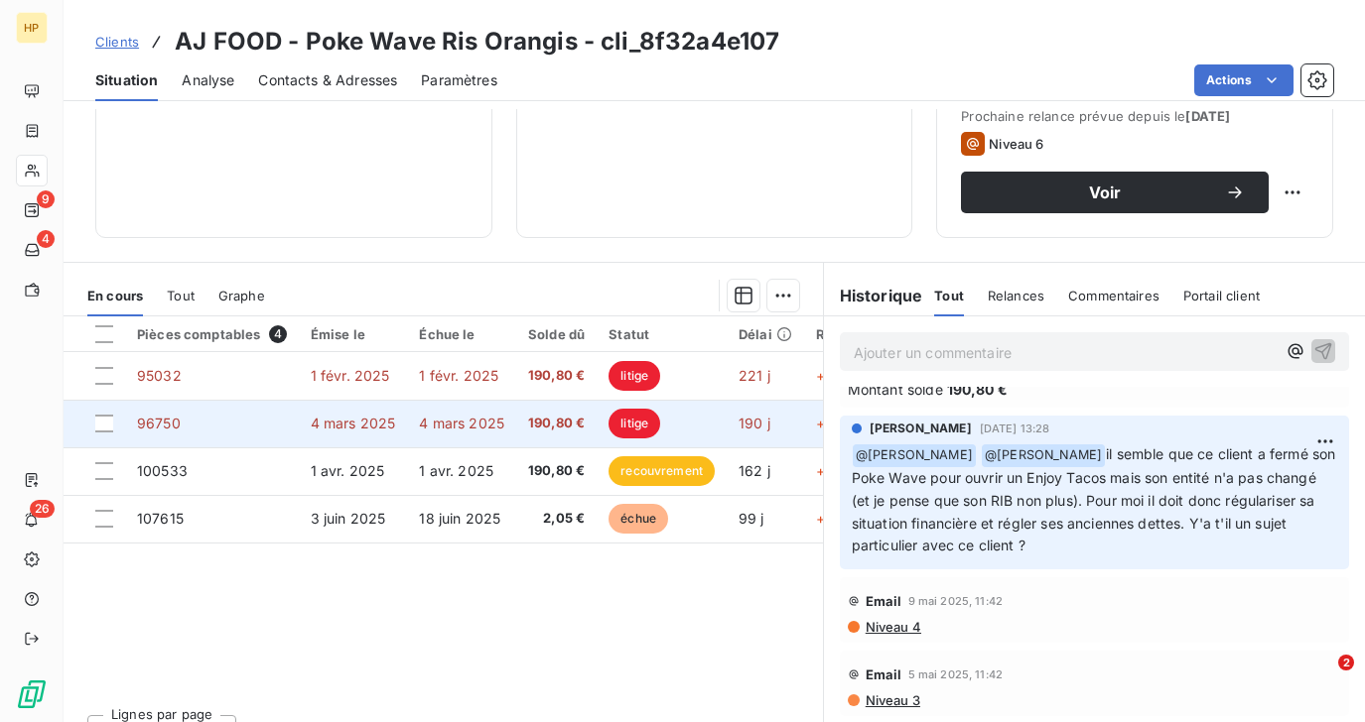
click at [542, 435] on td "190,80 €" at bounding box center [556, 424] width 80 height 48
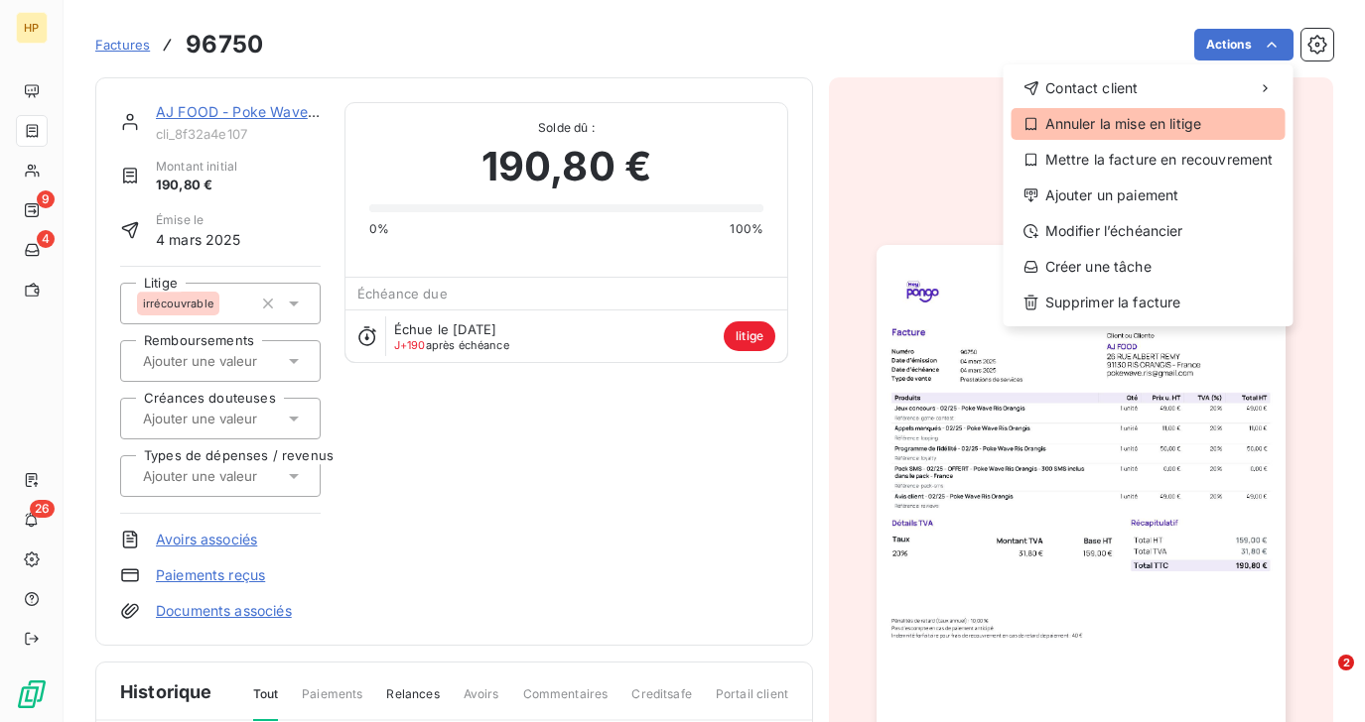
click at [1159, 123] on div "Annuler la mise en litige" at bounding box center [1148, 124] width 274 height 32
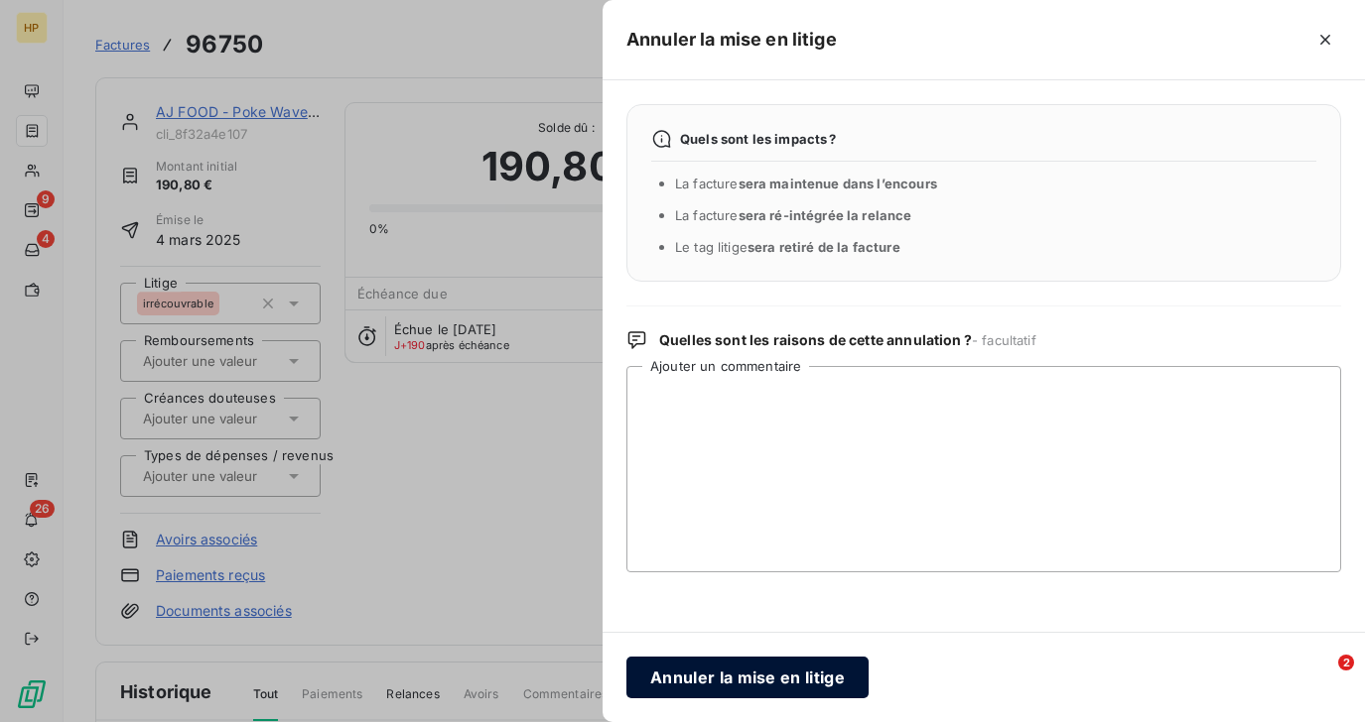
click at [742, 679] on button "Annuler la mise en litige" at bounding box center [747, 678] width 242 height 42
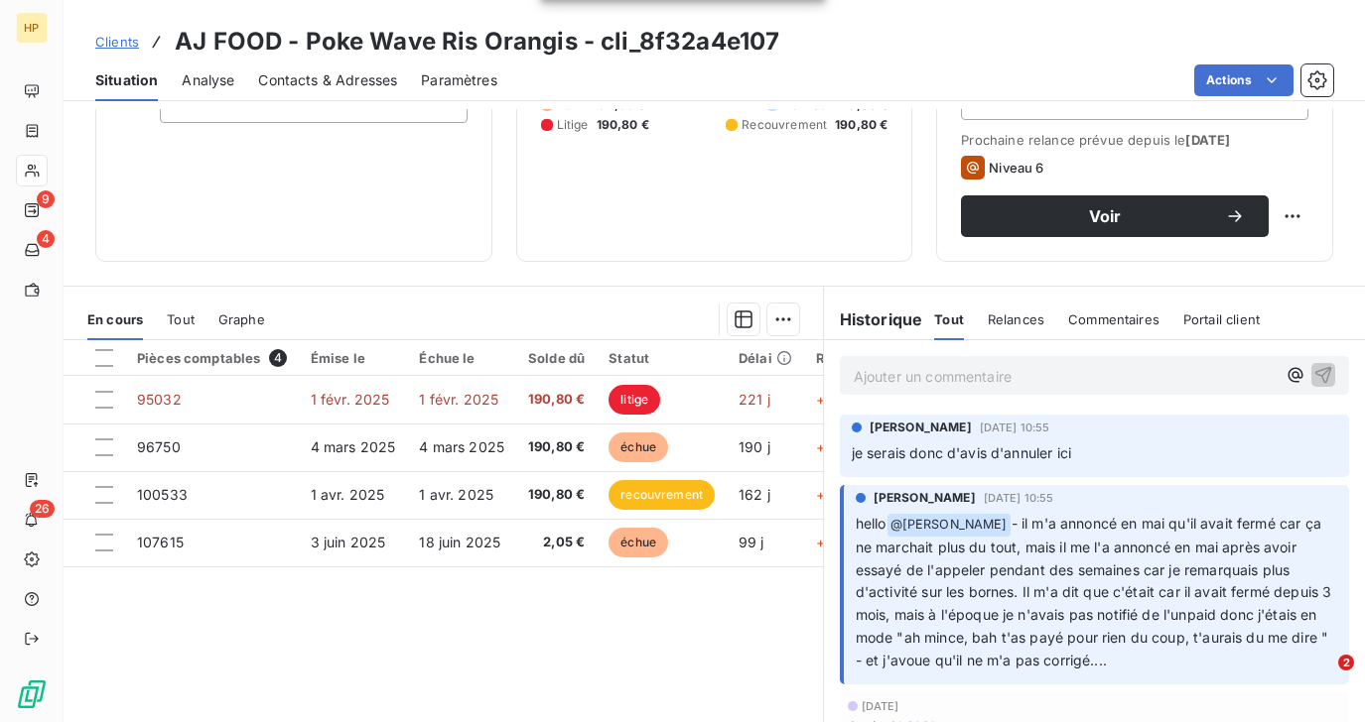
scroll to position [341, 0]
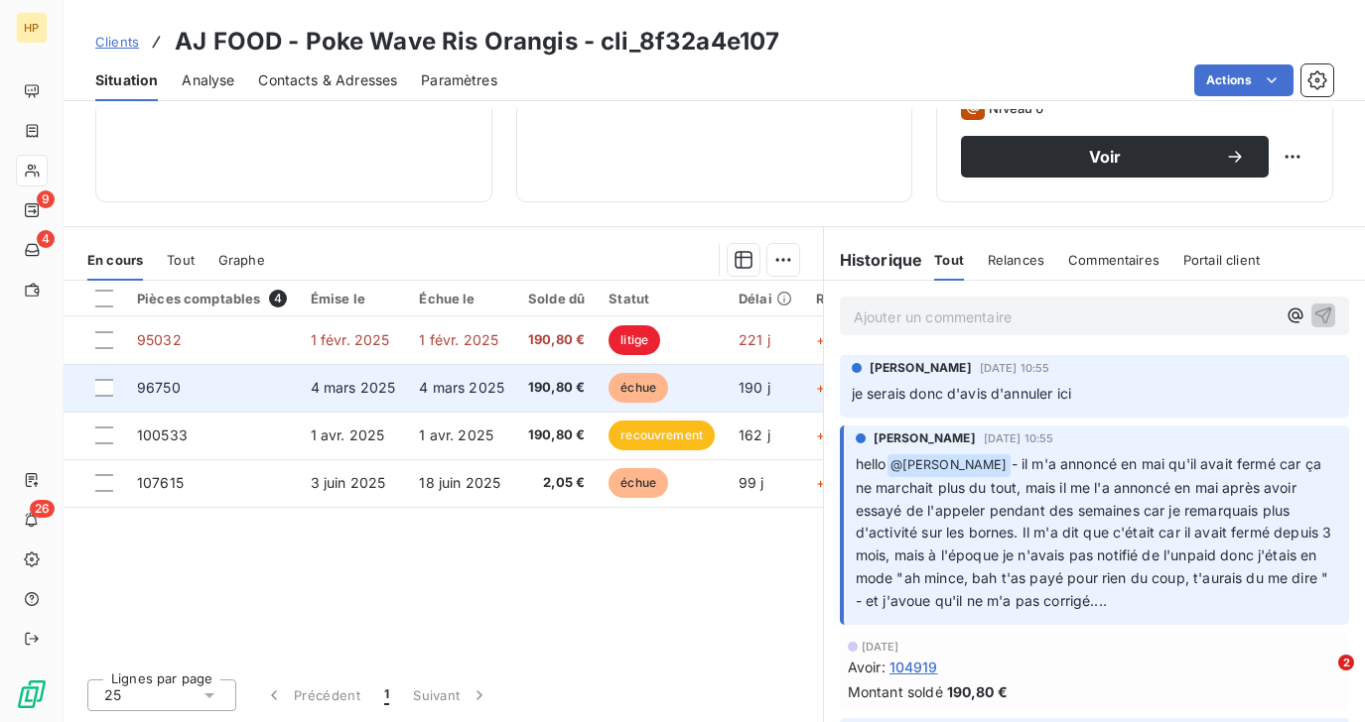
click at [467, 387] on span "4 mars 2025" at bounding box center [461, 387] width 85 height 17
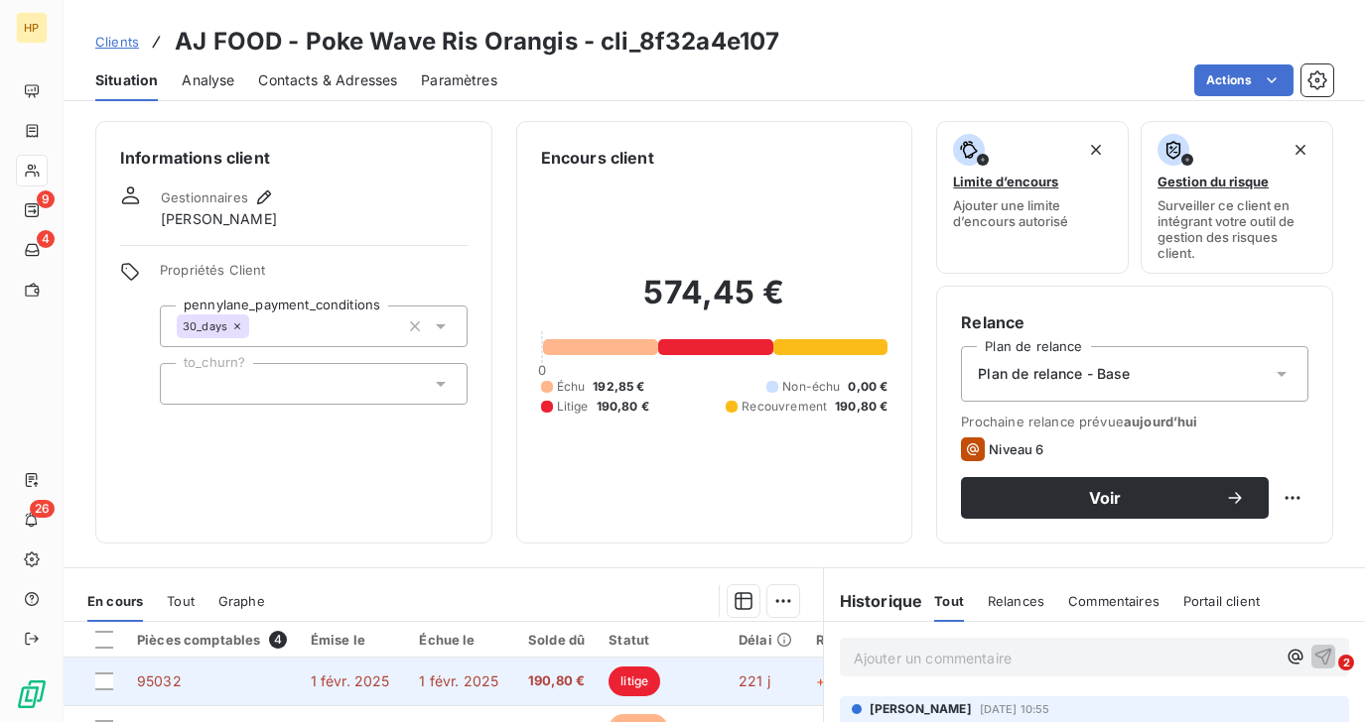
click at [535, 675] on span "190,80 €" at bounding box center [556, 682] width 57 height 20
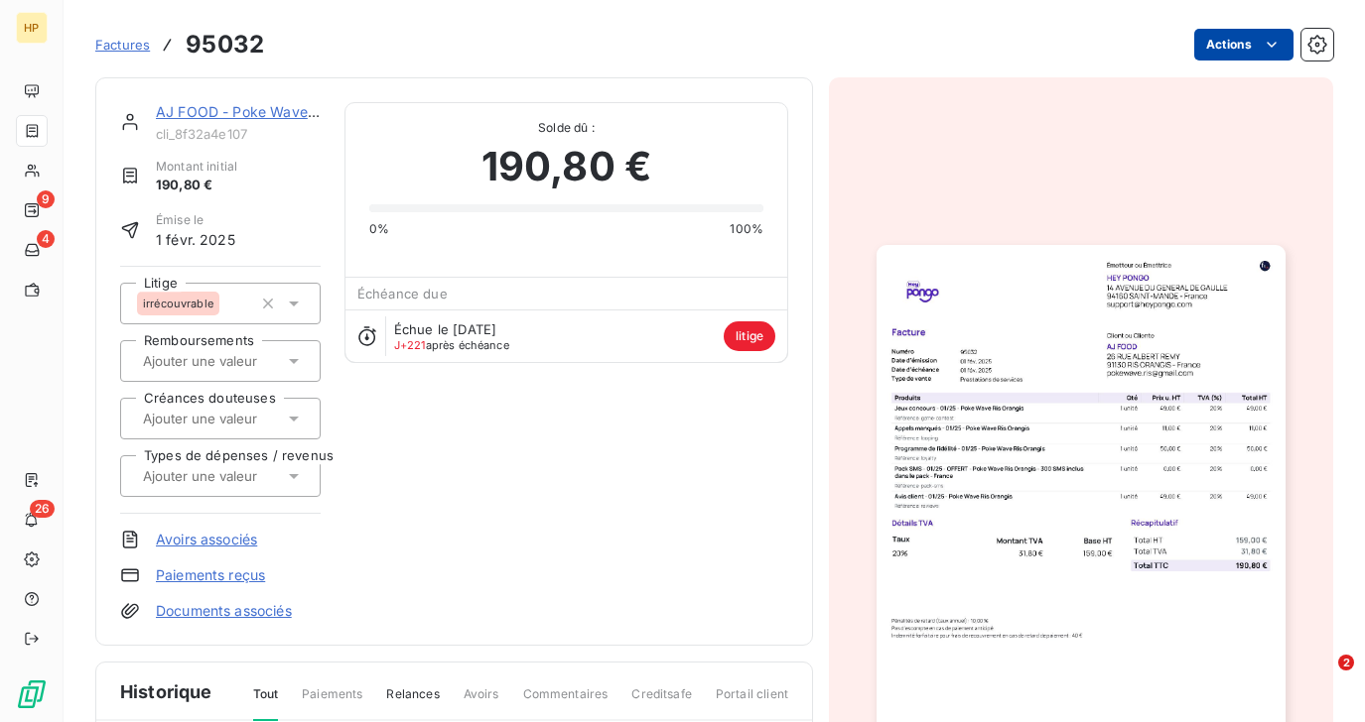
click at [1228, 55] on html "HP 9 4 26 Factures 95032 Actions AJ FOOD - Poke Wave Ris Orangis cli_8f32a4e107…" at bounding box center [682, 361] width 1365 height 722
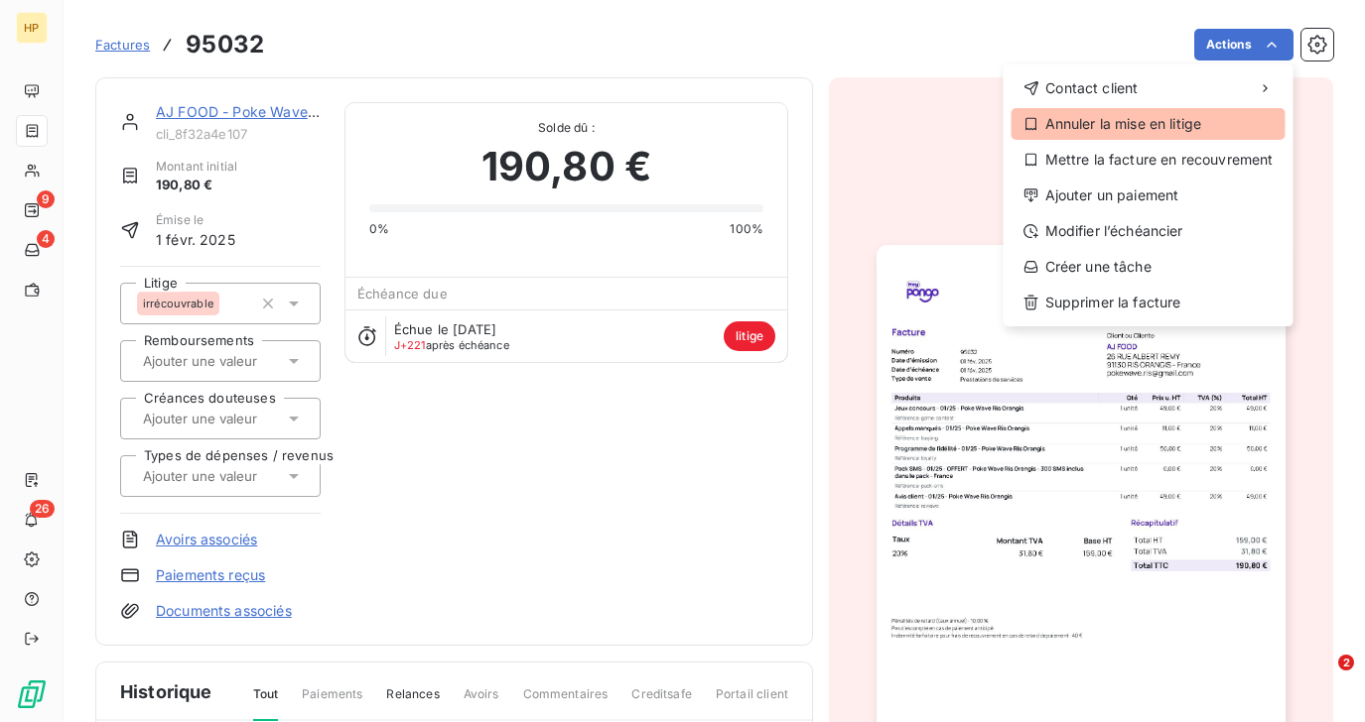
click at [1143, 121] on div "Annuler la mise en litige" at bounding box center [1148, 124] width 274 height 32
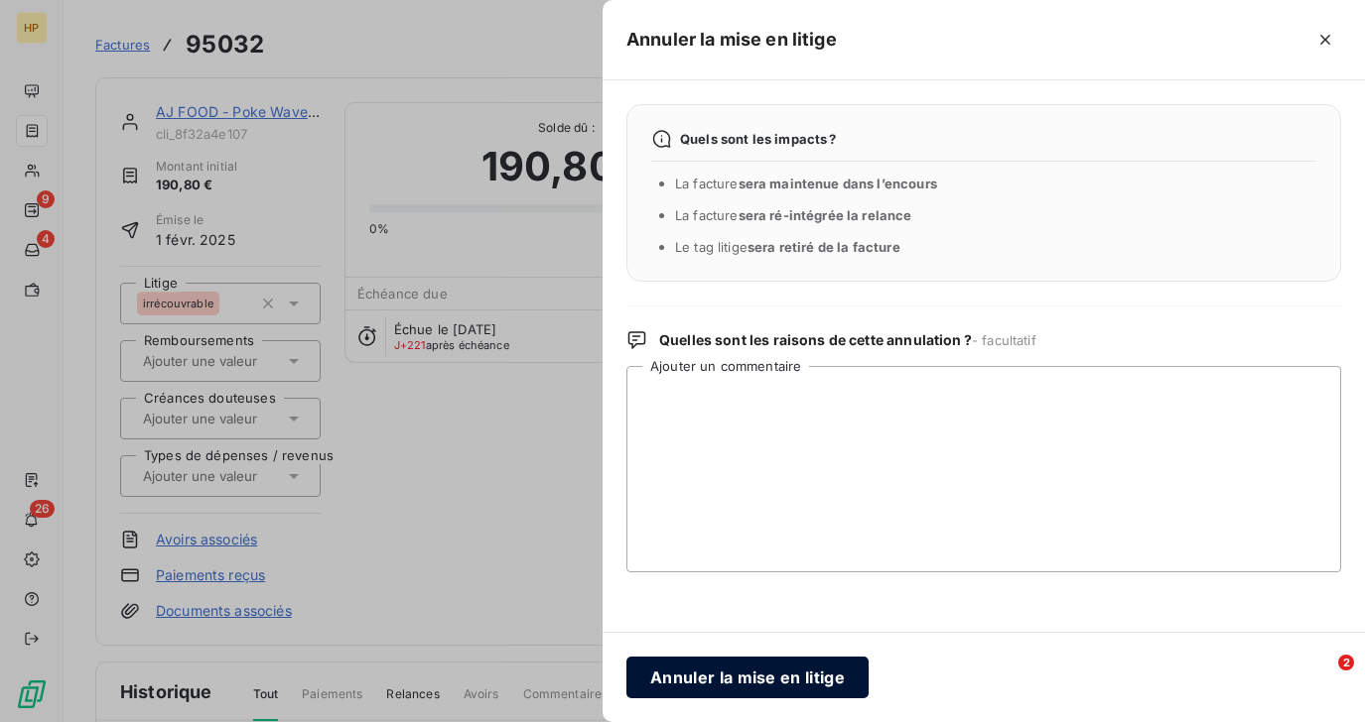
click at [794, 687] on button "Annuler la mise en litige" at bounding box center [747, 678] width 242 height 42
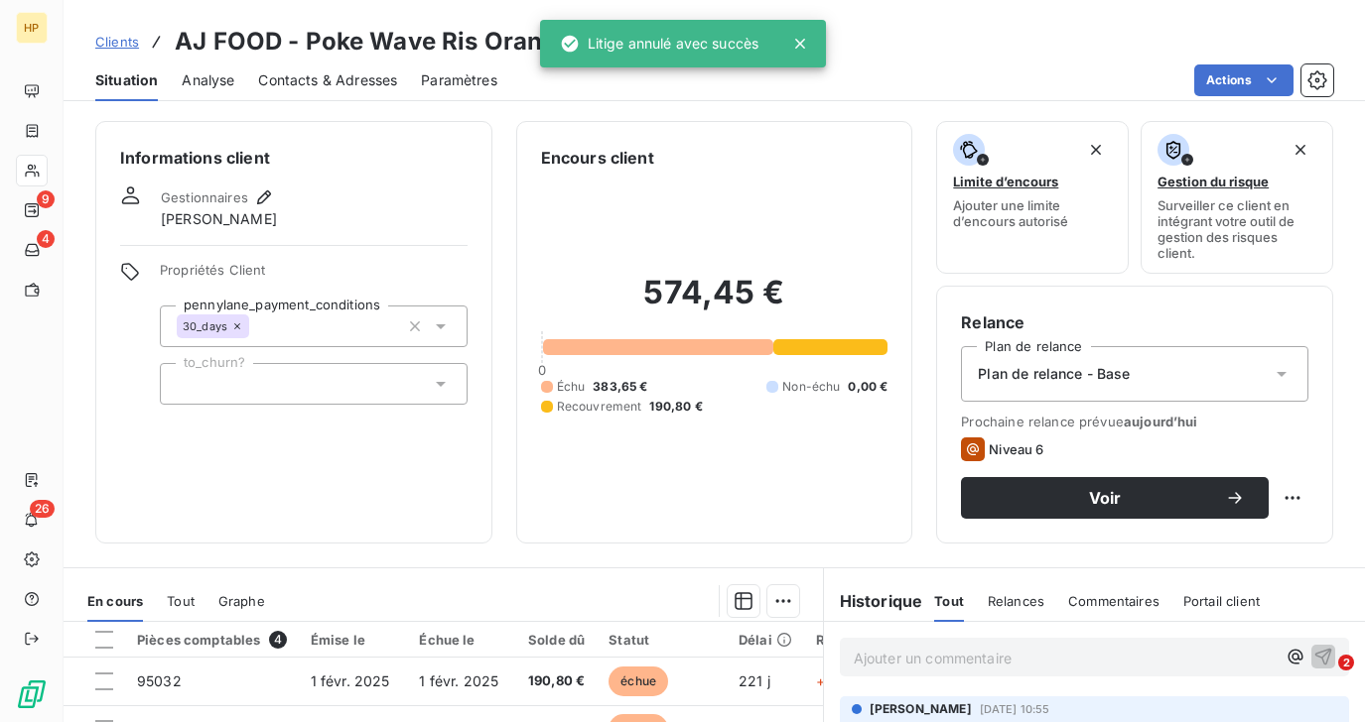
scroll to position [341, 0]
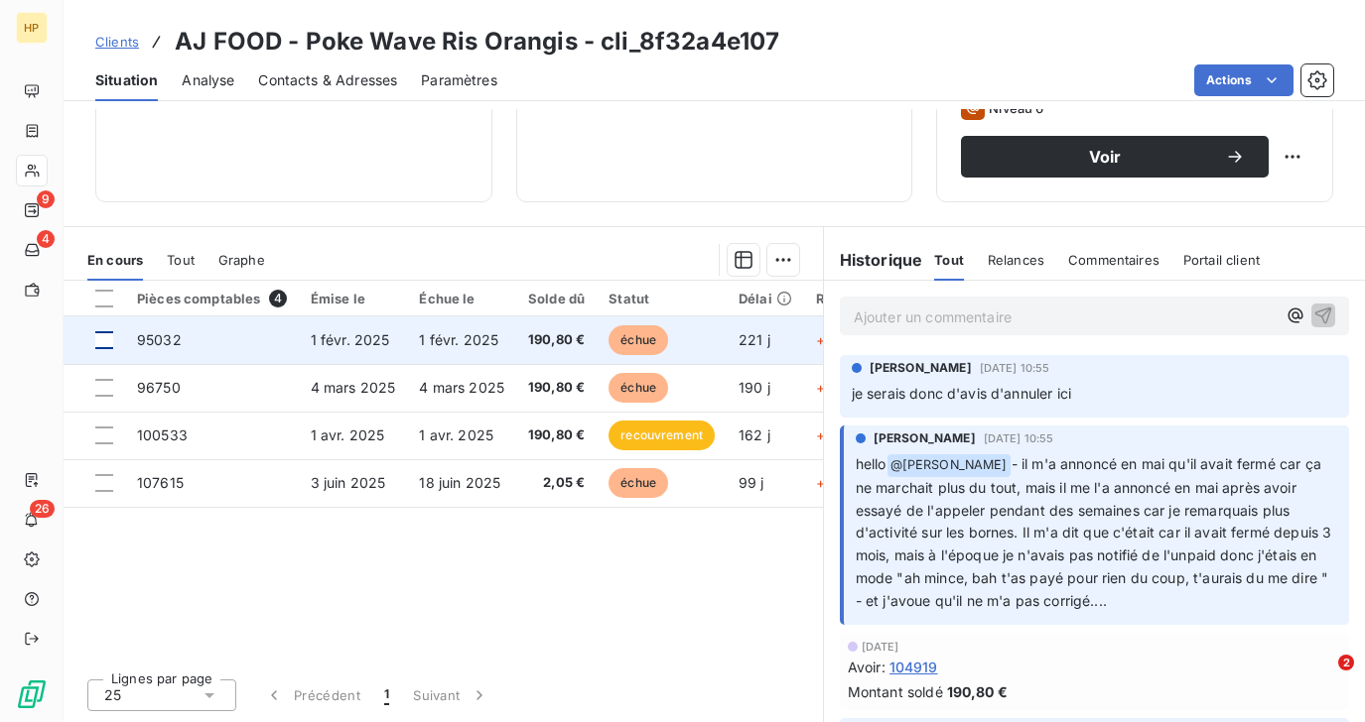
click at [105, 331] on div at bounding box center [104, 340] width 18 height 18
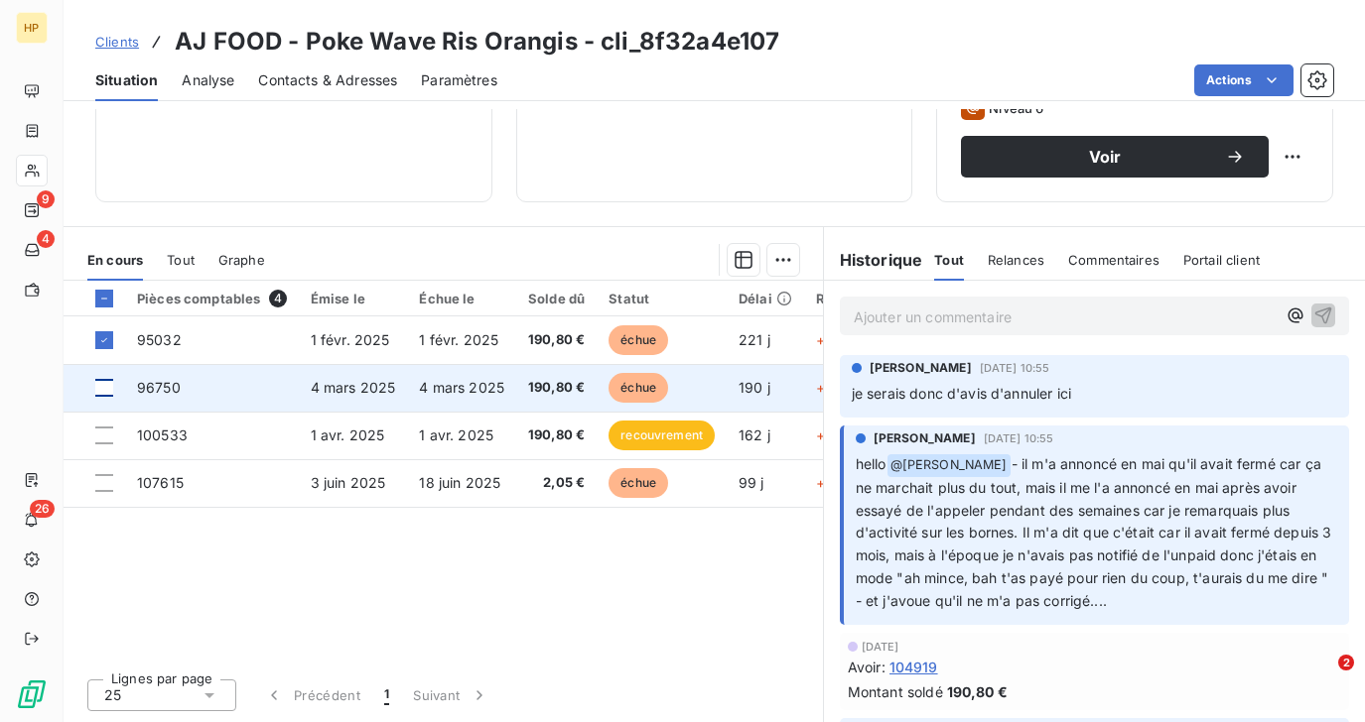
click at [108, 384] on div at bounding box center [104, 388] width 18 height 18
click at [275, 380] on td "96750" at bounding box center [212, 388] width 174 height 48
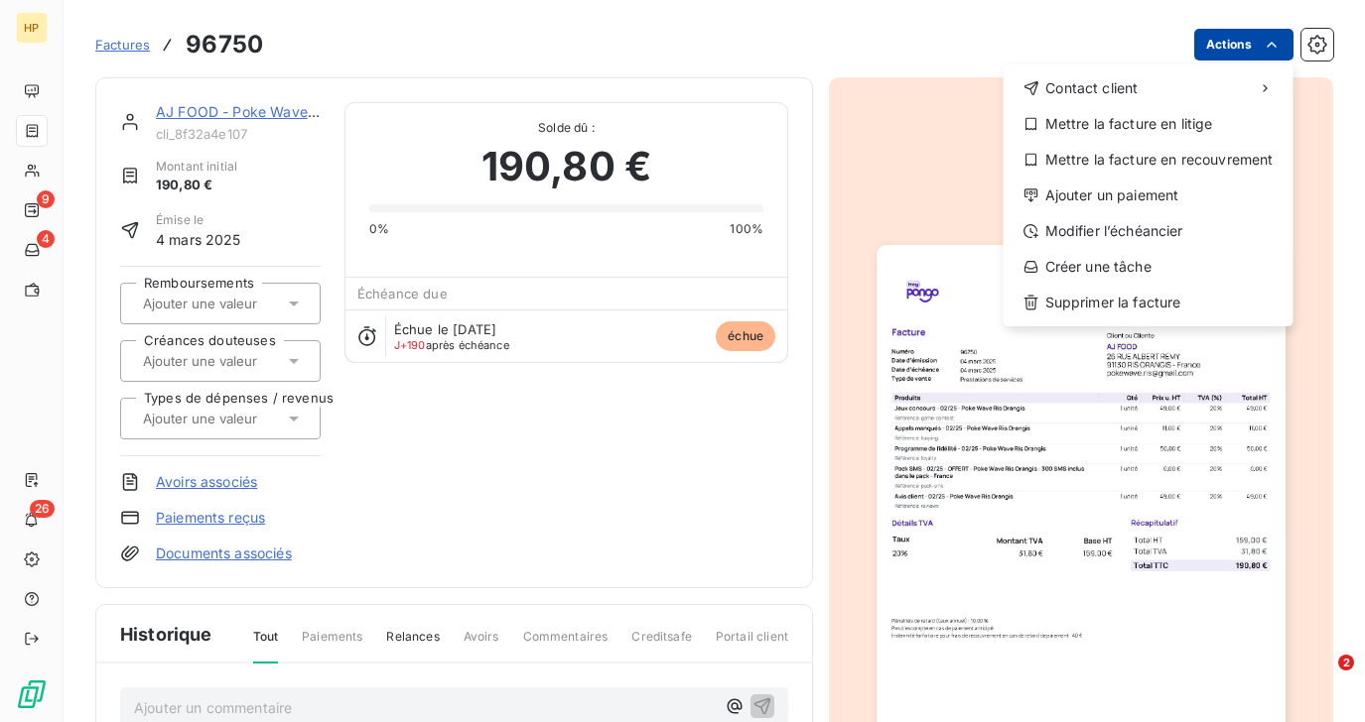
click at [1258, 50] on html "HP 9 4 26 Factures 96750 Actions Contact client Mettre la facture en litige Met…" at bounding box center [682, 361] width 1365 height 722
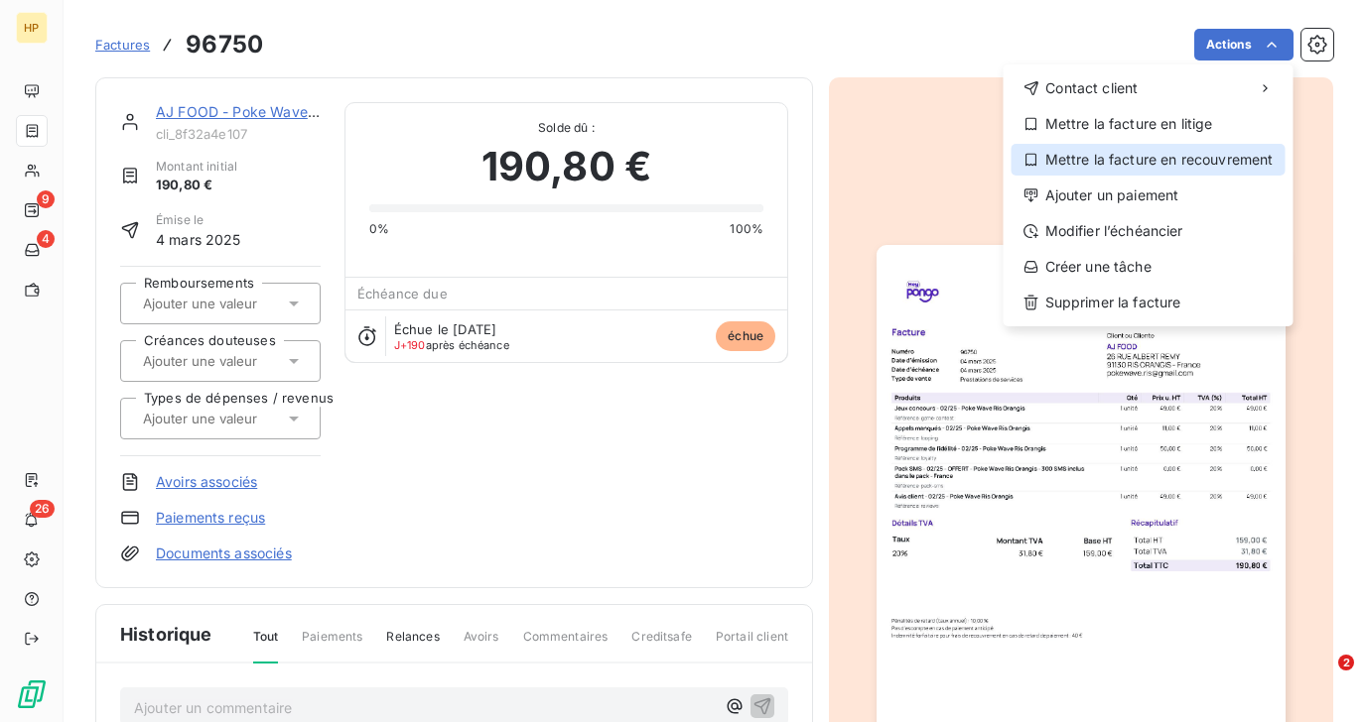
click at [1208, 167] on div "Mettre la facture en recouvrement" at bounding box center [1148, 160] width 274 height 32
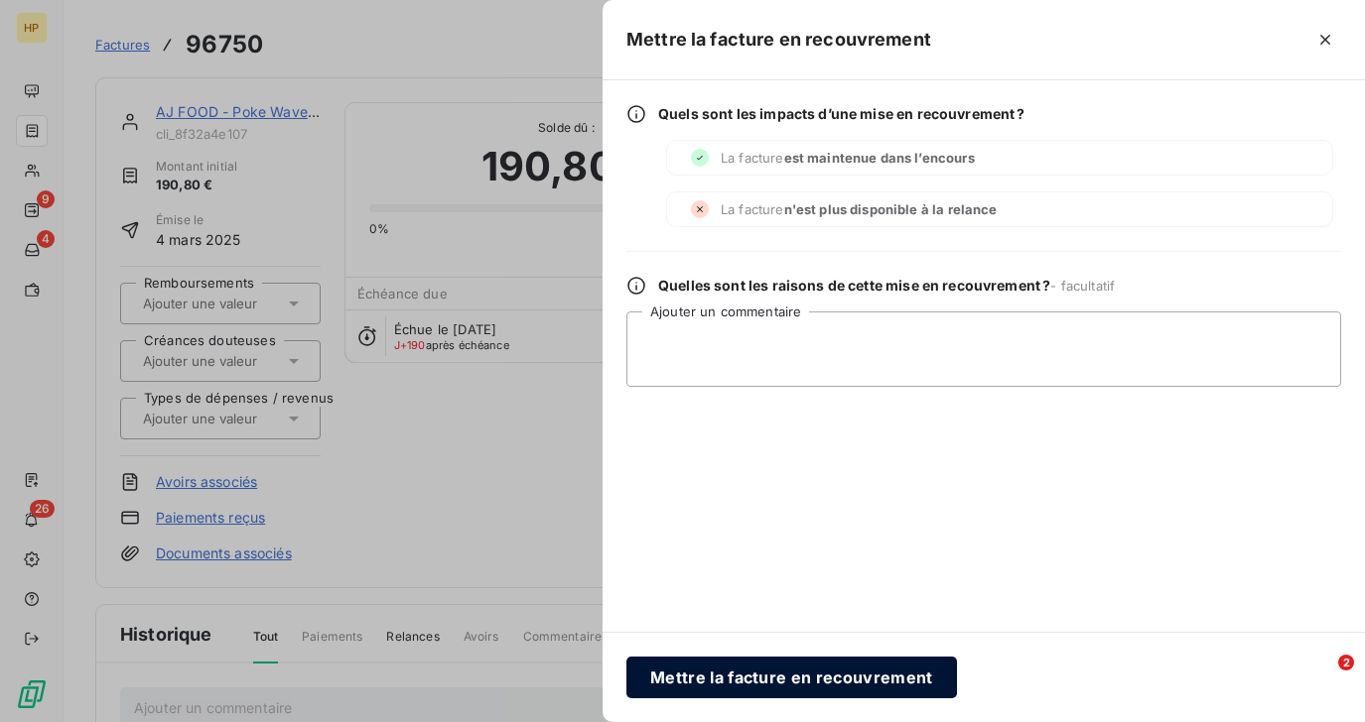
click at [743, 665] on button "Mettre la facture en recouvrement" at bounding box center [791, 678] width 330 height 42
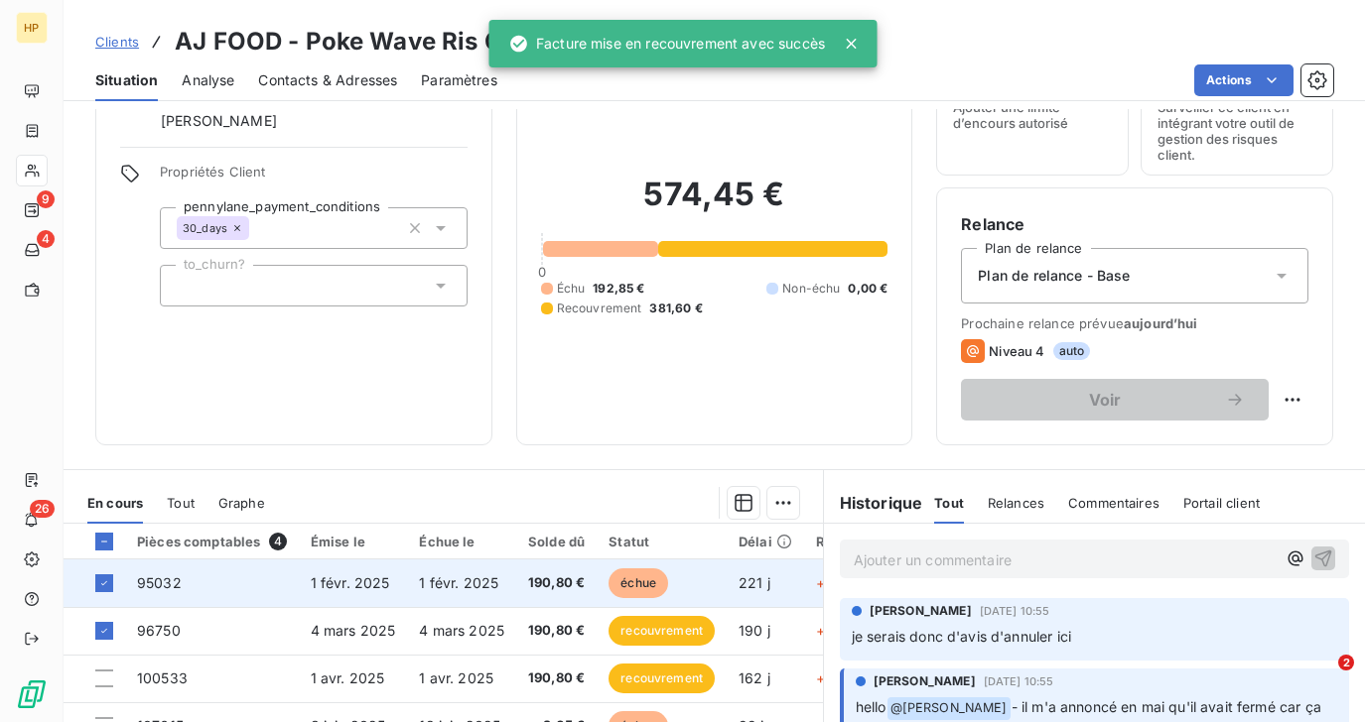
scroll to position [123, 0]
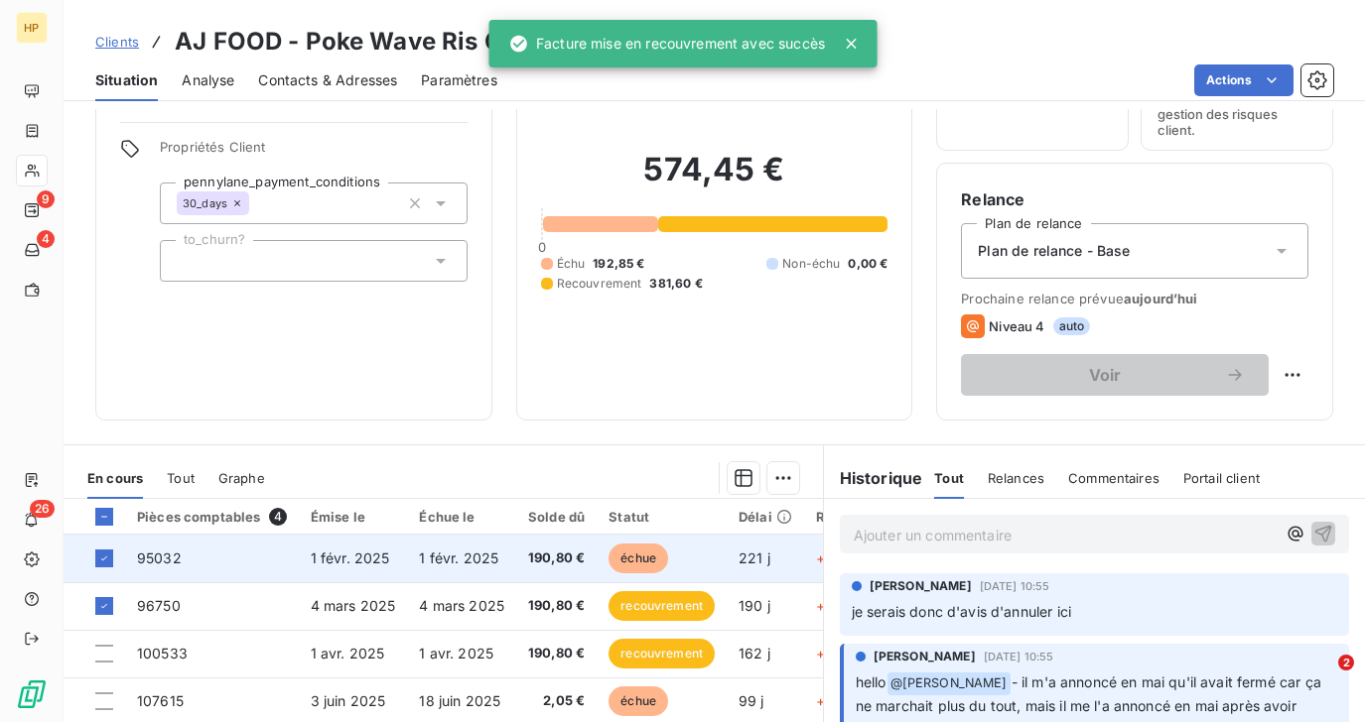
click at [429, 551] on span "1 févr. 2025" at bounding box center [458, 558] width 79 height 17
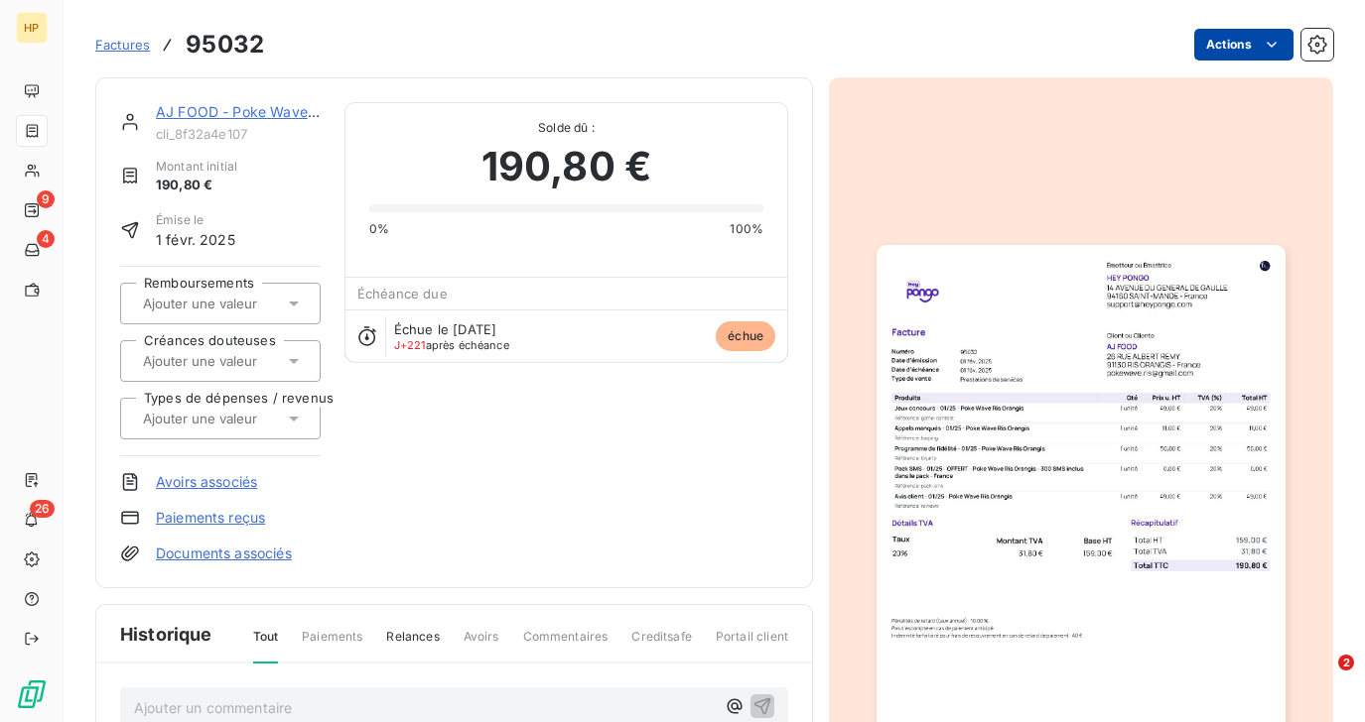
click at [1252, 44] on html "HP 9 4 26 Factures 95032 Actions AJ FOOD - Poke Wave Ris Orangis cli_8f32a4e107…" at bounding box center [682, 361] width 1365 height 722
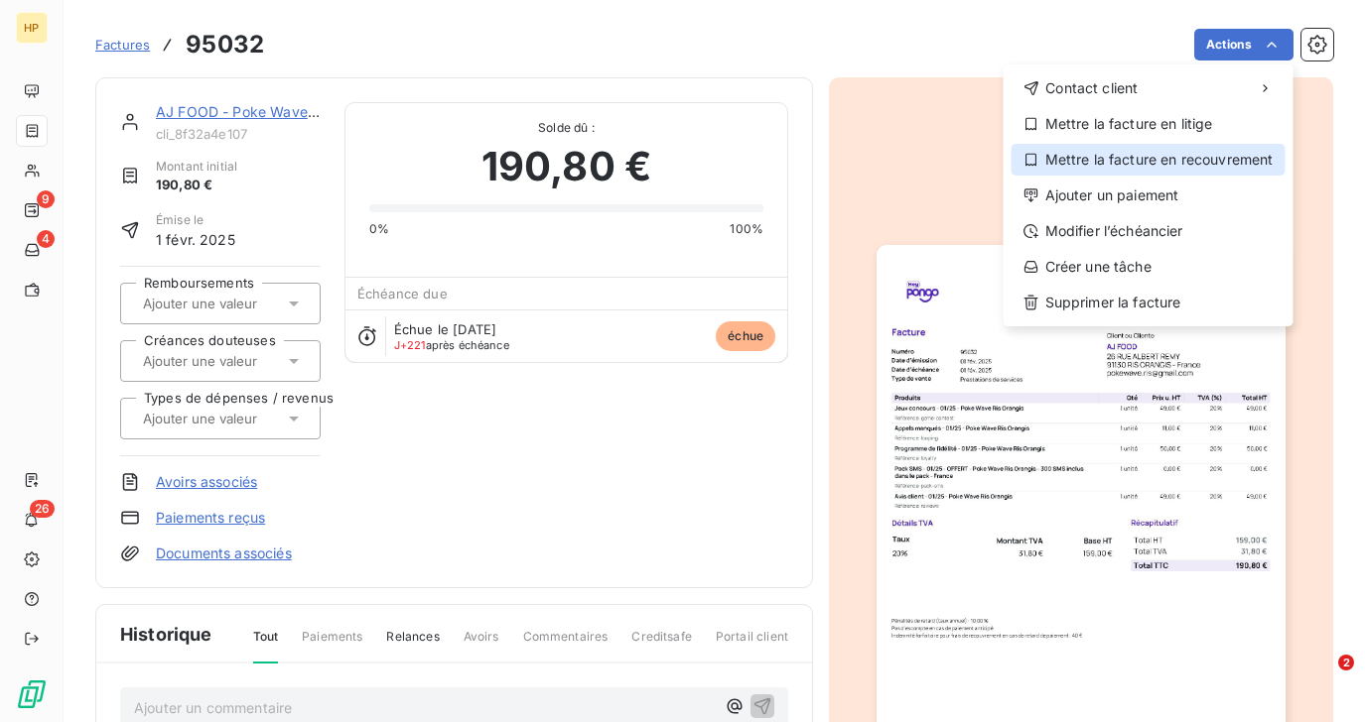
click at [1211, 156] on div "Mettre la facture en recouvrement" at bounding box center [1148, 160] width 274 height 32
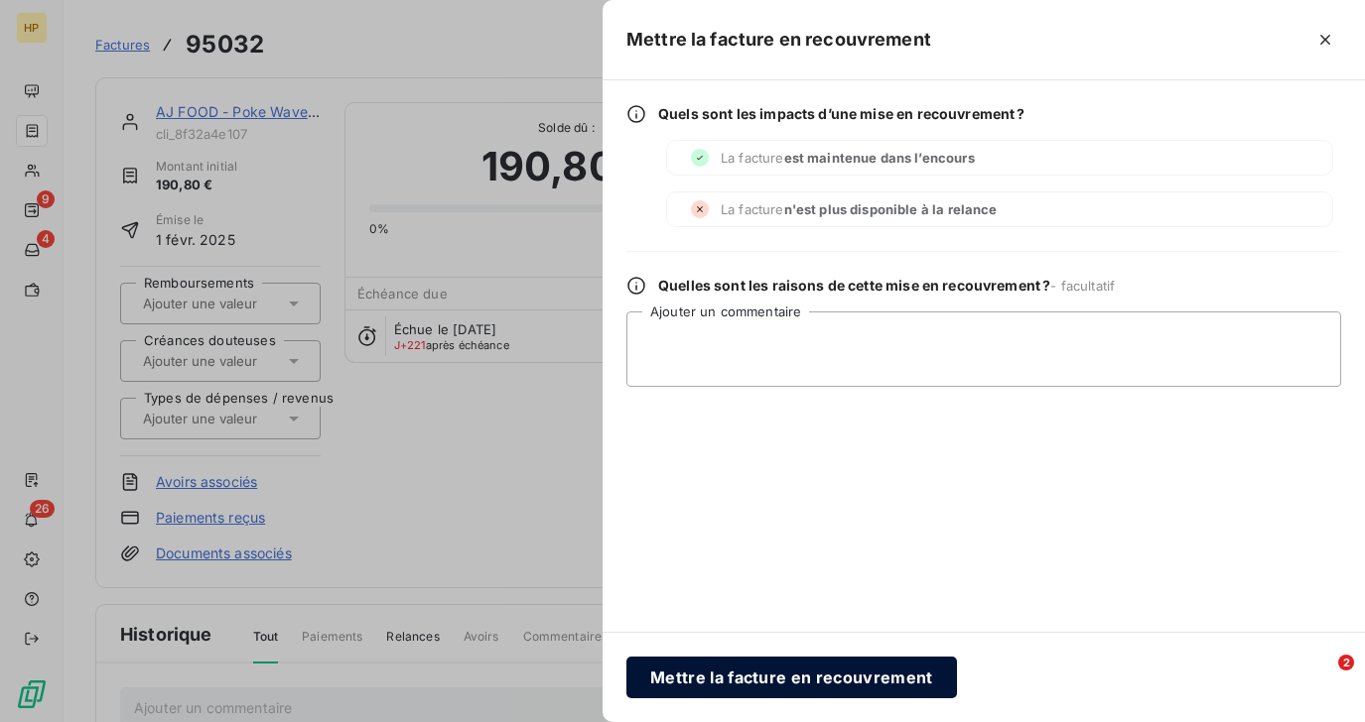
click at [841, 671] on button "Mettre la facture en recouvrement" at bounding box center [791, 678] width 330 height 42
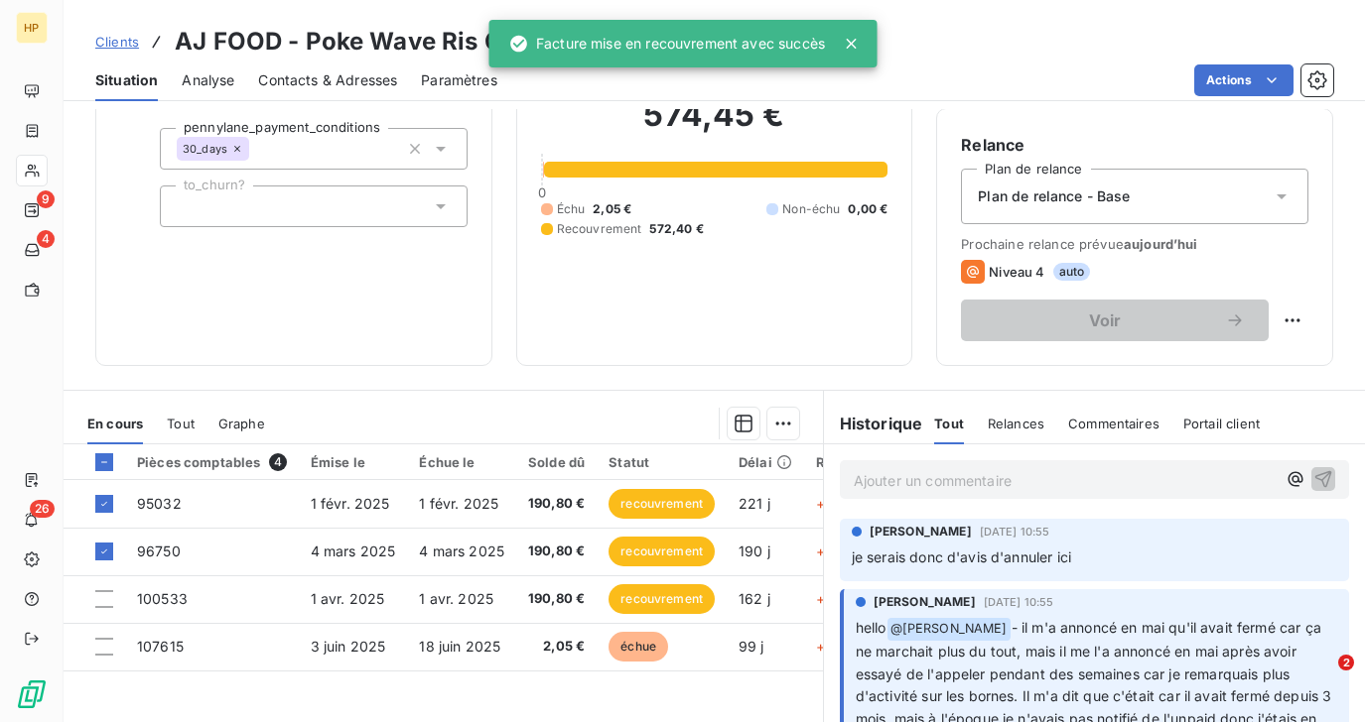
scroll to position [341, 0]
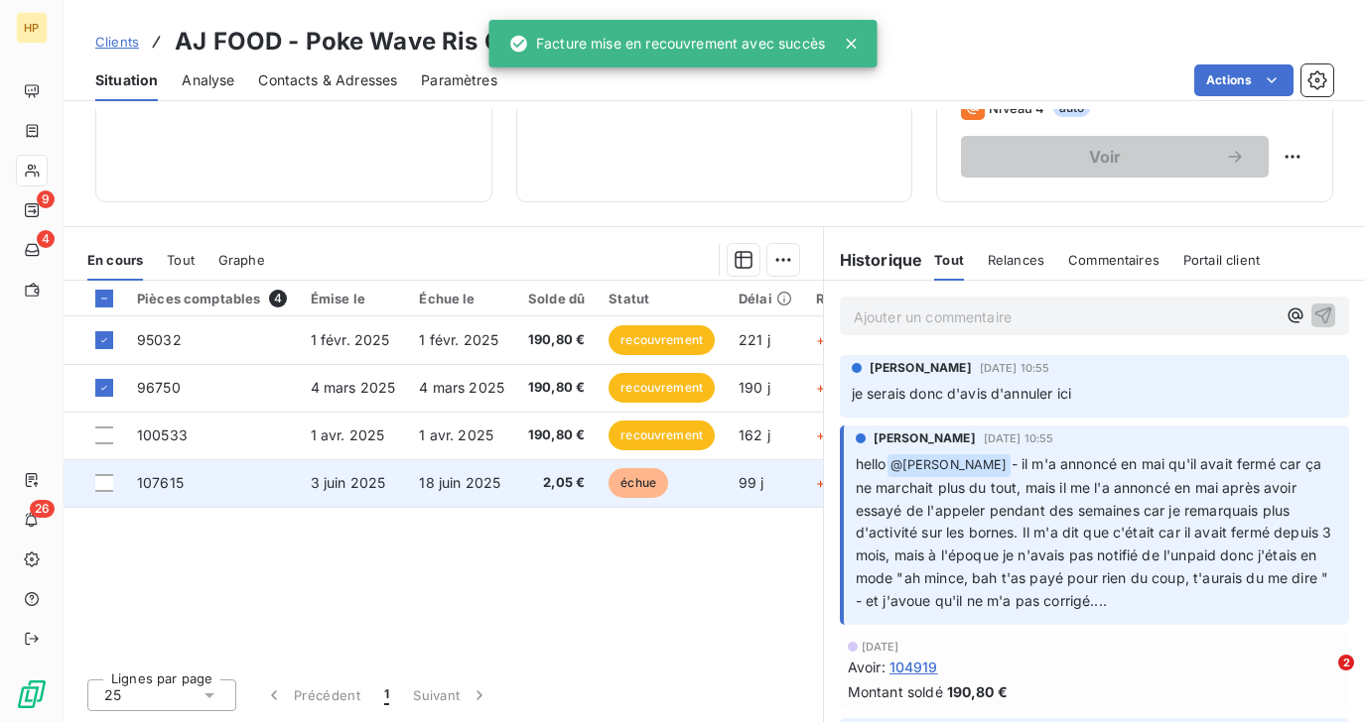
click at [438, 485] on span "18 juin 2025" at bounding box center [459, 482] width 81 height 17
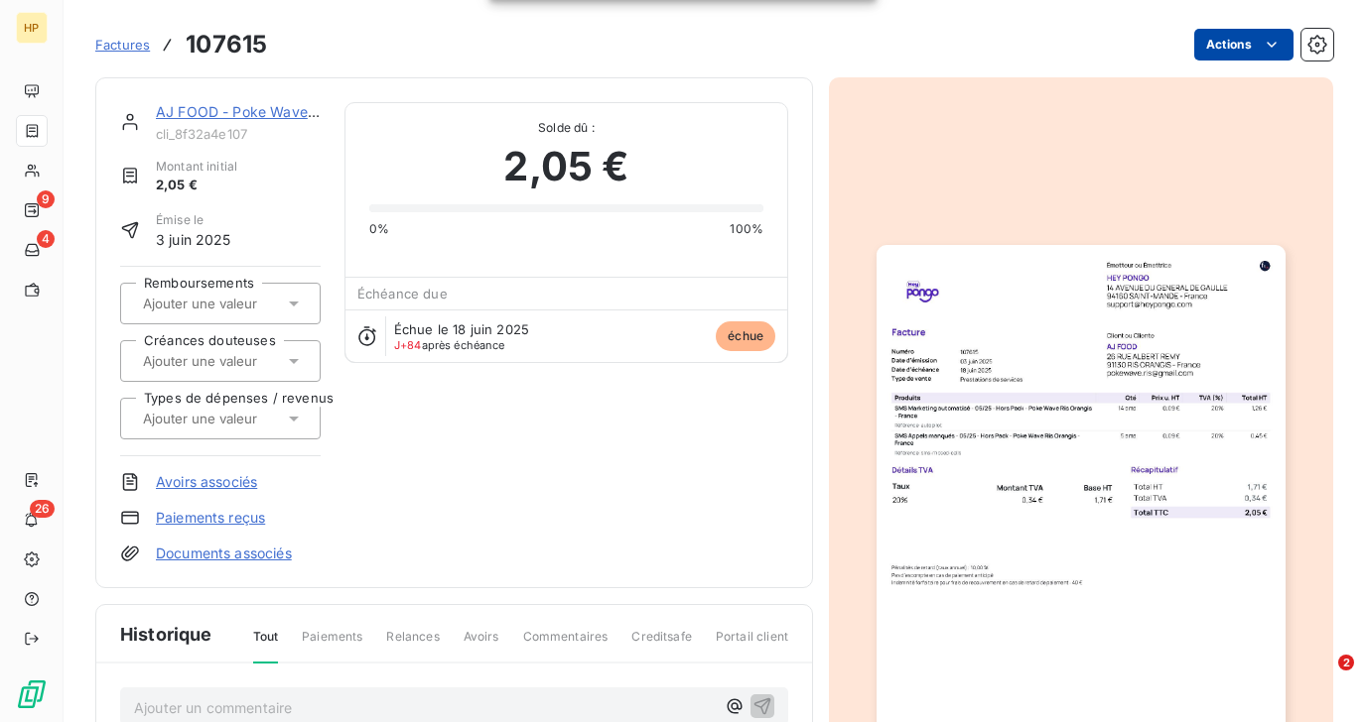
click at [1250, 36] on html "HP 9 4 26 Factures 107615 Actions AJ FOOD - Poke Wave Ris Orangis cli_8f32a4e10…" at bounding box center [682, 361] width 1365 height 722
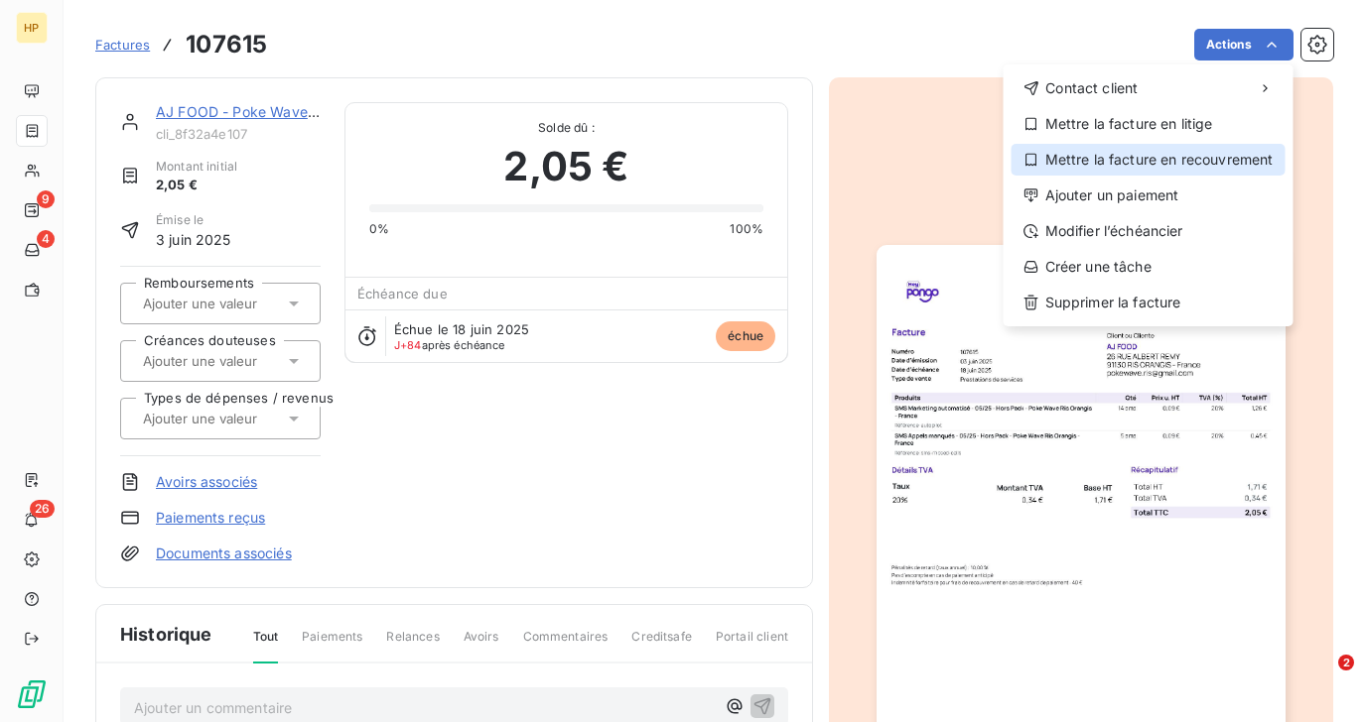
click at [1205, 151] on div "Mettre la facture en recouvrement" at bounding box center [1148, 160] width 274 height 32
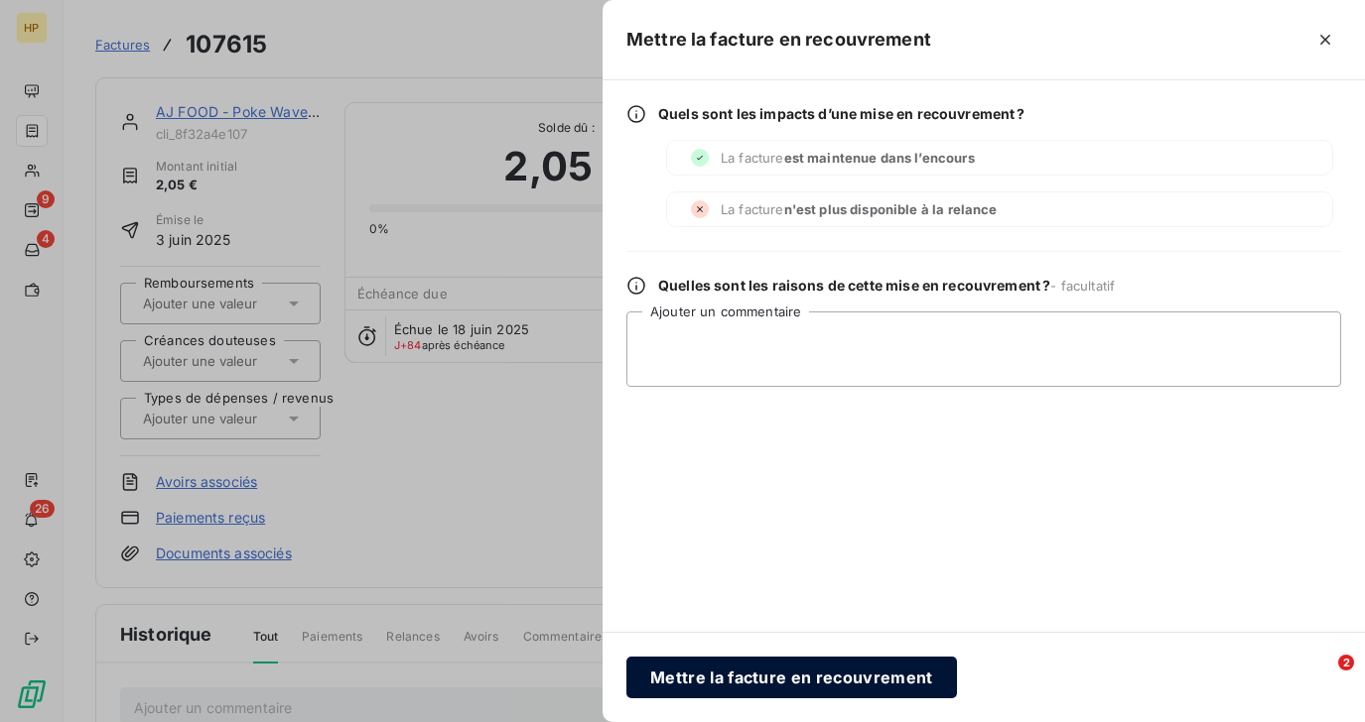
click at [774, 675] on button "Mettre la facture en recouvrement" at bounding box center [791, 678] width 330 height 42
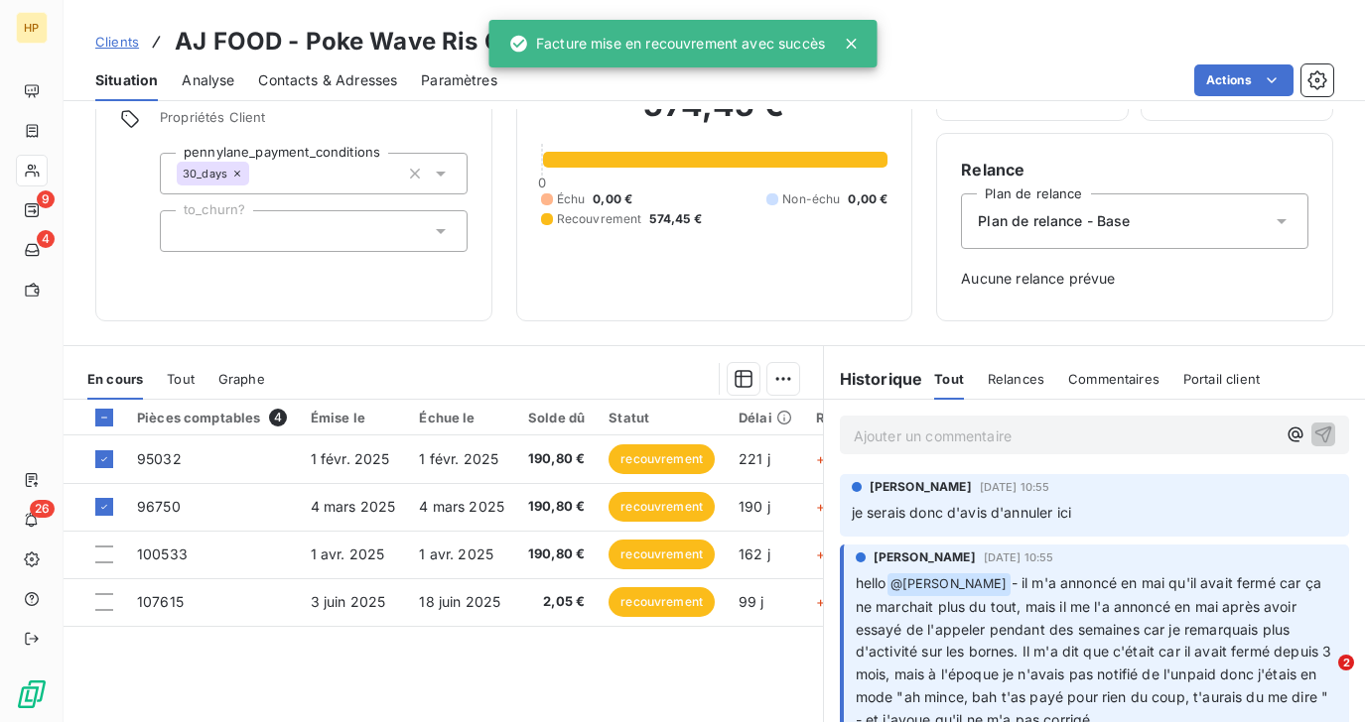
scroll to position [272, 0]
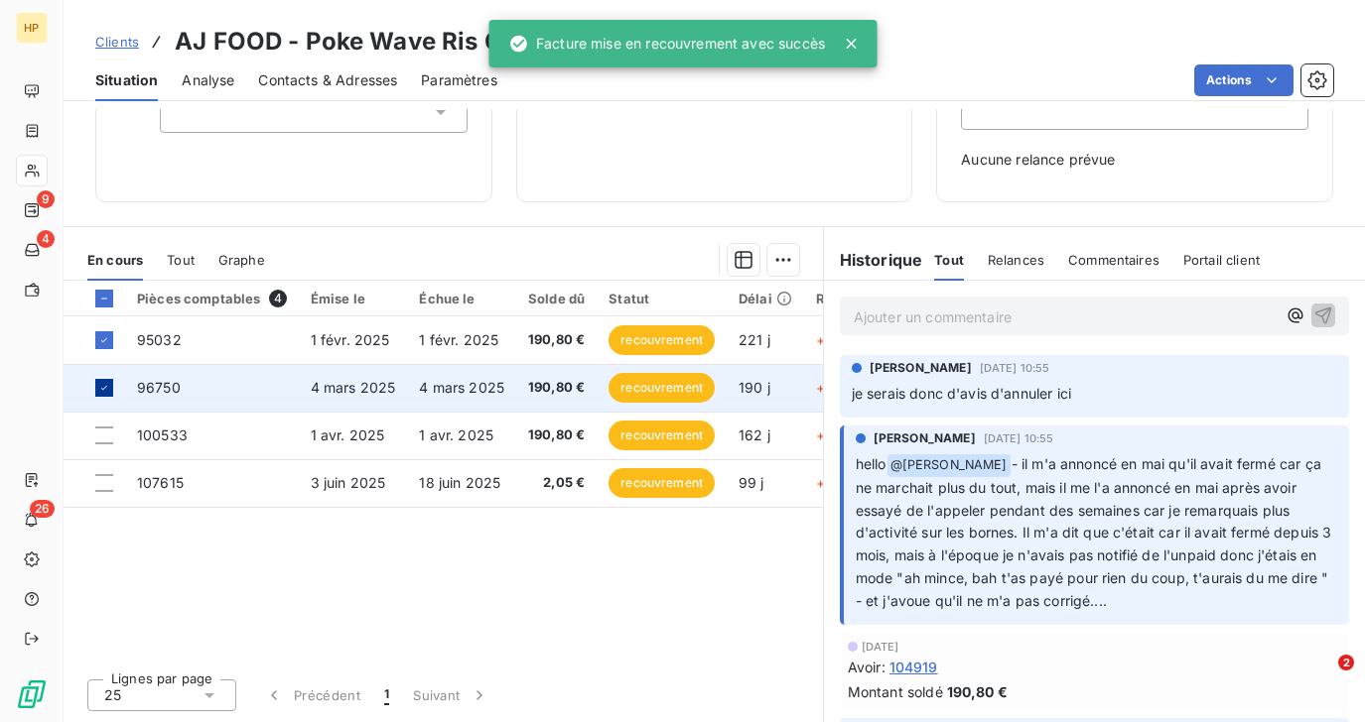
click at [101, 390] on icon at bounding box center [104, 388] width 12 height 12
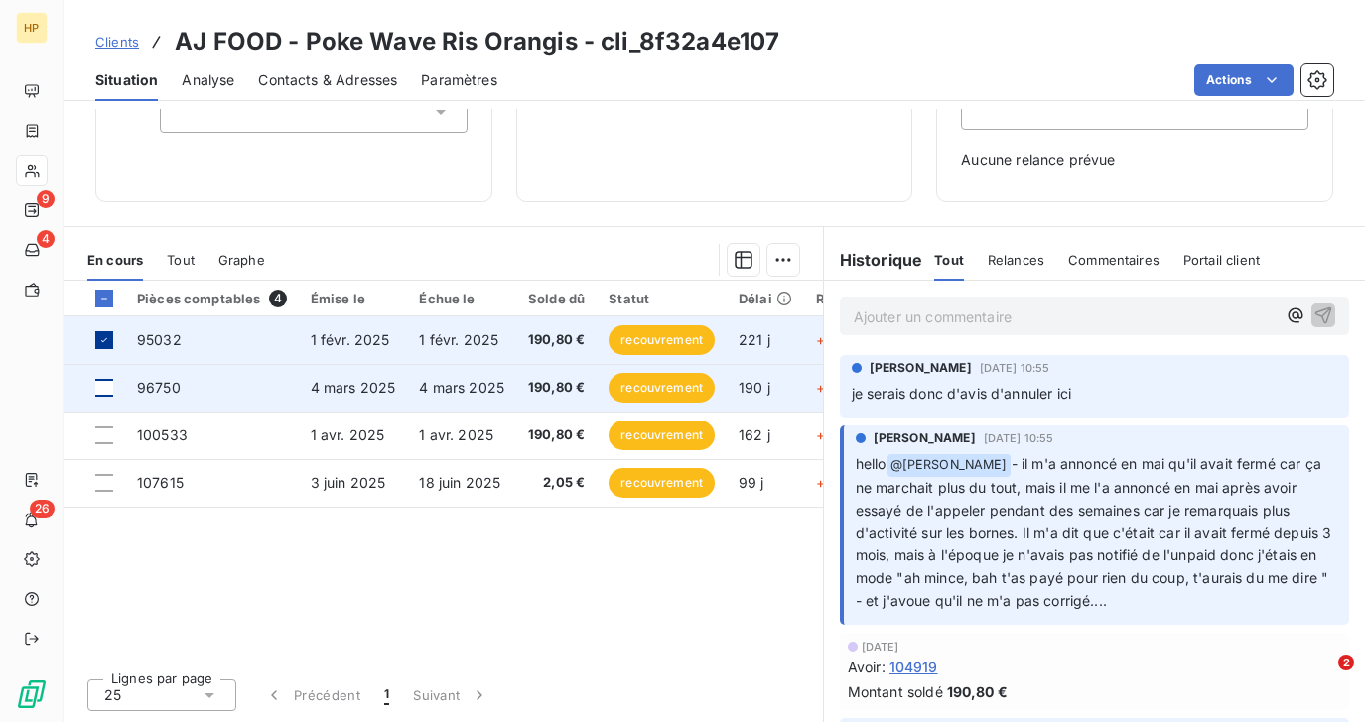
click at [102, 342] on icon at bounding box center [104, 340] width 12 height 12
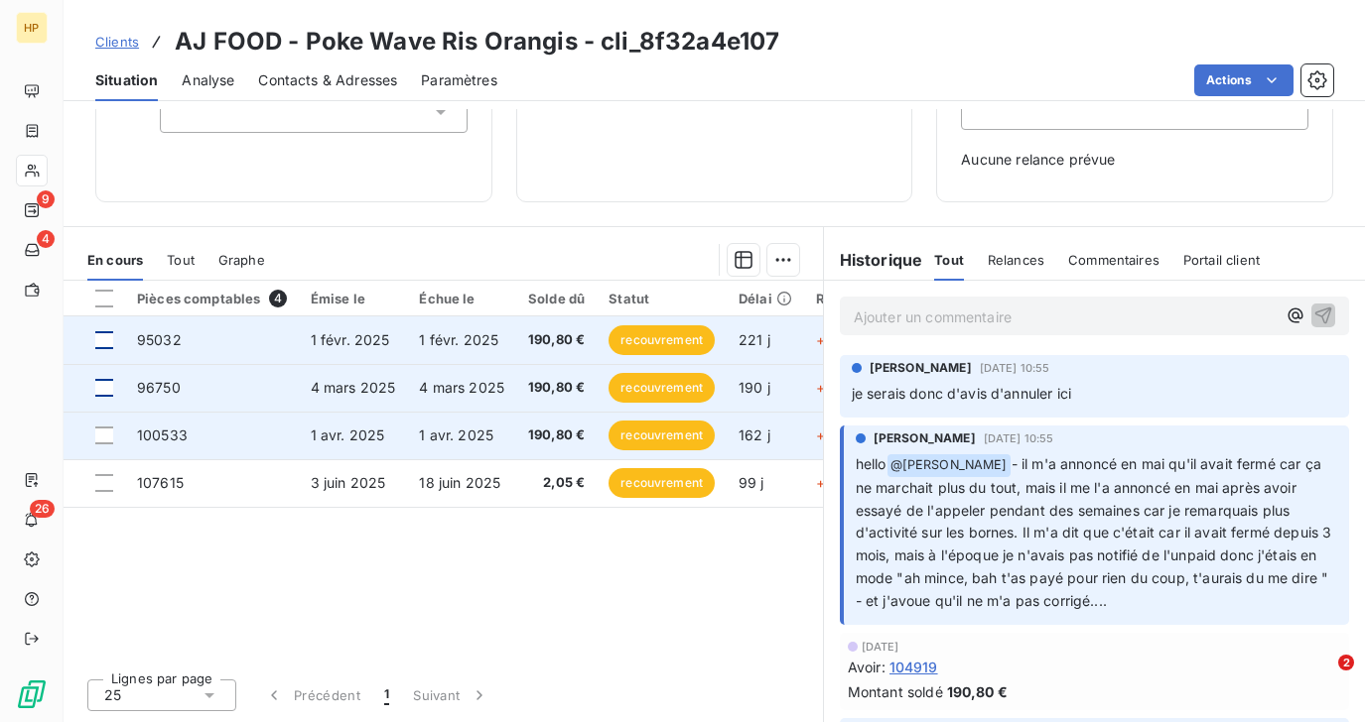
scroll to position [271, 0]
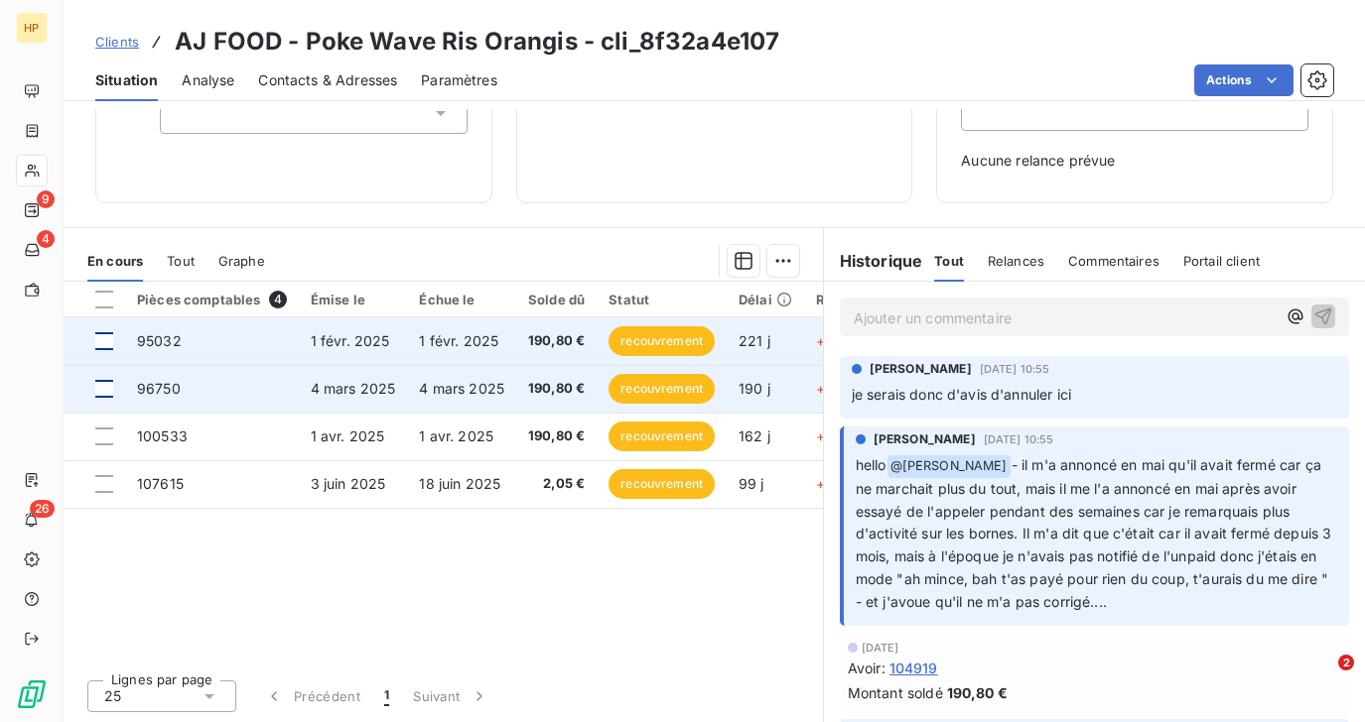
click at [868, 320] on p "Ajouter un commentaire ﻿" at bounding box center [1064, 318] width 422 height 25
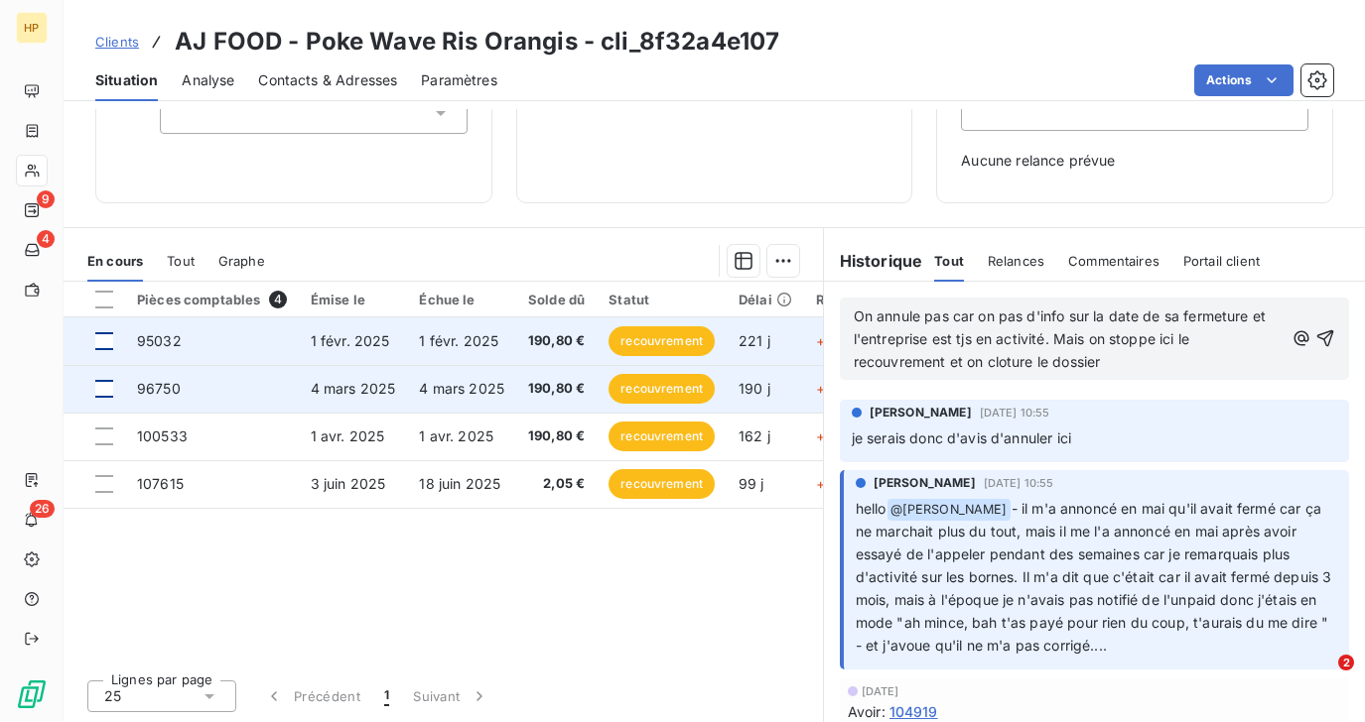
click at [1006, 361] on span "On annule pas car on pas d'info sur la date de sa fermeture et l'entreprise est…" at bounding box center [1061, 339] width 416 height 63
click at [1322, 337] on icon "button" at bounding box center [1325, 338] width 20 height 20
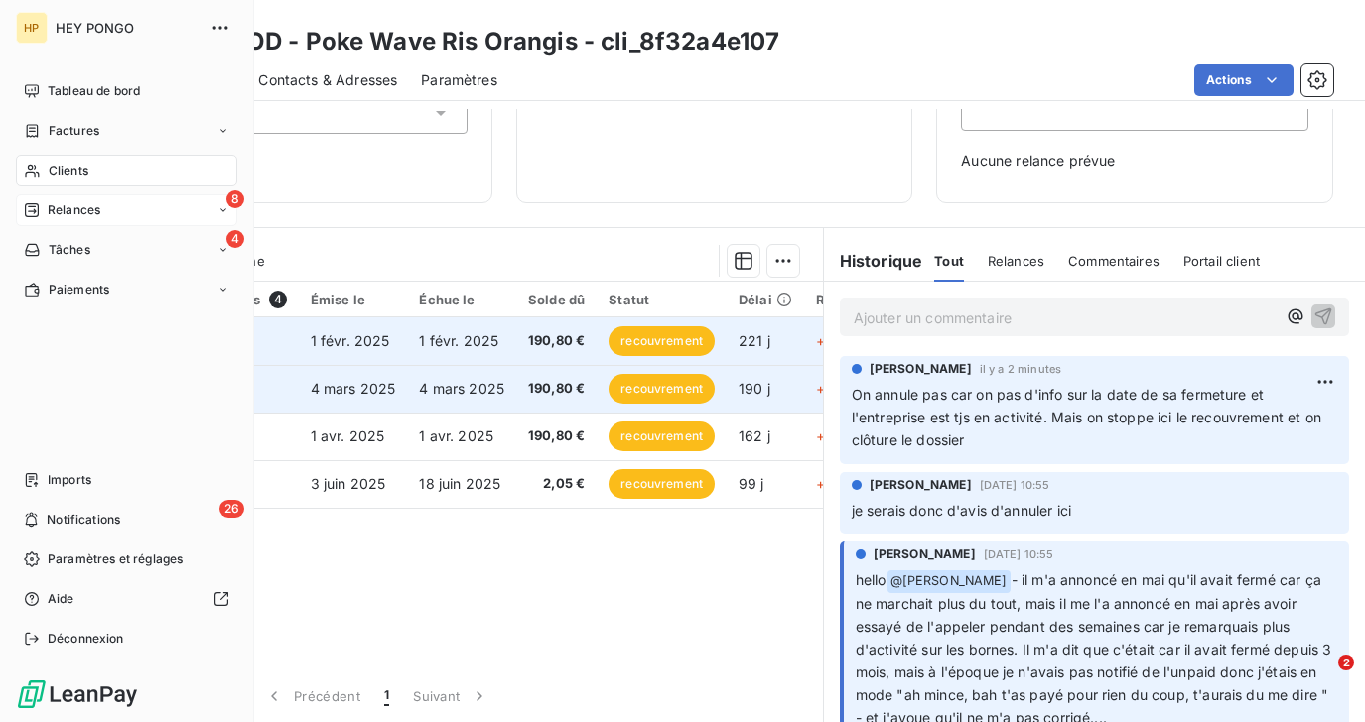
click at [56, 209] on span "Relances" at bounding box center [74, 210] width 53 height 18
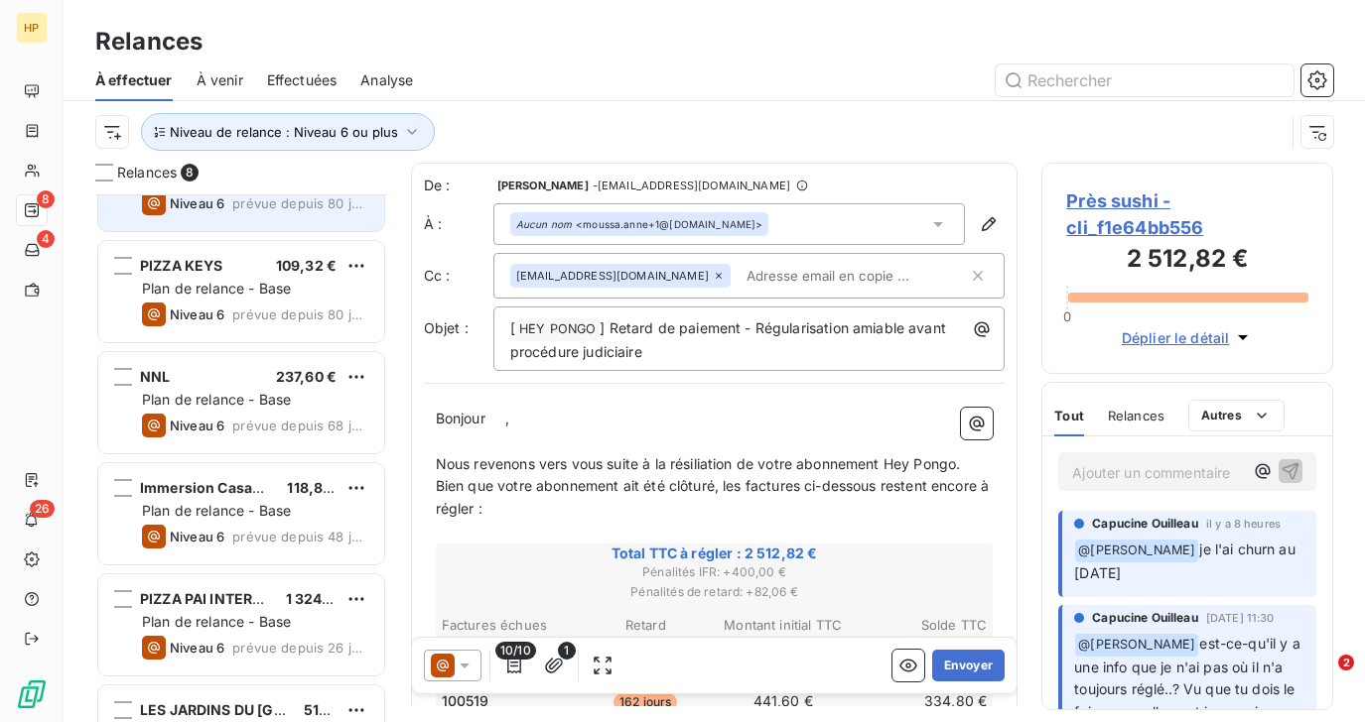
scroll to position [362, 0]
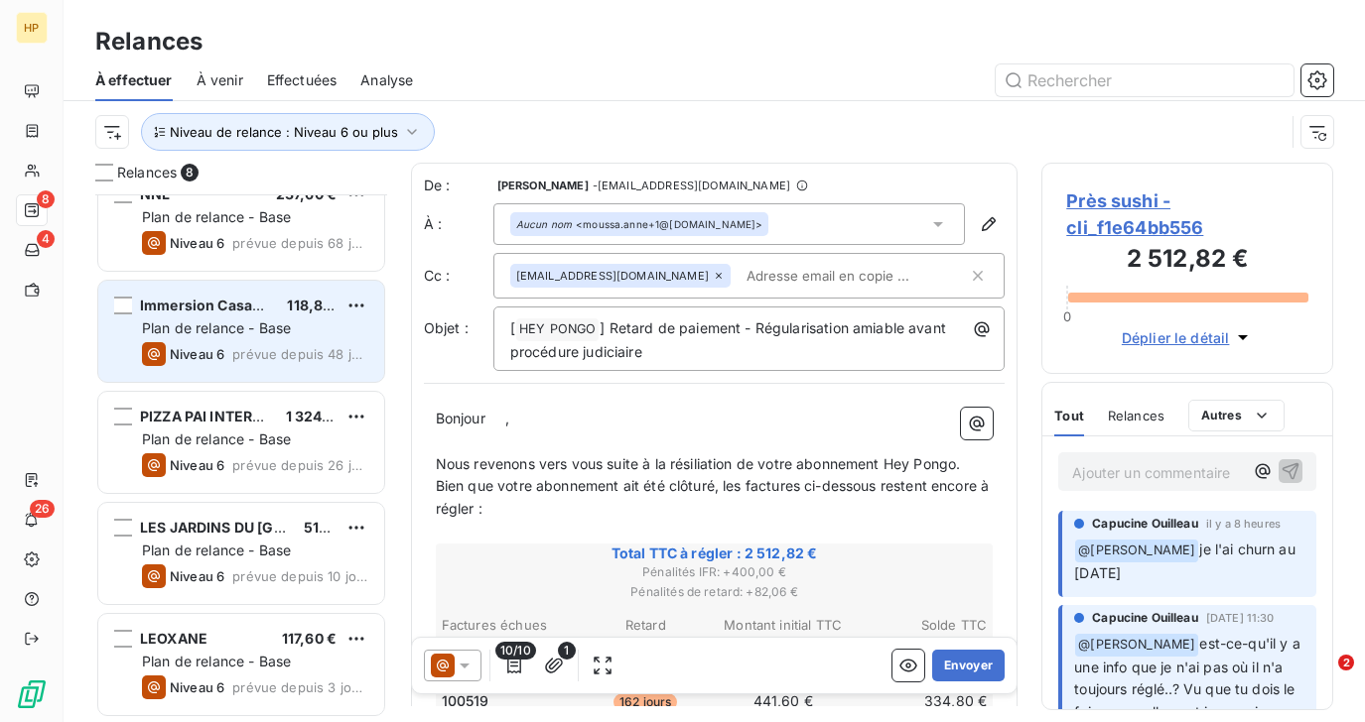
click at [229, 353] on div "Niveau 6 prévue depuis 48 jours" at bounding box center [255, 354] width 226 height 24
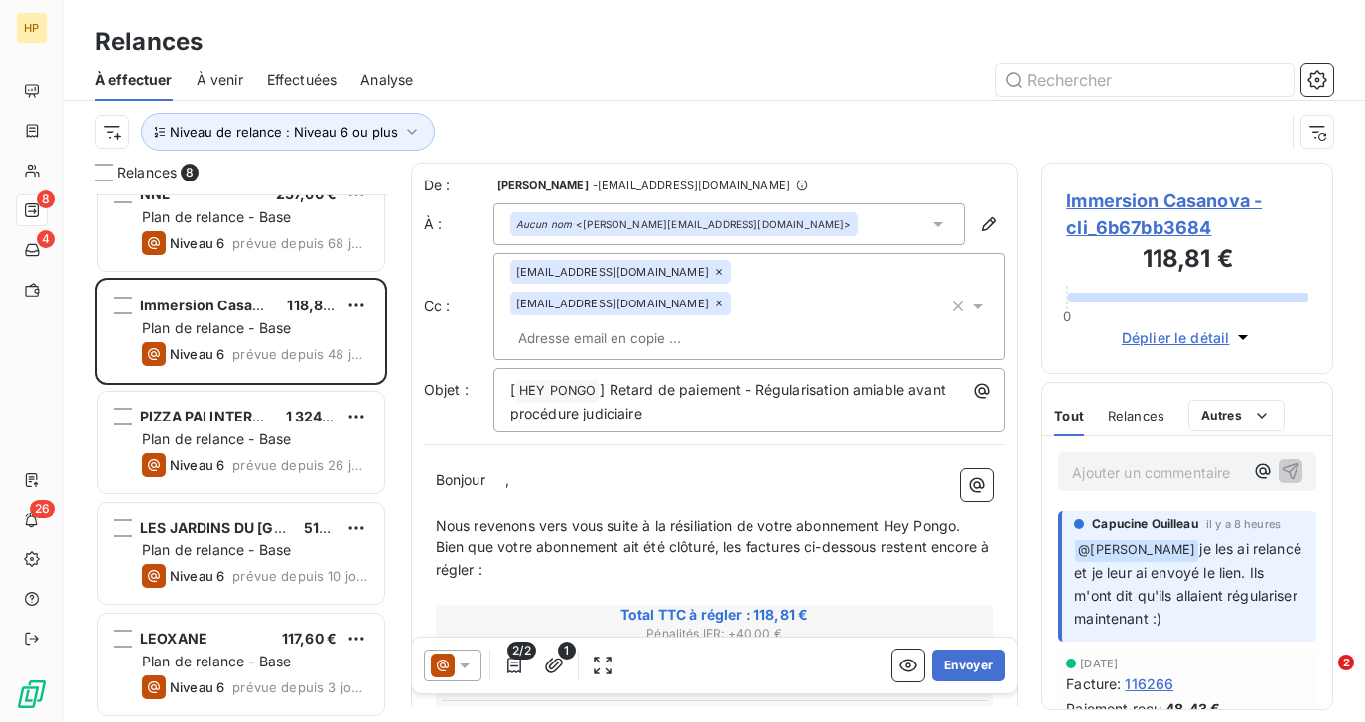
click at [1146, 200] on span "Immersion Casanova - cli_6b67bb3684" at bounding box center [1187, 215] width 242 height 54
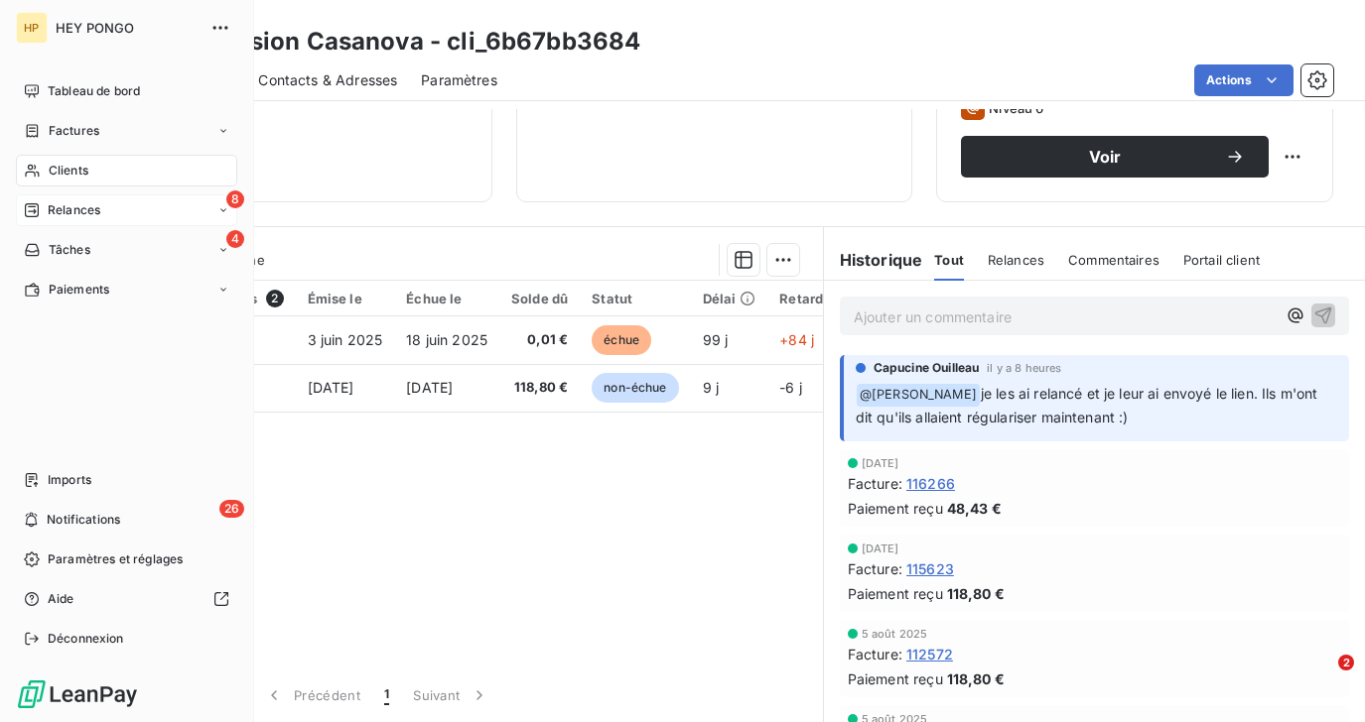
click at [54, 212] on span "Relances" at bounding box center [74, 210] width 53 height 18
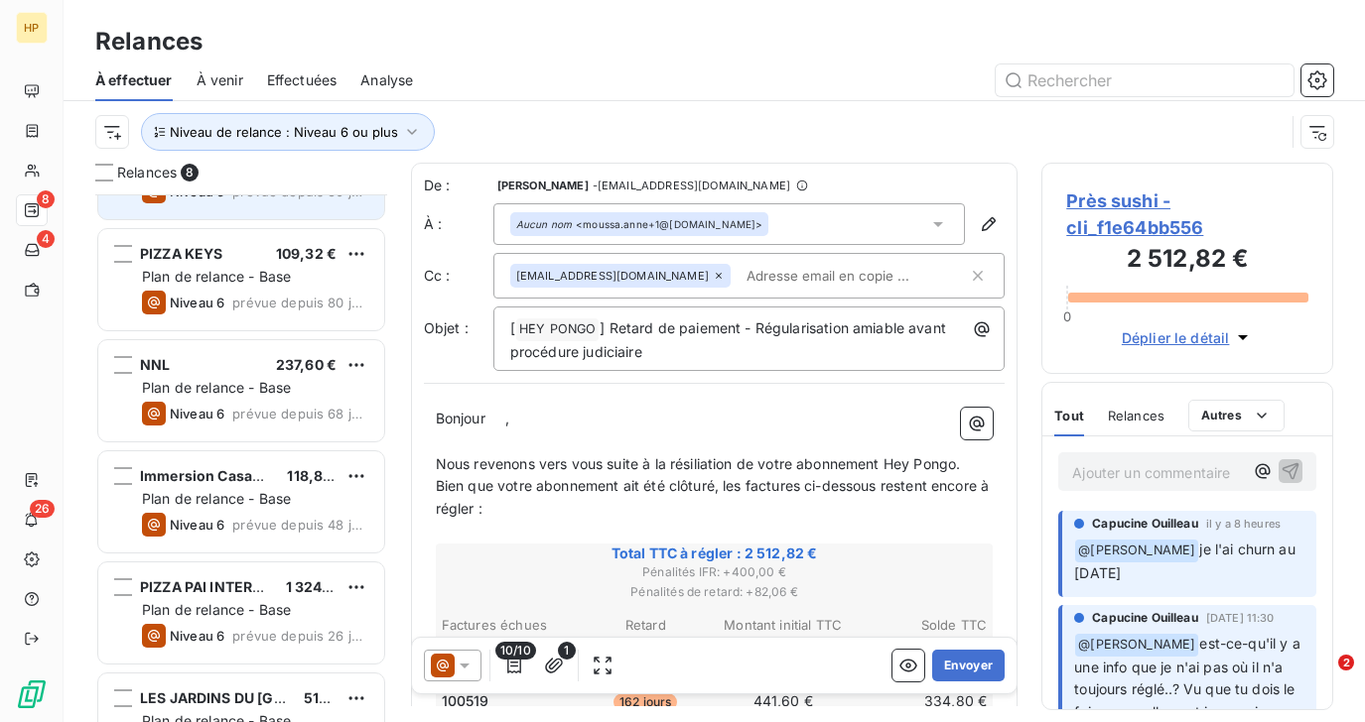
scroll to position [362, 0]
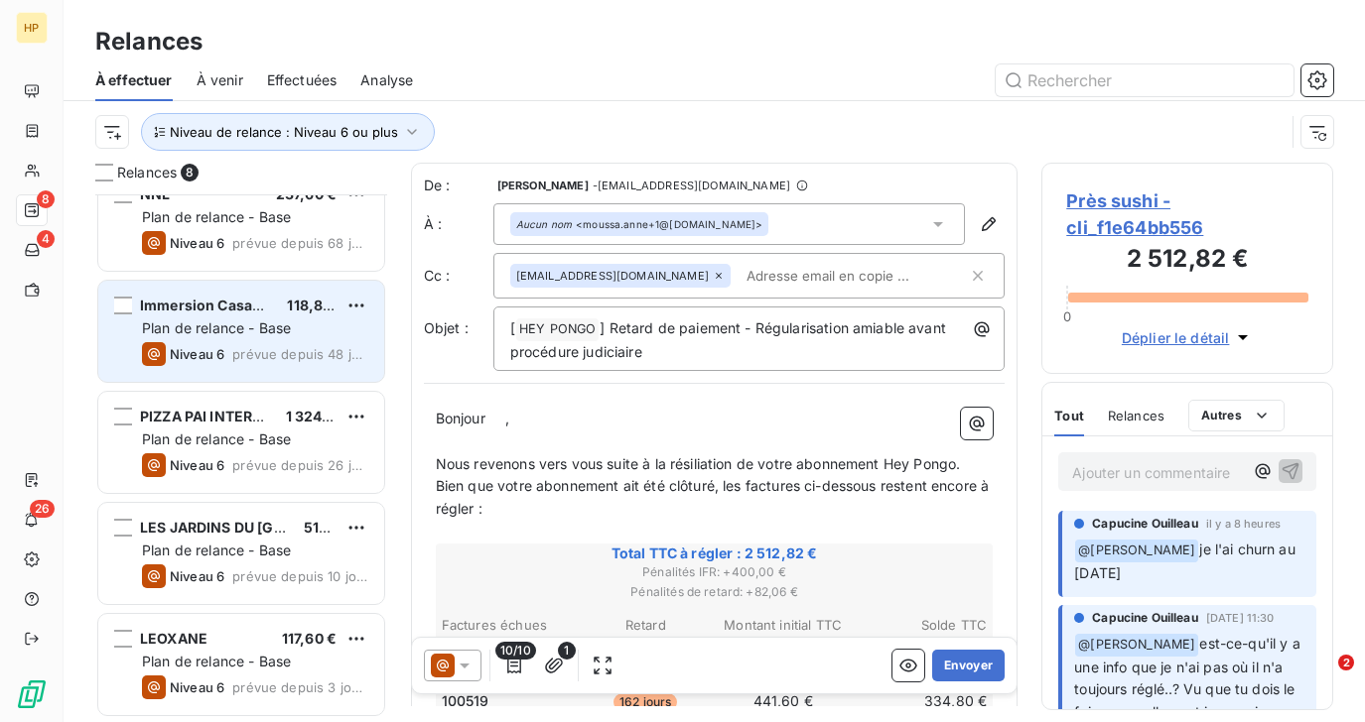
click at [227, 346] on div "Niveau 6 prévue depuis 48 jours" at bounding box center [255, 354] width 226 height 24
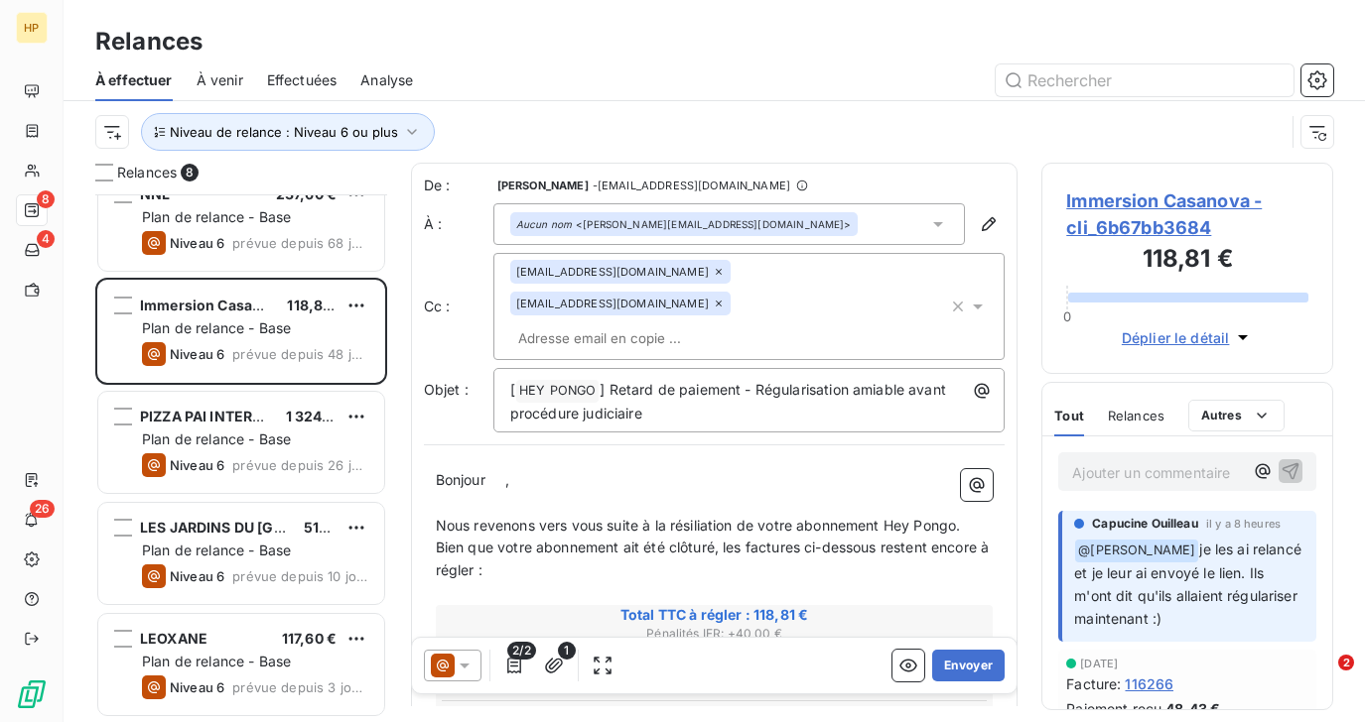
click at [1110, 200] on span "Immersion Casanova - cli_6b67bb3684" at bounding box center [1187, 215] width 242 height 54
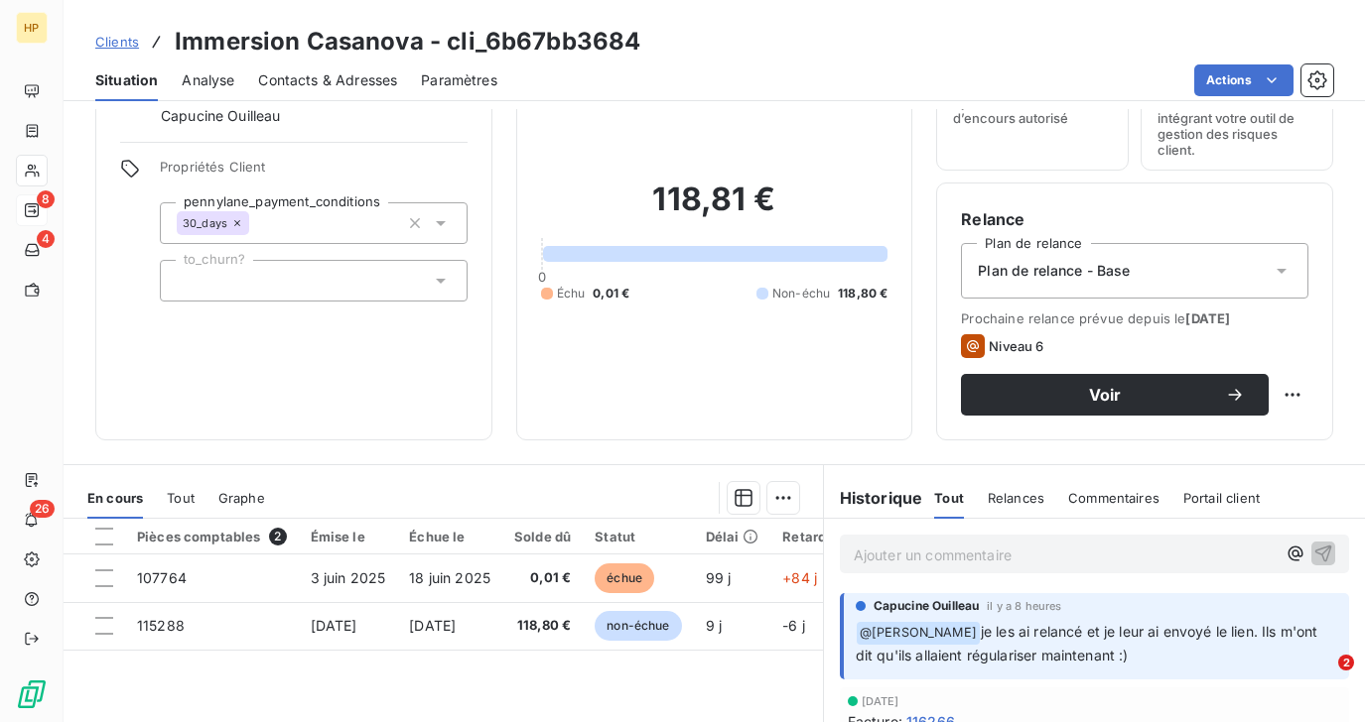
scroll to position [140, 0]
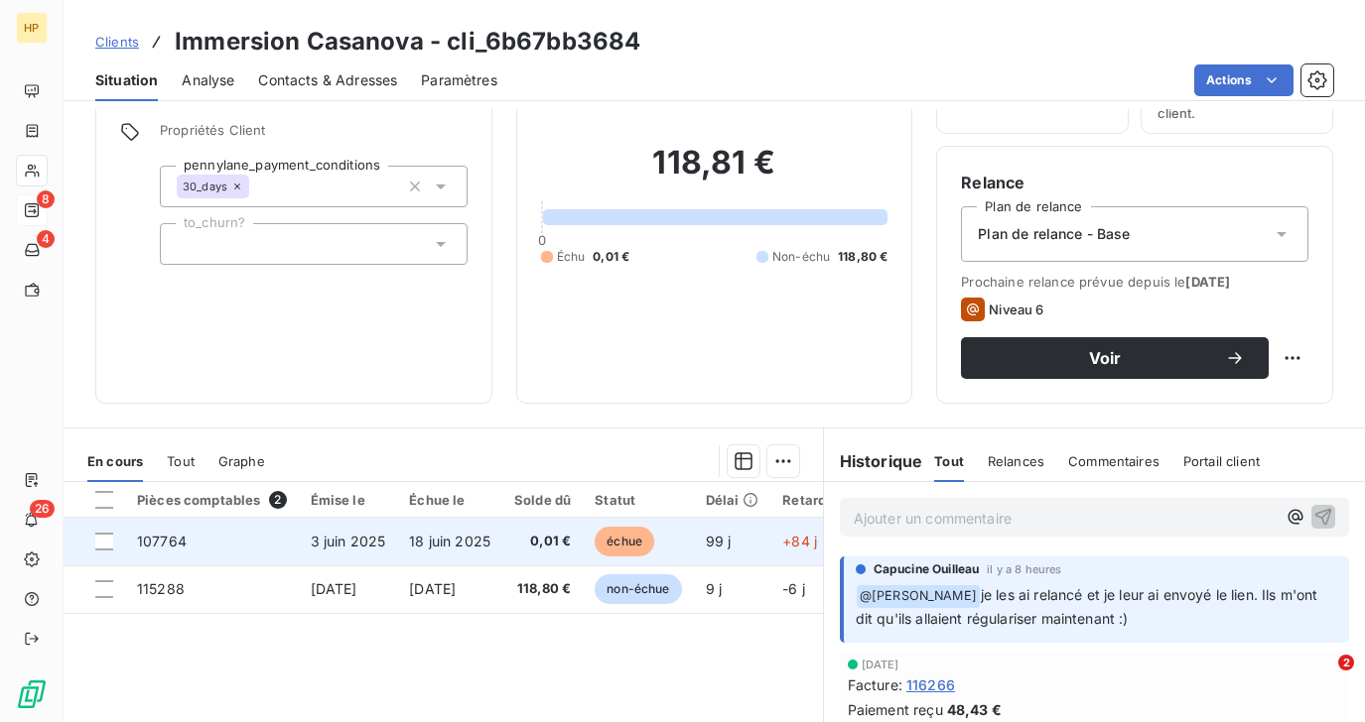
click at [434, 545] on span "18 juin 2025" at bounding box center [449, 541] width 81 height 17
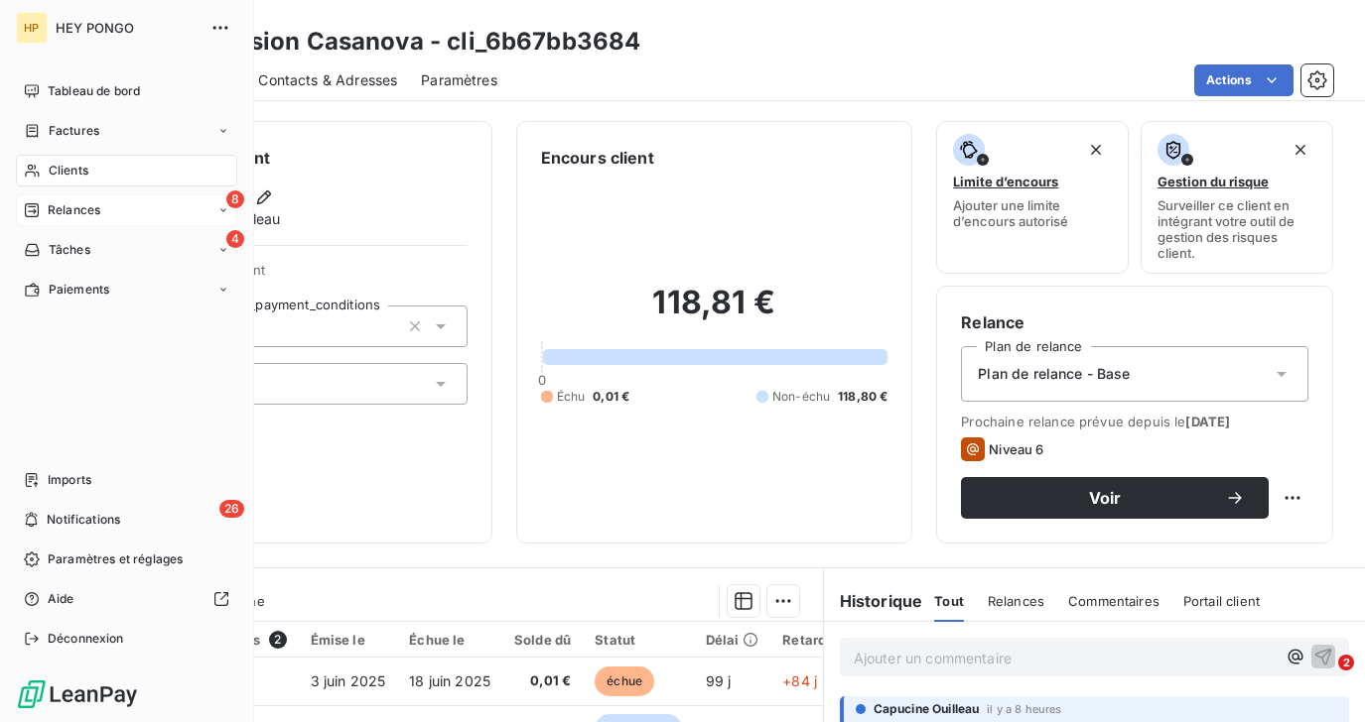
click at [57, 213] on span "Relances" at bounding box center [74, 210] width 53 height 18
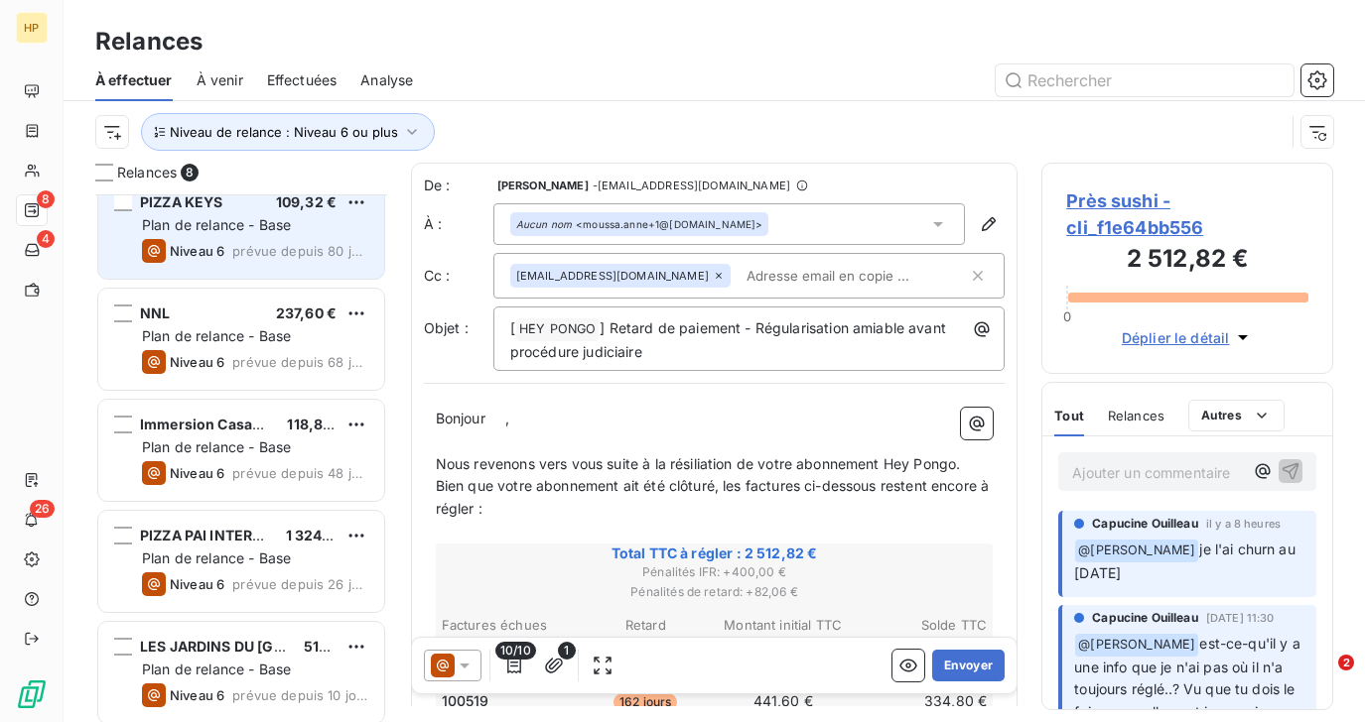
scroll to position [166, 0]
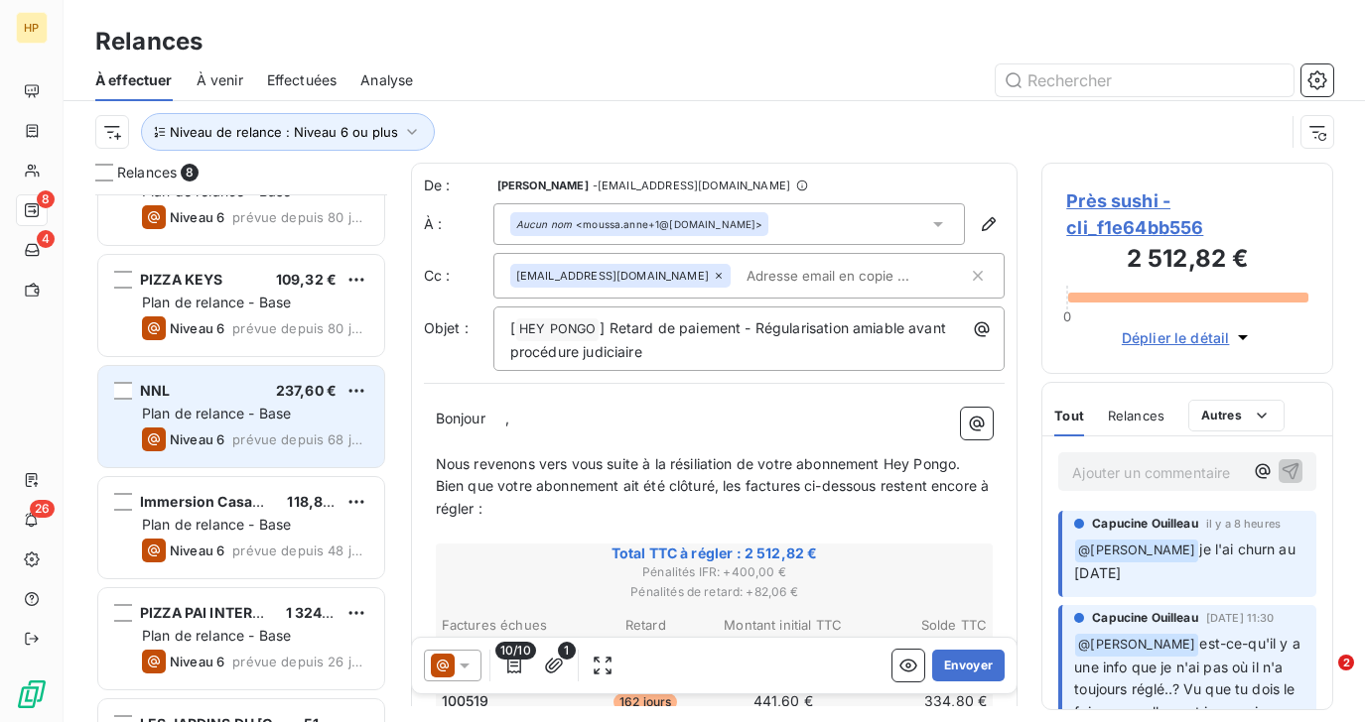
click at [235, 392] on div "NNL 237,60 €" at bounding box center [255, 391] width 226 height 18
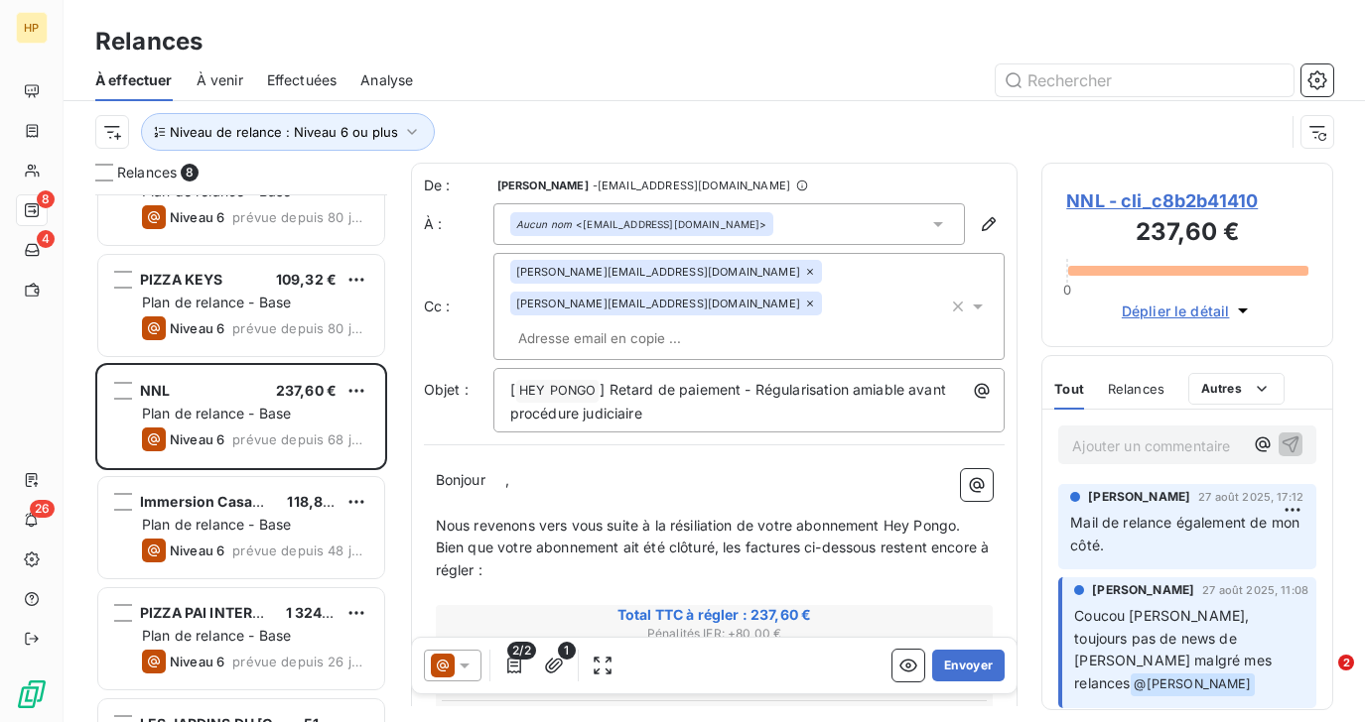
click at [1152, 455] on p "Ajouter un commentaire ﻿" at bounding box center [1157, 446] width 171 height 25
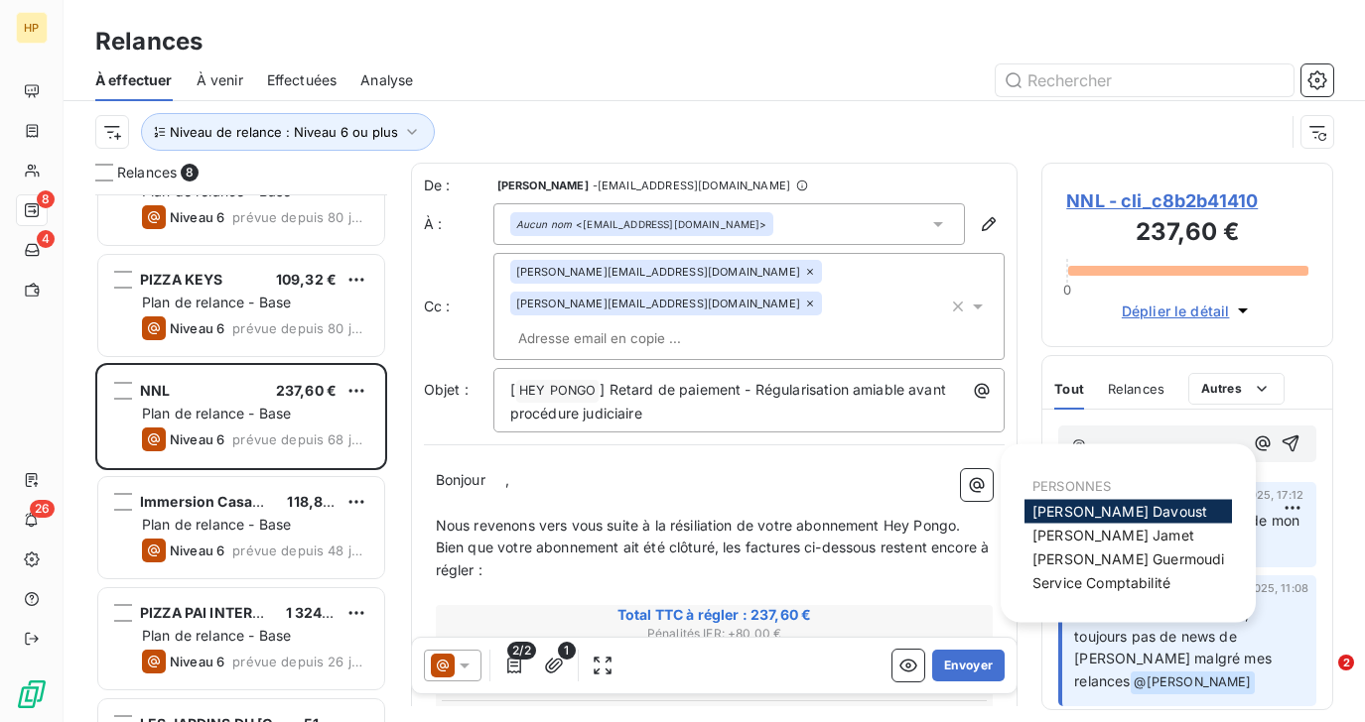
click at [1148, 508] on div "Florian Davoust" at bounding box center [1127, 512] width 207 height 24
click at [1109, 510] on span "Florian Davoust" at bounding box center [1119, 511] width 175 height 17
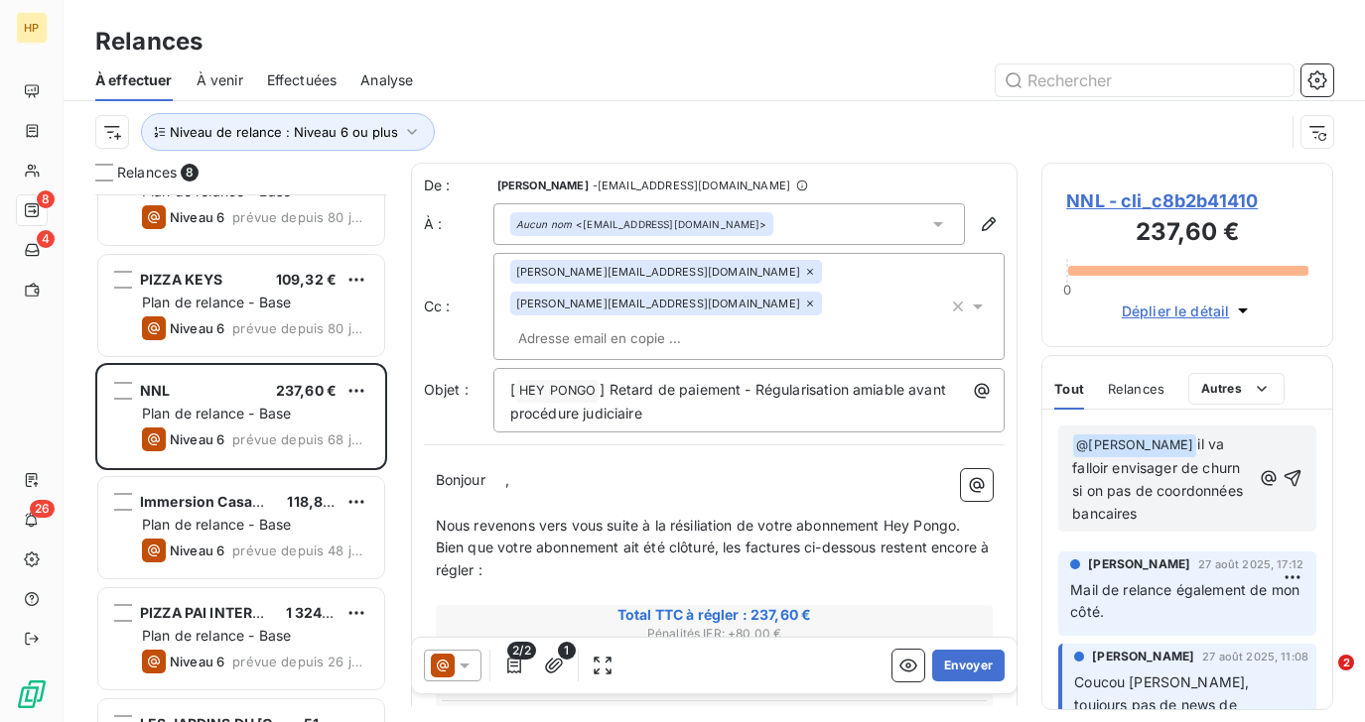
drag, startPoint x: 1158, startPoint y: 490, endPoint x: 1159, endPoint y: 518, distance: 27.8
click at [1159, 518] on p "﻿ @ Florian Davoust ﻿ il va falloir envisager de churn si on pas de coordonnées…" at bounding box center [1161, 480] width 179 height 92
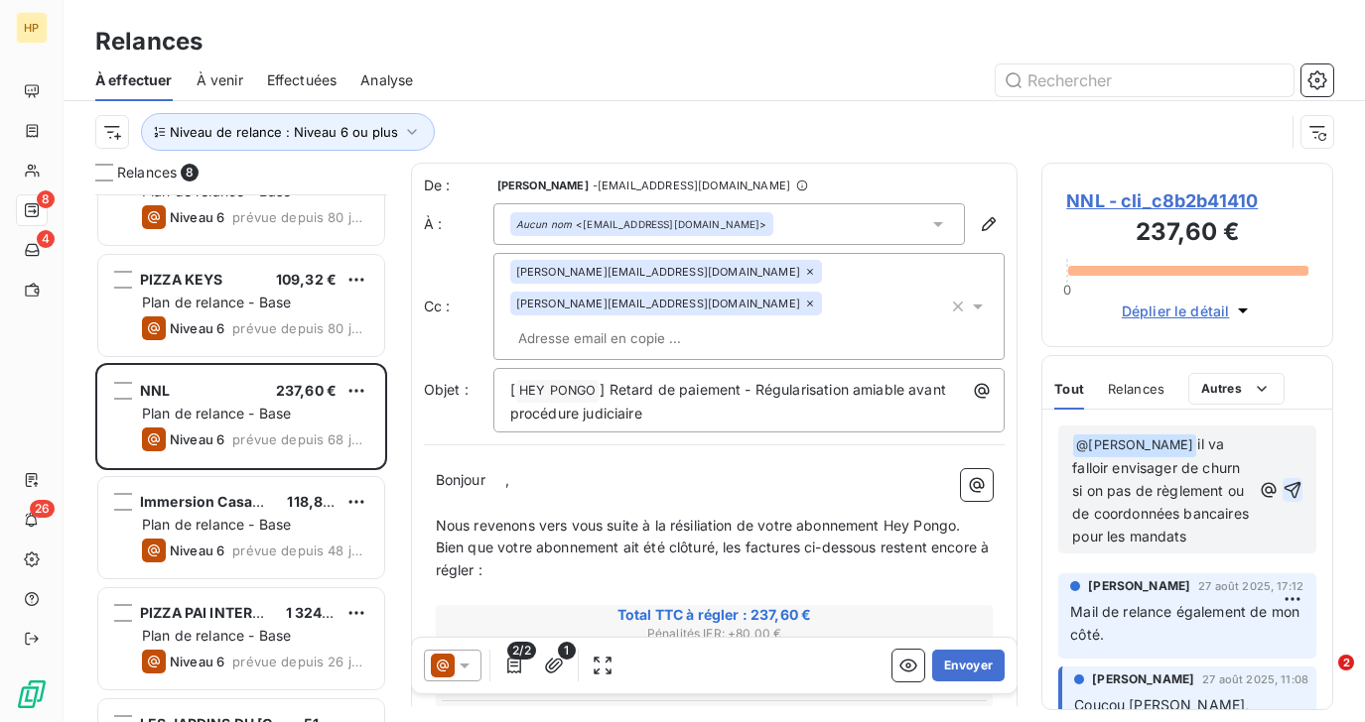
click at [1297, 493] on icon "button" at bounding box center [1292, 489] width 17 height 17
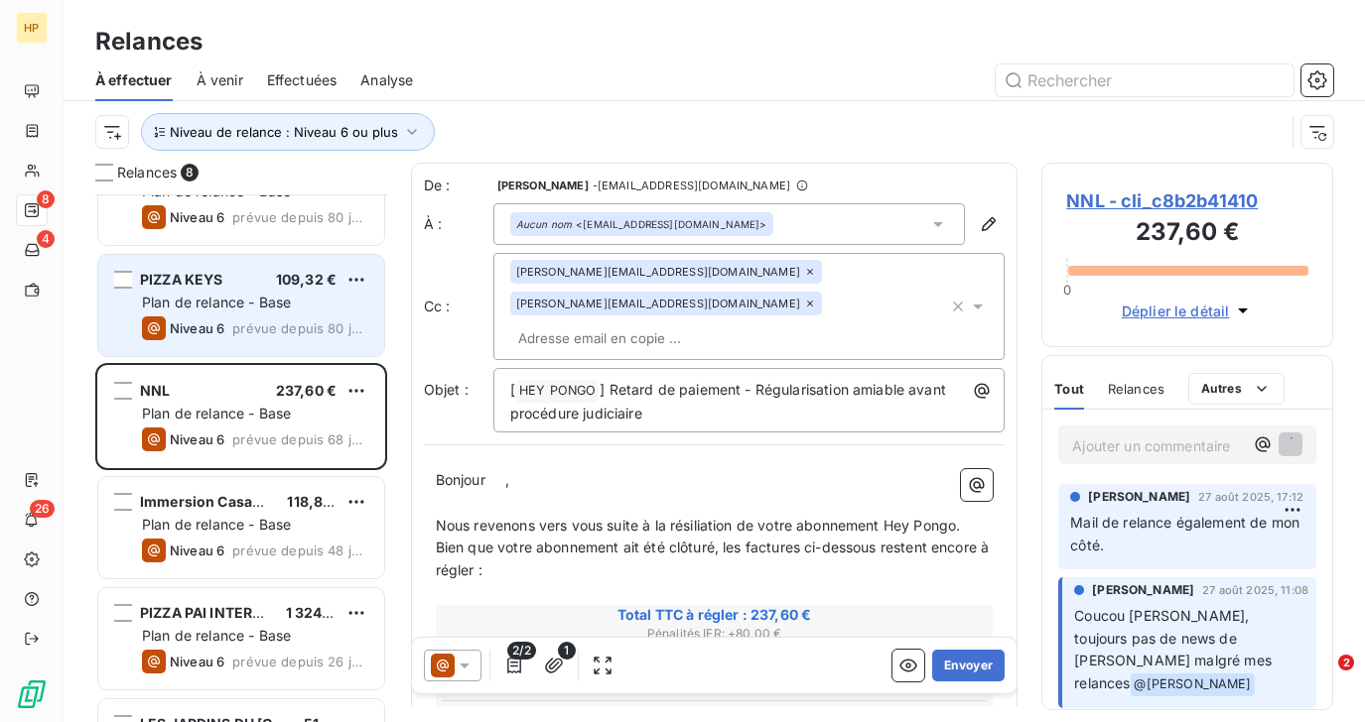
click at [184, 316] on div "PIZZA KEYS 109,32 € Plan de relance - Base Niveau 6 prévue depuis 80 jours" at bounding box center [241, 305] width 286 height 101
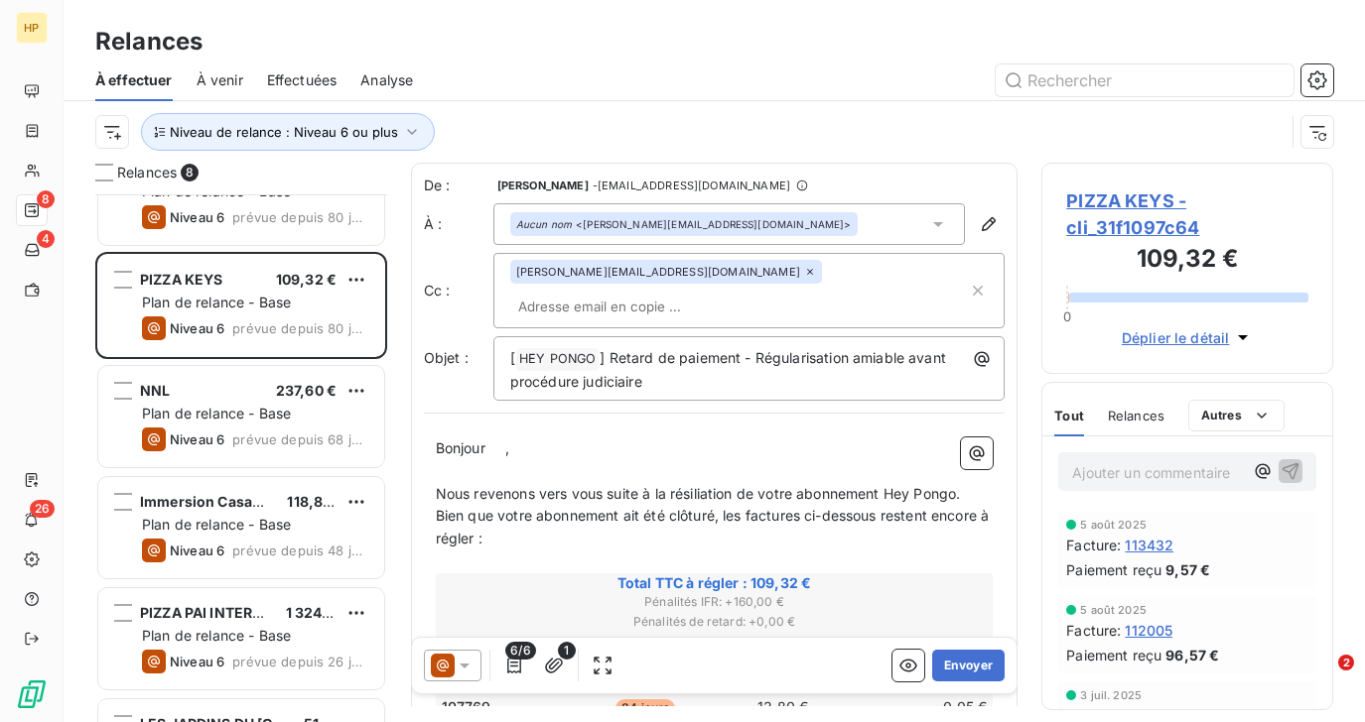
click at [1095, 202] on span "PIZZA KEYS - cli_31f1097c64" at bounding box center [1187, 215] width 242 height 54
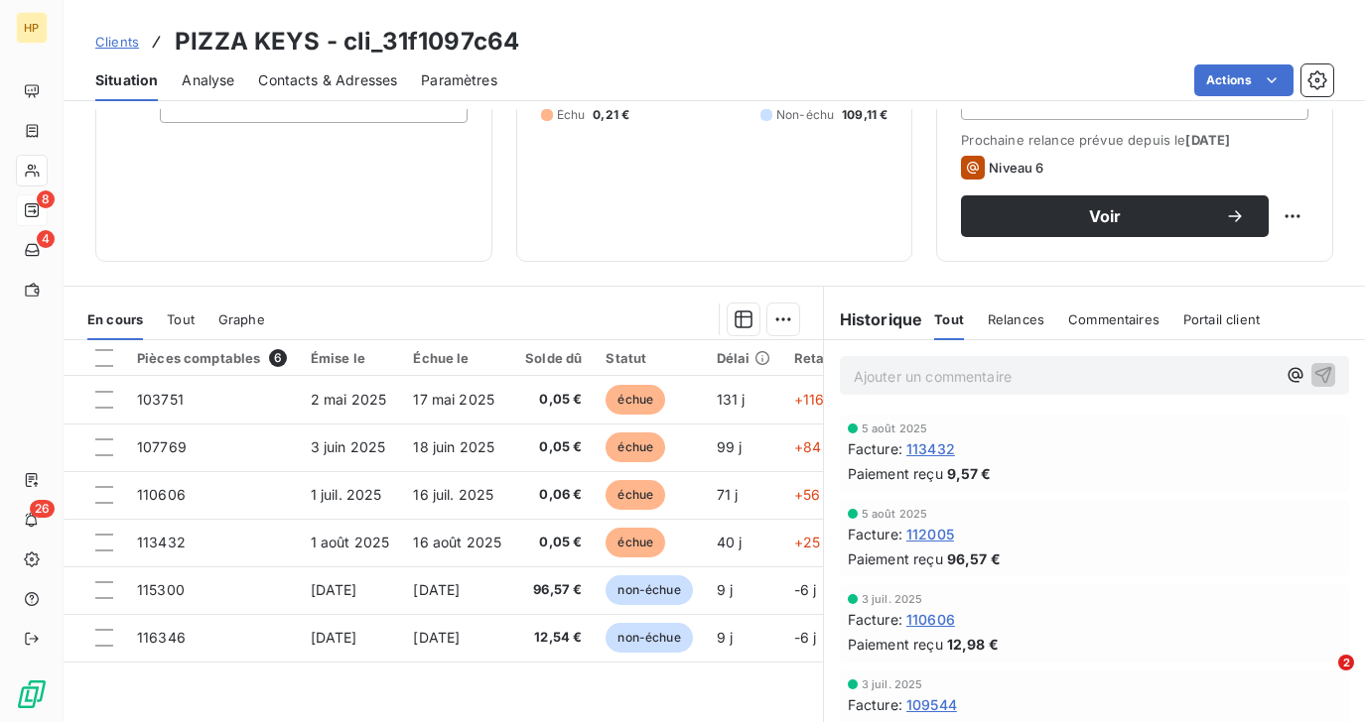
scroll to position [341, 0]
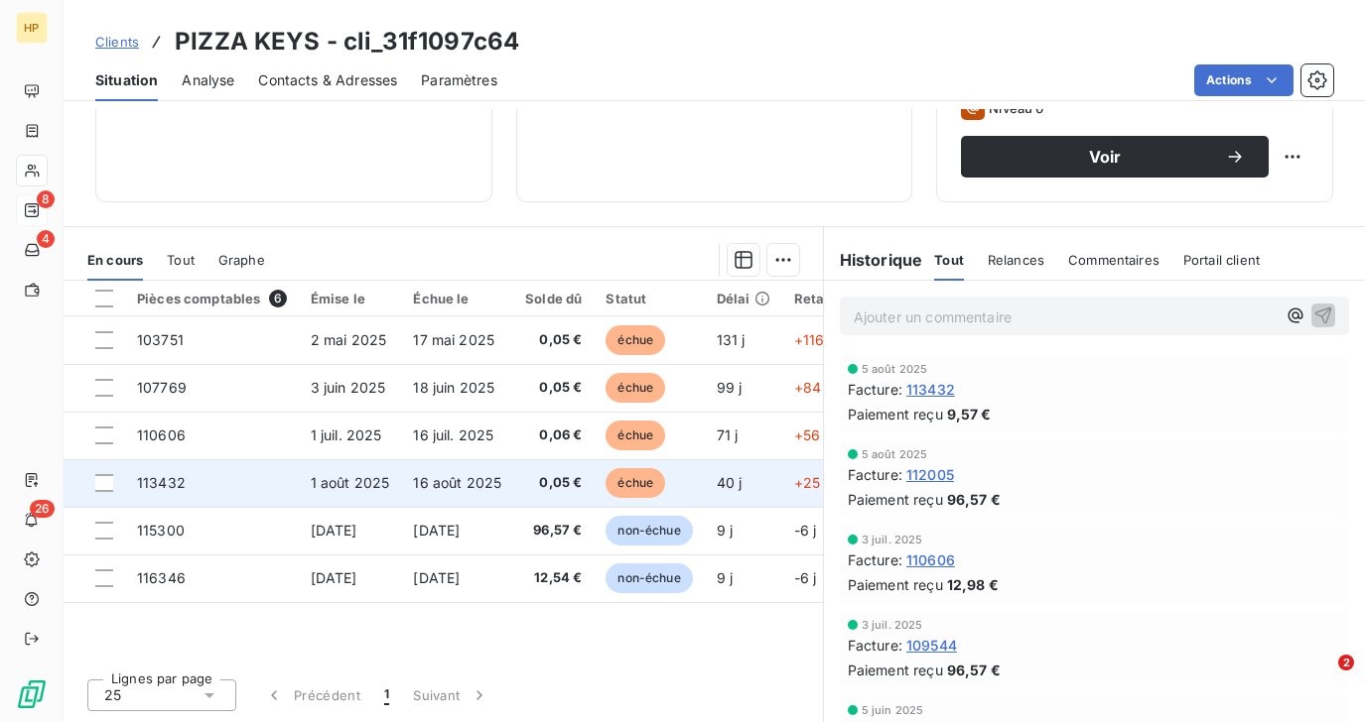
click at [491, 490] on span "16 août 2025" at bounding box center [457, 482] width 88 height 17
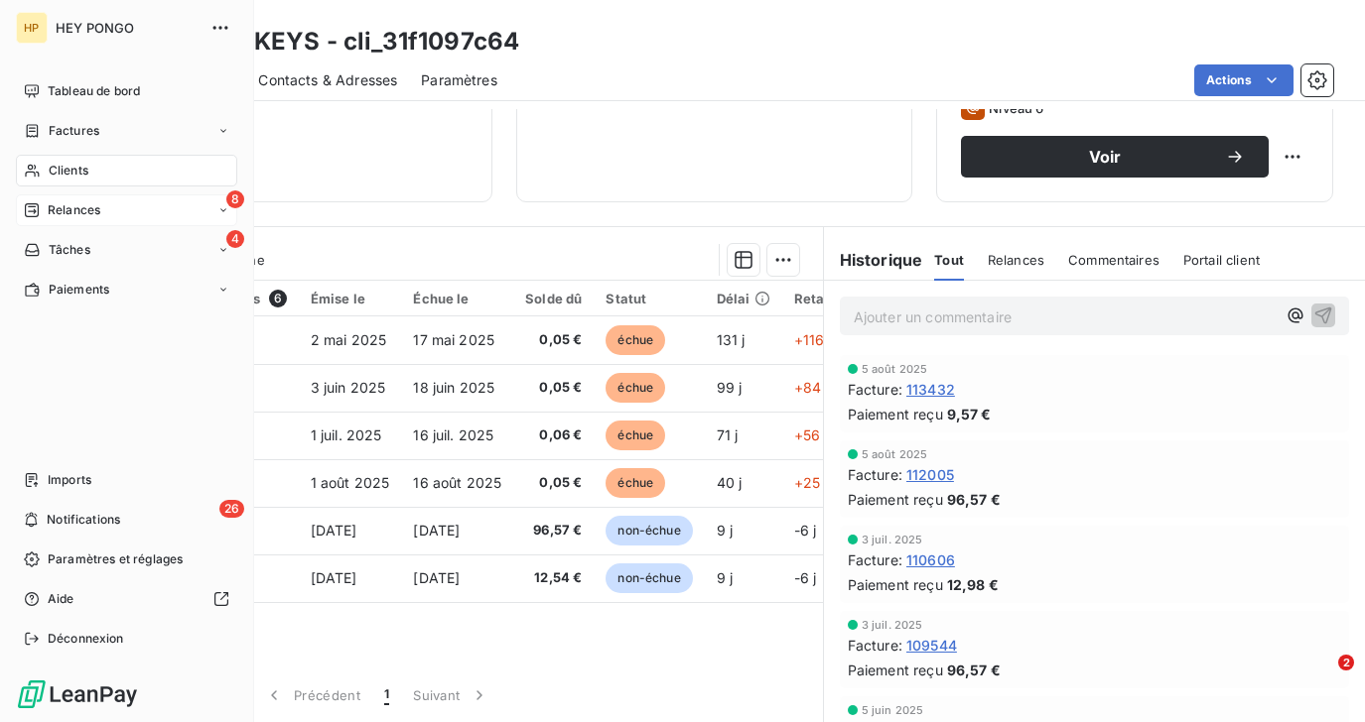
click at [49, 213] on span "Relances" at bounding box center [74, 210] width 53 height 18
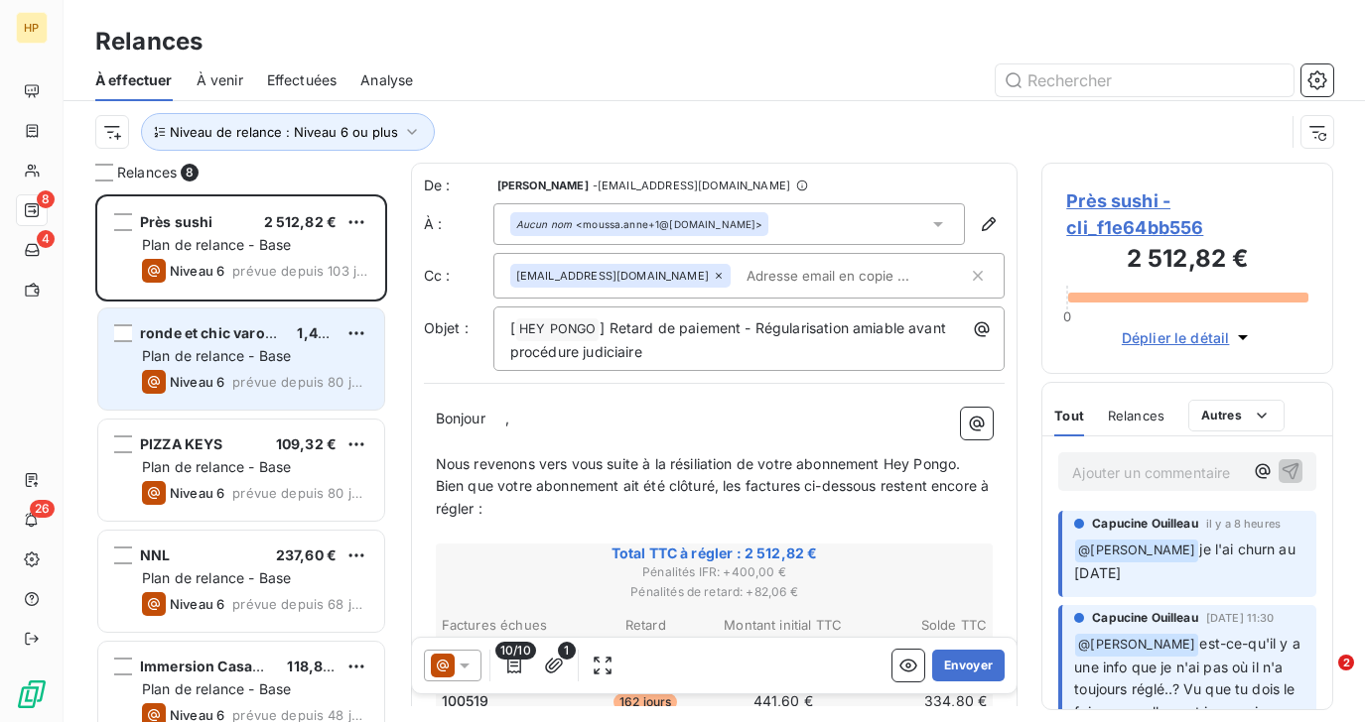
scroll to position [12, 0]
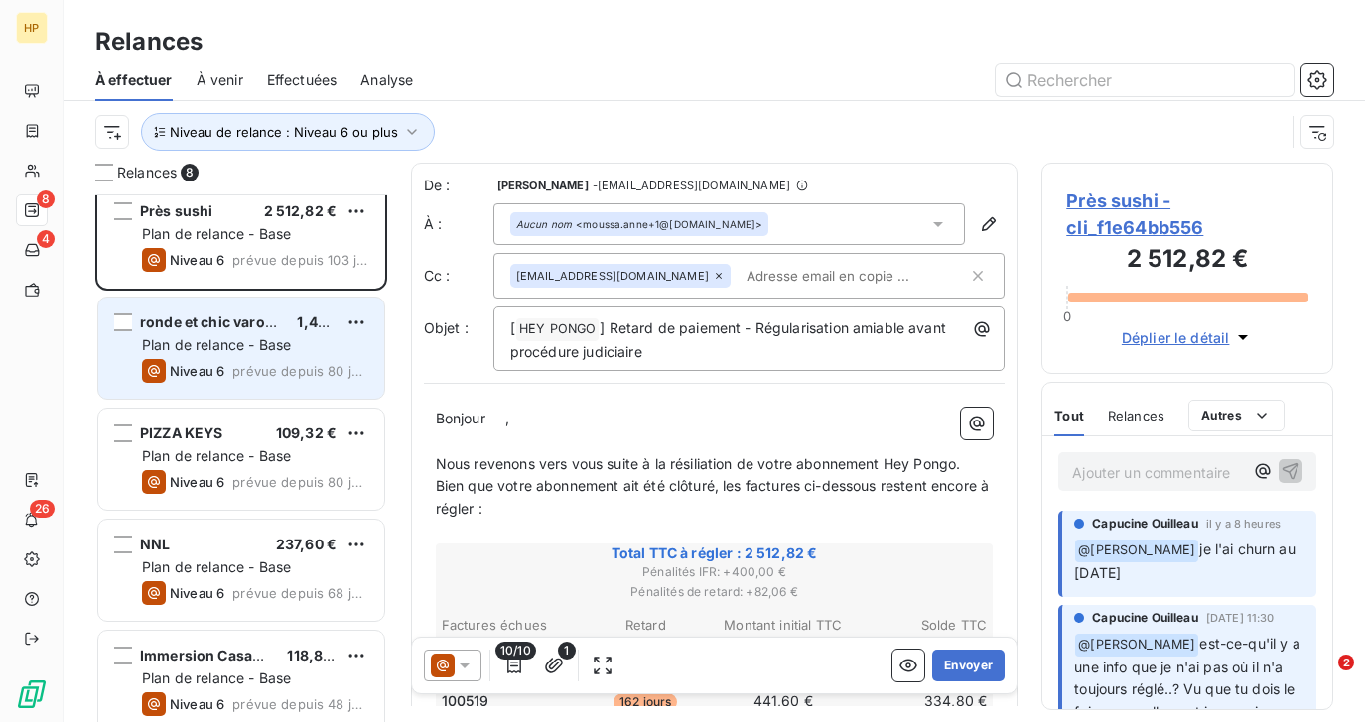
click at [263, 350] on span "Plan de relance - Base" at bounding box center [216, 344] width 149 height 17
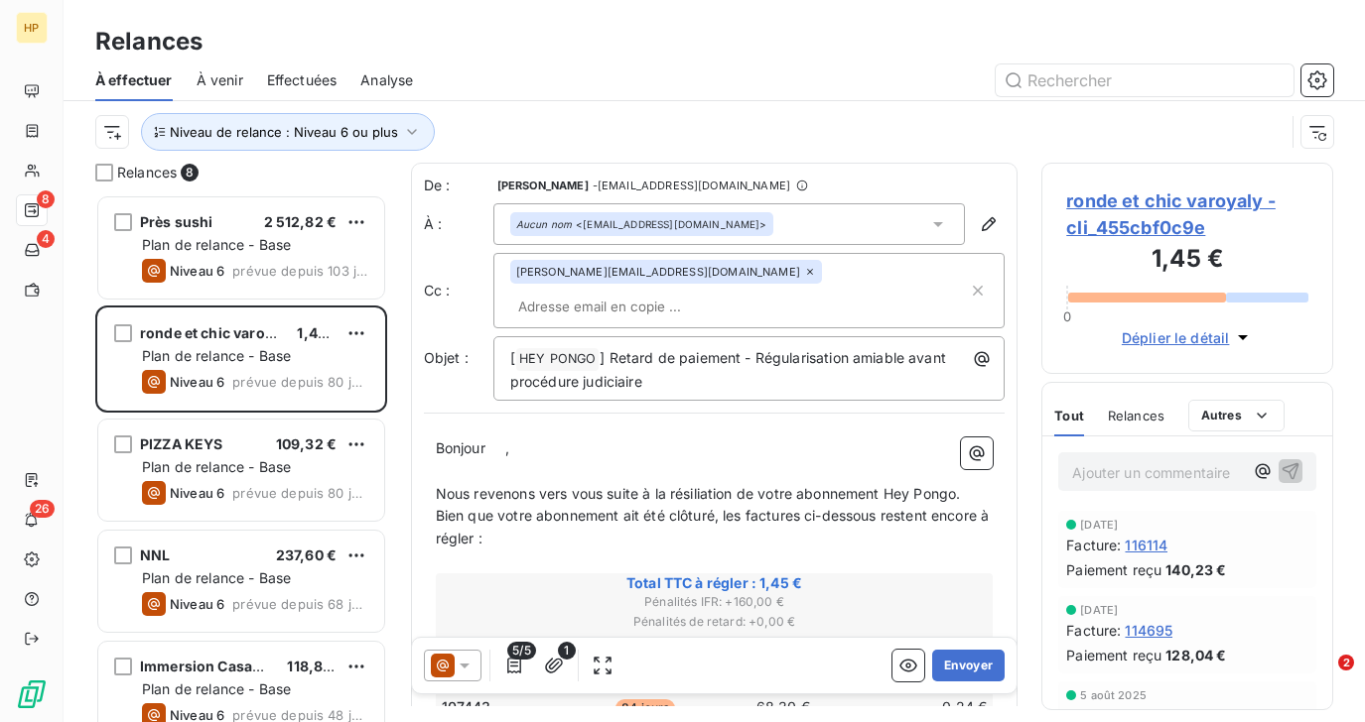
scroll to position [528, 291]
click at [1143, 193] on span "ronde et chic varoyaly - cli_455cbf0c9e" at bounding box center [1187, 215] width 242 height 54
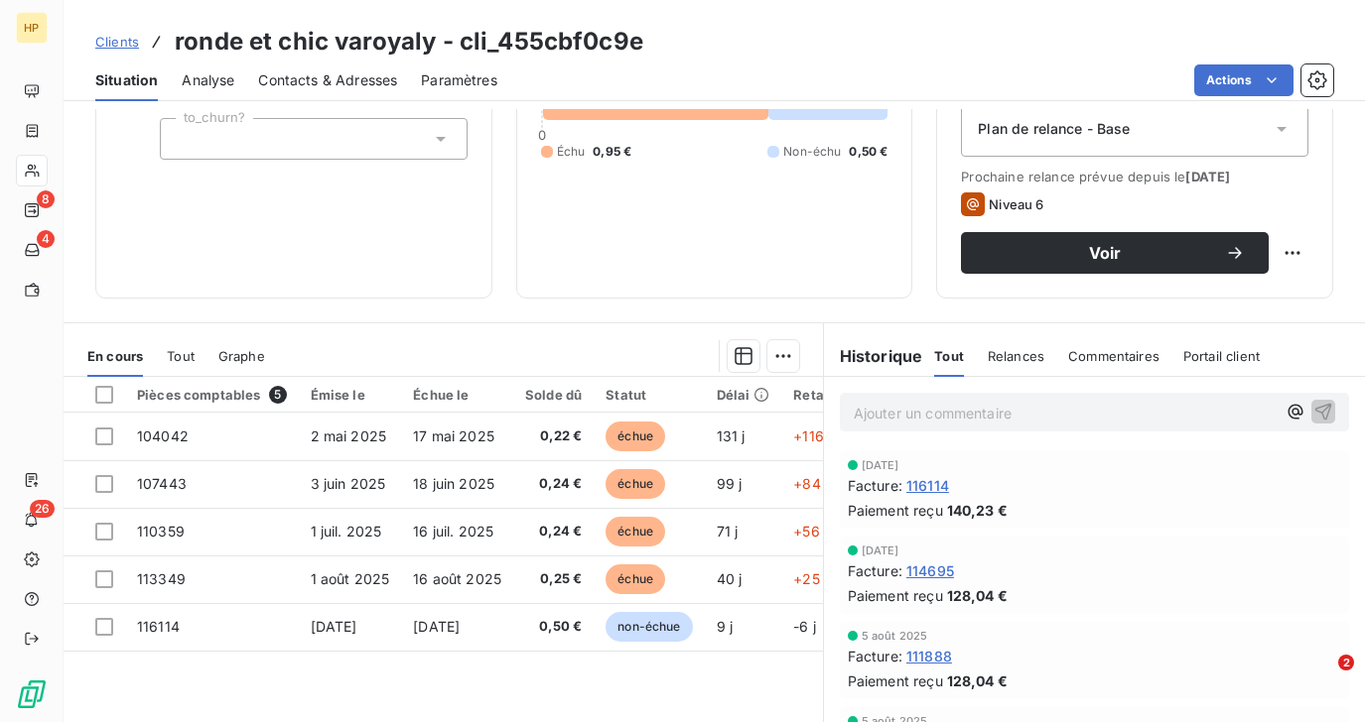
scroll to position [341, 0]
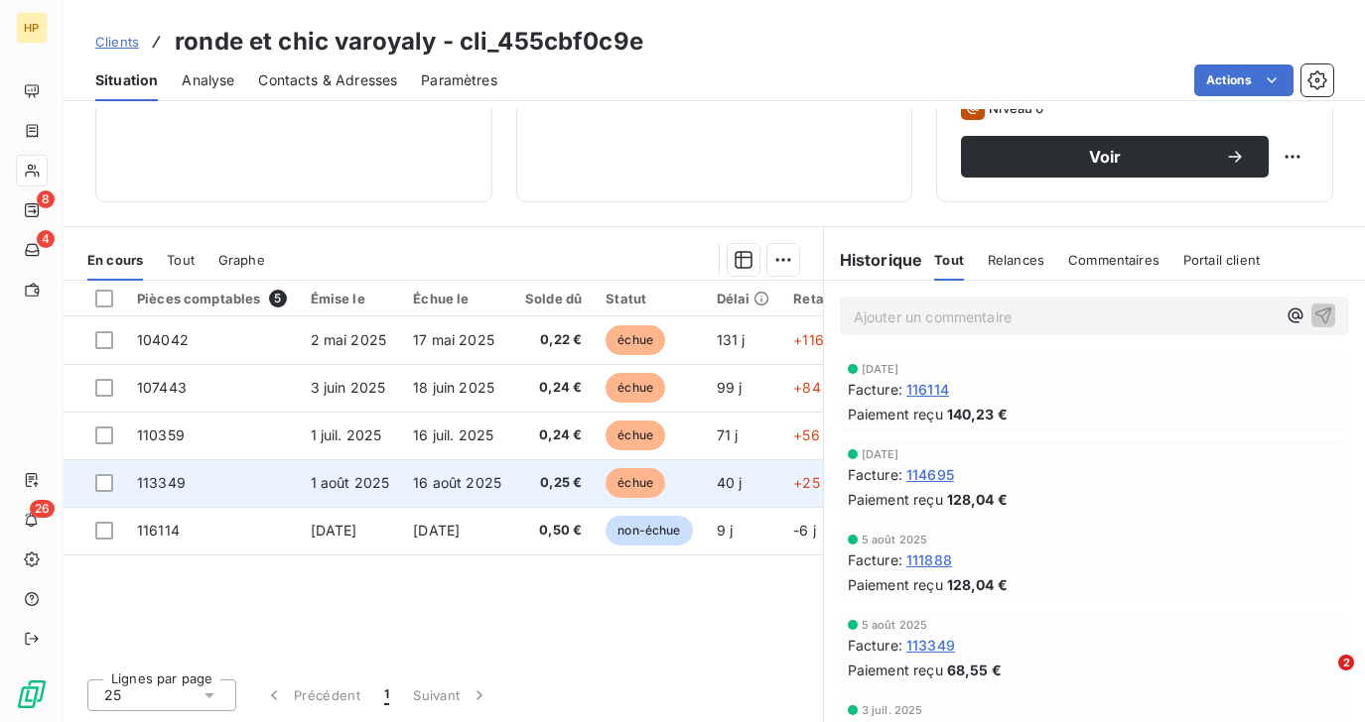
click at [506, 482] on td "16 août 2025" at bounding box center [457, 483] width 112 height 48
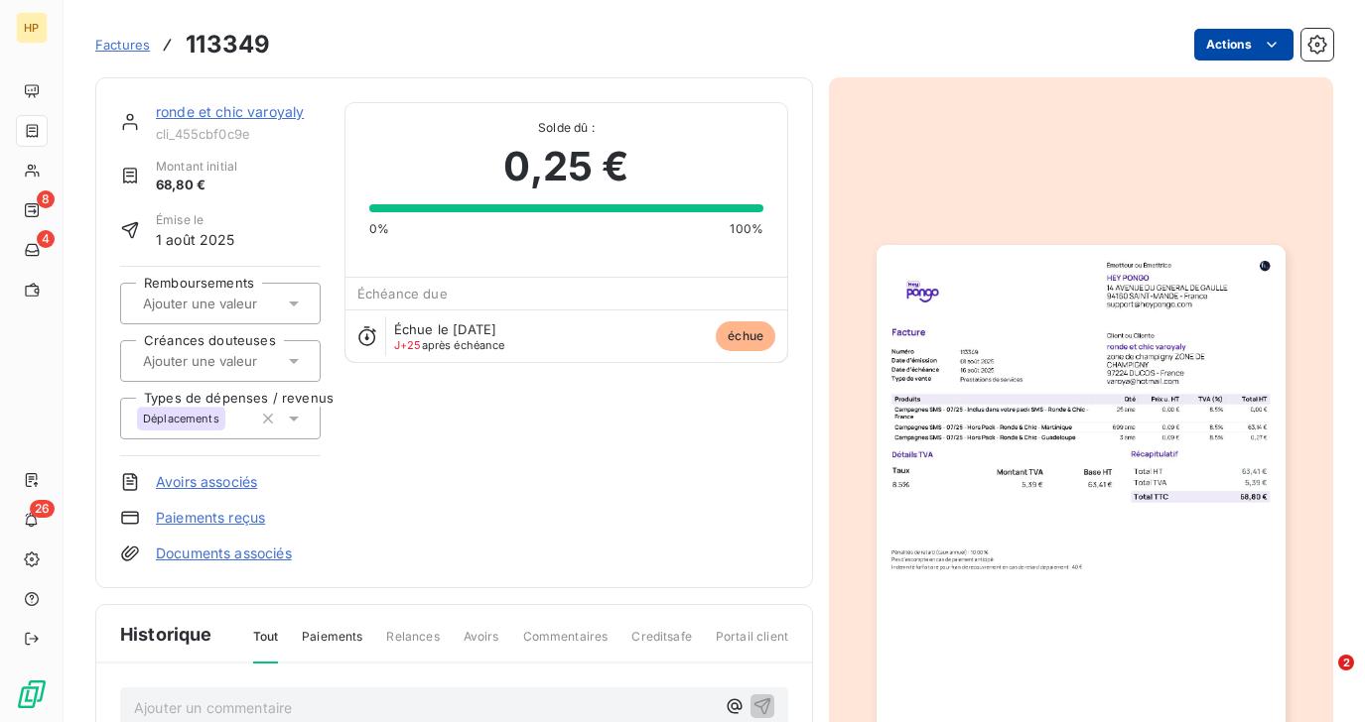
click at [1260, 58] on html "HP 8 4 26 Factures 113349 Actions ronde et chic varoyaly cli_455cbf0c9e Montant…" at bounding box center [682, 361] width 1365 height 722
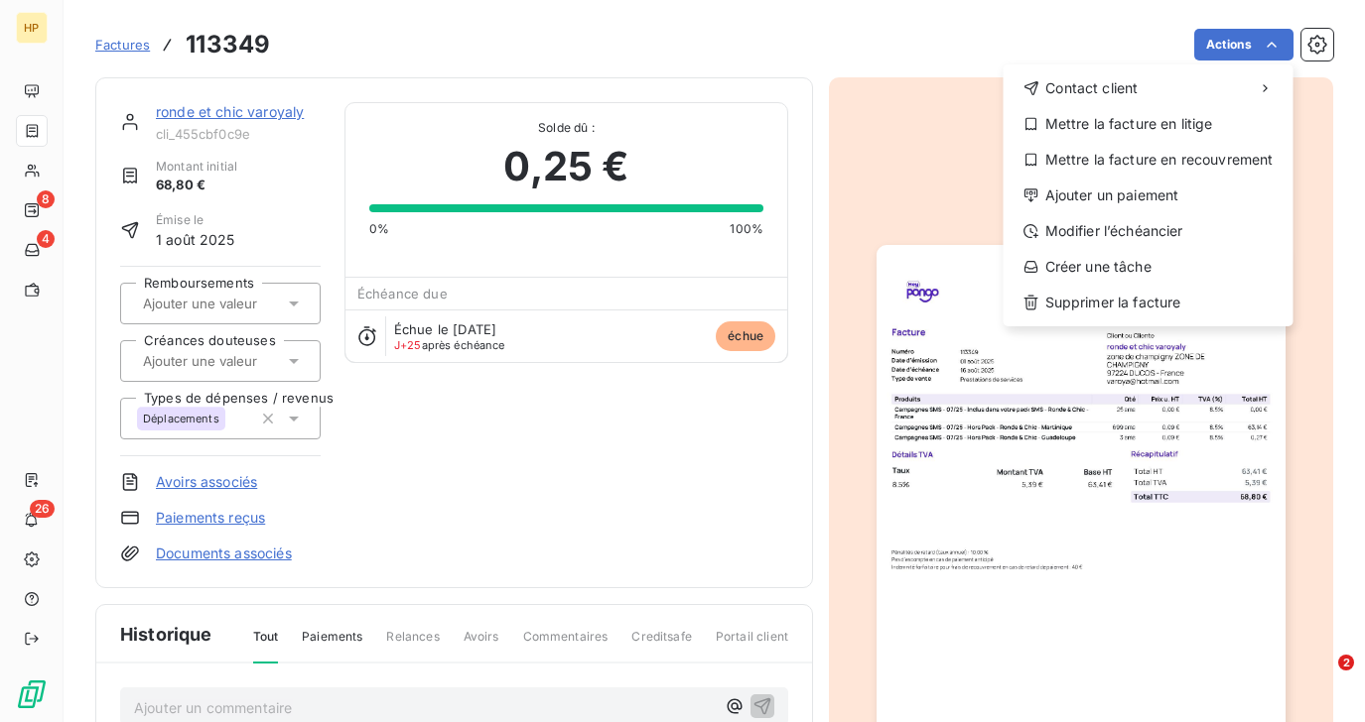
click at [590, 547] on html "HP 8 4 26 Factures 113349 Actions Contact client Mettre la facture en litige Me…" at bounding box center [682, 361] width 1365 height 722
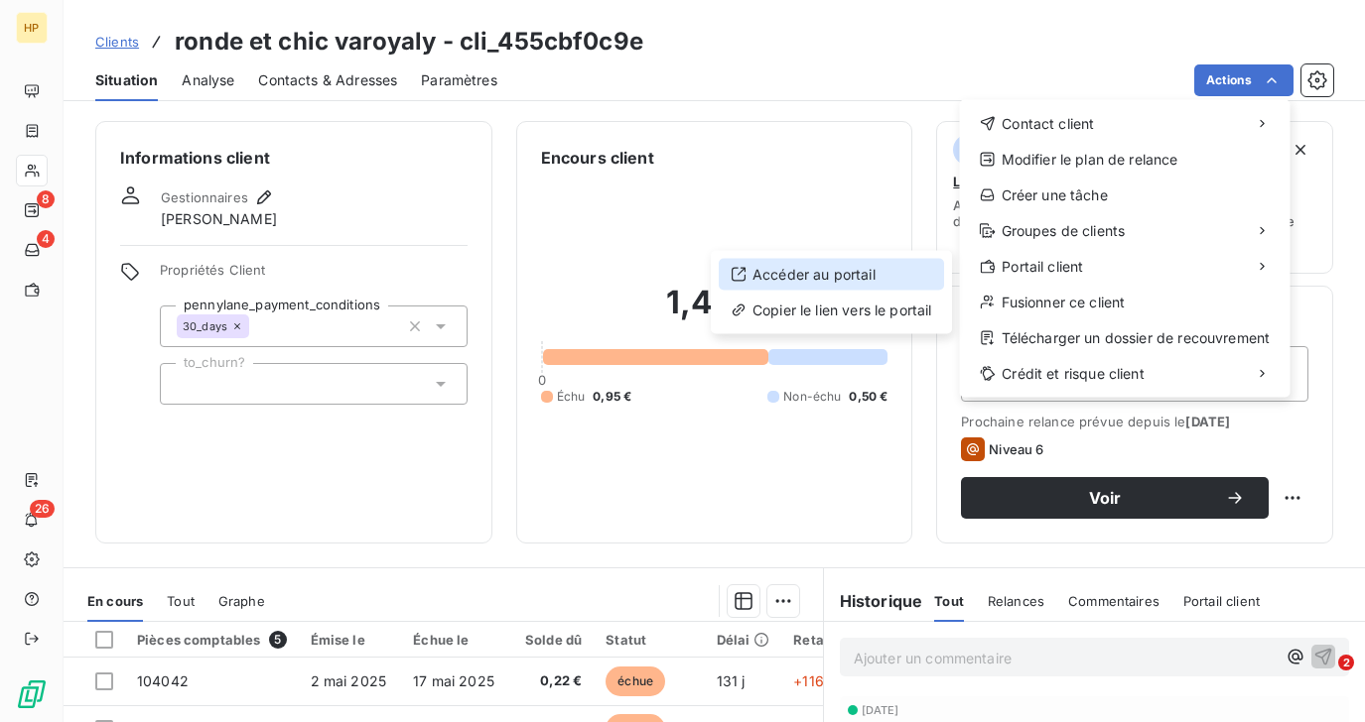
click at [918, 272] on div "Accéder au portail" at bounding box center [830, 275] width 225 height 32
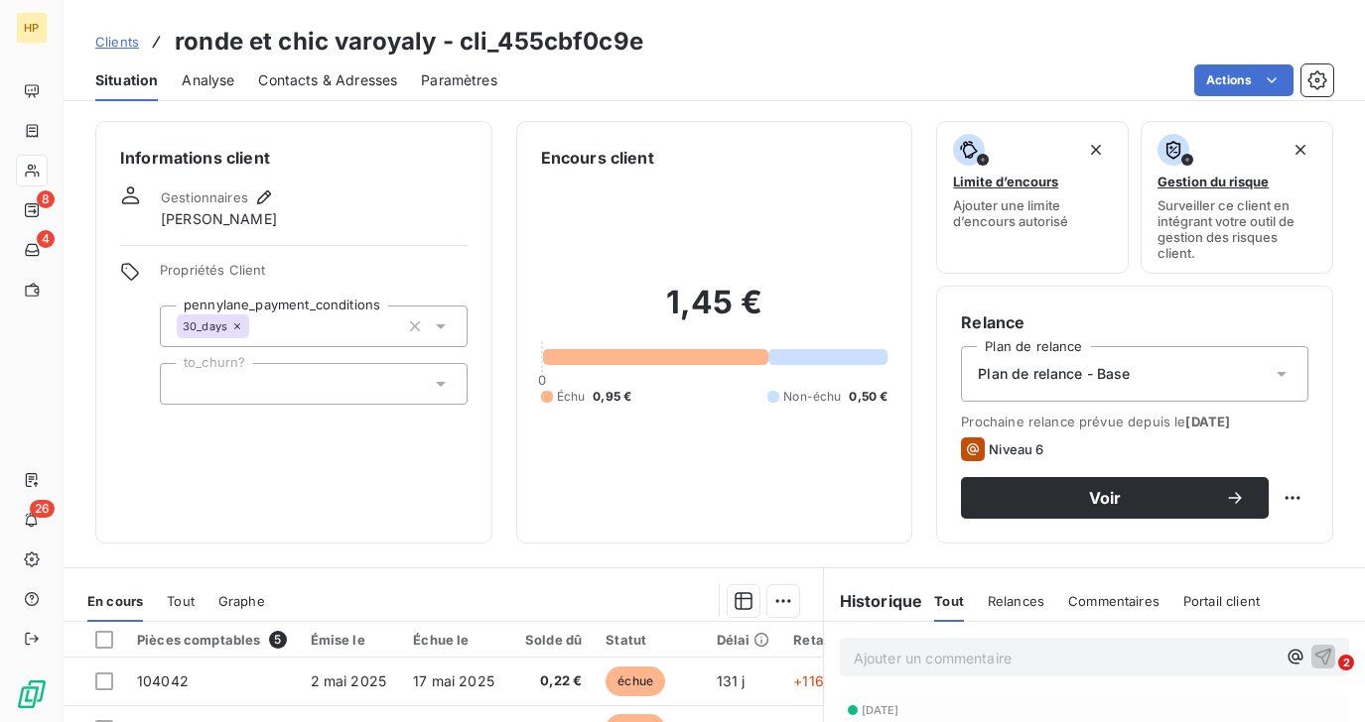
click at [301, 81] on span "Contacts & Adresses" at bounding box center [327, 80] width 139 height 20
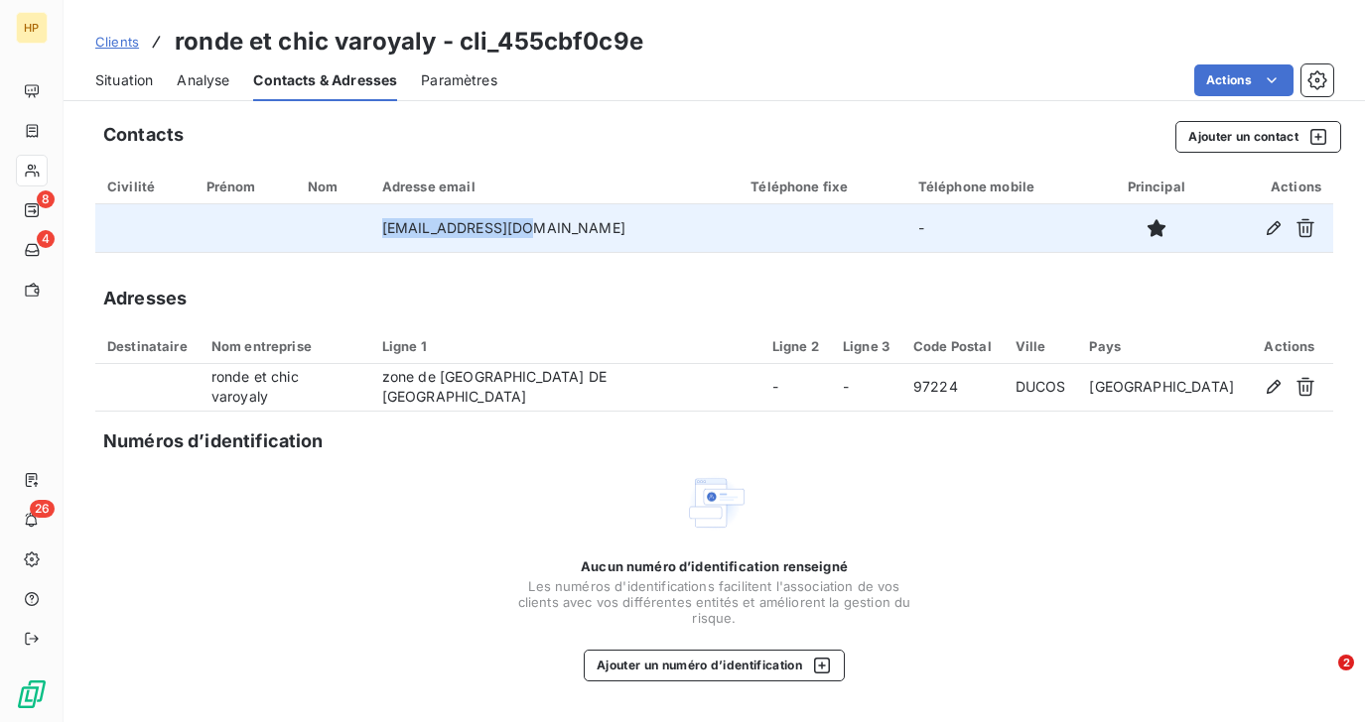
drag, startPoint x: 561, startPoint y: 228, endPoint x: 397, endPoint y: 239, distance: 164.1
click at [396, 239] on tr "varoya@hotmail.com -" at bounding box center [714, 228] width 1238 height 48
copy tr "varoya@hotmail.com"
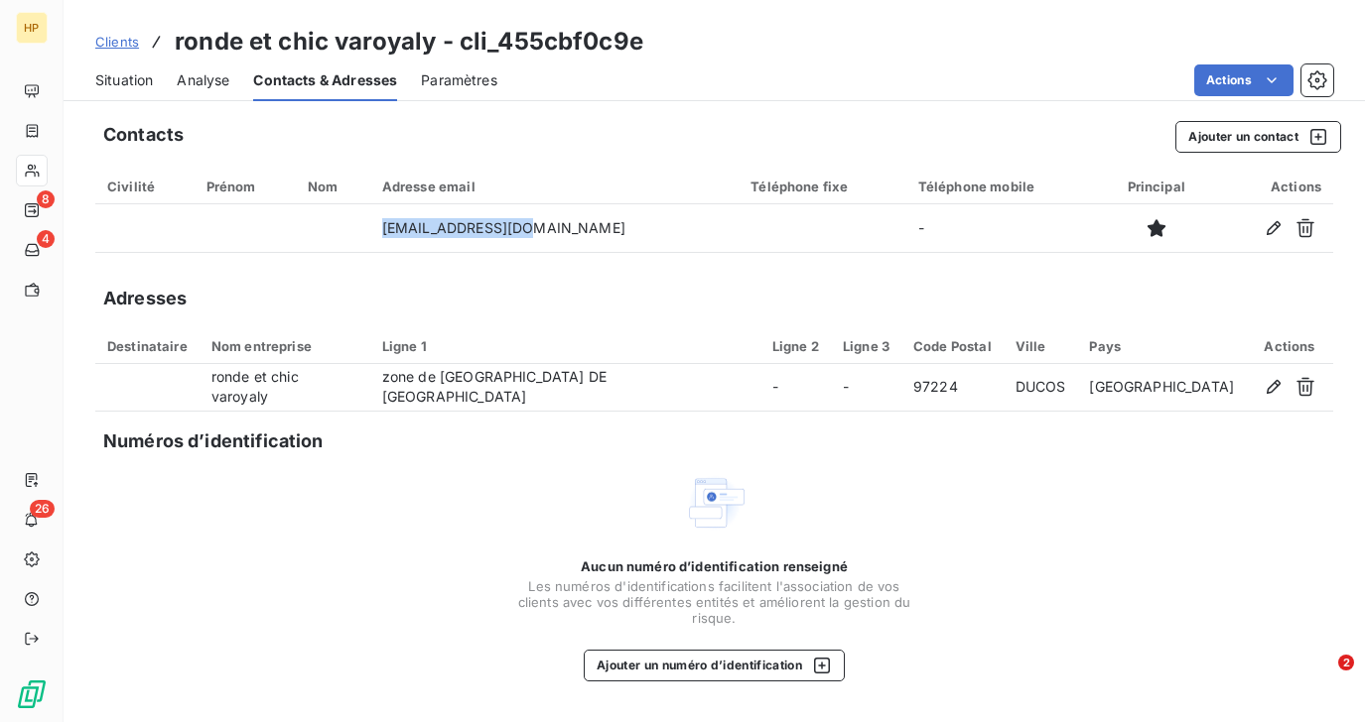
click at [209, 85] on span "Analyse" at bounding box center [203, 80] width 53 height 20
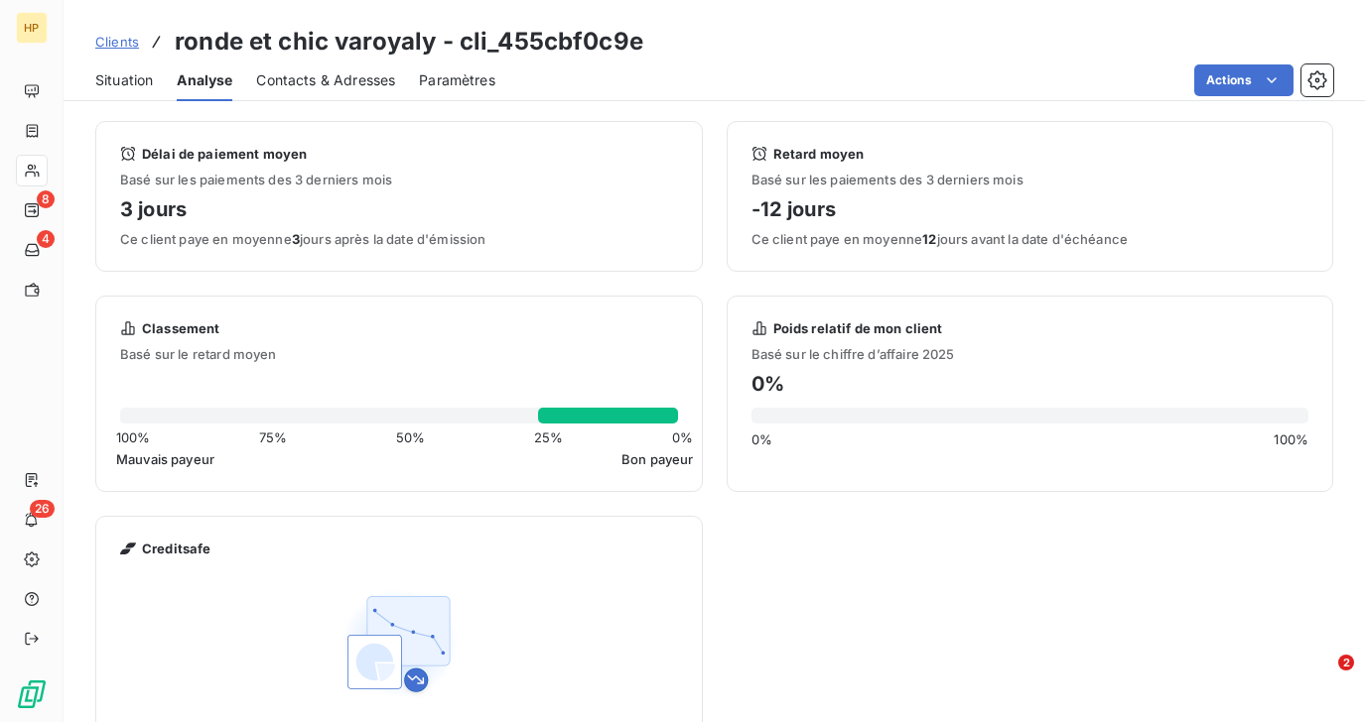
click at [120, 48] on span "Clients" at bounding box center [117, 42] width 44 height 16
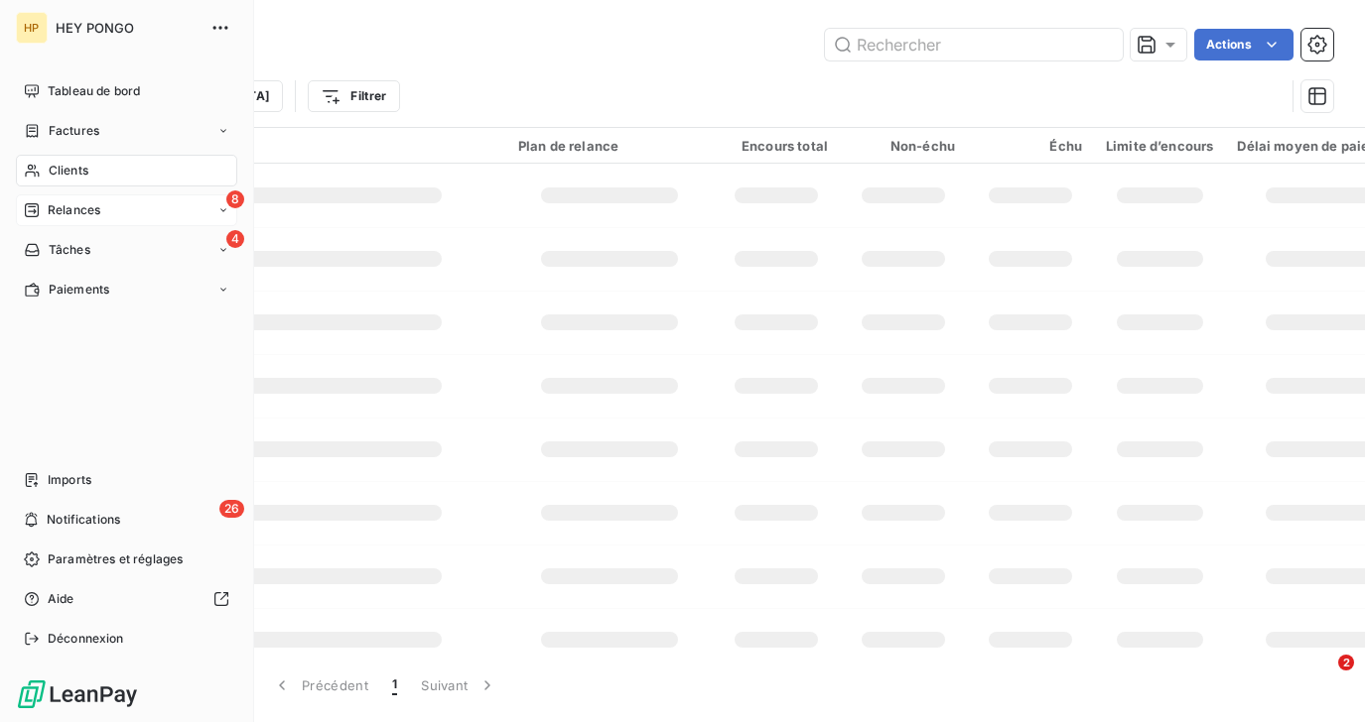
click at [56, 207] on span "Relances" at bounding box center [74, 210] width 53 height 18
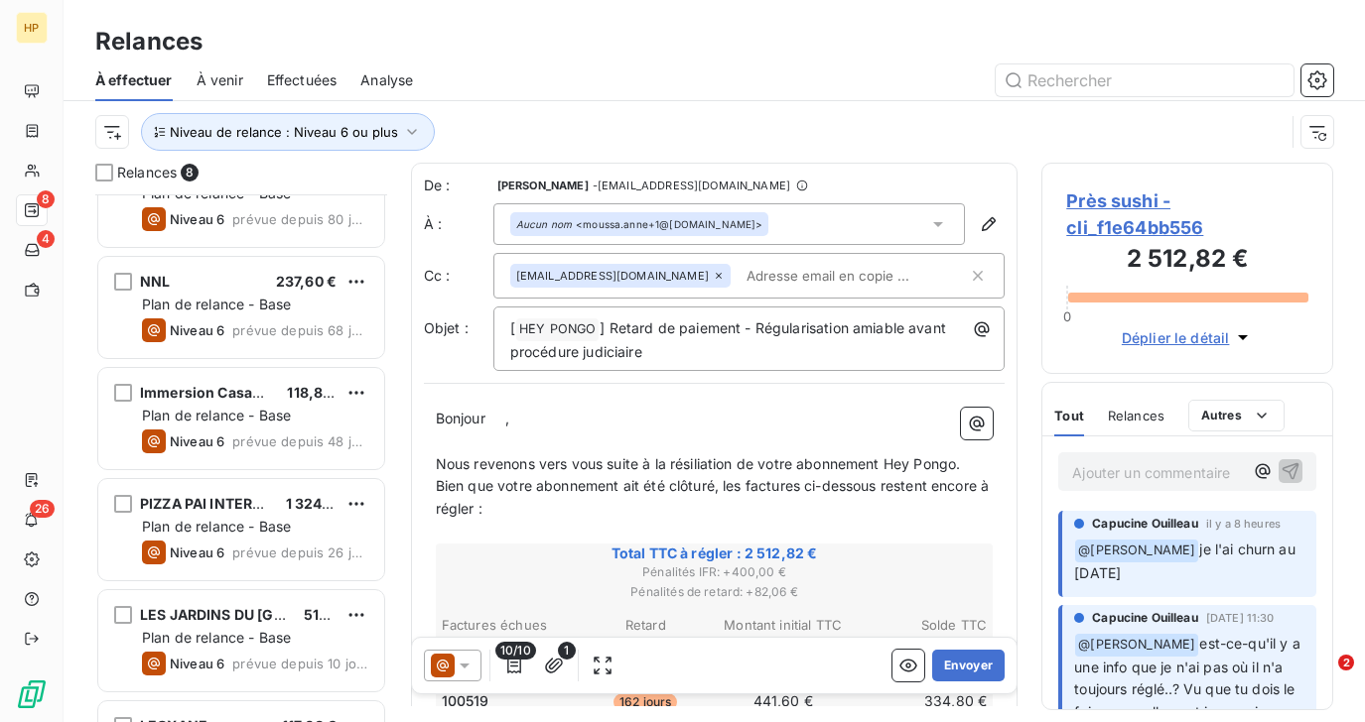
scroll to position [362, 0]
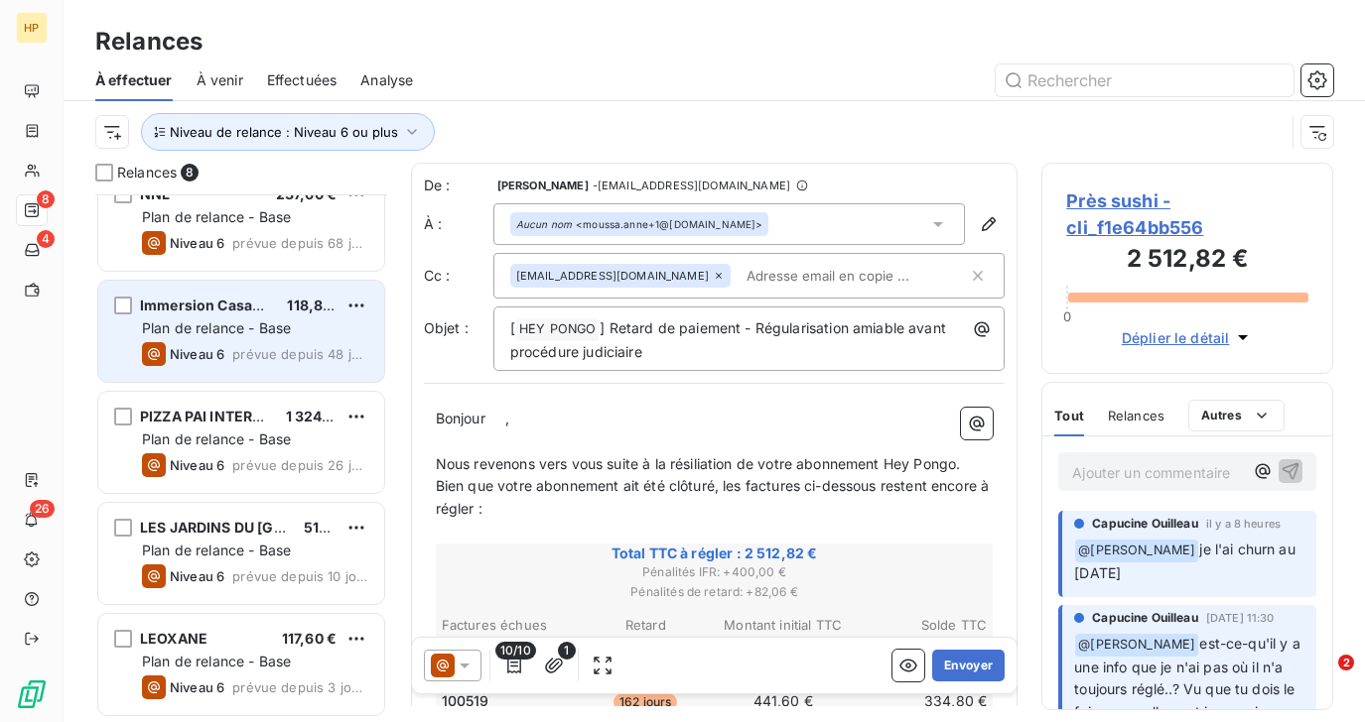
click at [242, 348] on span "prévue depuis 48 jours" at bounding box center [300, 354] width 136 height 16
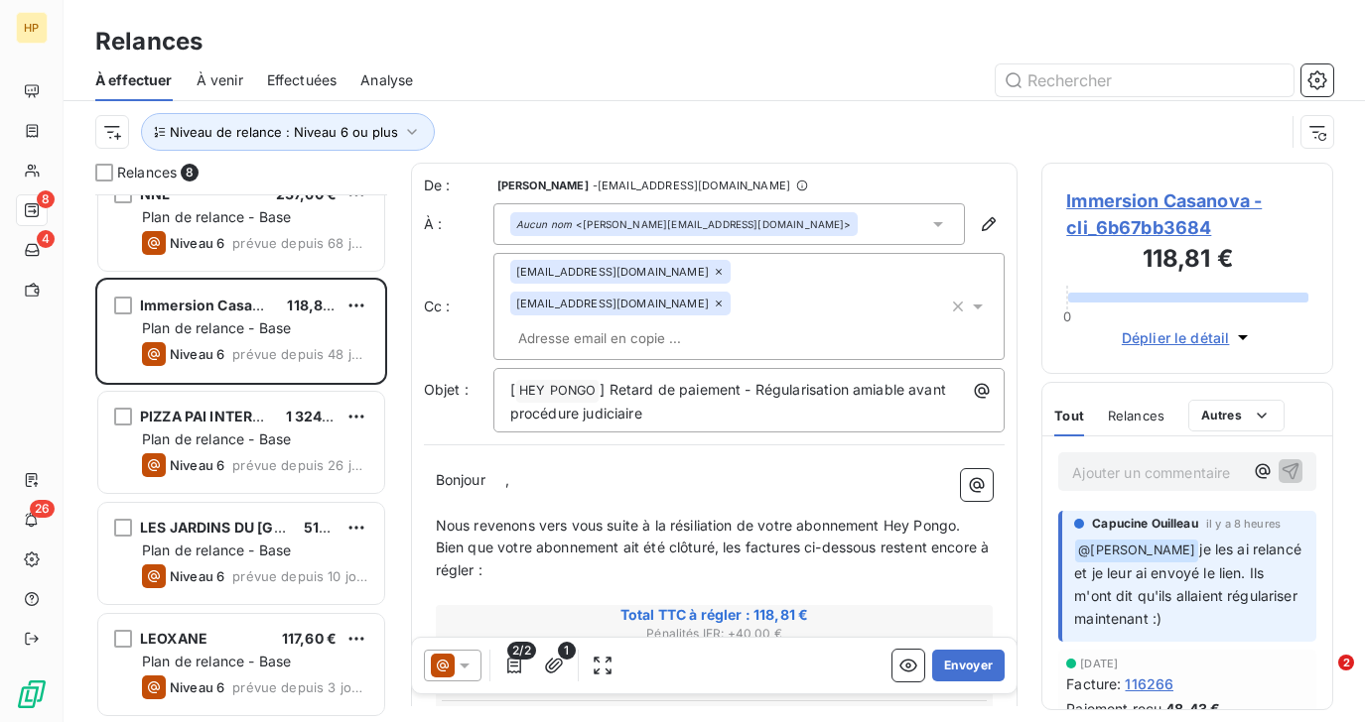
click at [1128, 202] on span "Immersion Casanova - cli_6b67bb3684" at bounding box center [1187, 215] width 242 height 54
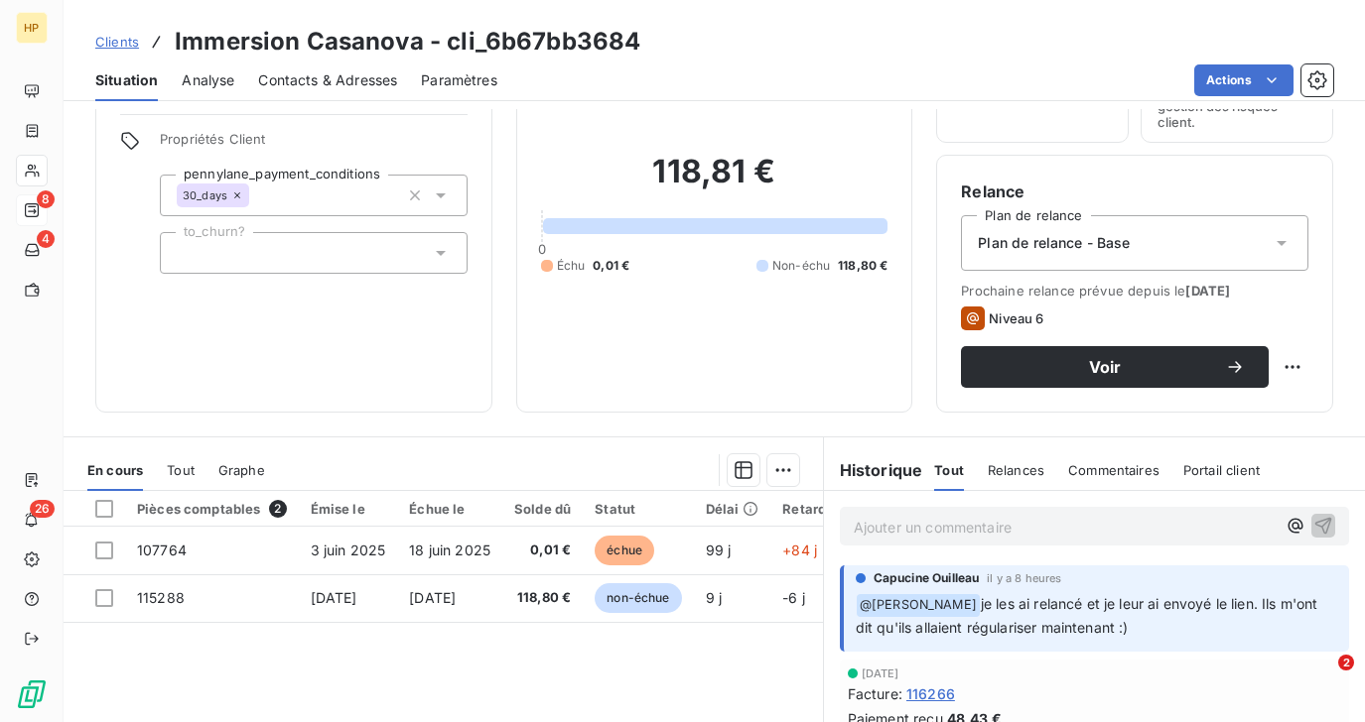
scroll to position [200, 0]
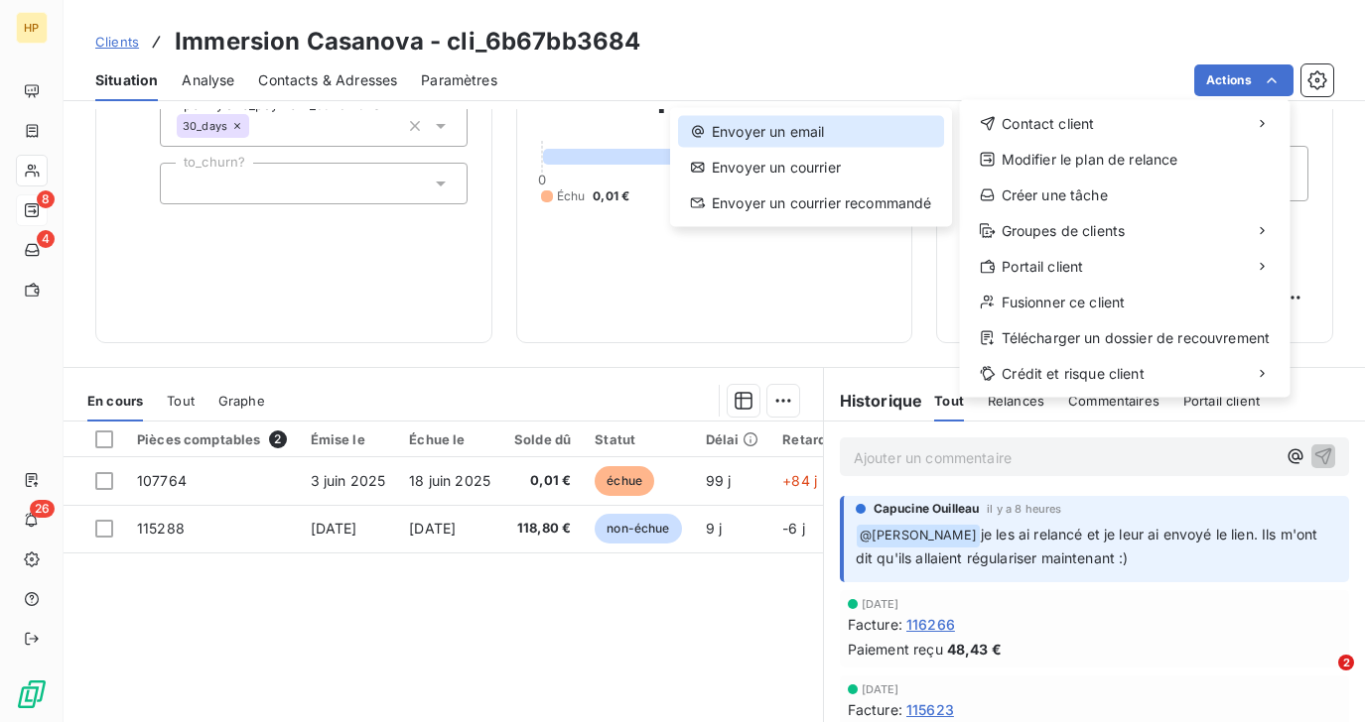
click at [911, 123] on div "Envoyer un email" at bounding box center [811, 132] width 266 height 32
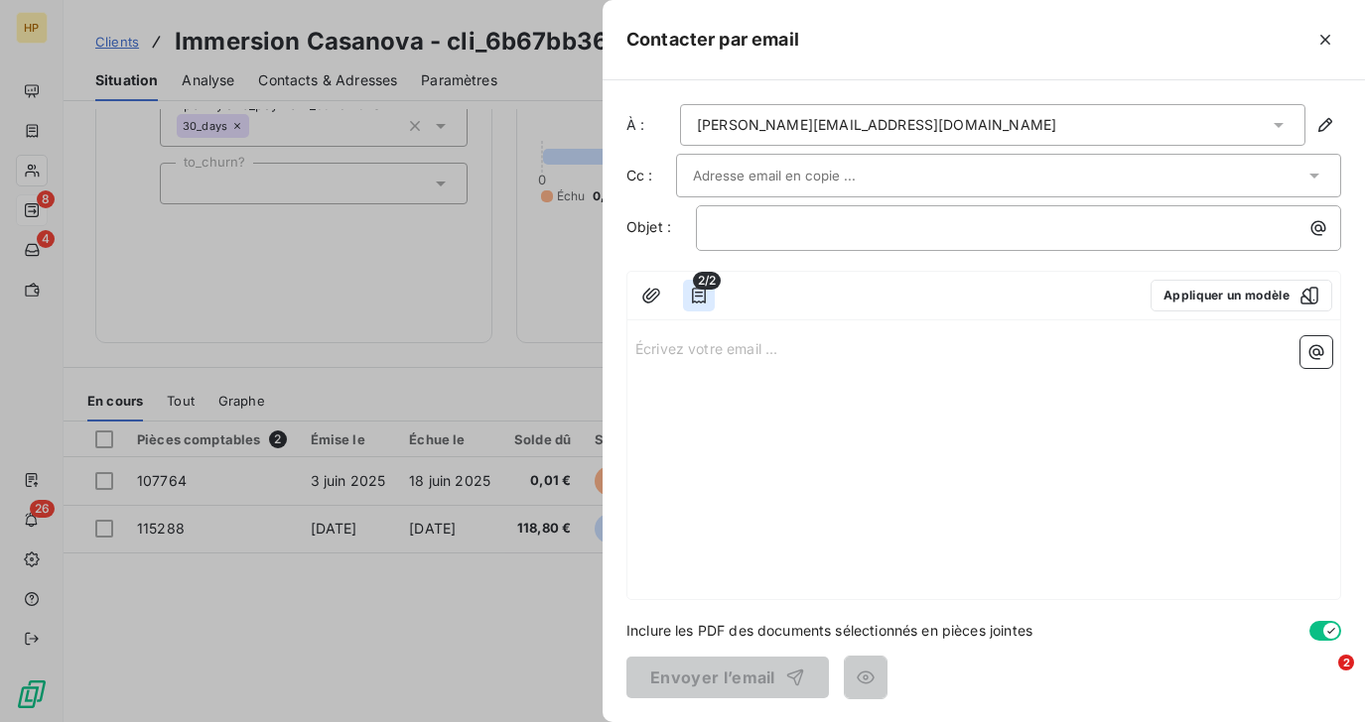
click at [699, 297] on icon "button" at bounding box center [699, 296] width 20 height 20
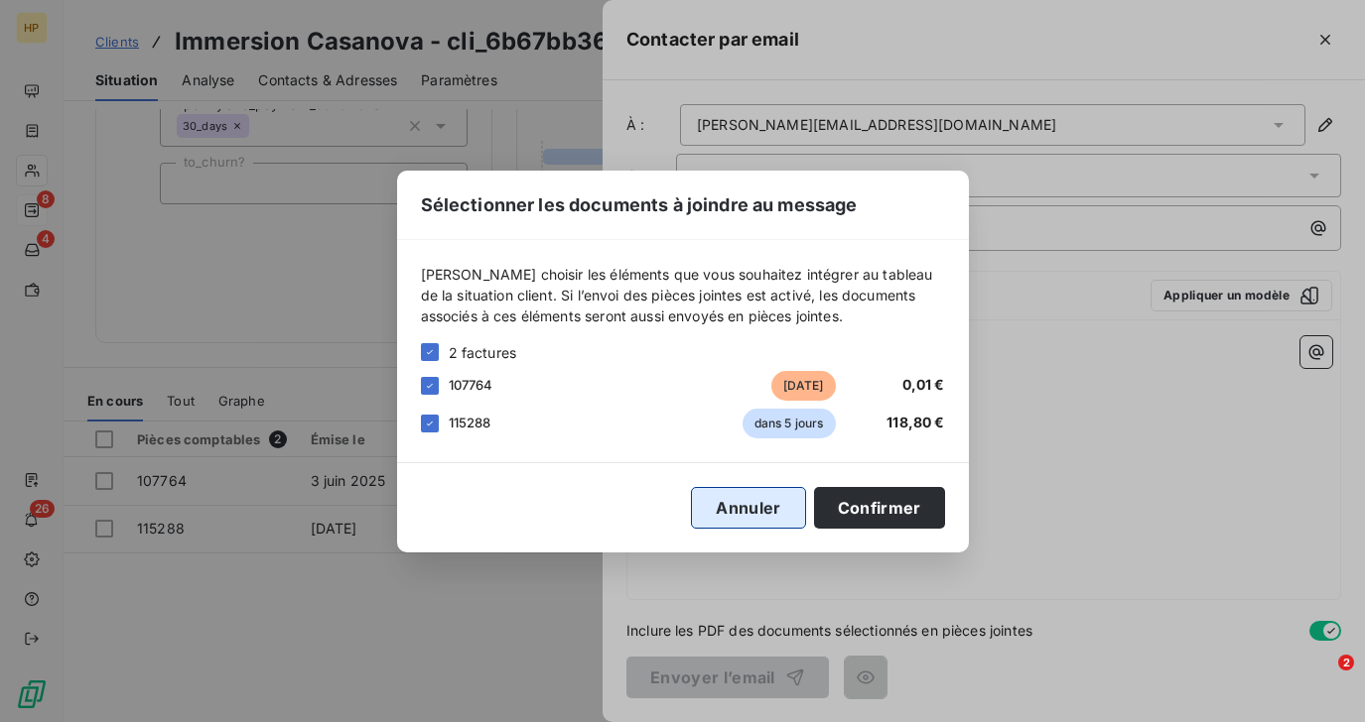
click at [772, 511] on button "Annuler" at bounding box center [748, 508] width 114 height 42
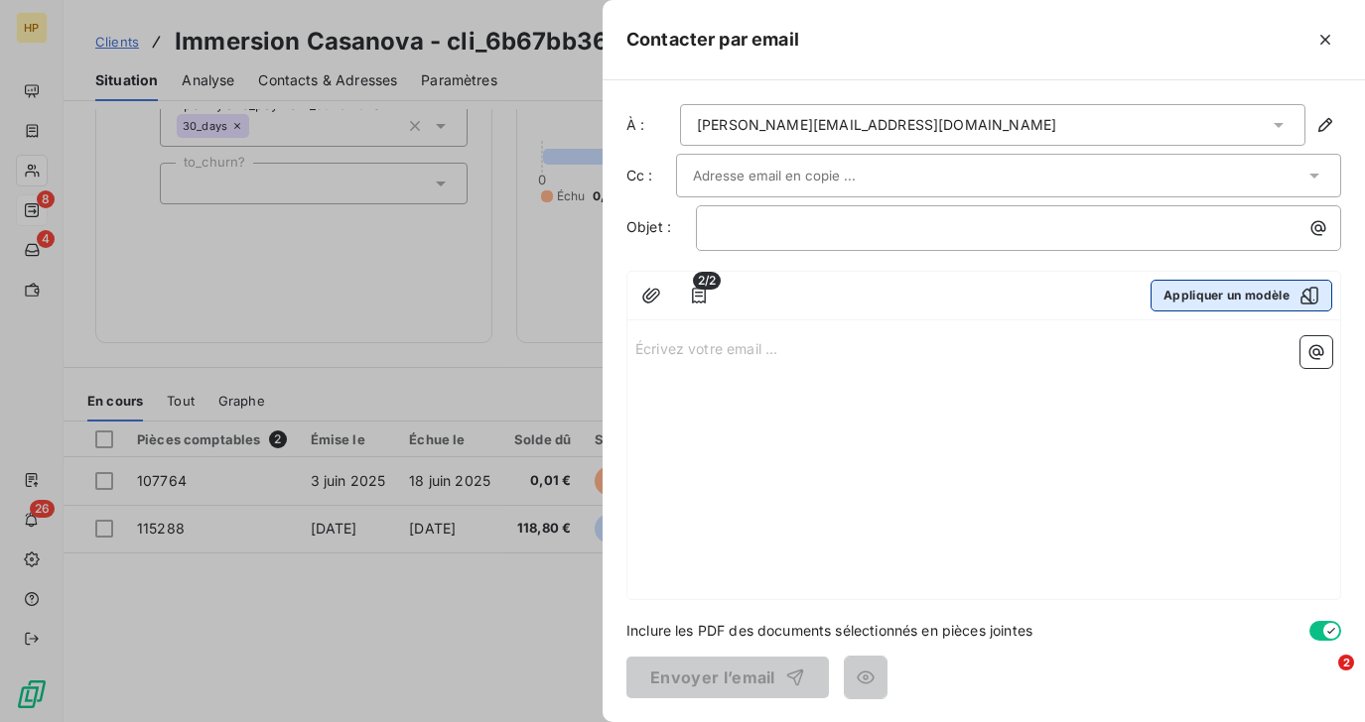
click at [1197, 296] on button "Appliquer un modèle" at bounding box center [1241, 296] width 182 height 32
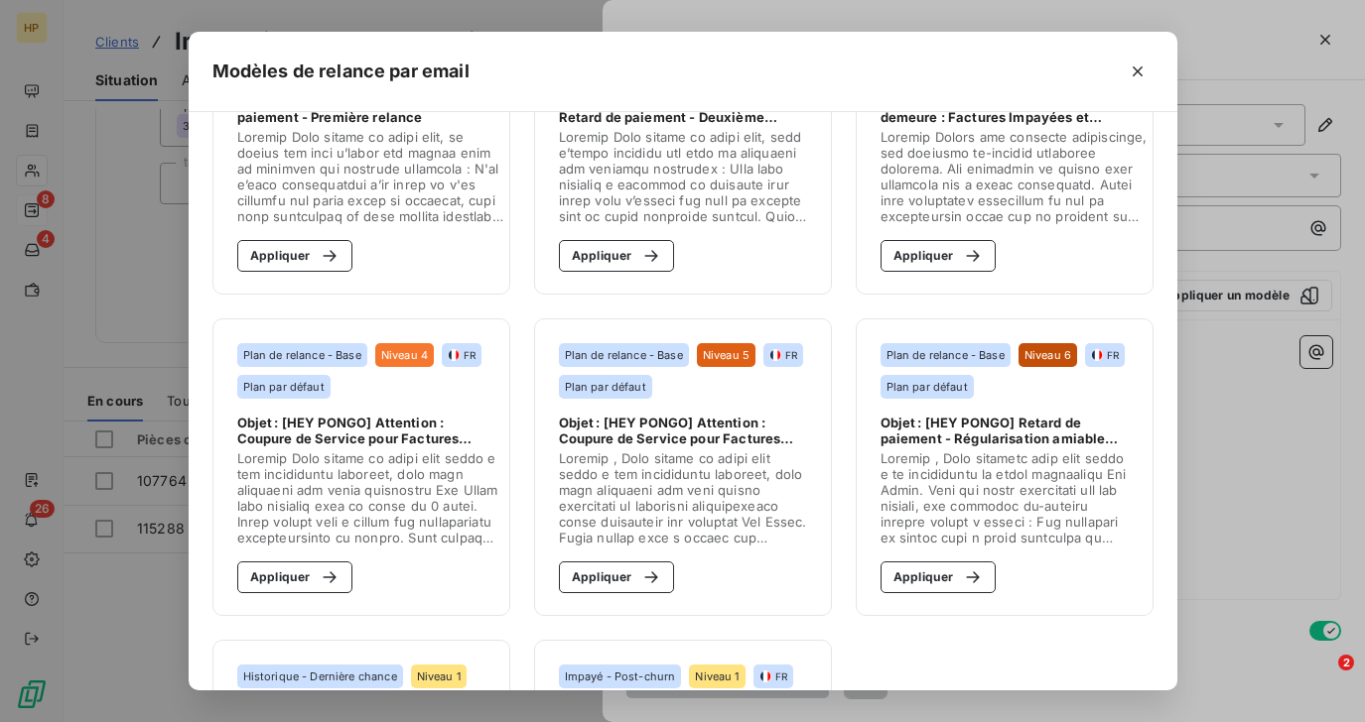
scroll to position [243, 0]
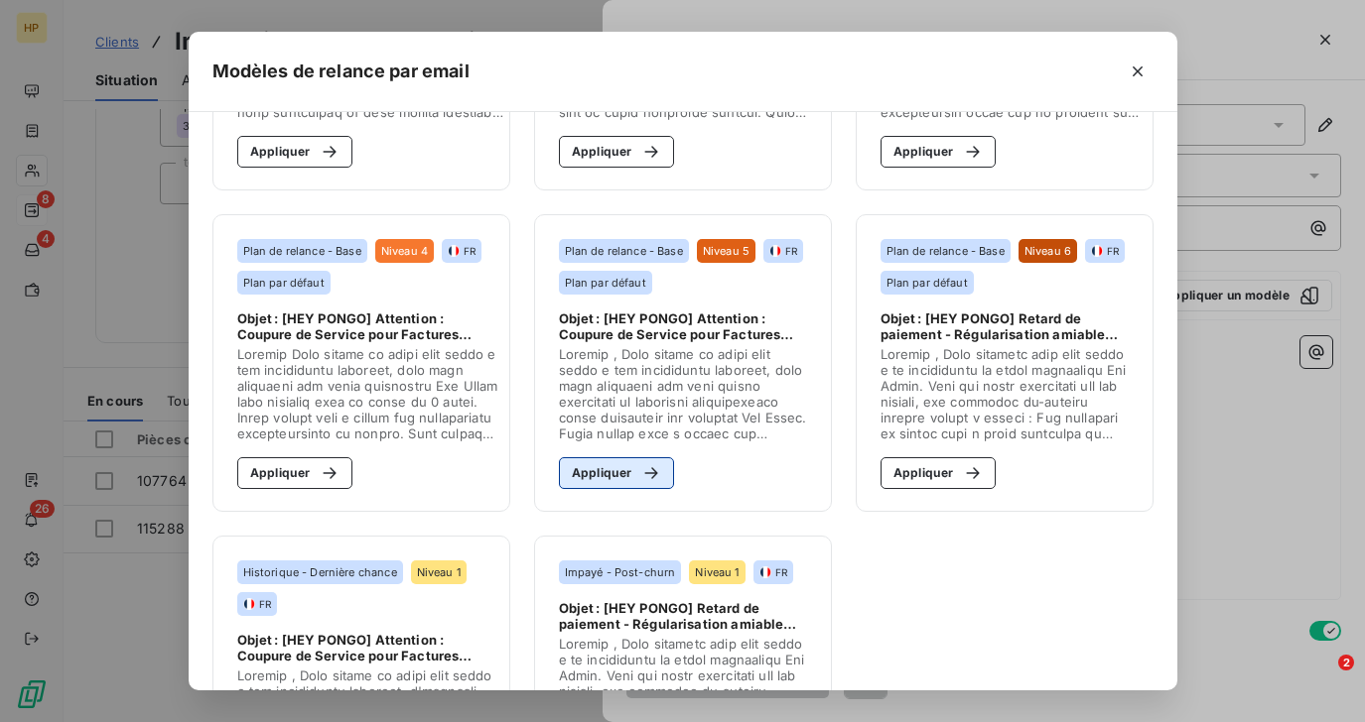
click at [635, 479] on div "button" at bounding box center [646, 473] width 30 height 20
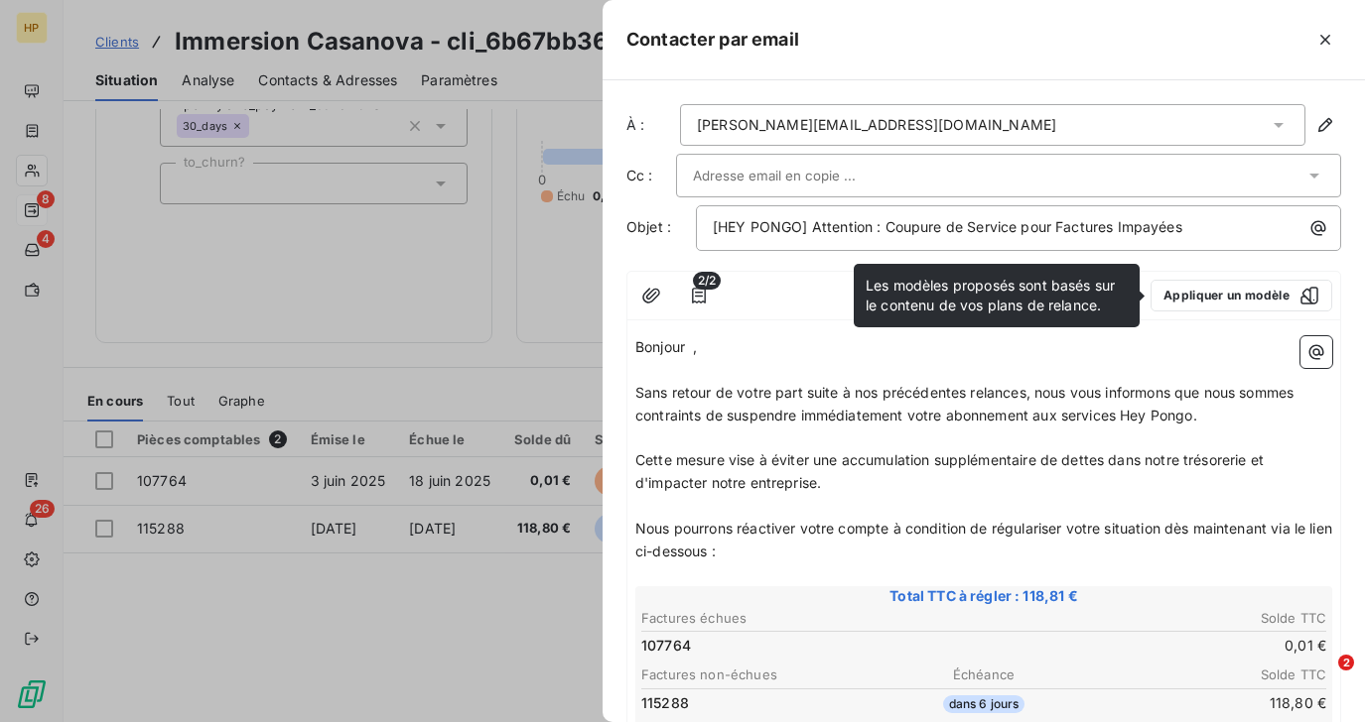
click at [697, 354] on span "," at bounding box center [695, 346] width 4 height 17
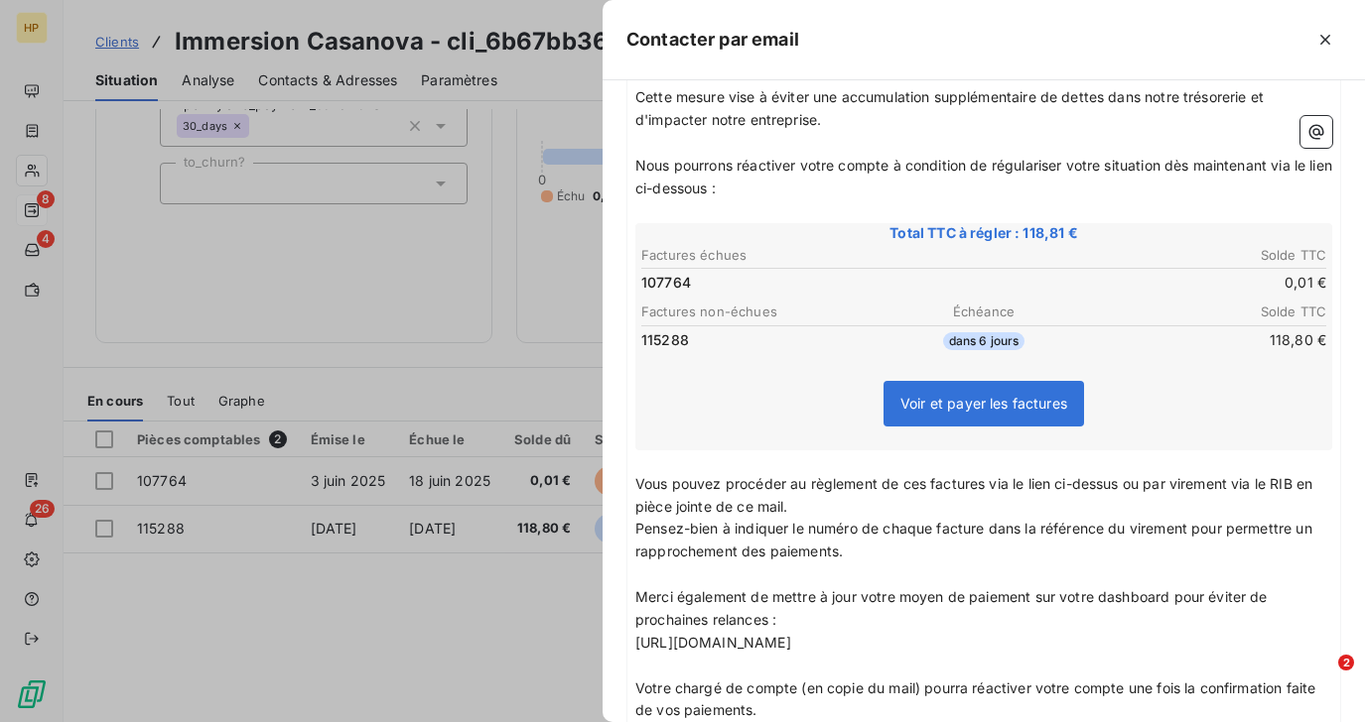
scroll to position [0, 0]
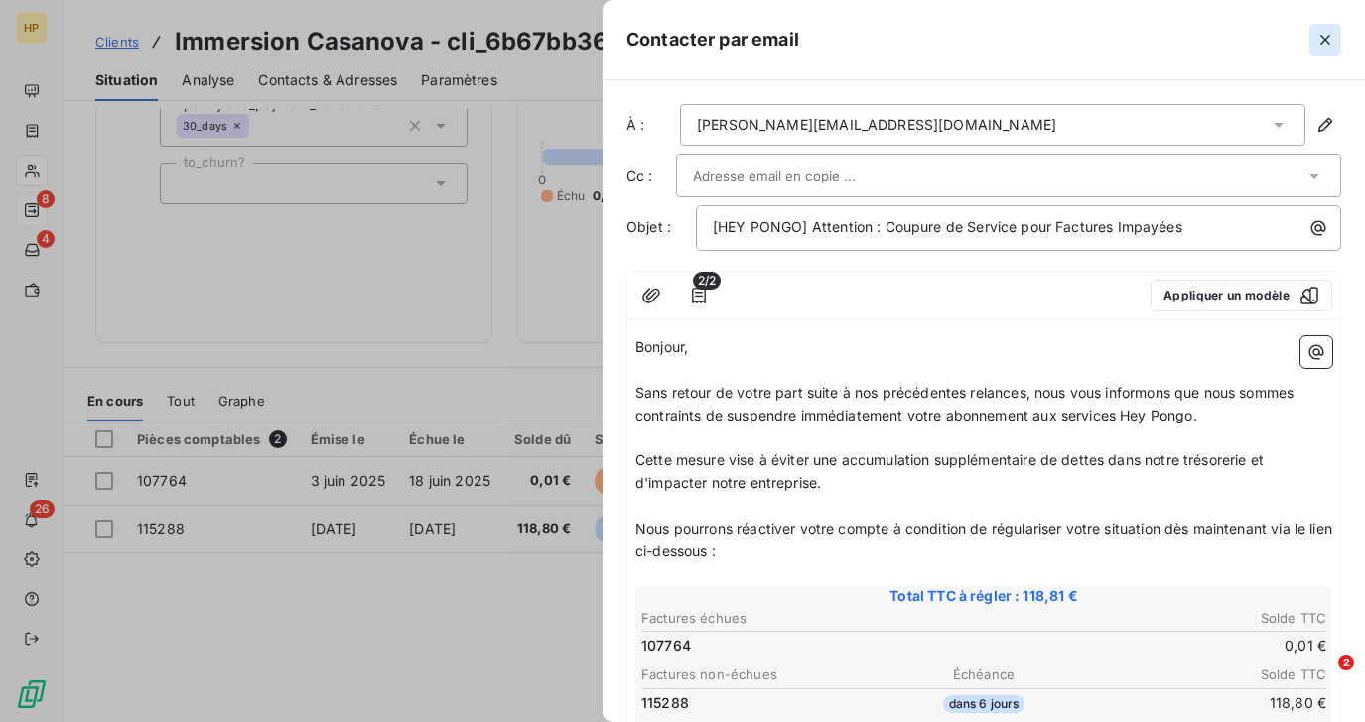
click at [1322, 38] on icon "button" at bounding box center [1325, 40] width 10 height 10
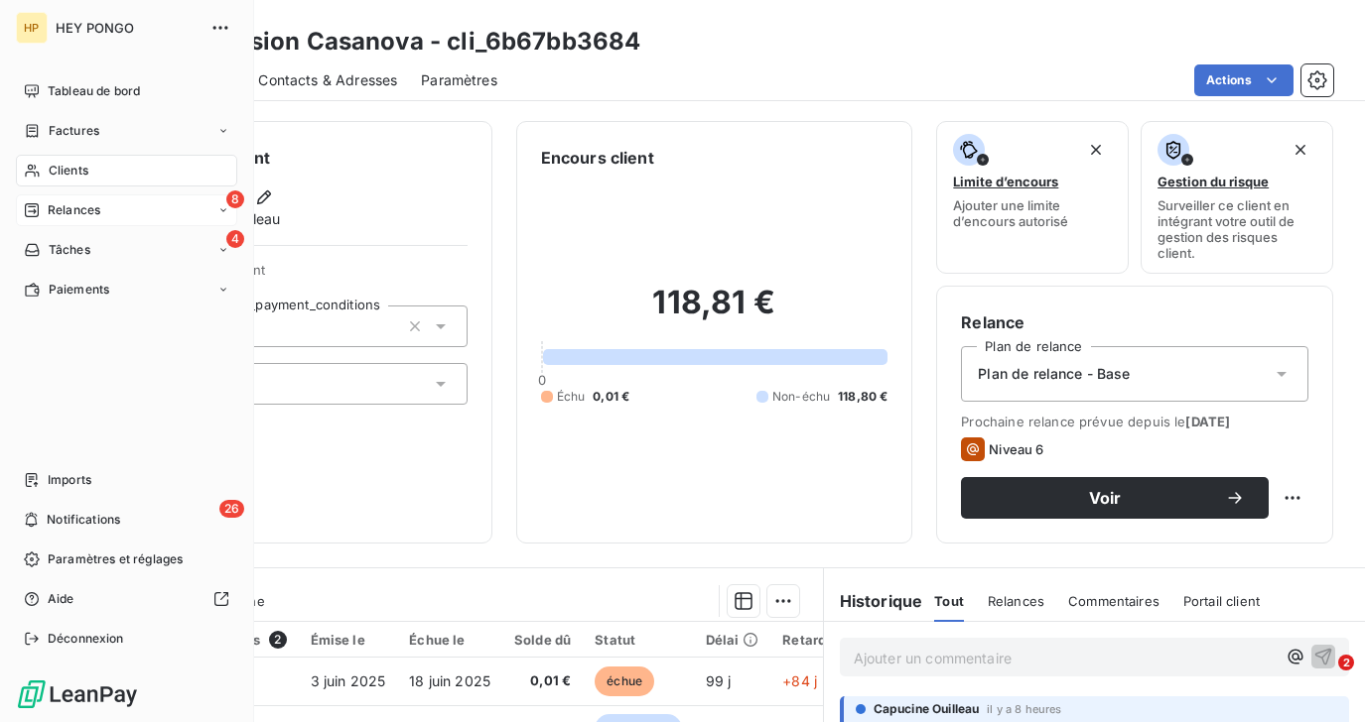
click at [42, 213] on div "Relances" at bounding box center [62, 210] width 76 height 18
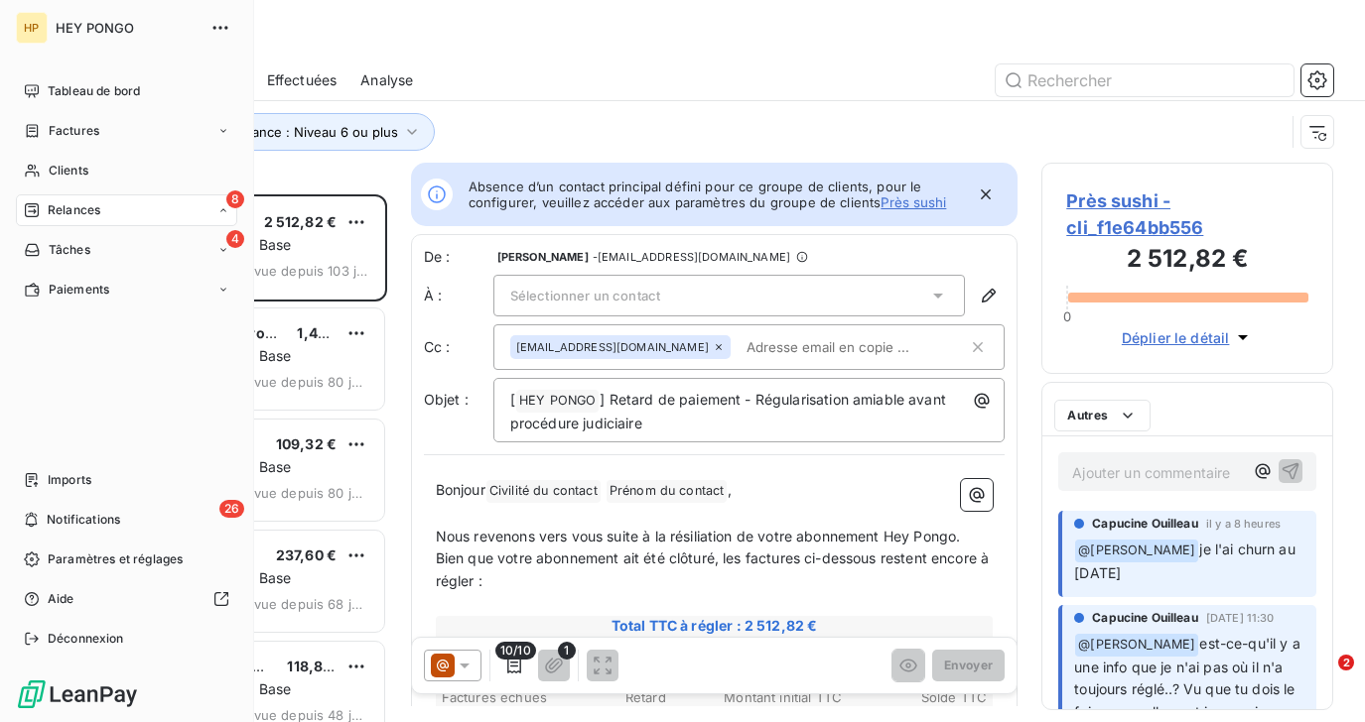
scroll to position [528, 291]
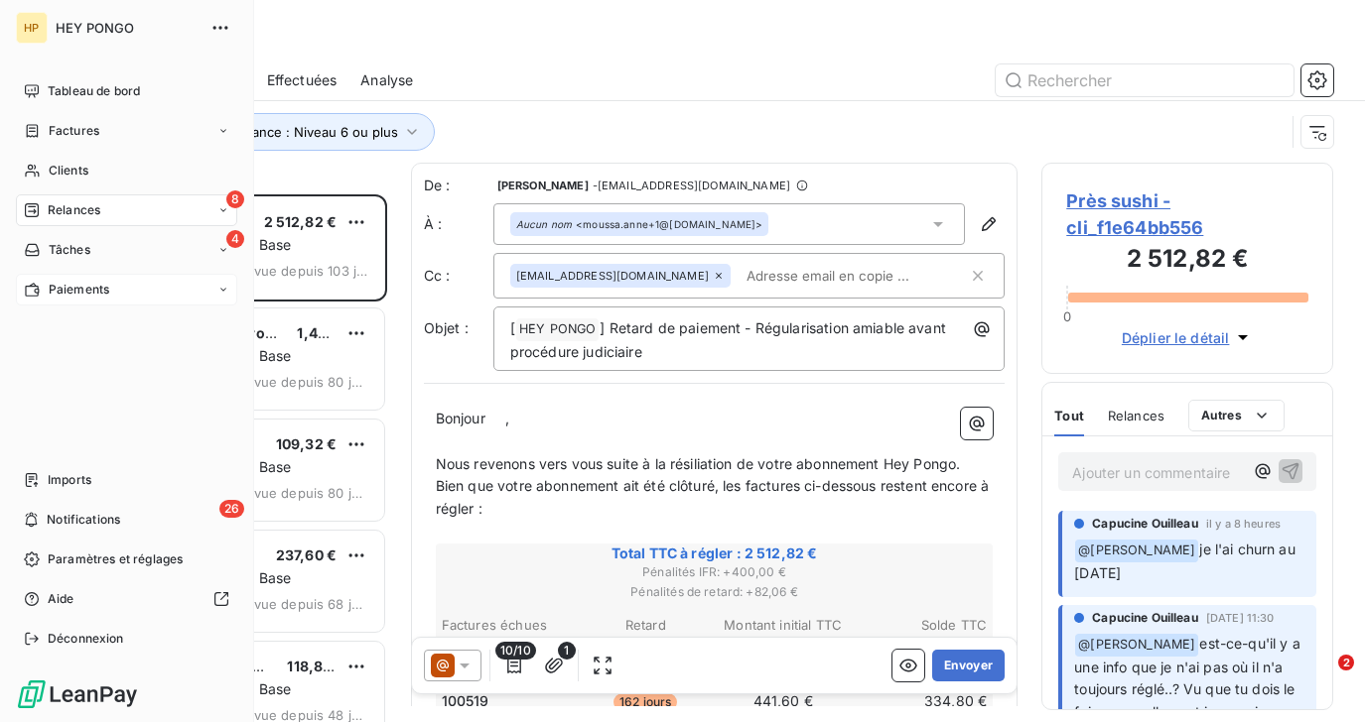
click at [61, 291] on span "Paiements" at bounding box center [79, 290] width 61 height 18
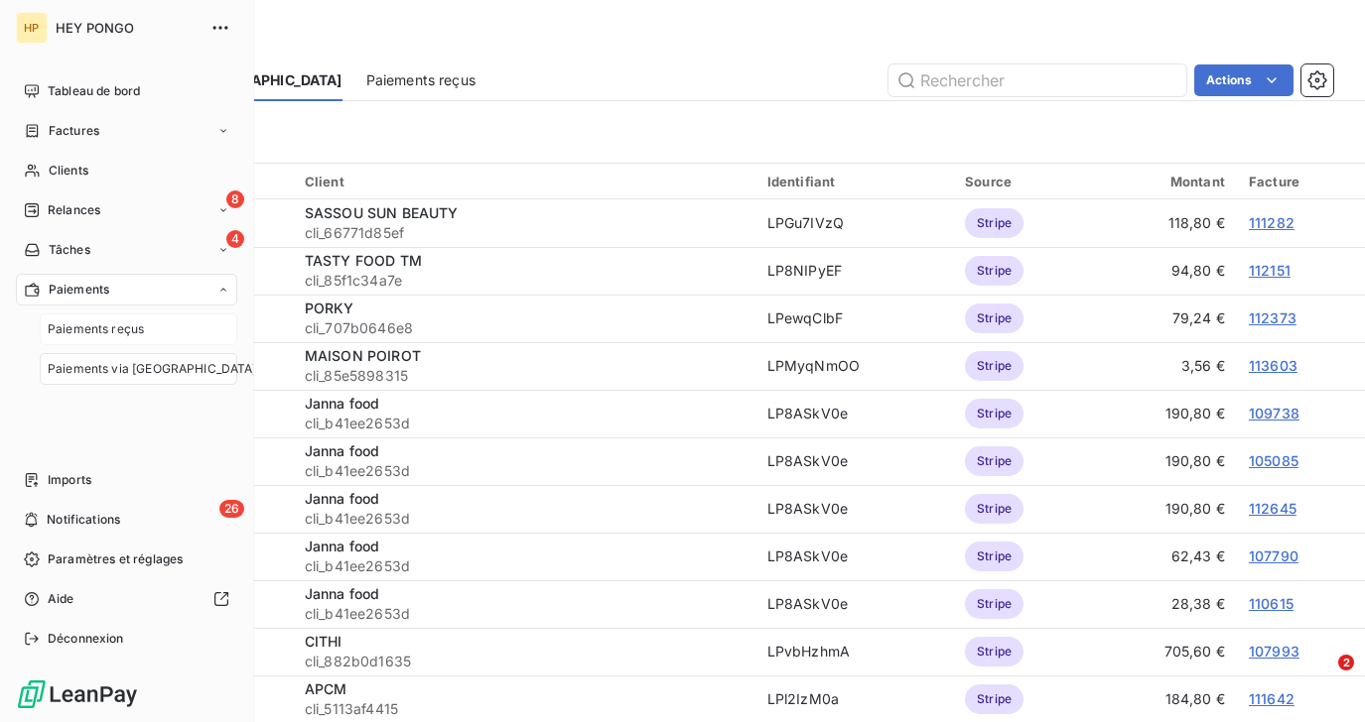
click at [61, 328] on span "Paiements reçus" at bounding box center [96, 330] width 96 height 18
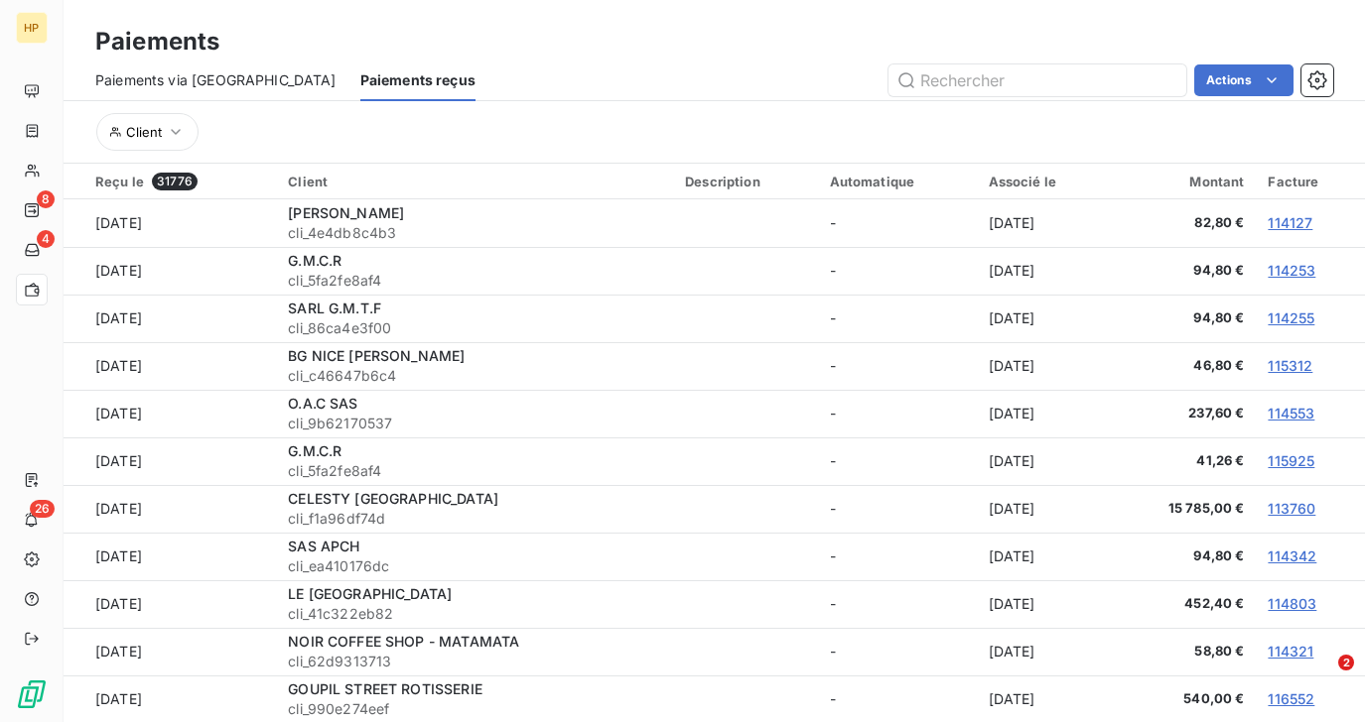
click at [196, 85] on span "Paiements via le Portail" at bounding box center [215, 80] width 241 height 20
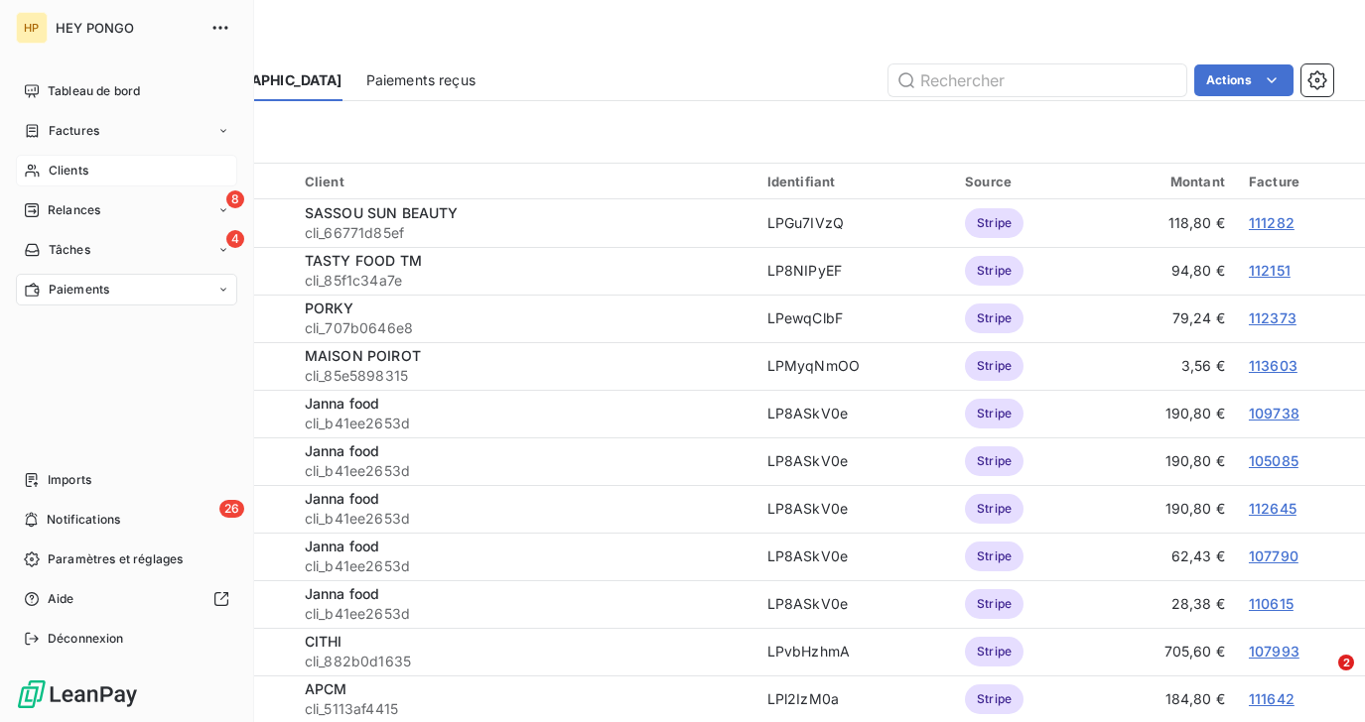
click at [60, 178] on span "Clients" at bounding box center [69, 171] width 40 height 18
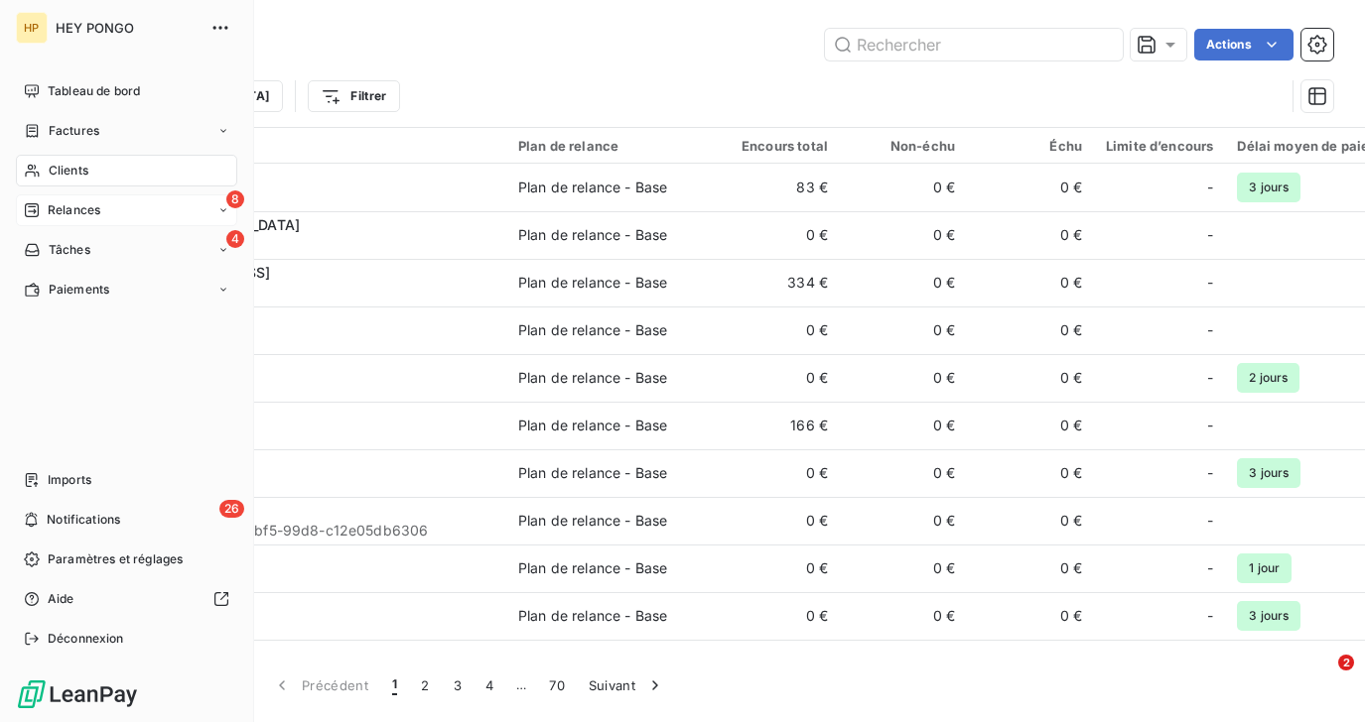
click at [61, 207] on span "Relances" at bounding box center [74, 210] width 53 height 18
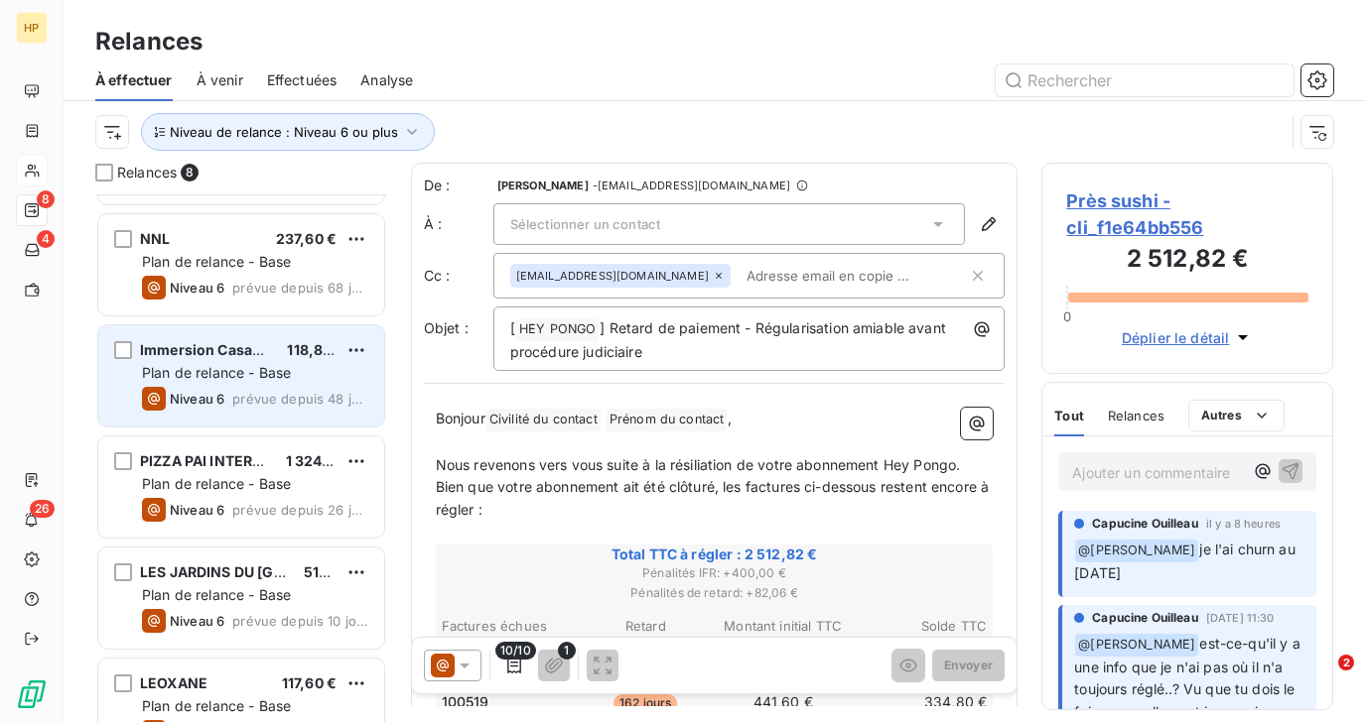
scroll to position [362, 0]
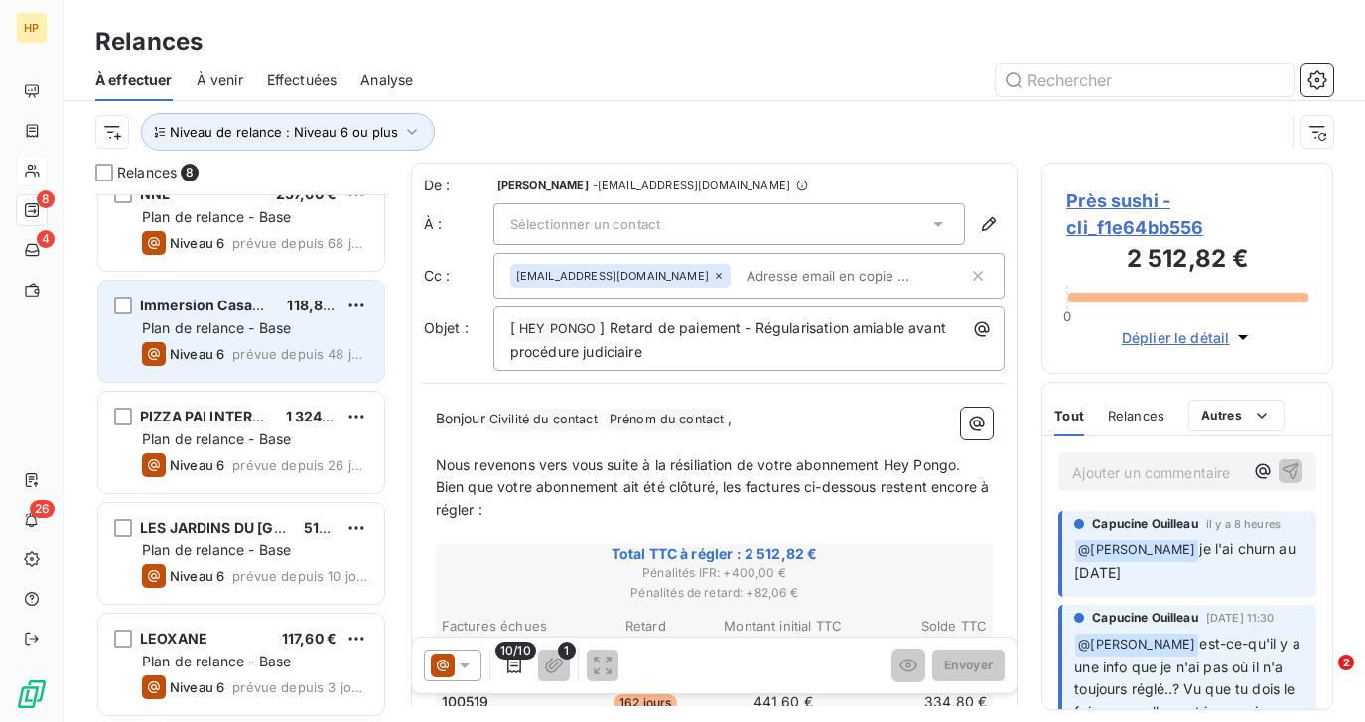
click at [236, 348] on span "prévue depuis 48 jours" at bounding box center [300, 354] width 136 height 16
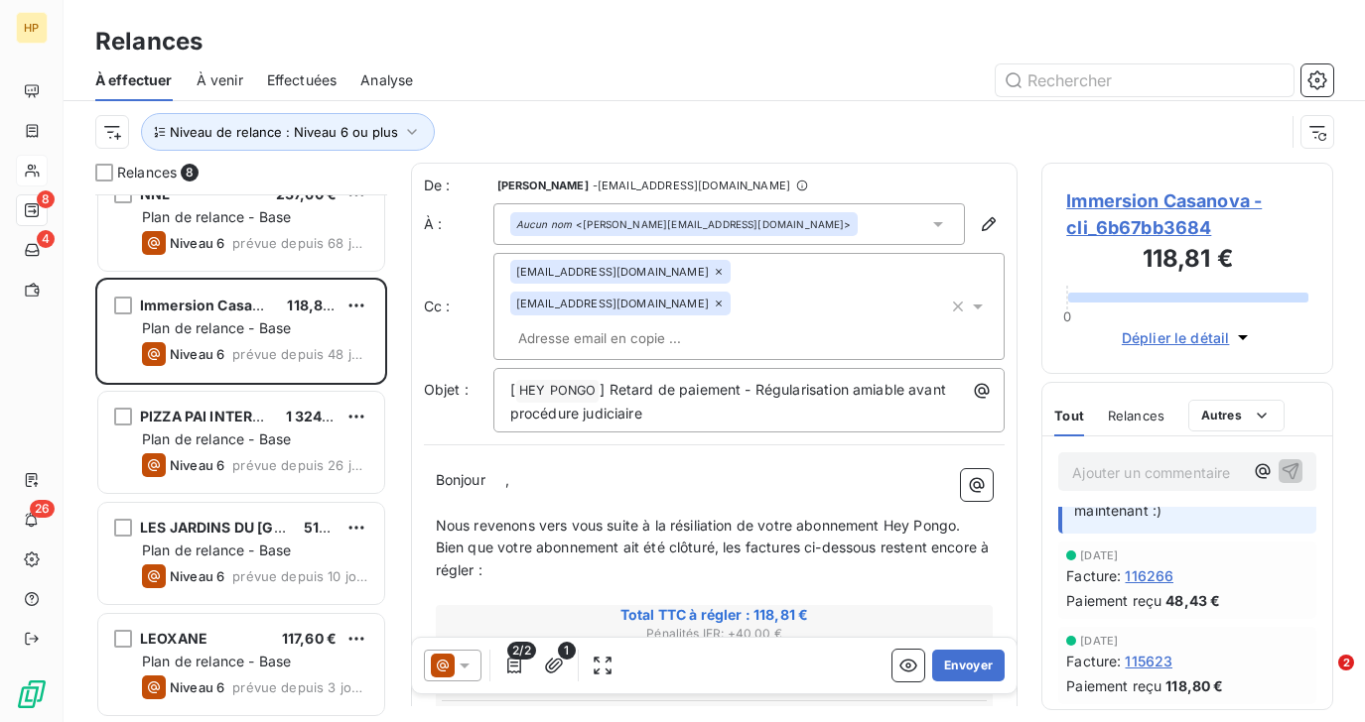
scroll to position [103, 0]
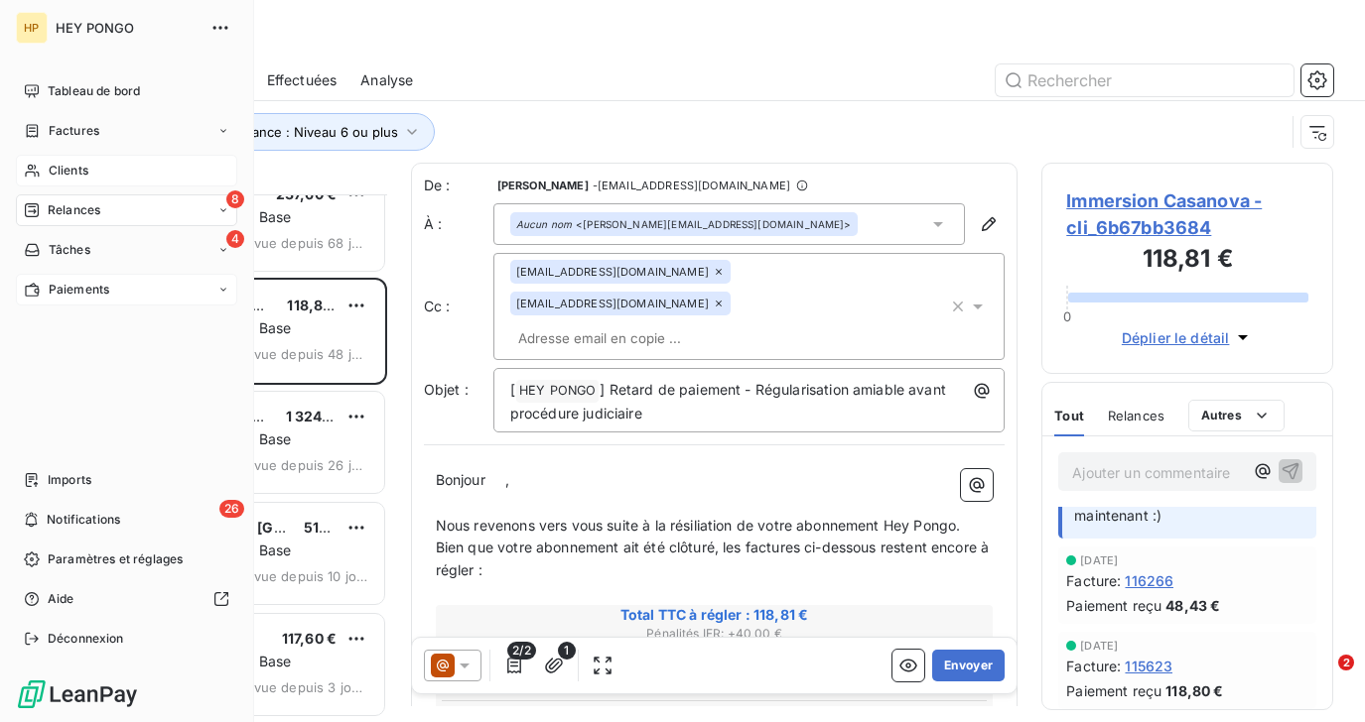
click at [73, 288] on span "Paiements" at bounding box center [79, 290] width 61 height 18
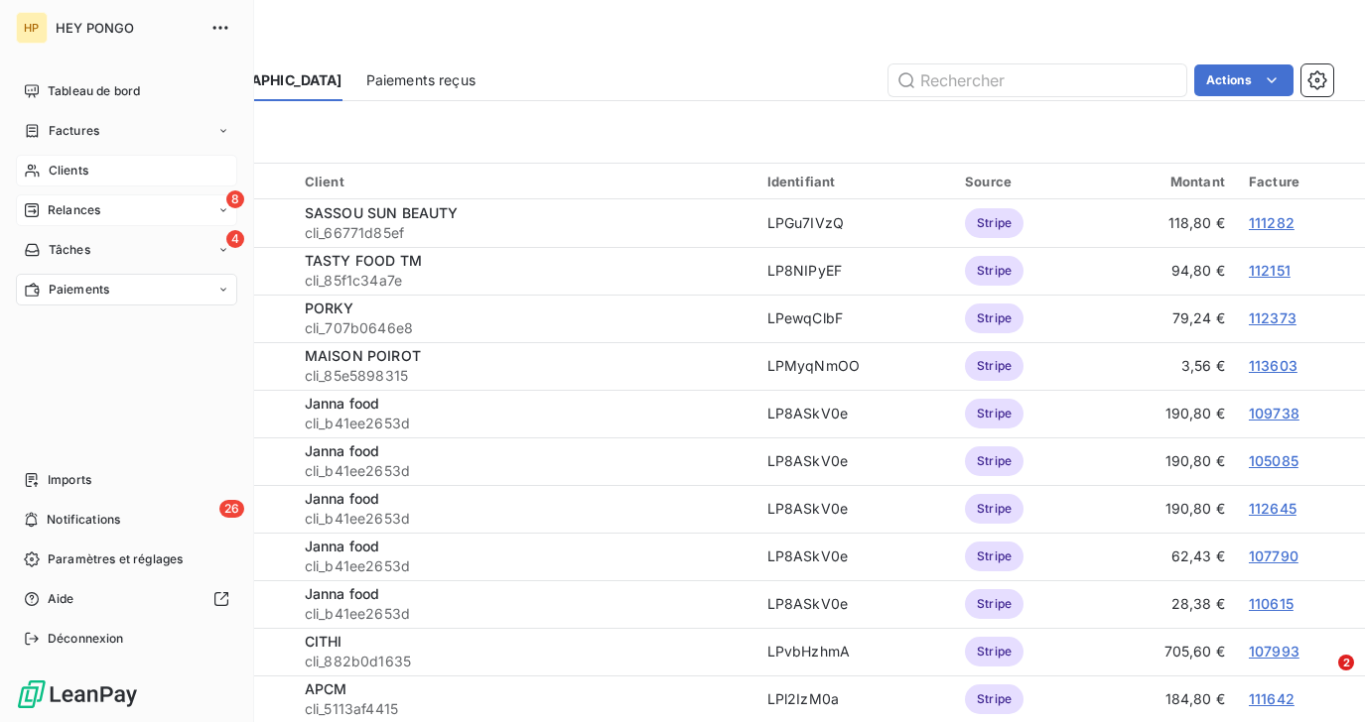
click at [46, 169] on div "Clients" at bounding box center [126, 171] width 221 height 32
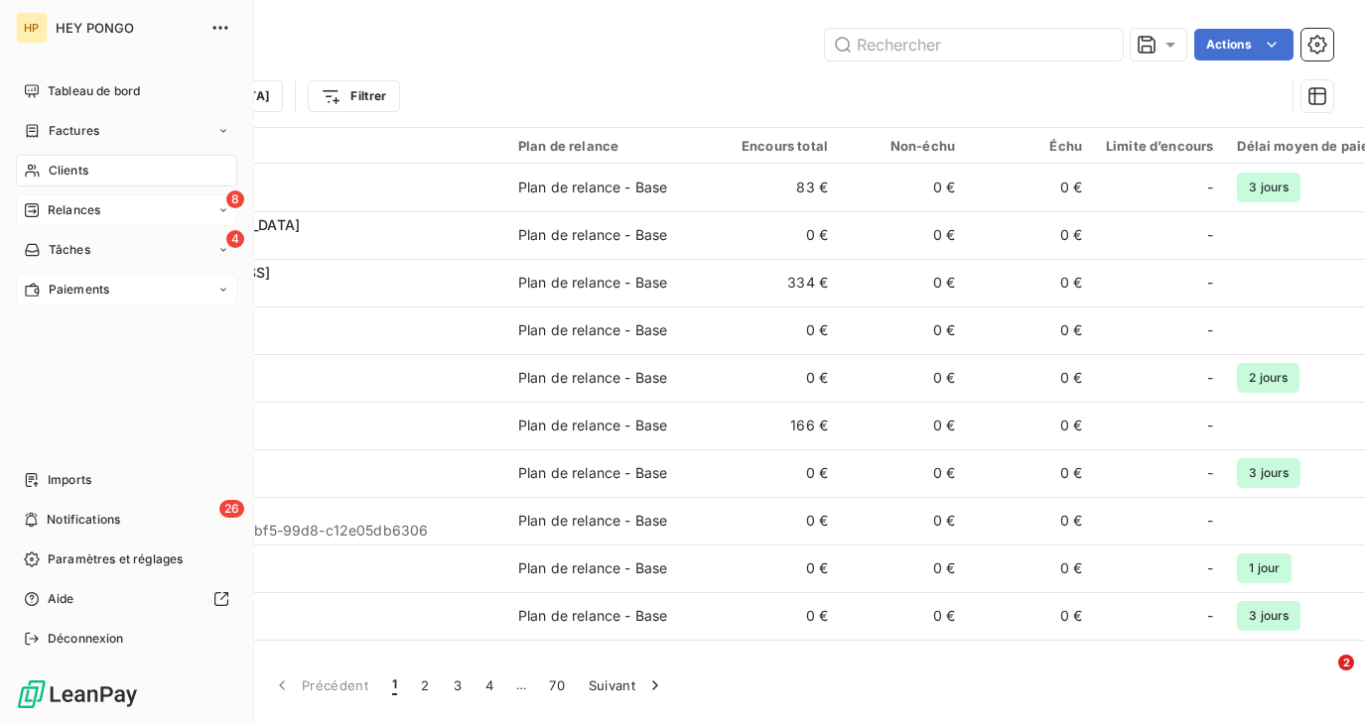
click at [51, 210] on span "Relances" at bounding box center [74, 210] width 53 height 18
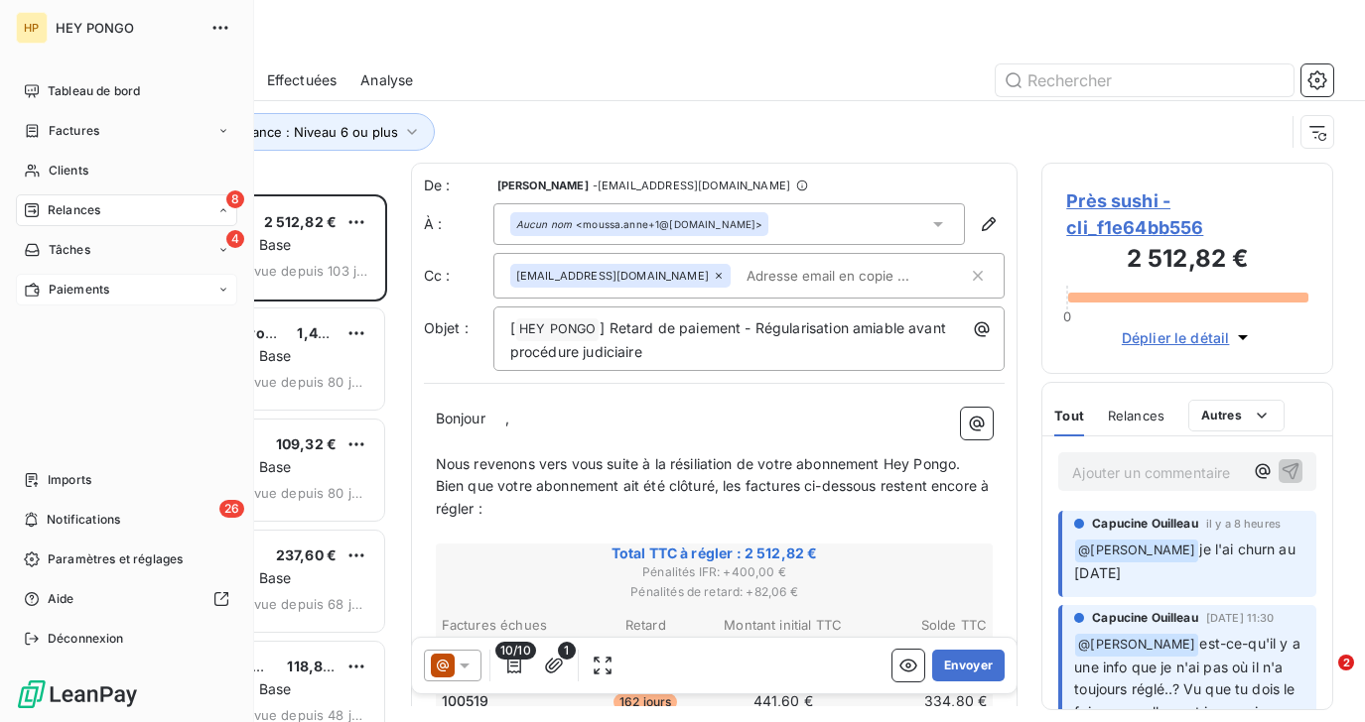
scroll to position [528, 291]
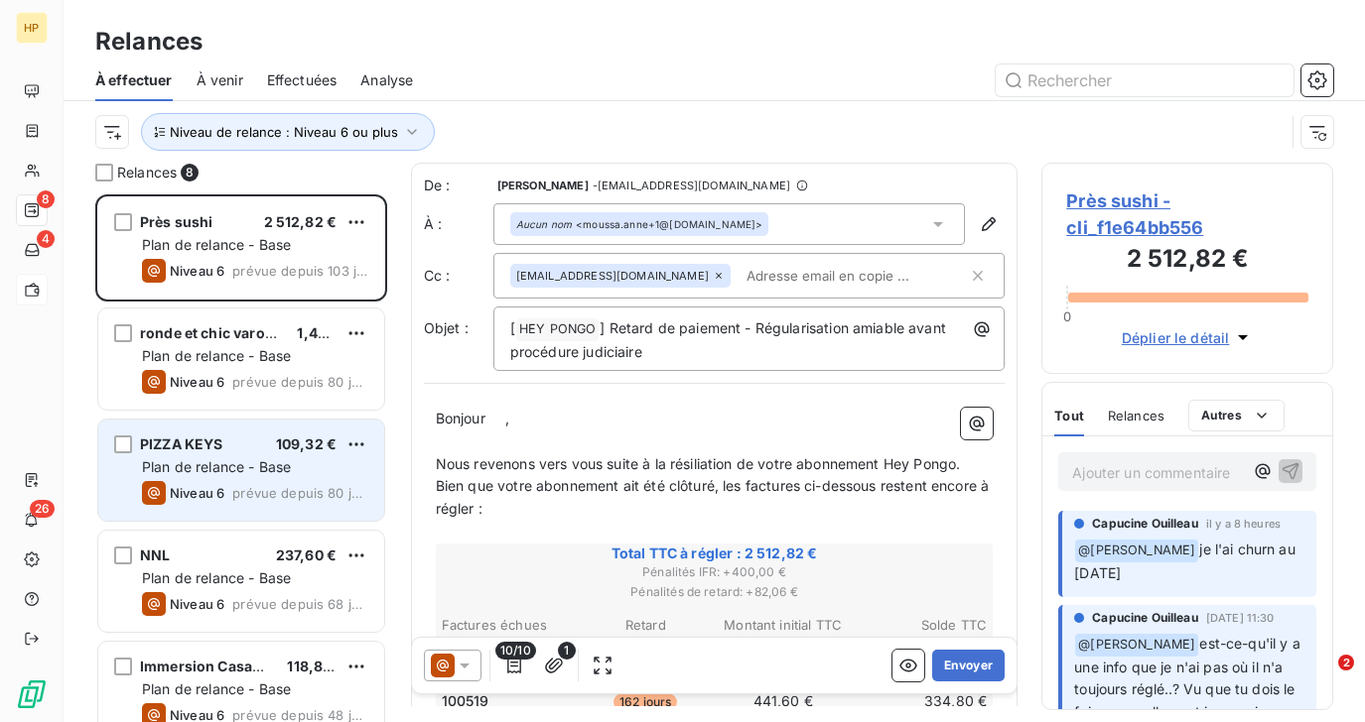
click at [226, 492] on div "Niveau 6 prévue depuis 80 jours" at bounding box center [255, 493] width 226 height 24
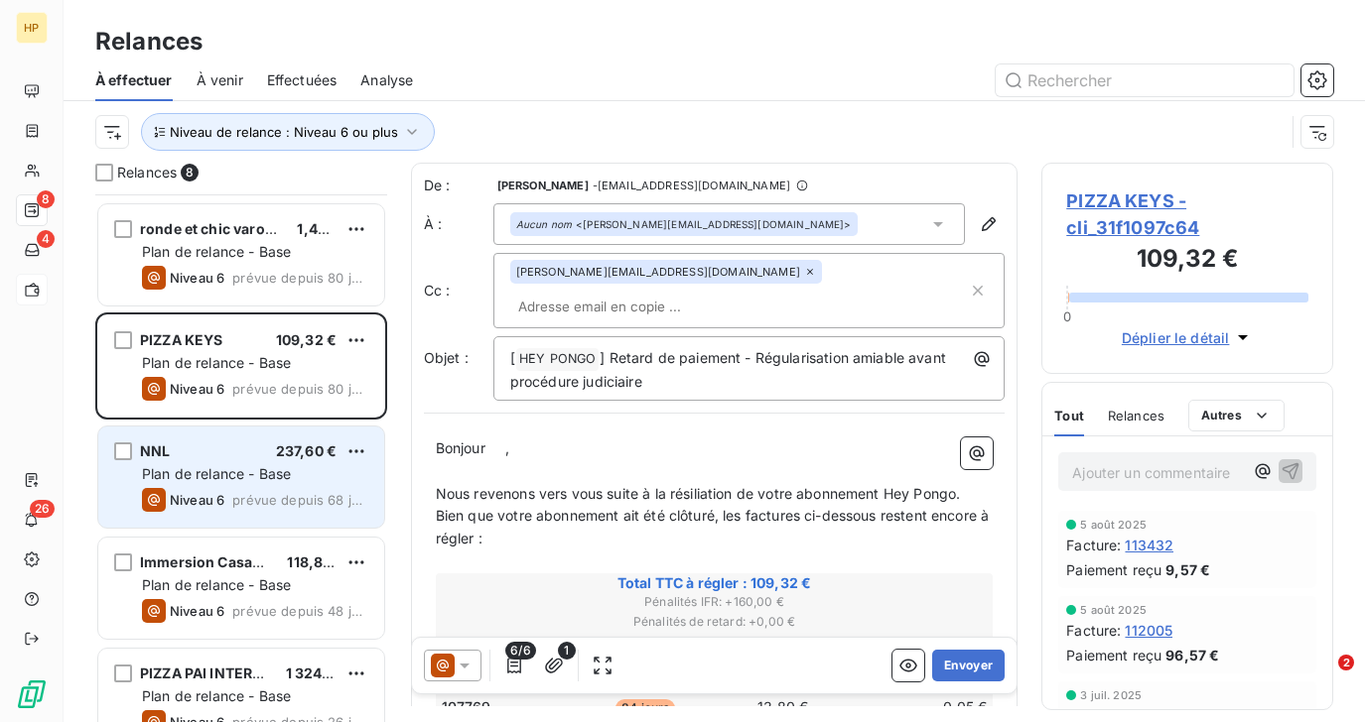
scroll to position [134, 0]
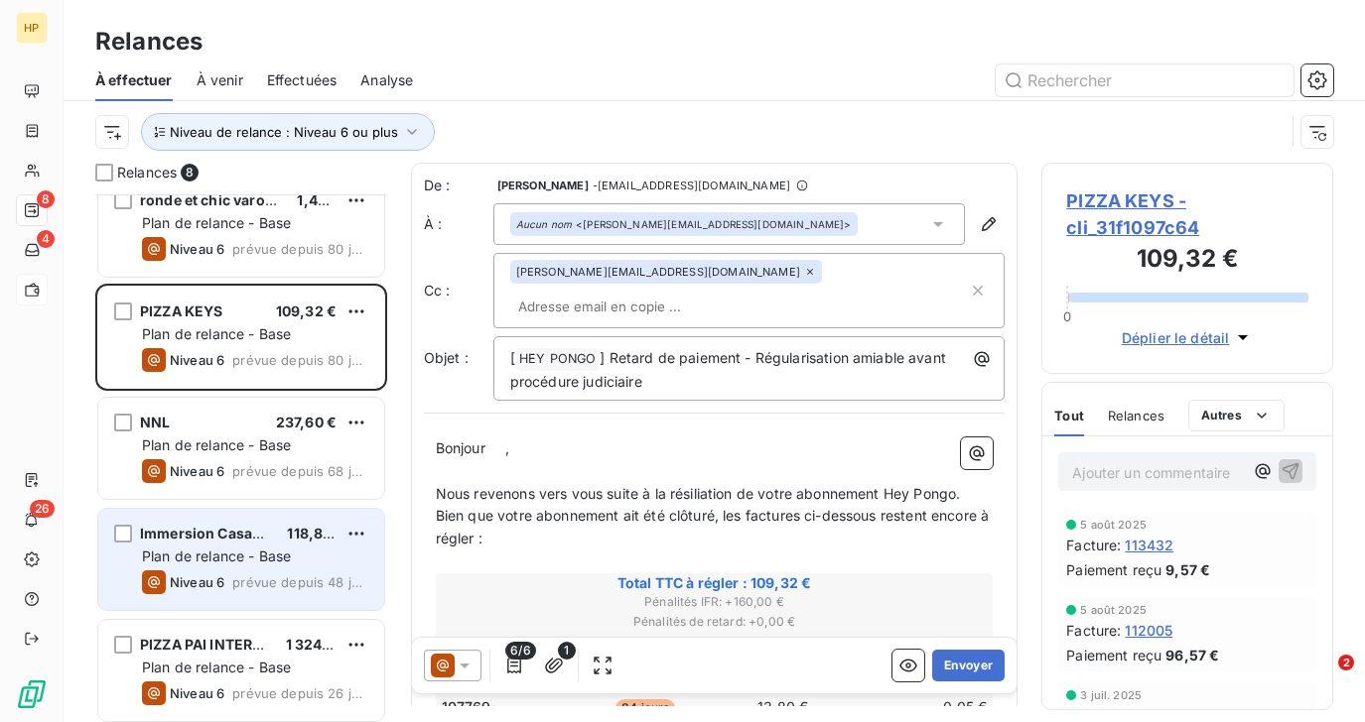
click at [220, 548] on span "Plan de relance - Base" at bounding box center [216, 556] width 149 height 17
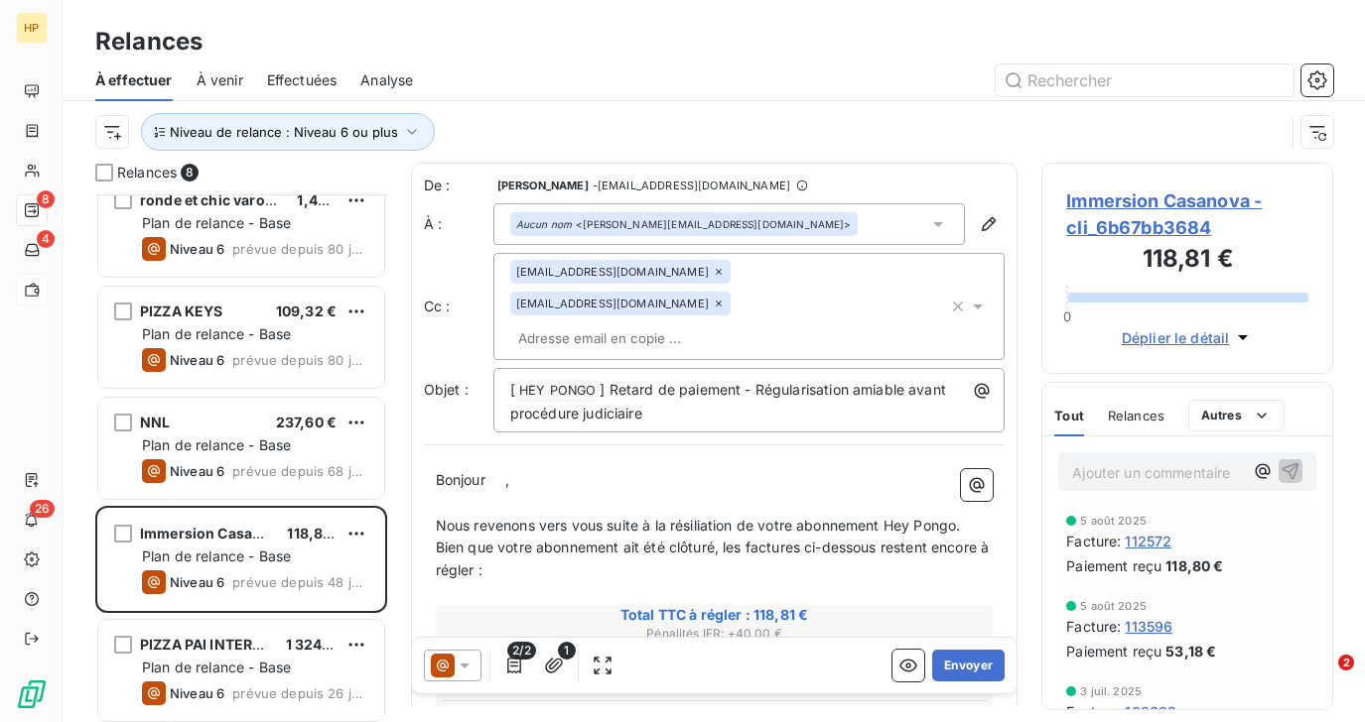
scroll to position [326, 0]
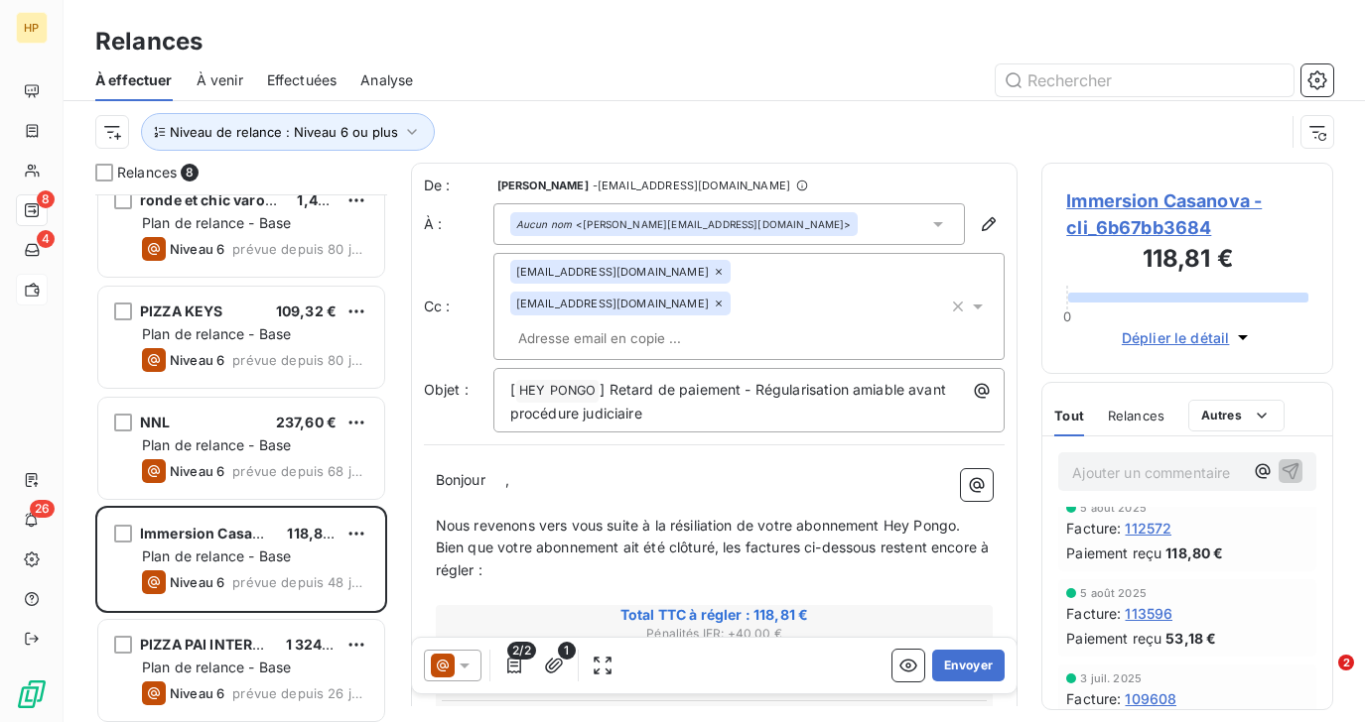
click at [1175, 199] on span "Immersion Casanova - cli_6b67bb3684" at bounding box center [1187, 215] width 242 height 54
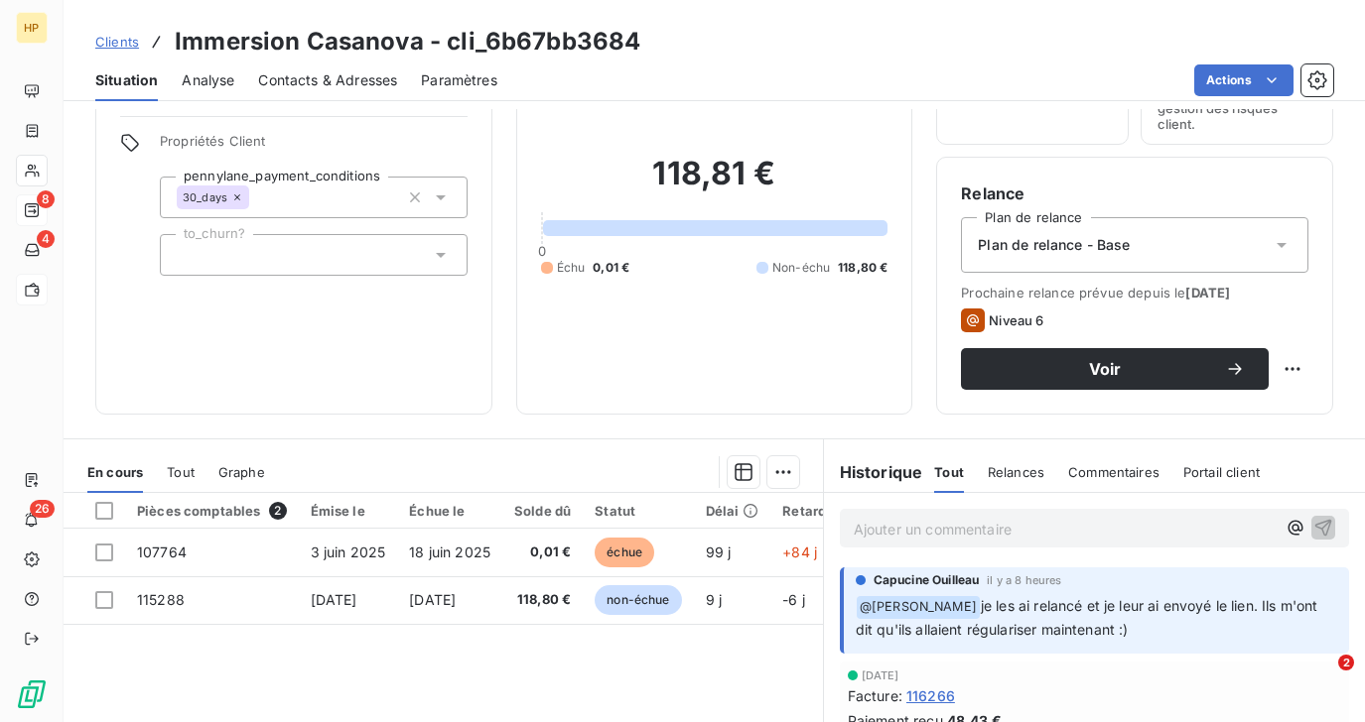
scroll to position [235, 0]
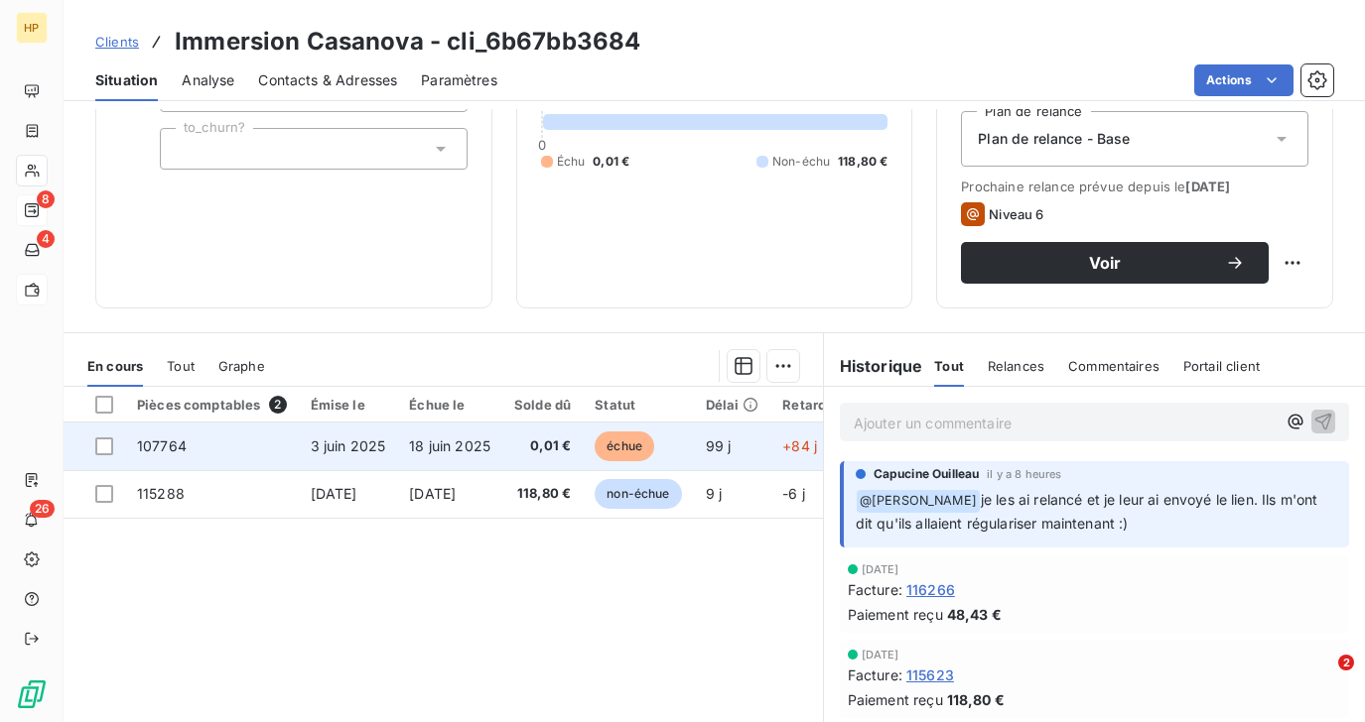
click at [502, 452] on td "18 juin 2025" at bounding box center [449, 447] width 105 height 48
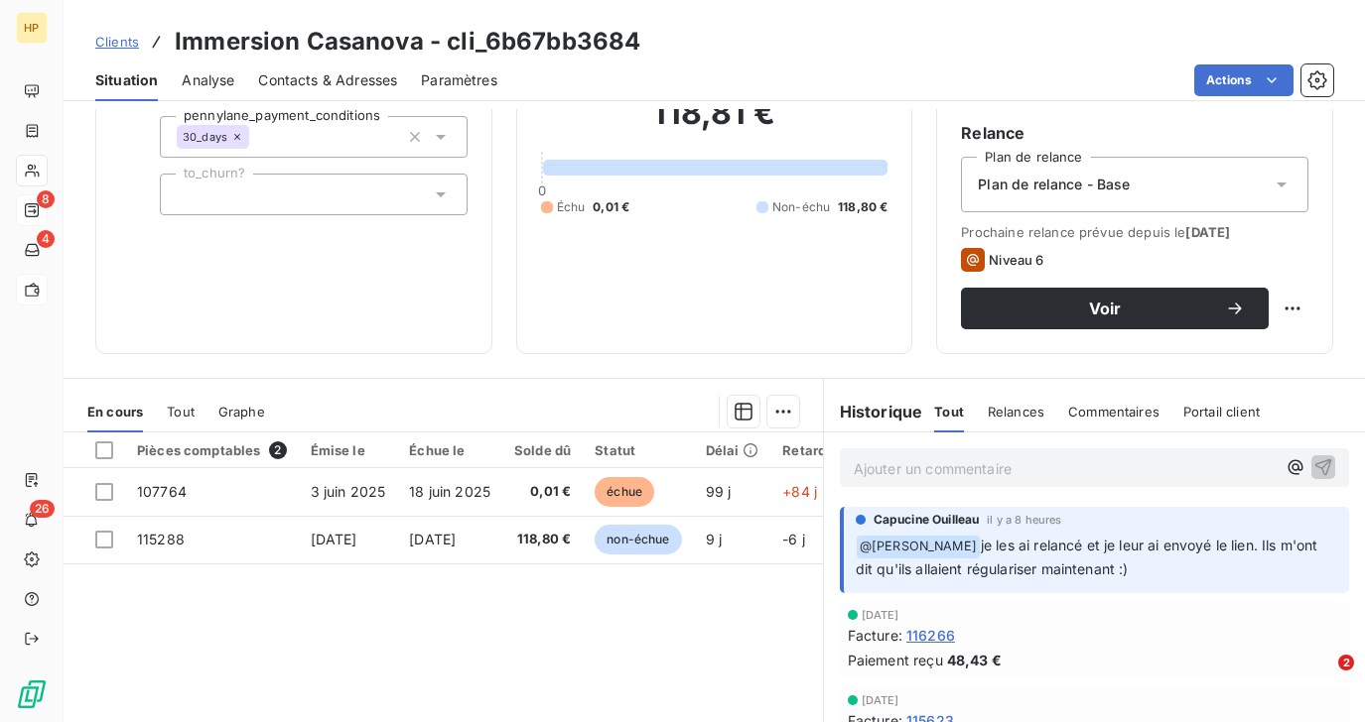
scroll to position [341, 0]
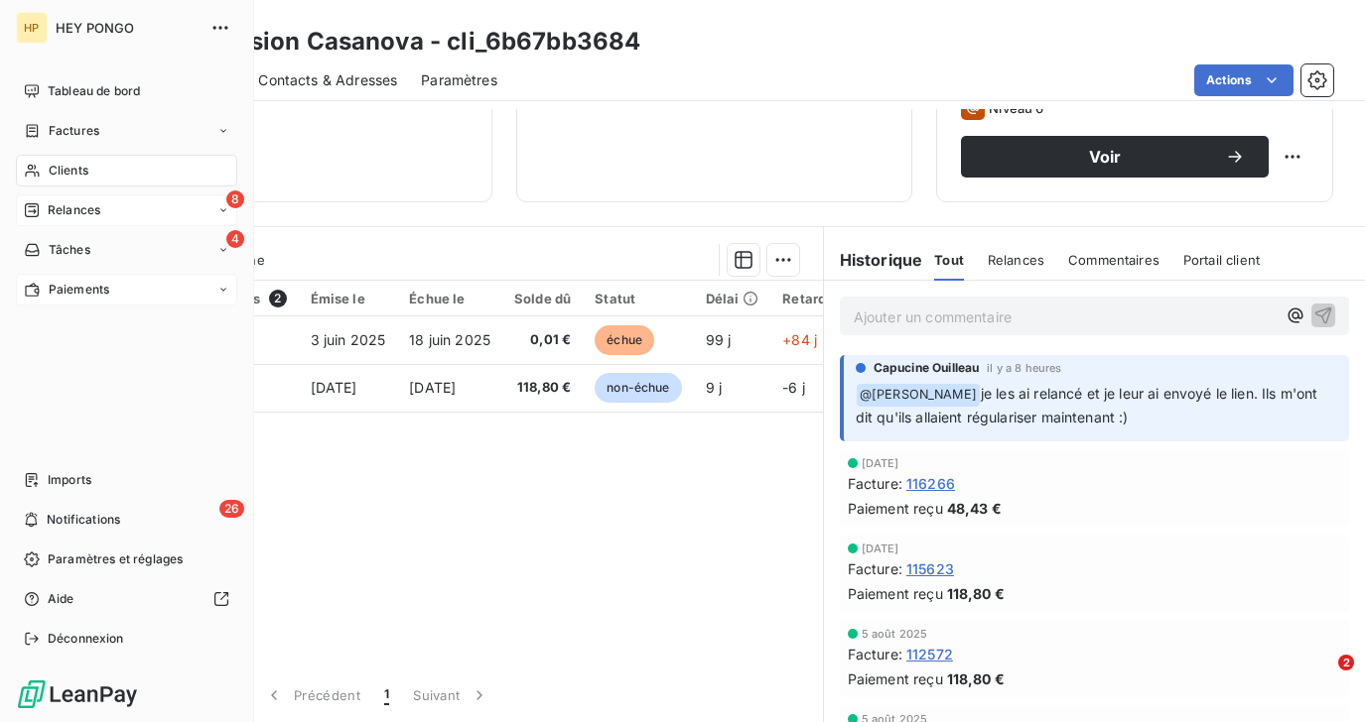
click at [49, 206] on span "Relances" at bounding box center [74, 210] width 53 height 18
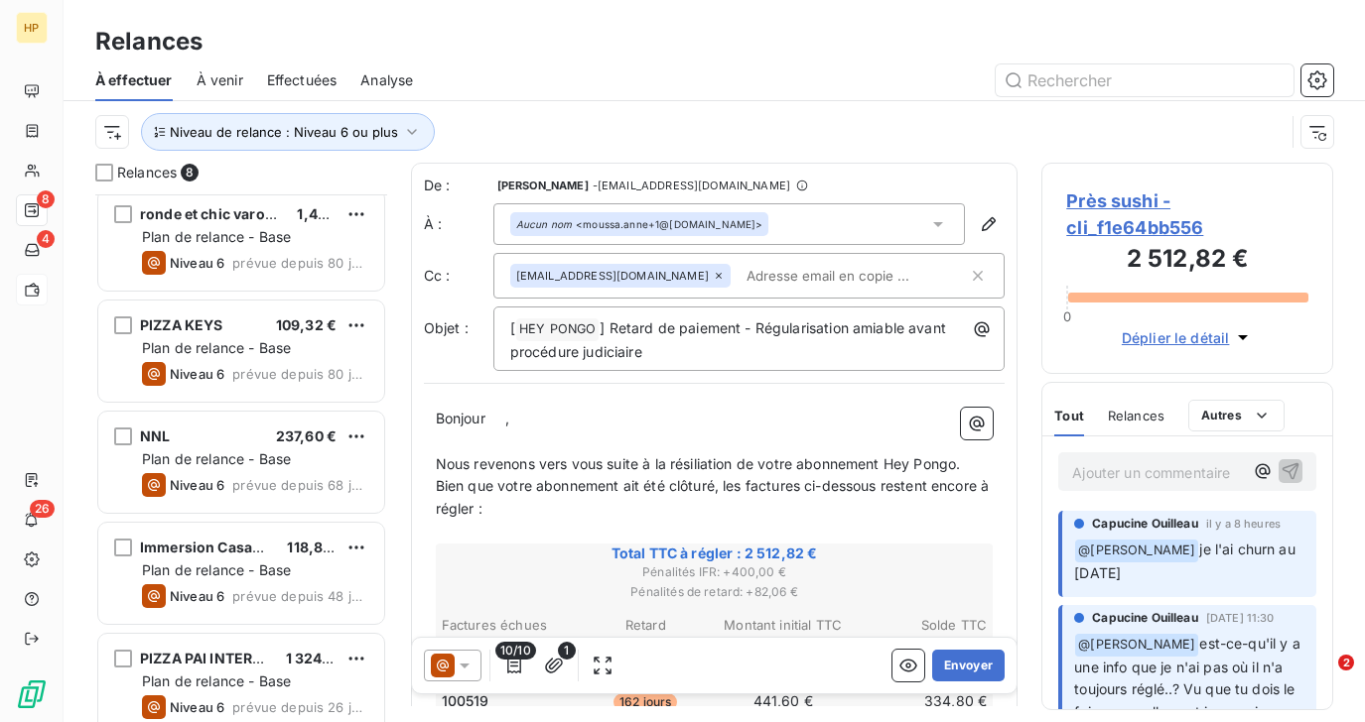
scroll to position [185, 0]
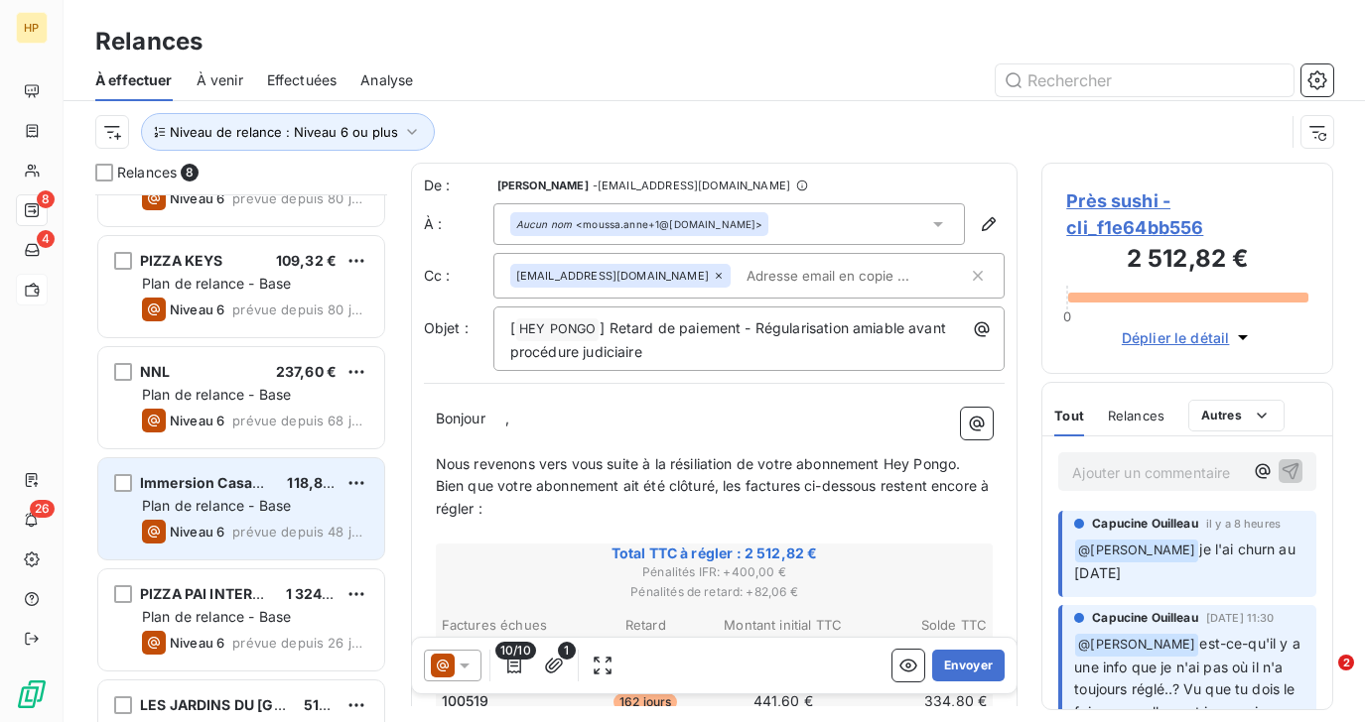
click at [238, 529] on span "prévue depuis 48 jours" at bounding box center [300, 532] width 136 height 16
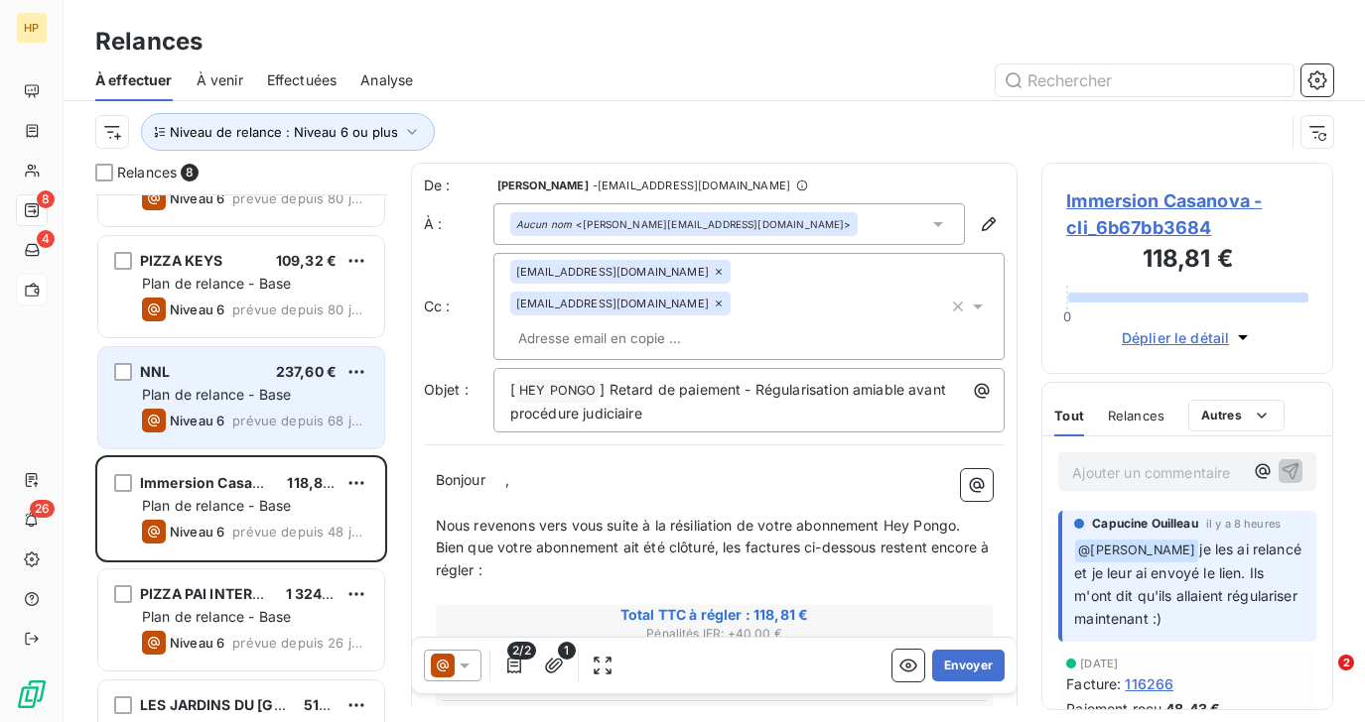
click at [218, 412] on div "Niveau 6" at bounding box center [183, 421] width 82 height 24
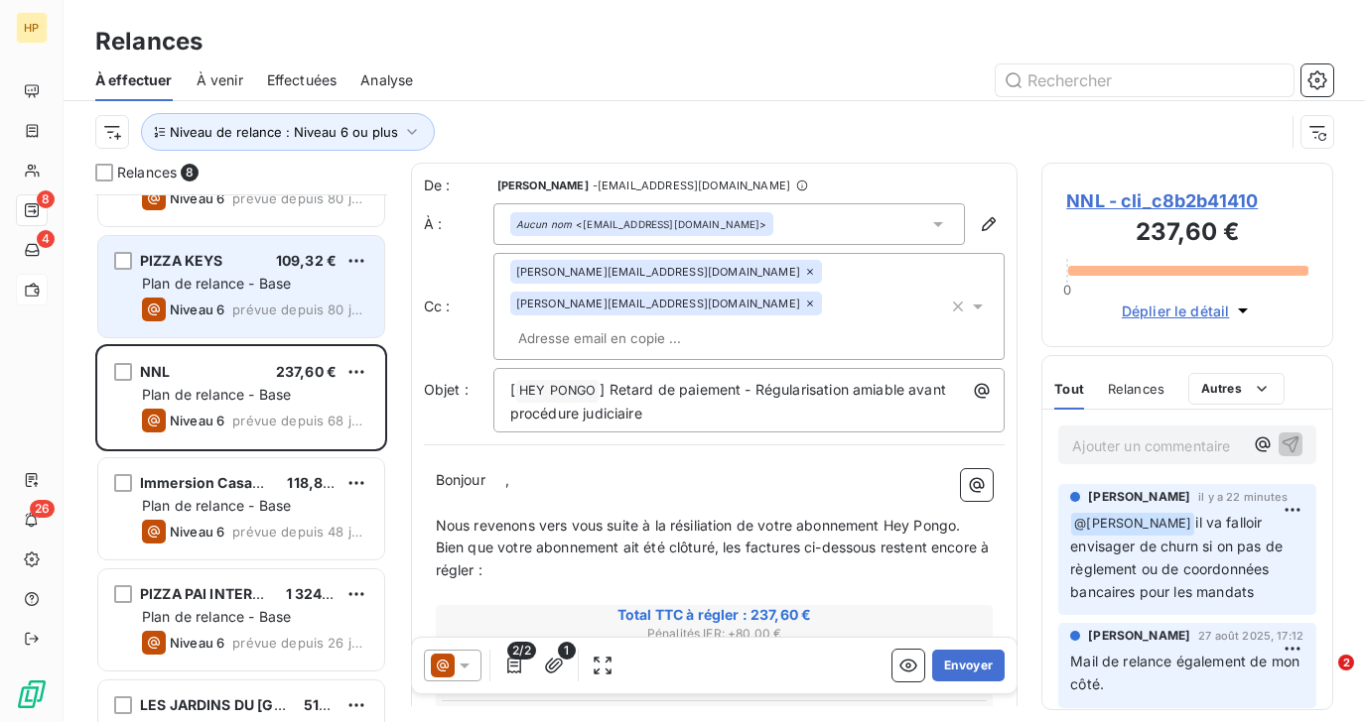
click at [216, 315] on span "Niveau 6" at bounding box center [197, 310] width 55 height 16
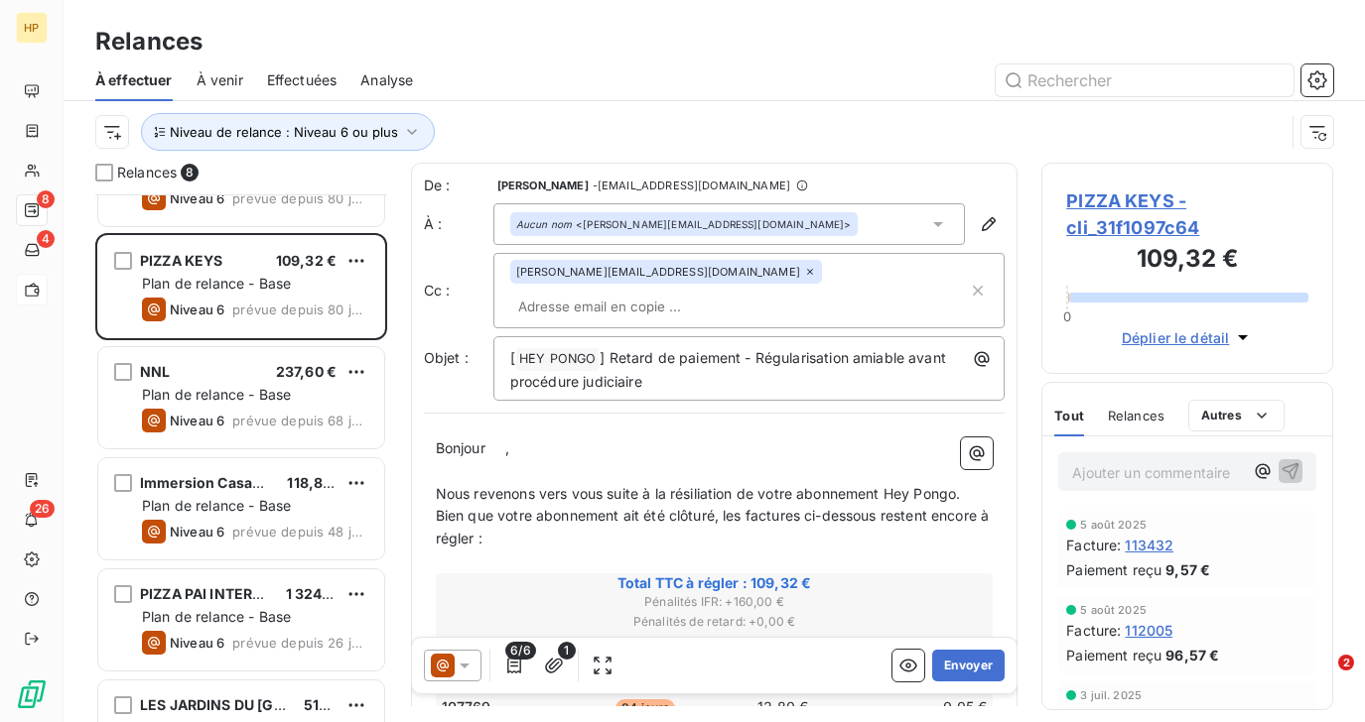
click at [1128, 202] on span "PIZZA KEYS - cli_31f1097c64" at bounding box center [1187, 215] width 242 height 54
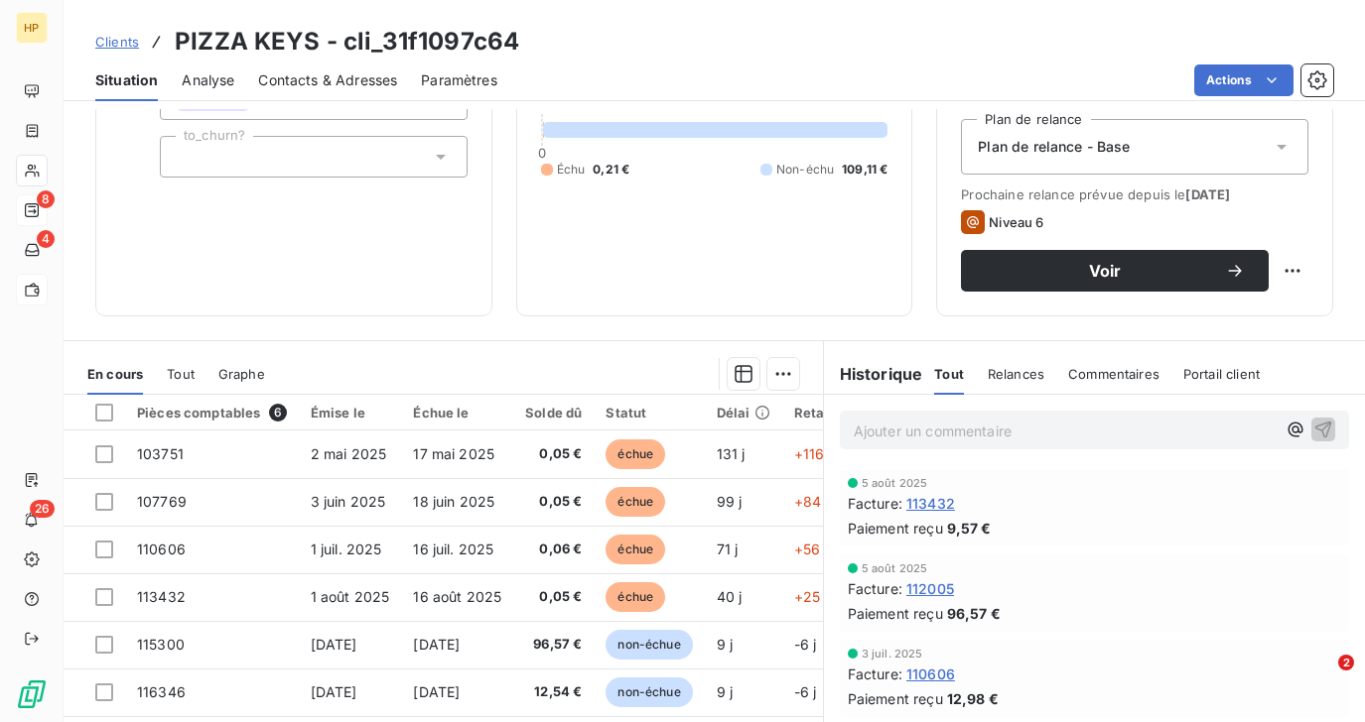
scroll to position [288, 0]
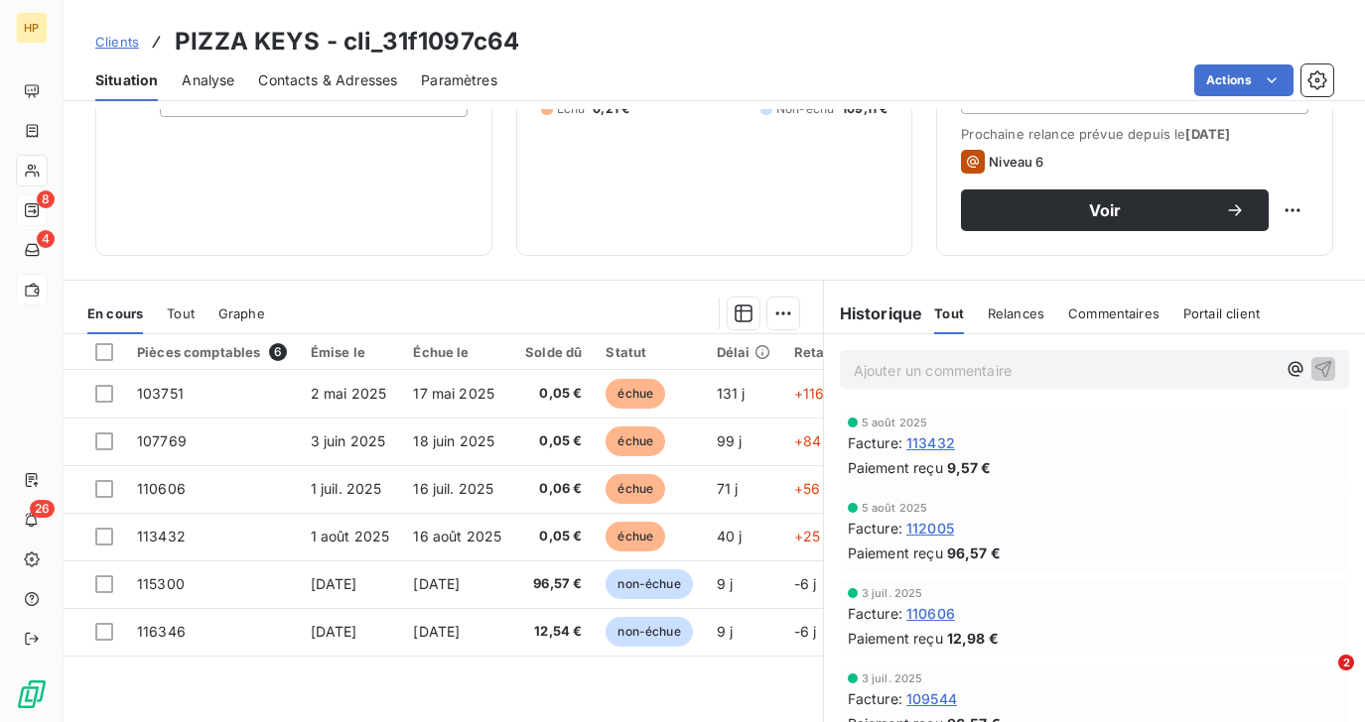
click at [870, 376] on p "Ajouter un commentaire ﻿" at bounding box center [1064, 370] width 422 height 25
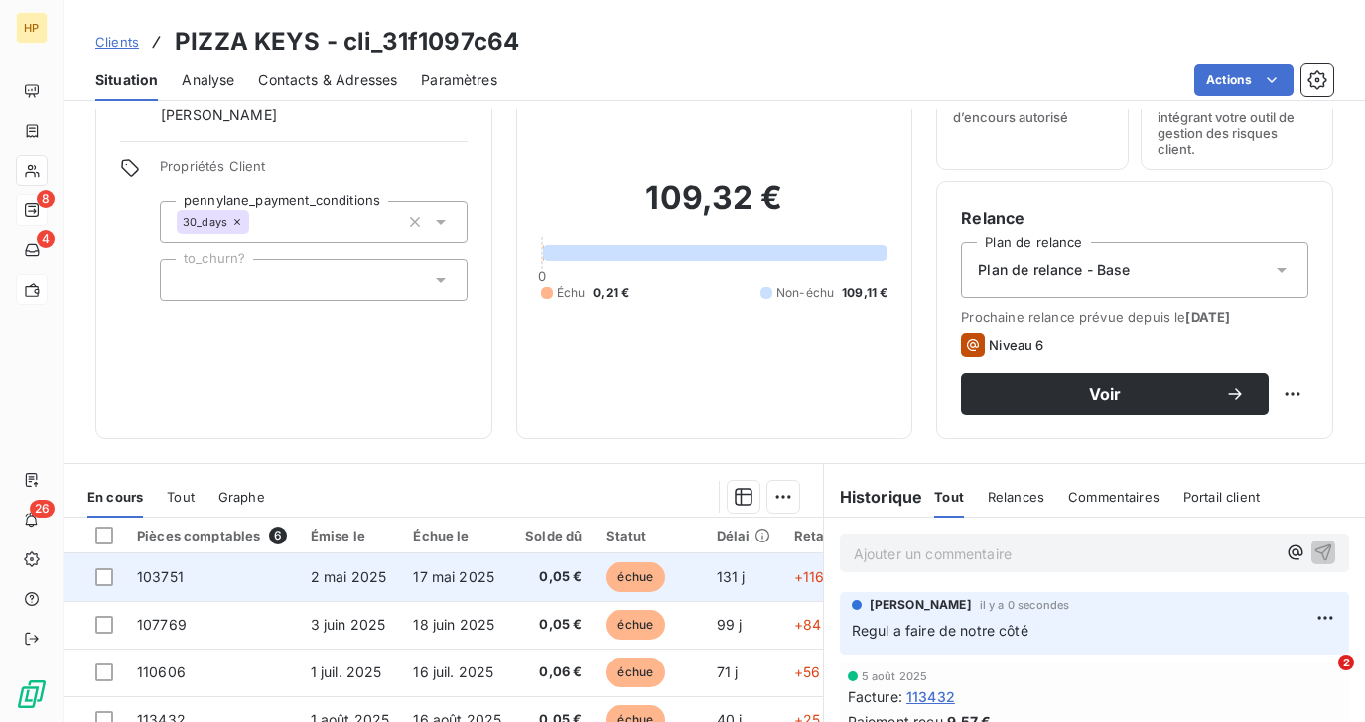
scroll to position [83, 0]
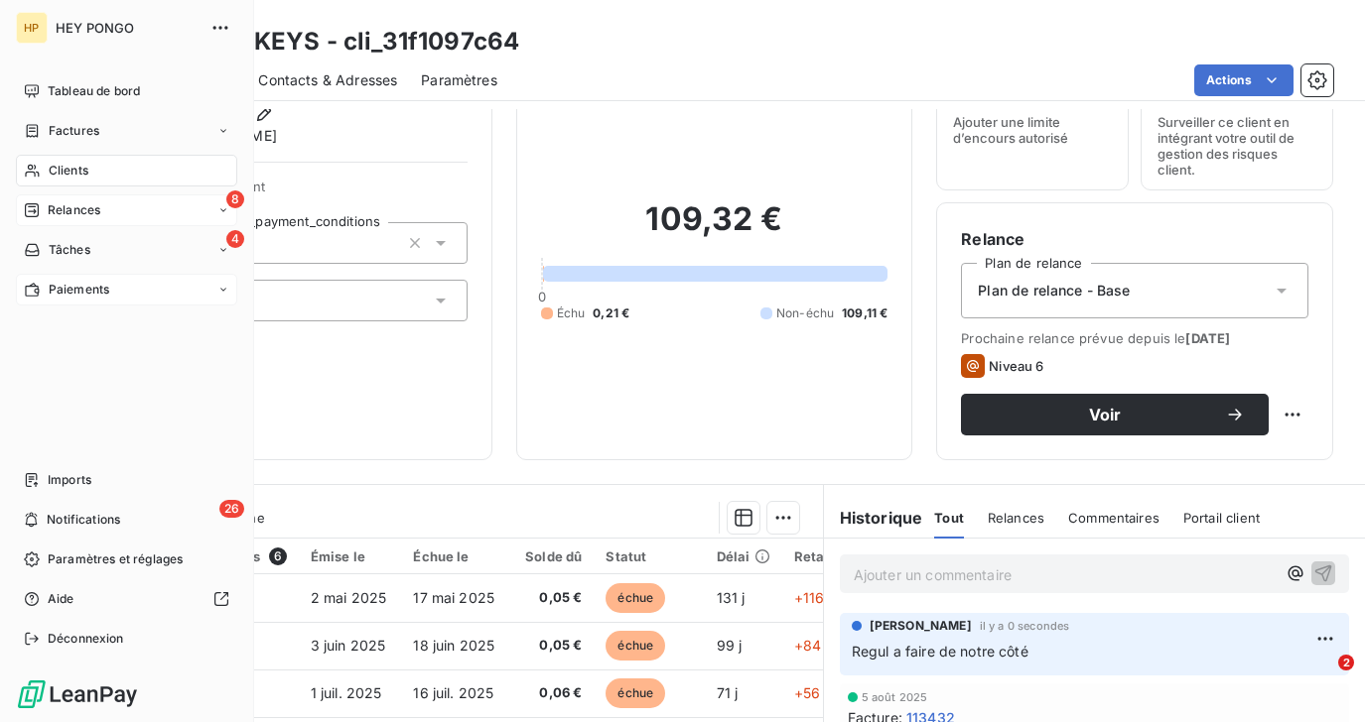
click at [73, 211] on span "Relances" at bounding box center [74, 210] width 53 height 18
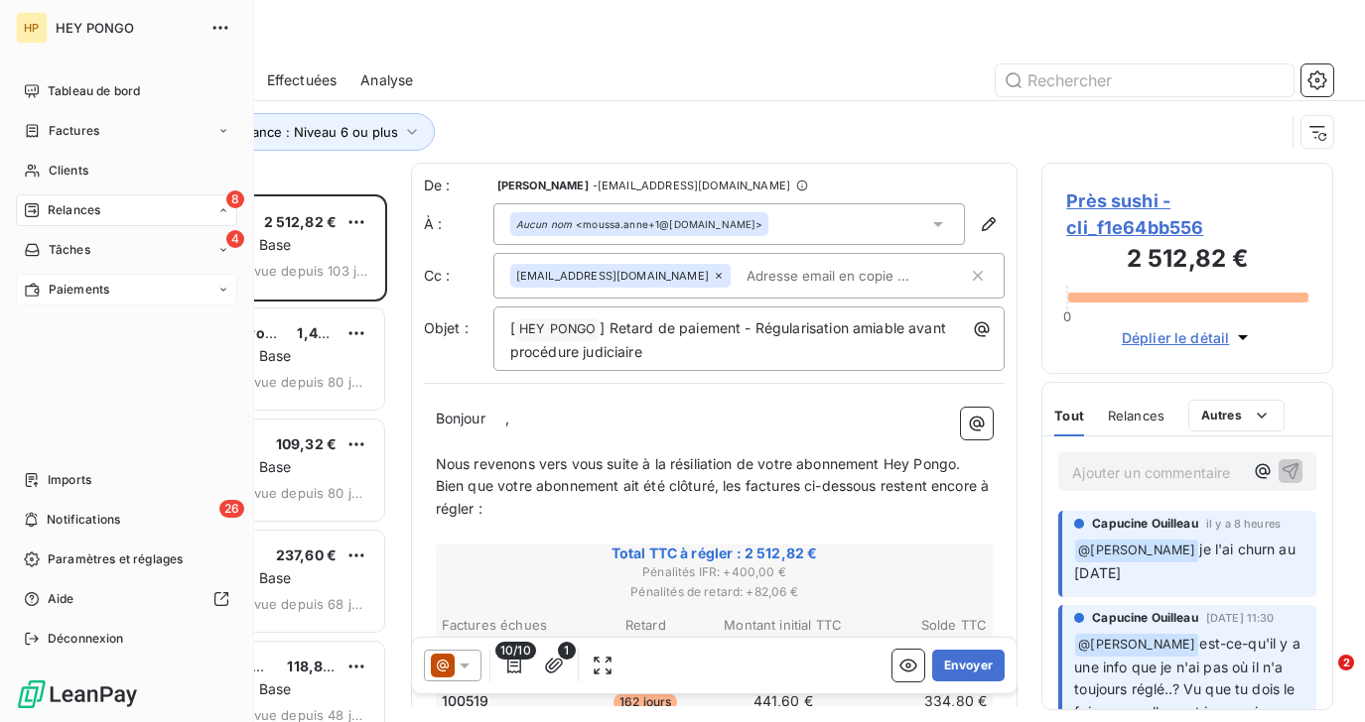
scroll to position [528, 291]
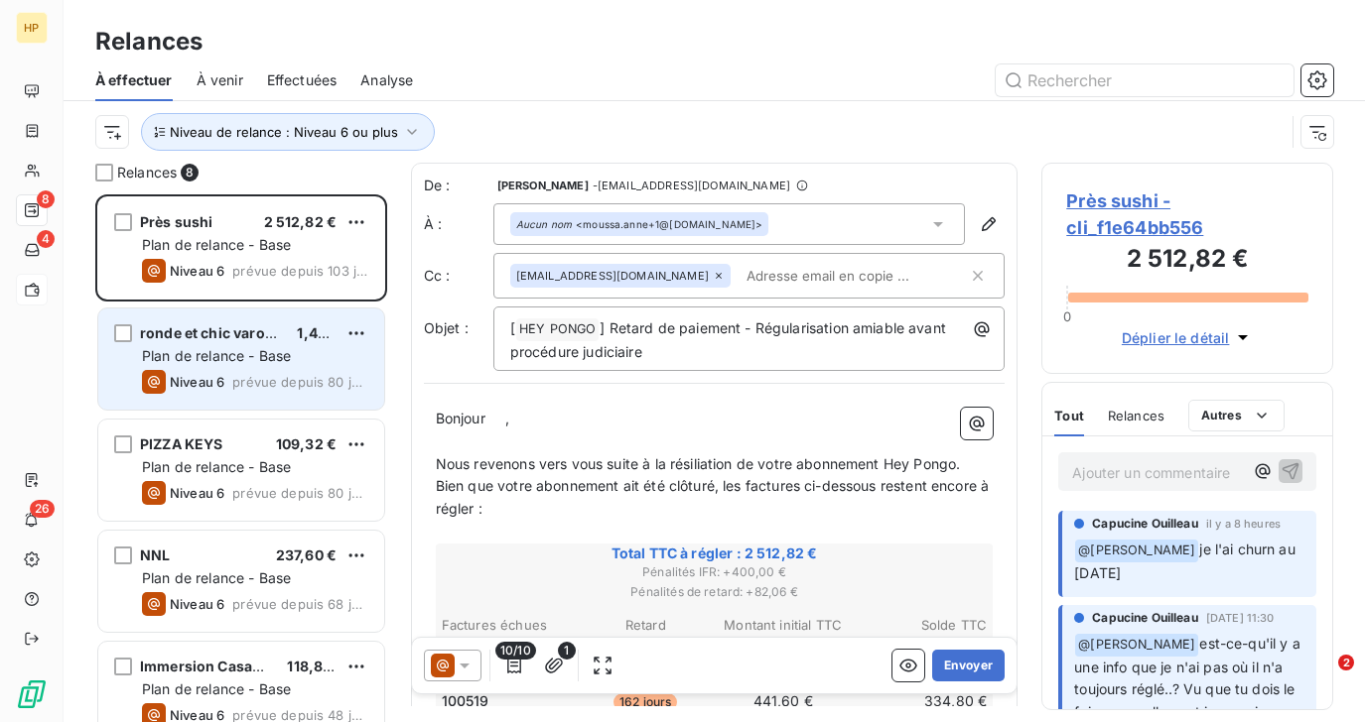
click at [259, 364] on div "Plan de relance - Base" at bounding box center [255, 356] width 226 height 20
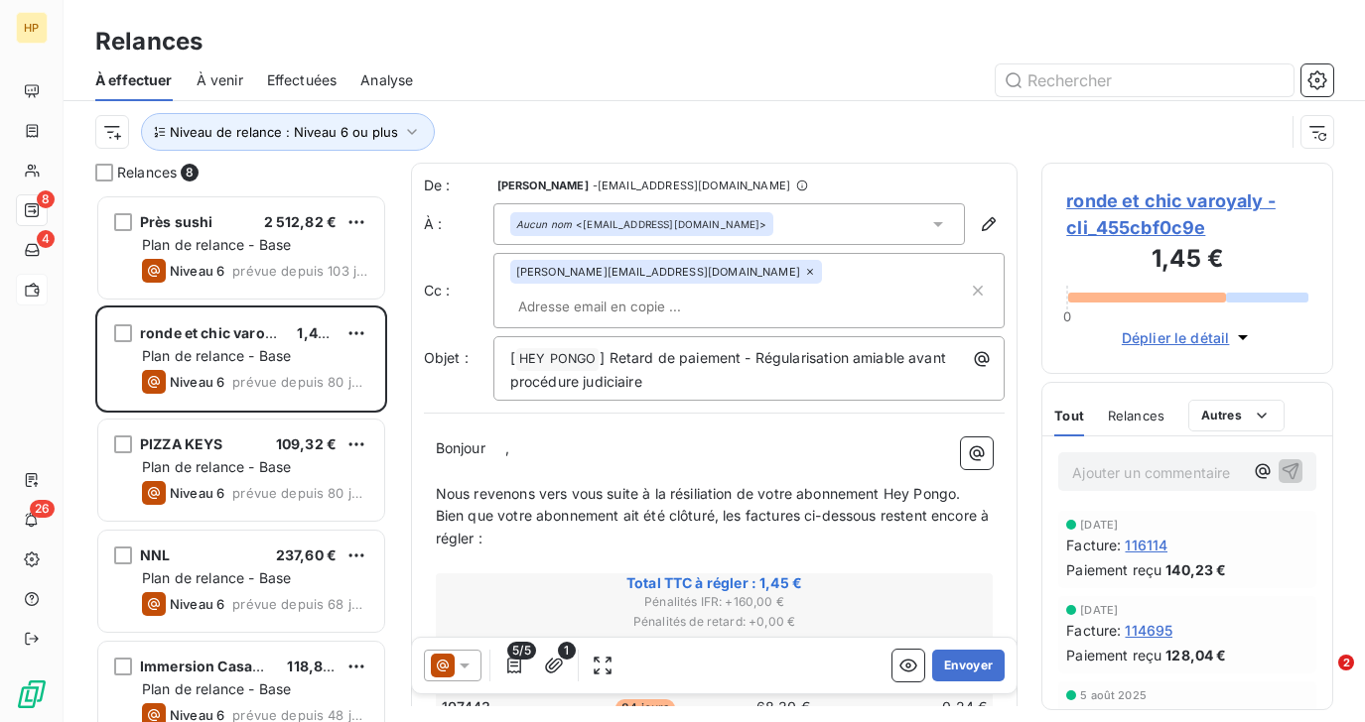
click at [1153, 197] on span "ronde et chic varoyaly - cli_455cbf0c9e" at bounding box center [1187, 215] width 242 height 54
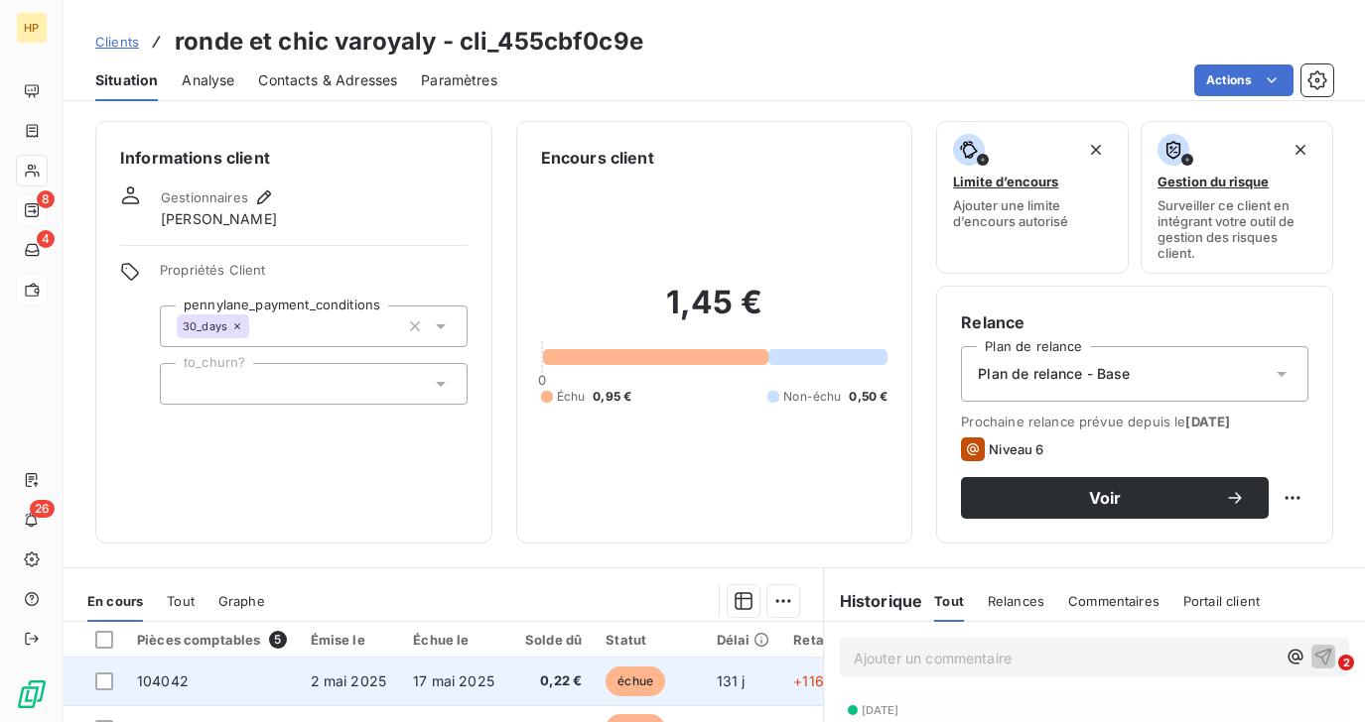
click at [454, 677] on span "17 mai 2025" at bounding box center [453, 681] width 81 height 17
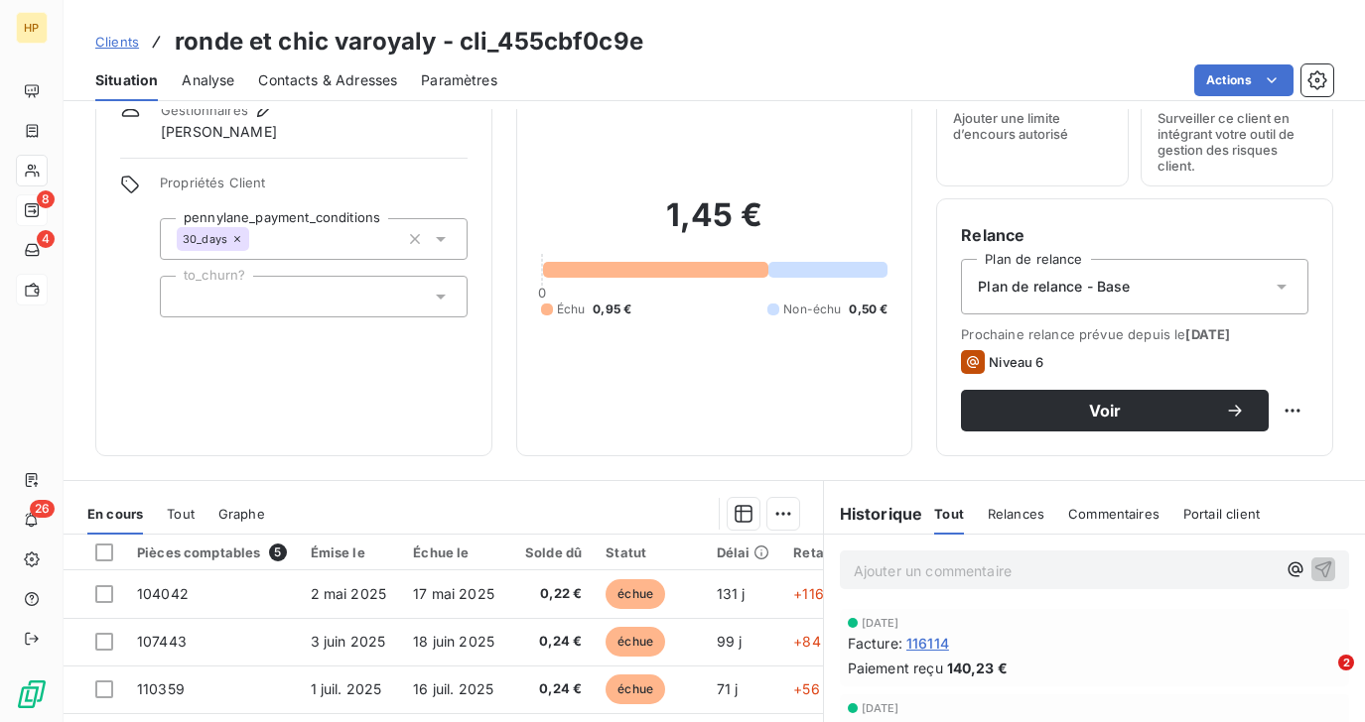
scroll to position [261, 0]
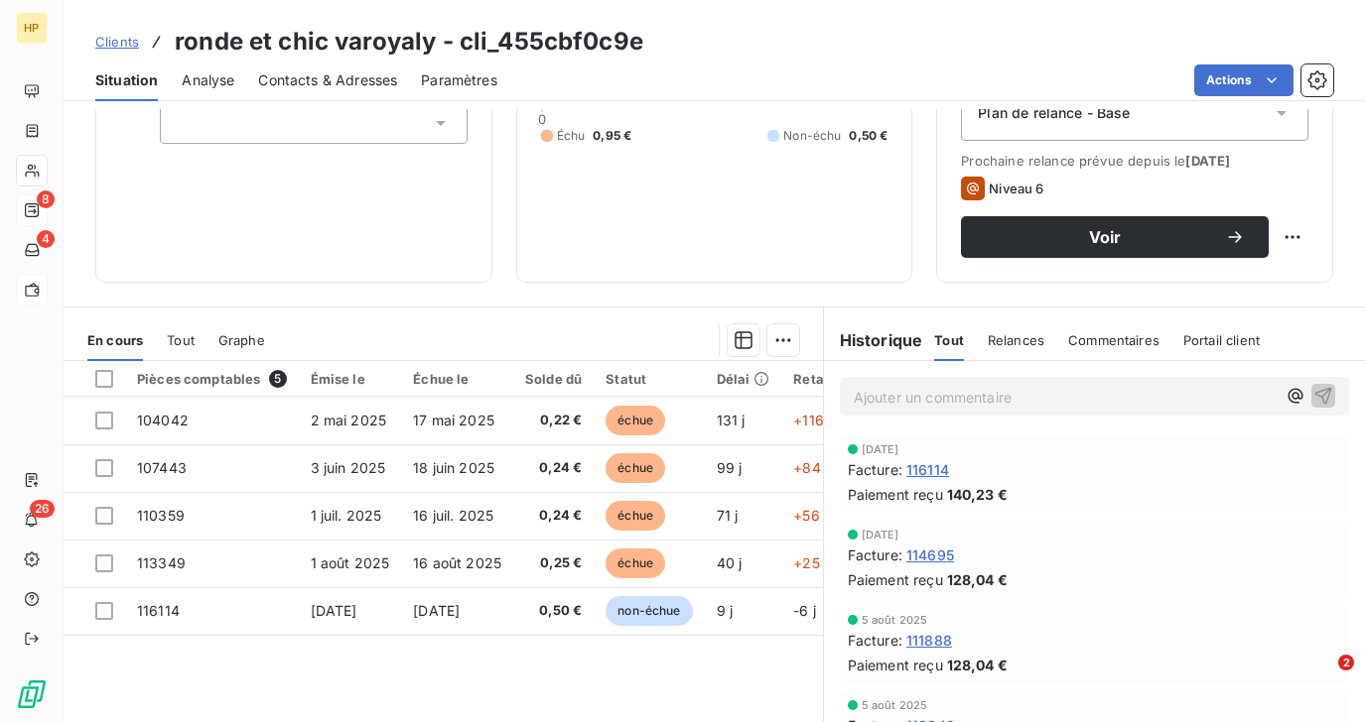
click at [884, 406] on p "Ajouter un commentaire ﻿" at bounding box center [1064, 397] width 422 height 25
click at [1328, 396] on icon "button" at bounding box center [1323, 395] width 17 height 17
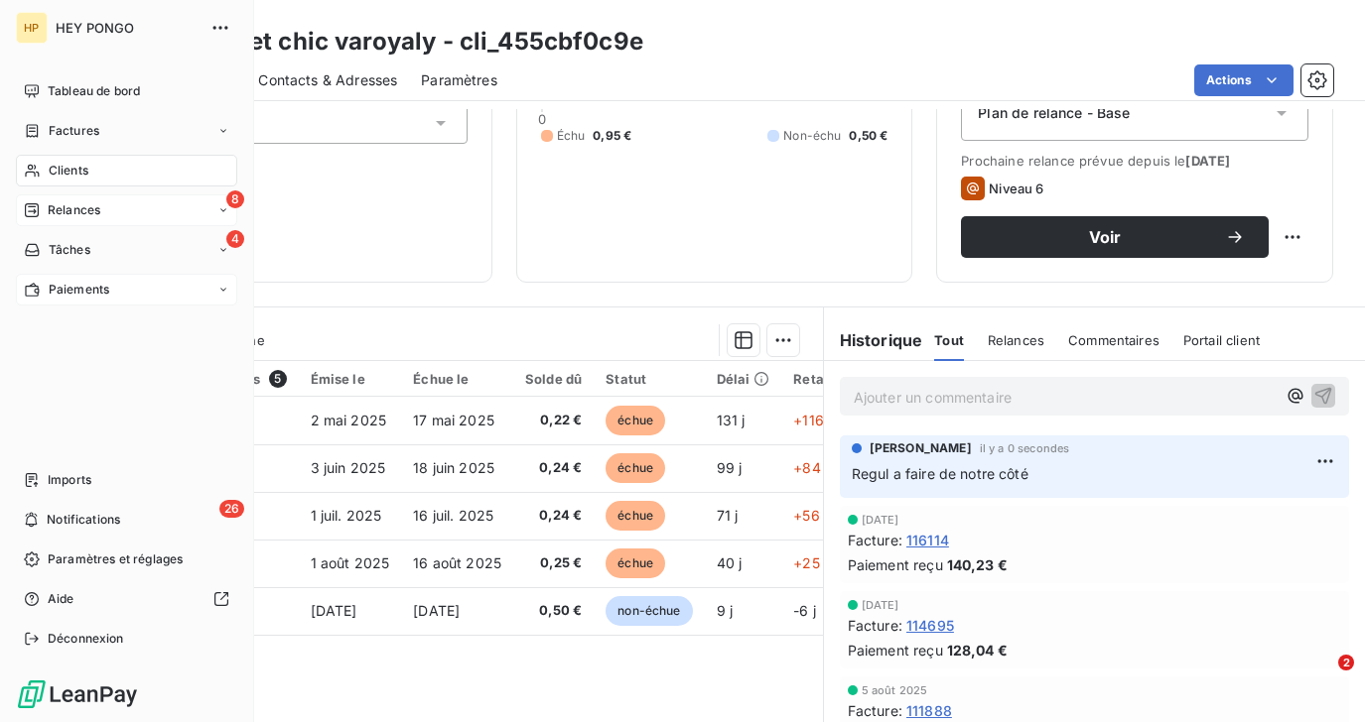
click at [37, 216] on icon at bounding box center [32, 210] width 16 height 16
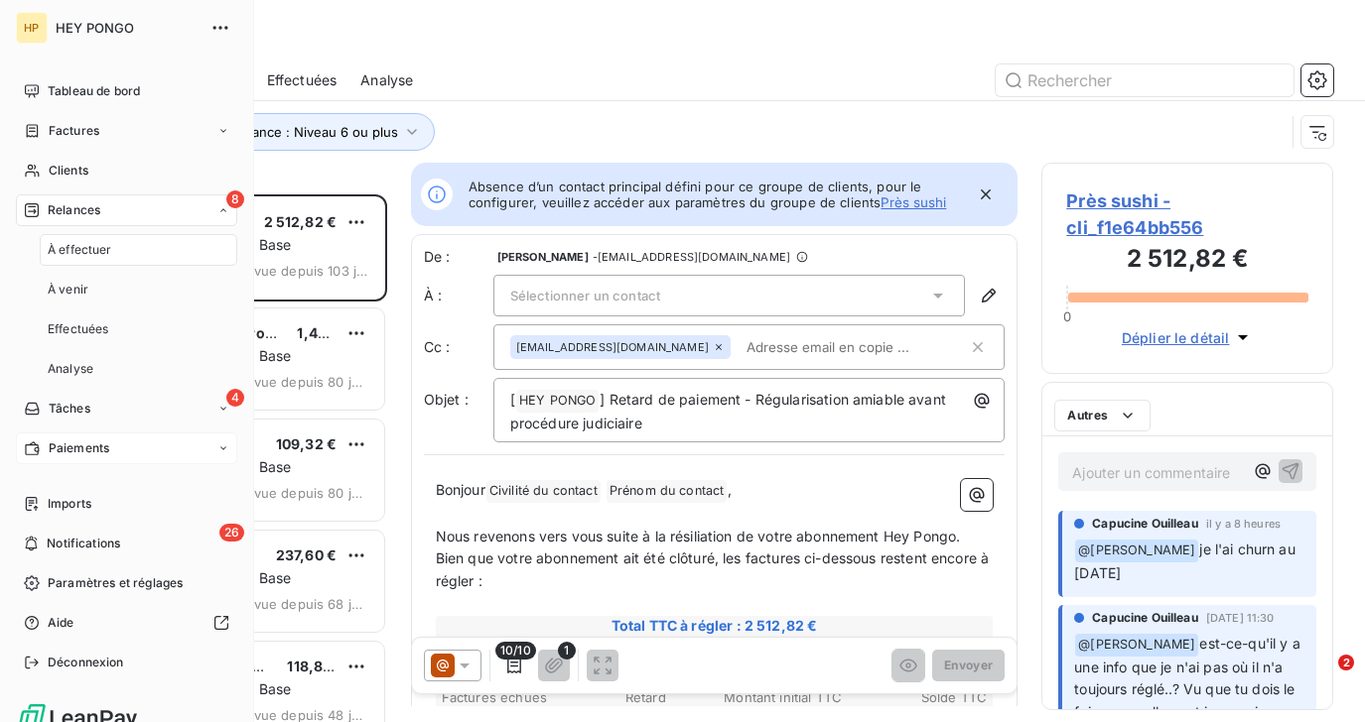
scroll to position [528, 291]
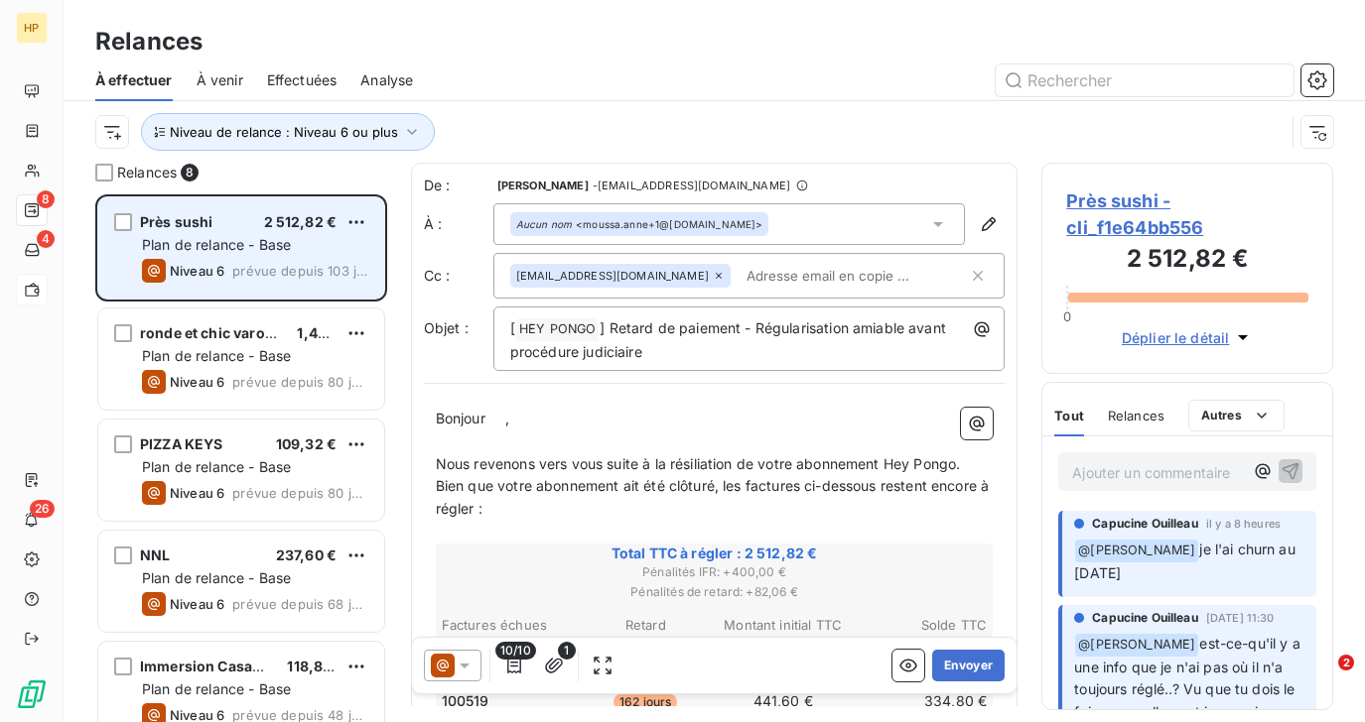
click at [235, 263] on span "prévue depuis 103 jours" at bounding box center [300, 271] width 136 height 16
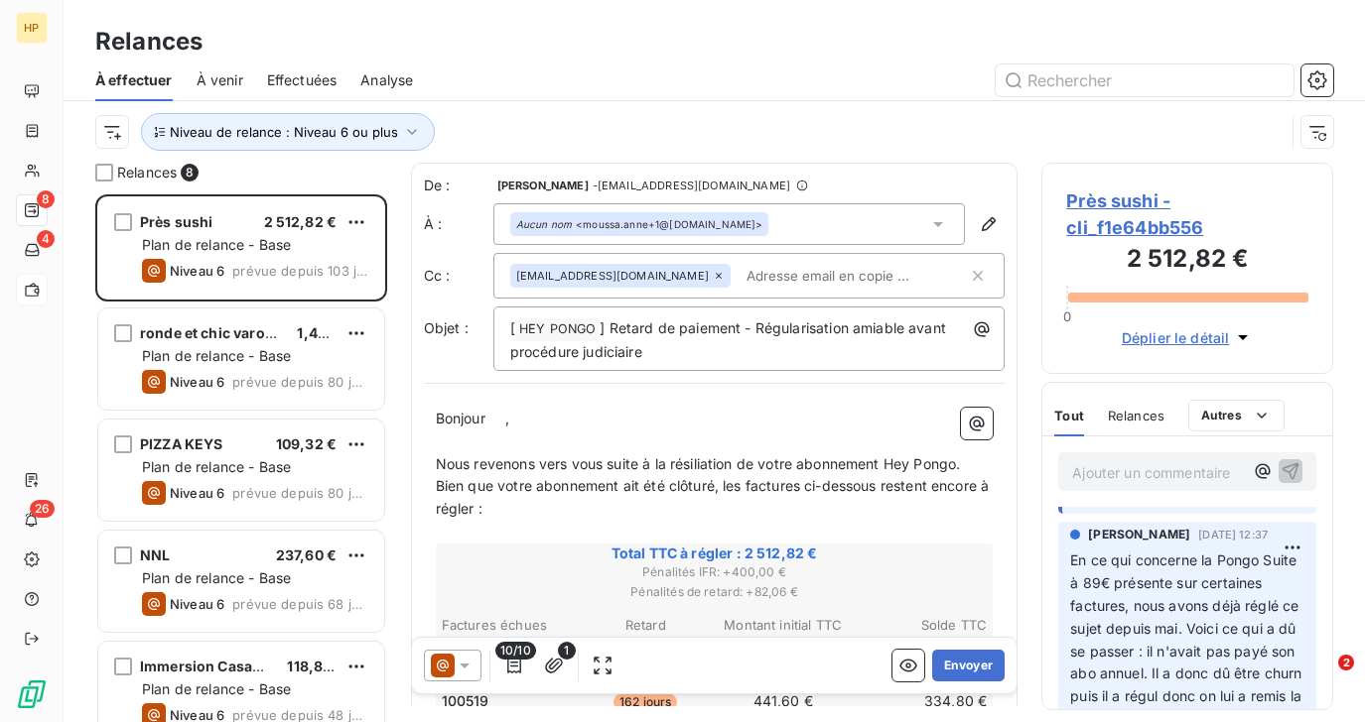
scroll to position [0, 0]
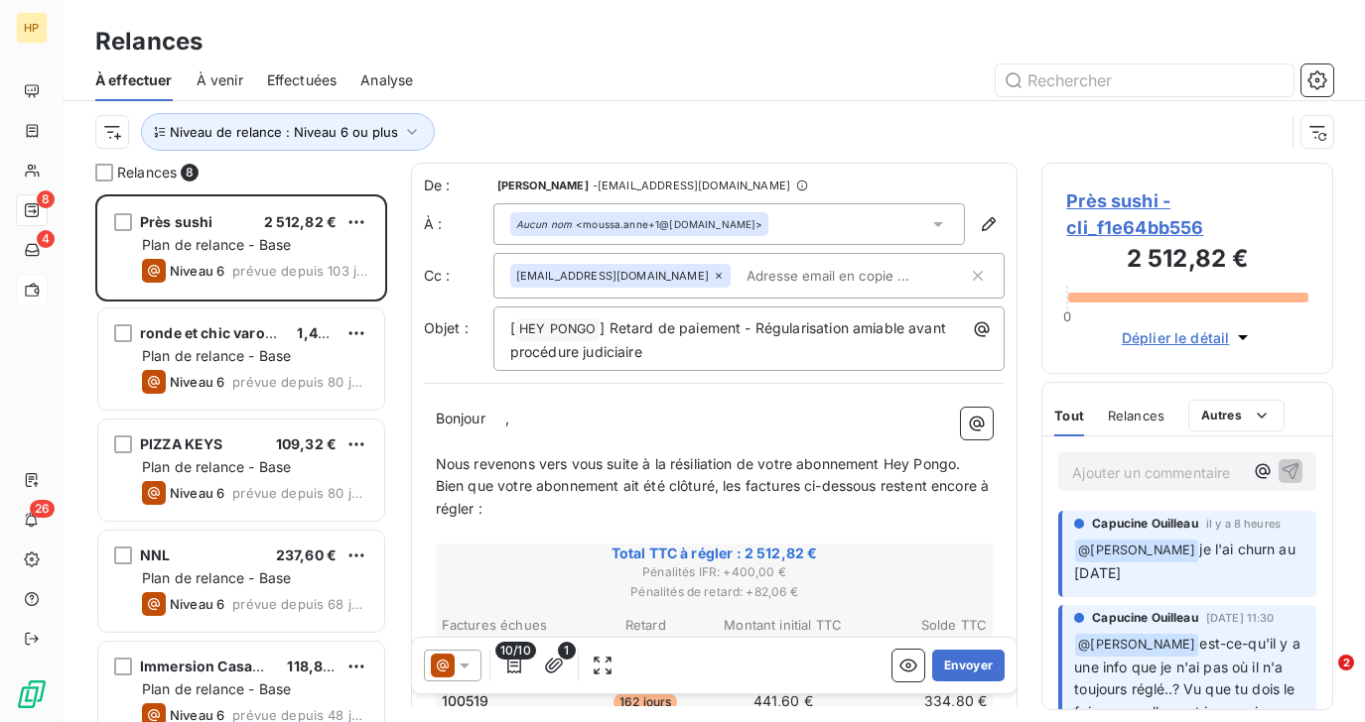
click at [1130, 203] on span "Près sushi - cli_f1e64bb556" at bounding box center [1187, 215] width 242 height 54
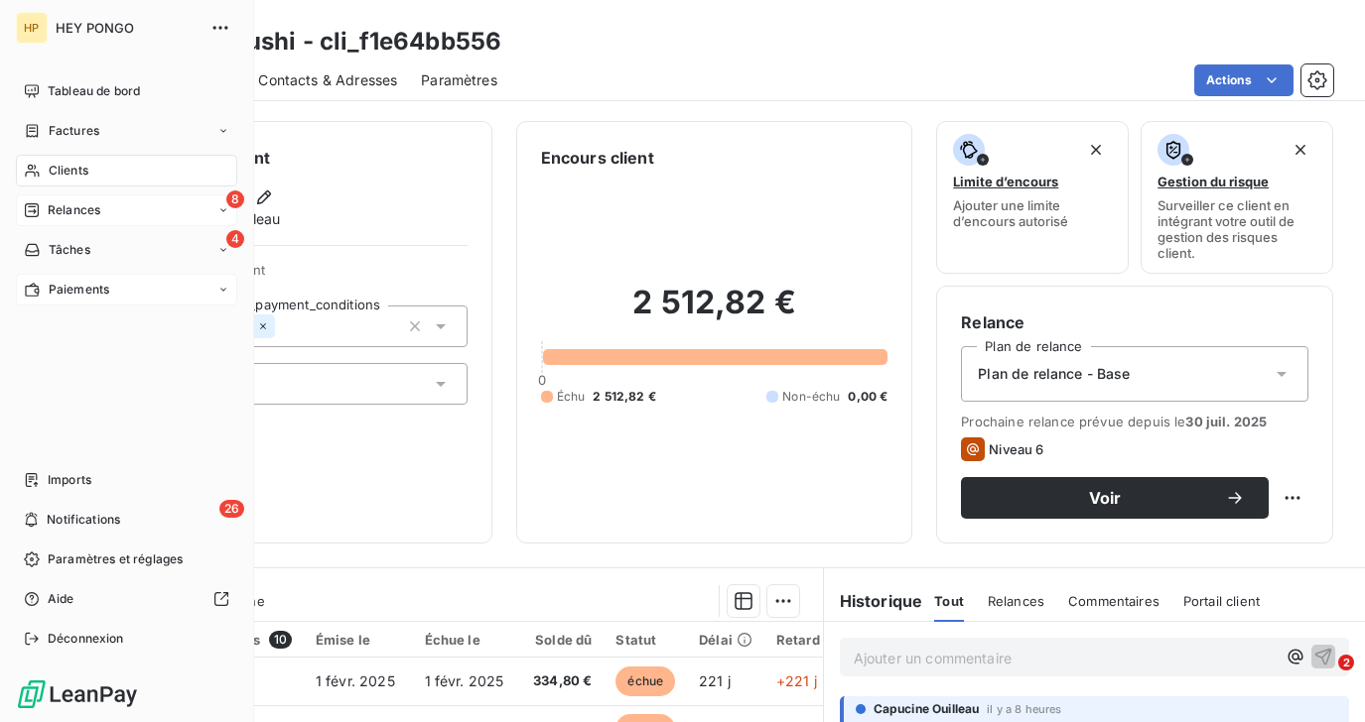
click at [78, 210] on span "Relances" at bounding box center [74, 210] width 53 height 18
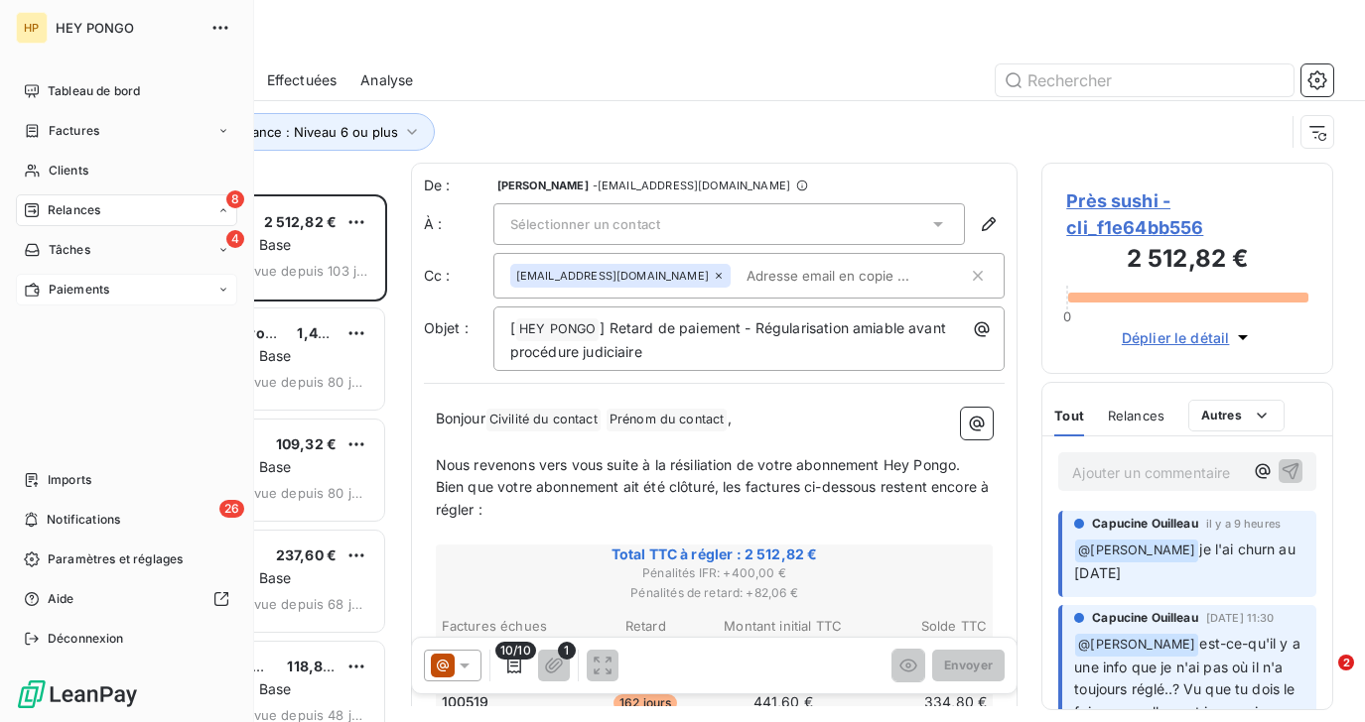
scroll to position [528, 291]
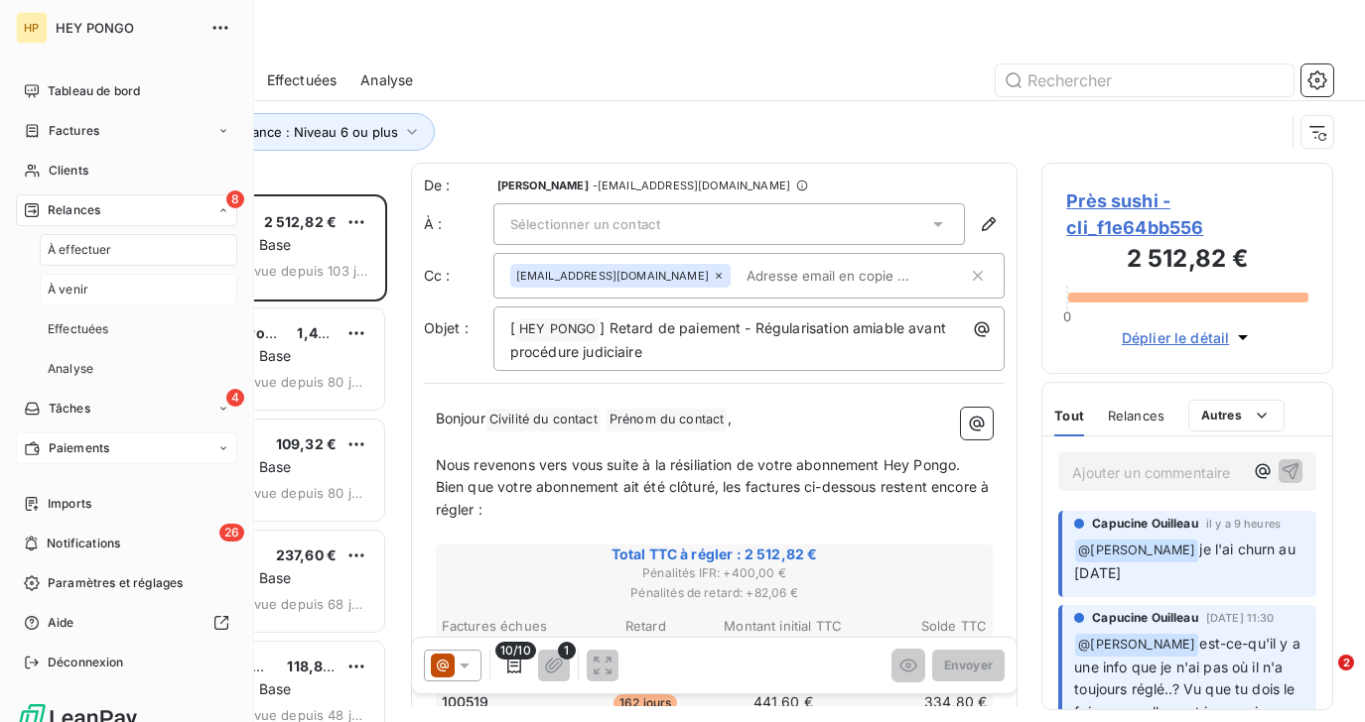
click at [67, 288] on span "À venir" at bounding box center [68, 290] width 41 height 18
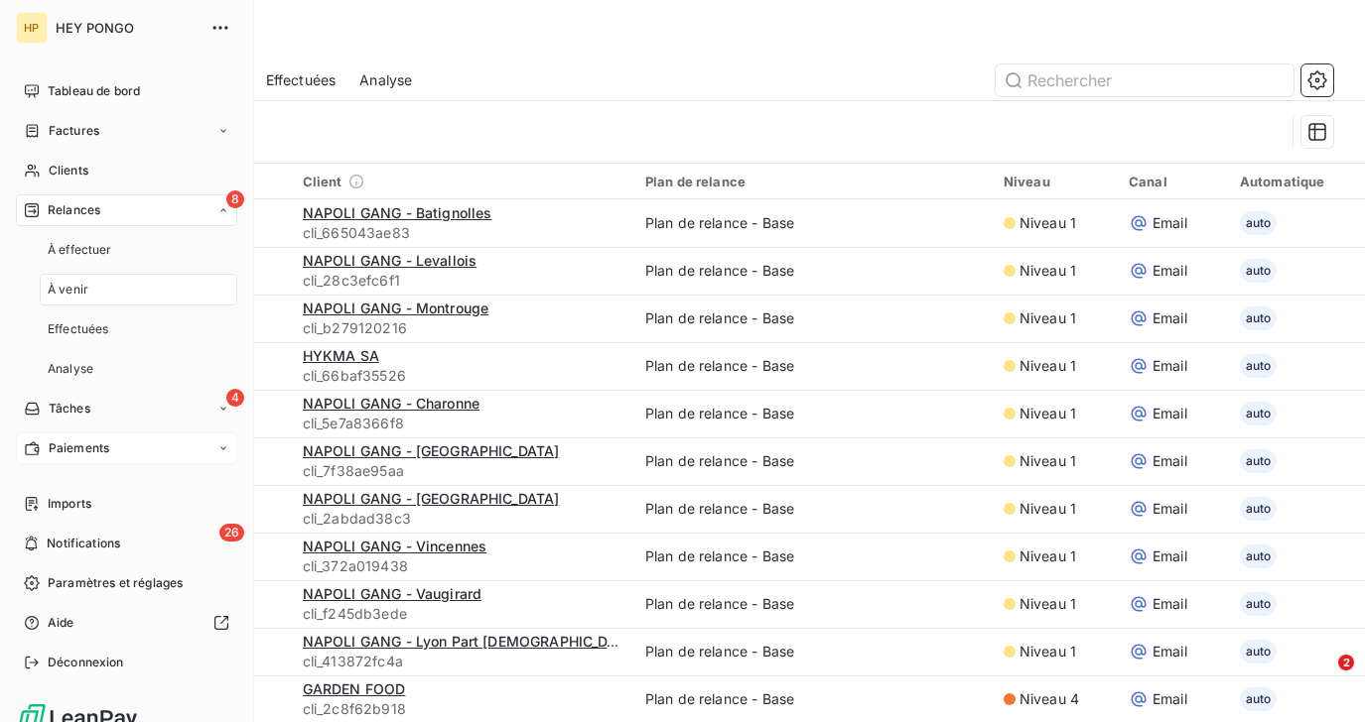
click at [70, 209] on span "Relances" at bounding box center [74, 210] width 53 height 18
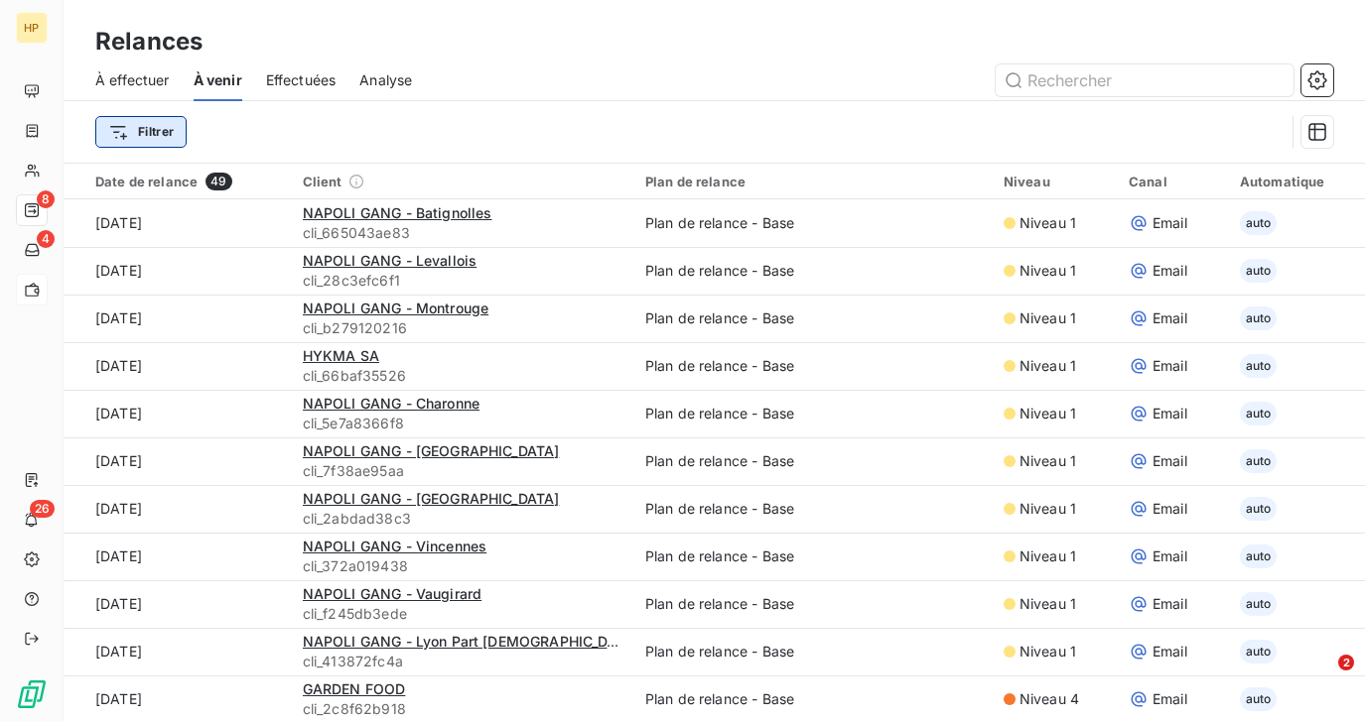
click at [167, 134] on html "HP 8 4 26 Relances À effectuer À venir Effectuées Analyse Filtrer Date de relan…" at bounding box center [682, 361] width 1365 height 722
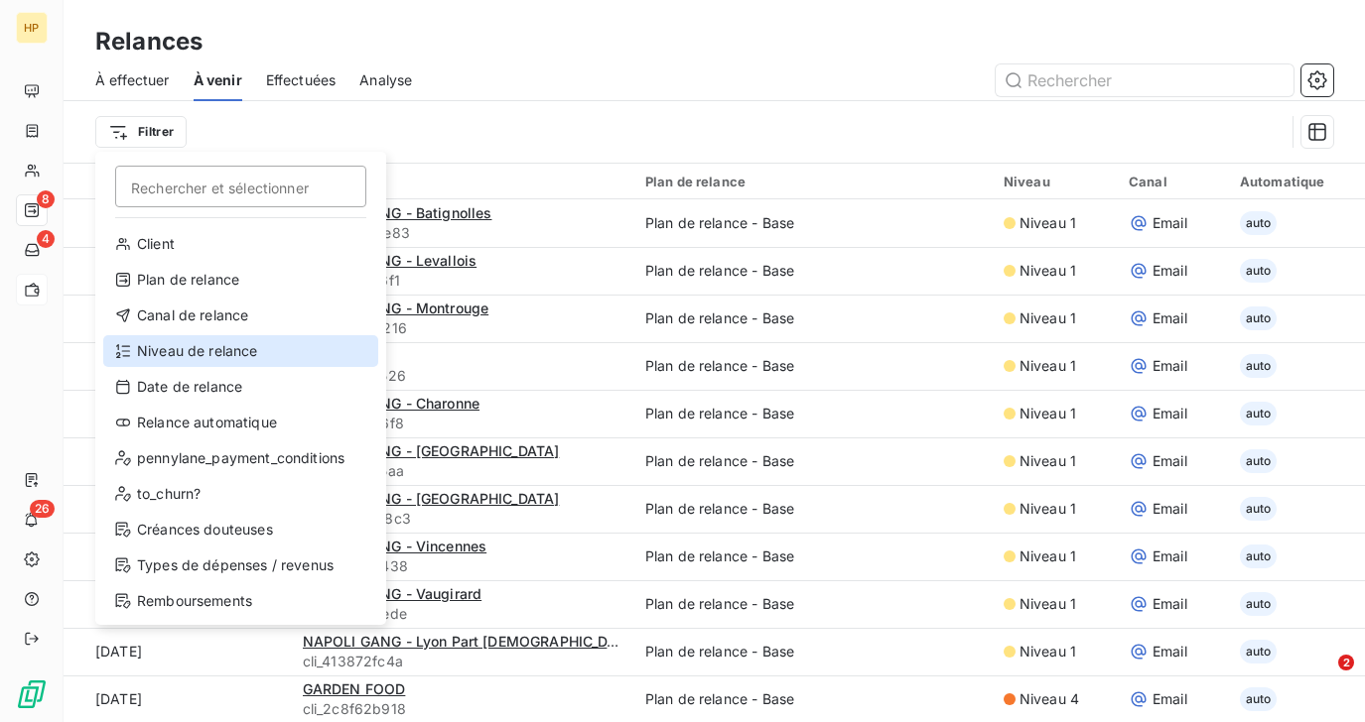
click at [175, 344] on div "Niveau de relance" at bounding box center [240, 351] width 275 height 32
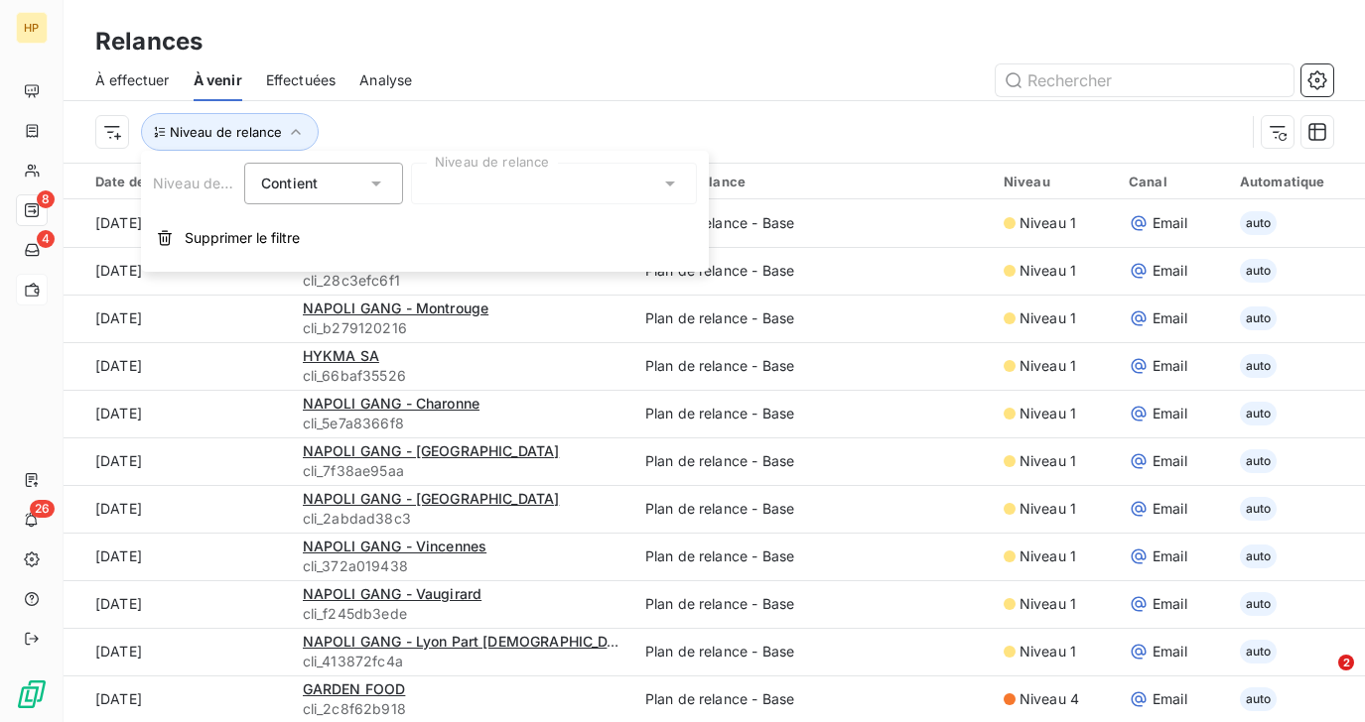
click at [475, 178] on div at bounding box center [554, 184] width 286 height 42
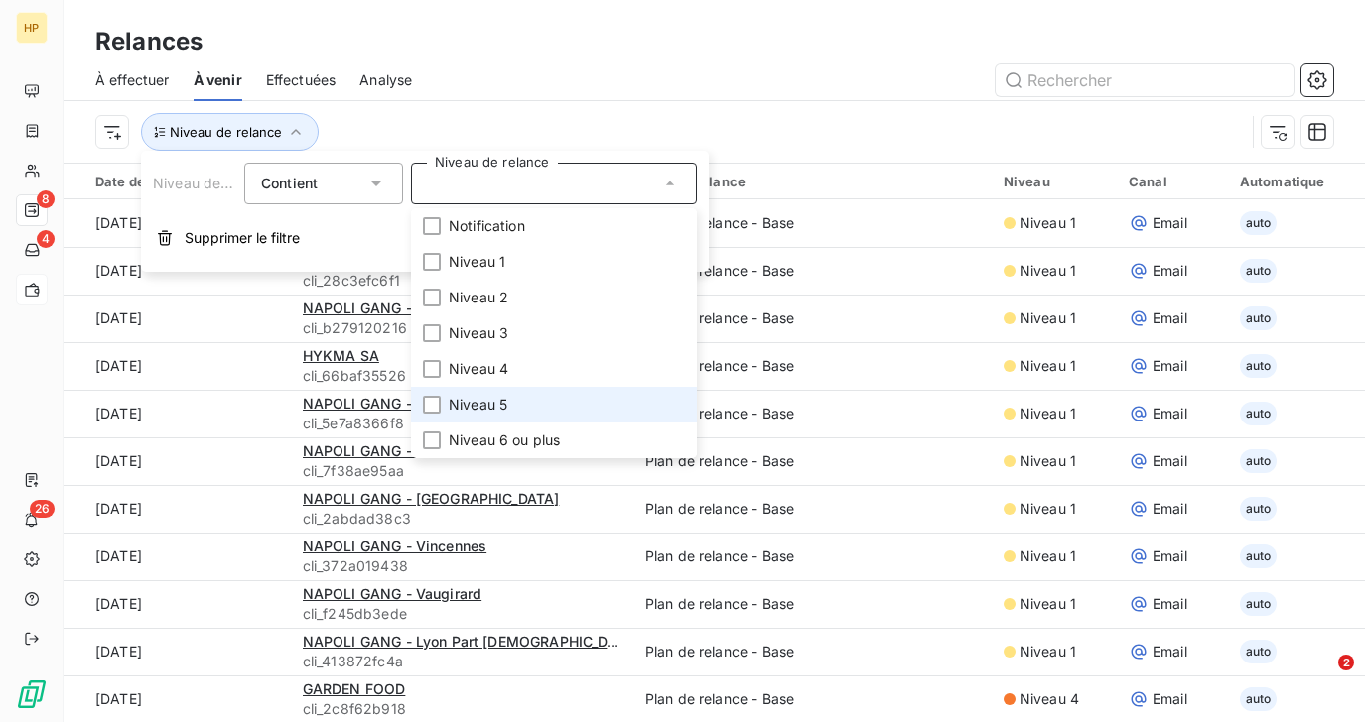
click at [471, 398] on span "Niveau 5" at bounding box center [478, 405] width 59 height 20
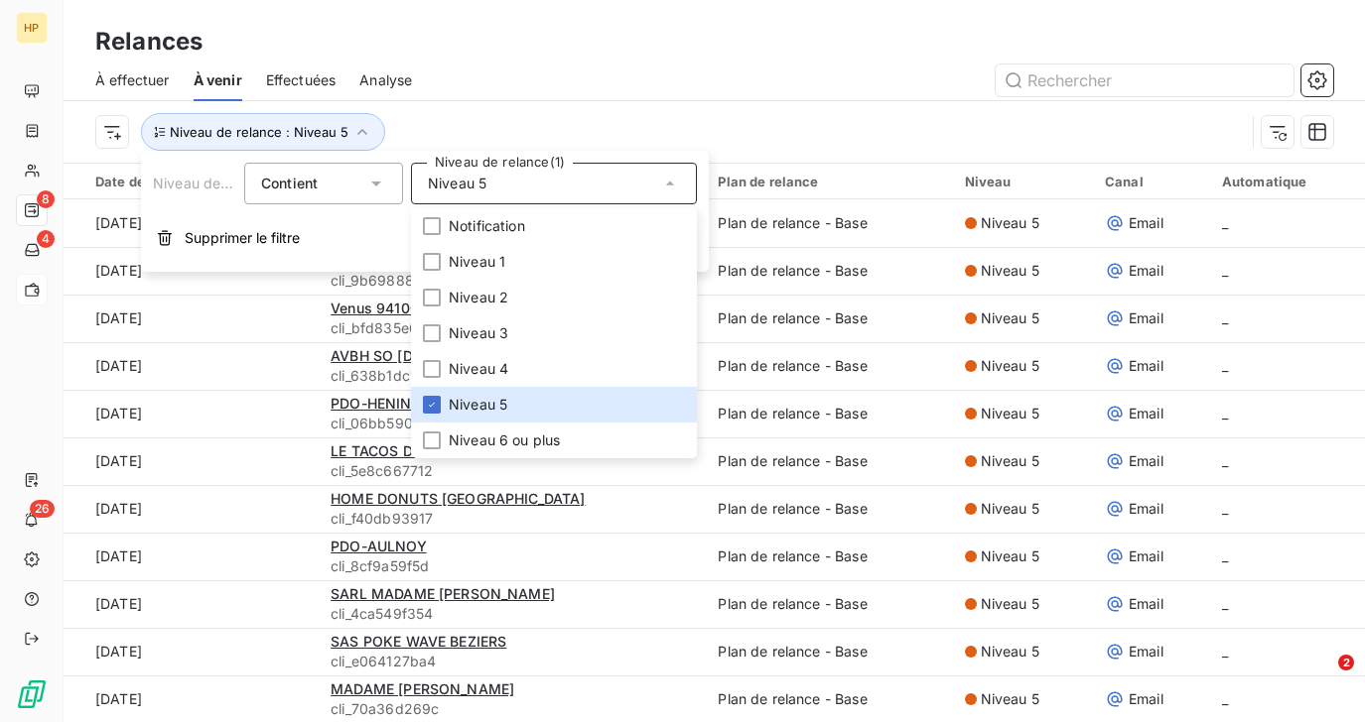
click at [494, 122] on div "Niveau de relance : Niveau 5" at bounding box center [669, 132] width 1149 height 38
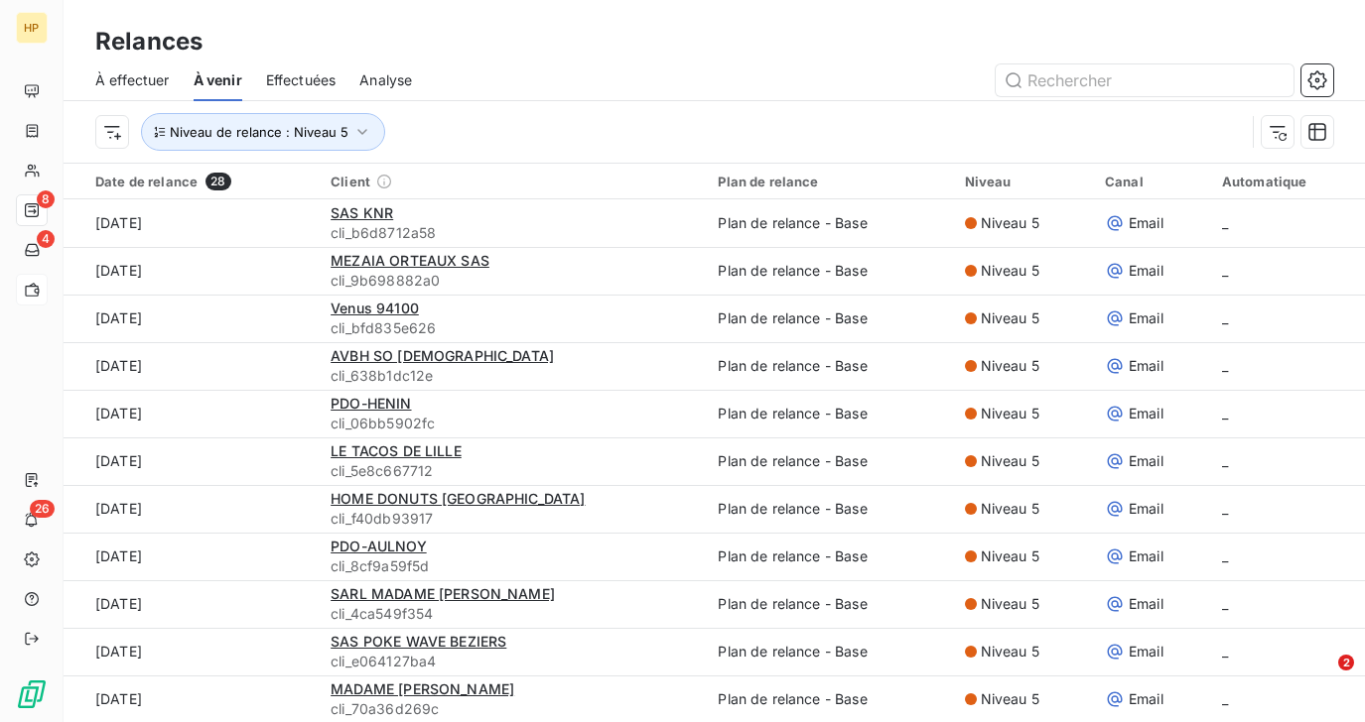
click at [116, 85] on span "À effectuer" at bounding box center [132, 80] width 74 height 20
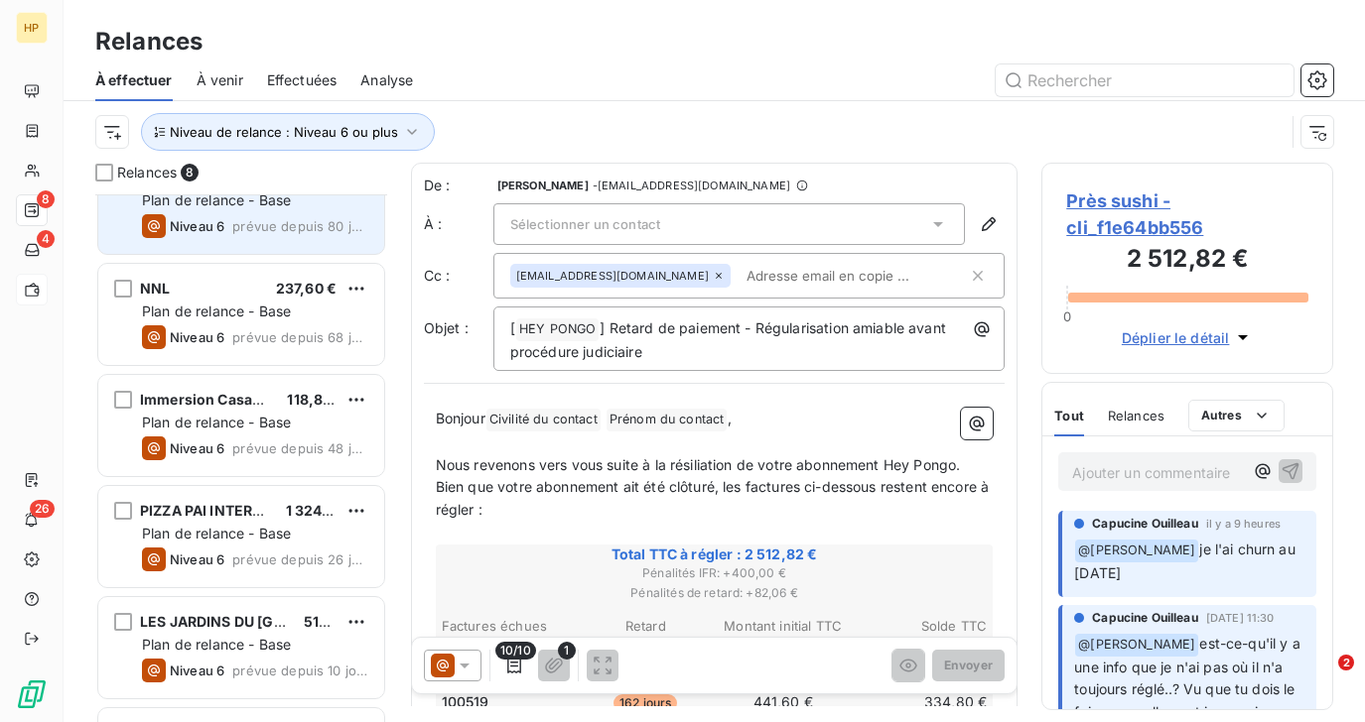
scroll to position [362, 0]
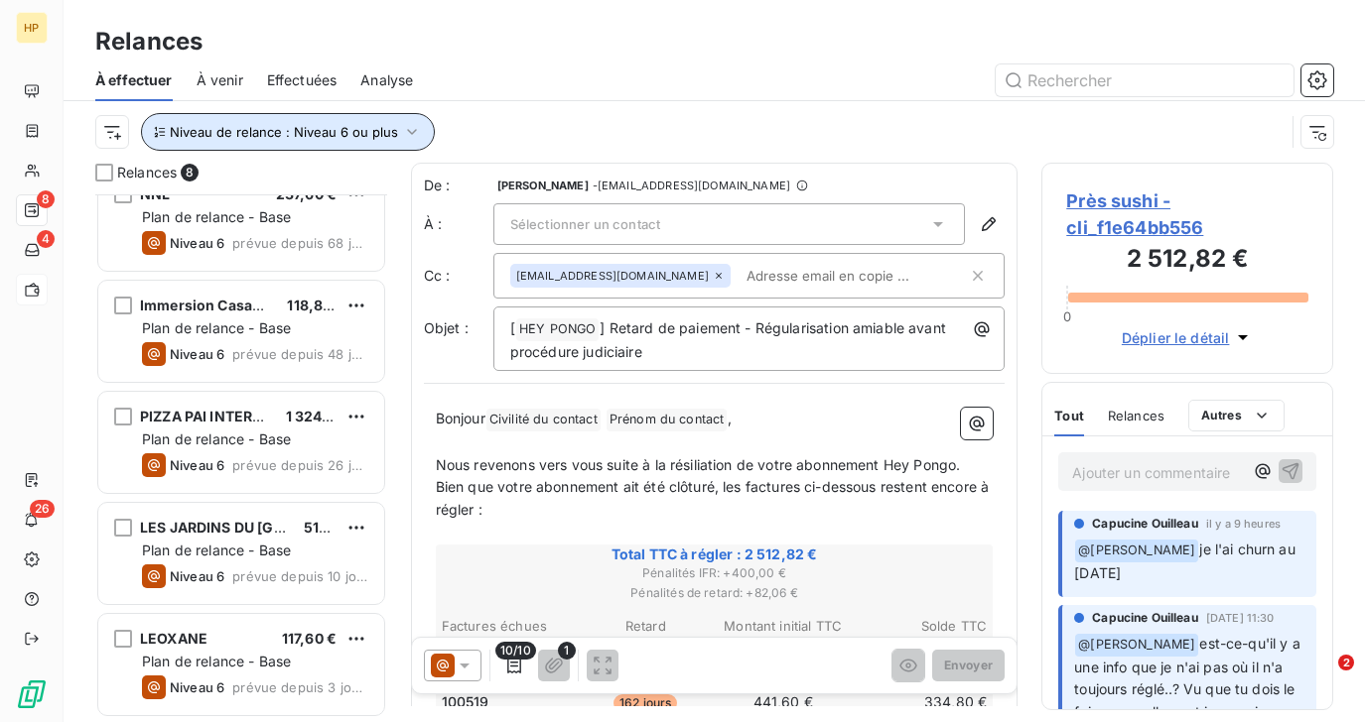
click at [268, 126] on span "Niveau de relance : Niveau 6 ou plus" at bounding box center [284, 132] width 228 height 16
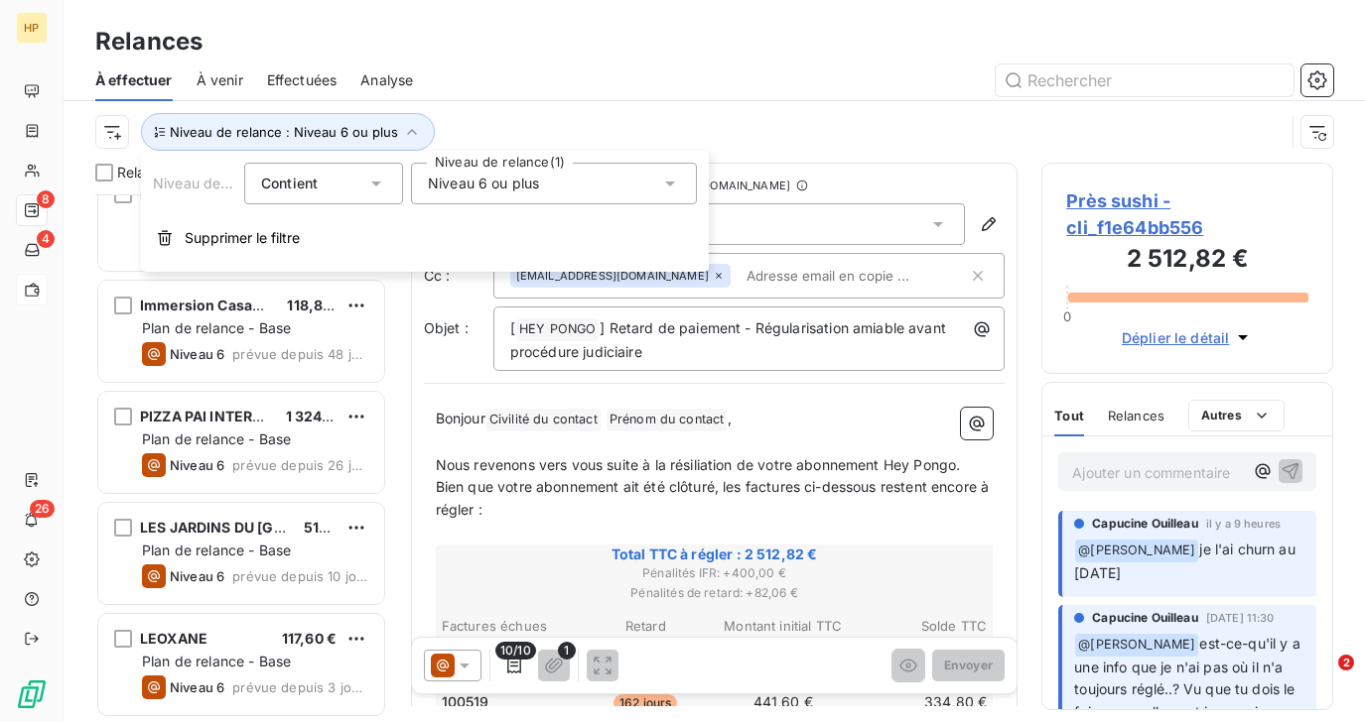
click at [485, 185] on span "Niveau 6 ou plus" at bounding box center [483, 184] width 111 height 20
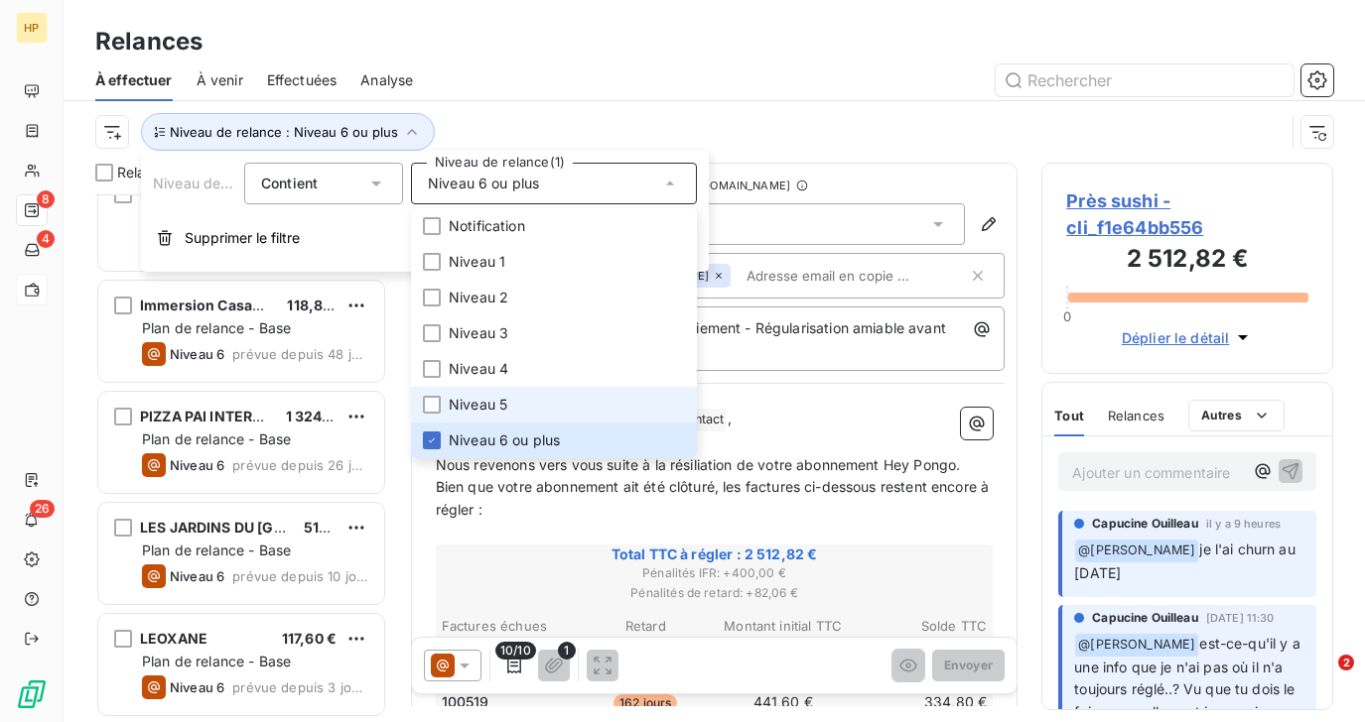
click at [476, 401] on span "Niveau 5" at bounding box center [478, 405] width 59 height 20
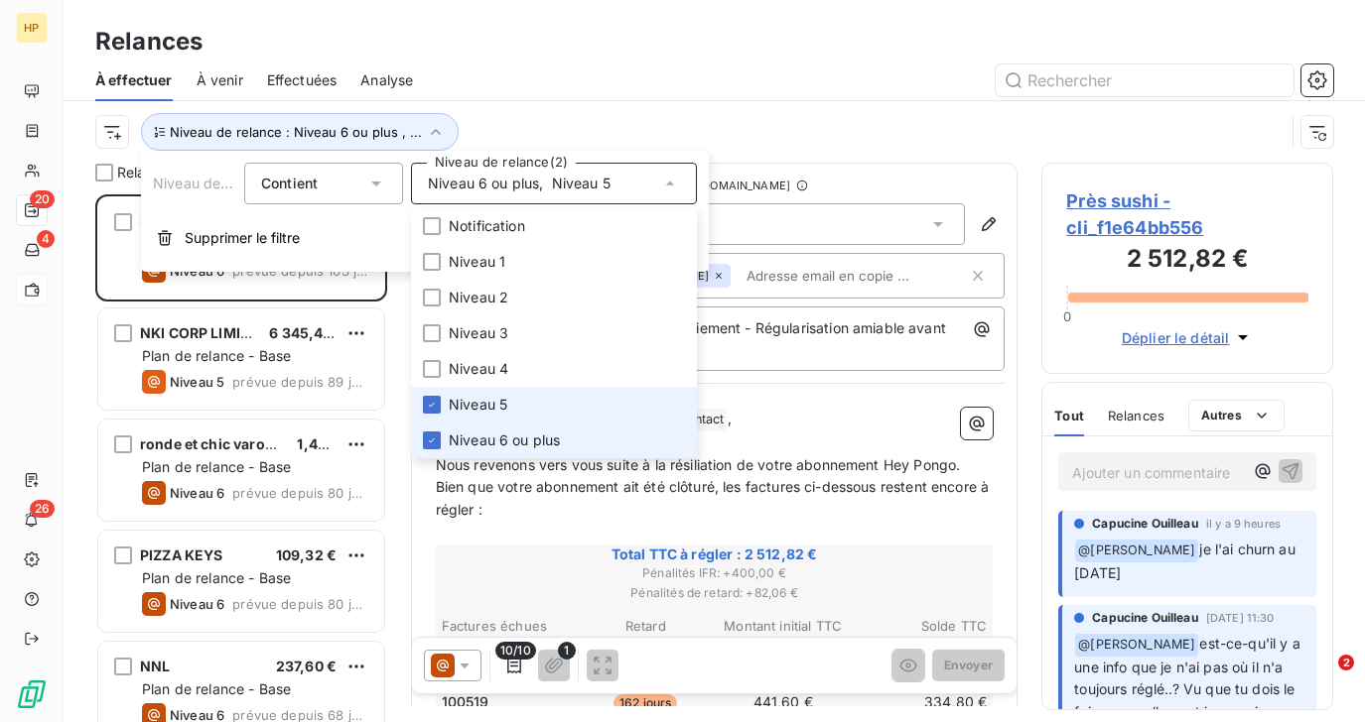
scroll to position [528, 291]
click at [432, 433] on div at bounding box center [432, 441] width 18 height 18
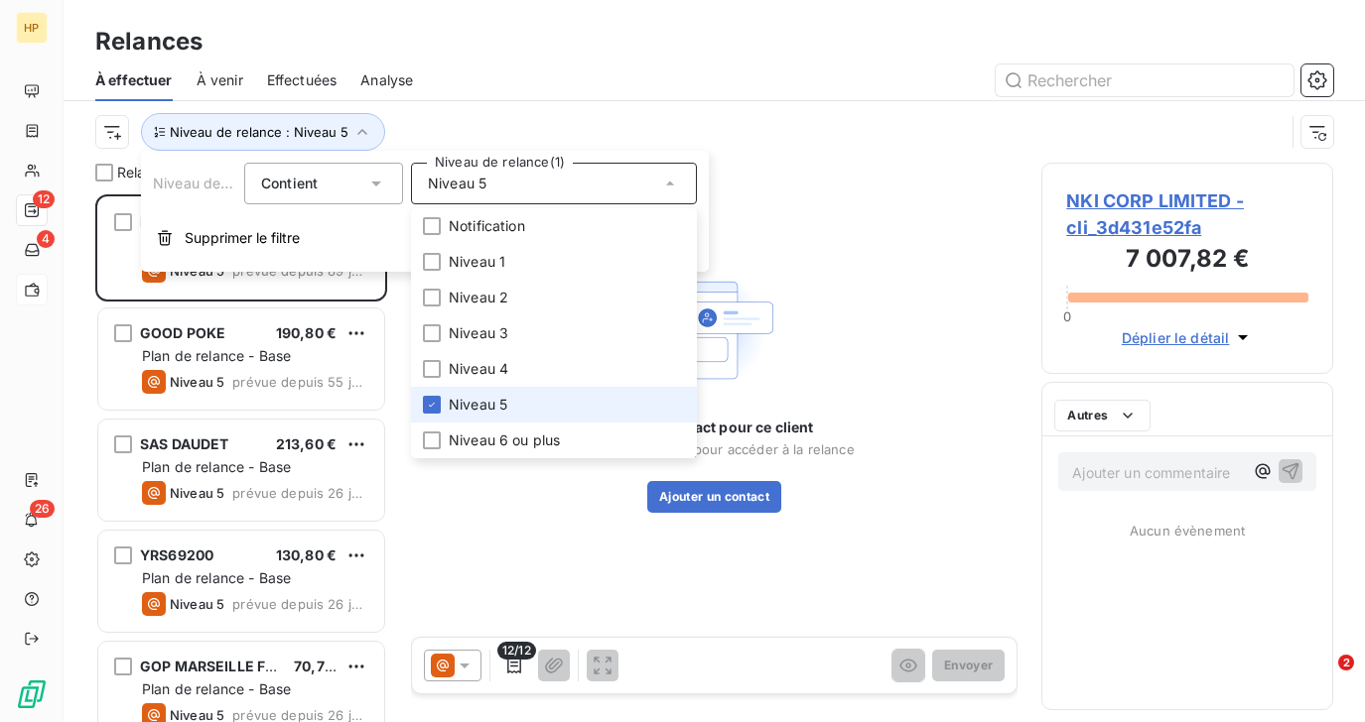
scroll to position [528, 291]
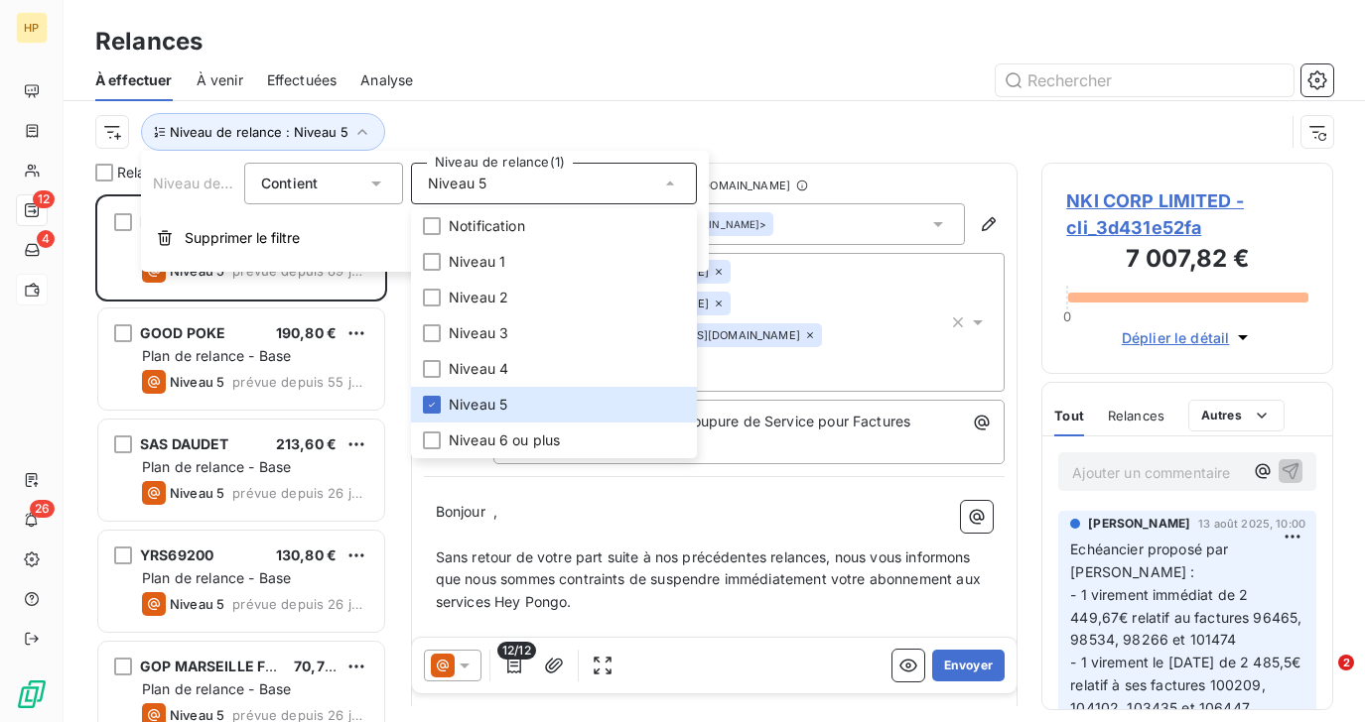
click at [512, 114] on div "Niveau de relance : Niveau 5" at bounding box center [689, 132] width 1189 height 38
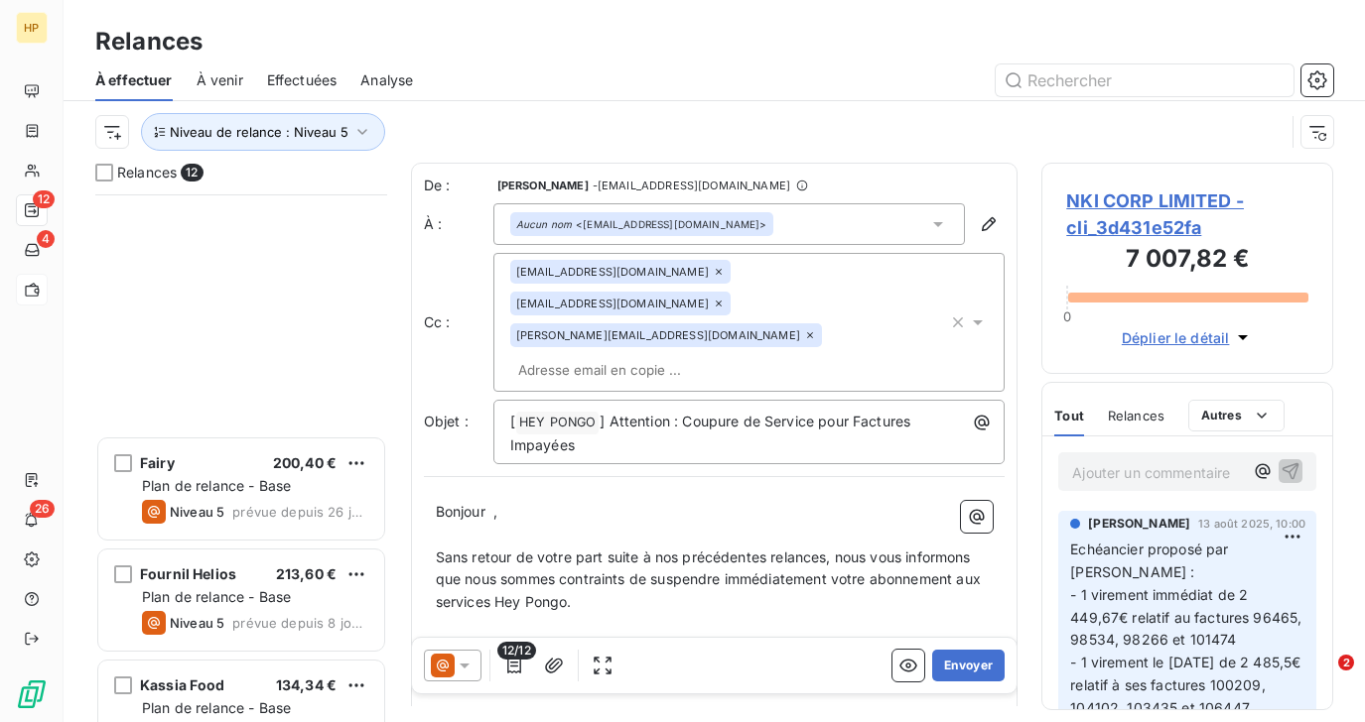
scroll to position [807, 0]
